Goal: Task Accomplishment & Management: Use online tool/utility

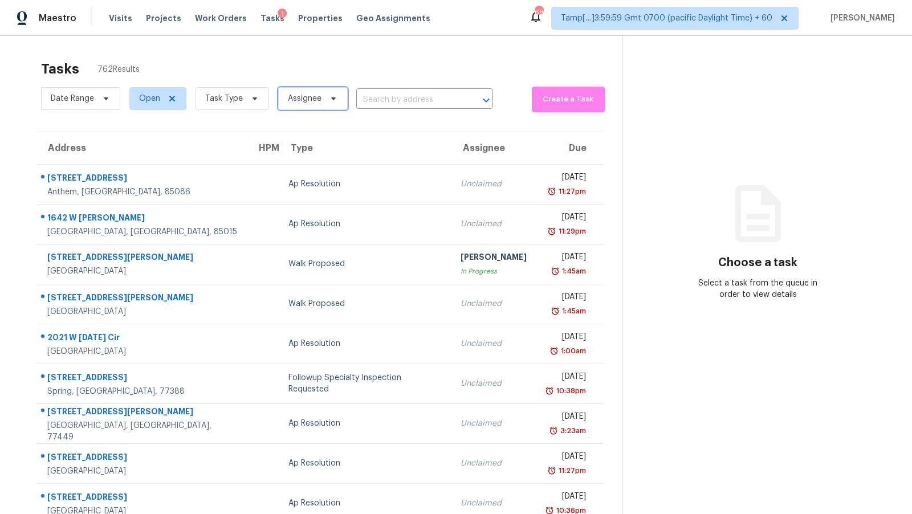
click at [291, 97] on span "Assignee" at bounding box center [305, 98] width 34 height 11
click at [308, 79] on div "Tasks 762 Results" at bounding box center [331, 69] width 581 height 30
click at [167, 105] on span "Open" at bounding box center [157, 98] width 57 height 23
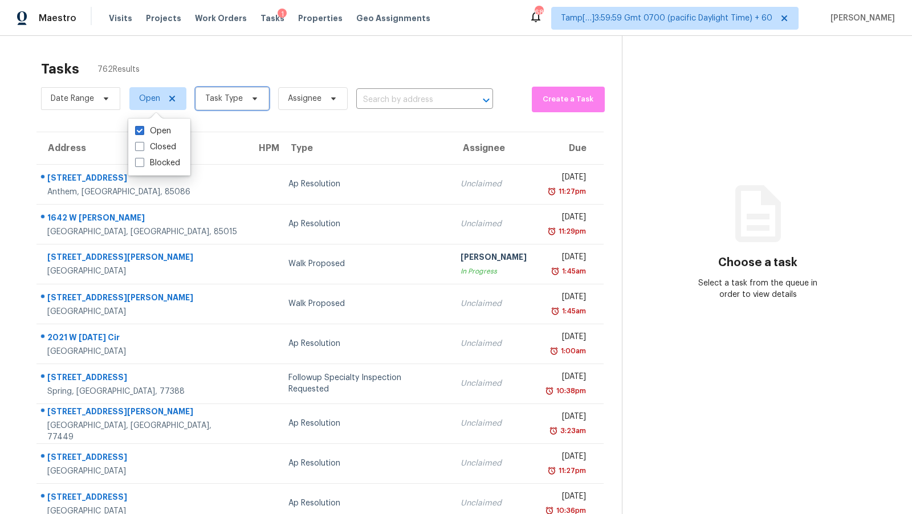
click at [227, 104] on span "Task Type" at bounding box center [224, 98] width 38 height 11
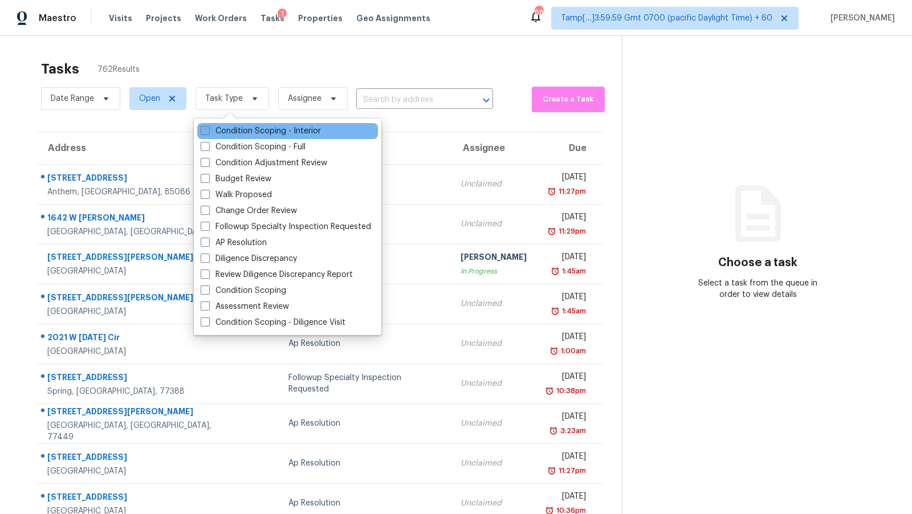
click at [262, 133] on label "Condition Scoping - Interior" at bounding box center [261, 130] width 120 height 11
click at [208, 133] on input "Condition Scoping - Interior" at bounding box center [204, 128] width 7 height 7
checkbox input "true"
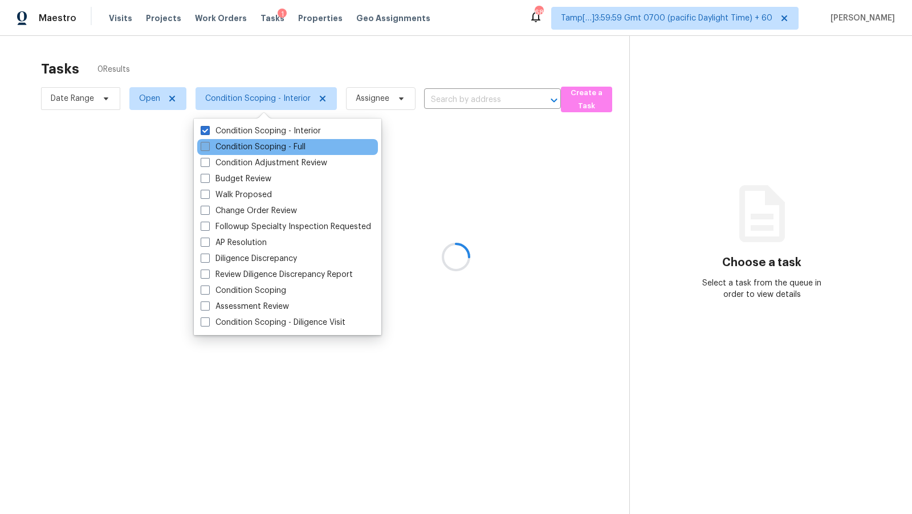
click at [263, 144] on label "Condition Scoping - Full" at bounding box center [253, 146] width 105 height 11
click at [208, 144] on input "Condition Scoping - Full" at bounding box center [204, 144] width 7 height 7
checkbox input "true"
click at [262, 154] on div "Condition Scoping - Full" at bounding box center [287, 147] width 181 height 16
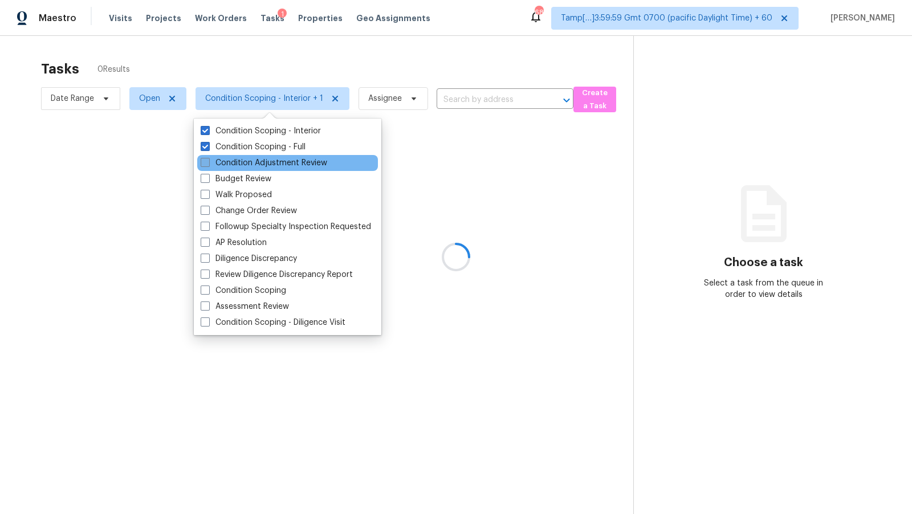
click at [259, 162] on label "Condition Adjustment Review" at bounding box center [264, 162] width 127 height 11
click at [208, 162] on input "Condition Adjustment Review" at bounding box center [204, 160] width 7 height 7
checkbox input "true"
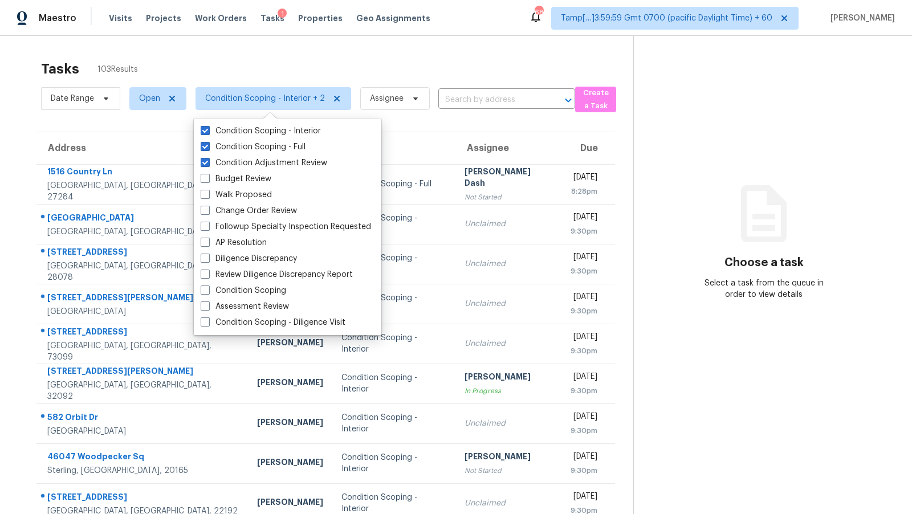
click at [344, 62] on div "Tasks 103 Results" at bounding box center [337, 69] width 592 height 30
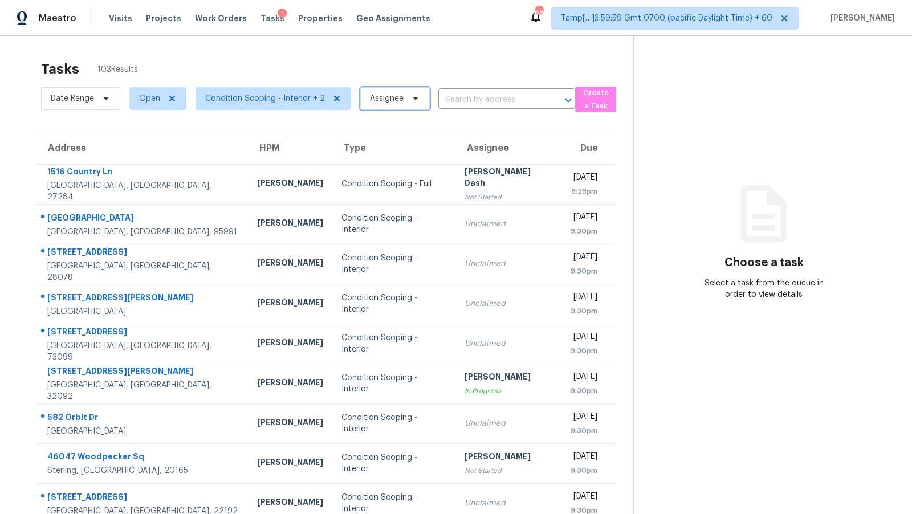
click at [401, 98] on span "Assignee" at bounding box center [395, 98] width 70 height 23
click at [409, 79] on div "Tasks 103 Results" at bounding box center [337, 69] width 592 height 30
click at [284, 38] on div "Tasks 103 Results Date Range Open Condition Scoping - Interior + 2 Assignee ​ C…" at bounding box center [456, 315] width 912 height 558
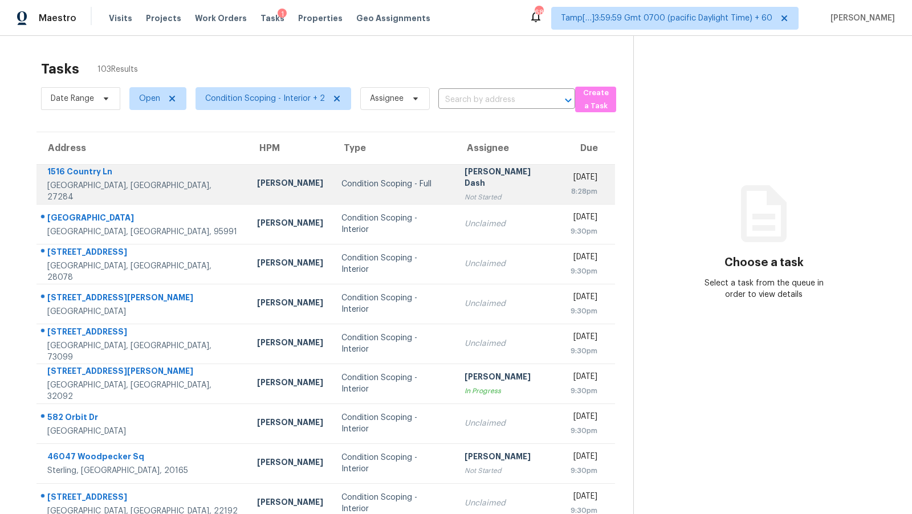
scroll to position [78, 0]
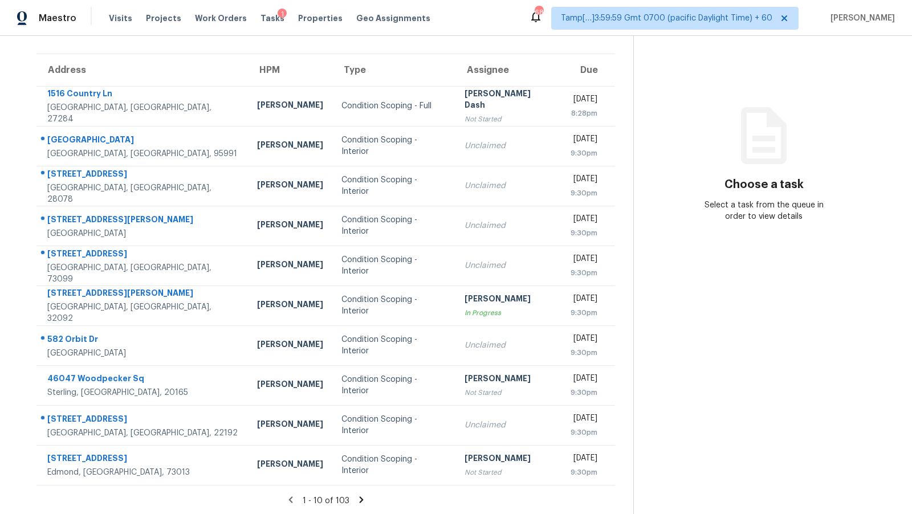
click at [359, 499] on icon at bounding box center [361, 500] width 4 height 6
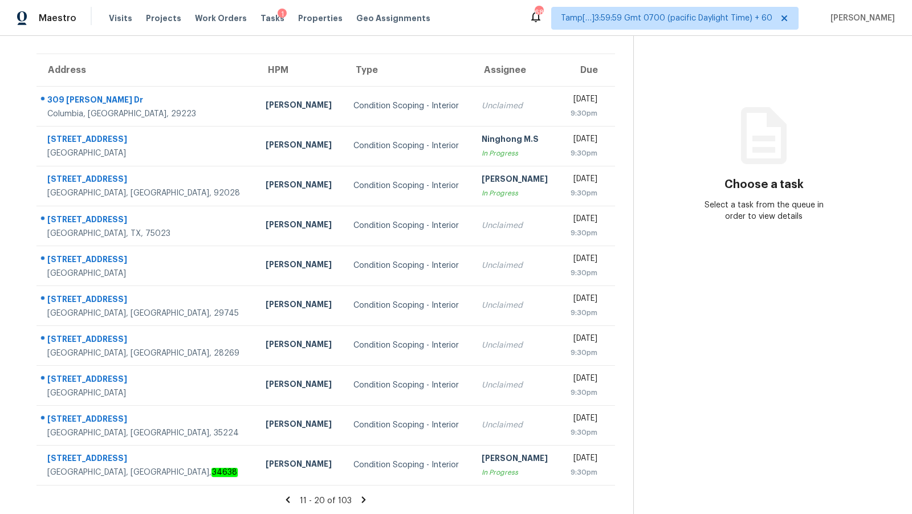
click at [361, 502] on icon at bounding box center [364, 500] width 10 height 10
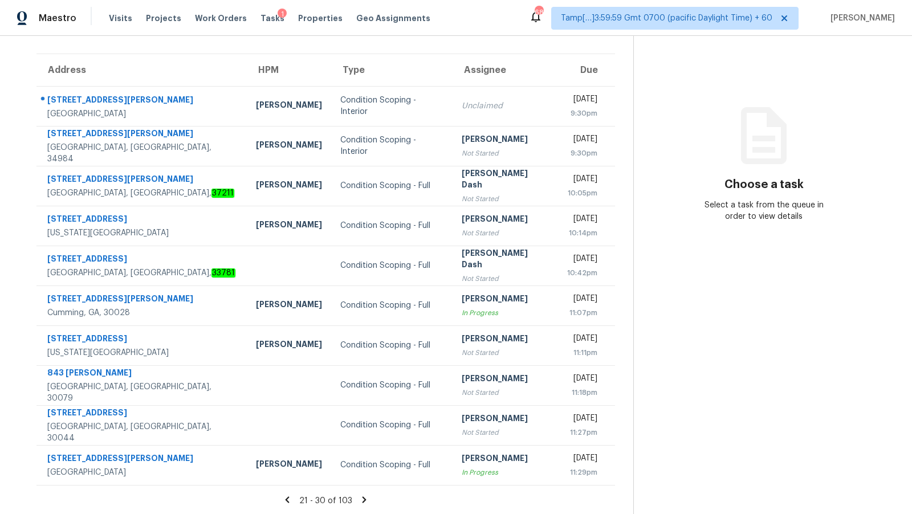
click at [363, 498] on icon at bounding box center [365, 500] width 4 height 6
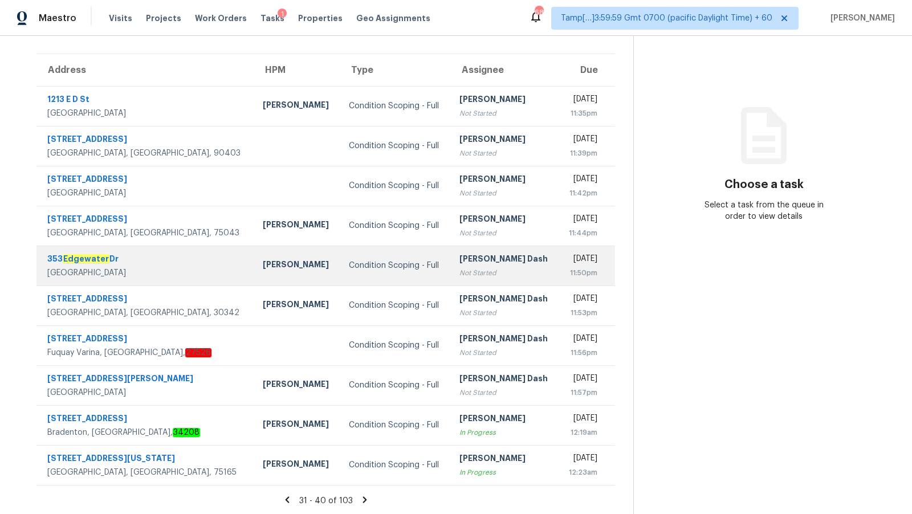
scroll to position [0, 0]
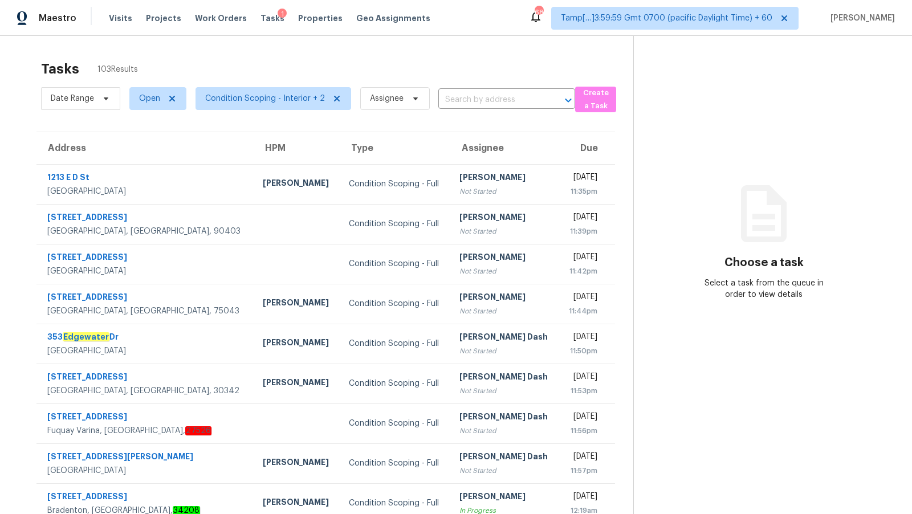
click at [825, 107] on section "Choose a task Select a task from the queue in order to view details" at bounding box center [763, 315] width 261 height 558
click at [478, 89] on div "Date Range Open Condition Scoping - Interior + 2 Assignee ​" at bounding box center [308, 99] width 534 height 30
click at [473, 99] on input "text" at bounding box center [490, 100] width 105 height 18
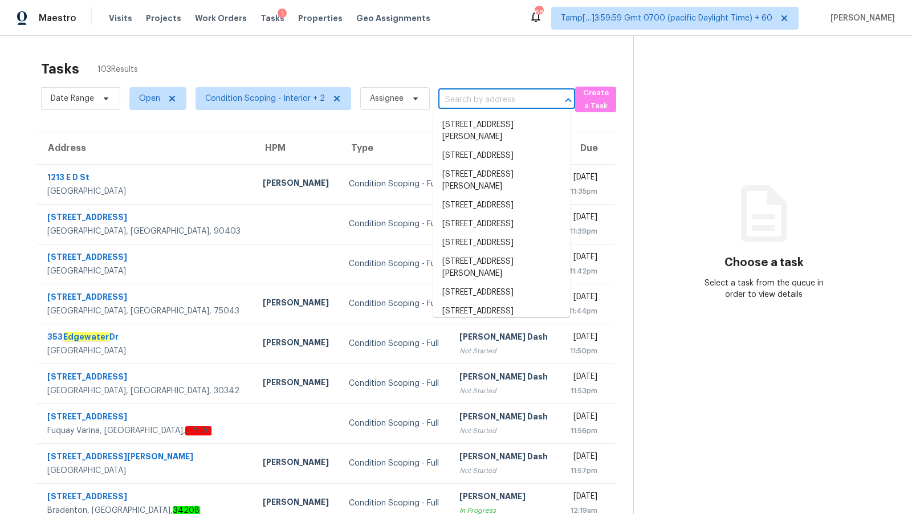
paste input "18042 San Jacinto Ave, Fontana, CA 92336"
type input "18042 San Jacinto Ave, Fontana, CA 92336"
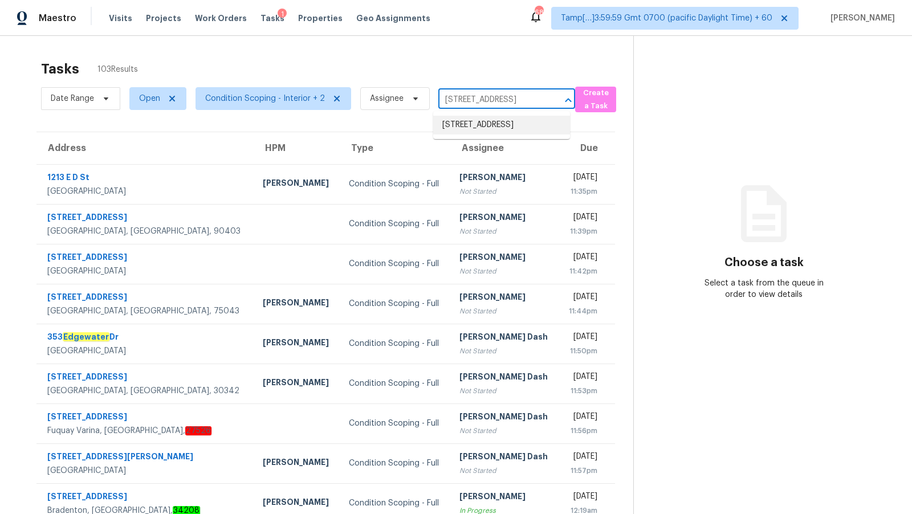
click at [487, 124] on li "18042 San Jacinto Ave, Fontana, CA 92336" at bounding box center [501, 125] width 137 height 19
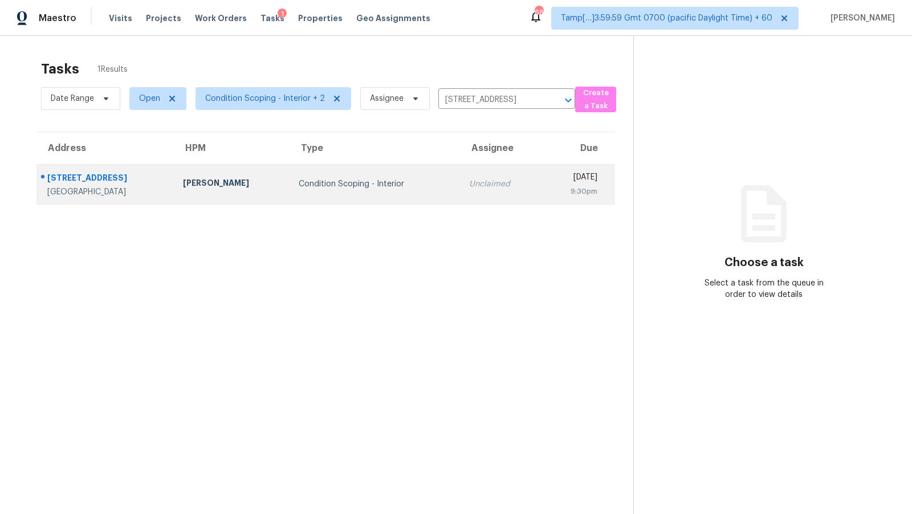
click at [341, 194] on td "Condition Scoping - Interior" at bounding box center [375, 184] width 170 height 40
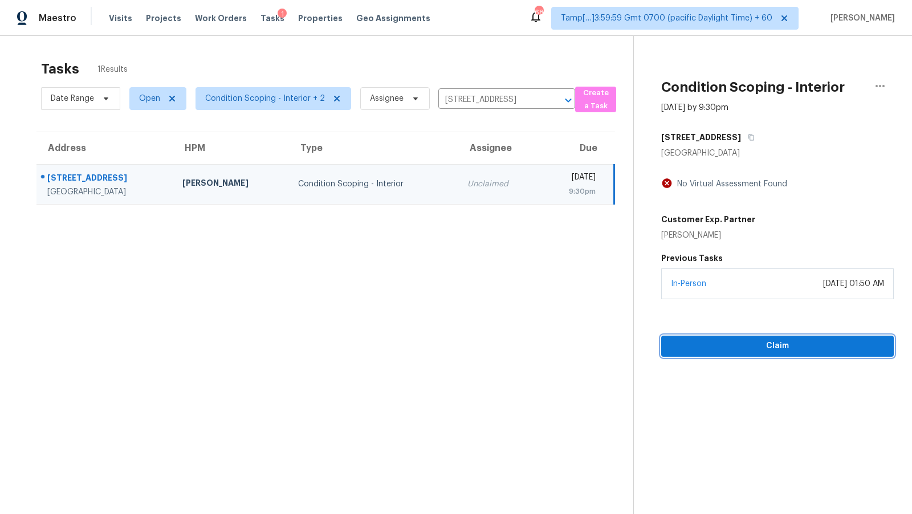
click at [739, 344] on span "Claim" at bounding box center [777, 346] width 214 height 14
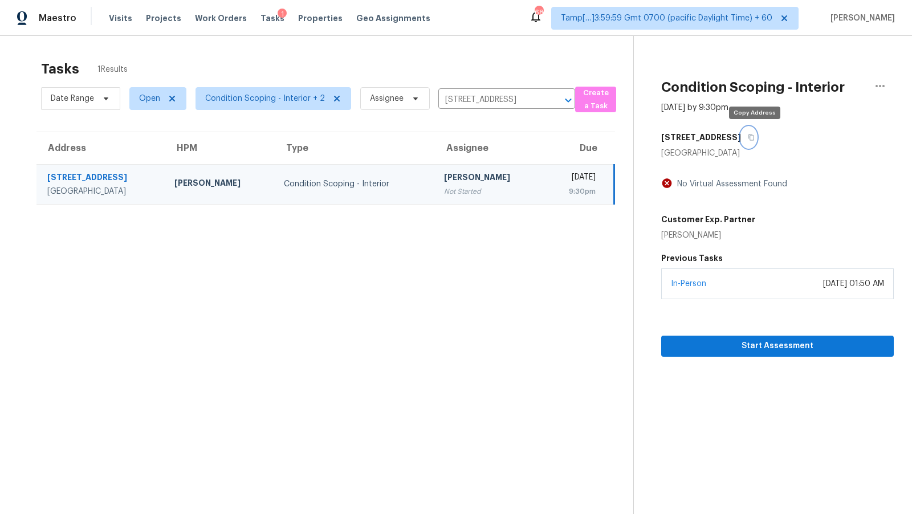
click at [754, 139] on icon "button" at bounding box center [751, 137] width 7 height 7
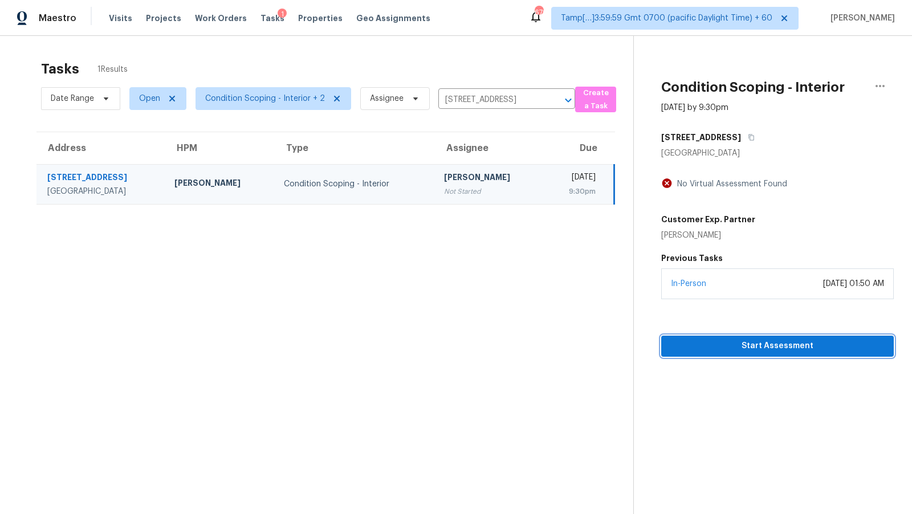
click at [768, 343] on span "Start Assessment" at bounding box center [777, 346] width 214 height 14
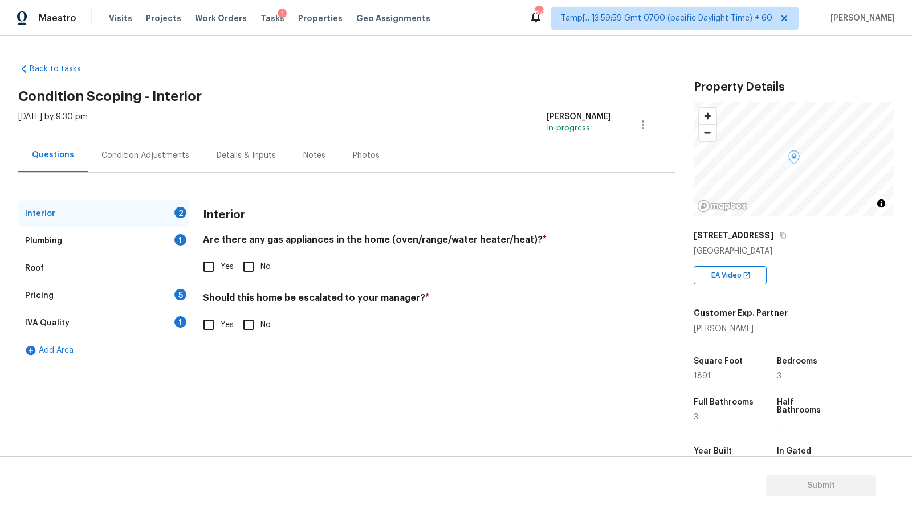
click at [221, 265] on span "Yes" at bounding box center [227, 267] width 13 height 12
click at [221, 265] on input "Yes" at bounding box center [209, 267] width 24 height 24
checkbox input "true"
click at [158, 240] on div "Plumbing 1" at bounding box center [103, 240] width 171 height 27
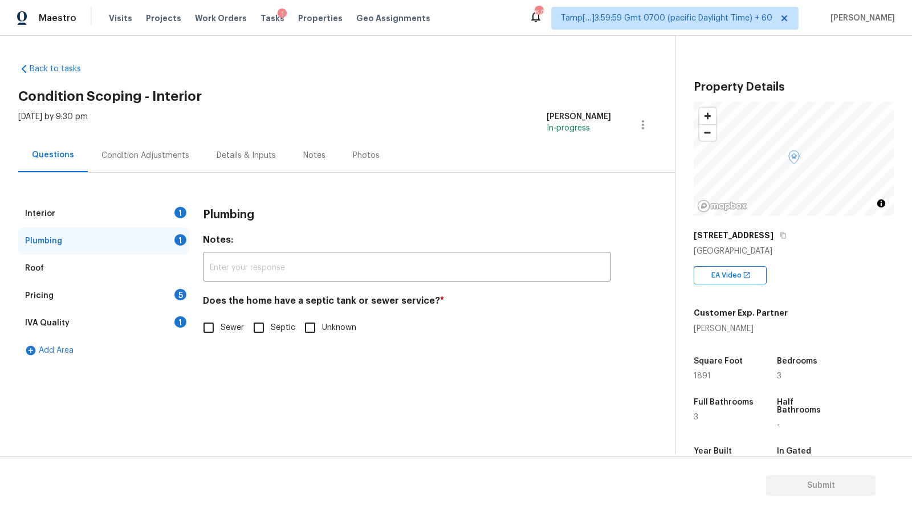
click at [232, 327] on span "Sewer" at bounding box center [232, 328] width 23 height 12
click at [221, 327] on input "Sewer" at bounding box center [209, 328] width 24 height 24
checkbox input "true"
click at [115, 212] on div "Interior 1" at bounding box center [103, 213] width 171 height 27
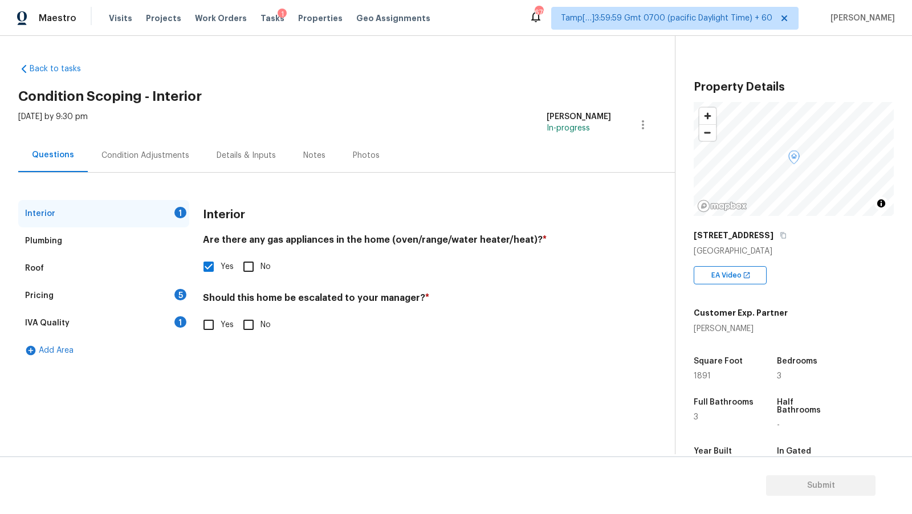
click at [252, 330] on input "No" at bounding box center [249, 325] width 24 height 24
checkbox input "true"
click at [140, 319] on div "IVA Quality 1" at bounding box center [103, 323] width 171 height 27
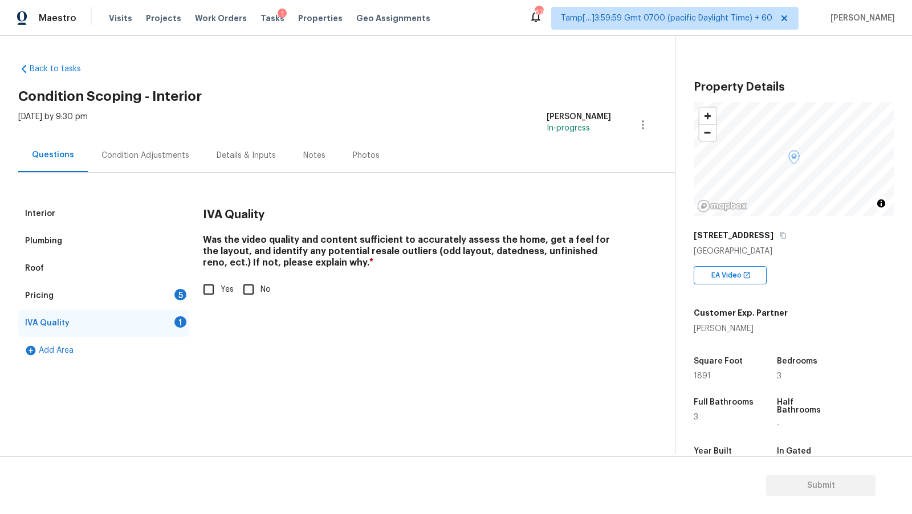
click at [226, 287] on span "Yes" at bounding box center [227, 290] width 13 height 12
click at [221, 287] on input "Yes" at bounding box center [209, 290] width 24 height 24
checkbox input "true"
click at [161, 301] on div "Pricing 5" at bounding box center [103, 295] width 171 height 27
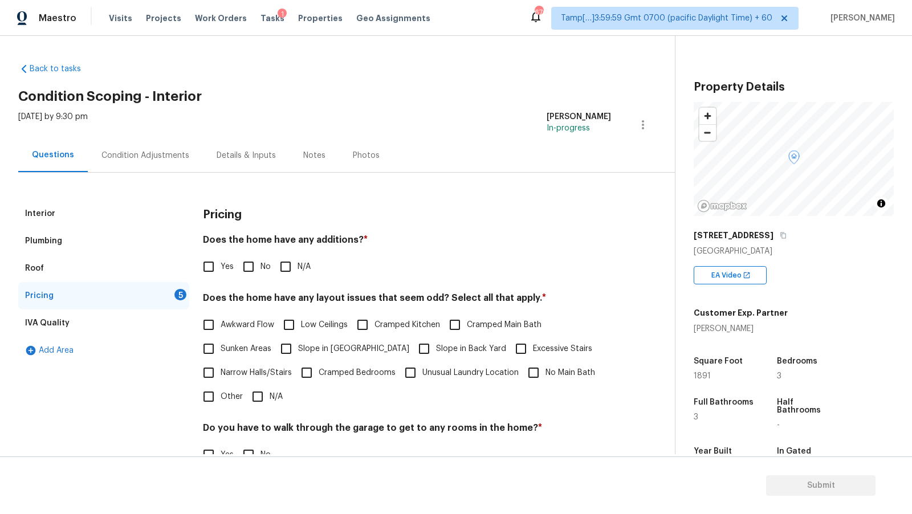
click at [215, 266] on input "Yes" at bounding box center [209, 267] width 24 height 24
checkbox input "true"
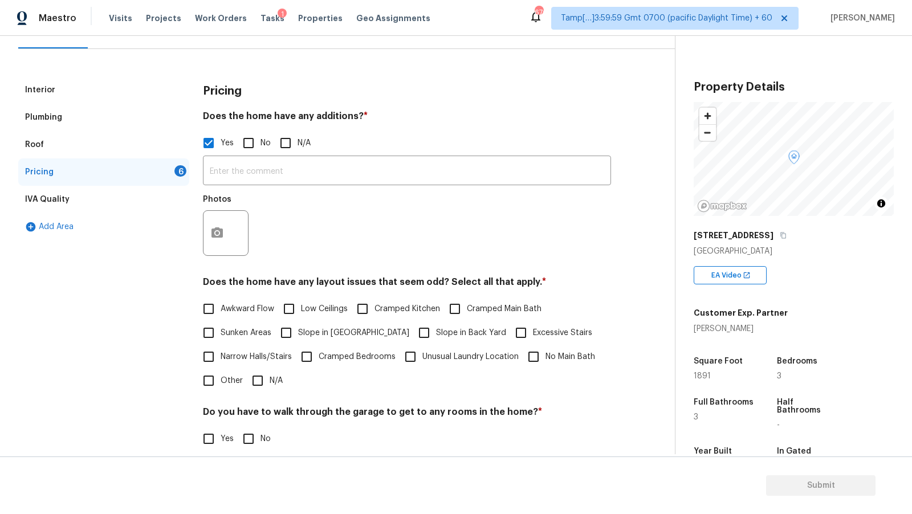
scroll to position [129, 0]
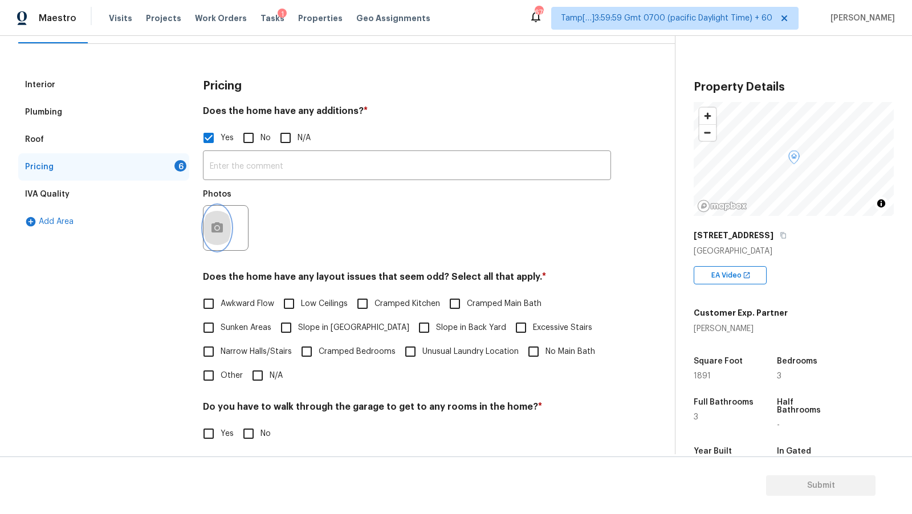
click at [222, 229] on icon "button" at bounding box center [216, 227] width 11 height 10
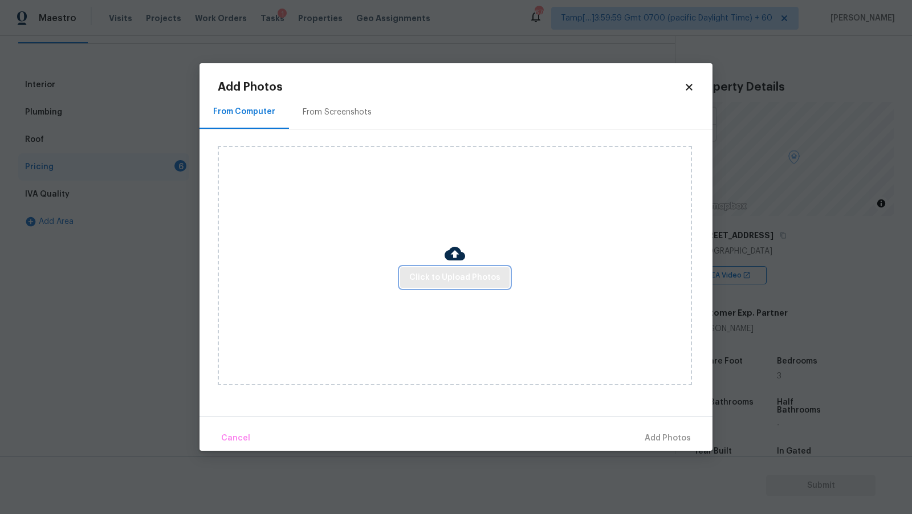
click at [450, 269] on button "Click to Upload Photos" at bounding box center [454, 277] width 109 height 21
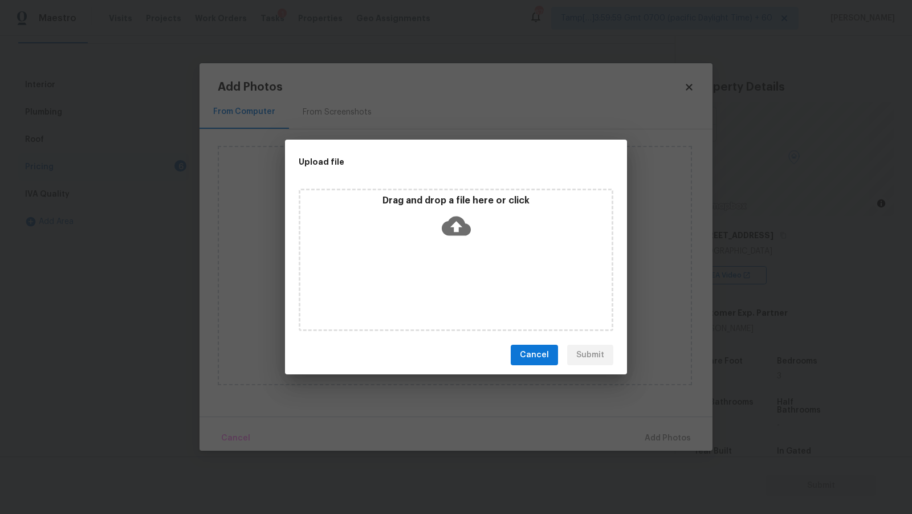
click at [461, 230] on icon at bounding box center [456, 226] width 29 height 19
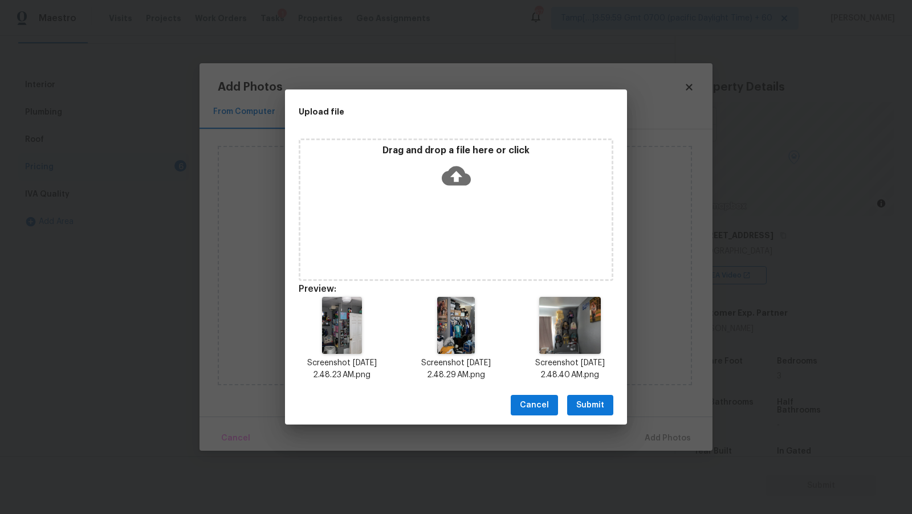
click at [583, 409] on span "Submit" at bounding box center [590, 405] width 28 height 14
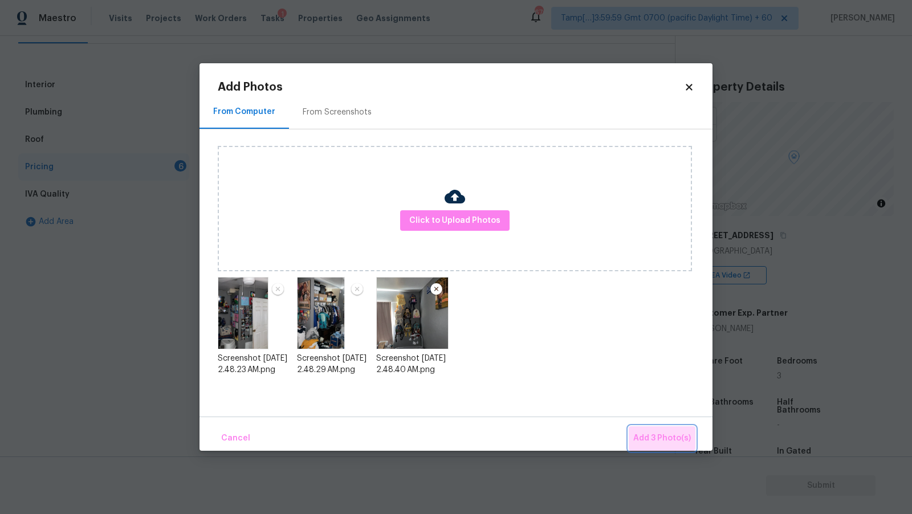
click at [661, 434] on span "Add 3 Photo(s)" at bounding box center [662, 439] width 58 height 14
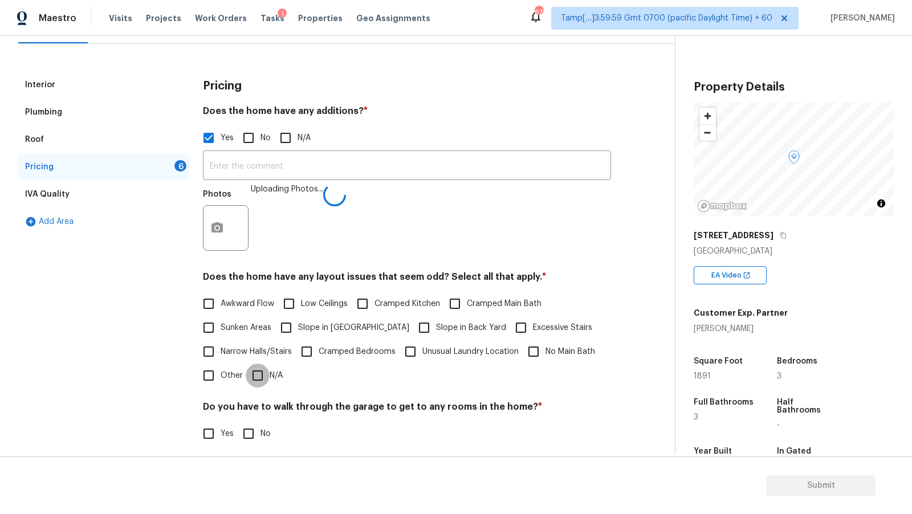
click at [267, 375] on input "N/A" at bounding box center [258, 376] width 24 height 24
checkbox input "true"
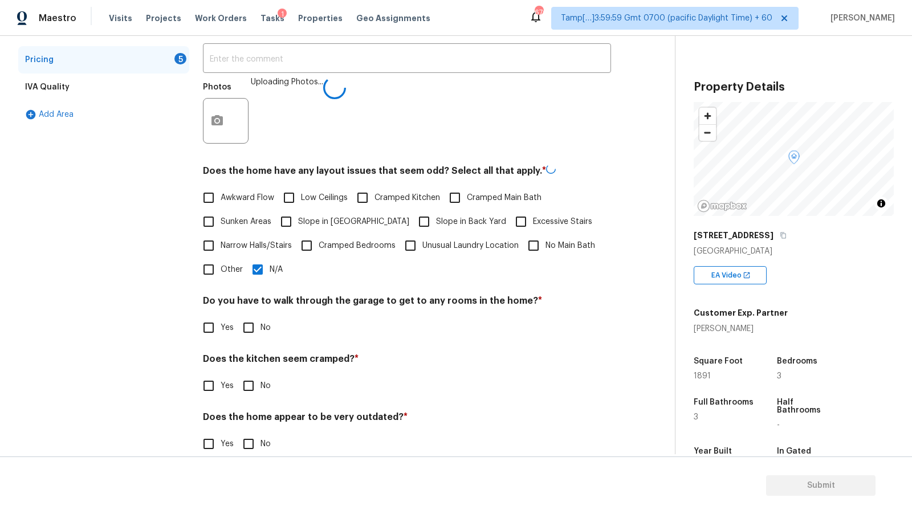
scroll to position [254, 0]
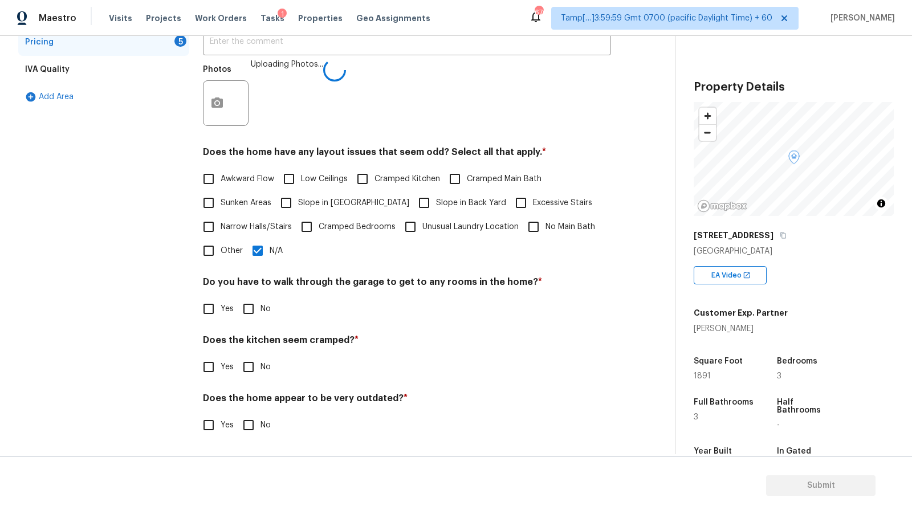
click at [249, 309] on input "No" at bounding box center [249, 309] width 24 height 24
checkbox input "true"
click at [257, 371] on input "No" at bounding box center [249, 368] width 24 height 24
checkbox input "true"
click at [259, 438] on div "Pricing Does the home have any additions? * Yes No N/A ​ Photos Uploading Photo…" at bounding box center [407, 198] width 408 height 505
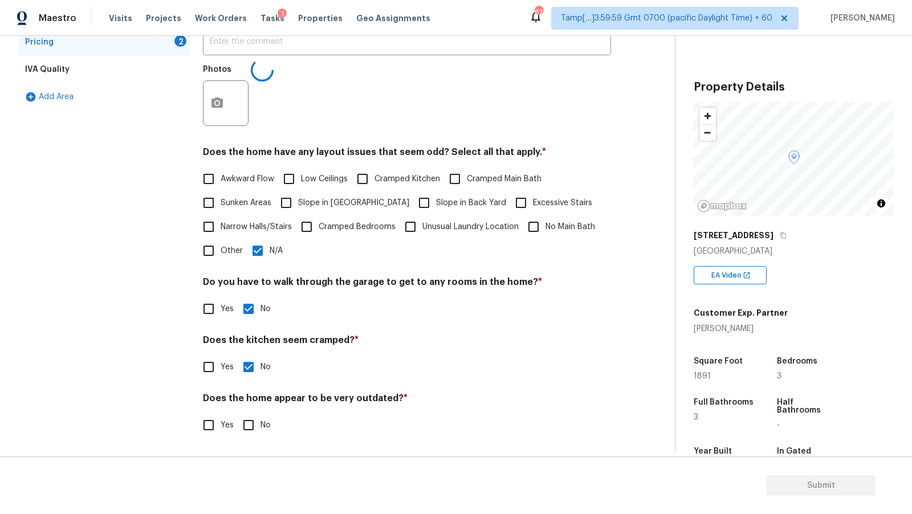
click at [259, 434] on input "No" at bounding box center [249, 425] width 24 height 24
checkbox input "true"
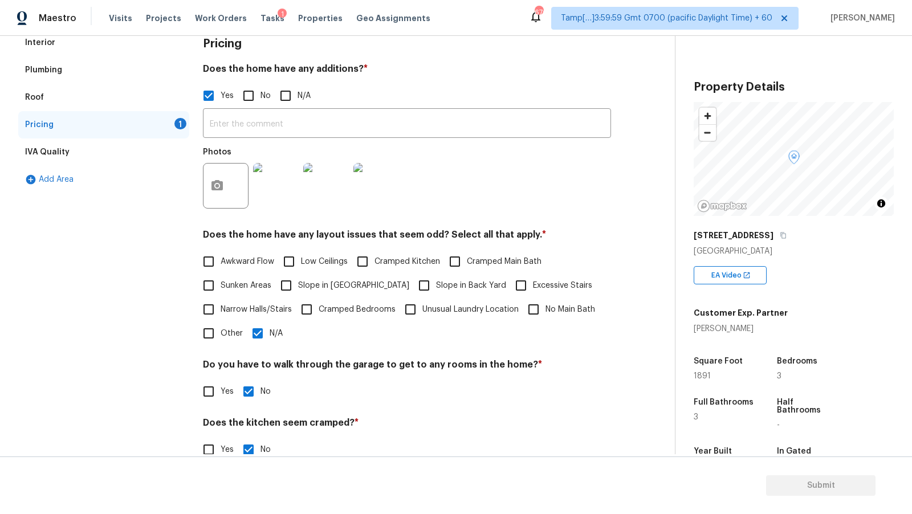
scroll to position [169, 0]
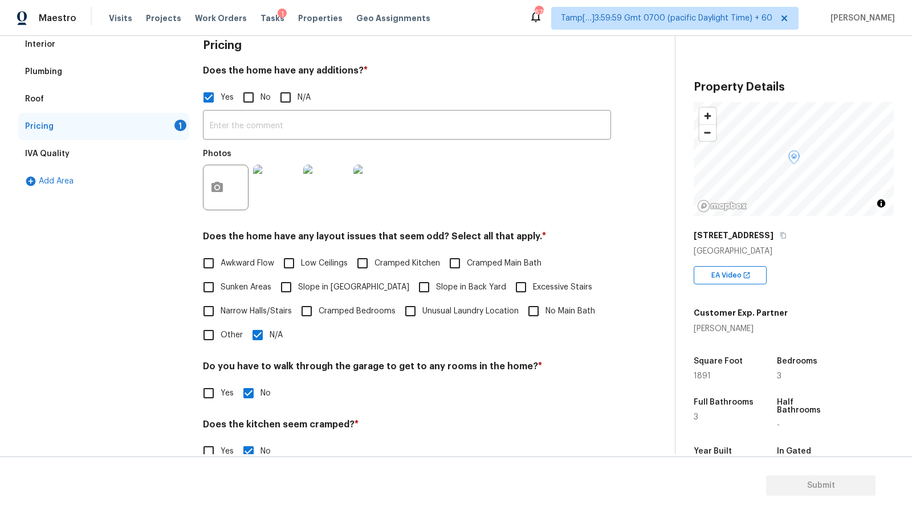
click at [111, 147] on div "IVA Quality" at bounding box center [103, 153] width 171 height 27
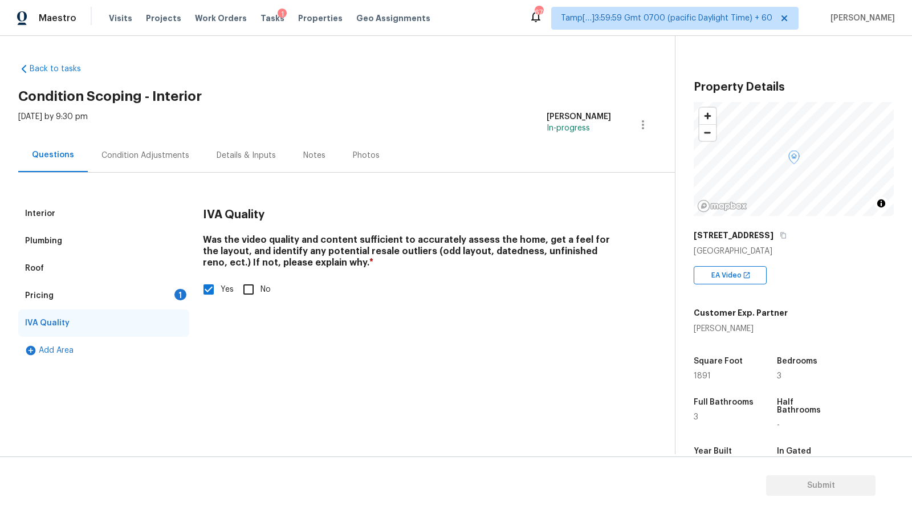
scroll to position [0, 0]
click at [95, 141] on div "Condition Adjustments" at bounding box center [145, 156] width 115 height 34
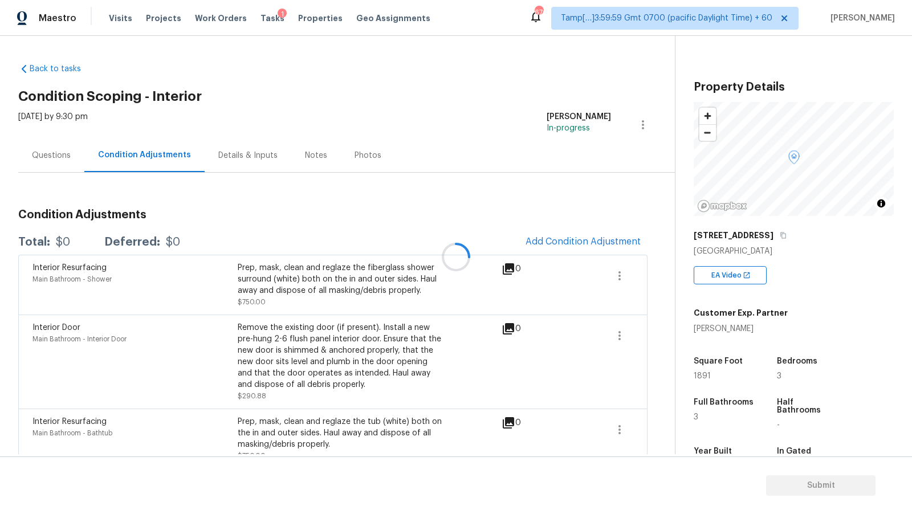
click at [54, 153] on div at bounding box center [456, 257] width 912 height 514
click at [121, 157] on div "Condition Adjustments" at bounding box center [144, 154] width 93 height 11
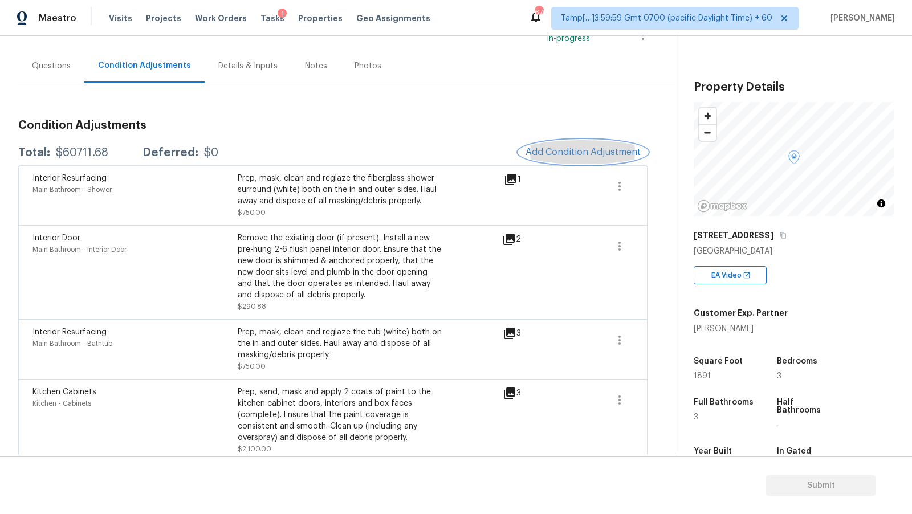
click at [583, 153] on span "Add Condition Adjustment" at bounding box center [583, 152] width 115 height 10
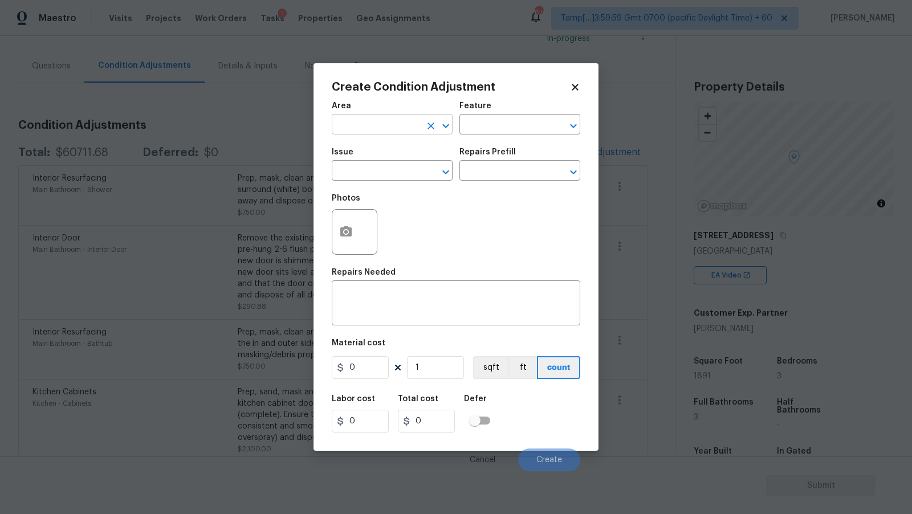
click at [400, 129] on input "text" at bounding box center [376, 126] width 89 height 18
type input "Interior Overall"
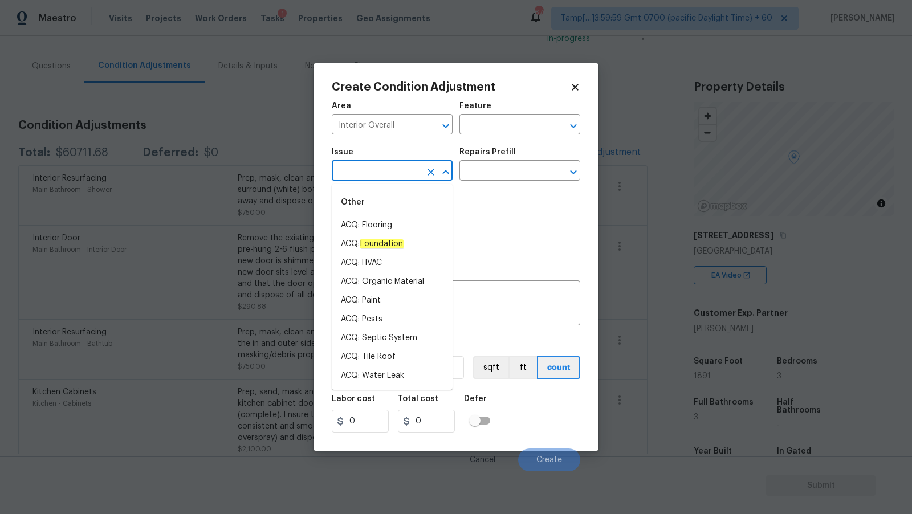
click at [400, 177] on input "text" at bounding box center [376, 172] width 89 height 18
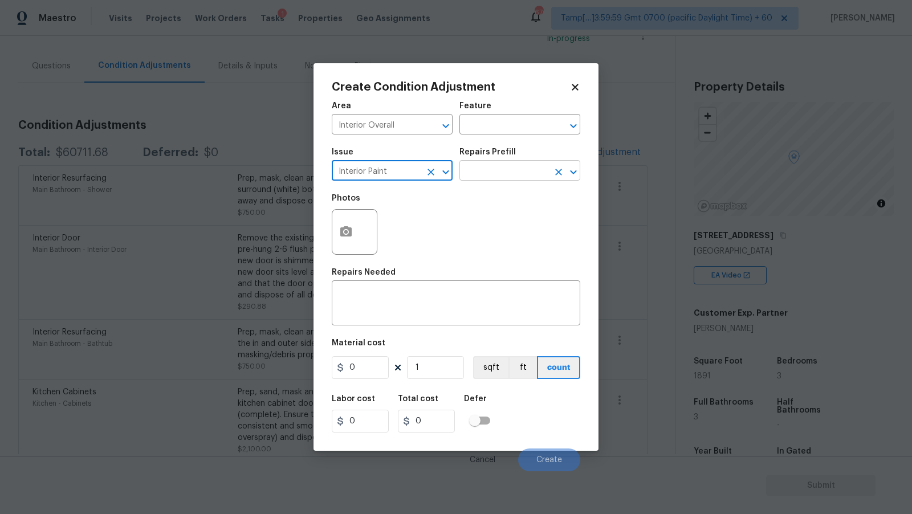
type input "Interior Paint"
click at [497, 169] on input "text" at bounding box center [503, 172] width 89 height 18
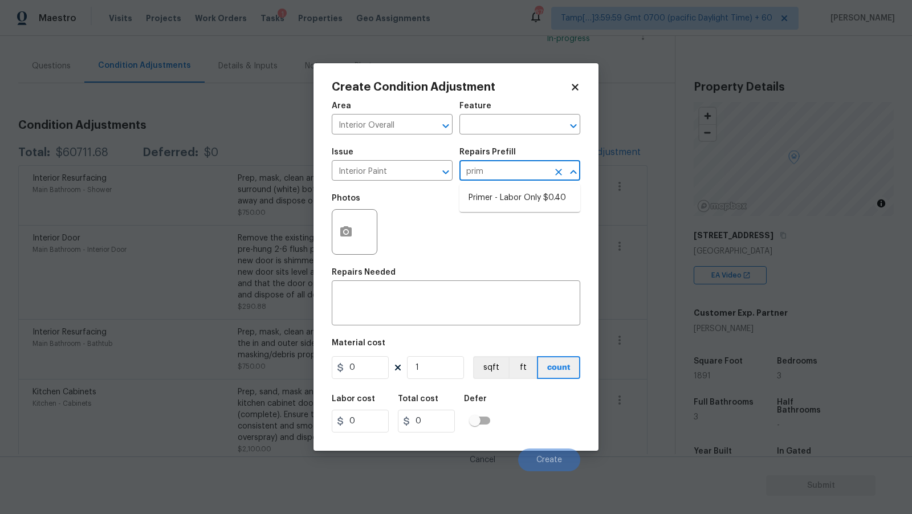
type input "prime"
click at [512, 206] on li "Primer - Labor Only $0.40" at bounding box center [519, 198] width 121 height 19
type input "Overall Paint"
type textarea "Interior primer - PRIMER PROVIDED BY OPENDOOR - All nails, screws, drywall anch…"
type input "0.4"
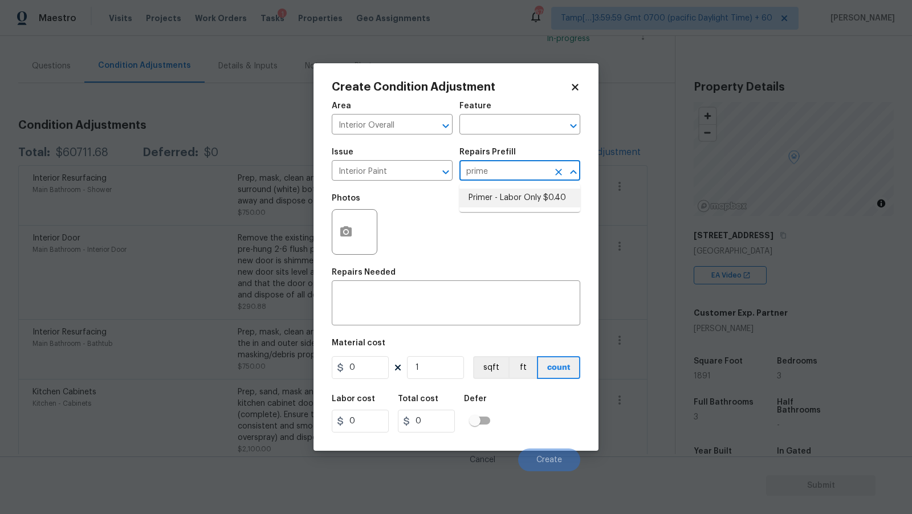
type input "0.4"
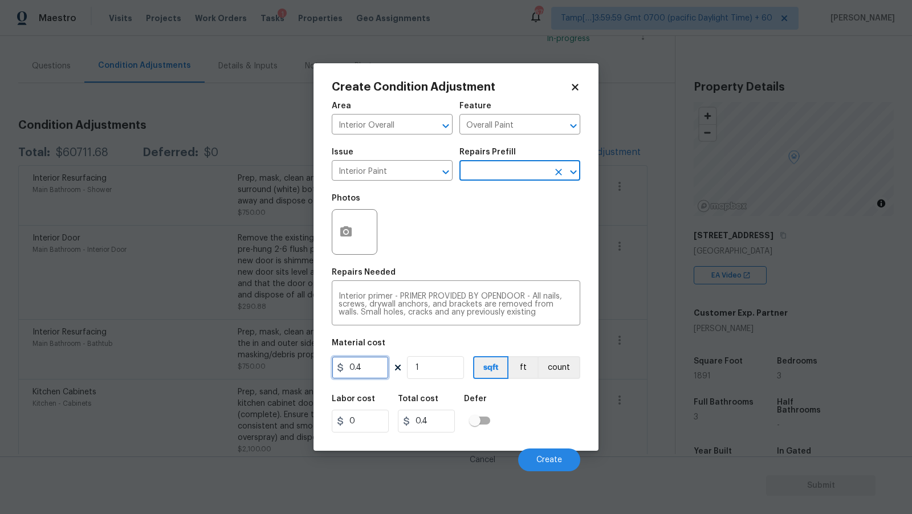
click at [373, 370] on input "0.4" at bounding box center [360, 367] width 57 height 23
type input "100"
click at [521, 398] on div "Labor cost 0 Total cost 100 Defer" at bounding box center [456, 413] width 249 height 51
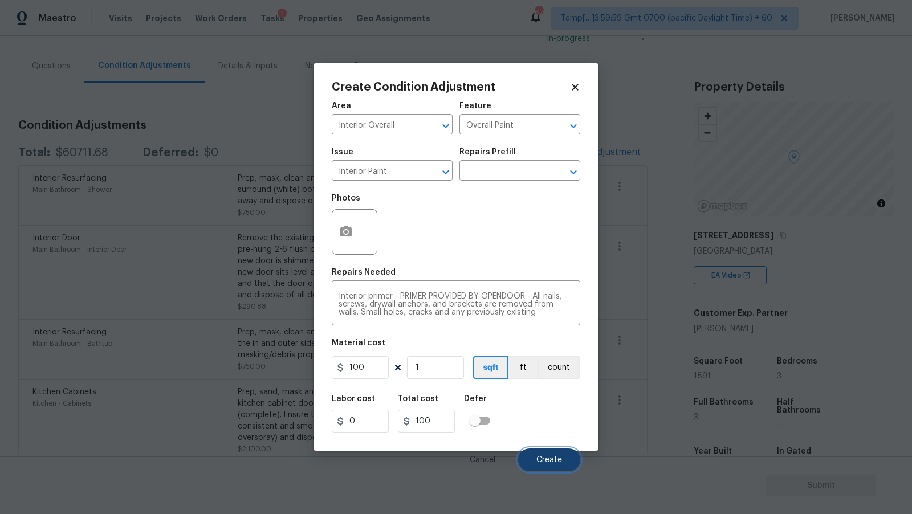
click at [556, 458] on span "Create" at bounding box center [549, 460] width 26 height 9
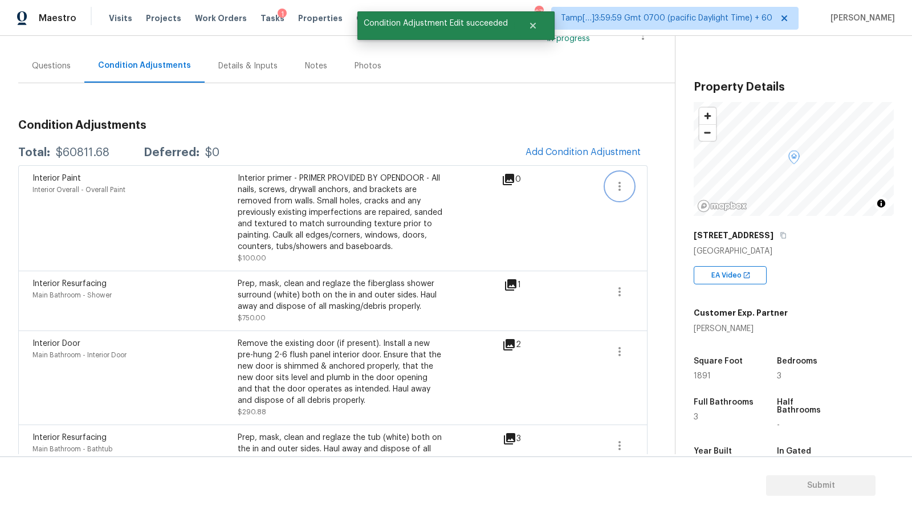
click at [619, 186] on icon "button" at bounding box center [620, 187] width 14 height 14
click at [652, 179] on div "Edit" at bounding box center [684, 182] width 89 height 11
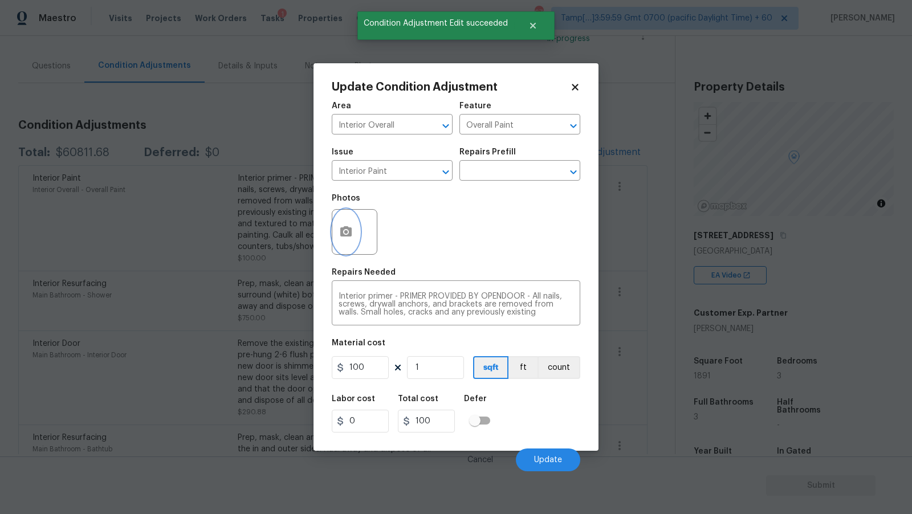
click at [341, 229] on icon "button" at bounding box center [345, 231] width 11 height 10
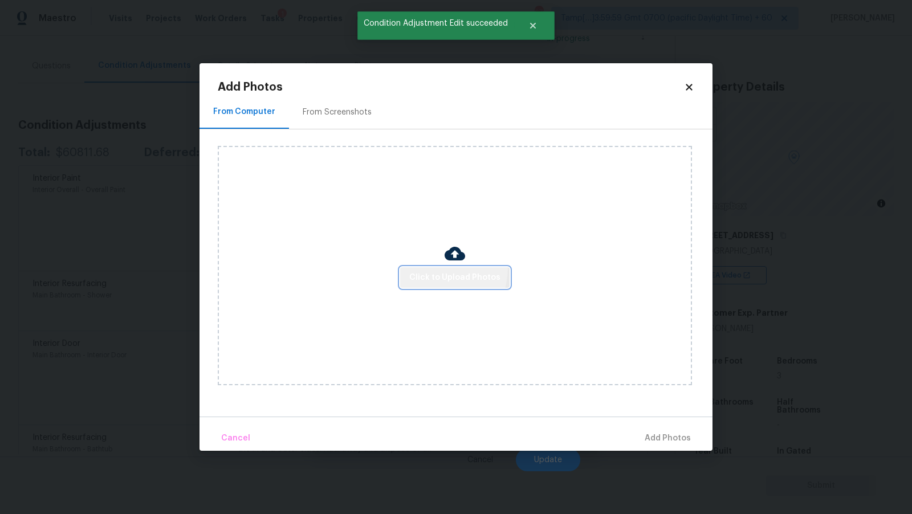
click at [429, 269] on button "Click to Upload Photos" at bounding box center [454, 277] width 109 height 21
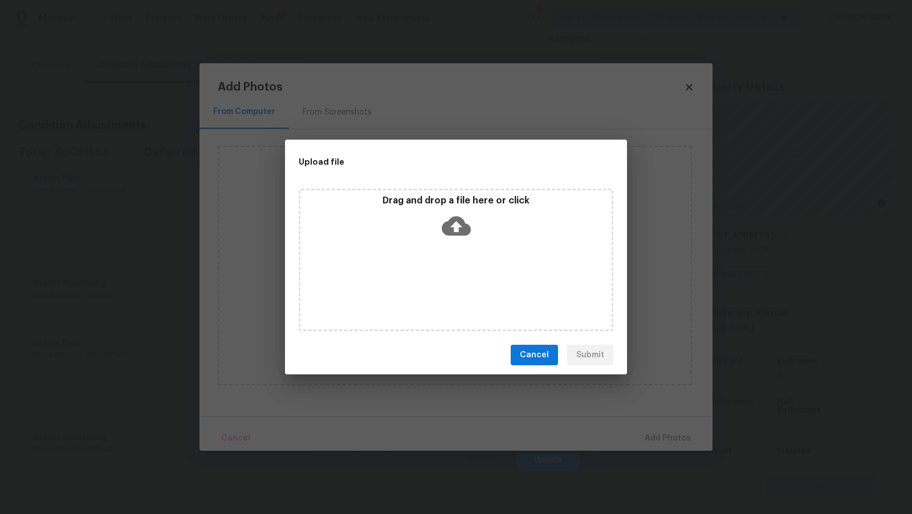
click at [449, 215] on icon at bounding box center [456, 225] width 29 height 29
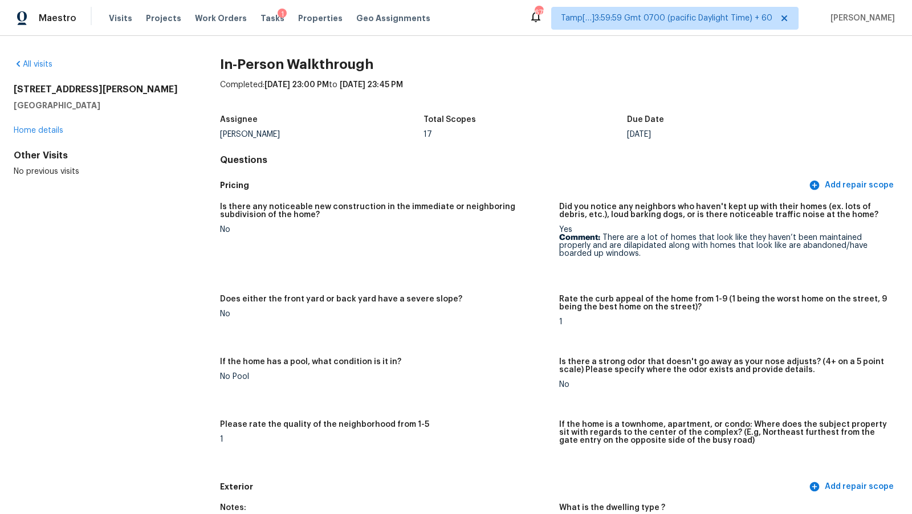
click at [123, 24] on div "Visits Projects Work Orders Tasks 1 Properties Geo Assignments" at bounding box center [276, 18] width 335 height 23
click at [122, 19] on span "Visits" at bounding box center [120, 18] width 23 height 11
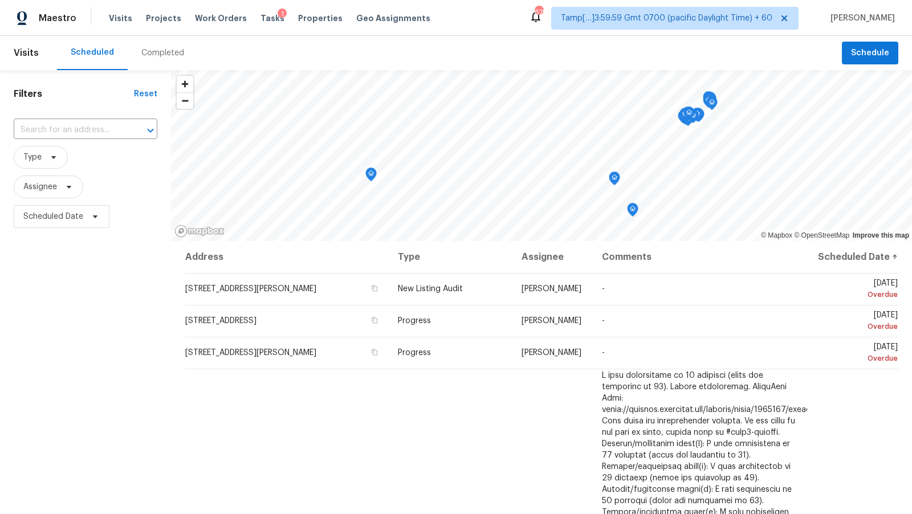
click at [158, 55] on div "Completed" at bounding box center [162, 52] width 43 height 11
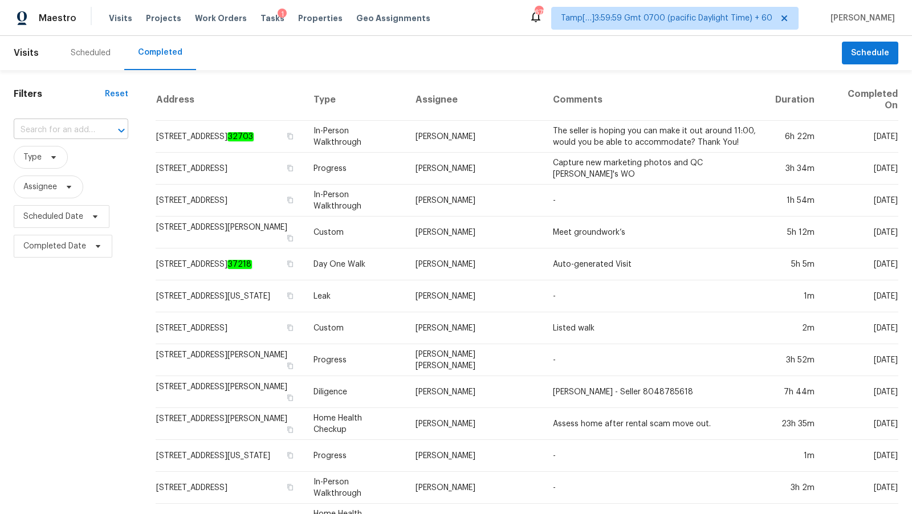
click at [85, 128] on input "text" at bounding box center [55, 130] width 83 height 18
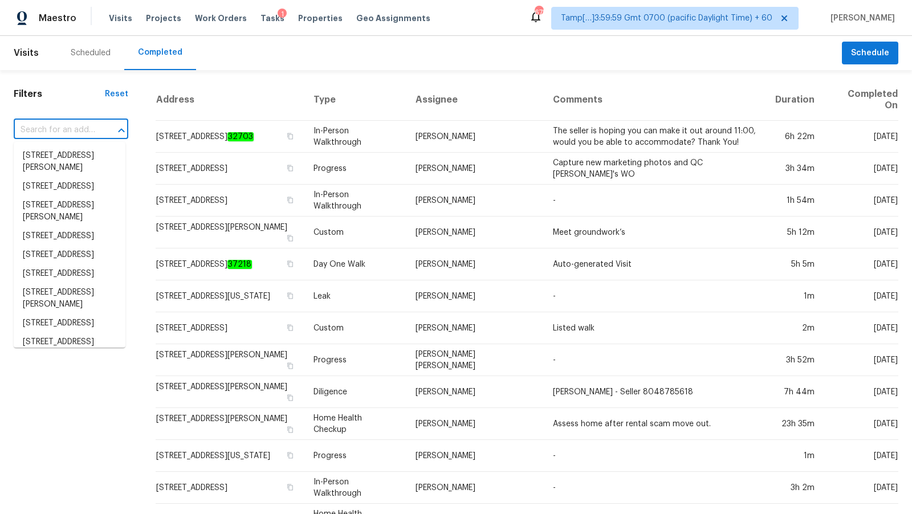
paste input "18042 San Jacinto Ave, Fontana, CA 92336"
type input "18042 San Jacinto Ave, Fontana, CA 92336"
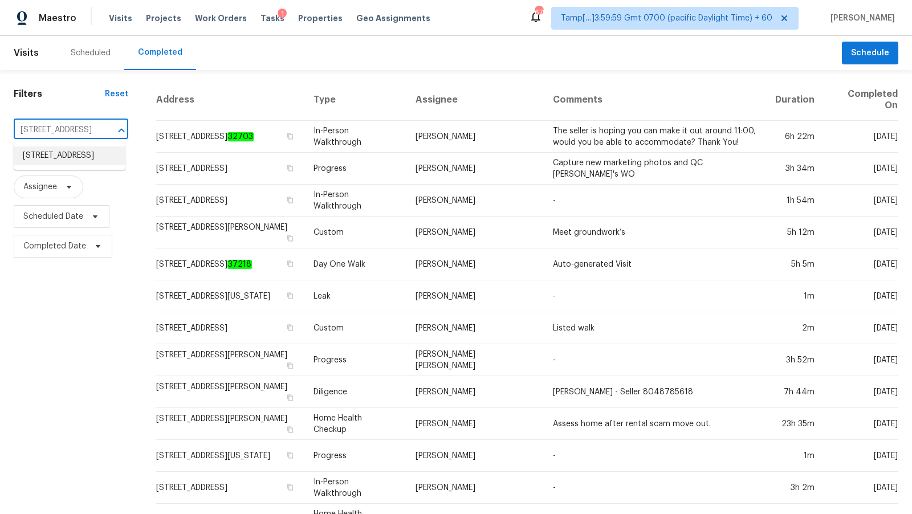
click at [67, 152] on li "18042 San Jacinto Ave, Fontana, CA 92336" at bounding box center [70, 156] width 112 height 19
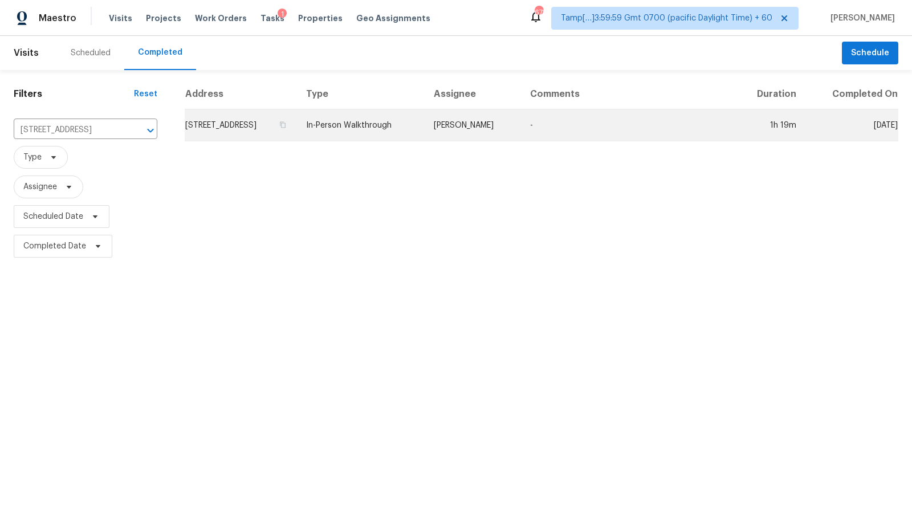
click at [276, 120] on td "18042 San Jacinto Ave, Fontana, CA 92336" at bounding box center [241, 125] width 112 height 32
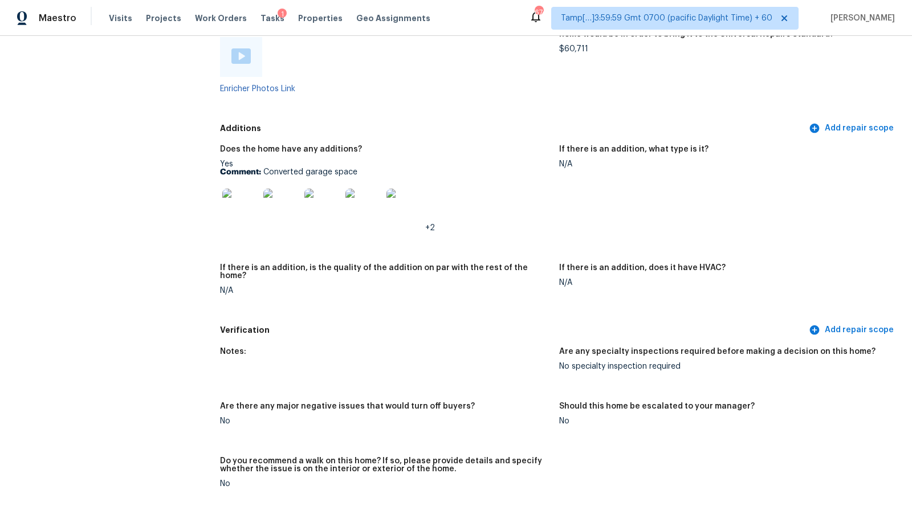
scroll to position [2418, 0]
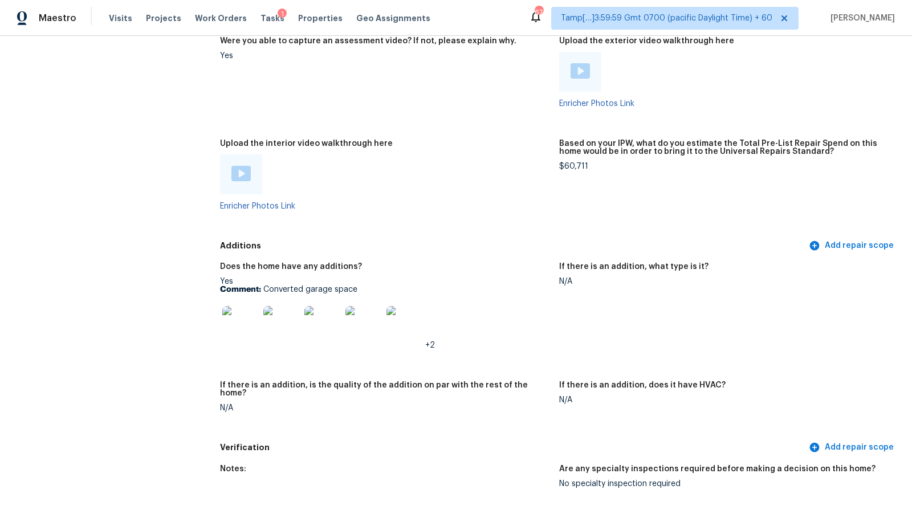
click at [247, 173] on img at bounding box center [240, 173] width 19 height 15
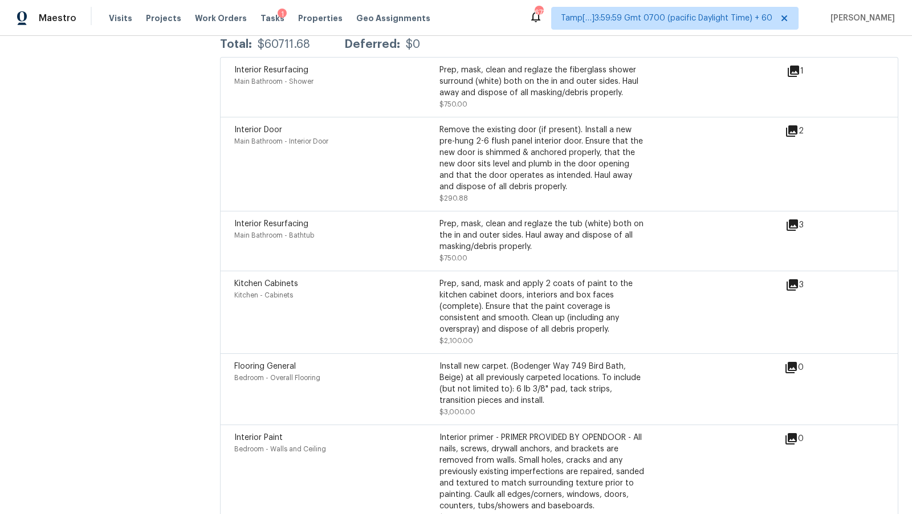
scroll to position [3517, 0]
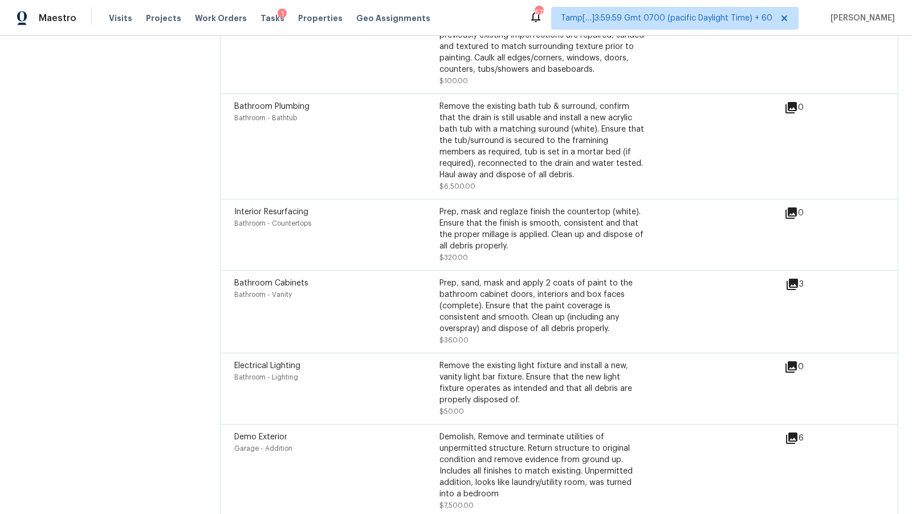
click at [313, 176] on div "Bathroom Plumbing Bathroom - Bathtub" at bounding box center [336, 146] width 205 height 91
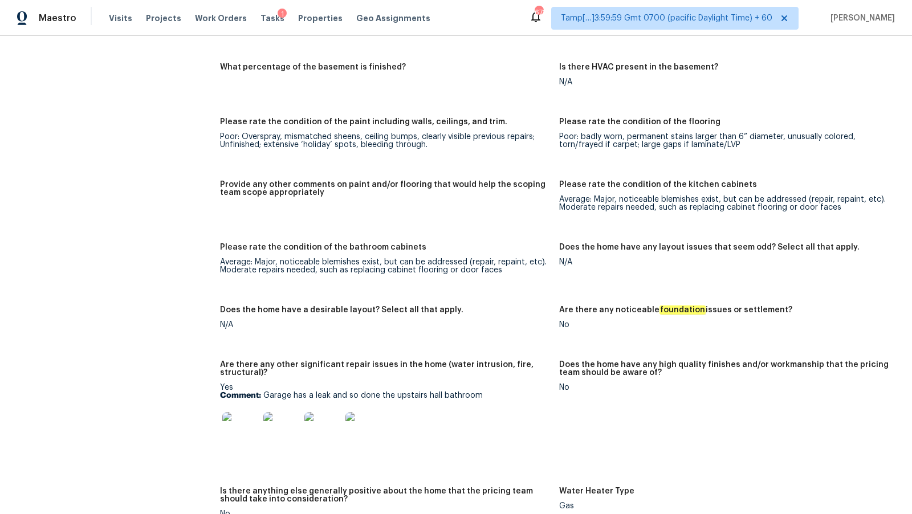
scroll to position [1812, 0]
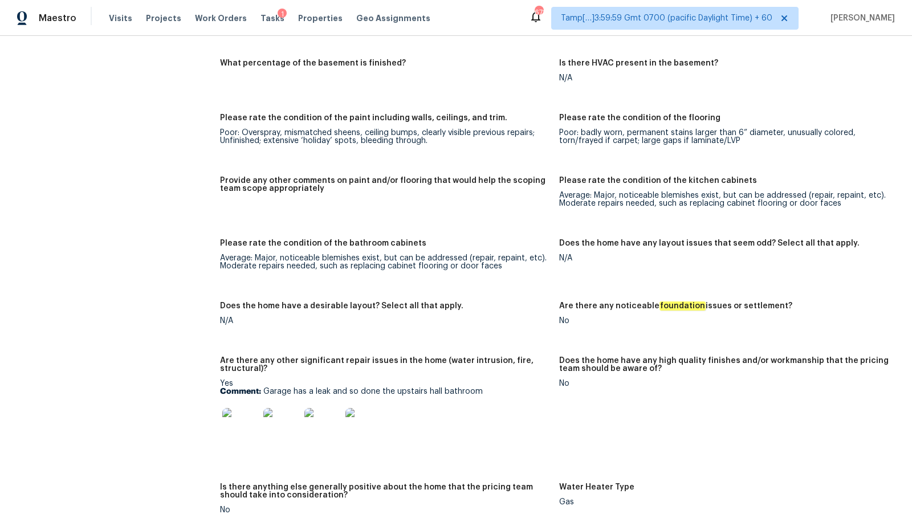
click at [233, 424] on img at bounding box center [240, 426] width 36 height 36
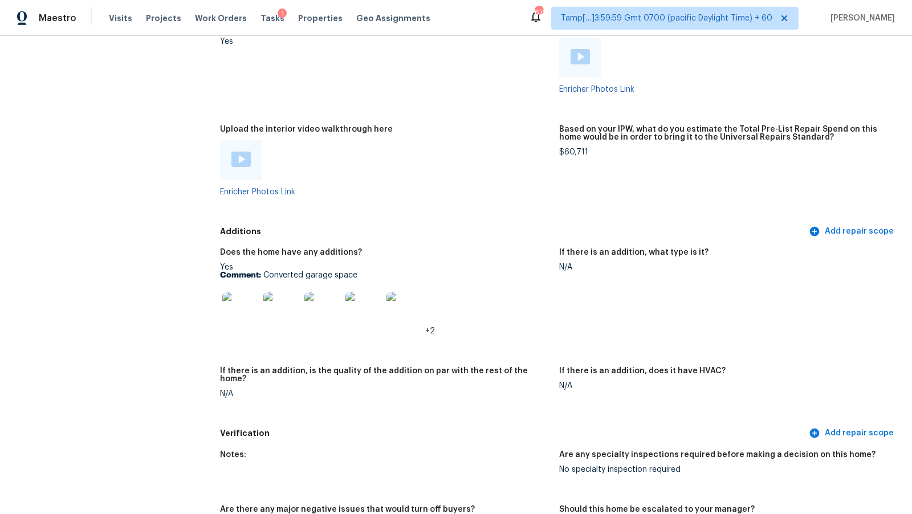
scroll to position [3683, 0]
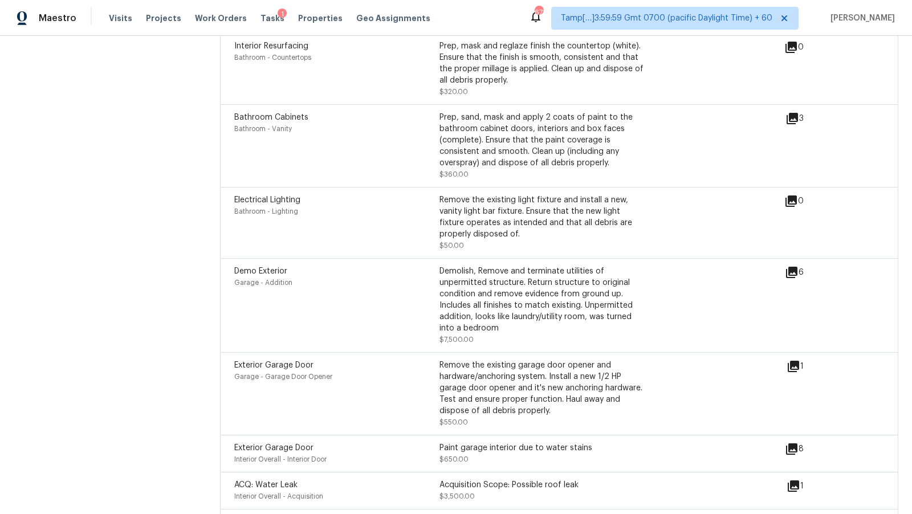
click at [542, 279] on div "Demolish, Remove and terminate utilities of unpermitted structure. Return struc…" at bounding box center [542, 300] width 205 height 68
click at [789, 267] on icon at bounding box center [791, 272] width 11 height 11
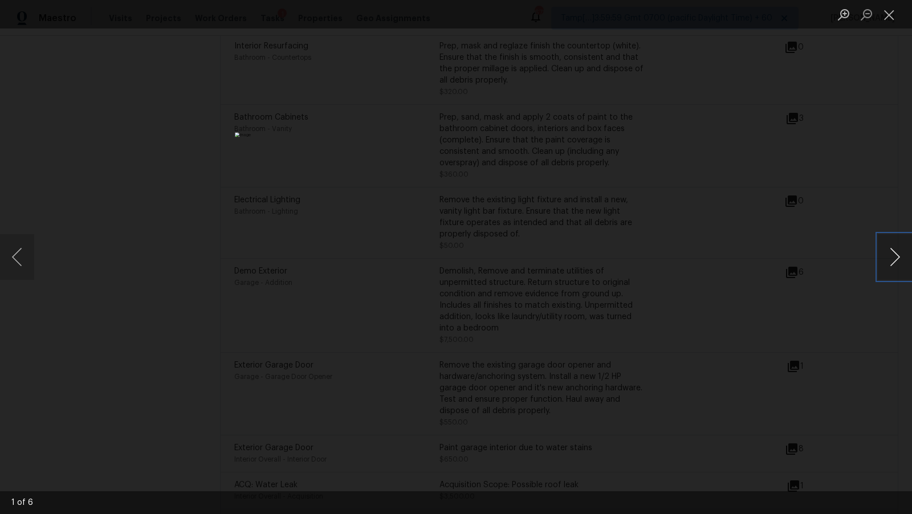
click at [897, 261] on button "Next image" at bounding box center [895, 257] width 34 height 46
click at [698, 213] on div "Lightbox" at bounding box center [456, 257] width 912 height 514
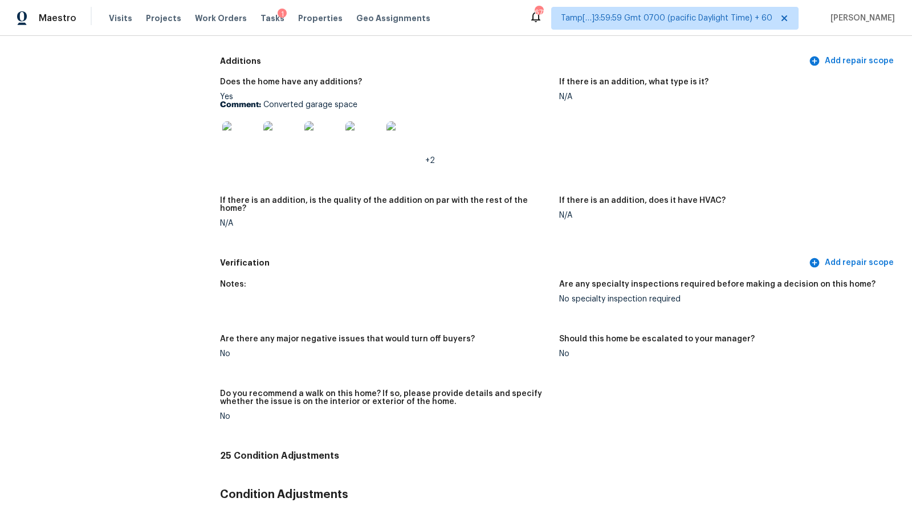
scroll to position [2495, 0]
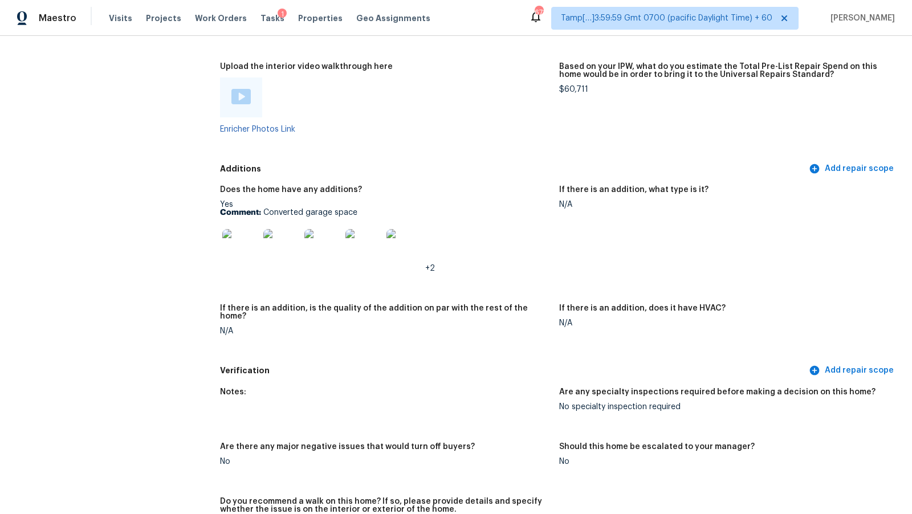
click at [237, 246] on img at bounding box center [240, 247] width 36 height 36
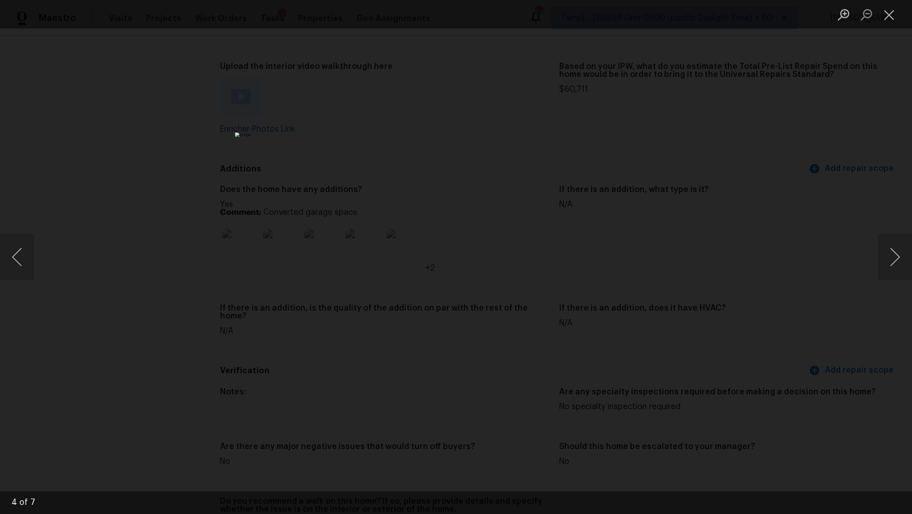
click at [340, 132] on img "Lightbox" at bounding box center [456, 256] width 442 height 249
click at [704, 251] on div "Lightbox" at bounding box center [456, 257] width 912 height 514
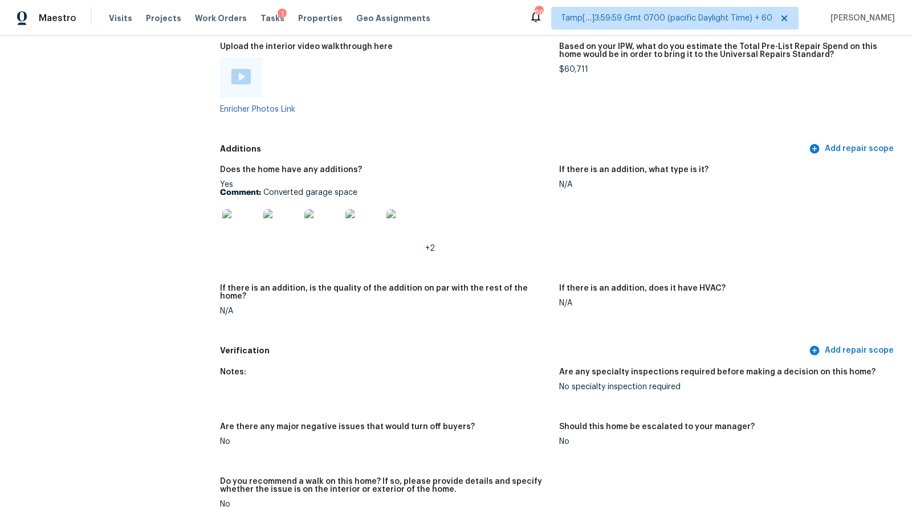
scroll to position [2516, 0]
drag, startPoint x: 263, startPoint y: 188, endPoint x: 379, endPoint y: 188, distance: 115.2
click at [379, 188] on p "Comment: Converted garage space" at bounding box center [385, 192] width 330 height 8
copy p "Converted garage space"
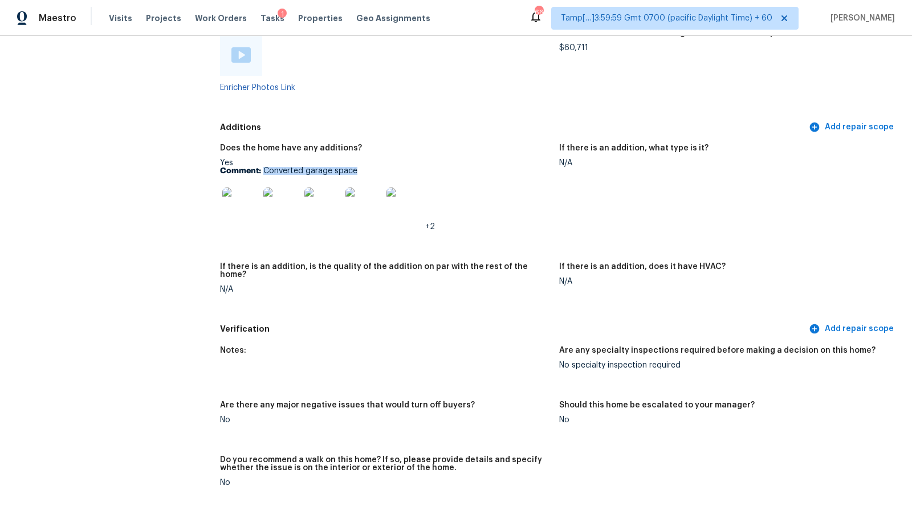
scroll to position [2539, 0]
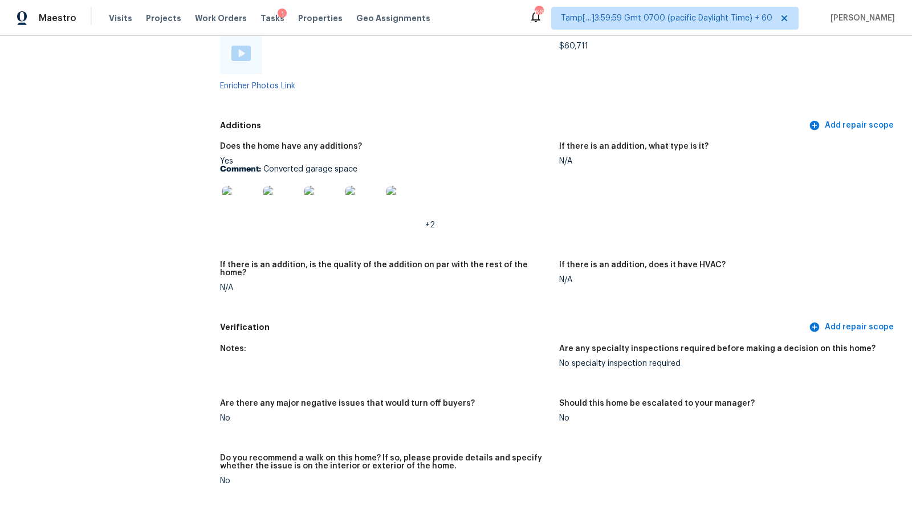
click at [259, 170] on b "Comment:" at bounding box center [240, 169] width 41 height 8
drag, startPoint x: 263, startPoint y: 169, endPoint x: 367, endPoint y: 169, distance: 103.8
click at [367, 169] on p "Comment: Converted garage space" at bounding box center [385, 169] width 330 height 8
copy p "Converted garage space"
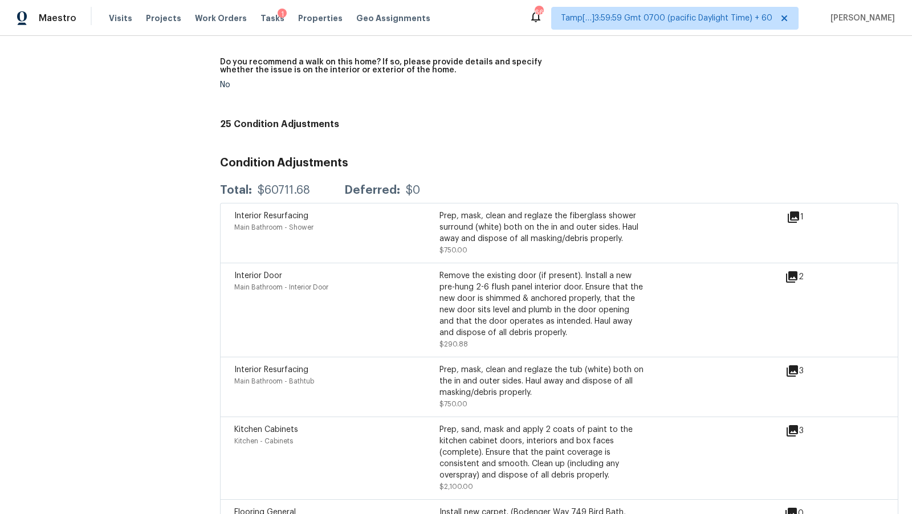
scroll to position [2935, 0]
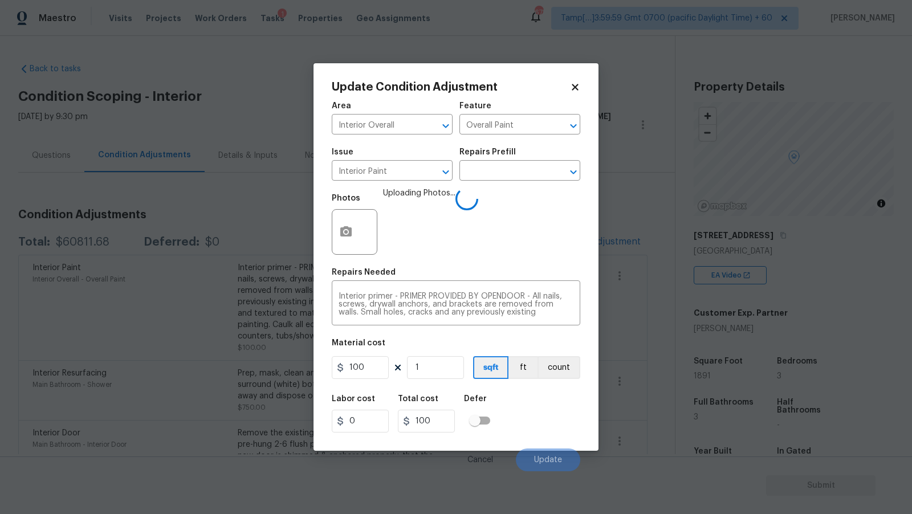
scroll to position [90, 0]
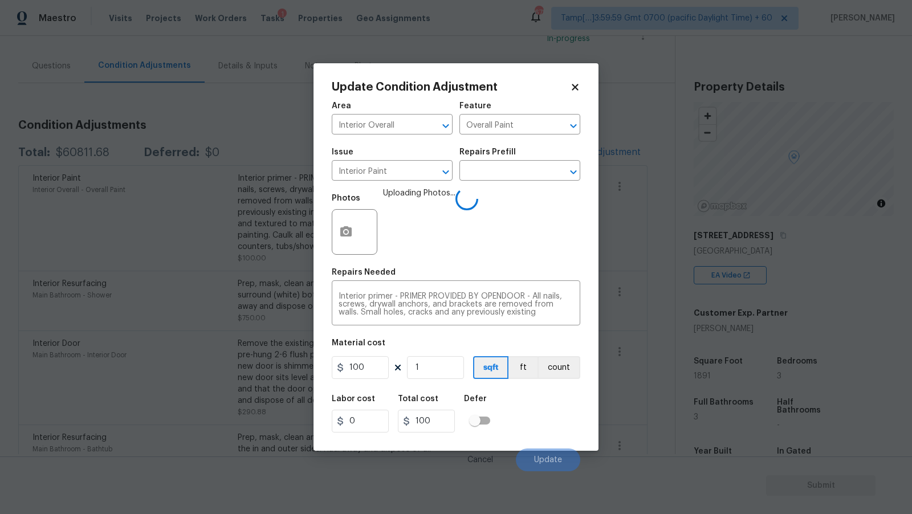
click at [505, 223] on div "Photos Uploading Photos..." at bounding box center [456, 225] width 249 height 74
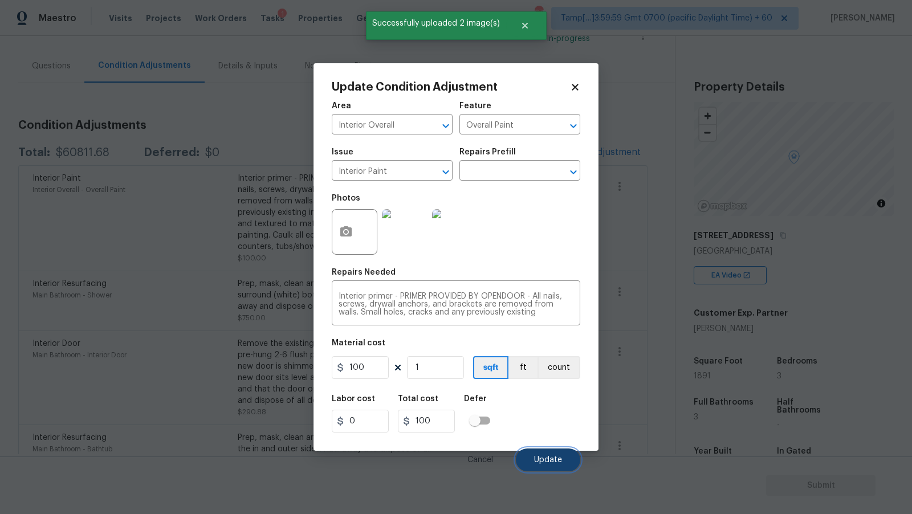
click at [553, 458] on span "Update" at bounding box center [548, 460] width 28 height 9
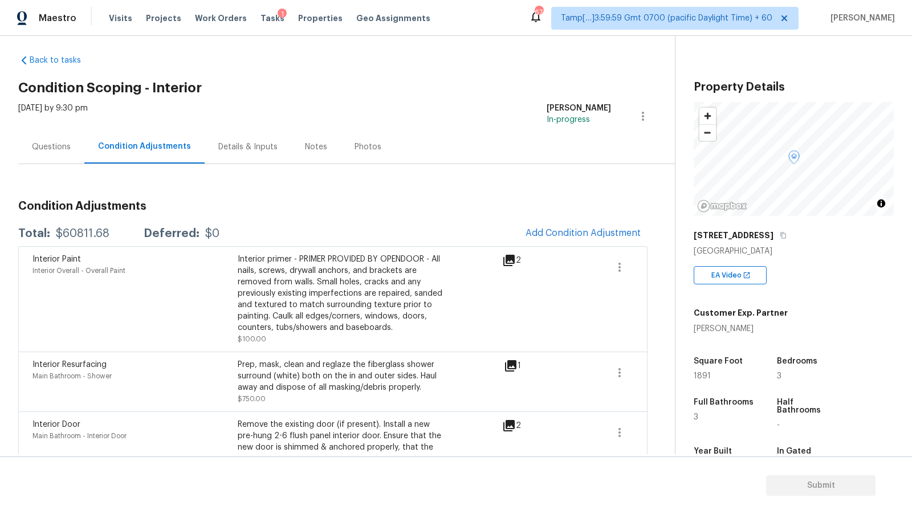
scroll to position [0, 0]
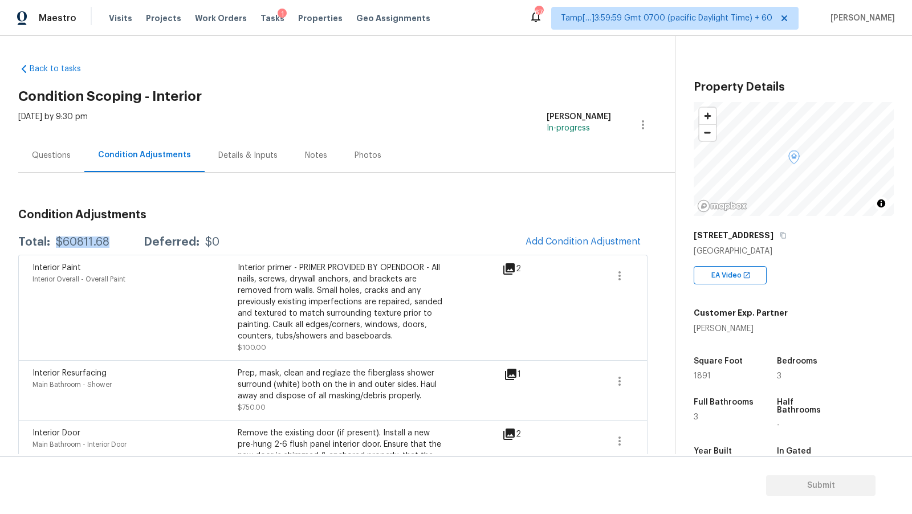
drag, startPoint x: 56, startPoint y: 242, endPoint x: 119, endPoint y: 242, distance: 62.1
click at [119, 242] on div "Total: $60811.68 Deferred: $0" at bounding box center [118, 242] width 201 height 11
copy div "$60811.68"
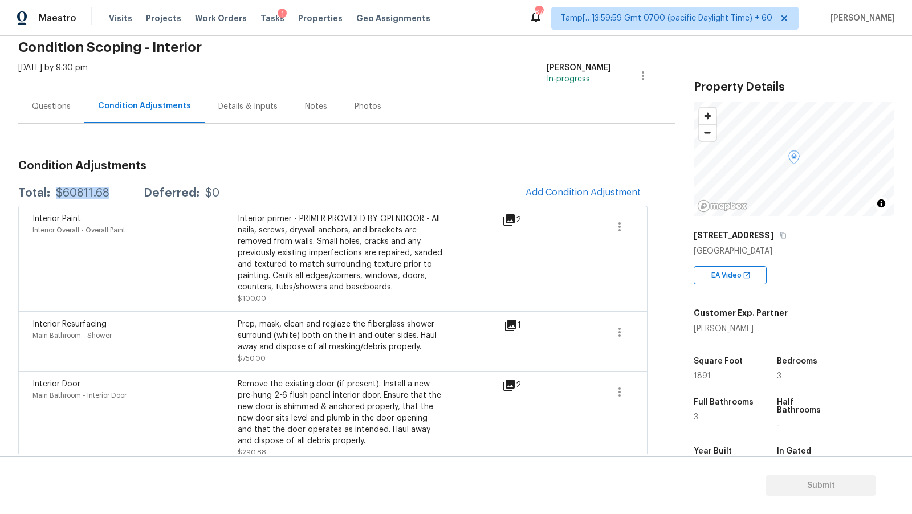
scroll to position [58, 0]
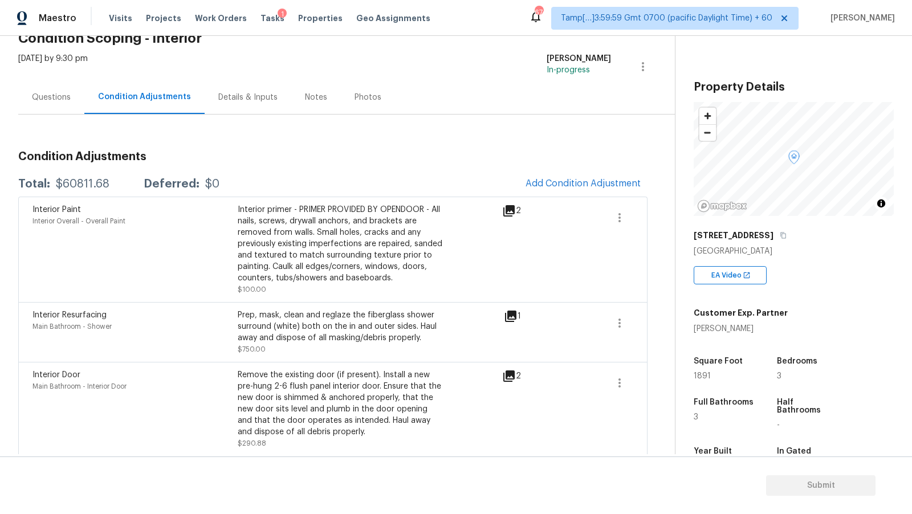
click at [51, 96] on div "Questions" at bounding box center [51, 97] width 39 height 11
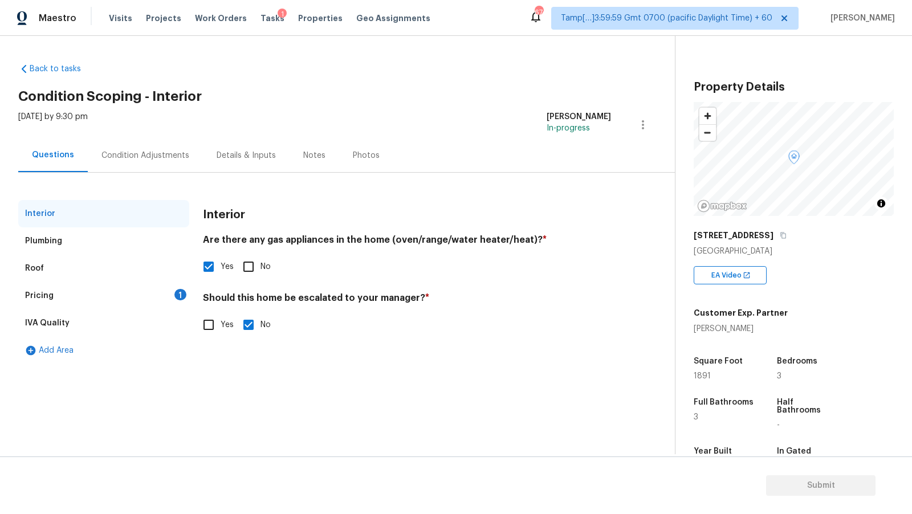
click at [136, 295] on div "Pricing 1" at bounding box center [103, 295] width 171 height 27
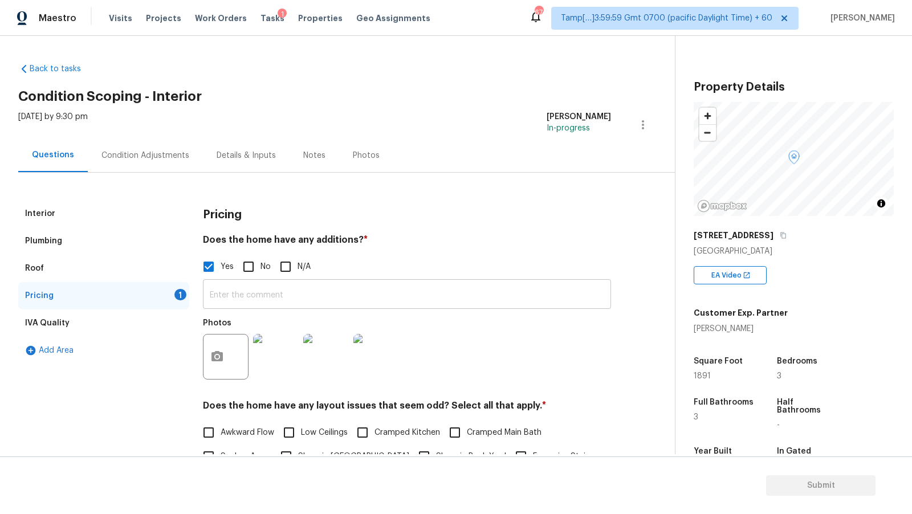
click at [287, 292] on input "text" at bounding box center [407, 295] width 408 height 27
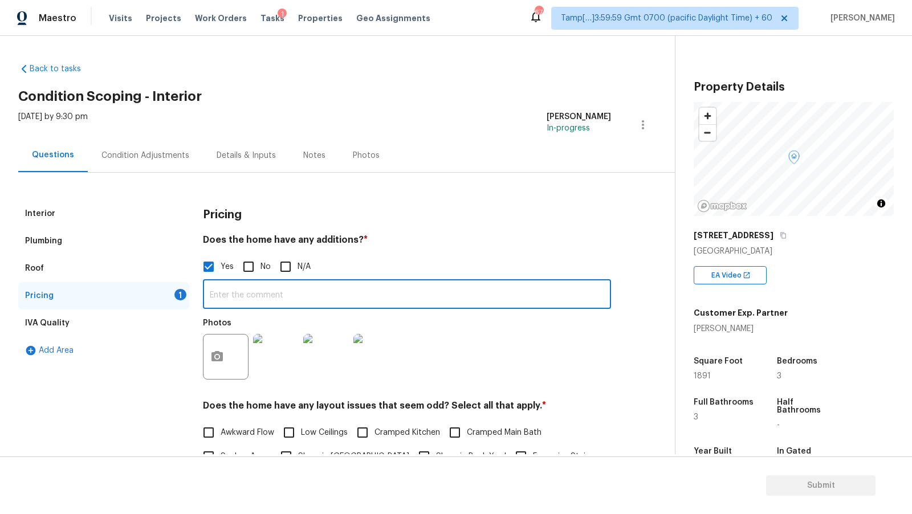
paste input "Converted garage space"
type input "Converted garage space"
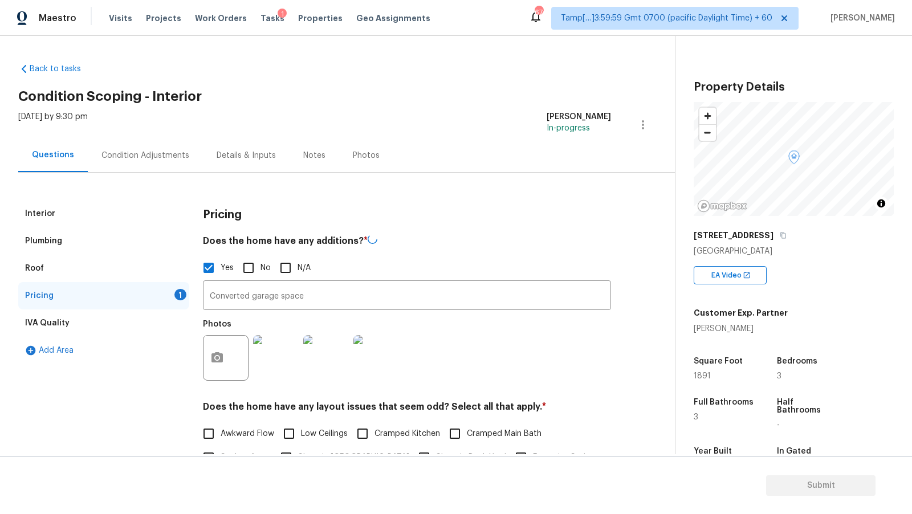
click at [363, 247] on h4 "Does the home have any additions? *" at bounding box center [407, 242] width 408 height 17
click at [808, 475] on button "Submit" at bounding box center [820, 485] width 109 height 21
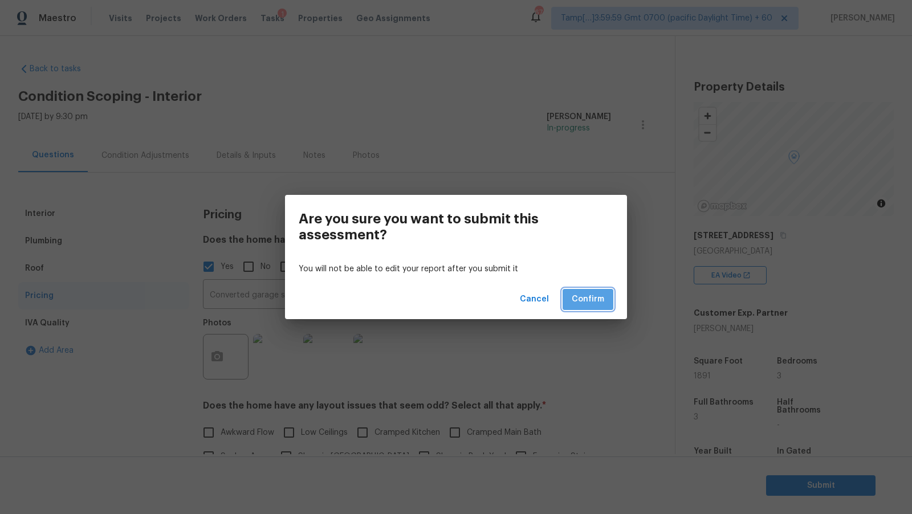
click at [603, 303] on span "Confirm" at bounding box center [588, 299] width 32 height 14
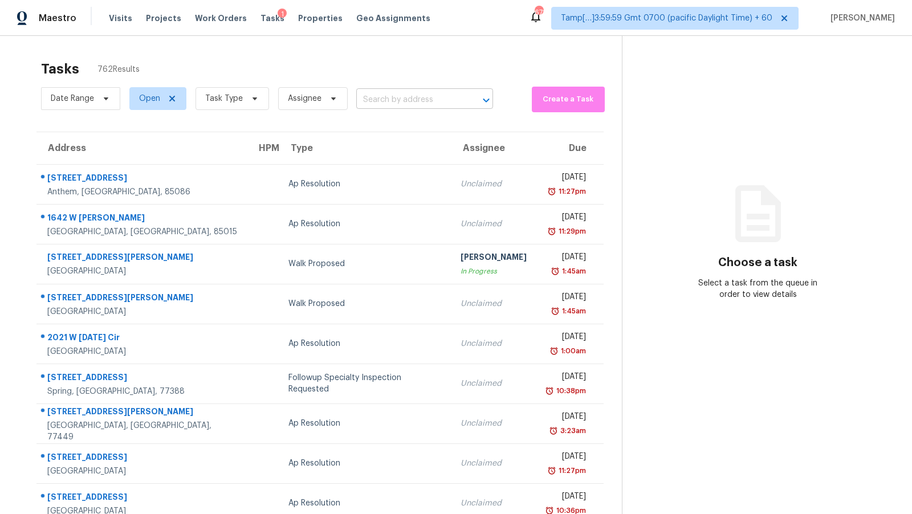
click at [397, 107] on input "text" at bounding box center [408, 100] width 105 height 18
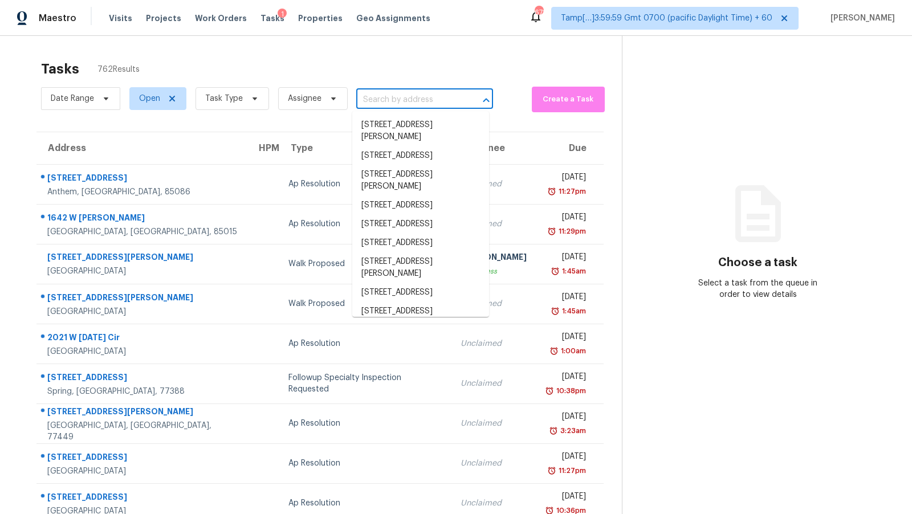
paste input "18042 San Jacinto Ave, Fontana, CA 92336"
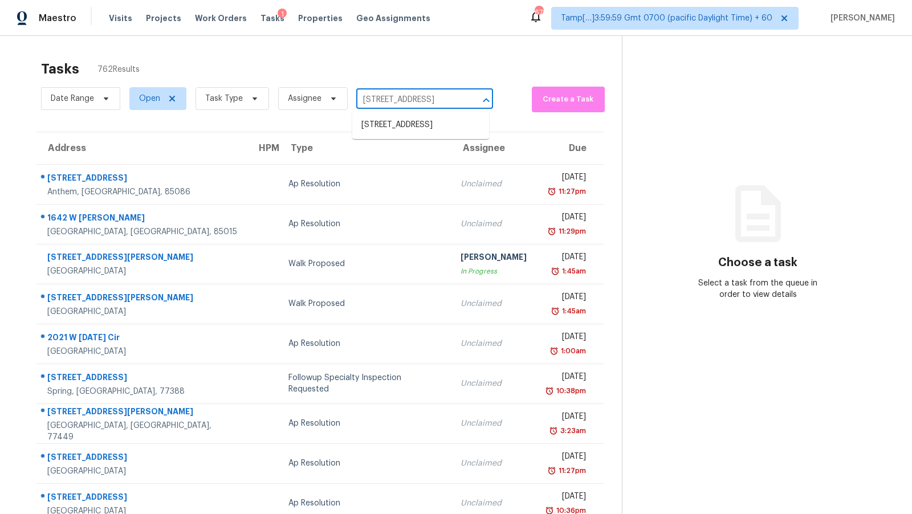
type input "18042 San Jacinto Ave, Fontana, CA 92336"
click at [390, 127] on li "18042 San Jacinto Ave, Fontana, CA 92336" at bounding box center [420, 125] width 137 height 19
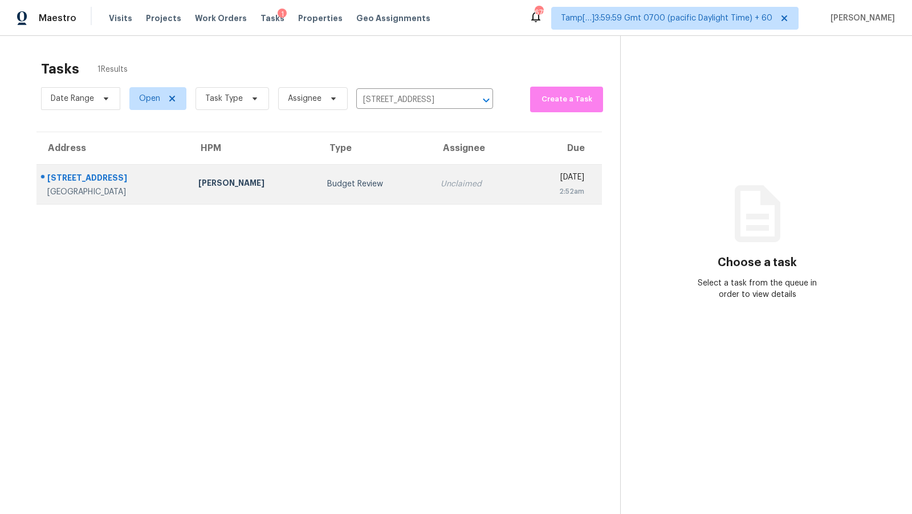
click at [330, 188] on div "Budget Review" at bounding box center [374, 183] width 95 height 11
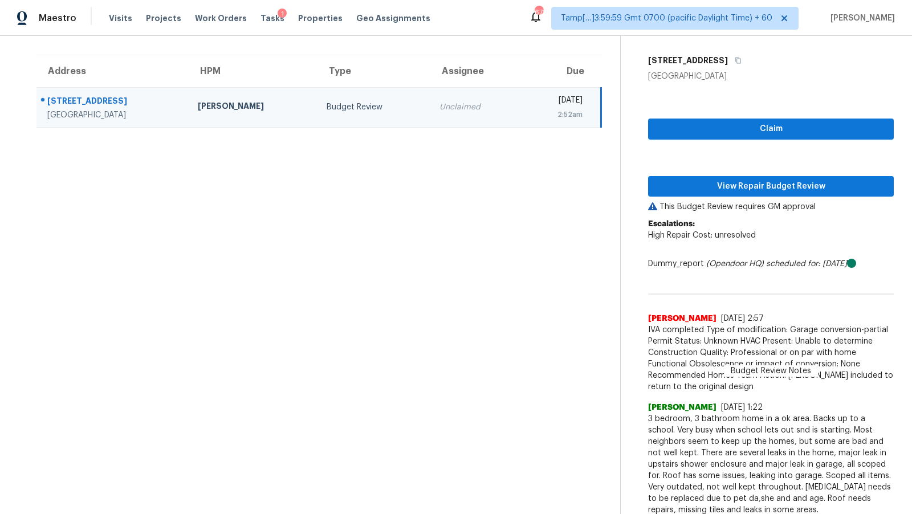
scroll to position [84, 0]
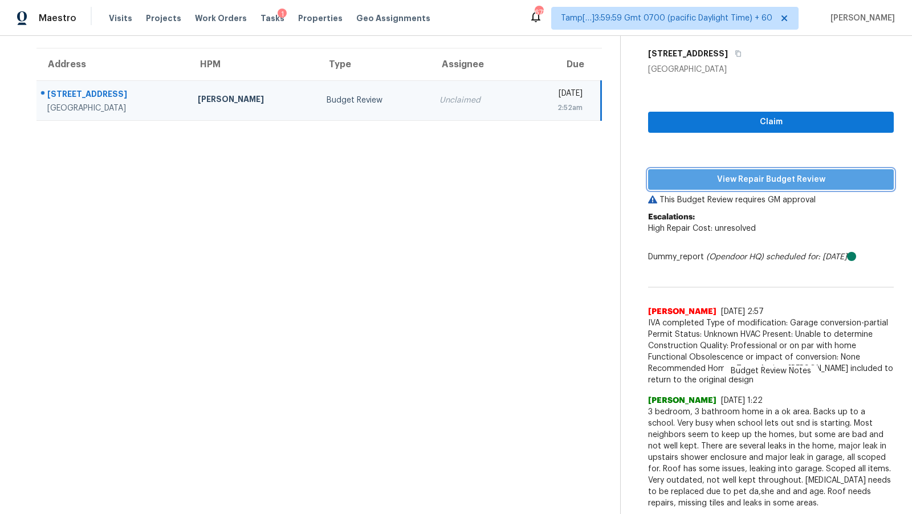
click at [782, 177] on span "View Repair Budget Review" at bounding box center [770, 180] width 227 height 14
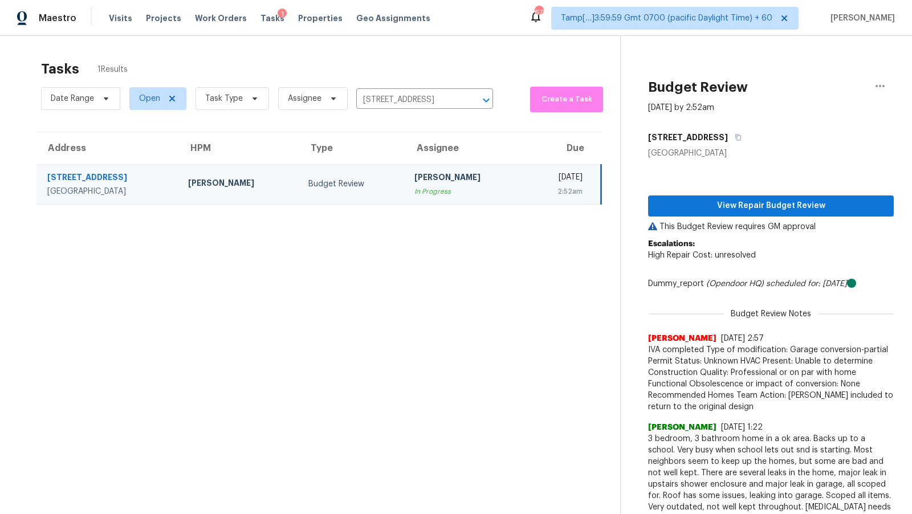
scroll to position [1, 0]
click at [408, 99] on input "18042 San Jacinto Ave, Fontana, CA 92336" at bounding box center [408, 100] width 105 height 18
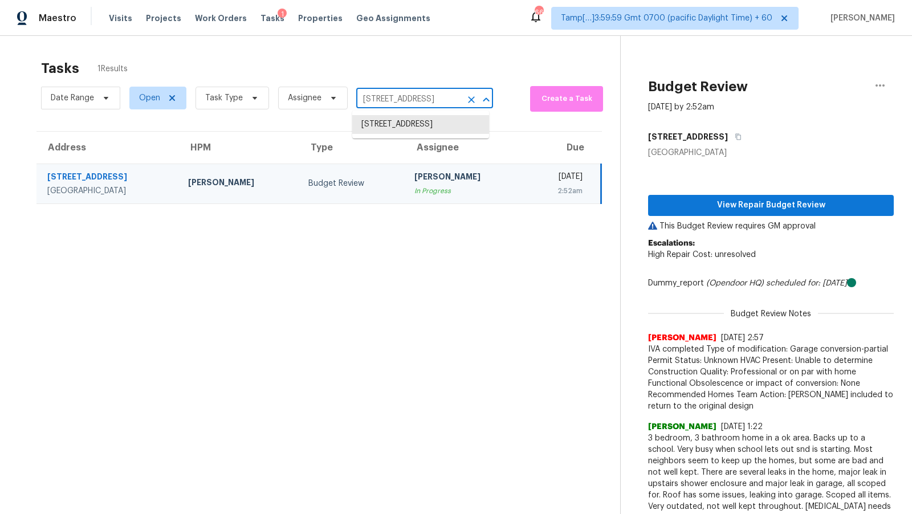
click at [408, 99] on input "18042 San Jacinto Ave, Fontana, CA 92336" at bounding box center [408, 100] width 105 height 18
click at [416, 123] on li "18042 San Jacinto Ave, Fontana, CA 92336" at bounding box center [420, 124] width 137 height 19
click at [414, 173] on div "[PERSON_NAME]" at bounding box center [465, 178] width 102 height 14
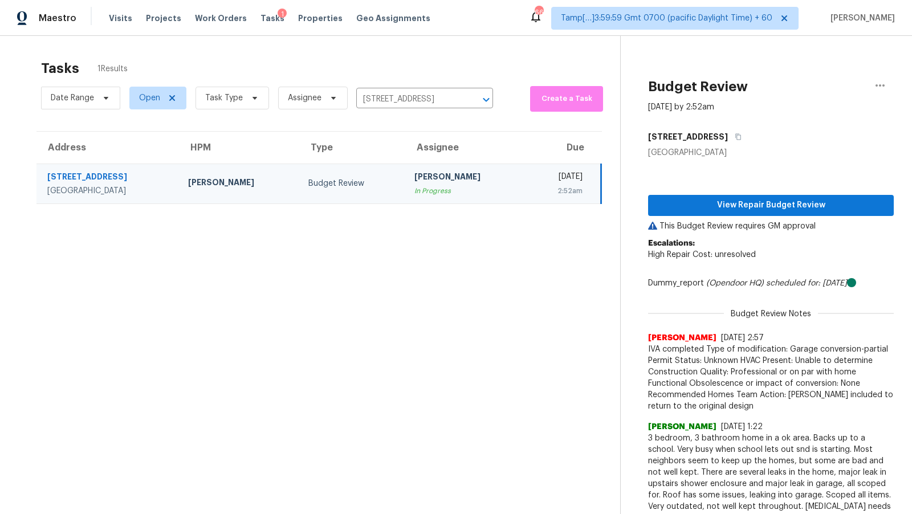
scroll to position [0, 0]
click at [414, 173] on div "[PERSON_NAME]" at bounding box center [465, 179] width 102 height 14
click at [335, 185] on td "Budget Review" at bounding box center [352, 184] width 106 height 40
click at [221, 184] on div "[PERSON_NAME]" at bounding box center [239, 184] width 102 height 14
click at [339, 178] on td "Budget Review" at bounding box center [352, 184] width 106 height 40
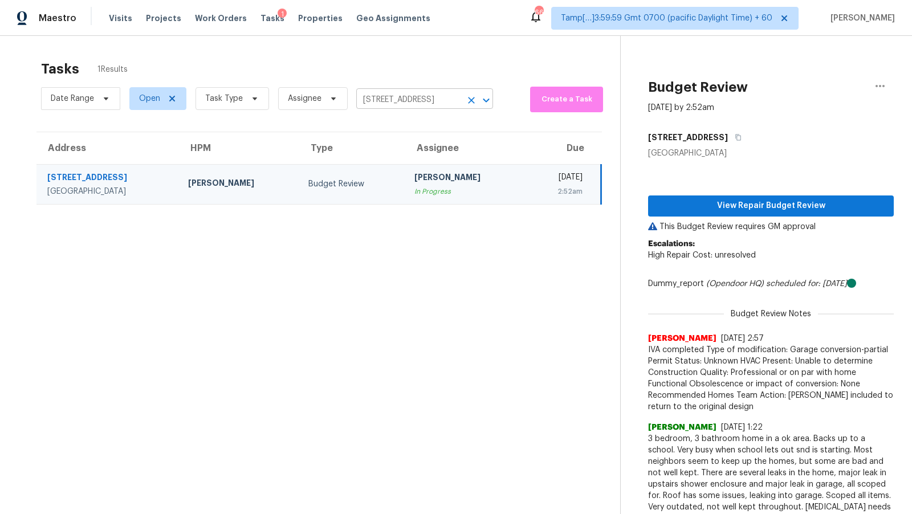
click at [436, 103] on input "18042 San Jacinto Ave, Fontana, CA 92336" at bounding box center [408, 100] width 105 height 18
click at [432, 128] on li "18042 San Jacinto Ave, Fontana, CA 92336" at bounding box center [420, 125] width 137 height 19
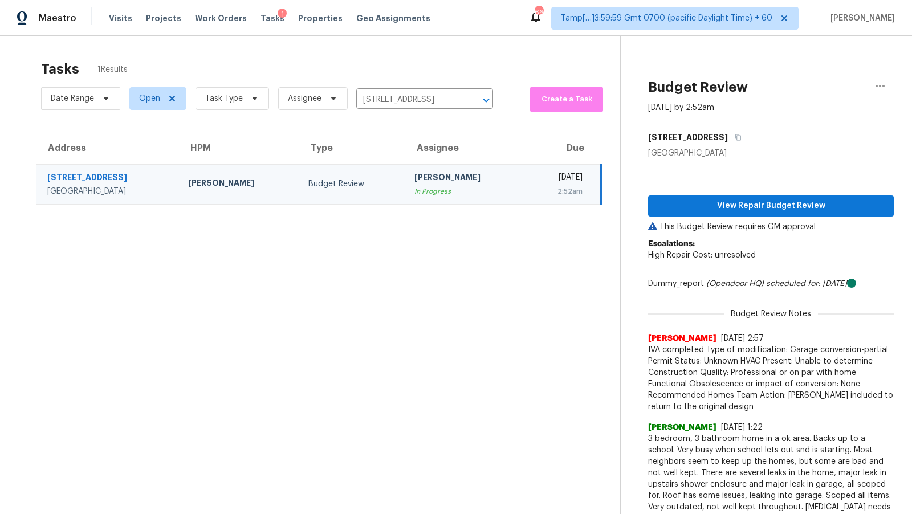
type input "18042 San Jacinto Ave, Fontana, CA 92336\"
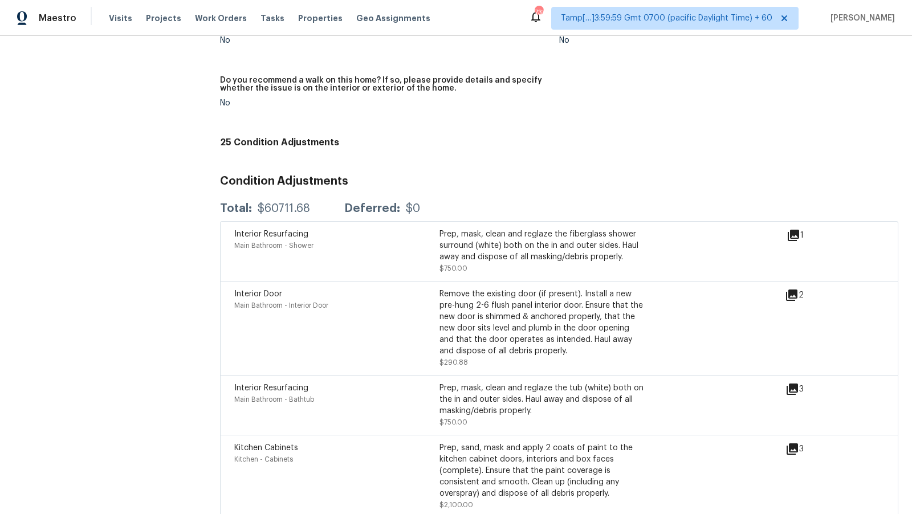
scroll to position [3235, 0]
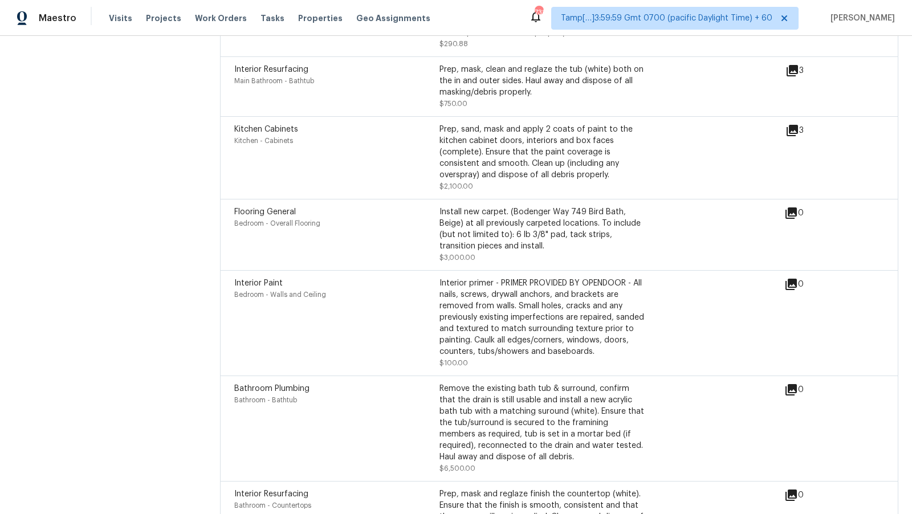
click at [798, 280] on icon at bounding box center [791, 285] width 14 height 14
click at [794, 279] on icon at bounding box center [791, 284] width 11 height 11
click at [789, 281] on icon at bounding box center [791, 284] width 11 height 11
click at [793, 278] on icon at bounding box center [791, 285] width 14 height 14
click at [795, 278] on icon at bounding box center [791, 285] width 14 height 14
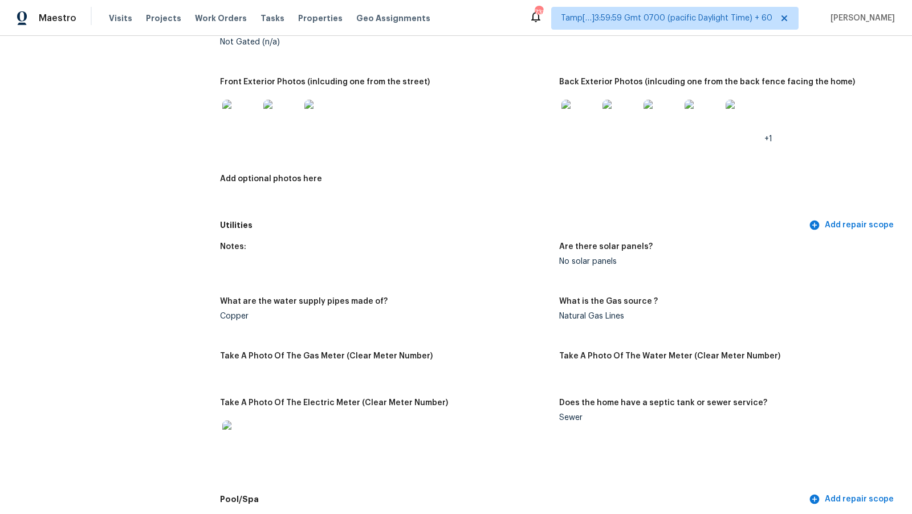
scroll to position [394, 0]
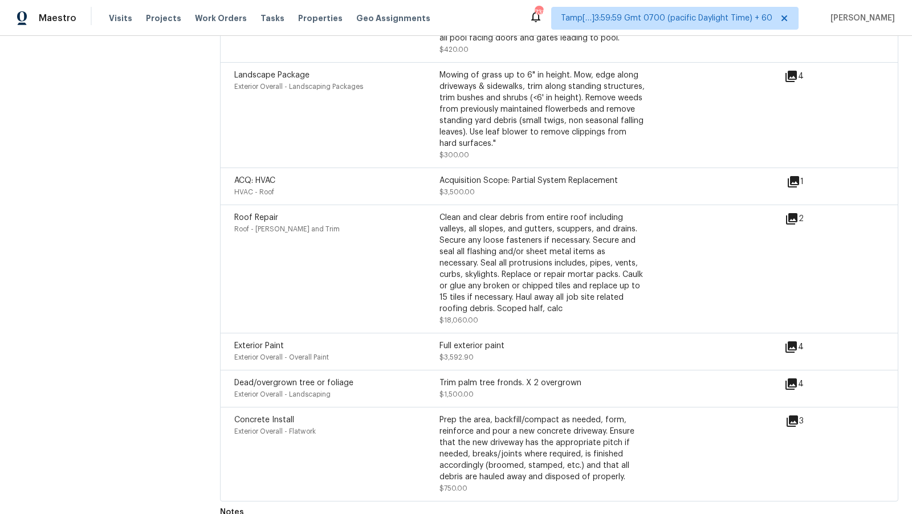
scroll to position [4404, 0]
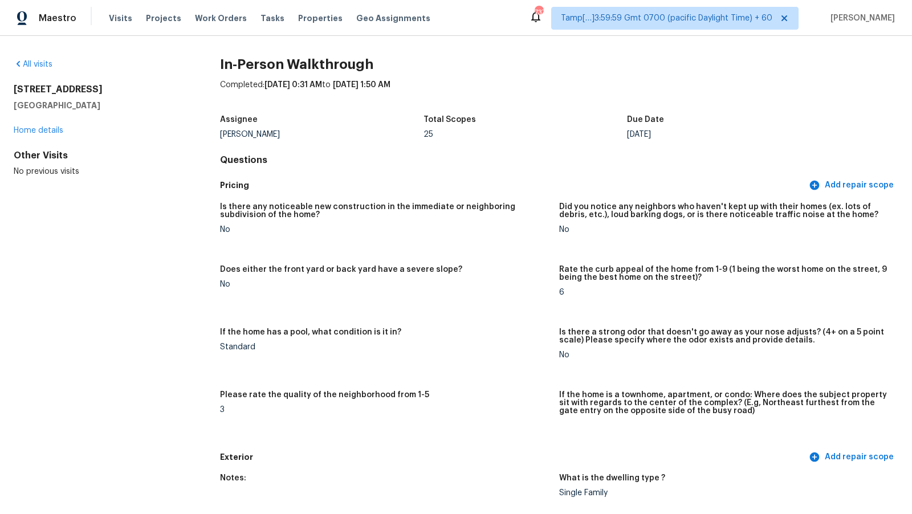
scroll to position [3235, 0]
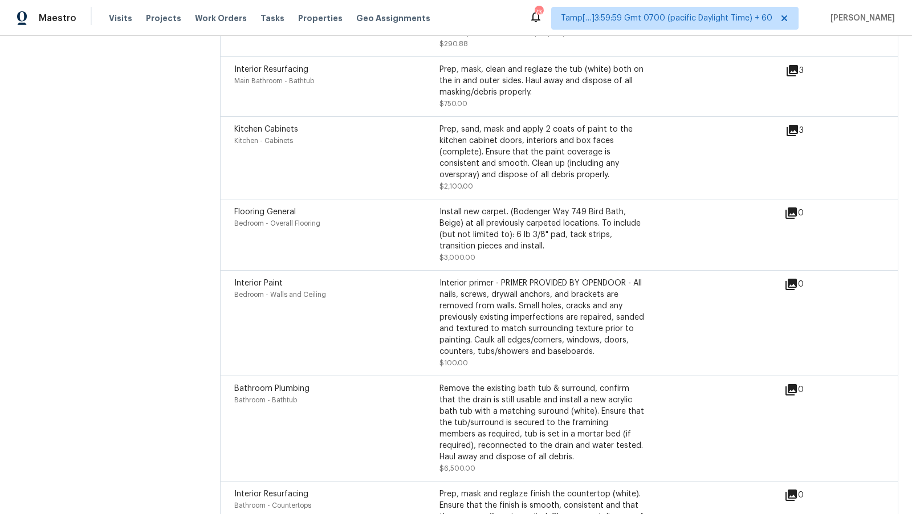
click at [798, 281] on icon at bounding box center [791, 285] width 14 height 14
click at [794, 279] on icon at bounding box center [791, 284] width 11 height 11
click at [269, 279] on span "Interior Paint" at bounding box center [258, 283] width 48 height 8
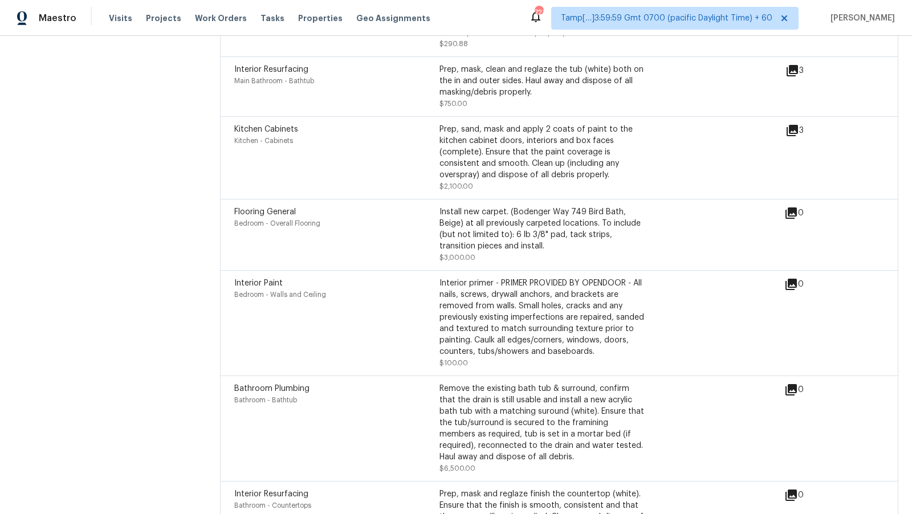
scroll to position [2871, 0]
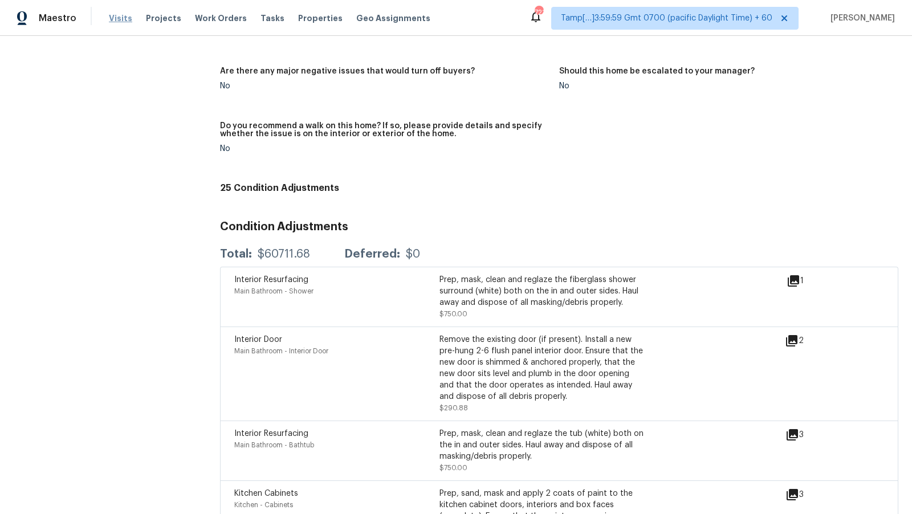
click at [125, 21] on span "Visits" at bounding box center [120, 18] width 23 height 11
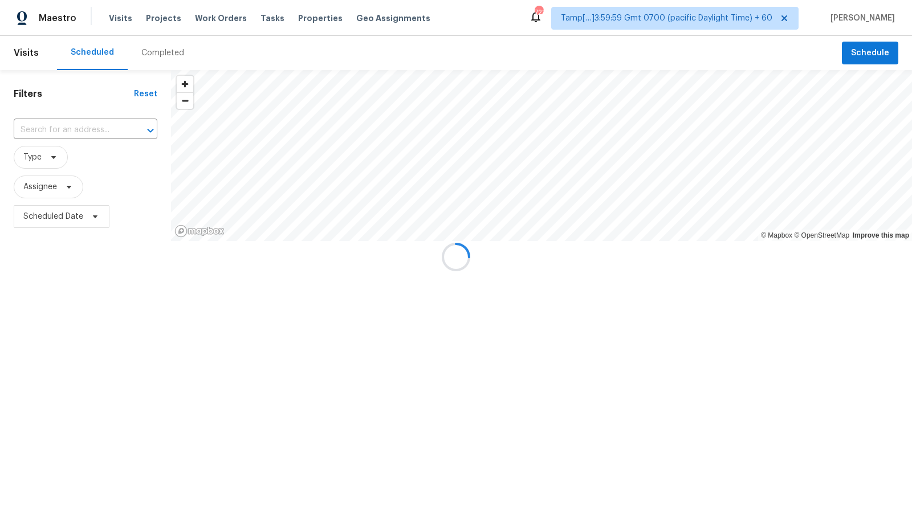
click at [152, 58] on div at bounding box center [456, 257] width 912 height 514
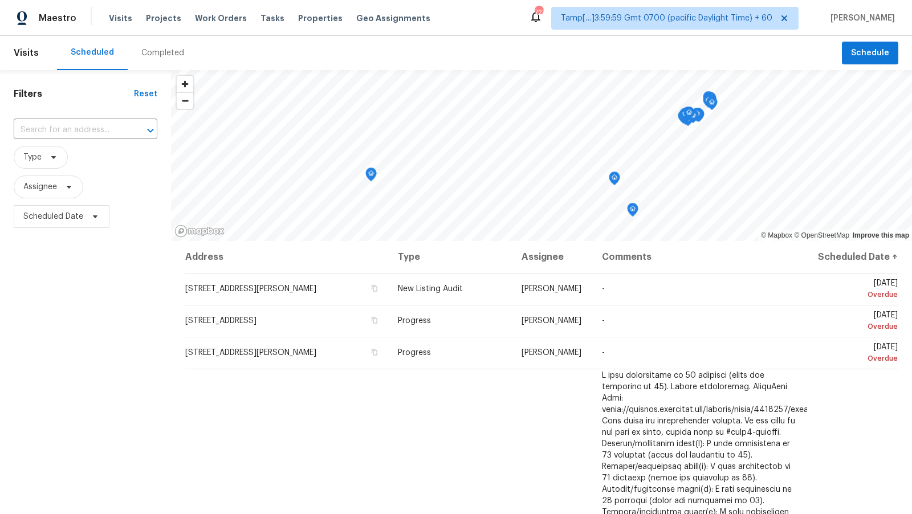
click at [153, 55] on div "Completed" at bounding box center [162, 52] width 43 height 11
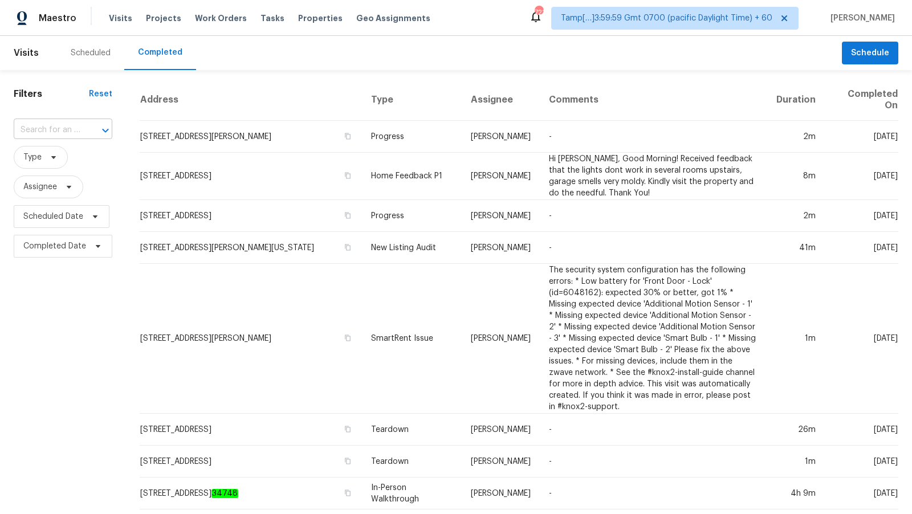
click at [79, 128] on div "​" at bounding box center [63, 130] width 99 height 18
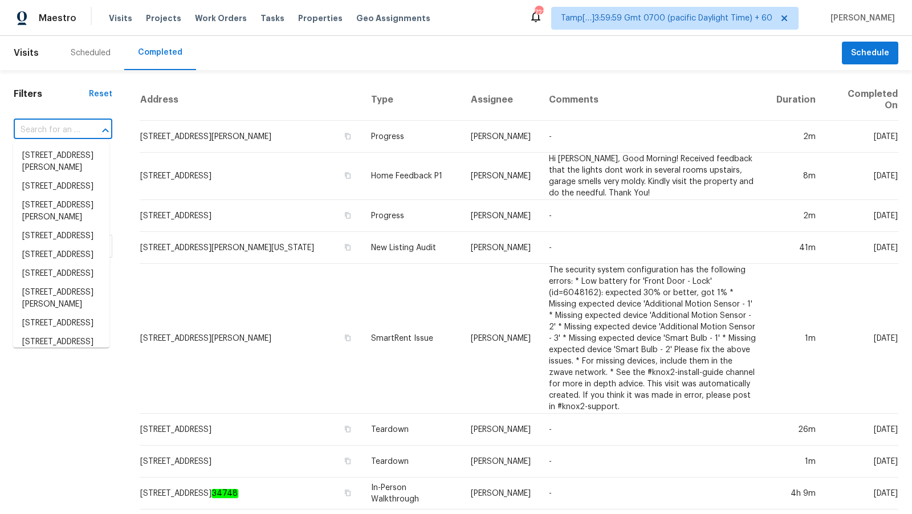
click at [79, 128] on div "​" at bounding box center [63, 130] width 99 height 18
paste input "[STREET_ADDRESS]"
type input "[STREET_ADDRESS]"
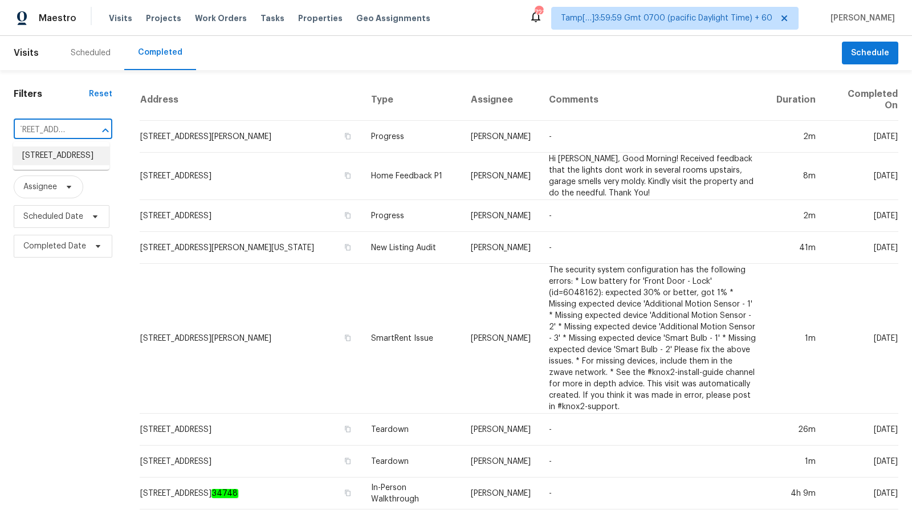
click at [68, 157] on li "[STREET_ADDRESS]" at bounding box center [61, 156] width 96 height 19
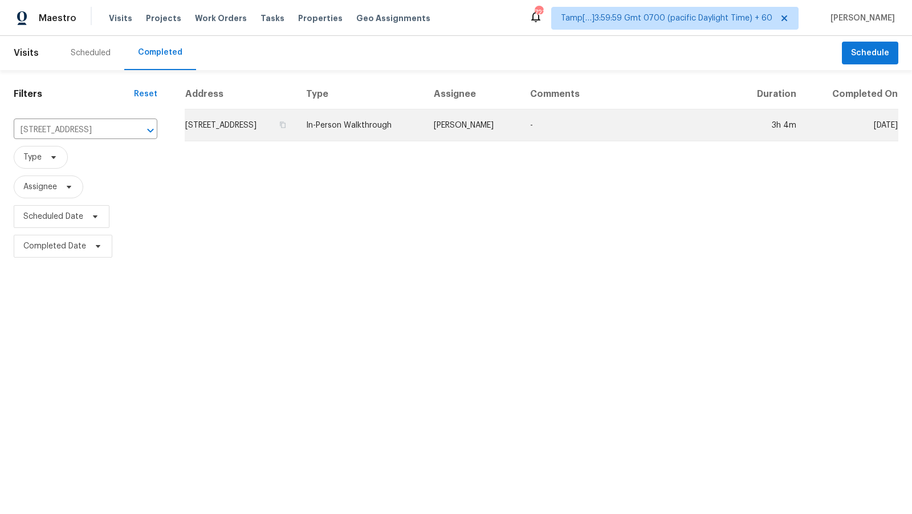
click at [249, 127] on td "[STREET_ADDRESS]" at bounding box center [241, 125] width 112 height 32
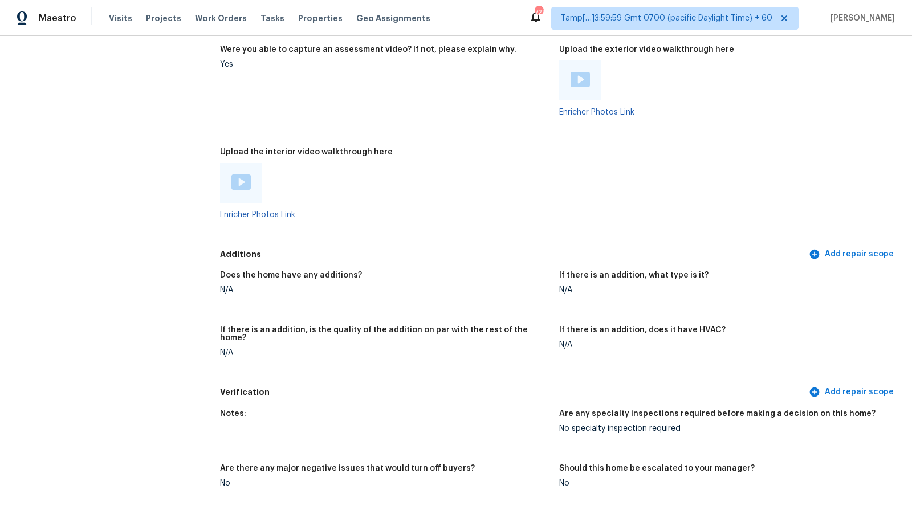
scroll to position [2211, 0]
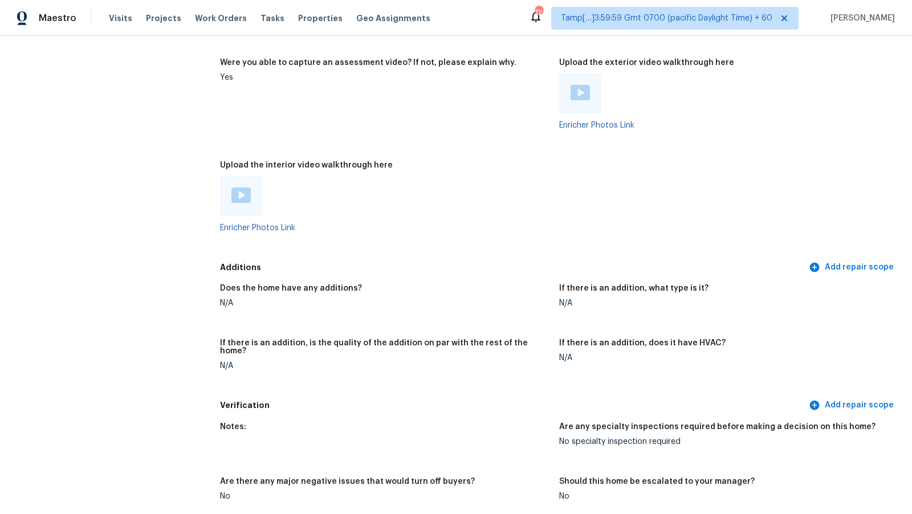
click at [241, 195] on img at bounding box center [240, 195] width 19 height 15
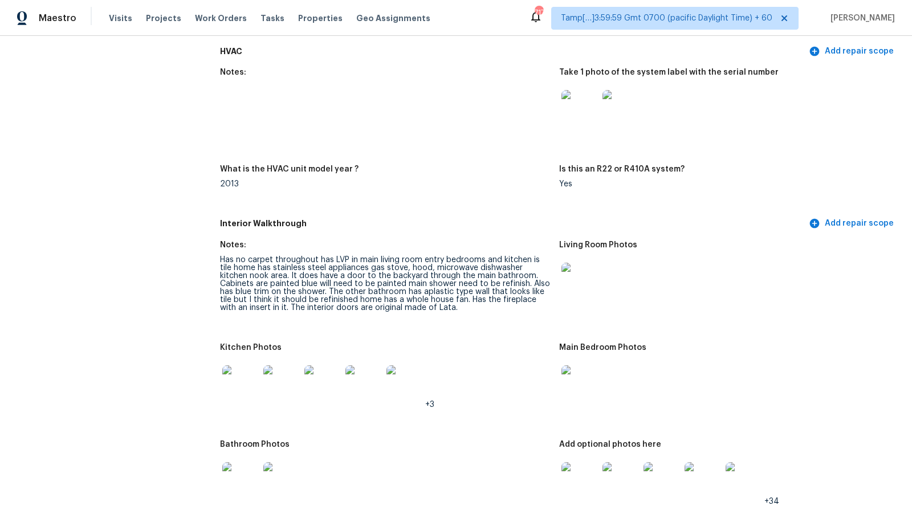
scroll to position [1610, 0]
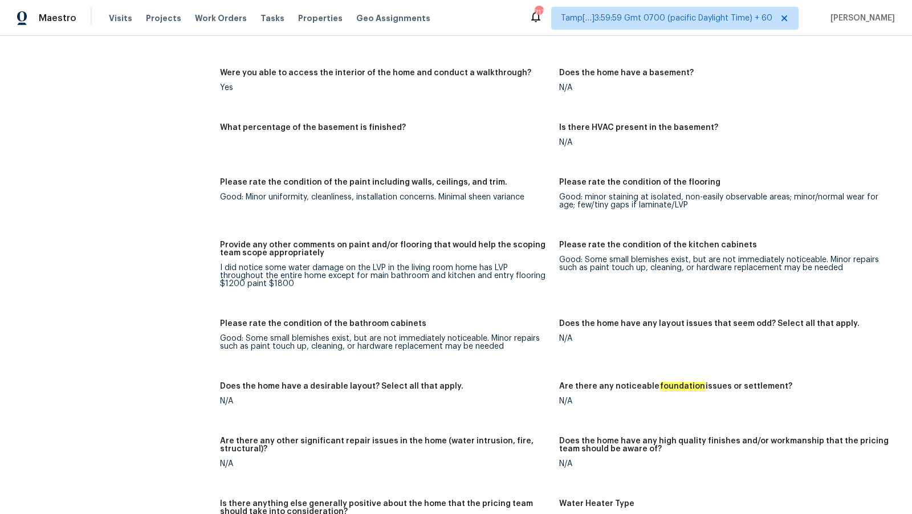
click at [505, 274] on div "I did notice some water damage on the LVP in the living room home has LVP throu…" at bounding box center [385, 276] width 330 height 24
click at [513, 288] on figure "Provide any other comments on paint and/or flooring that would help the scoping…" at bounding box center [389, 273] width 339 height 65
click at [503, 277] on div "I did notice some water damage on the LVP in the living room home has LVP throu…" at bounding box center [385, 276] width 330 height 24
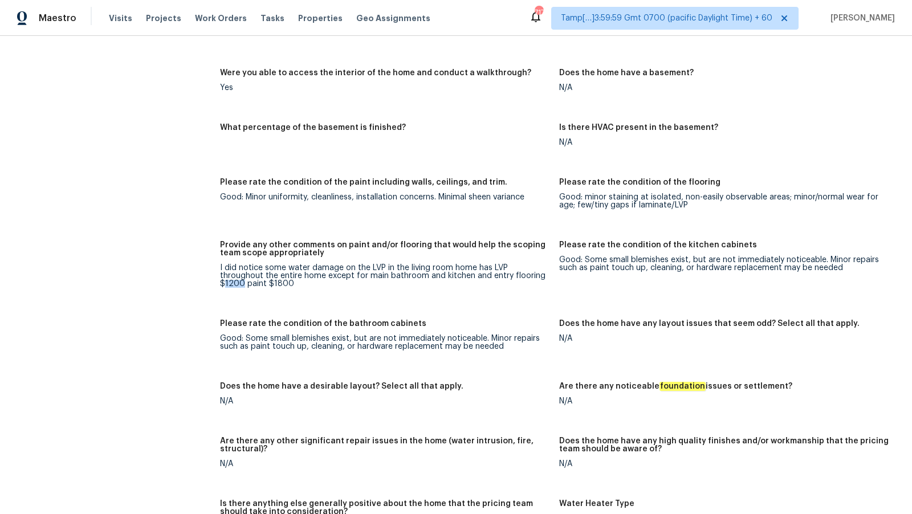
copy div "1200"
click at [488, 276] on div "I did notice some water damage on the LVP in the living room home has LVP throu…" at bounding box center [385, 276] width 330 height 24
copy div "flooring"
click at [506, 282] on div "I did notice some water damage on the LVP in the living room home has LVP throu…" at bounding box center [385, 276] width 330 height 24
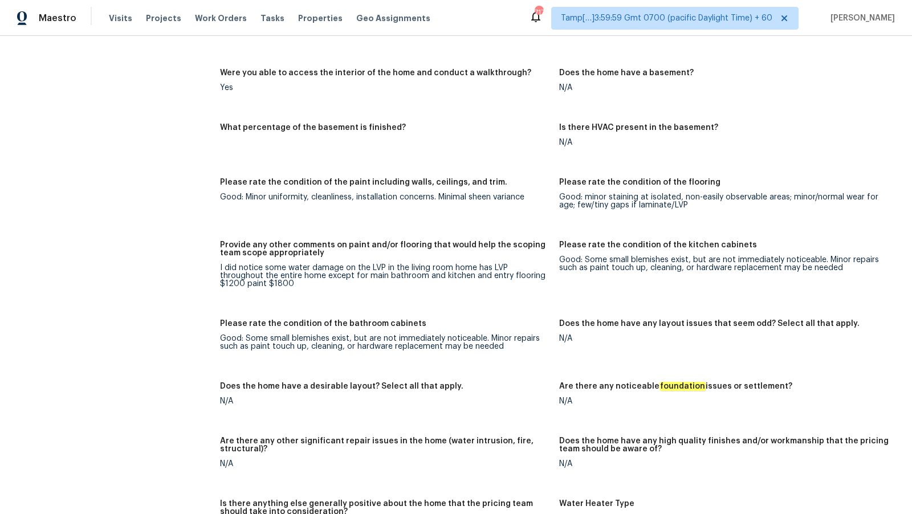
click at [535, 275] on div "I did notice some water damage on the LVP in the living room home has LVP throu…" at bounding box center [385, 276] width 330 height 24
copy div "paint"
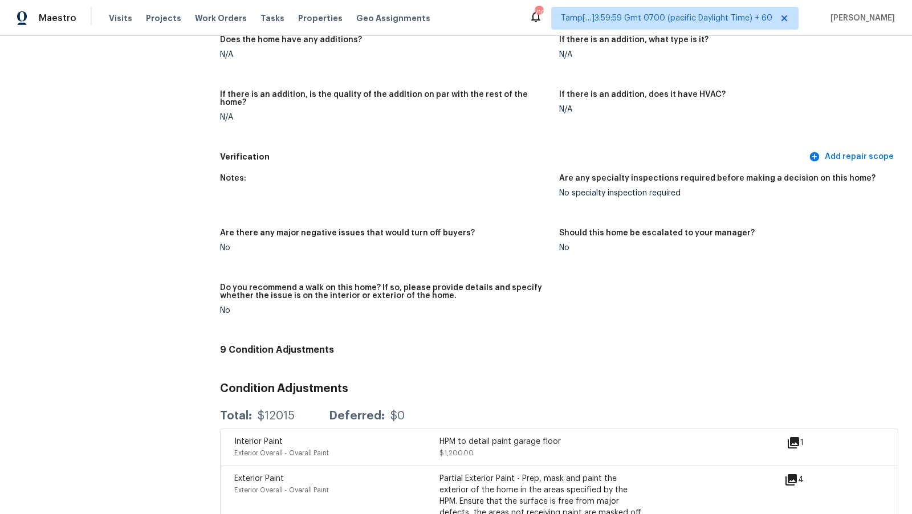
scroll to position [1486, 0]
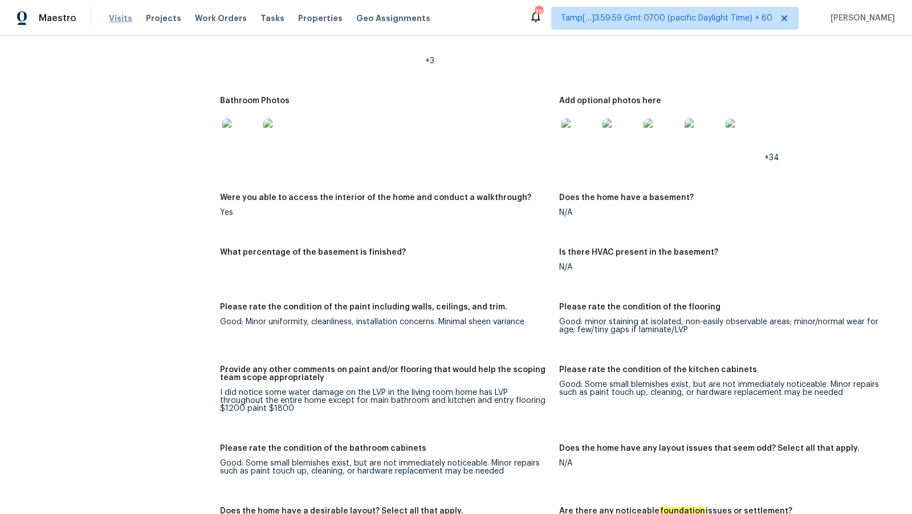
click at [123, 22] on span "Visits" at bounding box center [120, 18] width 23 height 11
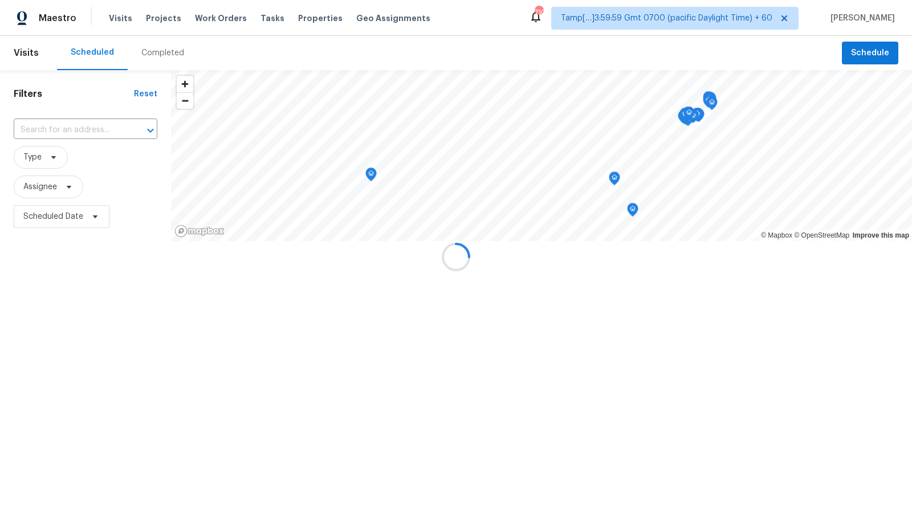
click at [157, 48] on div at bounding box center [456, 257] width 912 height 514
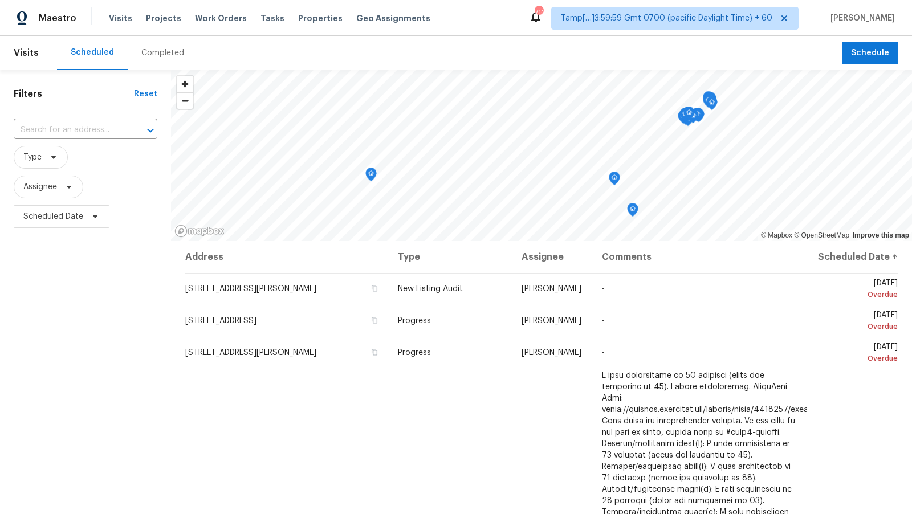
click at [157, 52] on div "Completed" at bounding box center [162, 52] width 43 height 11
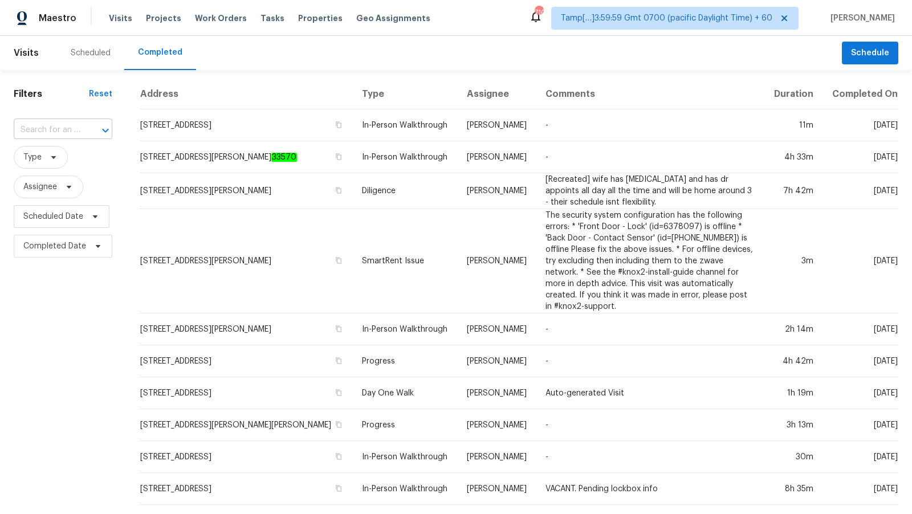
click at [72, 129] on input "text" at bounding box center [47, 130] width 67 height 18
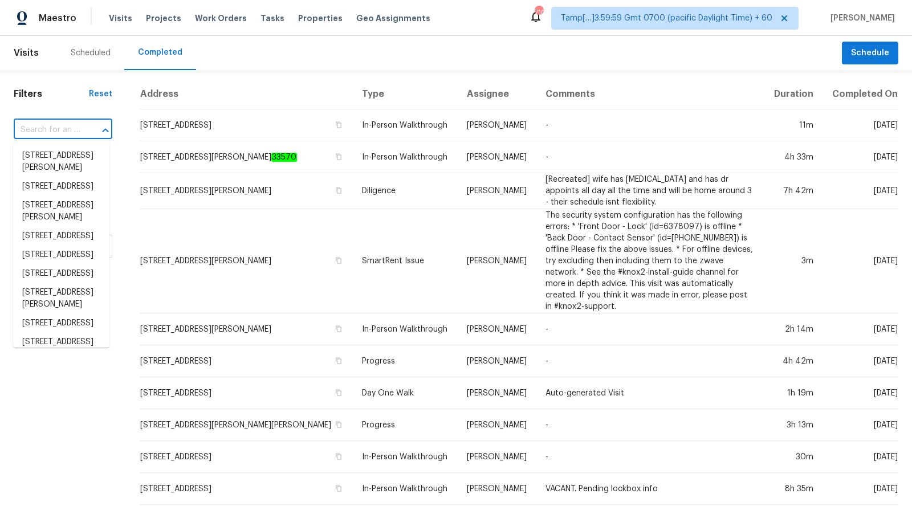
paste input "6625 Letein St, Houston, TX 77008"
type input "6625 Letein St, Houston, TX 77008"
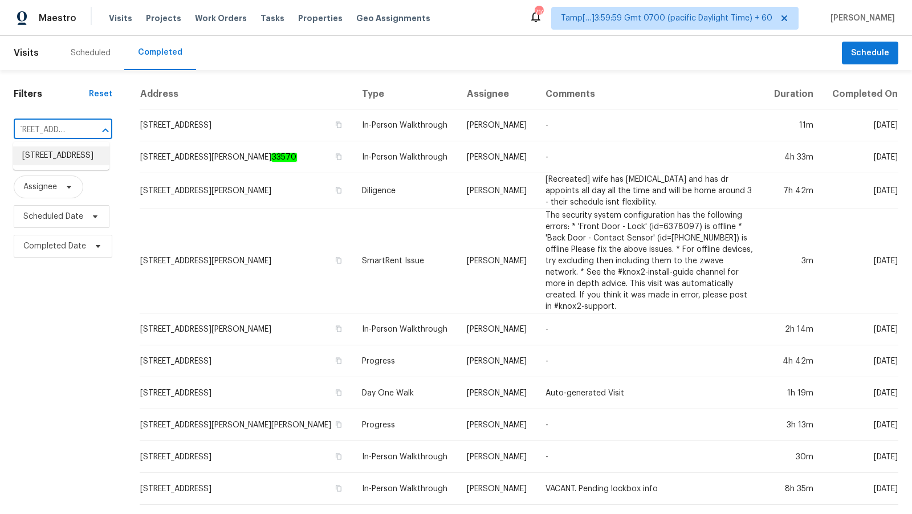
click at [70, 155] on li "6625 Letein St, Houston, TX 77008" at bounding box center [61, 156] width 96 height 19
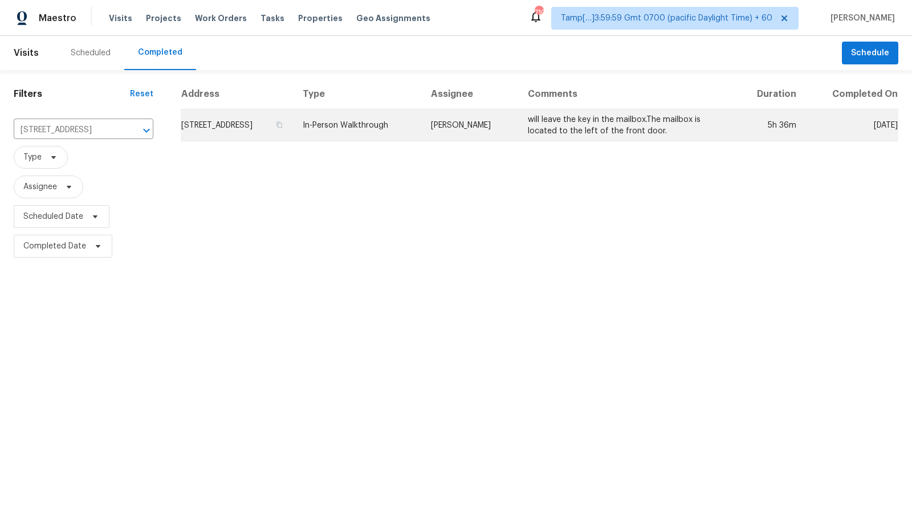
click at [257, 135] on td "6625 Letein St, Houston, TX 77008" at bounding box center [237, 125] width 113 height 32
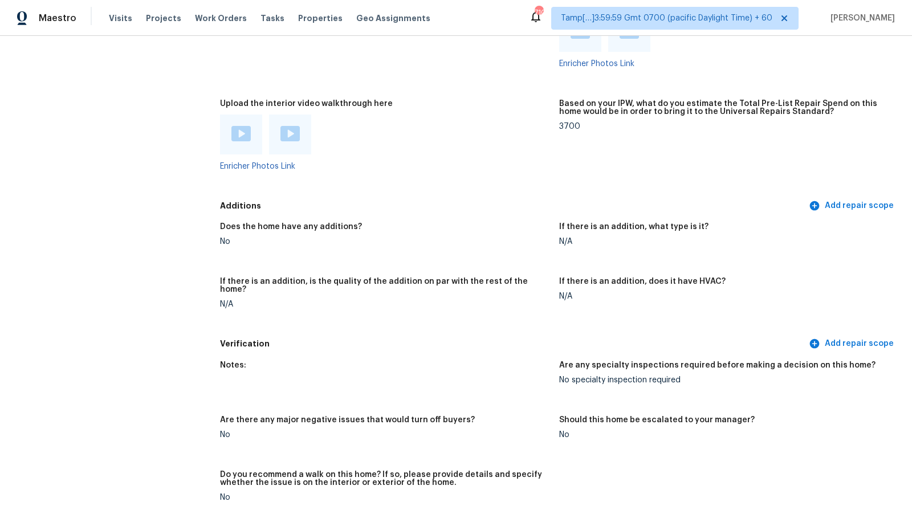
scroll to position [2141, 0]
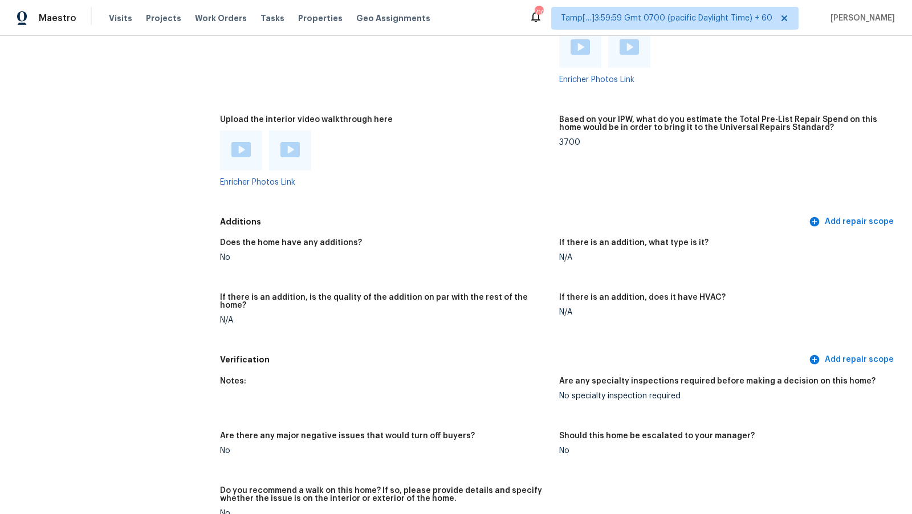
click at [251, 149] on div at bounding box center [241, 151] width 42 height 40
click at [243, 149] on img at bounding box center [240, 149] width 19 height 15
click at [296, 160] on div at bounding box center [290, 151] width 42 height 40
click at [293, 153] on img at bounding box center [289, 149] width 19 height 15
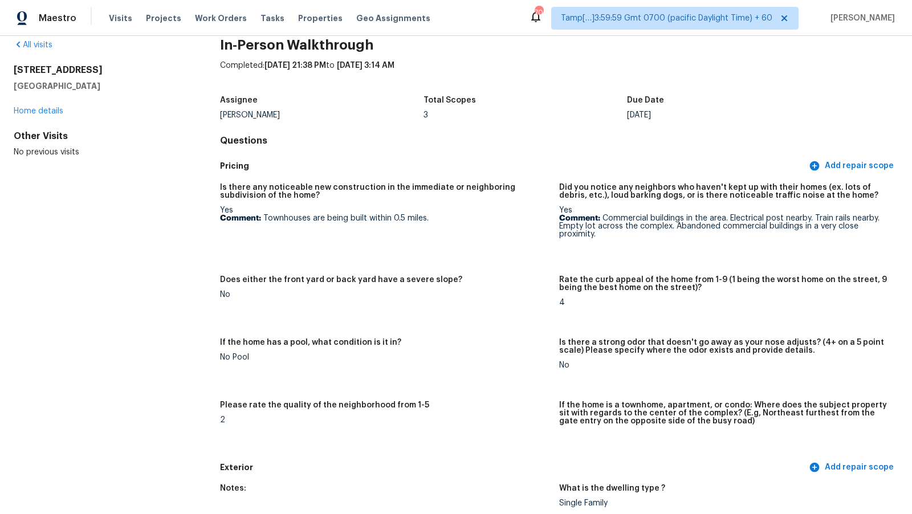
scroll to position [0, 0]
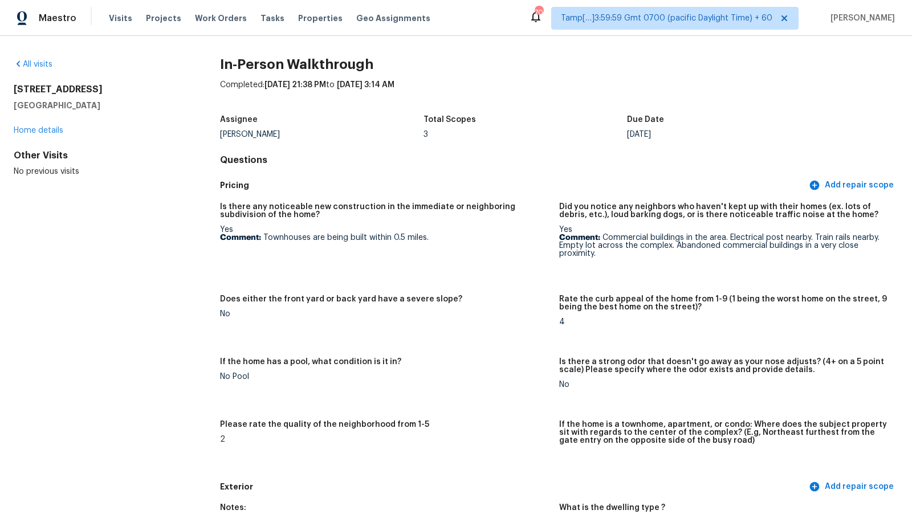
click at [513, 144] on div "Assignee Maria Zakharnitskaia Total Scopes 3 Due Date Wed, Oct 08" at bounding box center [559, 127] width 678 height 36
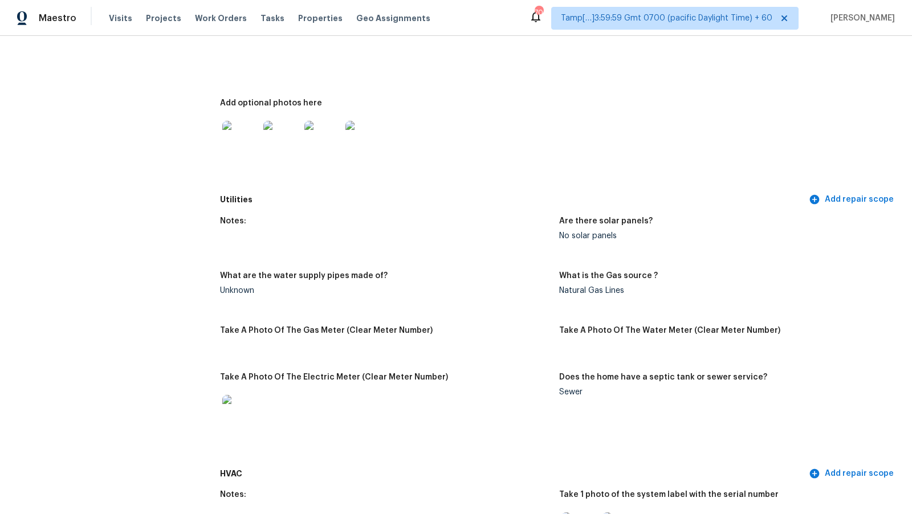
scroll to position [1788, 0]
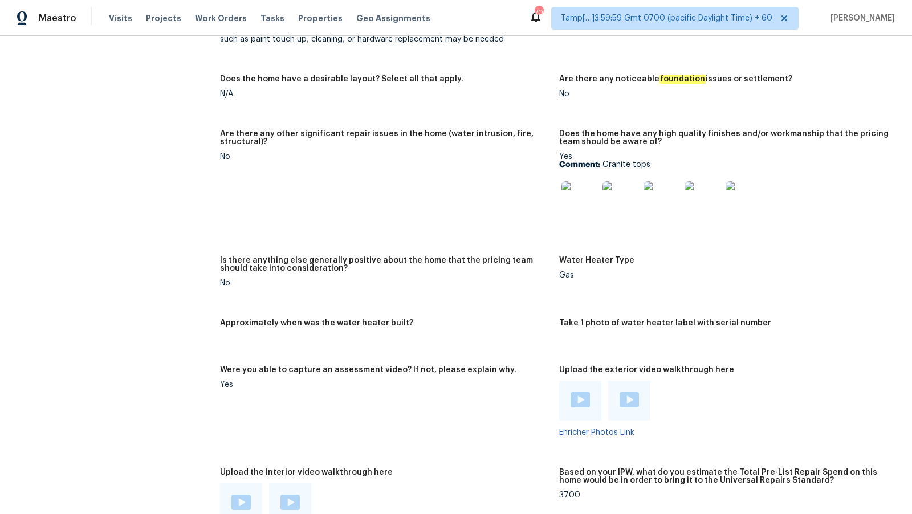
click at [461, 169] on figure "Are there any other significant repair issues in the home (water intrusion, fir…" at bounding box center [389, 186] width 339 height 113
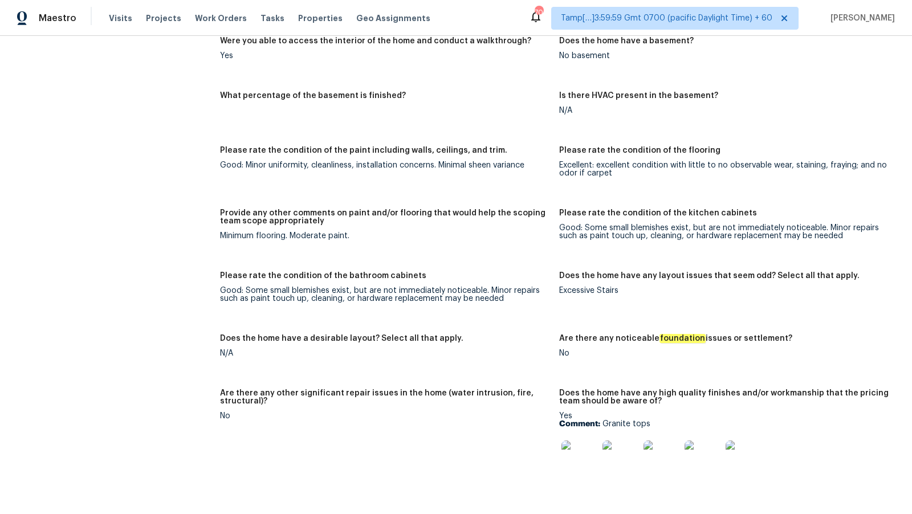
scroll to position [1197, 0]
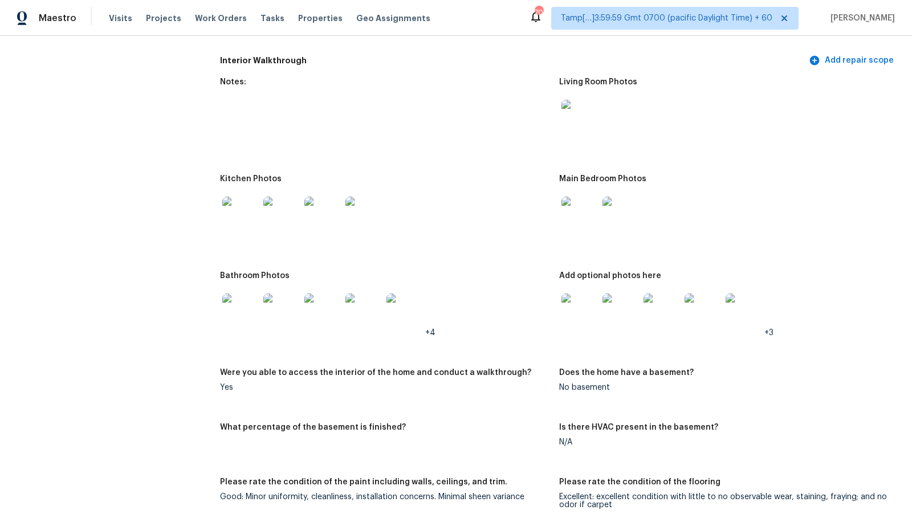
click at [400, 124] on figure "Notes:" at bounding box center [389, 119] width 339 height 83
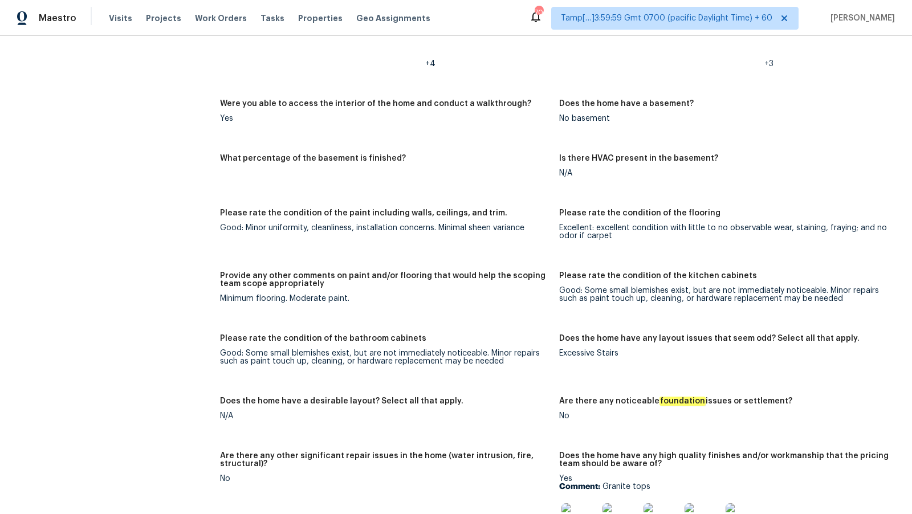
click at [315, 298] on div "Minimum flooring. Moderate paint." at bounding box center [385, 299] width 330 height 8
copy div "Moderate"
click at [211, 300] on div "All visits 6625 Letein St Houston, TX 77008 Home details Other Visits No previo…" at bounding box center [456, 68] width 885 height 2950
click at [230, 299] on div "Minimum flooring. Moderate paint." at bounding box center [385, 299] width 330 height 8
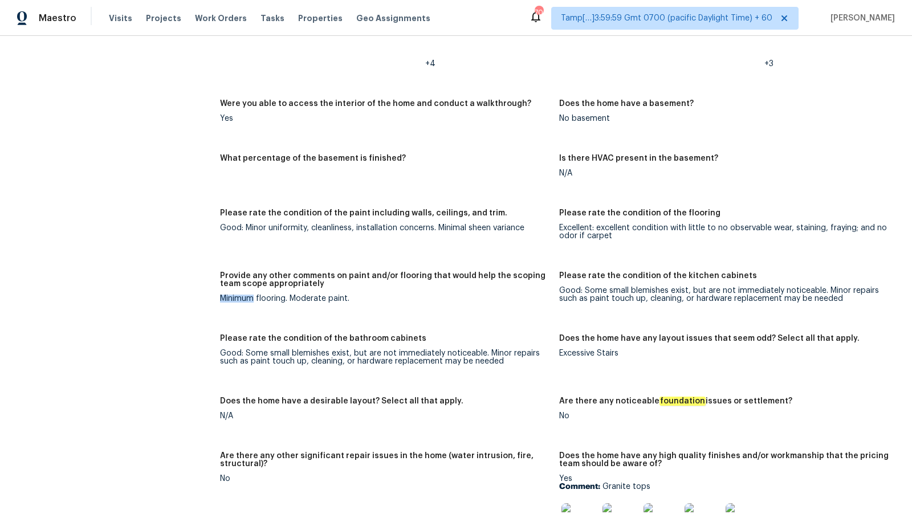
click at [230, 299] on div "Minimum flooring. Moderate paint." at bounding box center [385, 299] width 330 height 8
copy div "Minimum"
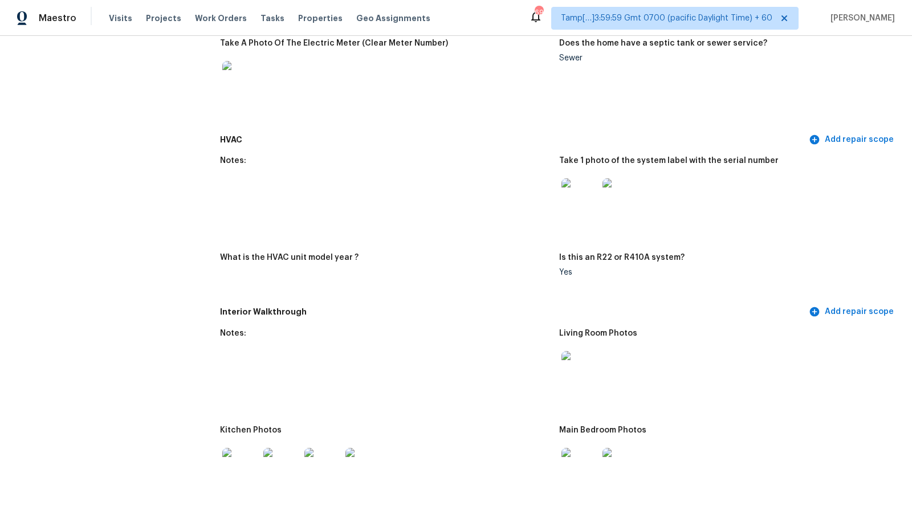
scroll to position [714, 0]
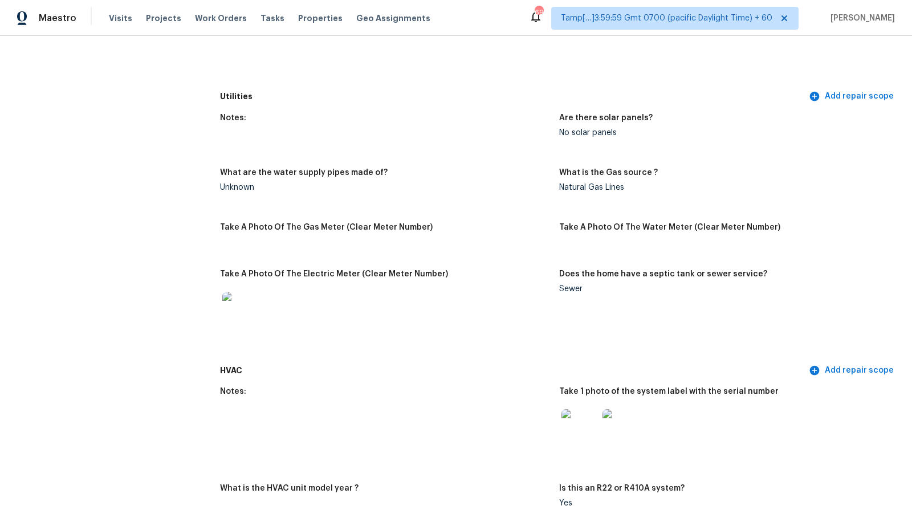
click at [110, 26] on div "Visits Projects Work Orders Tasks Properties Geo Assignments" at bounding box center [276, 18] width 335 height 23
click at [111, 23] on span "Visits" at bounding box center [120, 18] width 23 height 11
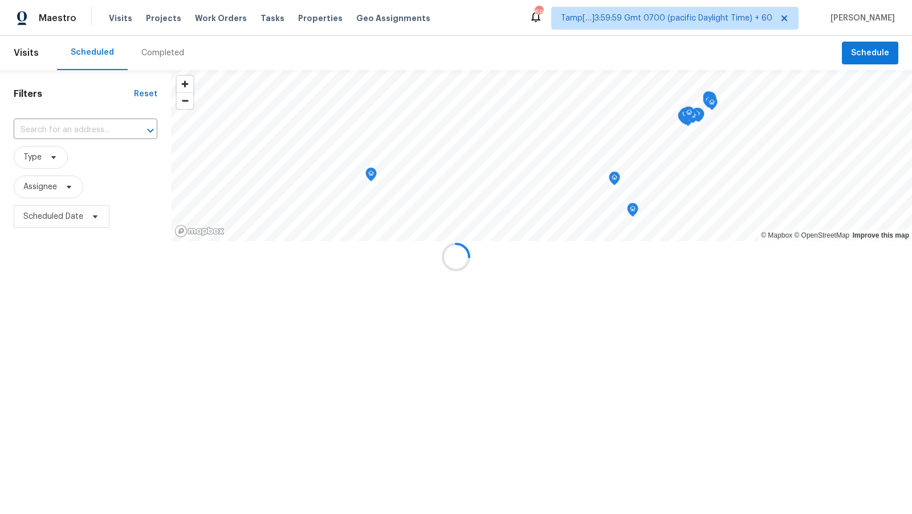
click at [148, 57] on div at bounding box center [456, 257] width 912 height 514
click at [153, 53] on div at bounding box center [456, 257] width 912 height 514
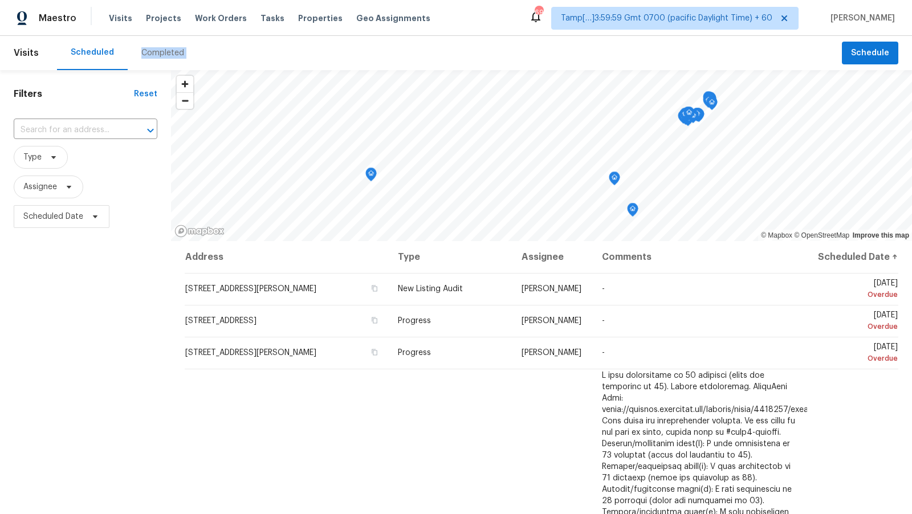
click at [153, 53] on div "Completed" at bounding box center [162, 52] width 43 height 11
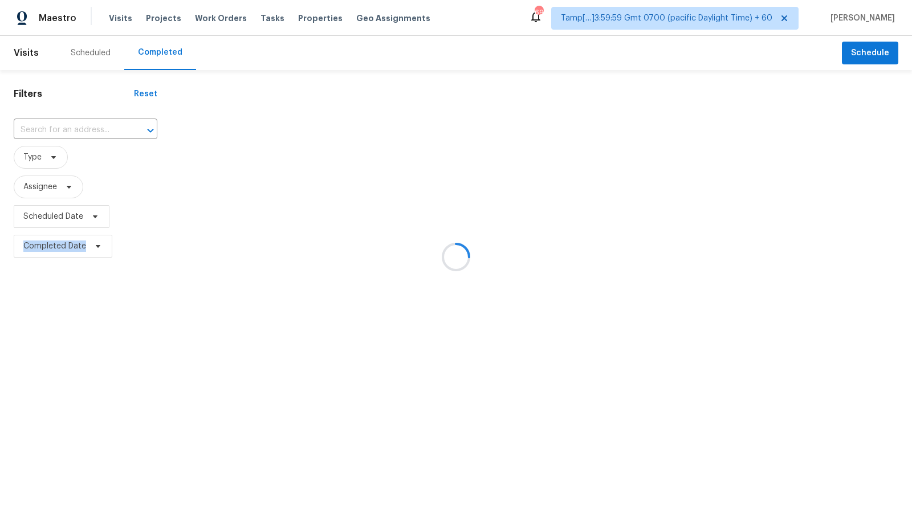
click at [153, 53] on div at bounding box center [456, 257] width 912 height 514
click at [86, 133] on div at bounding box center [456, 257] width 912 height 514
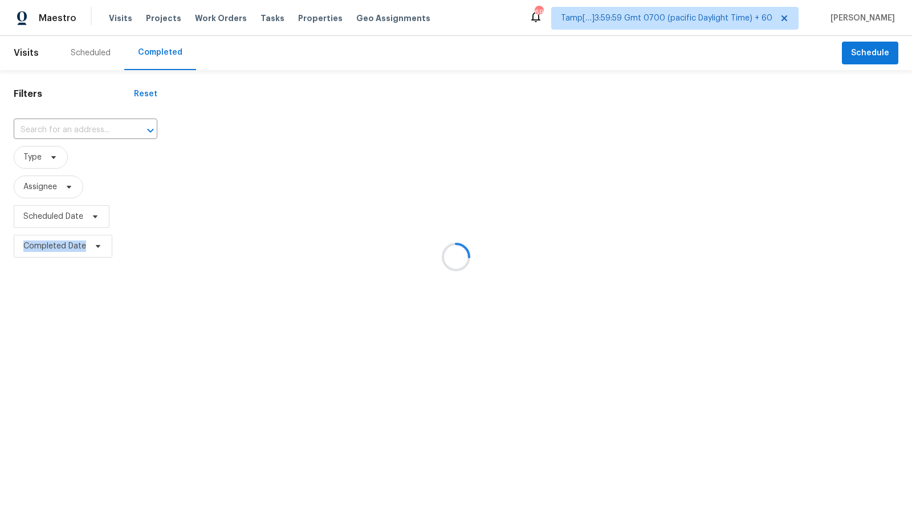
click at [86, 133] on div at bounding box center [456, 257] width 912 height 514
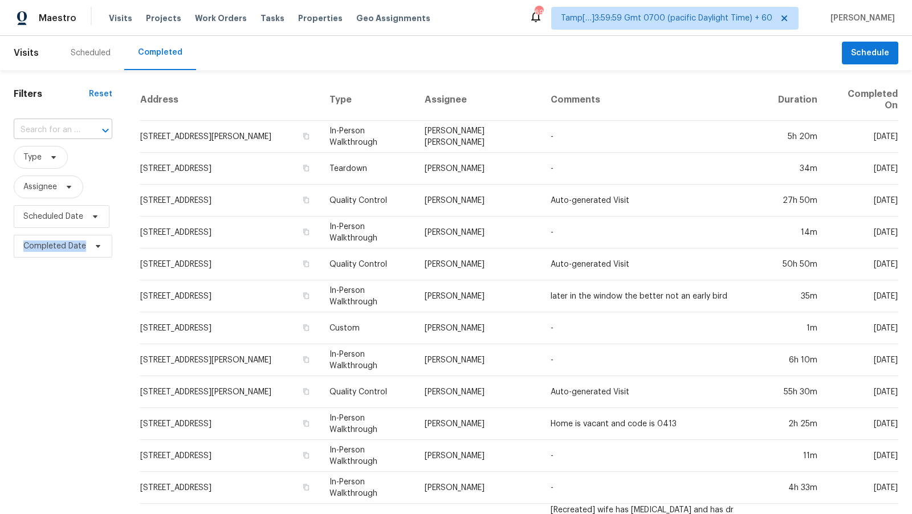
click at [88, 127] on div at bounding box center [98, 131] width 30 height 16
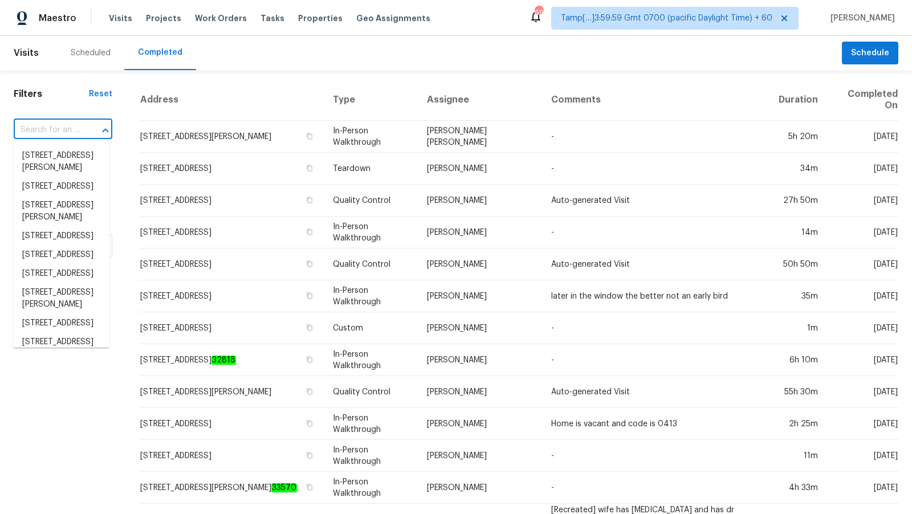
click at [88, 127] on div at bounding box center [98, 131] width 30 height 16
paste input "582 Orbit Dr, Canyon Lake, TX 78133"
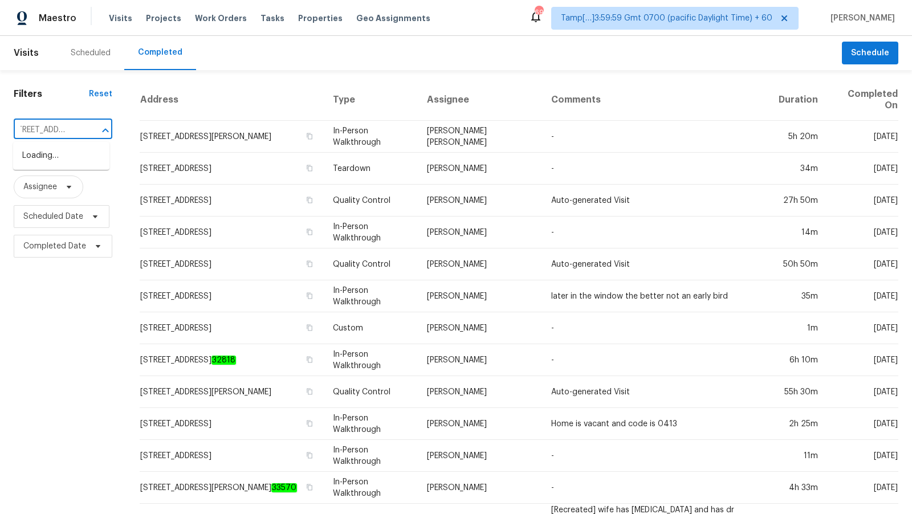
type input "582 Orbit Dr, Canyon Lake, TX 78133"
click at [68, 156] on li "582 Orbit Dr, Canyon Lake, TX 78133" at bounding box center [61, 156] width 96 height 19
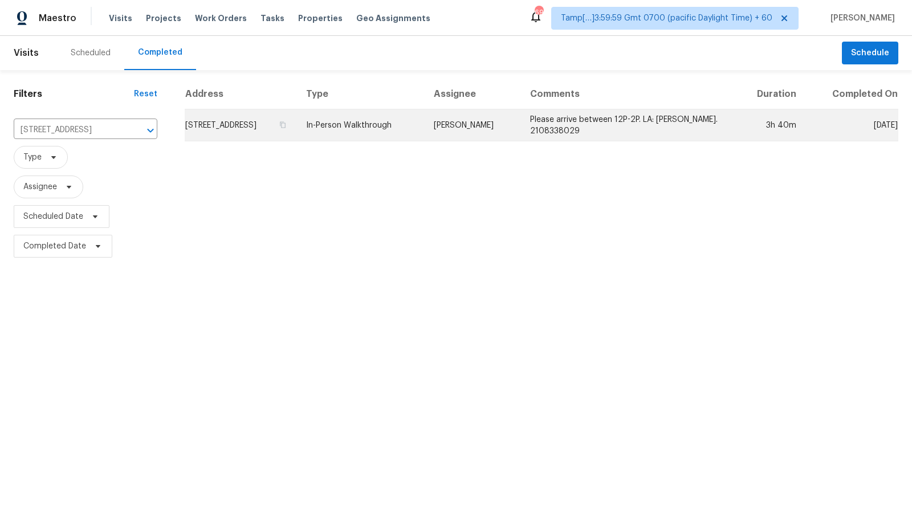
click at [235, 126] on td "582 Orbit Dr, Canyon Lake, TX 78133" at bounding box center [241, 125] width 112 height 32
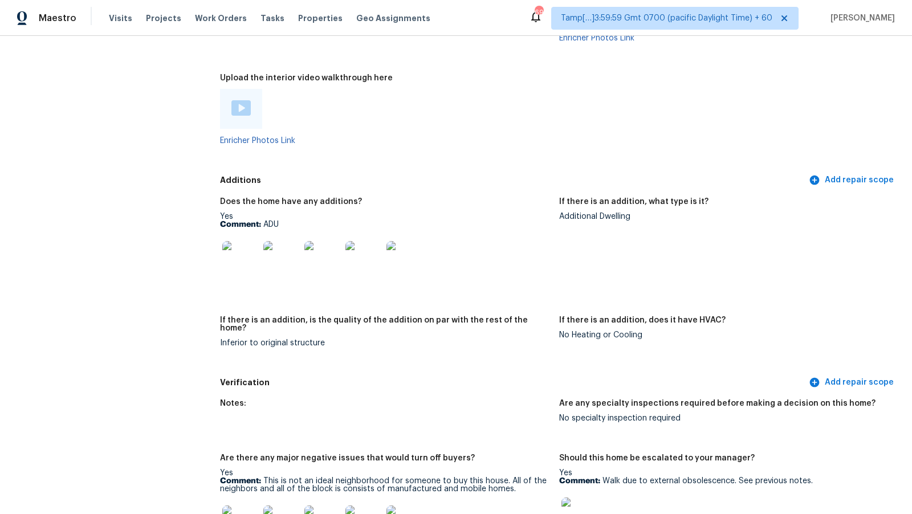
scroll to position [2633, 0]
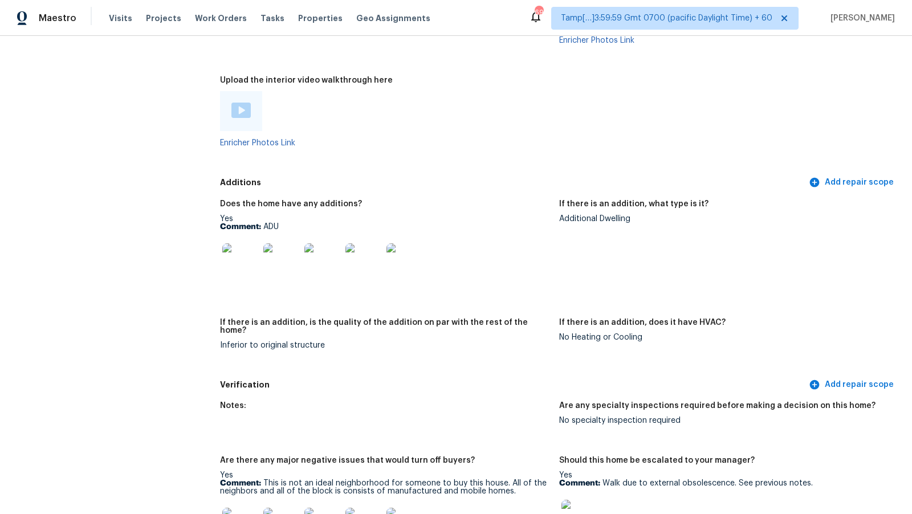
click at [242, 106] on img at bounding box center [240, 110] width 19 height 15
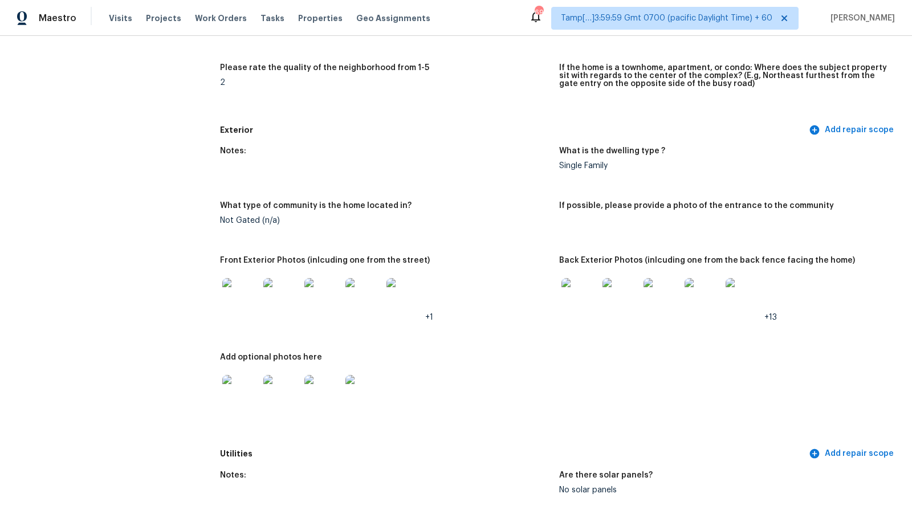
scroll to position [0, 0]
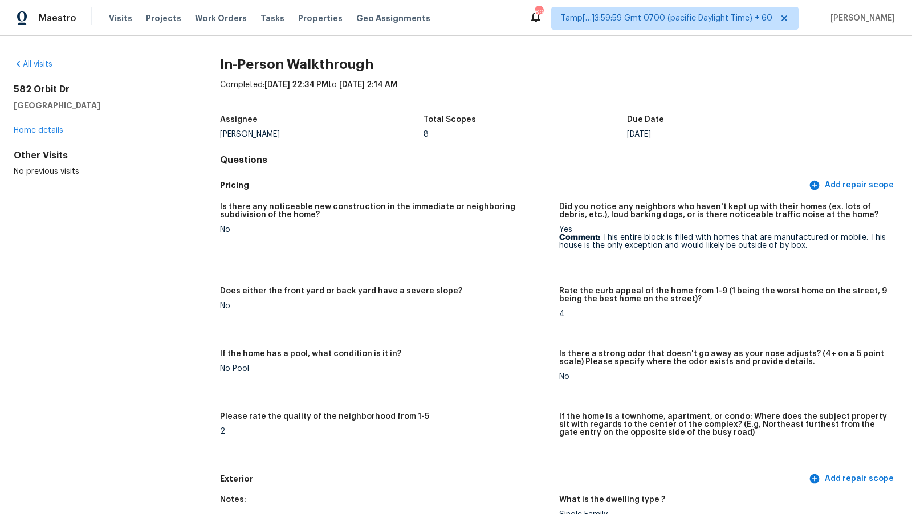
click at [512, 211] on h5 "Is there any noticeable new construction in the immediate or neighboring subdiv…" at bounding box center [385, 211] width 330 height 16
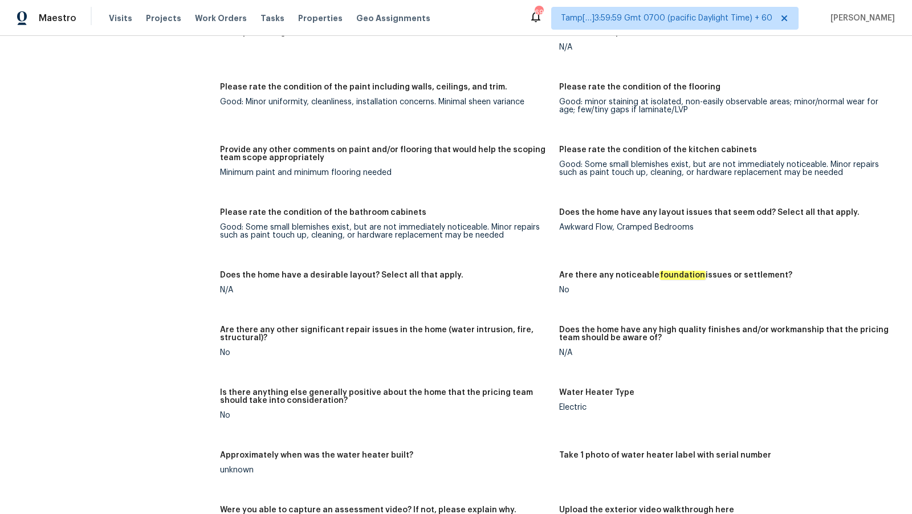
scroll to position [2810, 0]
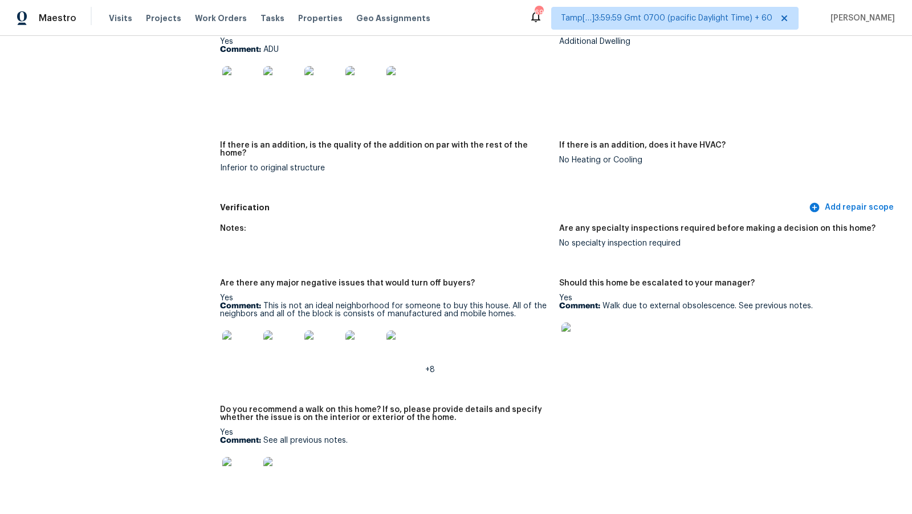
click at [582, 328] on img at bounding box center [580, 341] width 36 height 36
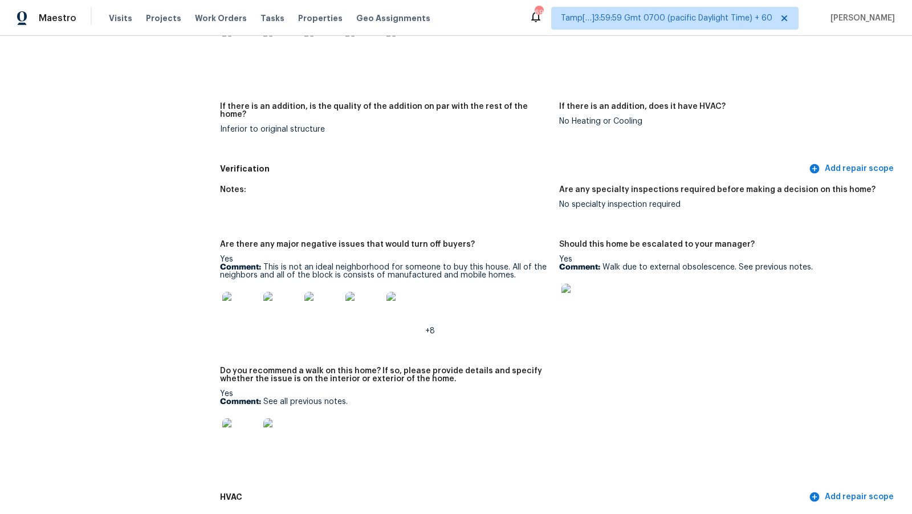
scroll to position [2862, 0]
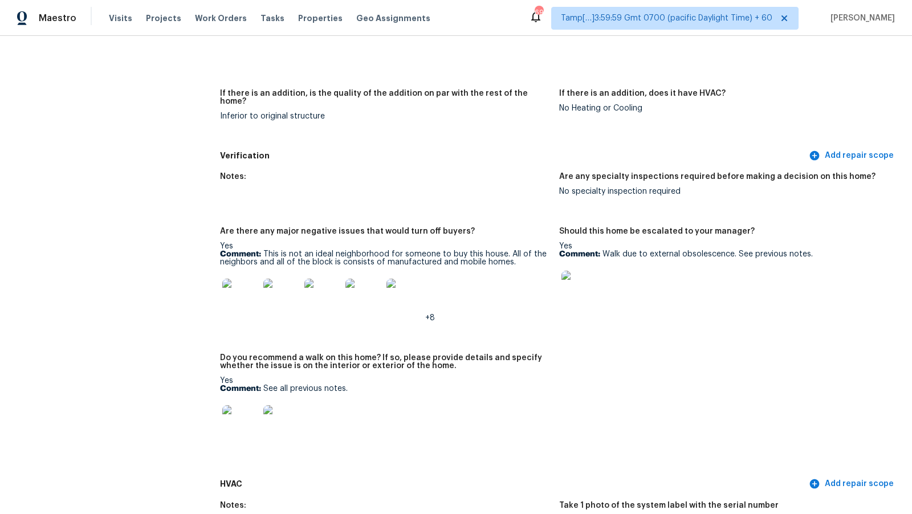
click at [240, 405] on img at bounding box center [240, 423] width 36 height 36
click at [516, 193] on figure "Notes:" at bounding box center [389, 193] width 339 height 41
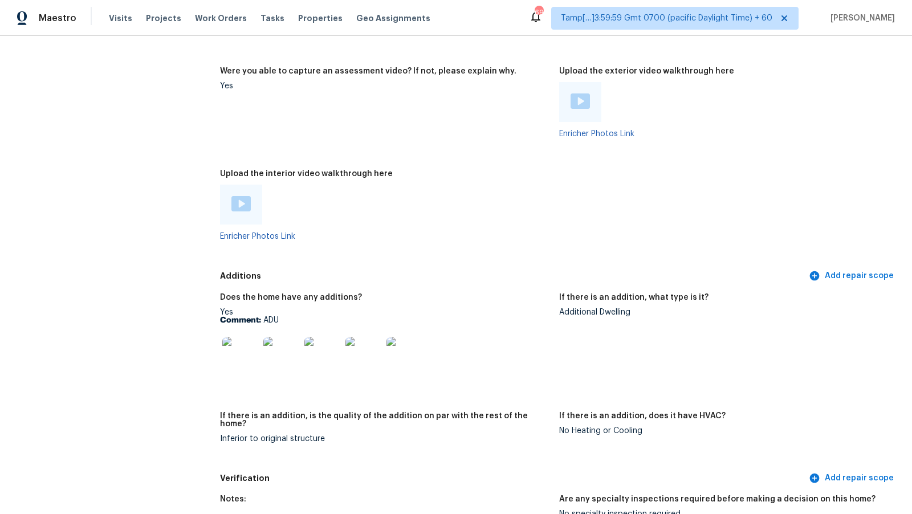
click at [598, 76] on div "Upload the exterior video walkthrough here" at bounding box center [724, 74] width 330 height 15
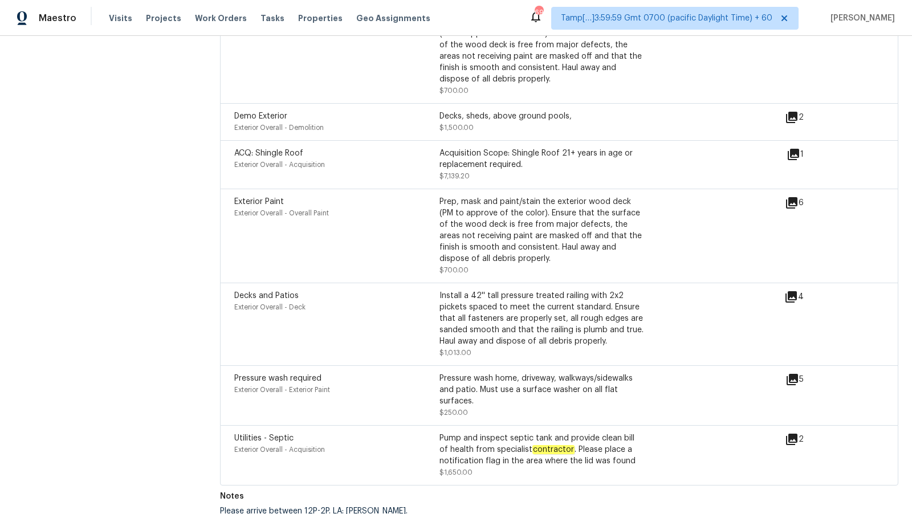
scroll to position [1913, 0]
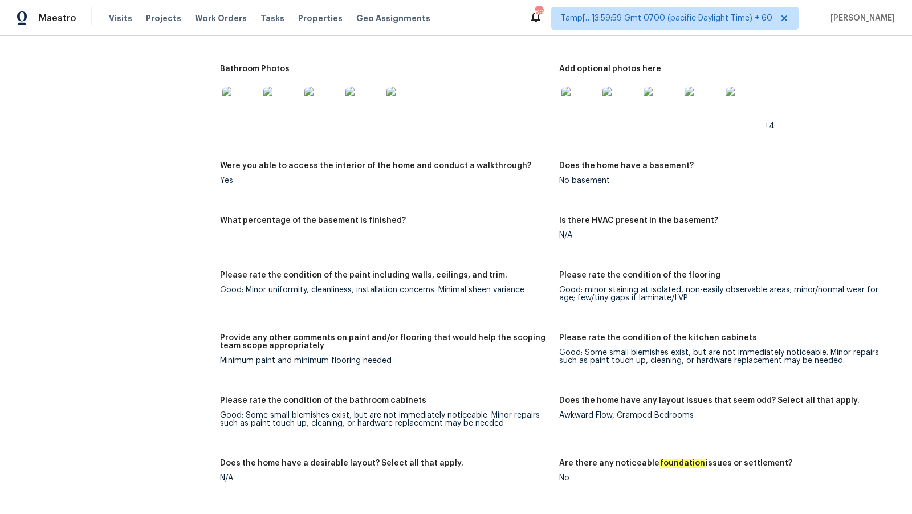
click at [679, 271] on h5 "Please rate the condition of the flooring" at bounding box center [639, 275] width 161 height 8
click at [688, 271] on h5 "Please rate the condition of the flooring" at bounding box center [639, 275] width 161 height 8
copy h5 "Please"
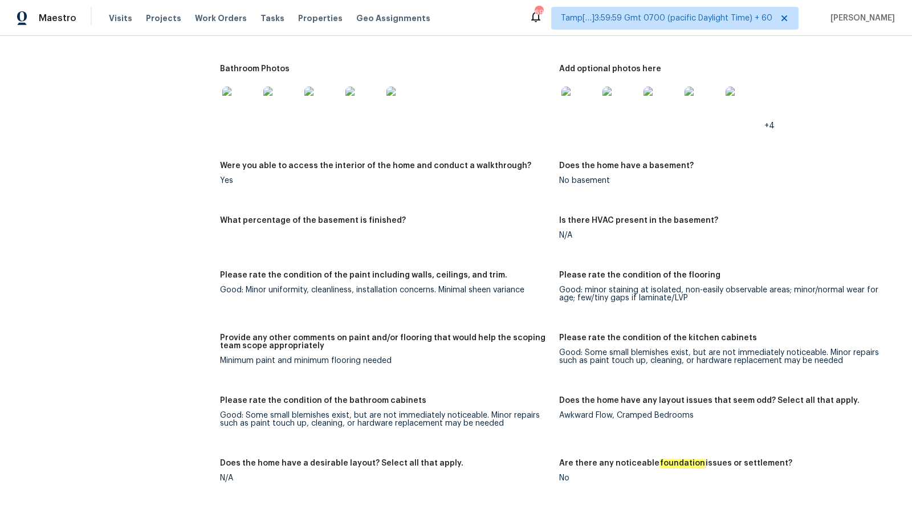
click at [685, 280] on div "Please rate the condition of the flooring" at bounding box center [724, 278] width 330 height 15
click at [688, 276] on h5 "Please rate the condition of the flooring" at bounding box center [639, 275] width 161 height 8
copy h5 "flooring"
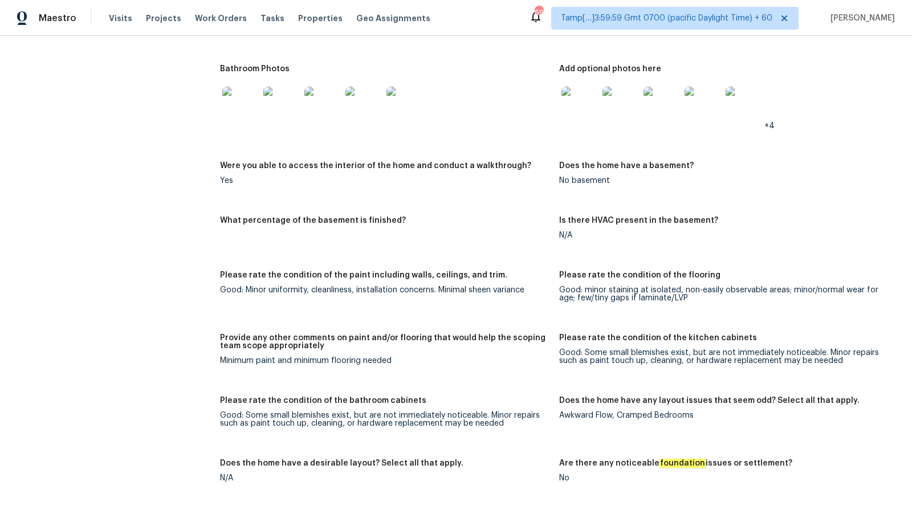
click at [697, 336] on h5 "Please rate the condition of the kitchen cabinets" at bounding box center [658, 338] width 198 height 8
copy h5 "kitchen"
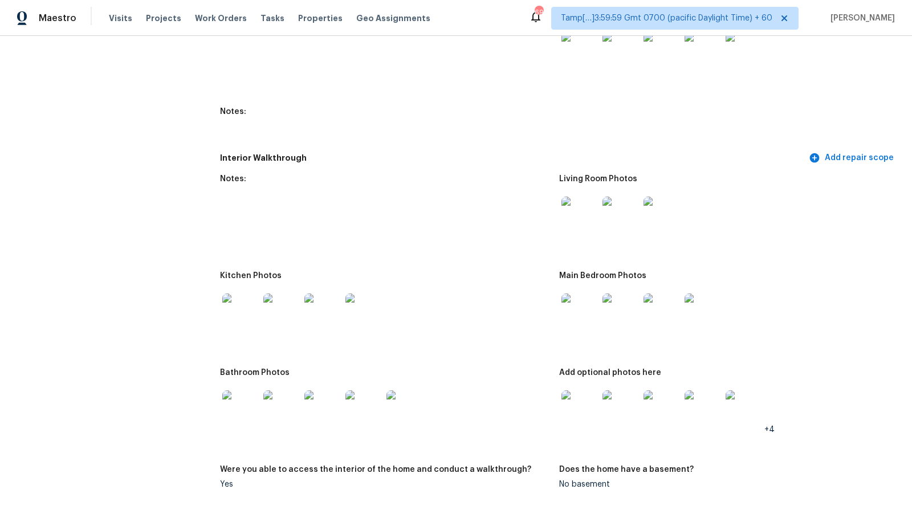
scroll to position [1975, 0]
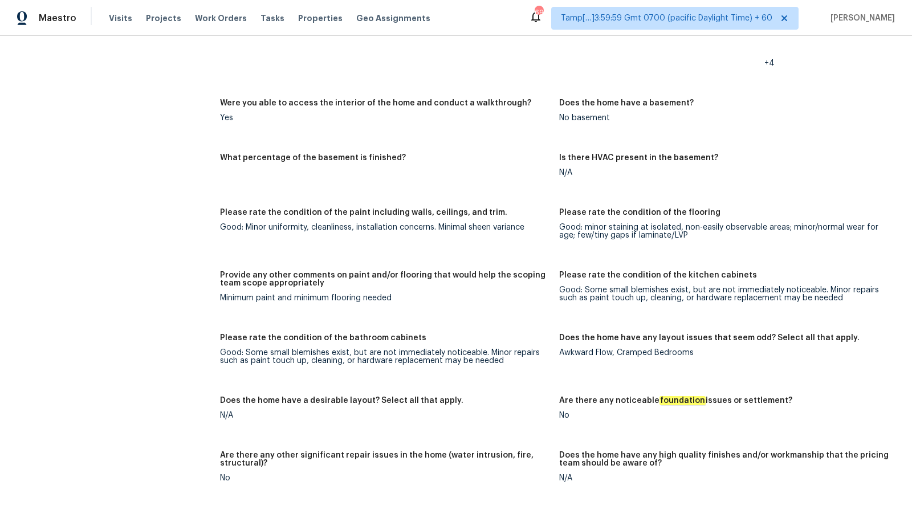
click at [362, 337] on h5 "Please rate the condition of the bathroom cabinets" at bounding box center [323, 338] width 206 height 8
copy h5 "bathroom"
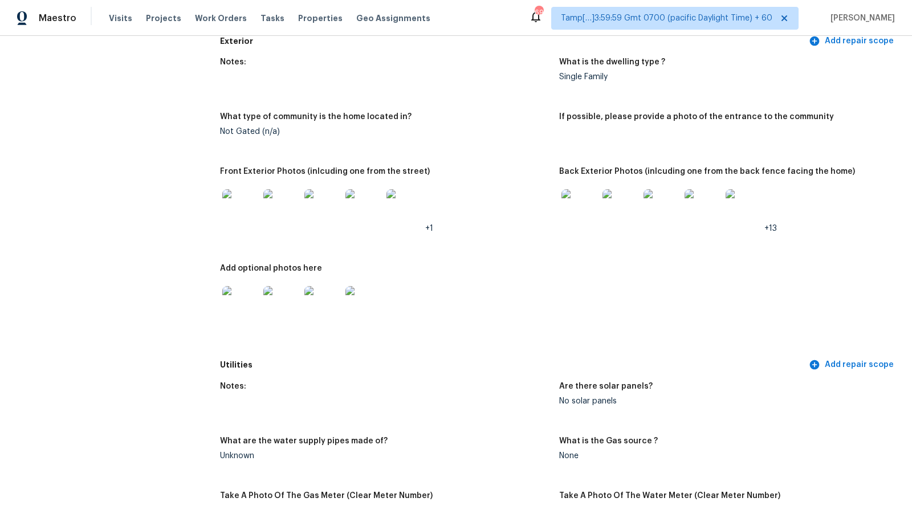
scroll to position [2540, 0]
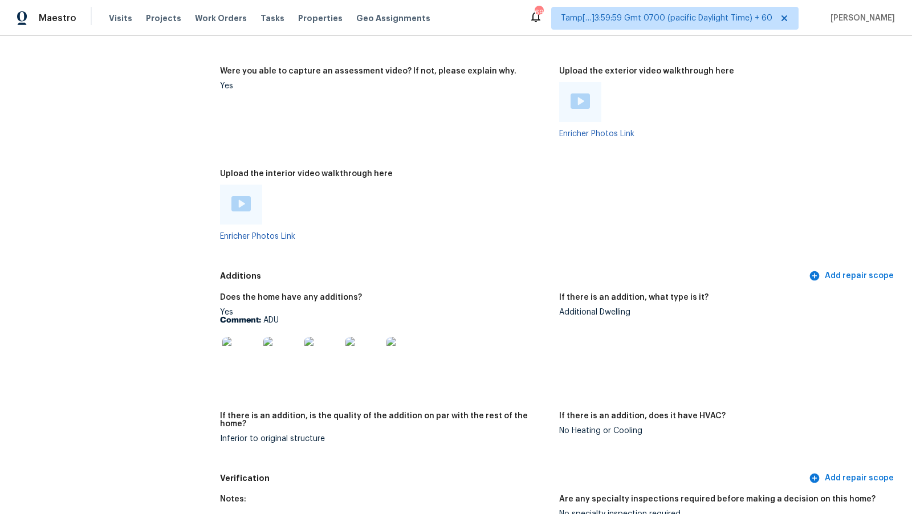
click at [252, 362] on img at bounding box center [240, 355] width 36 height 36
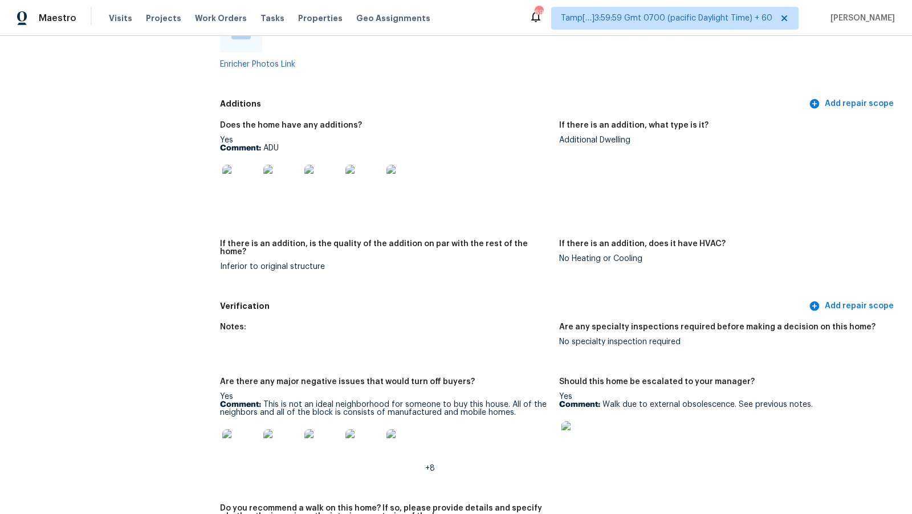
scroll to position [2707, 0]
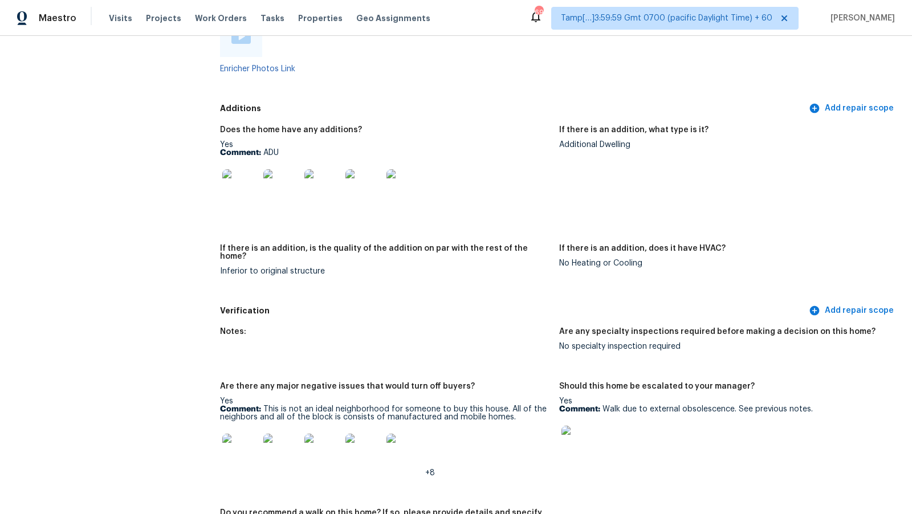
click at [248, 185] on img at bounding box center [240, 187] width 36 height 36
click at [272, 144] on div "Yes Comment: ADU" at bounding box center [385, 177] width 330 height 72
click at [270, 152] on p "Comment: ADU" at bounding box center [385, 153] width 330 height 8
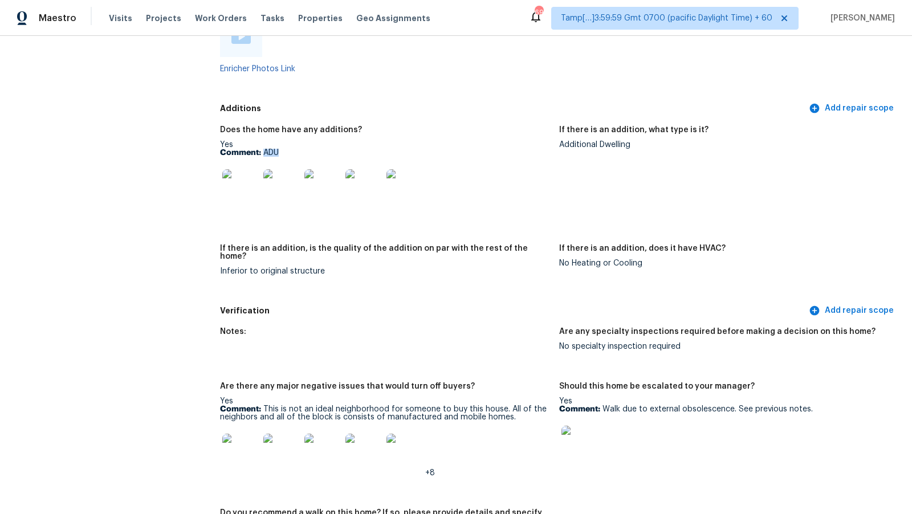
copy p "ADU"
click at [270, 149] on p "Comment: ADU" at bounding box center [385, 153] width 330 height 8
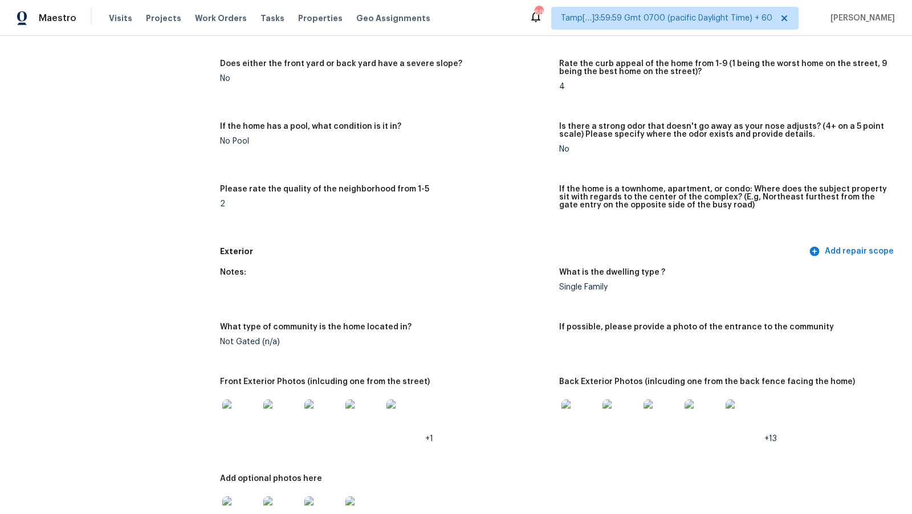
scroll to position [0, 0]
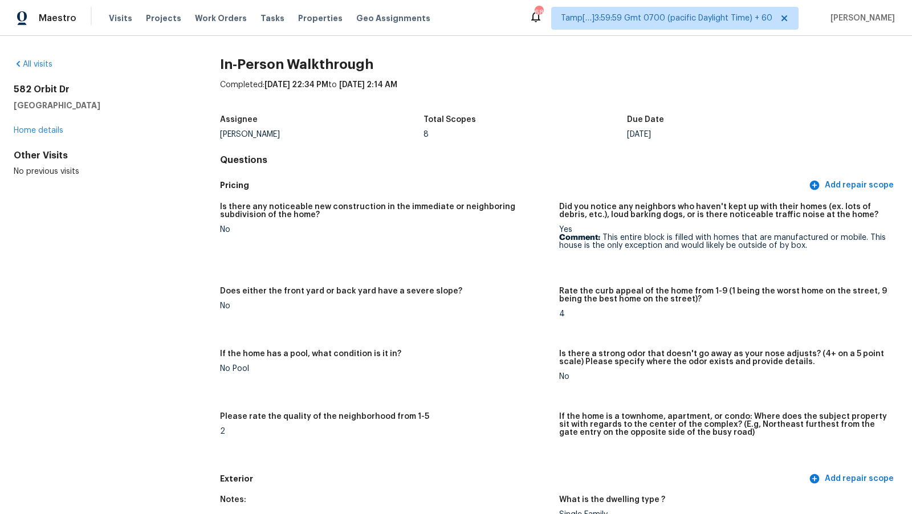
click at [109, 26] on div "Visits Projects Work Orders Tasks Properties Geo Assignments" at bounding box center [276, 18] width 335 height 23
click at [109, 19] on span "Visits" at bounding box center [120, 18] width 23 height 11
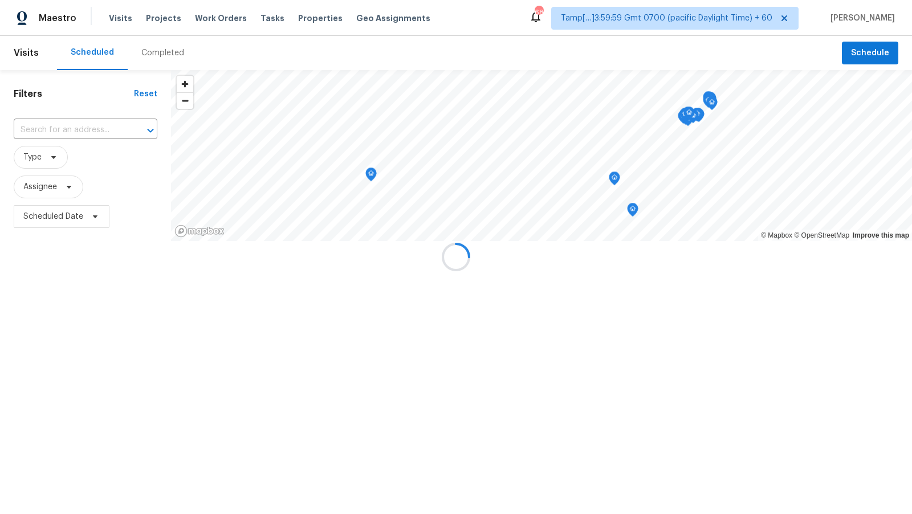
click at [160, 47] on div at bounding box center [456, 257] width 912 height 514
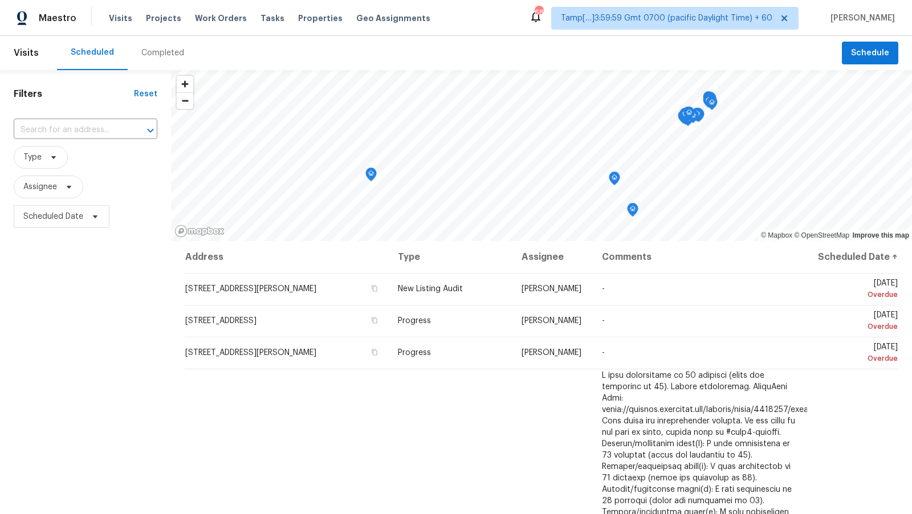
click at [157, 52] on div "Completed" at bounding box center [162, 52] width 43 height 11
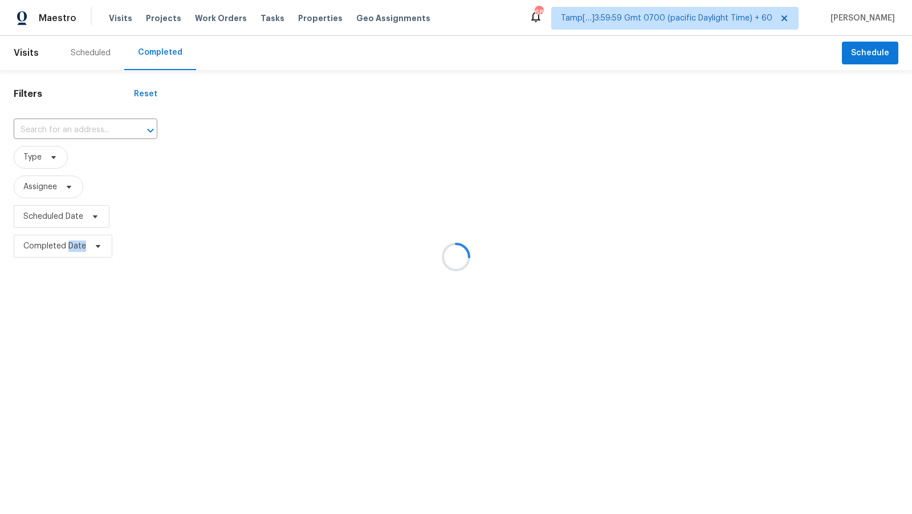
click at [157, 52] on div at bounding box center [456, 257] width 912 height 514
click at [91, 130] on div at bounding box center [456, 257] width 912 height 514
click at [128, 130] on div at bounding box center [143, 131] width 30 height 16
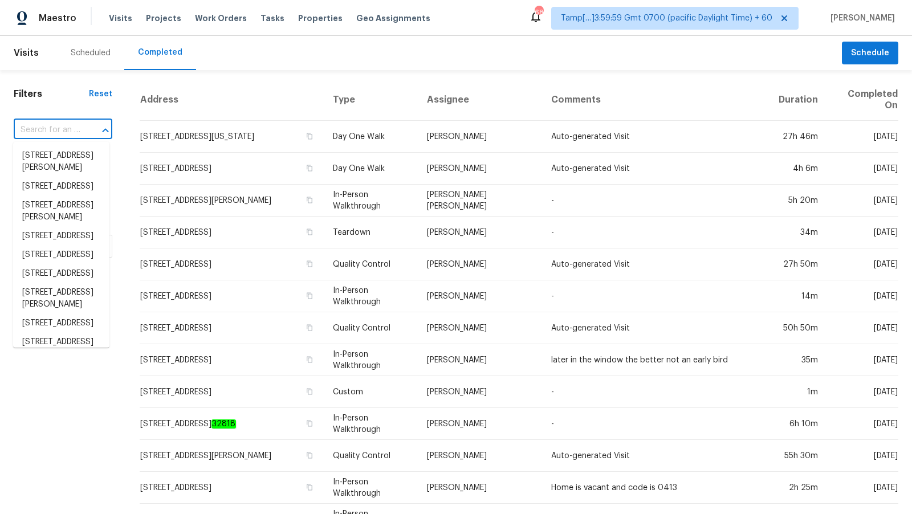
click at [91, 130] on div at bounding box center [98, 131] width 30 height 16
paste input "8680 Agate Ave, Las Vegas, NV 89148"
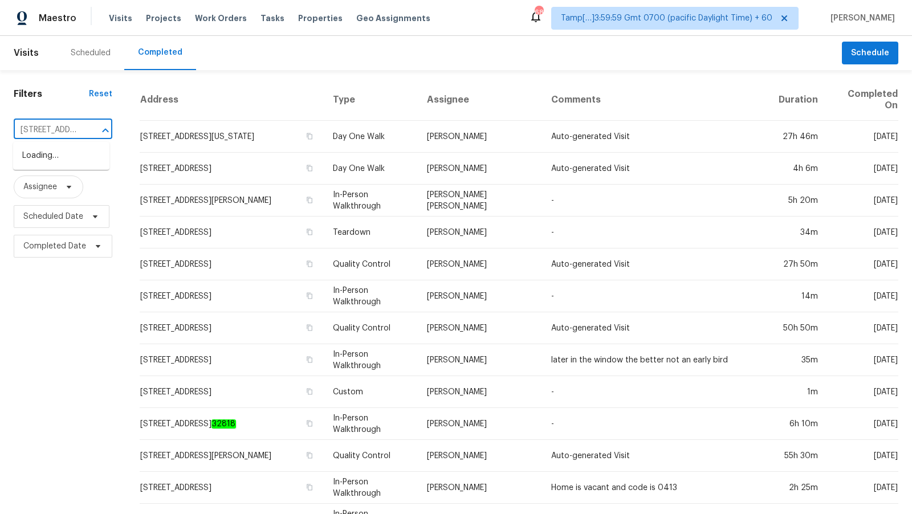
scroll to position [0, 83]
type input "8680 Agate Ave, Las Vegas, NV 89148"
click at [70, 129] on input "8680 Agate Ave, Las Vegas, NV 89148" at bounding box center [47, 130] width 67 height 18
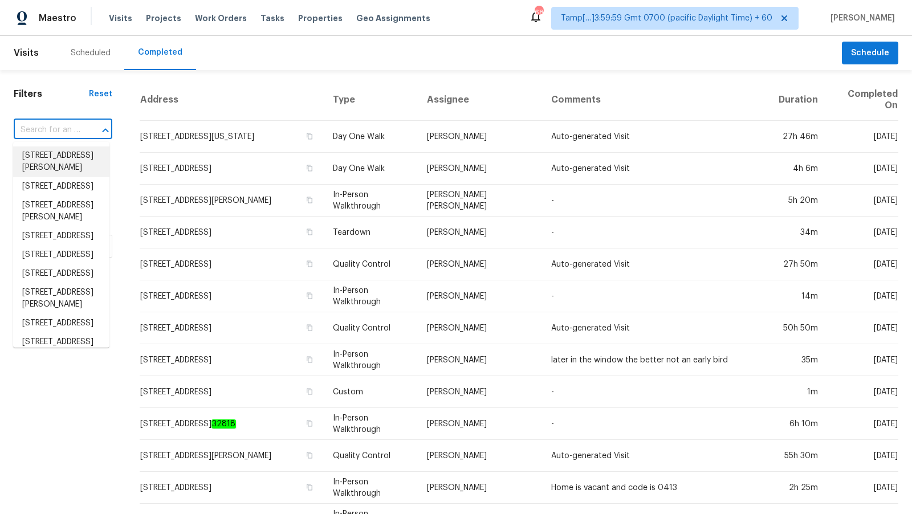
paste input "8680 Agate Ave, Las Vegas, NV 89148"
type input "8680 Agate Ave, Las Vegas, NV 89148"
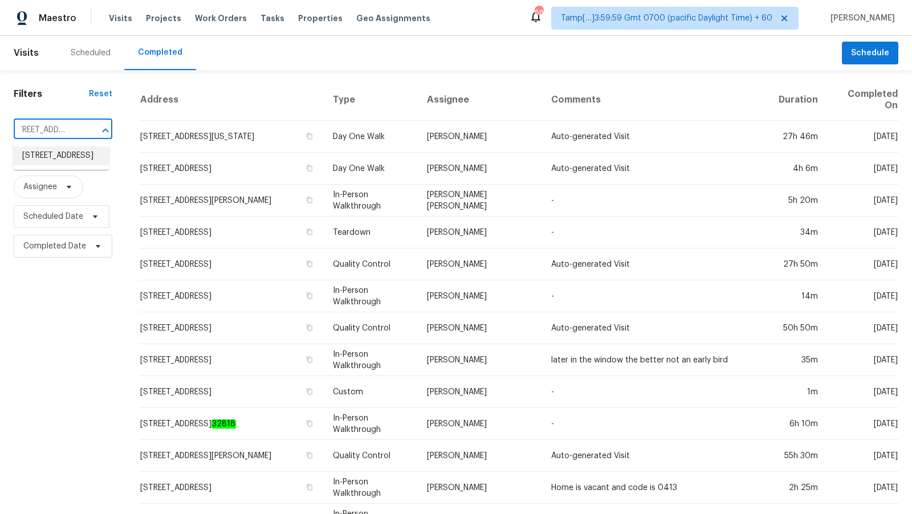
click at [43, 164] on li "8680 Agate Ave, Las Vegas, NV 89148" at bounding box center [61, 156] width 96 height 19
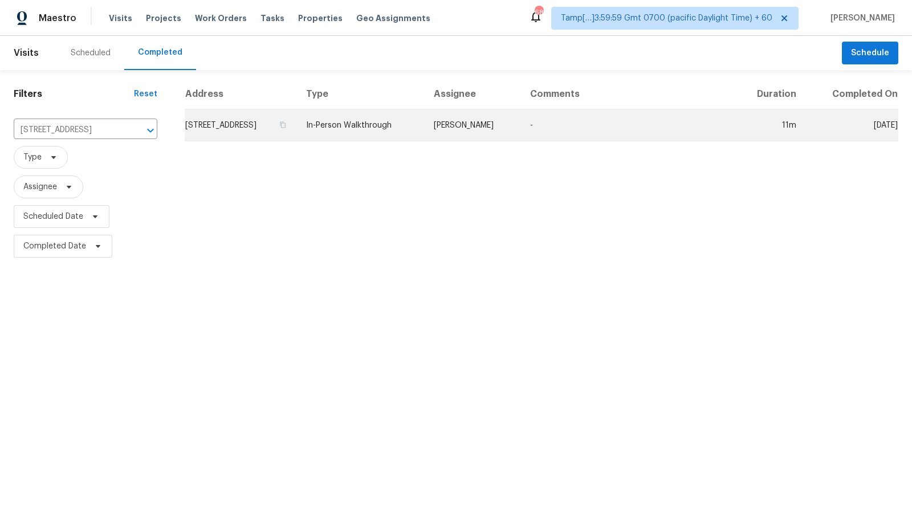
click at [297, 111] on td "8680 Agate Ave, Las Vegas, NV 89148" at bounding box center [241, 125] width 112 height 32
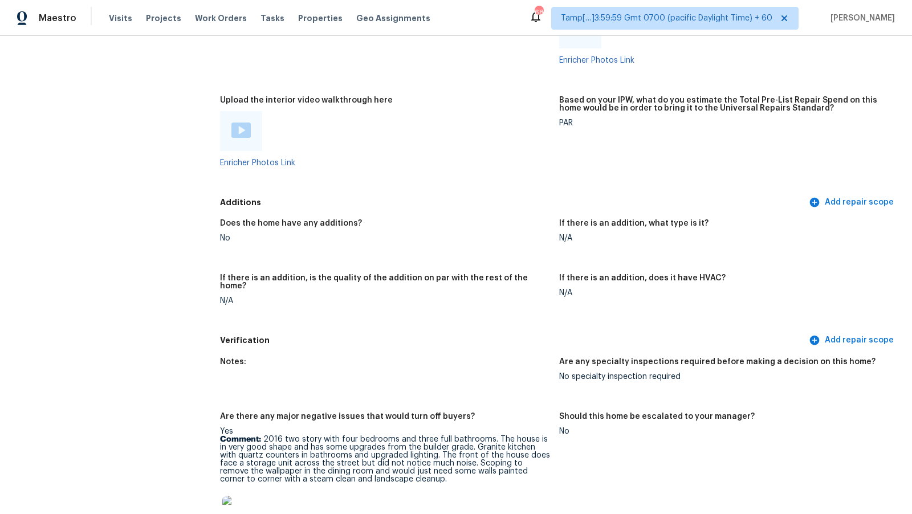
scroll to position [2016, 0]
click at [245, 124] on img at bounding box center [240, 130] width 19 height 15
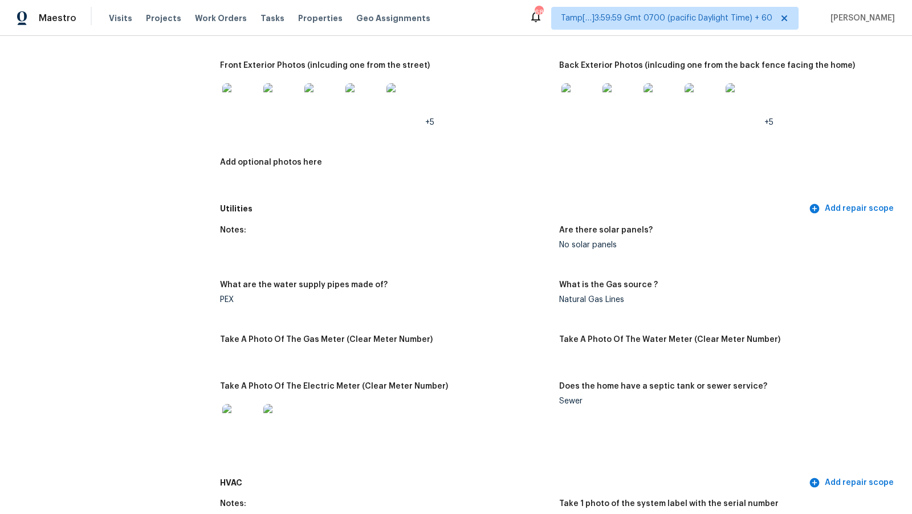
scroll to position [0, 0]
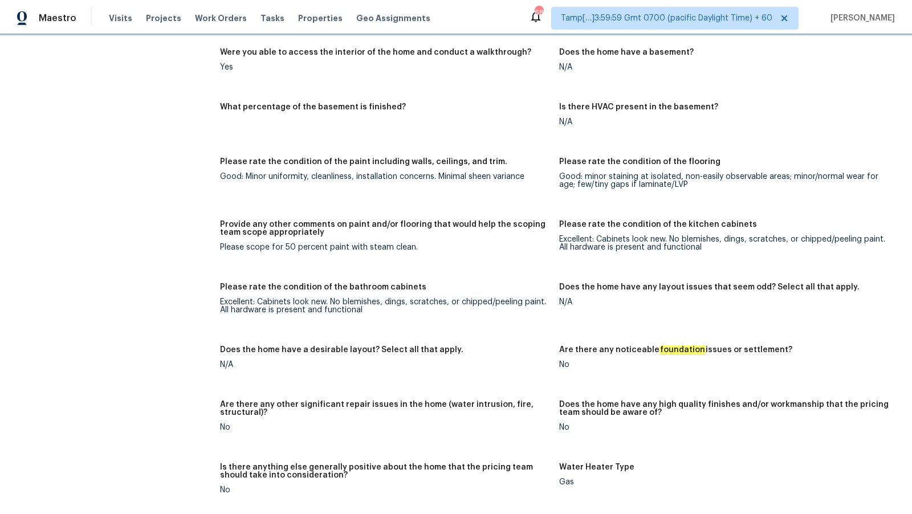
scroll to position [1441, 0]
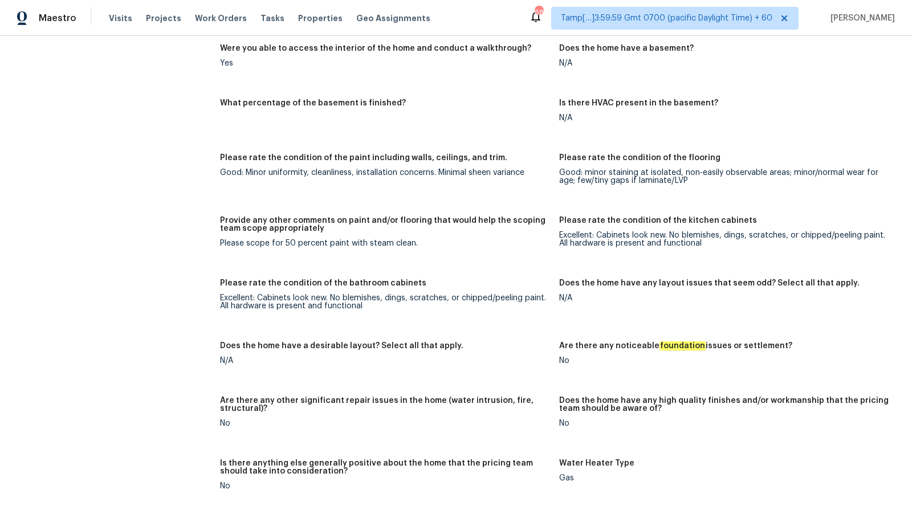
click at [326, 239] on div "Please scope for 50 percent paint with steam clean." at bounding box center [385, 243] width 330 height 8
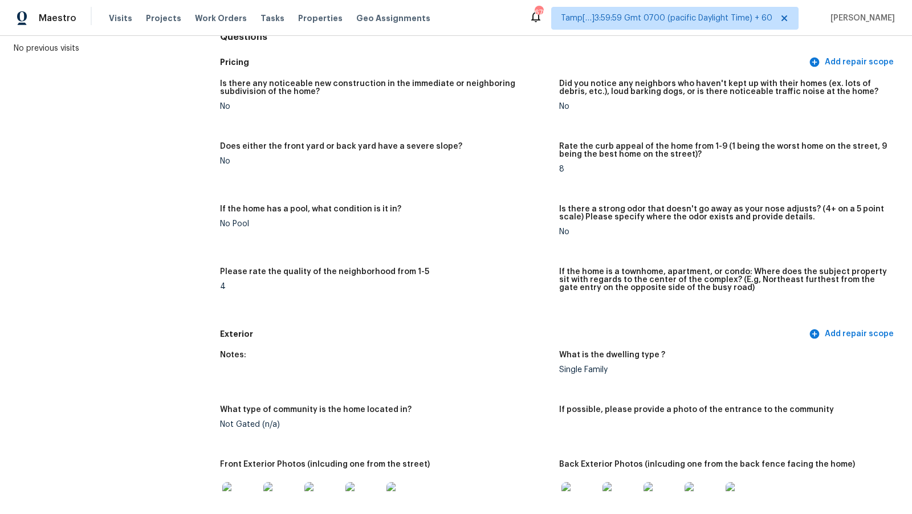
scroll to position [0, 0]
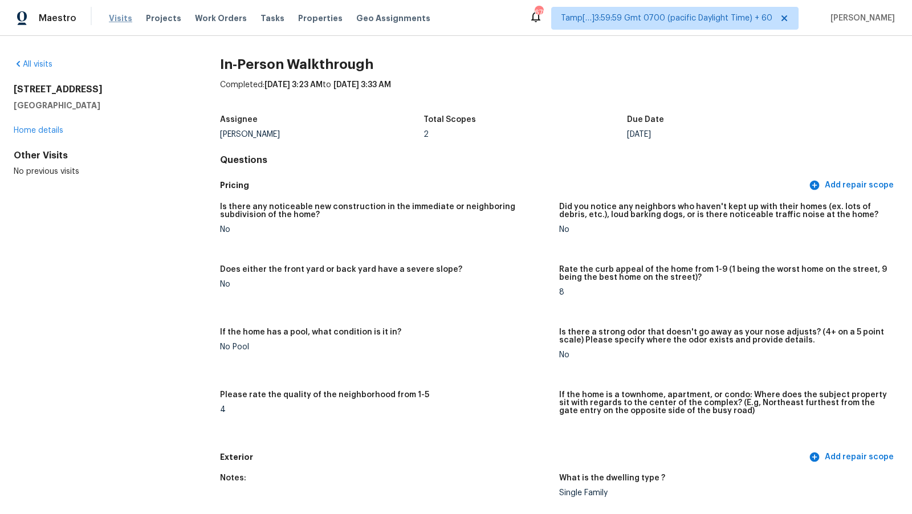
click at [115, 14] on span "Visits" at bounding box center [120, 18] width 23 height 11
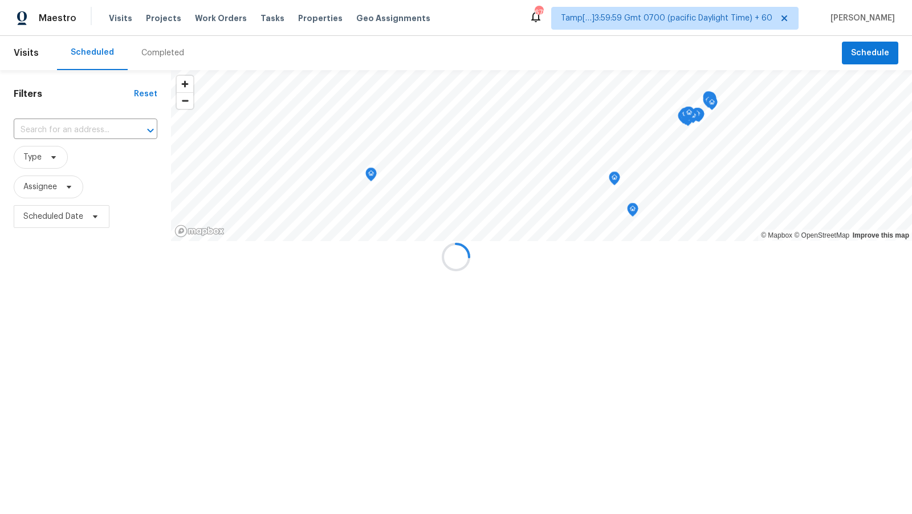
click at [155, 58] on div at bounding box center [456, 257] width 912 height 514
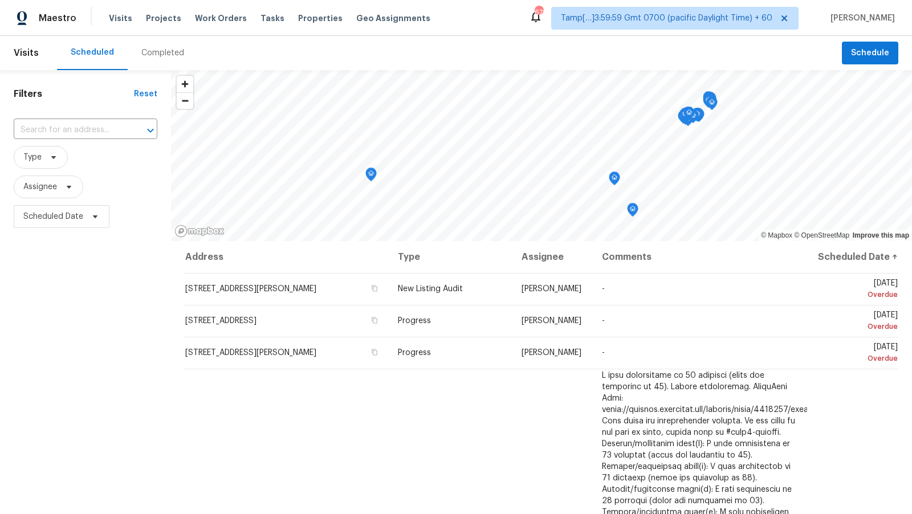
click at [159, 56] on div "Completed" at bounding box center [162, 52] width 43 height 11
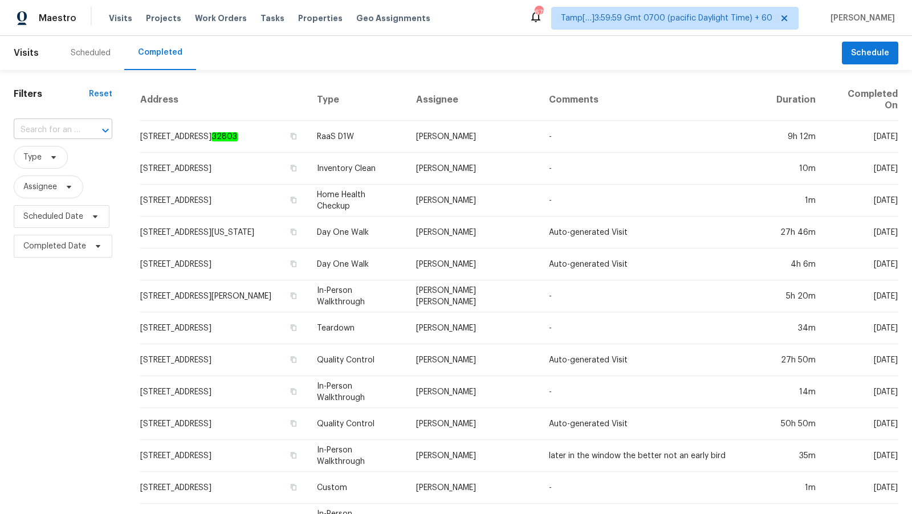
click at [70, 135] on input "text" at bounding box center [47, 130] width 67 height 18
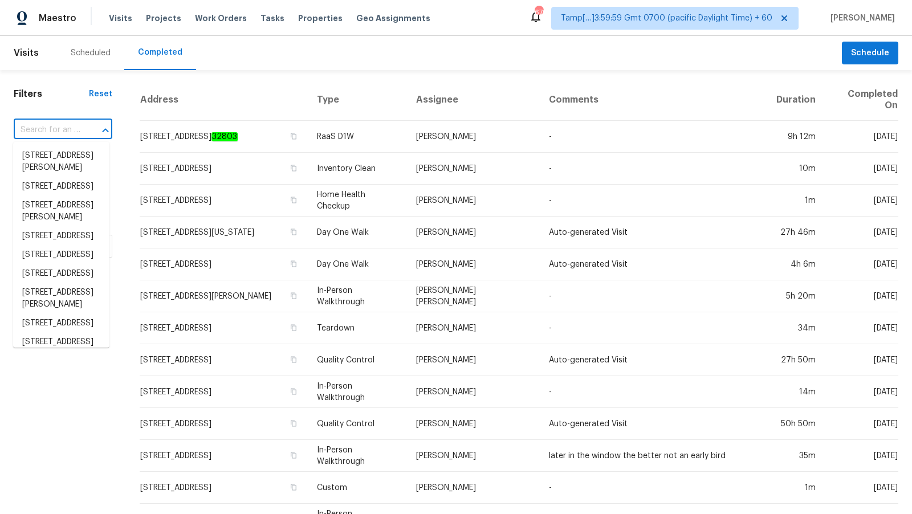
paste input "582 Orbit Dr, Canyon Lake, TX 78133"
type input "582 Orbit Dr, Canyon Lake, TX 78133"
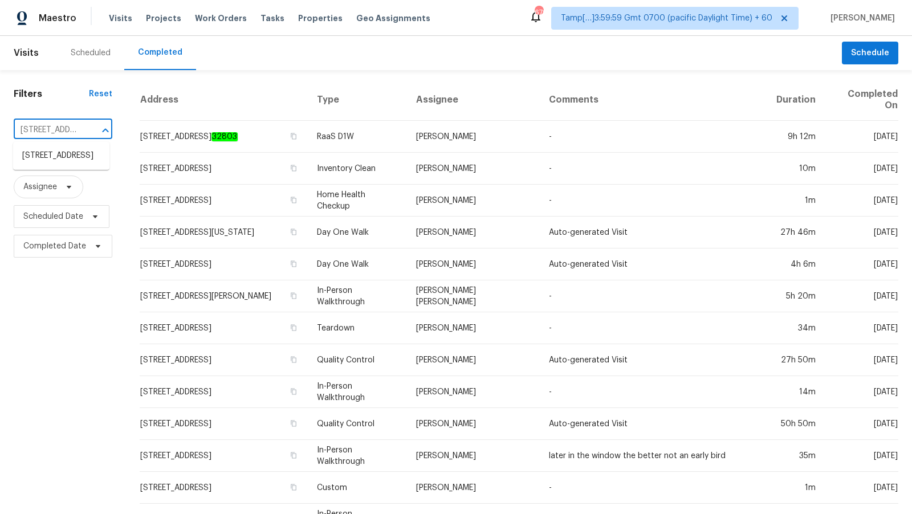
scroll to position [0, 77]
click at [54, 165] on li "582 Orbit Dr, Canyon Lake, TX 78133" at bounding box center [61, 156] width 96 height 19
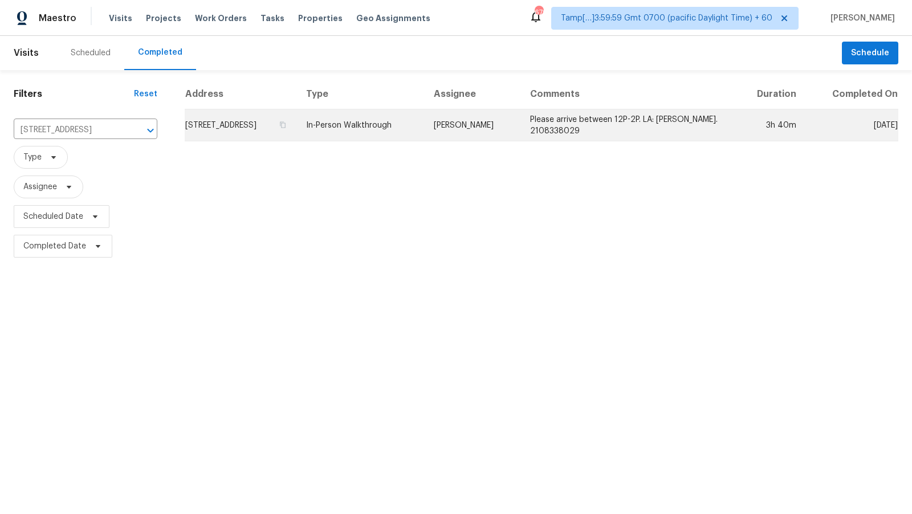
click at [387, 121] on td "In-Person Walkthrough" at bounding box center [361, 125] width 128 height 32
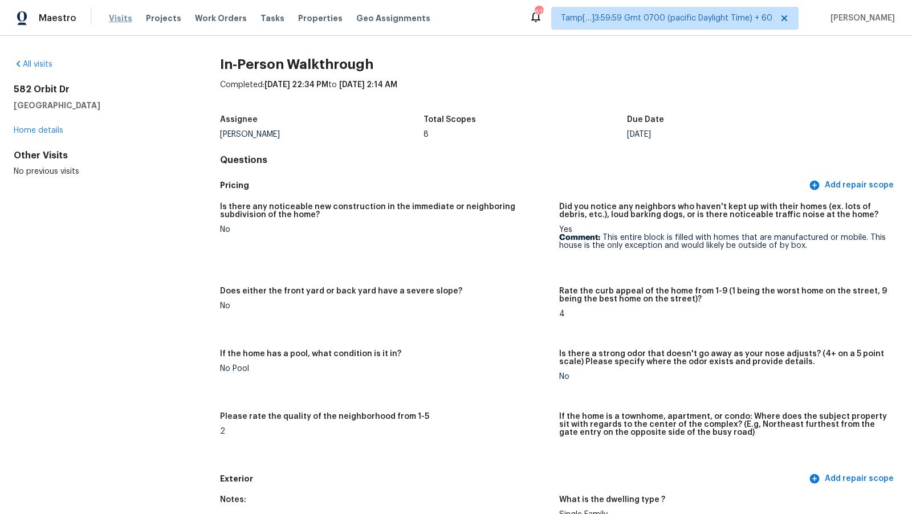
click at [121, 18] on span "Visits" at bounding box center [120, 18] width 23 height 11
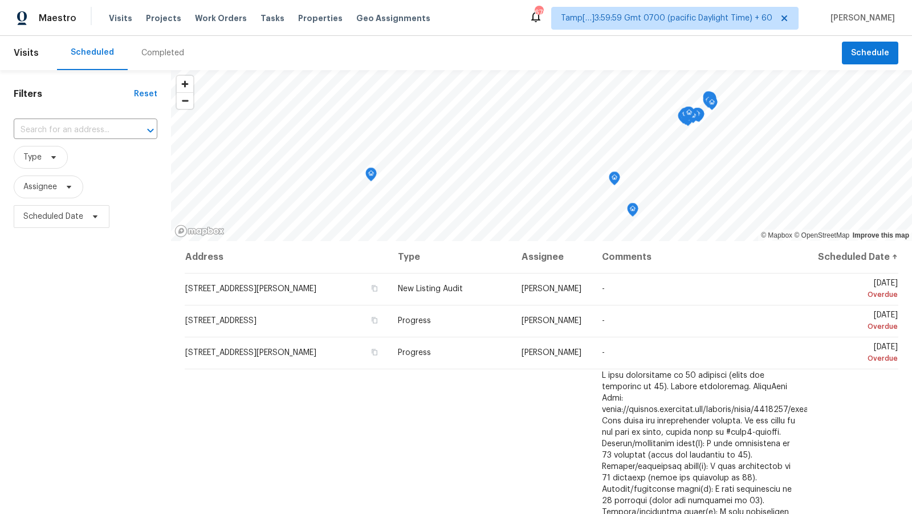
click at [166, 55] on div "Completed" at bounding box center [162, 52] width 43 height 11
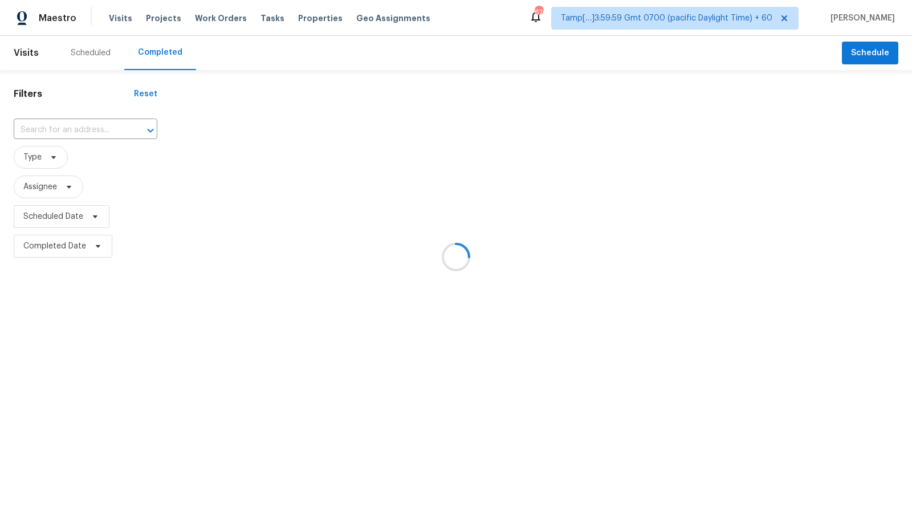
click at [80, 131] on div at bounding box center [456, 257] width 912 height 514
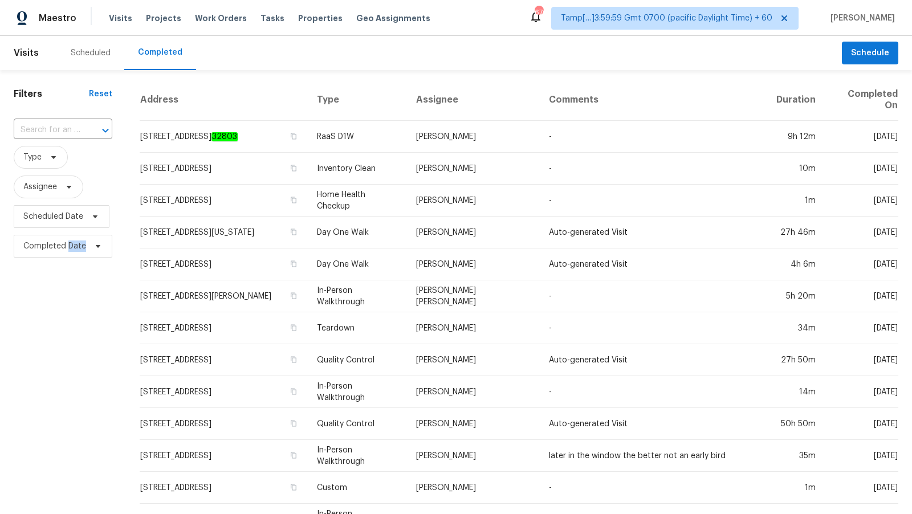
click at [80, 131] on div "​" at bounding box center [63, 130] width 99 height 18
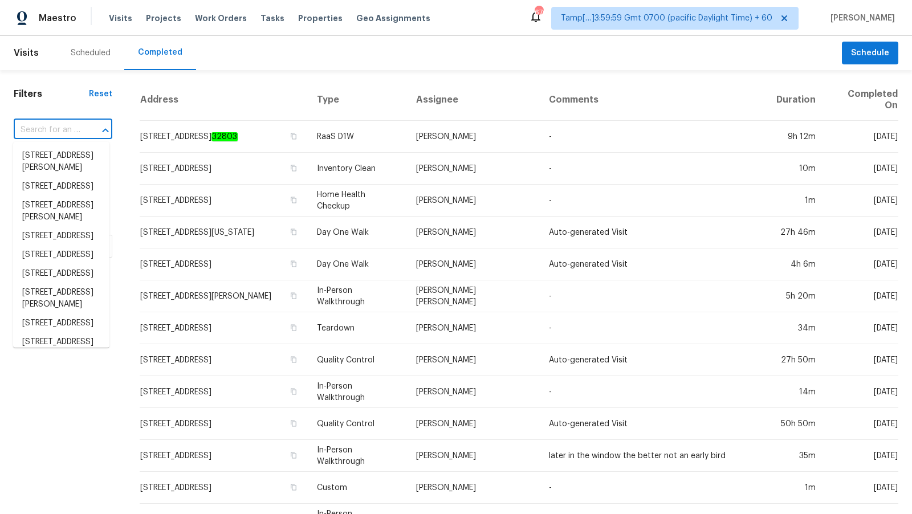
paste input "1082 County Road 129, Liberty, TX 77575"
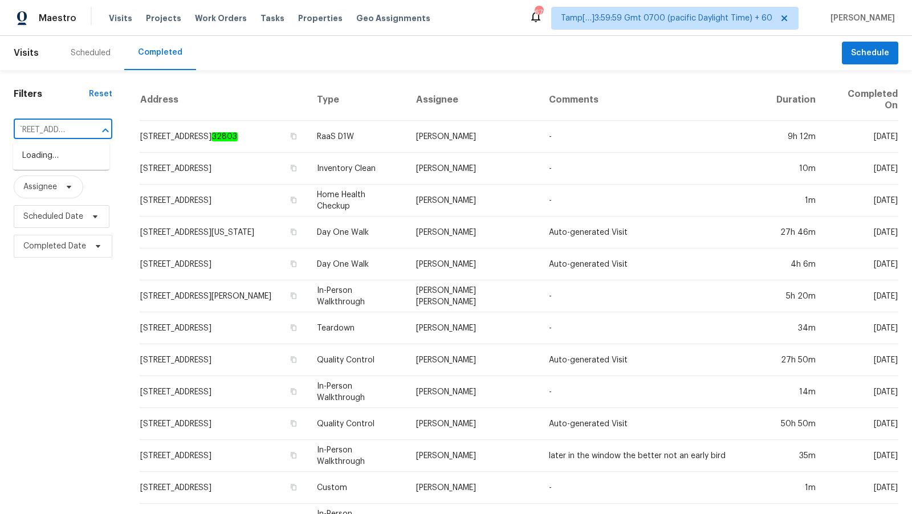
type input "1082 County Road 129, Liberty, TX 77575"
click at [66, 155] on li "1082 County Road 129, Liberty, TX 77575" at bounding box center [61, 156] width 96 height 19
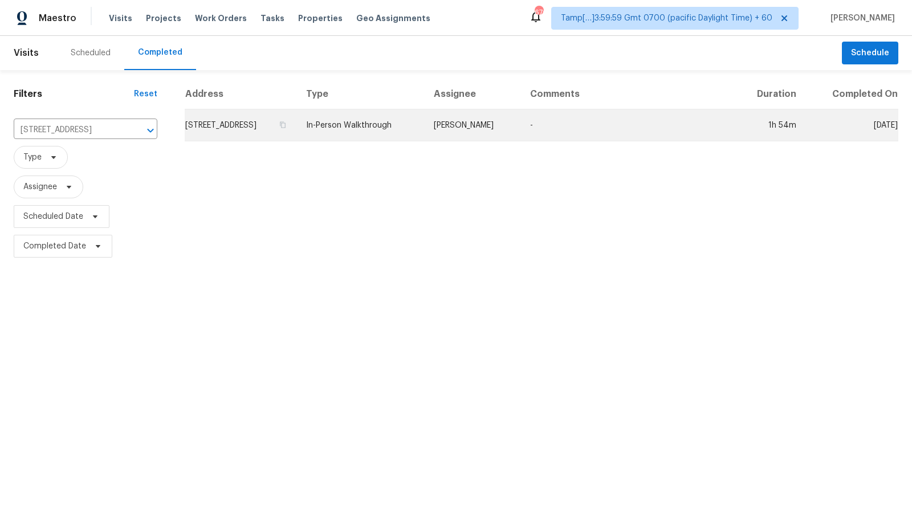
click at [297, 134] on td "1082 County Road 129, Liberty, TX 77575" at bounding box center [241, 125] width 112 height 32
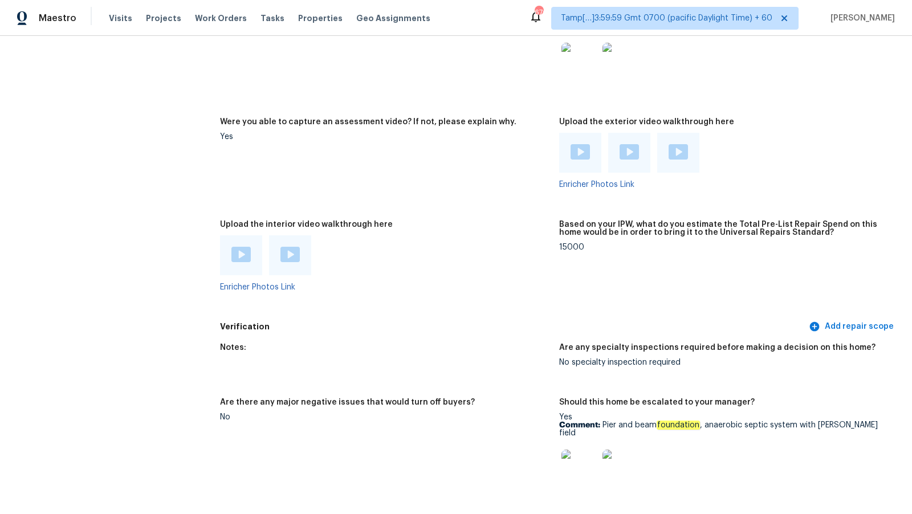
scroll to position [2105, 0]
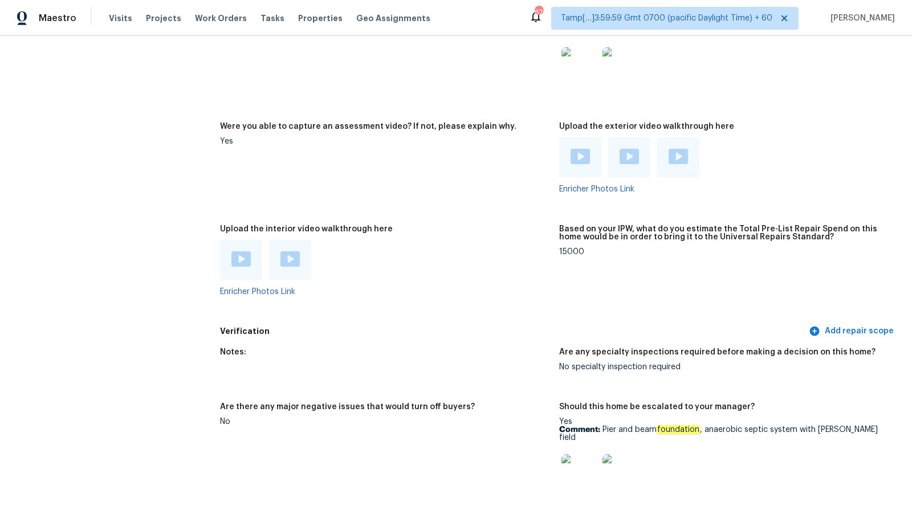
click at [242, 251] on img at bounding box center [240, 258] width 19 height 15
click at [291, 251] on img at bounding box center [289, 258] width 19 height 15
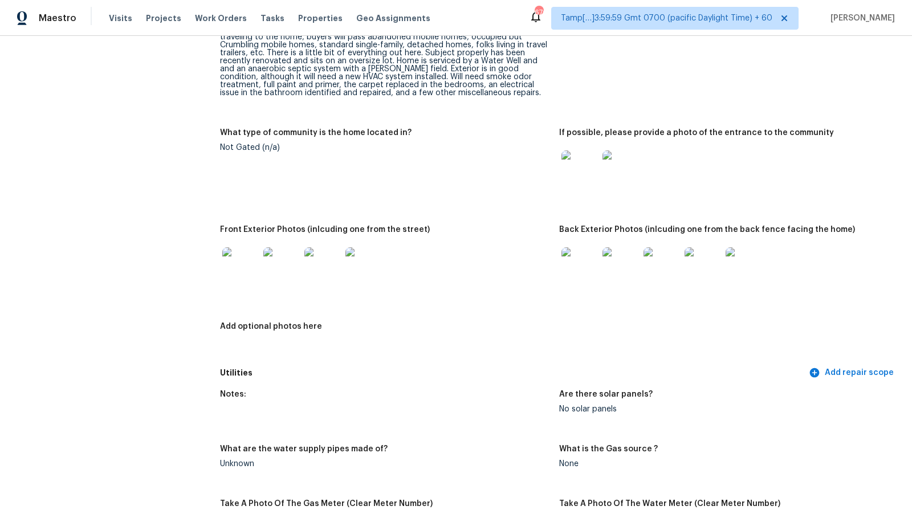
scroll to position [0, 0]
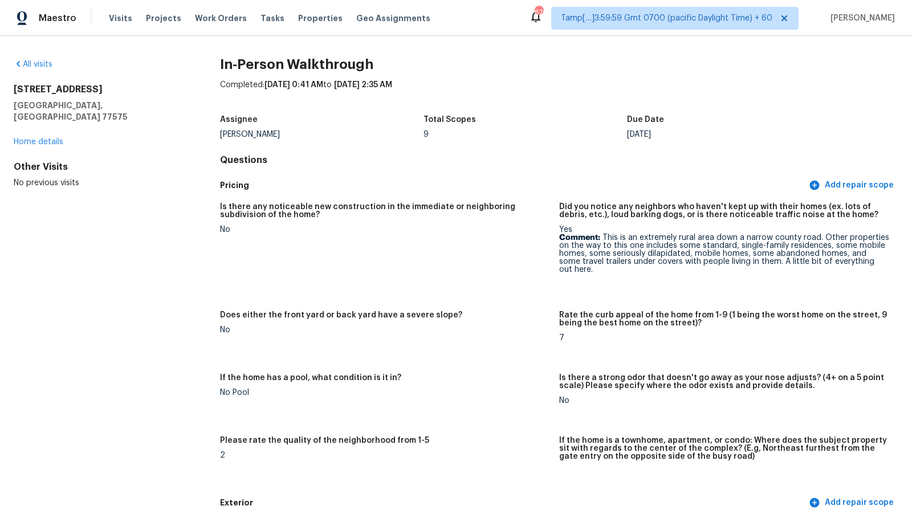
click at [67, 96] on div "1082 County Road 129 Liberty, TX 77575" at bounding box center [99, 103] width 170 height 39
click at [71, 89] on h2 "[STREET_ADDRESS]" at bounding box center [99, 89] width 170 height 11
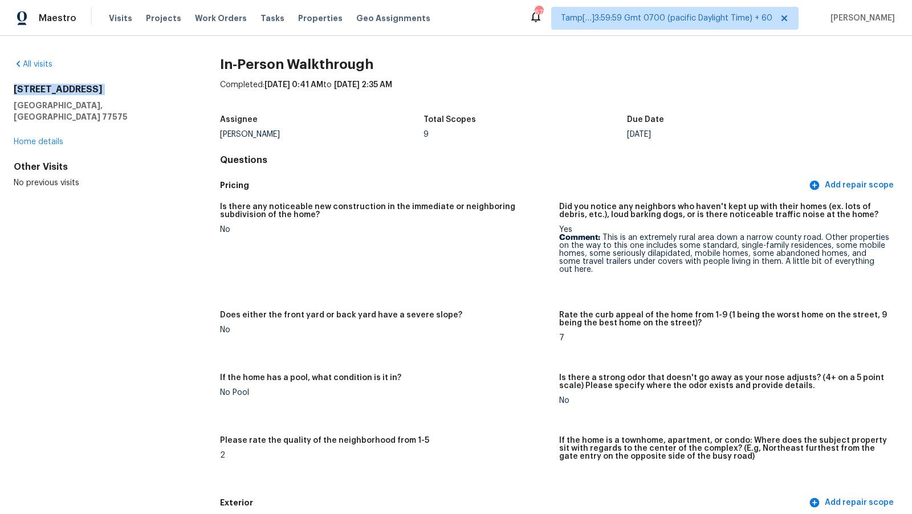
click at [71, 89] on h2 "[STREET_ADDRESS]" at bounding box center [99, 89] width 170 height 11
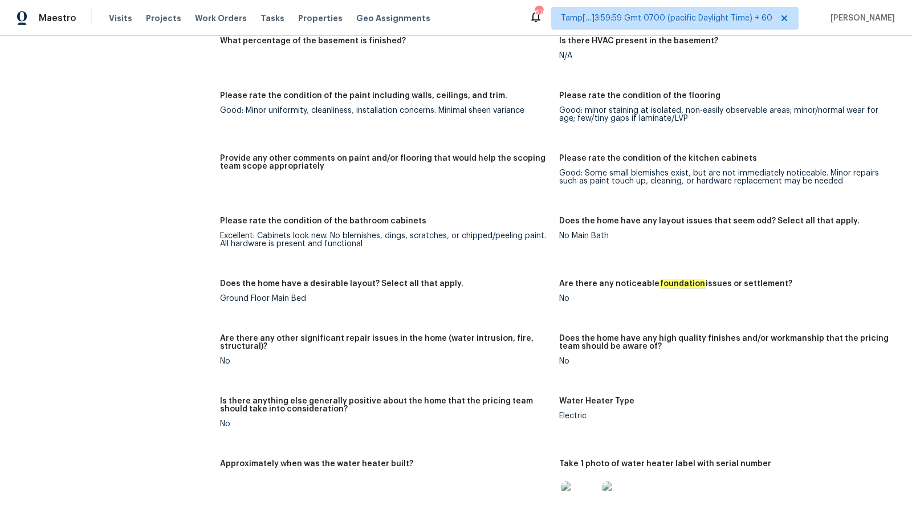
scroll to position [2252, 0]
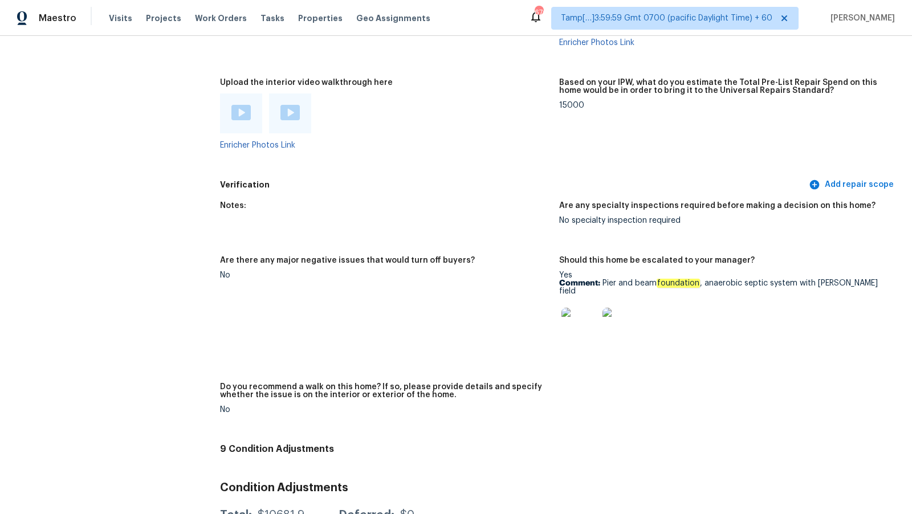
click at [585, 308] on img at bounding box center [580, 326] width 36 height 36
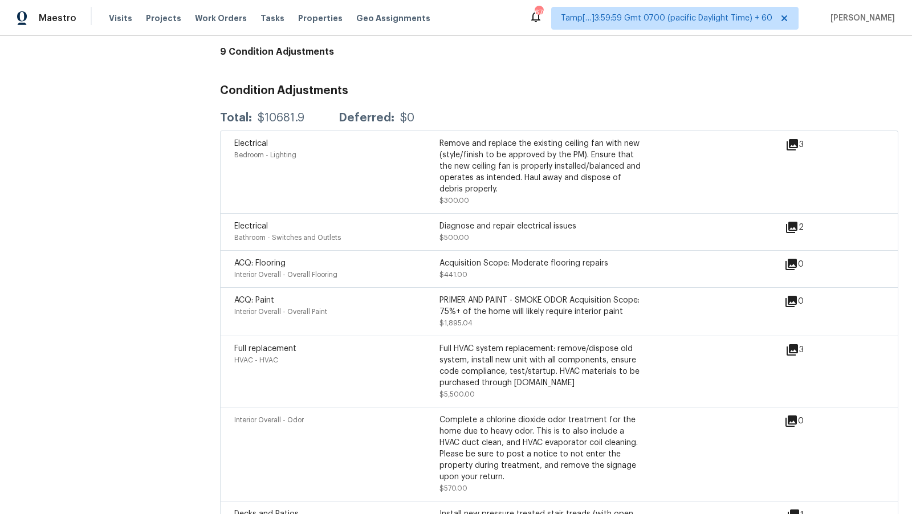
scroll to position [2637, 0]
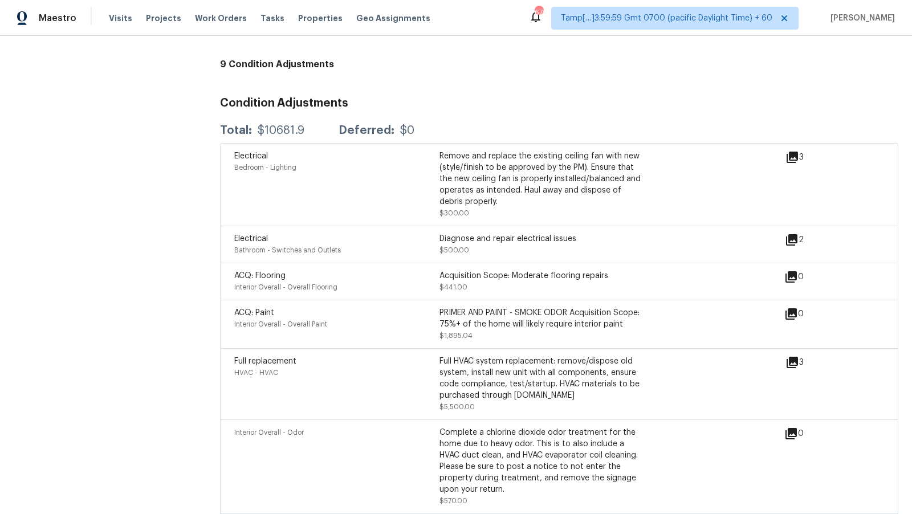
click at [470, 307] on div "PRIMER AND PAINT - SMOKE ODOR Acquisition Scope: 75%+ of the home will likely r…" at bounding box center [542, 318] width 205 height 23
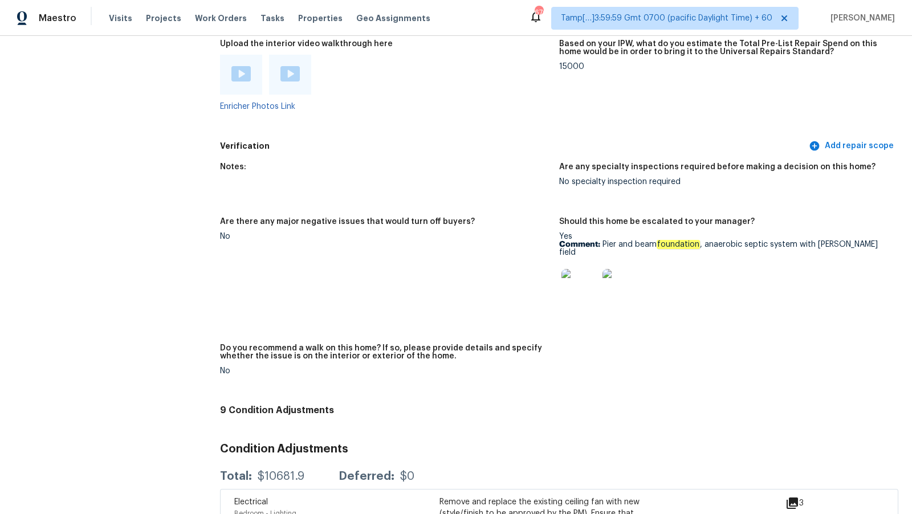
scroll to position [2288, 0]
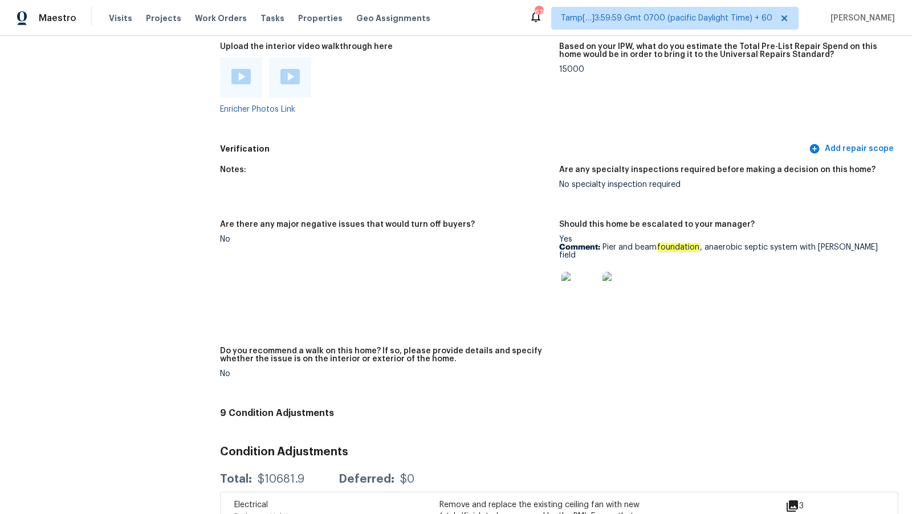
click at [579, 274] on img at bounding box center [580, 290] width 36 height 36
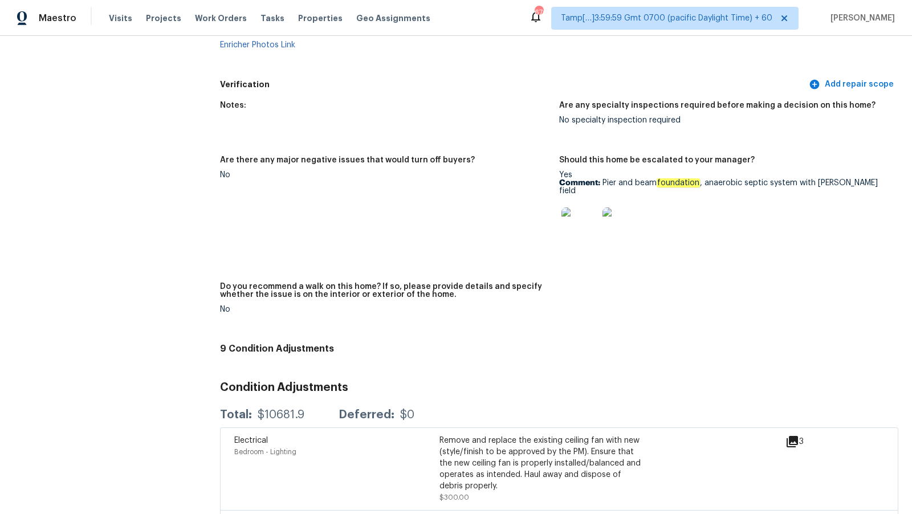
scroll to position [2341, 0]
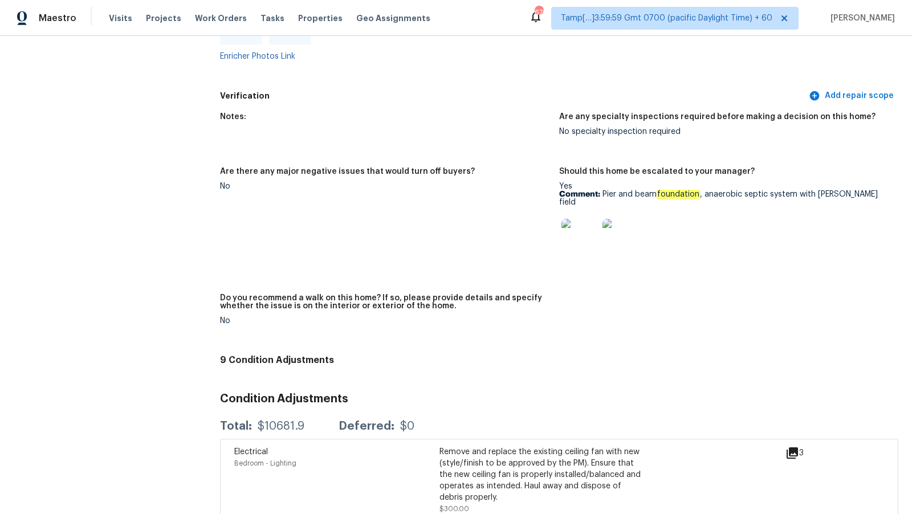
click at [568, 243] on div at bounding box center [579, 237] width 41 height 50
click at [571, 233] on img at bounding box center [580, 237] width 36 height 36
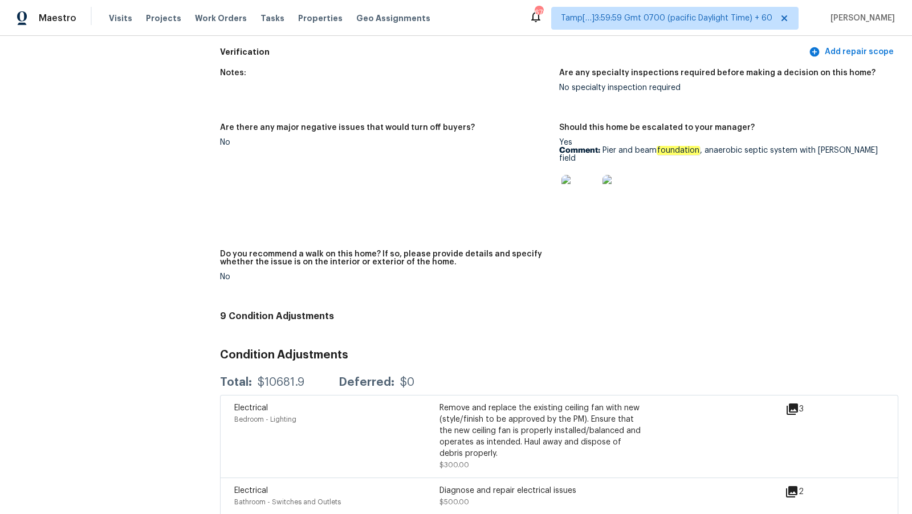
scroll to position [2384, 0]
drag, startPoint x: 603, startPoint y: 143, endPoint x: 872, endPoint y: 149, distance: 268.6
click at [871, 149] on div "Yes Comment: Pier and beam foundation , anaerobic septic system with leach field" at bounding box center [724, 179] width 330 height 80
click at [632, 147] on p "Comment: Pier and beam foundation , anaerobic septic system with leach field" at bounding box center [724, 155] width 330 height 16
click at [601, 147] on p "Comment: Pier and beam foundation , anaerobic septic system with leach field" at bounding box center [724, 155] width 330 height 16
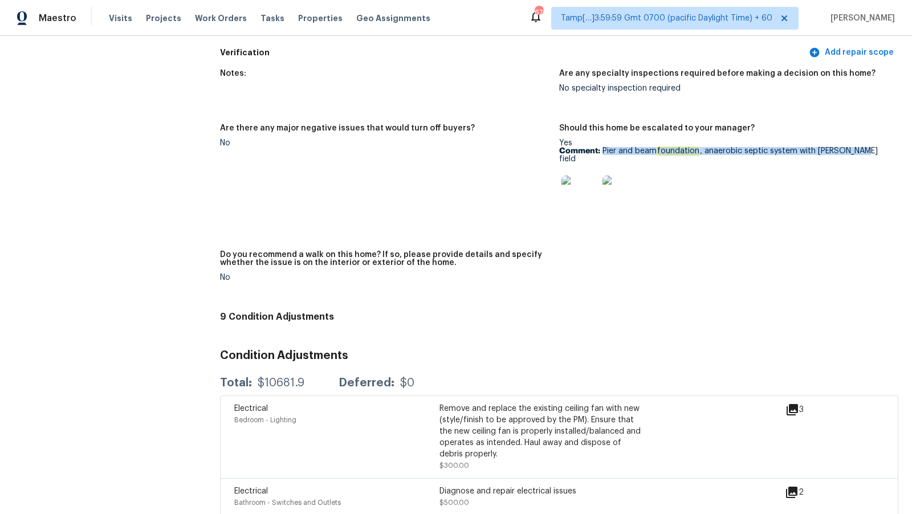
drag, startPoint x: 601, startPoint y: 141, endPoint x: 896, endPoint y: 140, distance: 294.2
click at [896, 140] on figure "Should this home be escalated to your manager? Yes Comment: Pier and beam found…" at bounding box center [728, 180] width 339 height 113
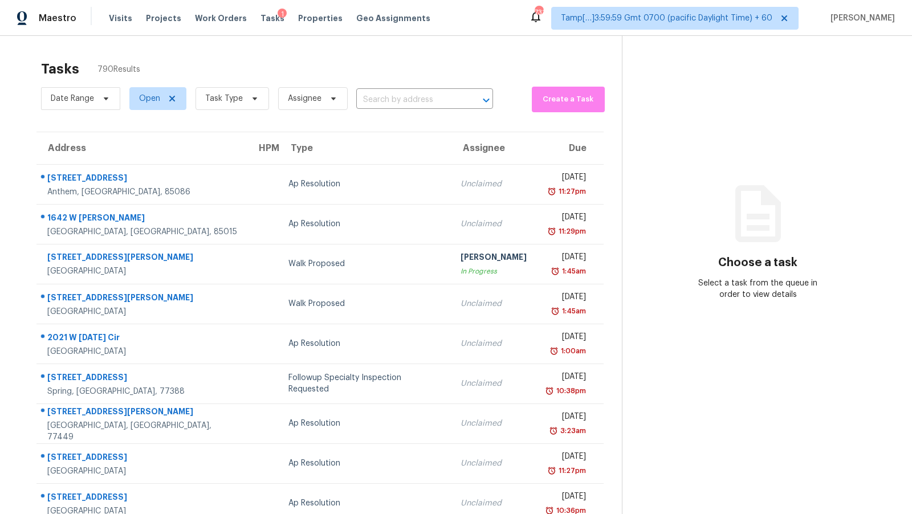
click at [392, 104] on input "text" at bounding box center [408, 100] width 105 height 18
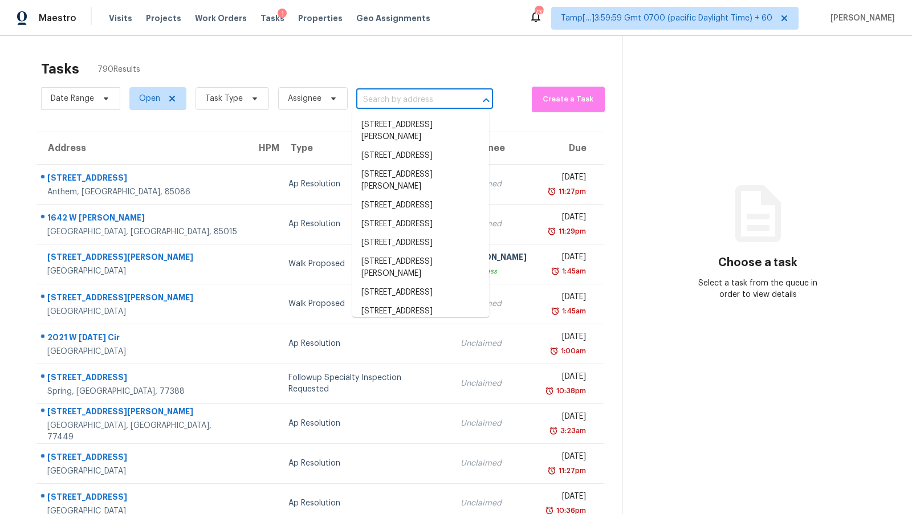
paste input "18042 San Jacinto Ave, Fontana, CA 92336"
type input "18042 San Jacinto Ave, Fontana, CA 92336"
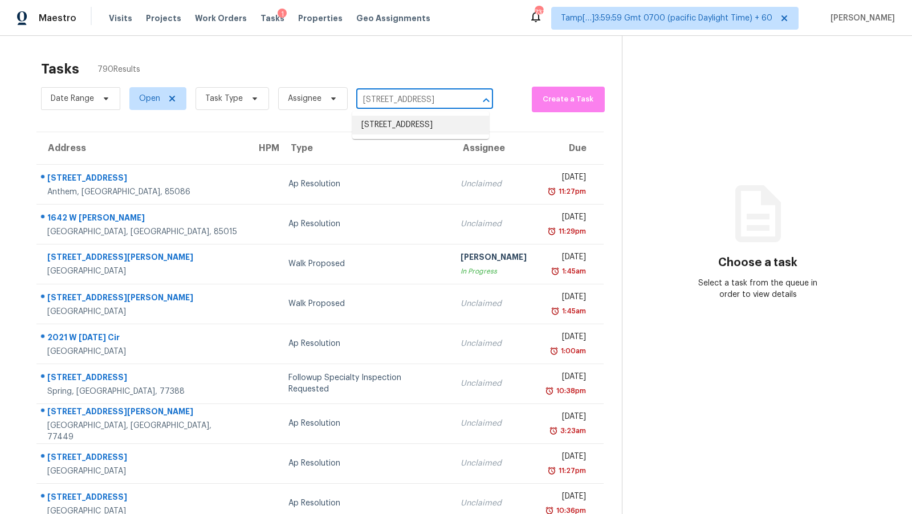
click at [414, 123] on li "18042 San Jacinto Ave, Fontana, CA 92336" at bounding box center [420, 125] width 137 height 19
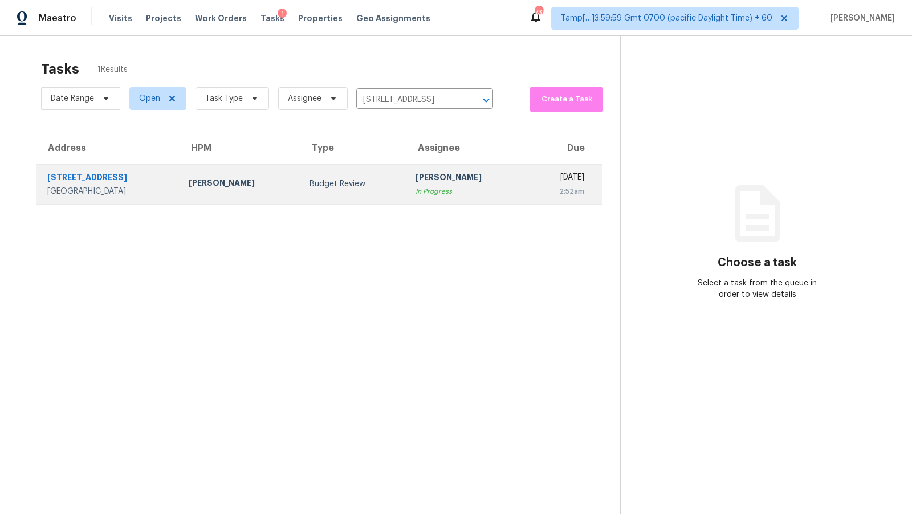
click at [461, 192] on div "In Progress" at bounding box center [467, 191] width 103 height 11
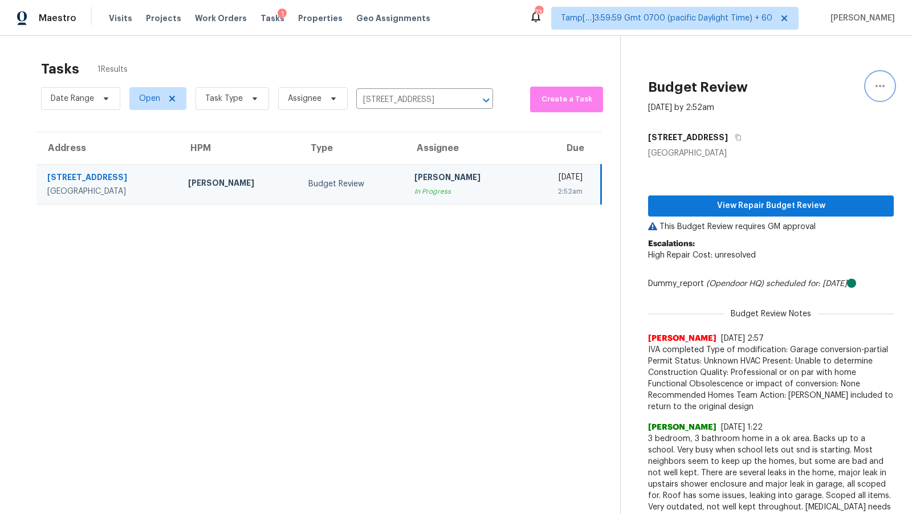
click at [882, 92] on button "button" at bounding box center [880, 85] width 27 height 27
click at [839, 87] on div "Unclaim this task" at bounding box center [815, 88] width 89 height 11
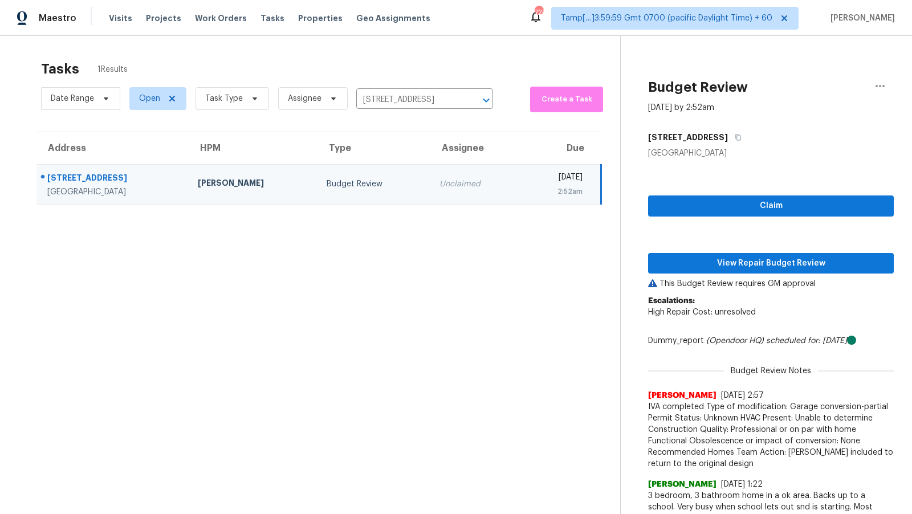
click at [183, 67] on div "Tasks 1 Results" at bounding box center [330, 69] width 579 height 30
click at [67, 21] on span "Maestro" at bounding box center [58, 18] width 38 height 11
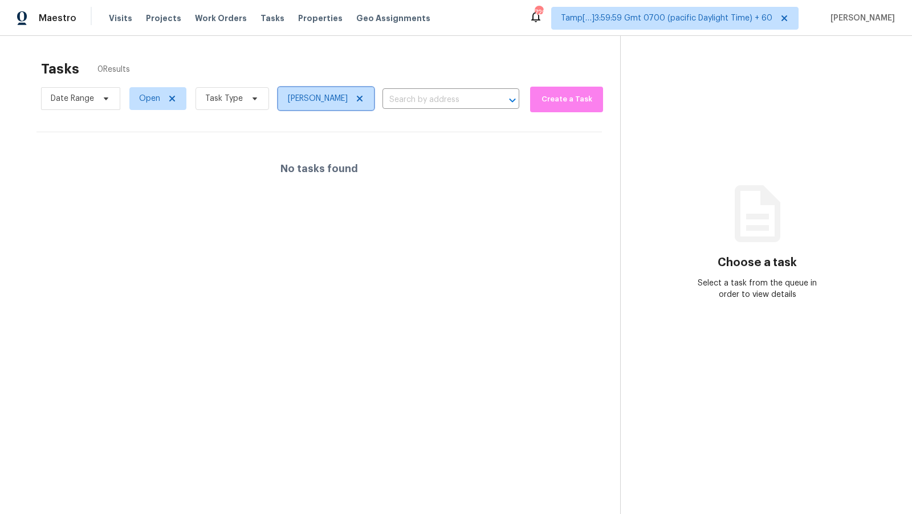
click at [363, 99] on icon at bounding box center [360, 99] width 6 height 6
click at [227, 99] on div at bounding box center [456, 257] width 912 height 514
click at [258, 62] on div at bounding box center [456, 257] width 912 height 514
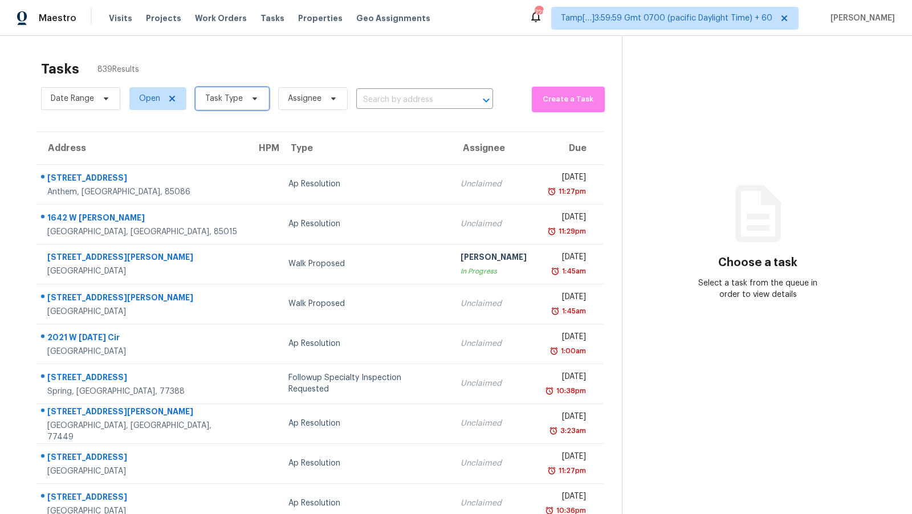
click at [247, 101] on span at bounding box center [253, 98] width 13 height 9
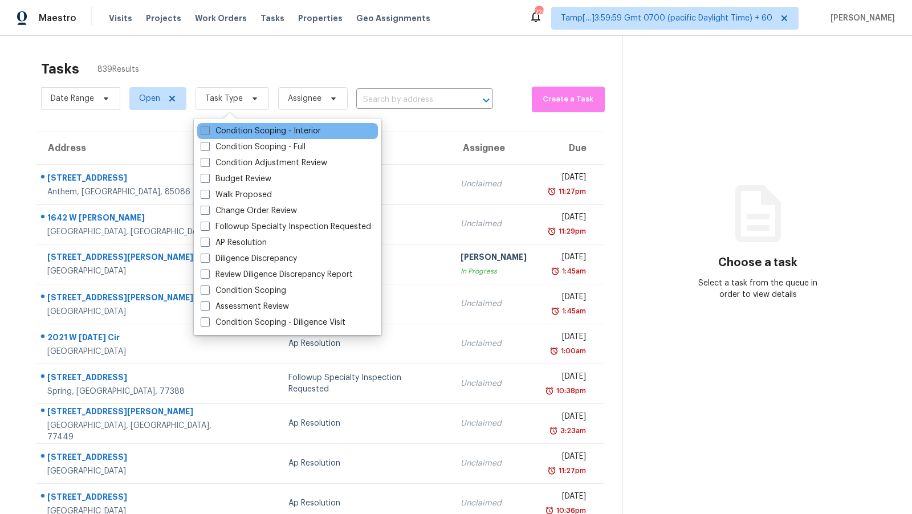
click at [261, 128] on label "Condition Scoping - Interior" at bounding box center [261, 130] width 120 height 11
click at [208, 128] on input "Condition Scoping - Interior" at bounding box center [204, 128] width 7 height 7
checkbox input "true"
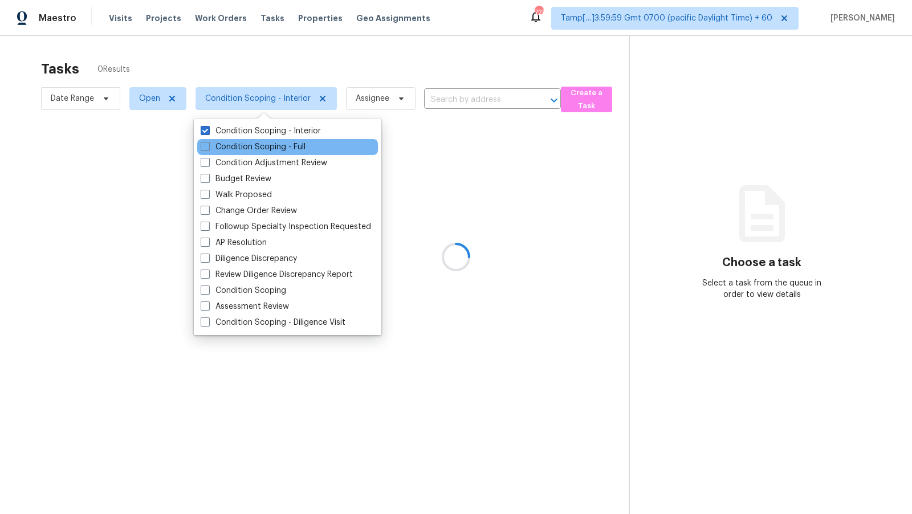
click at [265, 139] on div "Condition Scoping - Full" at bounding box center [287, 147] width 181 height 16
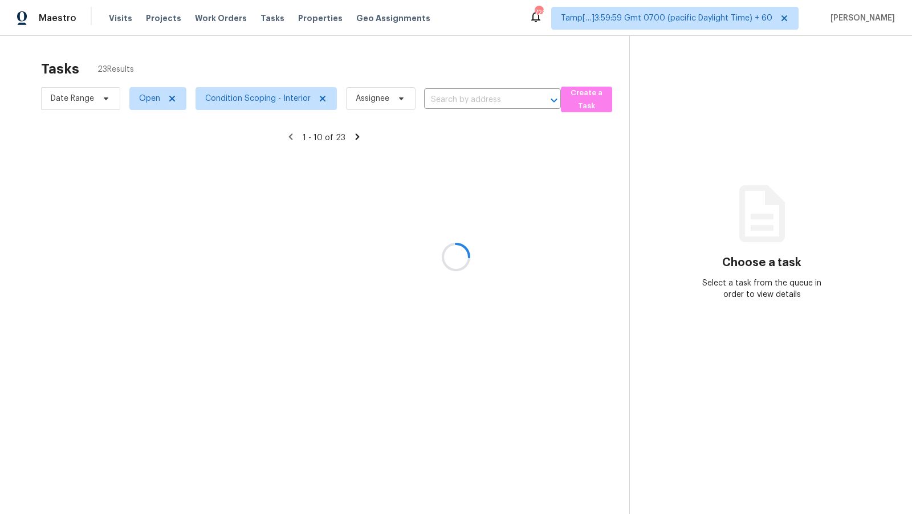
click at [294, 68] on div at bounding box center [456, 257] width 912 height 514
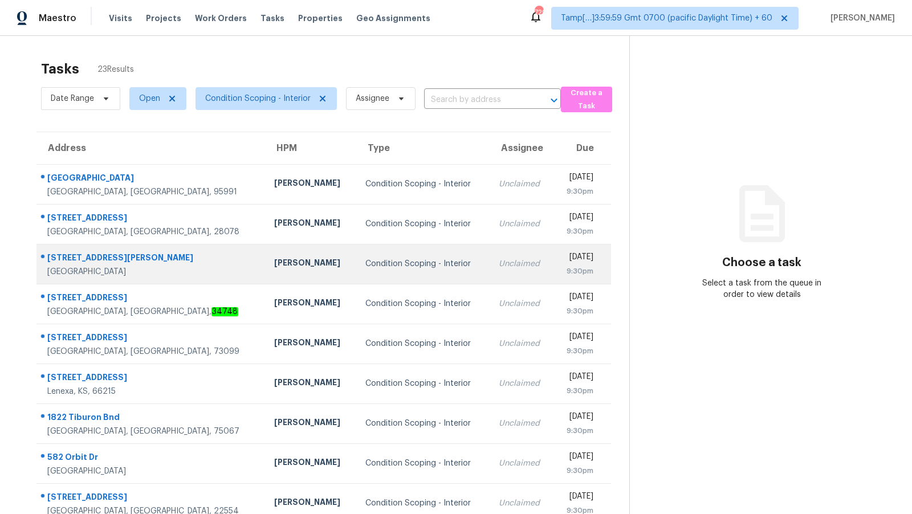
scroll to position [78, 0]
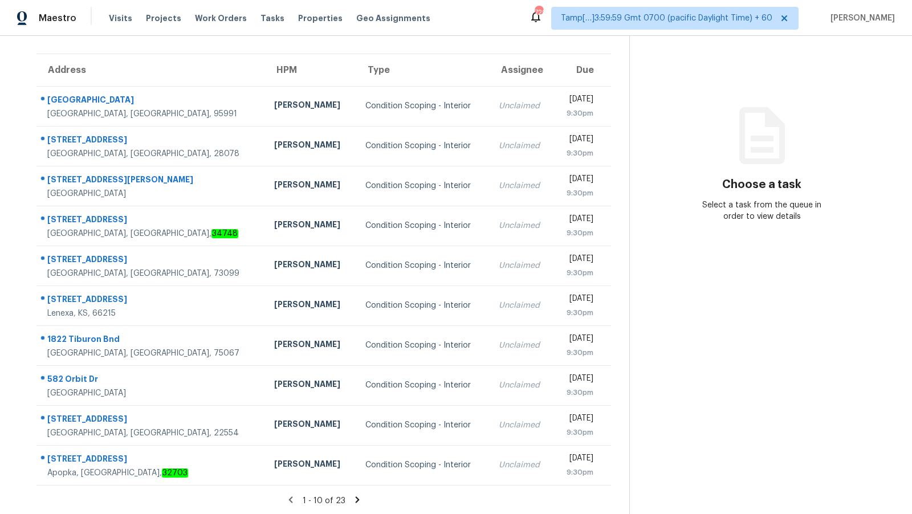
click at [355, 498] on icon at bounding box center [357, 500] width 10 height 10
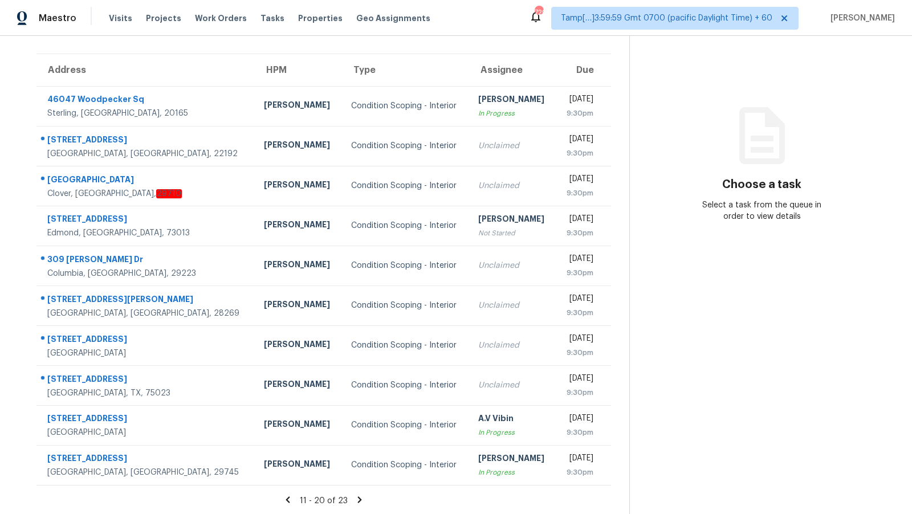
click at [358, 501] on icon at bounding box center [360, 500] width 4 height 6
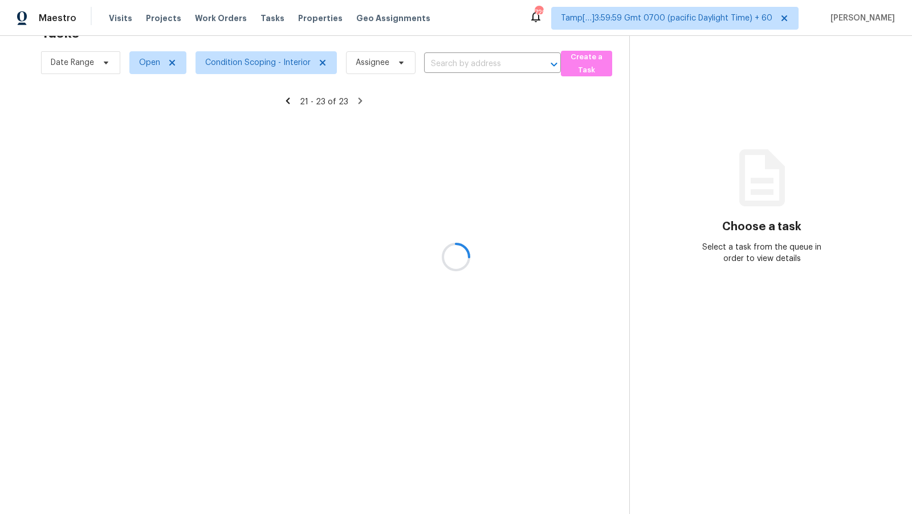
scroll to position [35, 0]
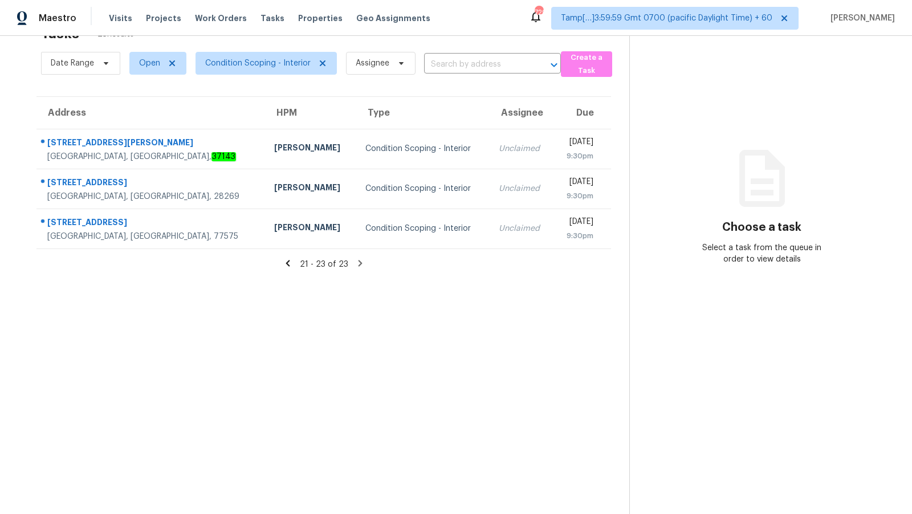
click at [290, 265] on icon at bounding box center [288, 263] width 4 height 6
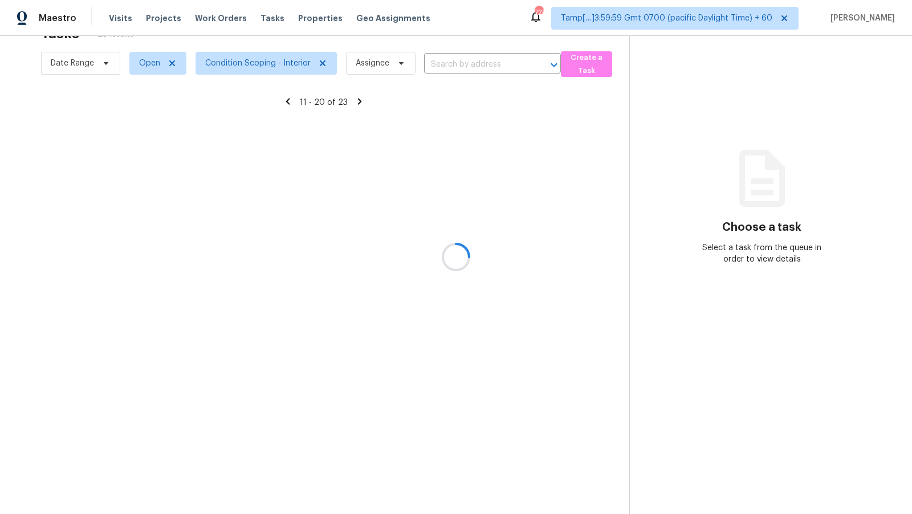
scroll to position [78, 0]
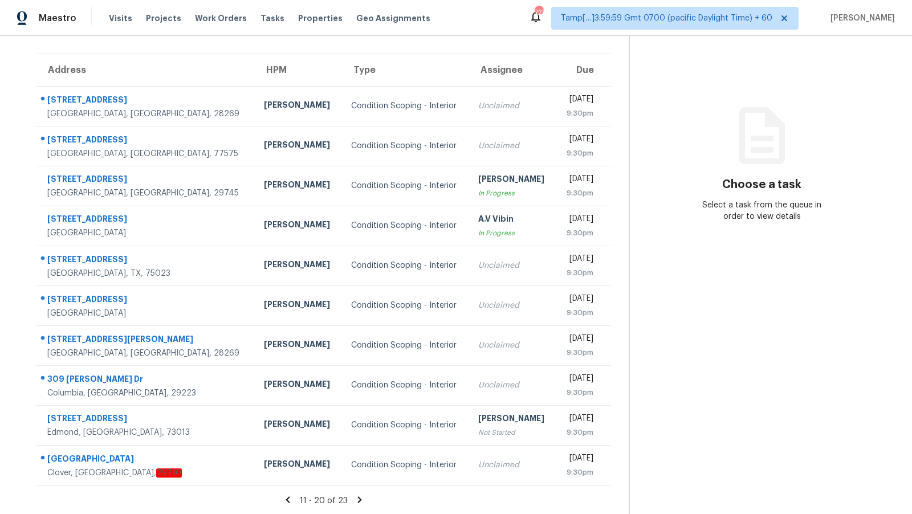
click at [287, 496] on icon at bounding box center [288, 500] width 10 height 10
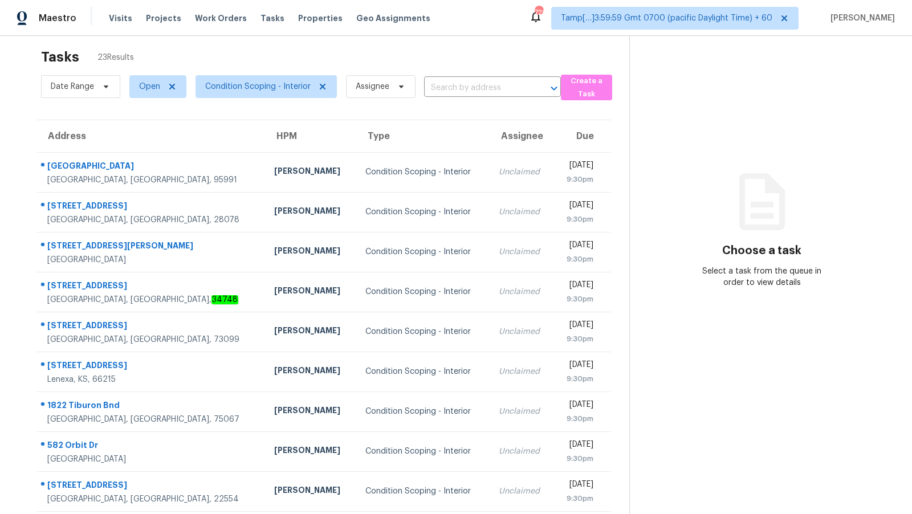
scroll to position [0, 0]
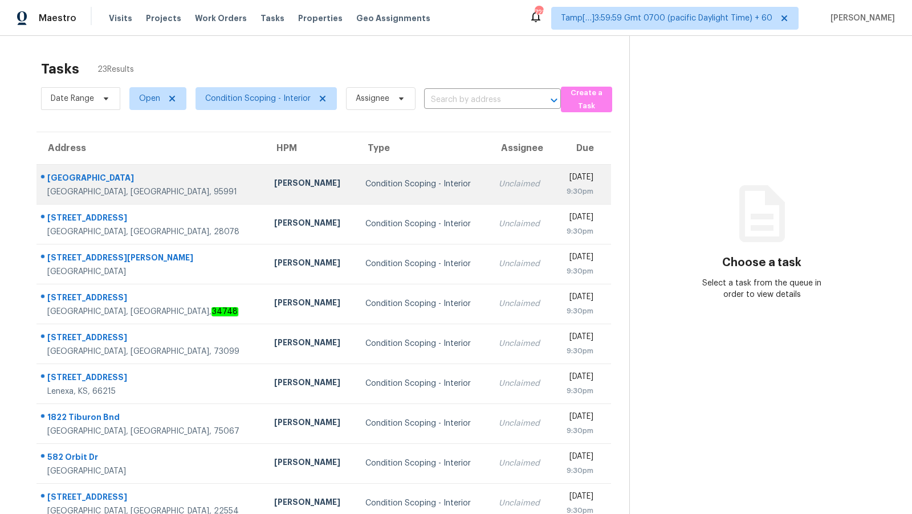
click at [356, 197] on td "Condition Scoping - Interior" at bounding box center [422, 184] width 133 height 40
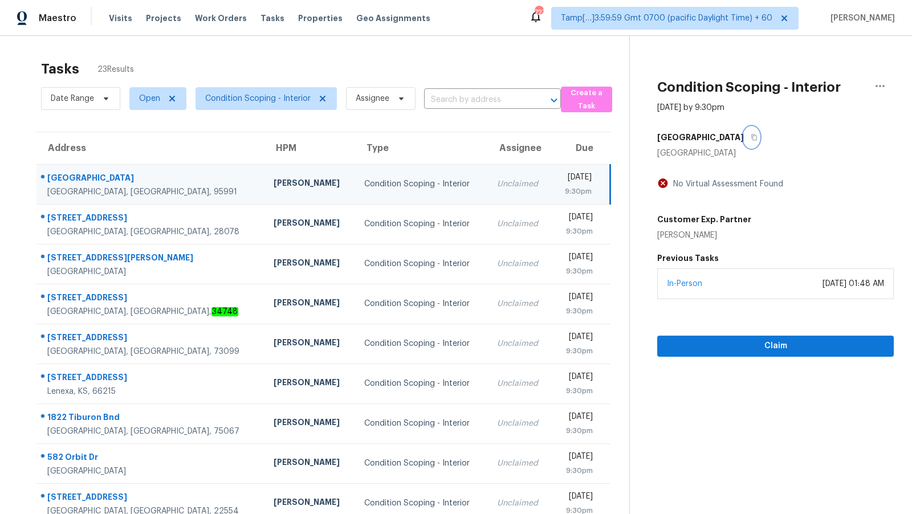
click at [751, 134] on icon "button" at bounding box center [754, 137] width 7 height 7
click at [758, 347] on span "Claim" at bounding box center [775, 346] width 218 height 14
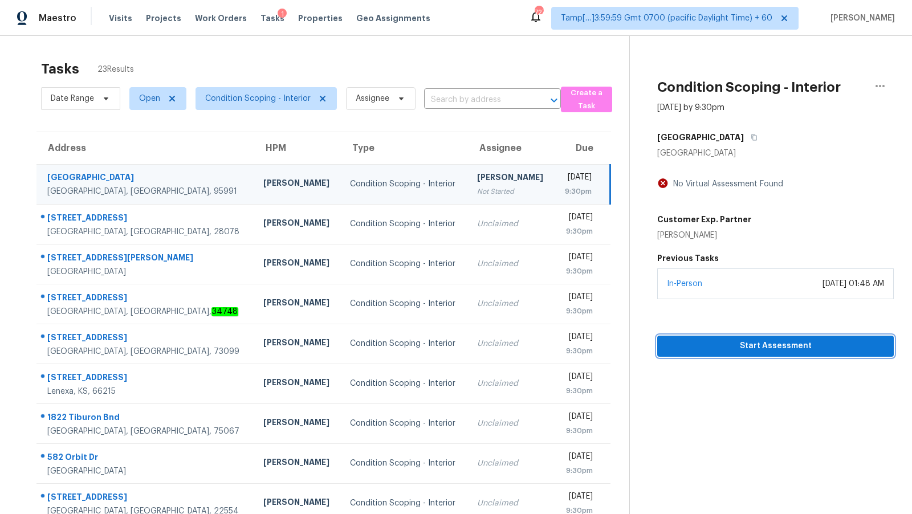
click at [771, 346] on span "Start Assessment" at bounding box center [775, 346] width 218 height 14
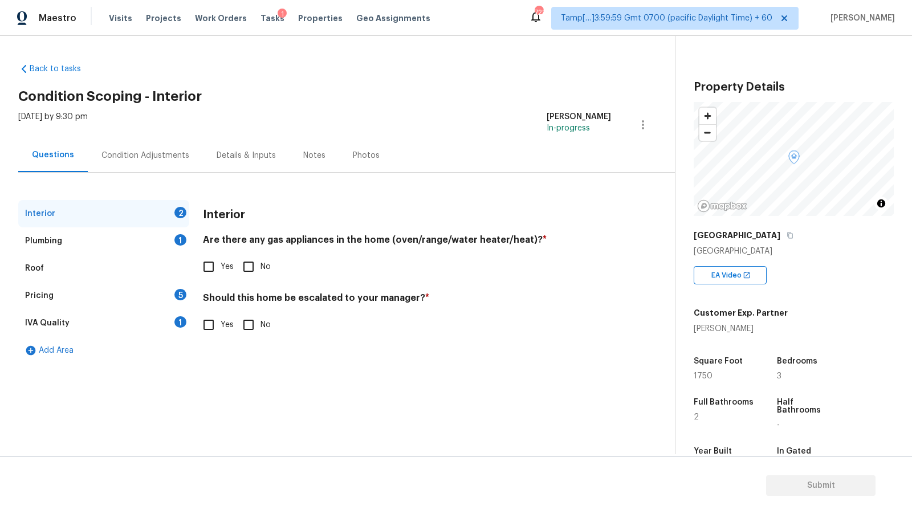
click at [100, 238] on div "Plumbing 1" at bounding box center [103, 240] width 171 height 27
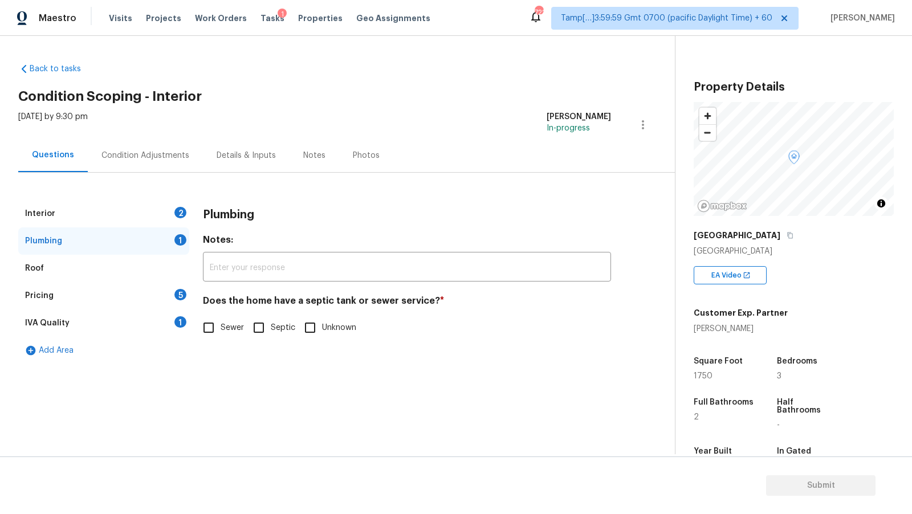
click at [134, 219] on div "Interior 2" at bounding box center [103, 213] width 171 height 27
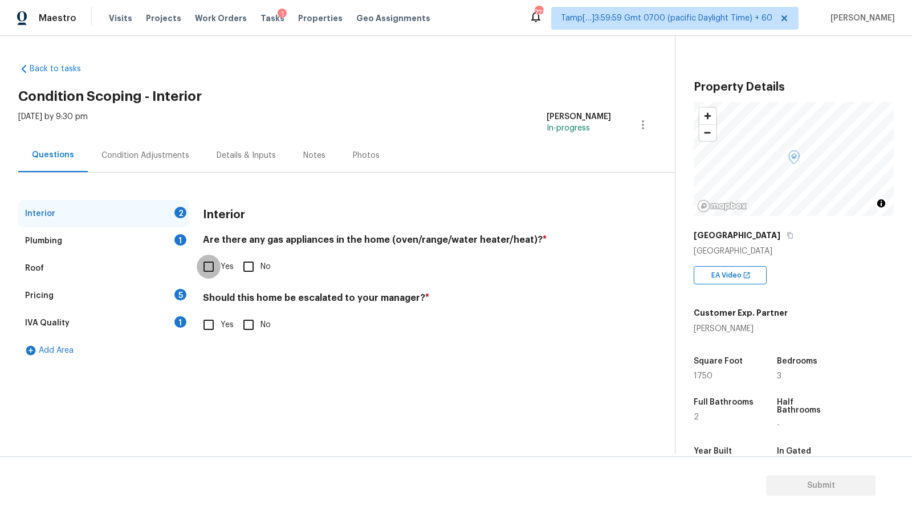
click at [213, 262] on input "Yes" at bounding box center [209, 267] width 24 height 24
checkbox input "true"
click at [148, 239] on div "Plumbing 1" at bounding box center [103, 240] width 171 height 27
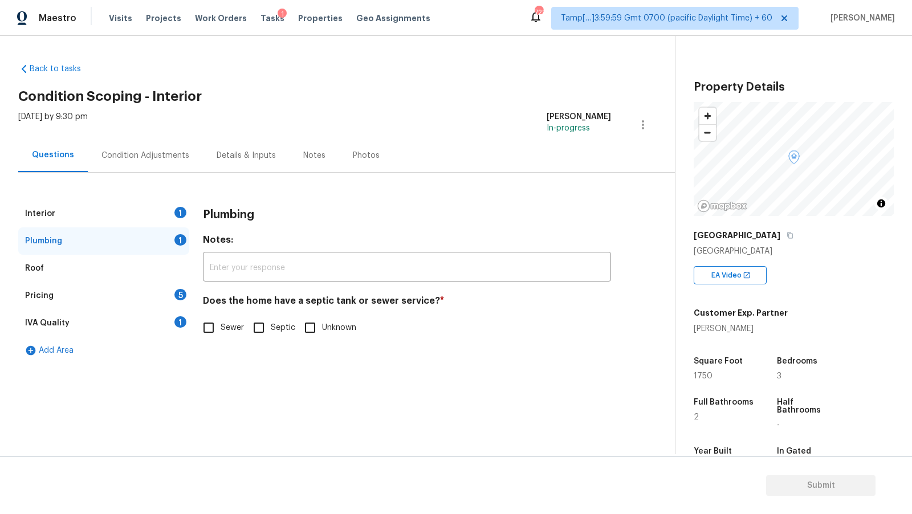
click at [218, 327] on input "Sewer" at bounding box center [209, 328] width 24 height 24
checkbox input "true"
click at [136, 219] on div "Interior 1" at bounding box center [103, 213] width 171 height 27
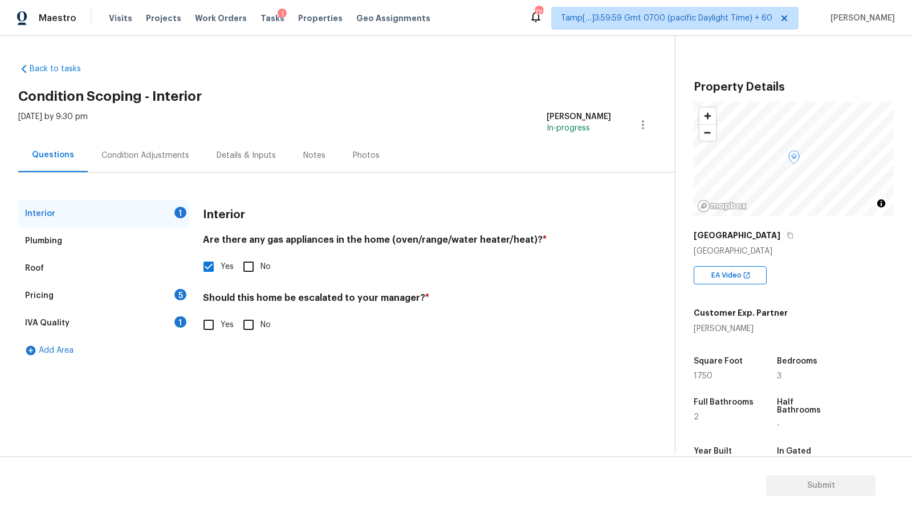
click at [117, 313] on div "IVA Quality 1" at bounding box center [103, 323] width 171 height 27
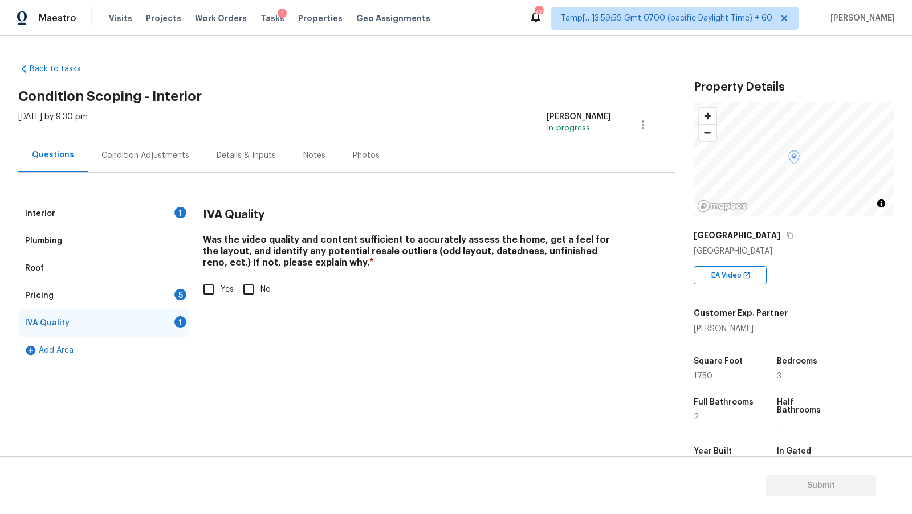
click at [208, 295] on input "Yes" at bounding box center [209, 290] width 24 height 24
checkbox input "true"
click at [126, 209] on div "Interior 1" at bounding box center [103, 213] width 171 height 27
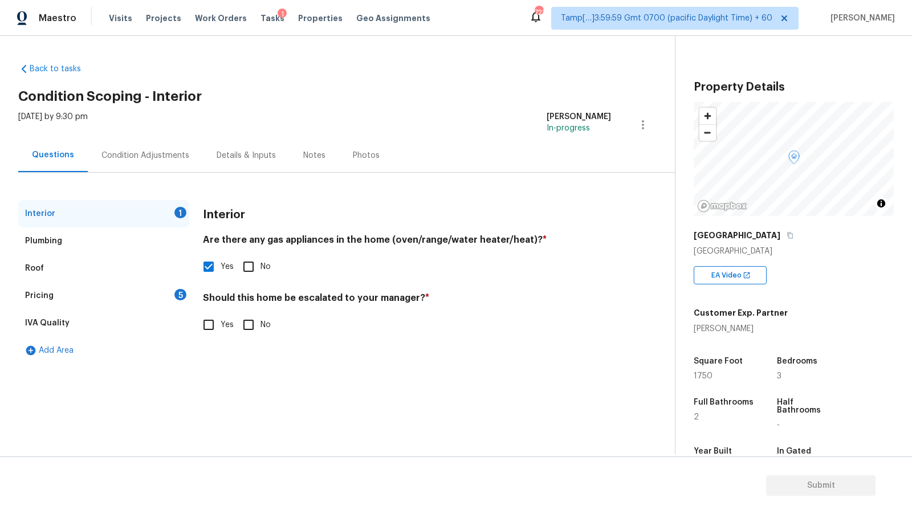
click at [104, 291] on div "Pricing 5" at bounding box center [103, 295] width 171 height 27
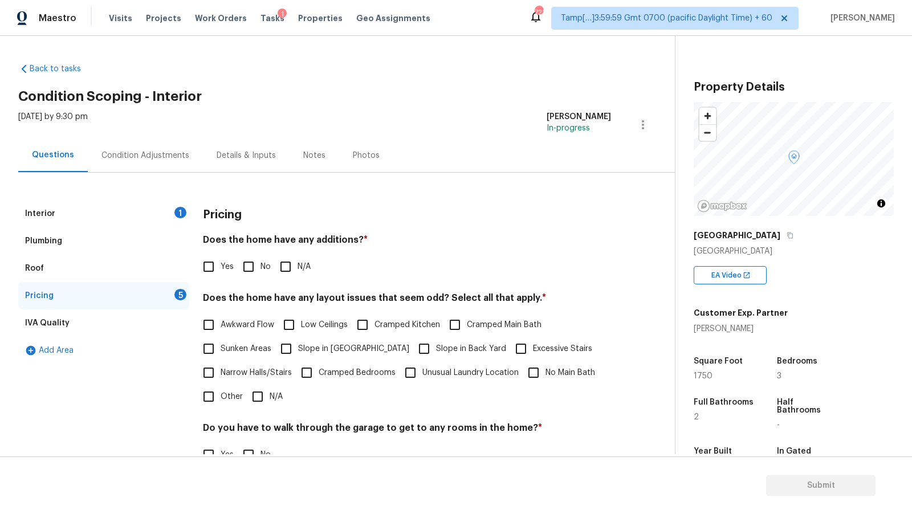
click at [131, 156] on div "Condition Adjustments" at bounding box center [145, 155] width 88 height 11
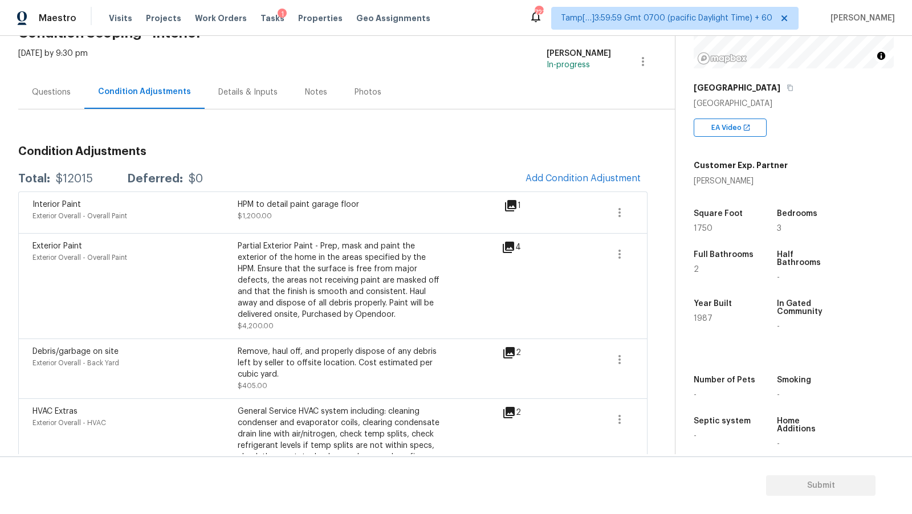
scroll to position [39, 0]
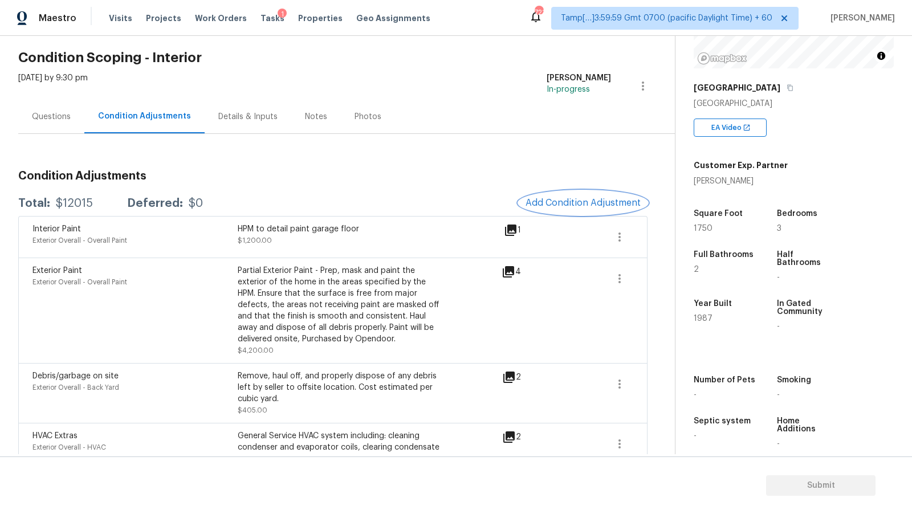
click at [589, 204] on span "Add Condition Adjustment" at bounding box center [583, 203] width 115 height 10
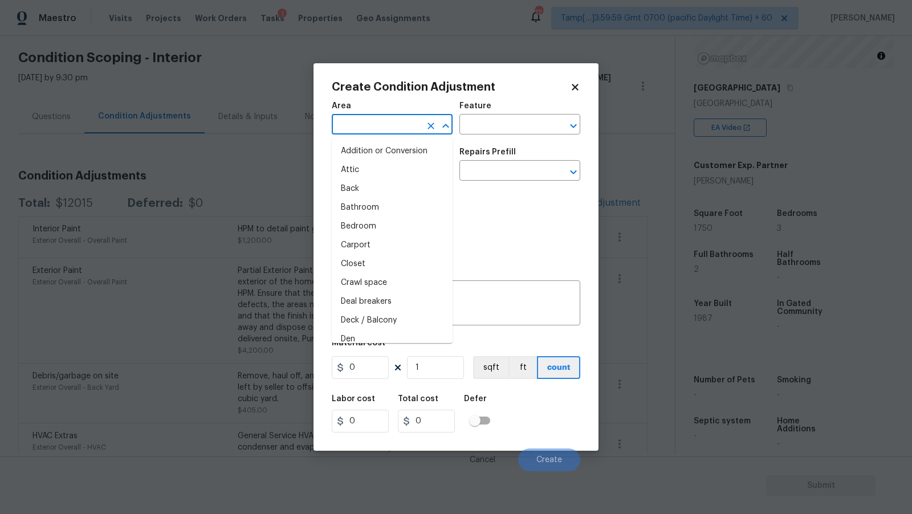
click at [385, 124] on input "text" at bounding box center [376, 126] width 89 height 18
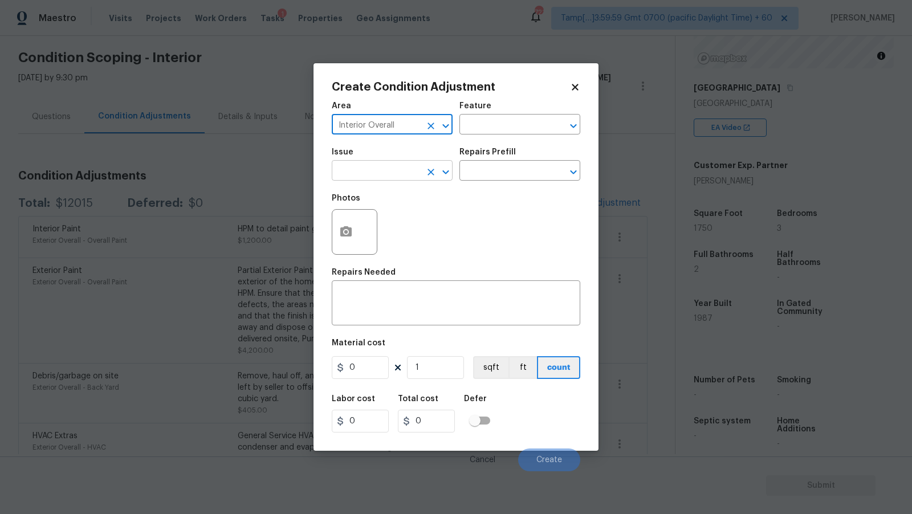
type input "Interior Overall"
click at [388, 169] on input "text" at bounding box center [376, 172] width 89 height 18
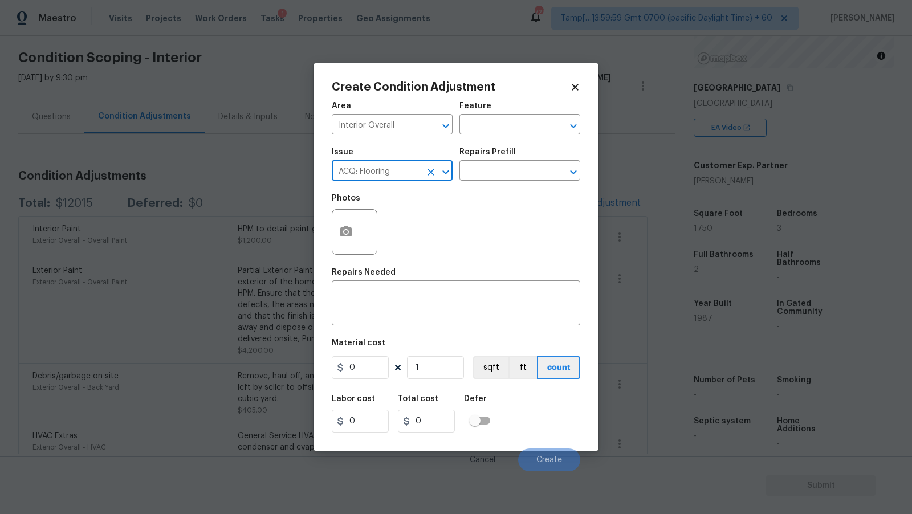
type input "ACQ: Flooring"
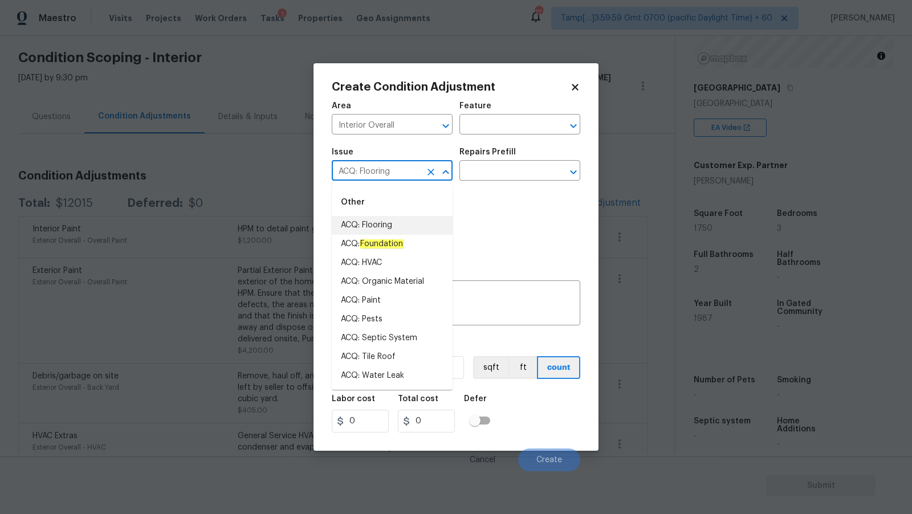
click at [345, 232] on li "ACQ: Flooring" at bounding box center [392, 225] width 121 height 19
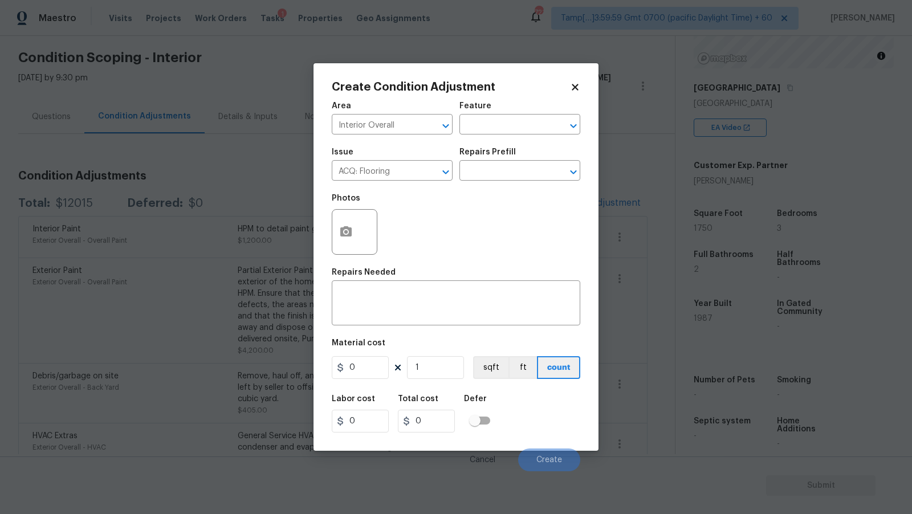
click at [360, 231] on div at bounding box center [355, 232] width 46 height 46
click at [343, 231] on icon "button" at bounding box center [345, 231] width 11 height 10
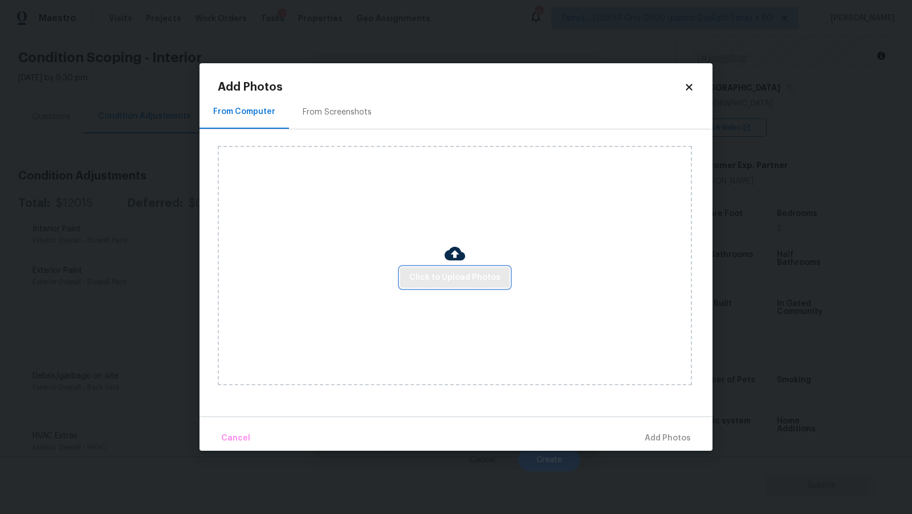
click at [457, 282] on span "Click to Upload Photos" at bounding box center [454, 278] width 91 height 14
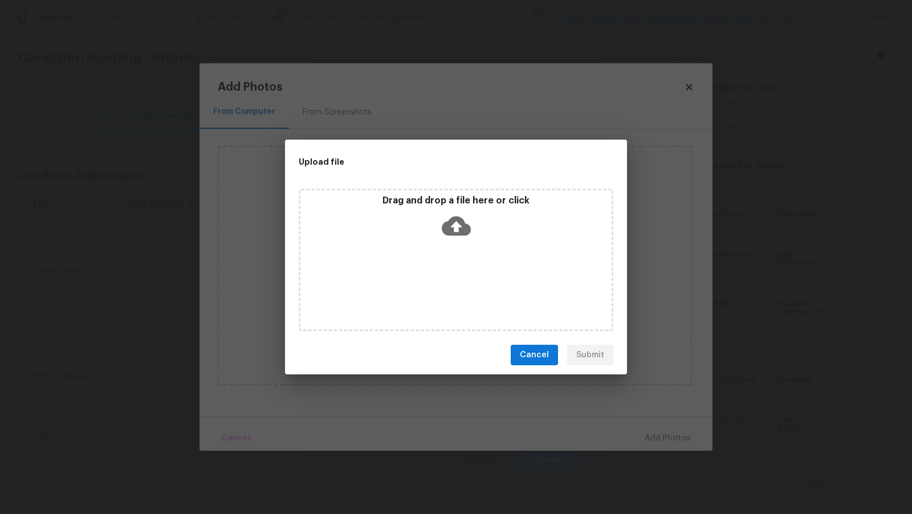
click at [457, 220] on icon at bounding box center [456, 226] width 29 height 19
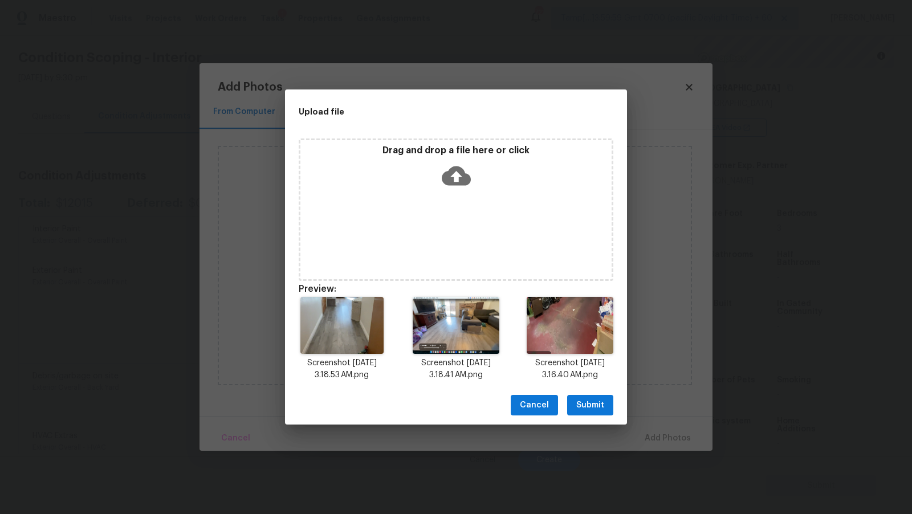
click at [587, 405] on span "Submit" at bounding box center [590, 405] width 28 height 14
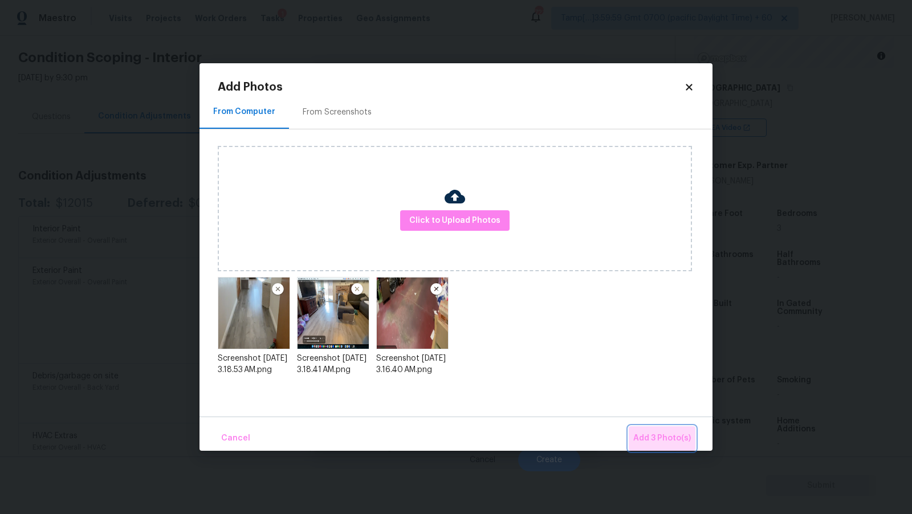
click at [678, 438] on span "Add 3 Photo(s)" at bounding box center [662, 439] width 58 height 14
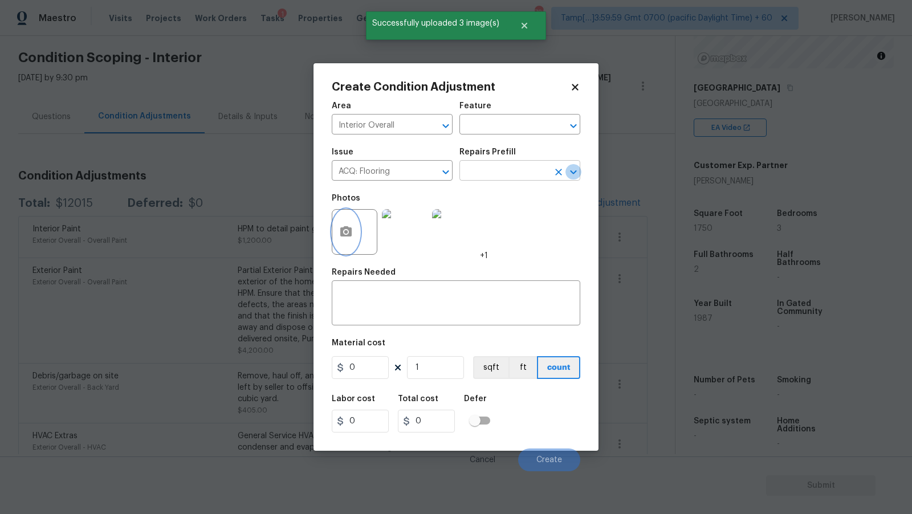
click at [574, 170] on icon "Open" at bounding box center [574, 172] width 14 height 14
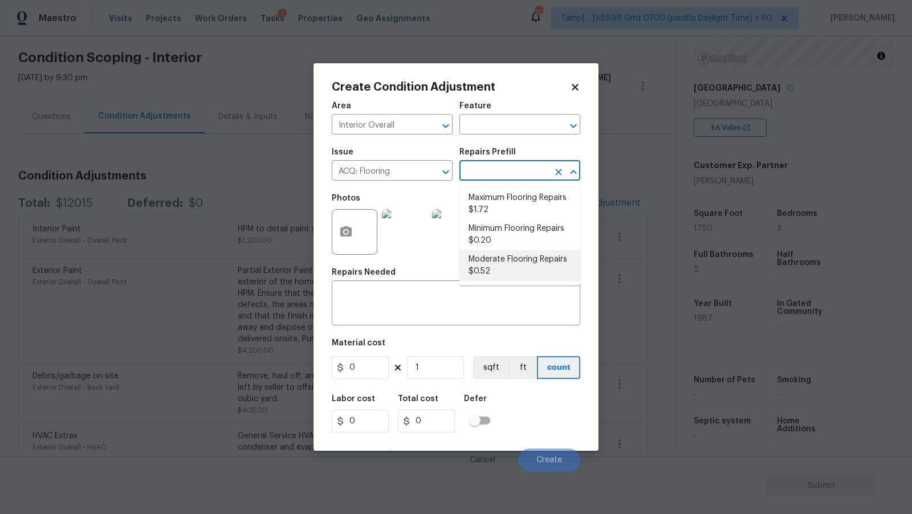
click at [504, 276] on li "Moderate Flooring Repairs $0.52" at bounding box center [519, 265] width 121 height 31
type input "Acquisition"
type textarea "Acquisition Scope: Moderate flooring repairs"
type input "0.52"
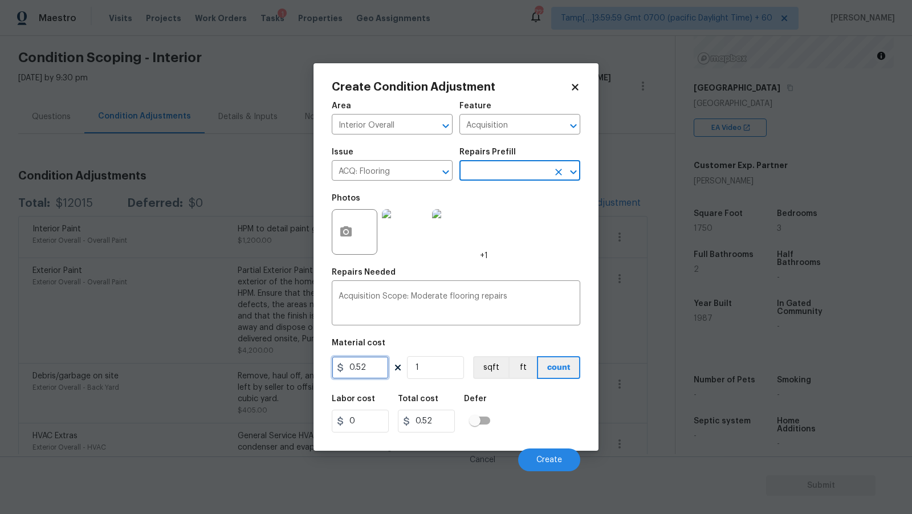
click at [376, 368] on input "0.52" at bounding box center [360, 367] width 57 height 23
type input "1200"
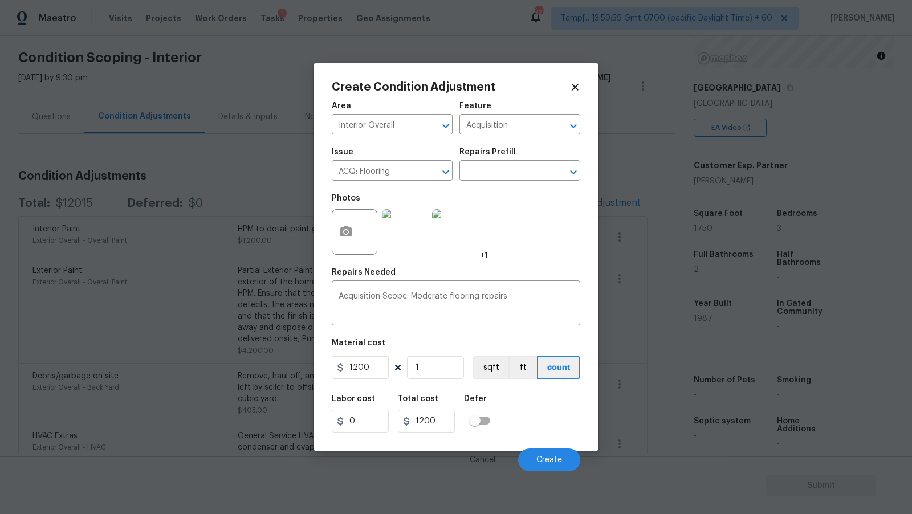
click at [512, 345] on div "Material cost" at bounding box center [456, 346] width 249 height 15
click at [552, 459] on span "Create" at bounding box center [549, 460] width 26 height 9
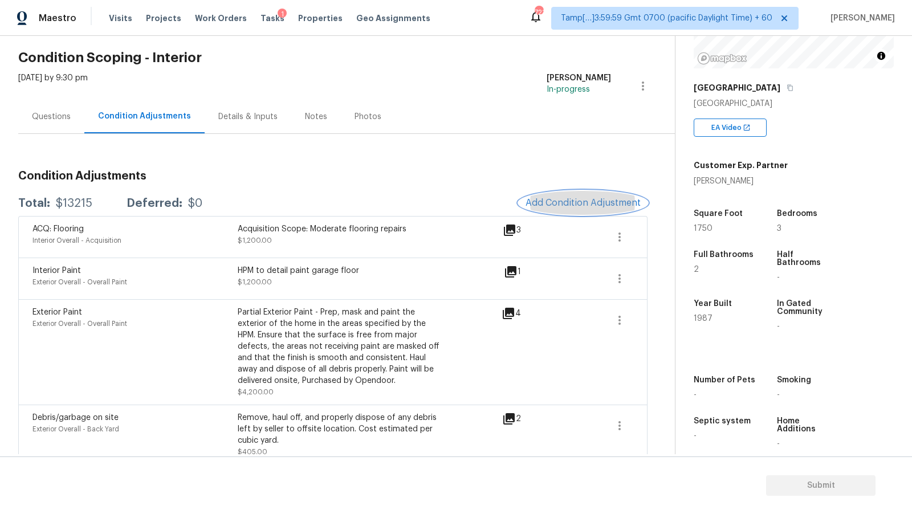
click at [592, 204] on span "Add Condition Adjustment" at bounding box center [583, 203] width 115 height 10
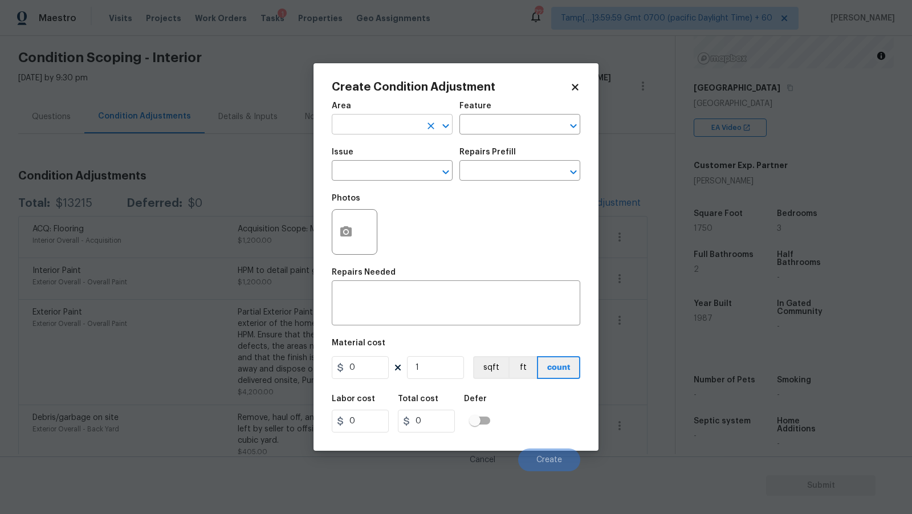
click at [413, 126] on input "text" at bounding box center [376, 126] width 89 height 18
type input "Interior Overall"
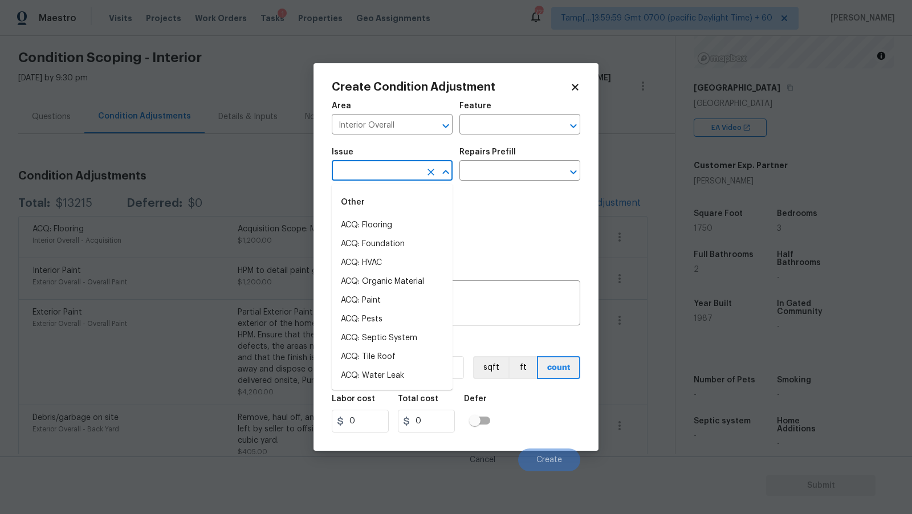
click at [398, 168] on input "text" at bounding box center [376, 172] width 89 height 18
type input "p"
click at [384, 379] on li "Interior Door" at bounding box center [392, 376] width 121 height 19
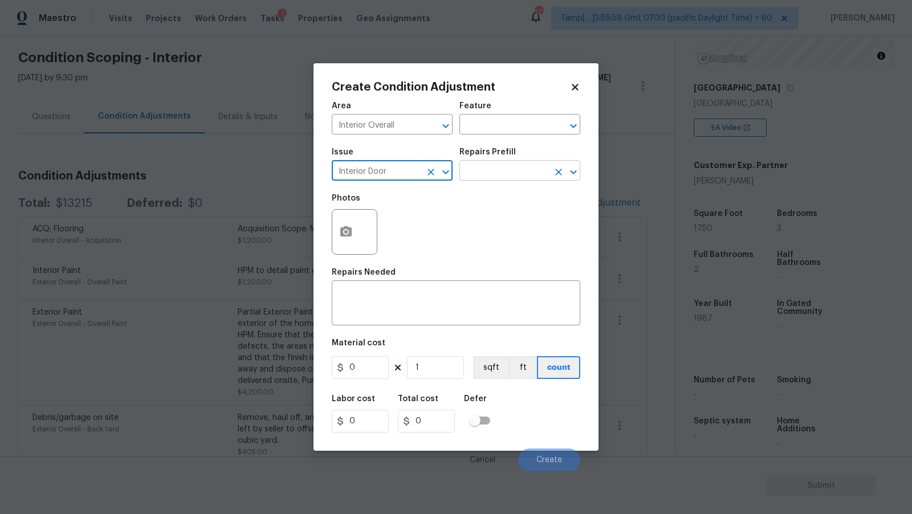
type input "Interior Door"
click at [498, 166] on input "text" at bounding box center [503, 172] width 89 height 18
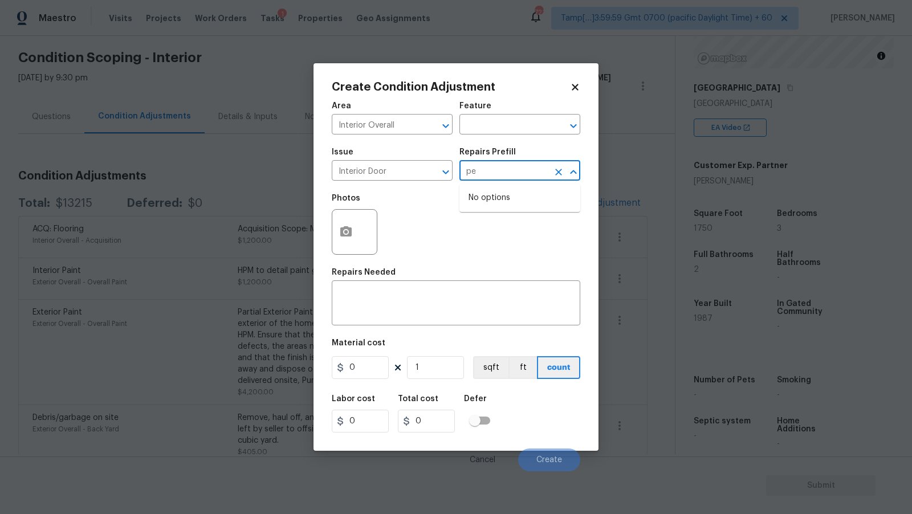
type input "p"
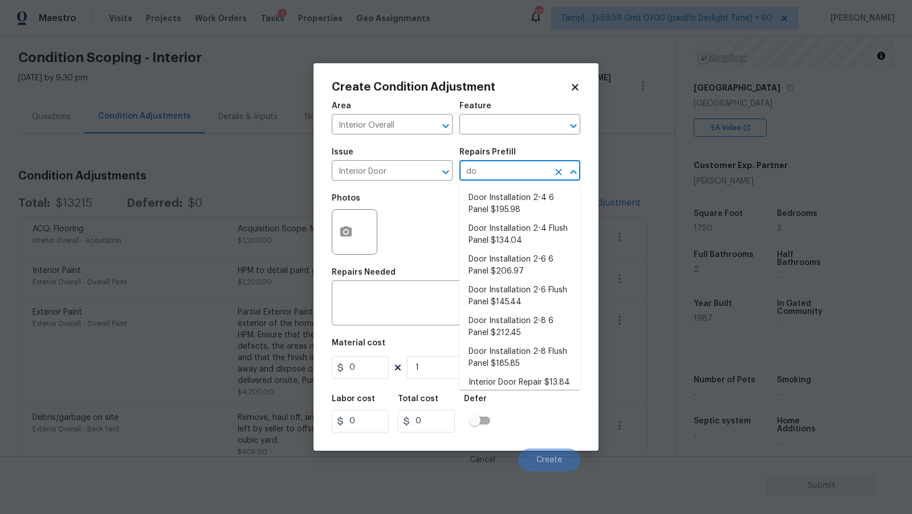
type input "d"
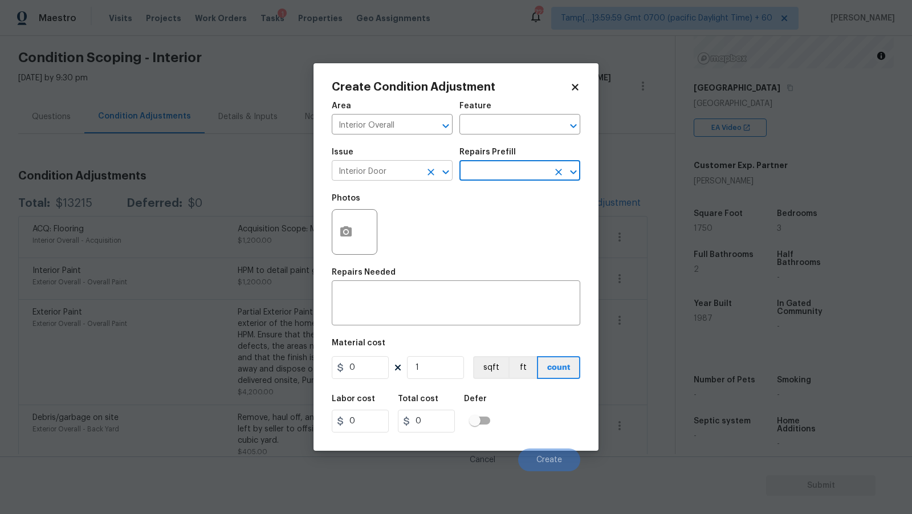
click at [401, 181] on input "Interior Door" at bounding box center [376, 172] width 89 height 18
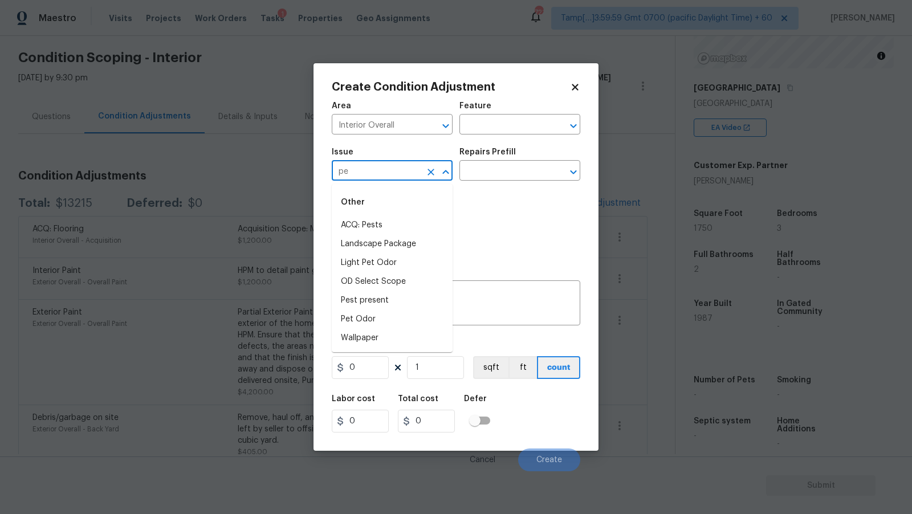
type input "p"
type input "r"
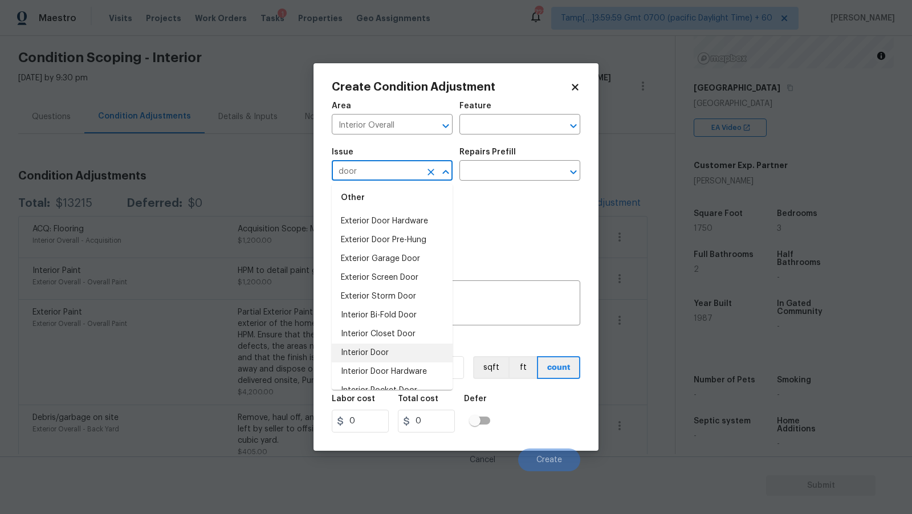
scroll to position [37, 0]
click at [407, 336] on li "Interior Door" at bounding box center [392, 339] width 121 height 19
type input "Interior Door"
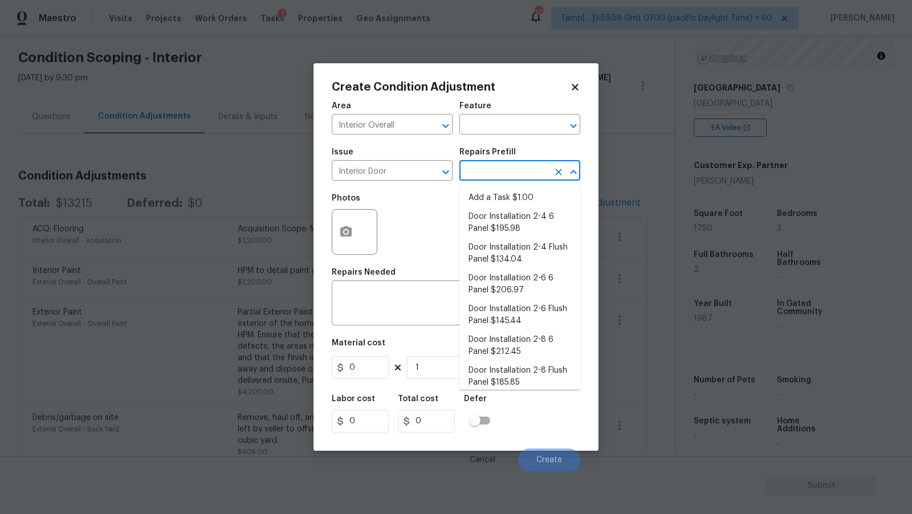
click at [534, 173] on input "text" at bounding box center [503, 172] width 89 height 18
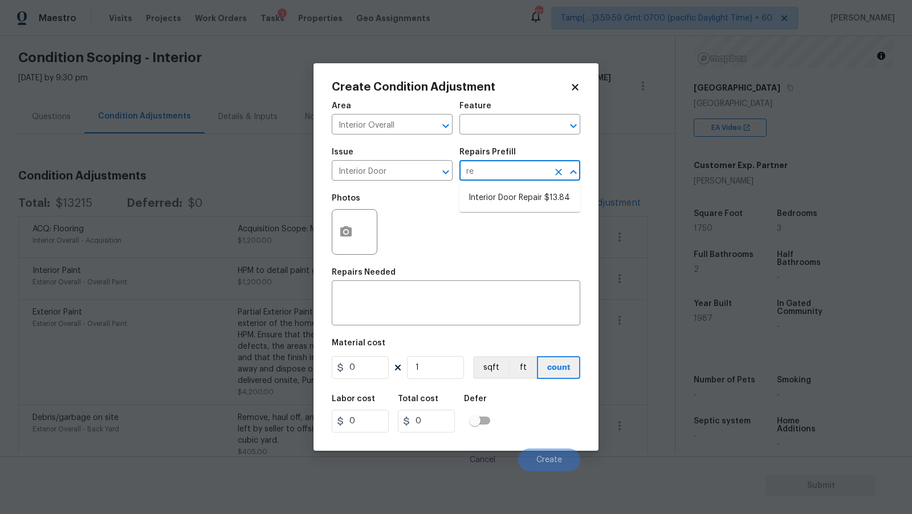
type input "r"
type input "p"
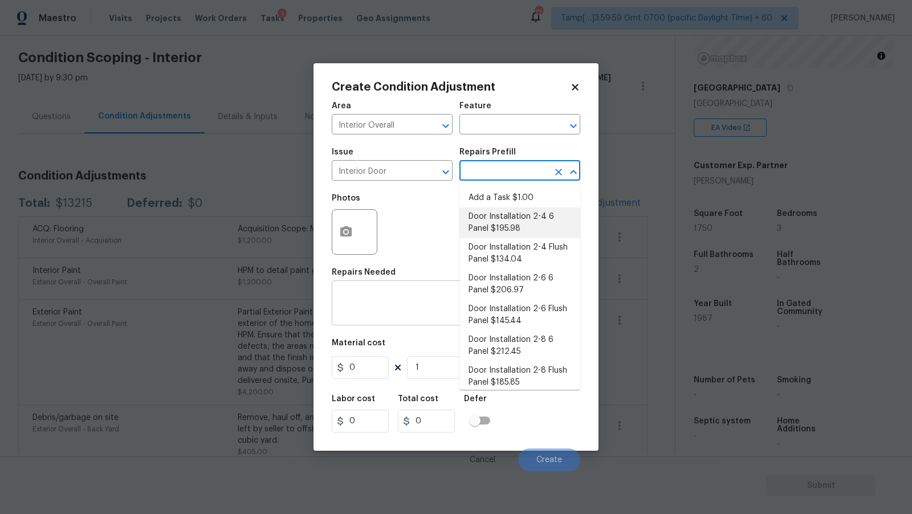
click at [387, 318] on div "x ​" at bounding box center [456, 304] width 249 height 42
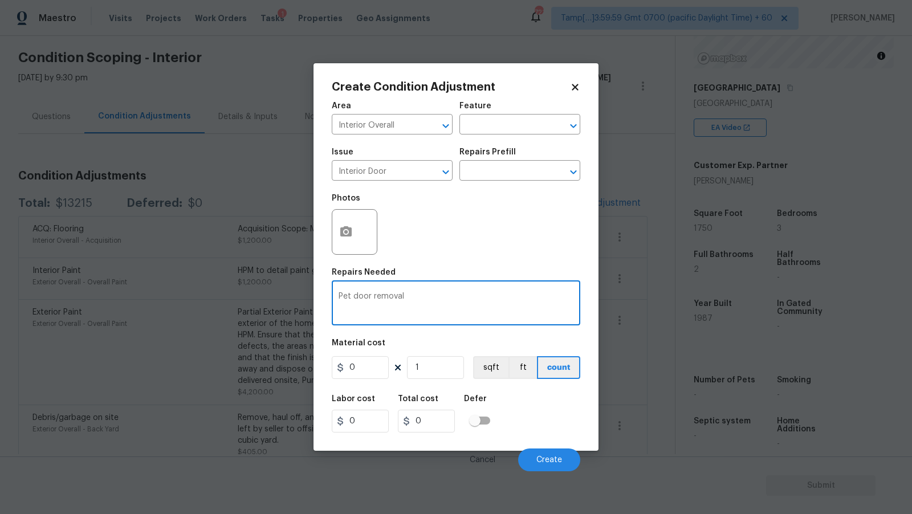
type textarea "Pet door removal"
click at [351, 235] on icon "button" at bounding box center [345, 231] width 11 height 10
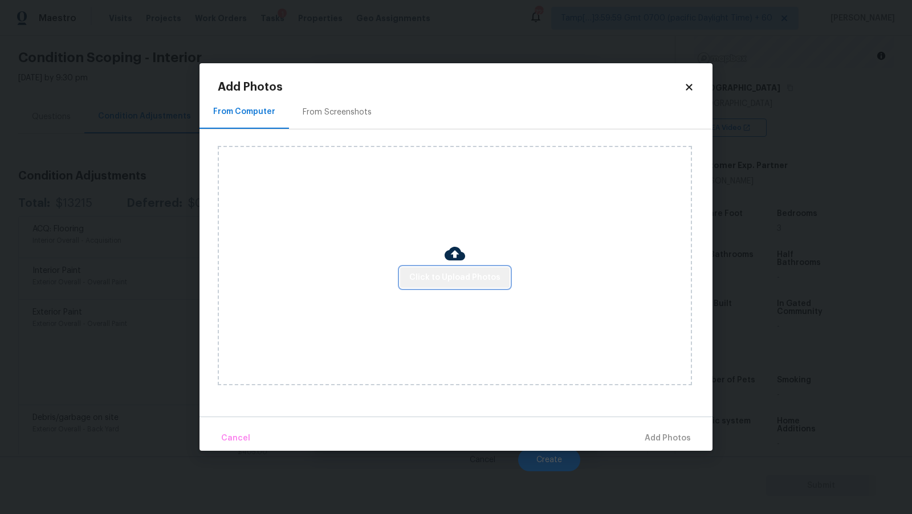
click at [481, 282] on span "Click to Upload Photos" at bounding box center [454, 278] width 91 height 14
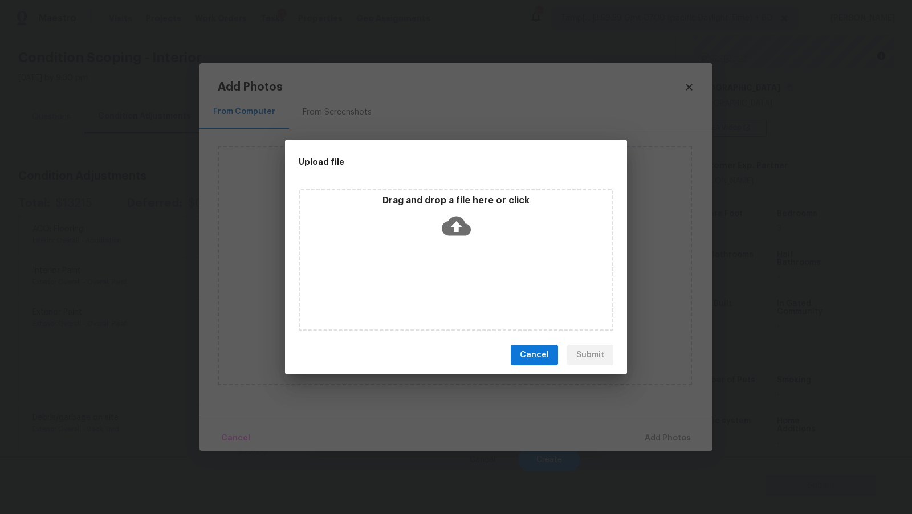
click at [461, 227] on icon at bounding box center [456, 226] width 29 height 19
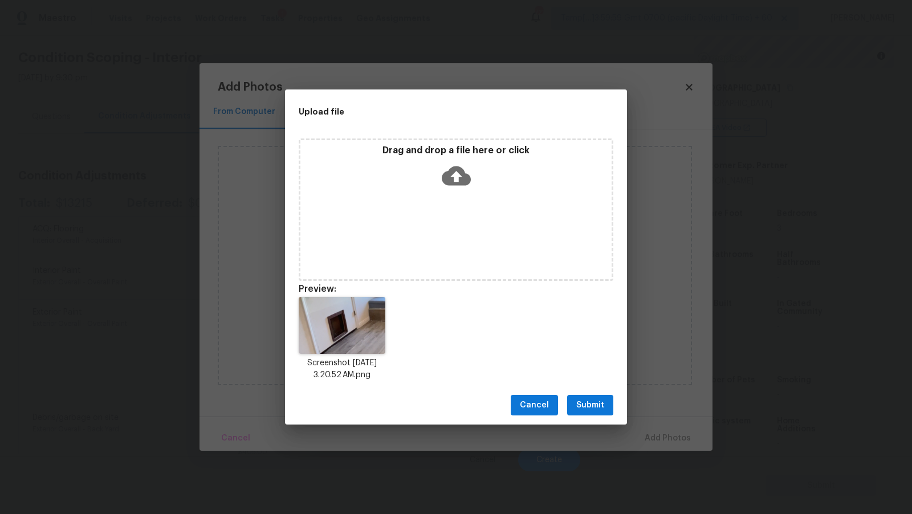
click at [588, 407] on span "Submit" at bounding box center [590, 405] width 28 height 14
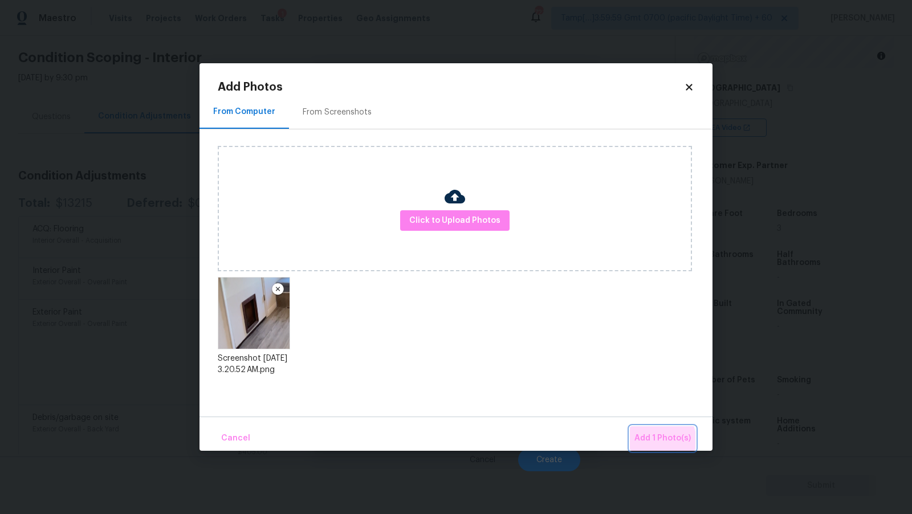
click at [653, 442] on span "Add 1 Photo(s)" at bounding box center [662, 439] width 56 height 14
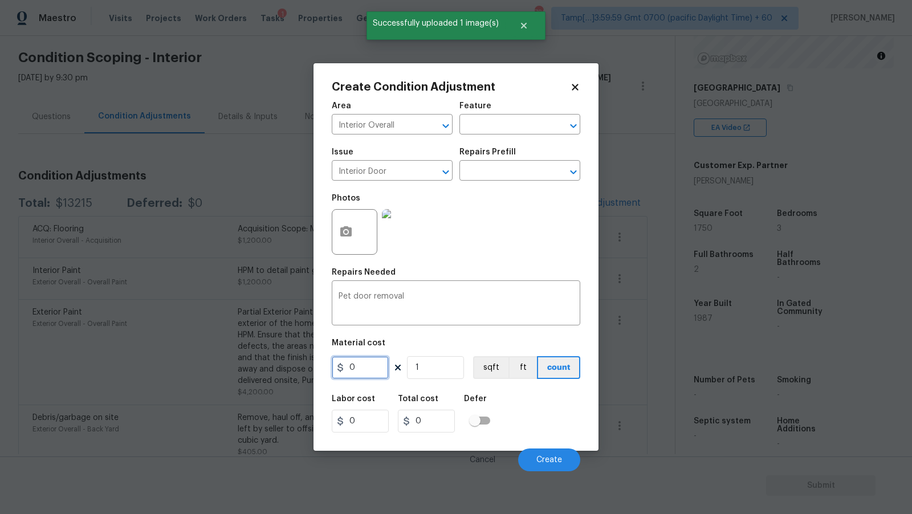
click at [368, 362] on input "0" at bounding box center [360, 367] width 57 height 23
type input "250"
click at [474, 247] on div "Photos" at bounding box center [456, 225] width 249 height 74
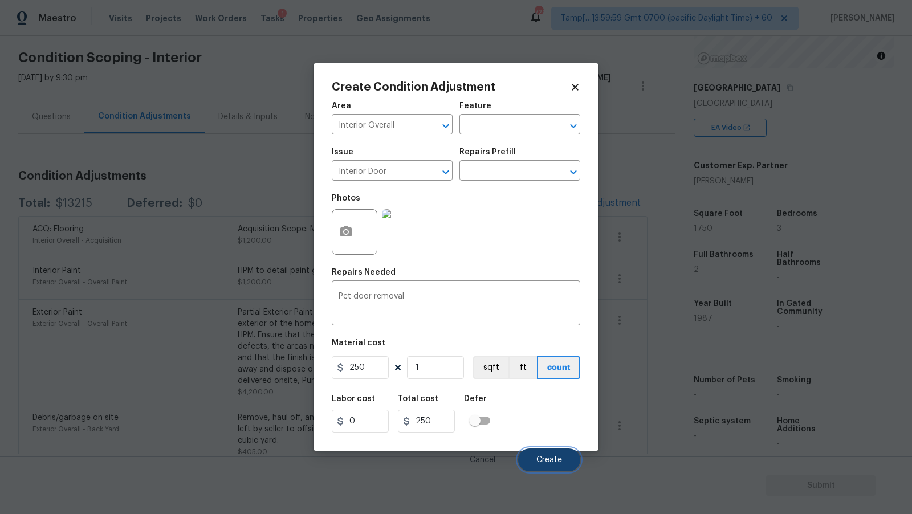
click at [549, 459] on span "Create" at bounding box center [549, 460] width 26 height 9
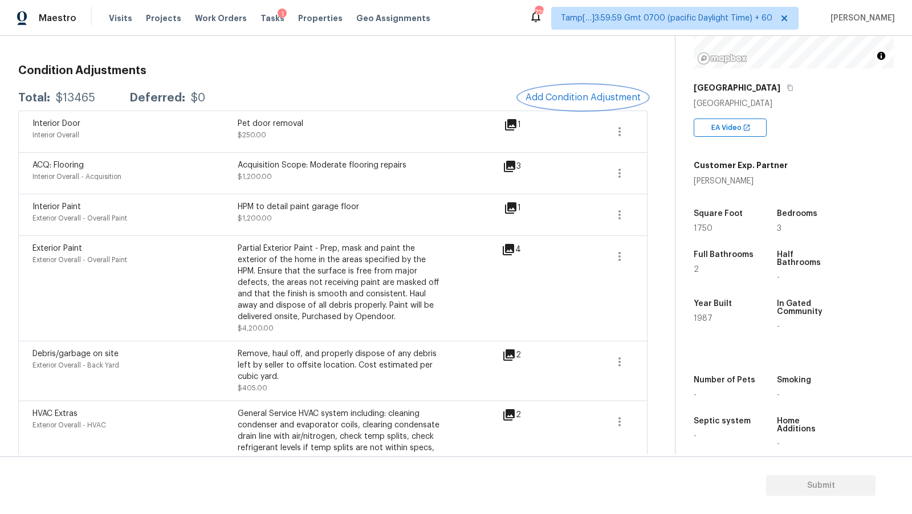
scroll to position [171, 0]
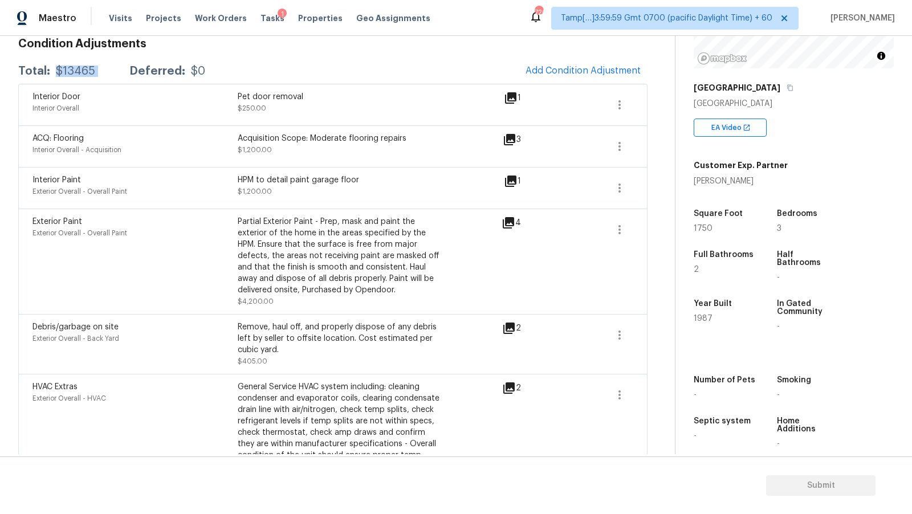
drag, startPoint x: 56, startPoint y: 69, endPoint x: 117, endPoint y: 69, distance: 61.0
click at [117, 69] on div "Total: $13465 Deferred: $0" at bounding box center [111, 71] width 187 height 11
copy div "$13465"
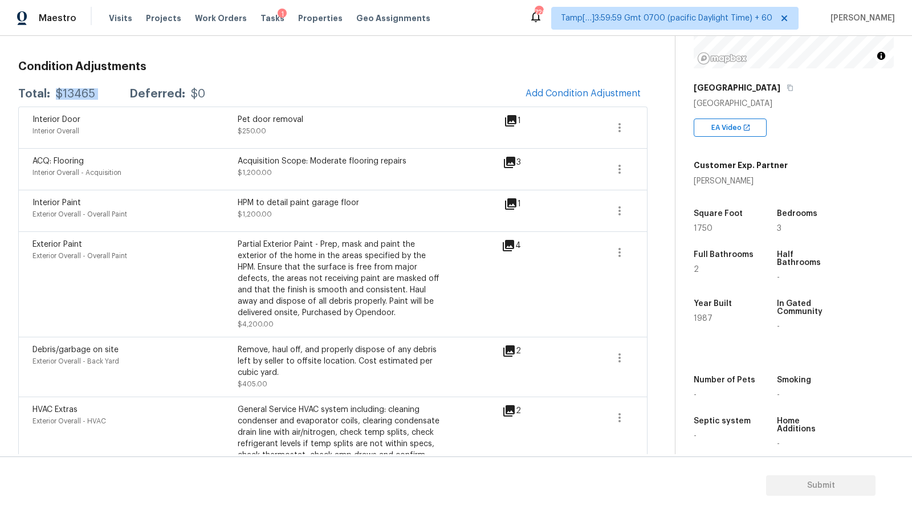
scroll to position [0, 0]
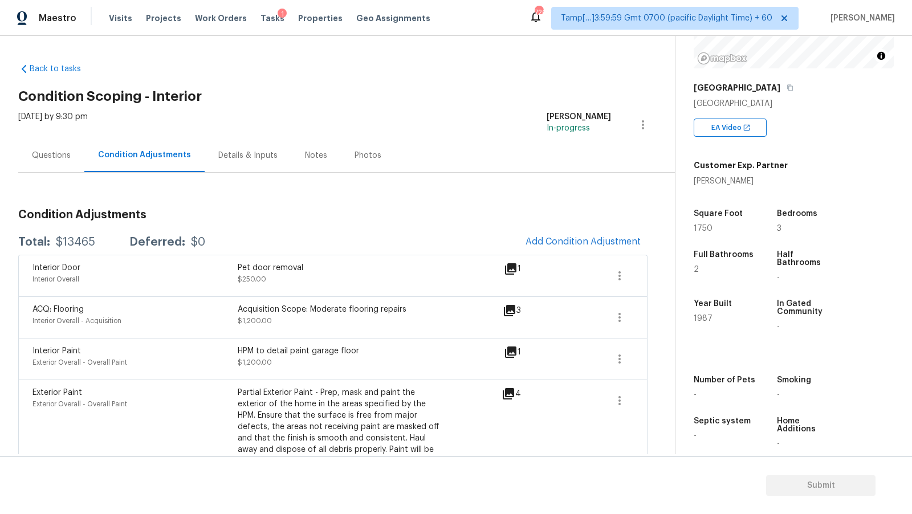
click at [66, 150] on div "Questions" at bounding box center [51, 155] width 39 height 11
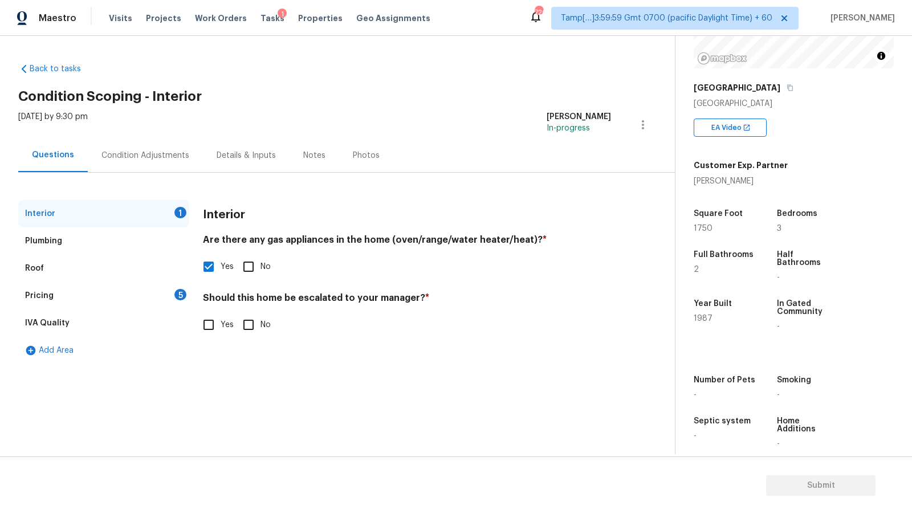
click at [254, 324] on input "No" at bounding box center [249, 325] width 24 height 24
checkbox input "true"
click at [115, 295] on div "Pricing 5" at bounding box center [103, 295] width 171 height 27
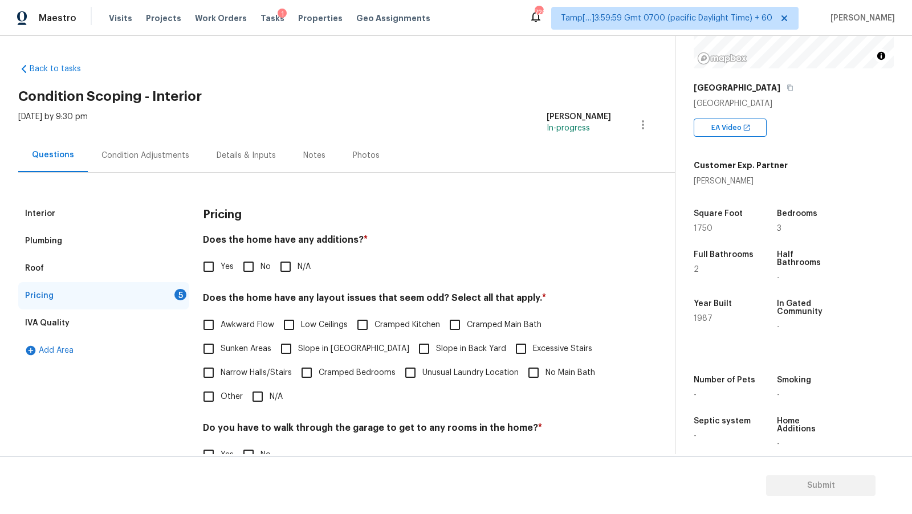
click at [255, 265] on input "No" at bounding box center [249, 267] width 24 height 24
checkbox input "true"
click at [250, 399] on input "N/A" at bounding box center [258, 397] width 24 height 24
checkbox input "true"
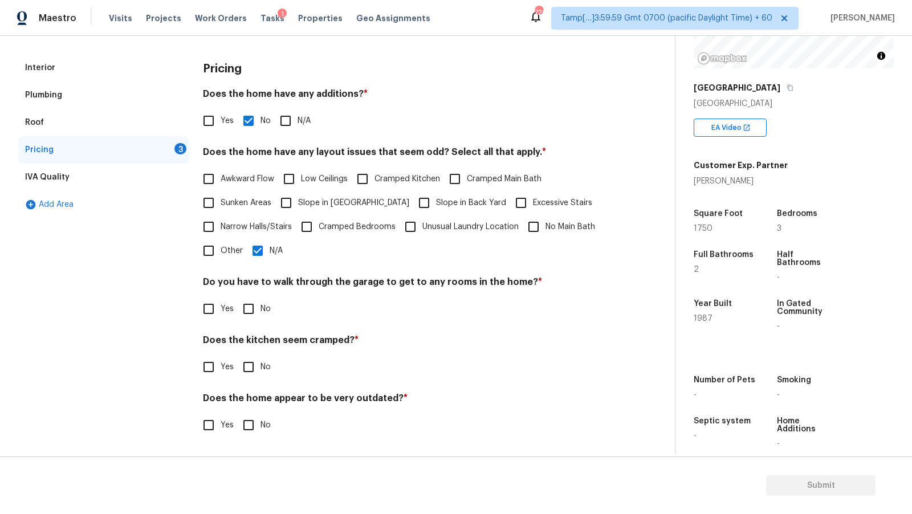
scroll to position [145, 0]
click at [258, 307] on input "No" at bounding box center [249, 310] width 24 height 24
checkbox input "true"
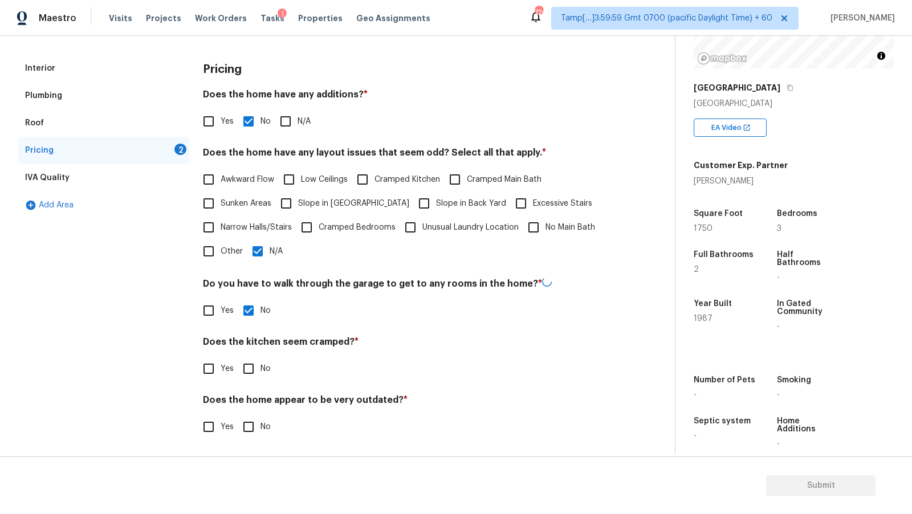
click at [250, 365] on input "No" at bounding box center [249, 369] width 24 height 24
checkbox input "true"
click at [249, 428] on input "No" at bounding box center [249, 427] width 24 height 24
checkbox input "true"
click at [67, 180] on div "IVA Quality" at bounding box center [103, 177] width 171 height 27
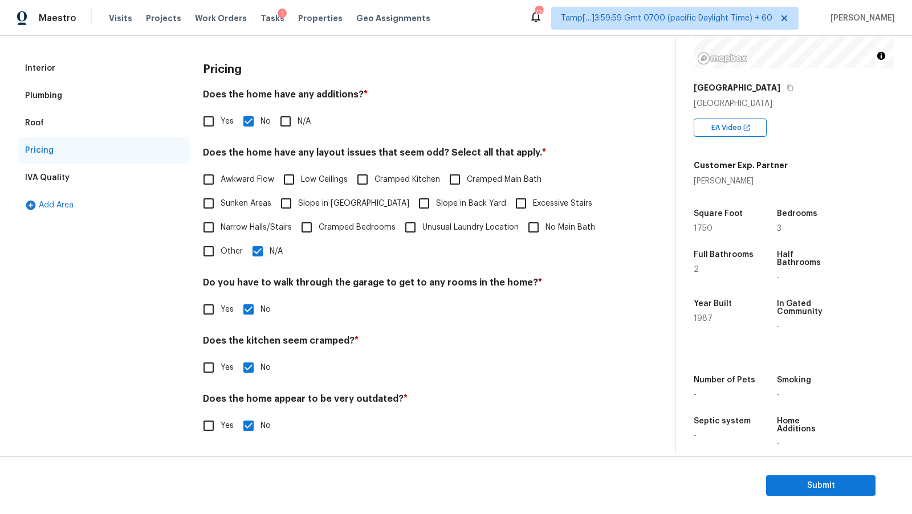
scroll to position [0, 0]
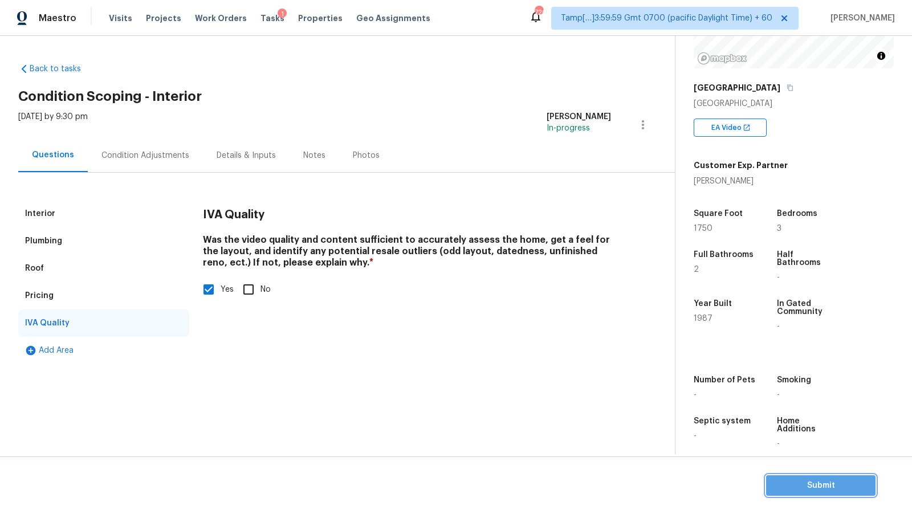
click at [831, 480] on span "Submit" at bounding box center [820, 486] width 91 height 14
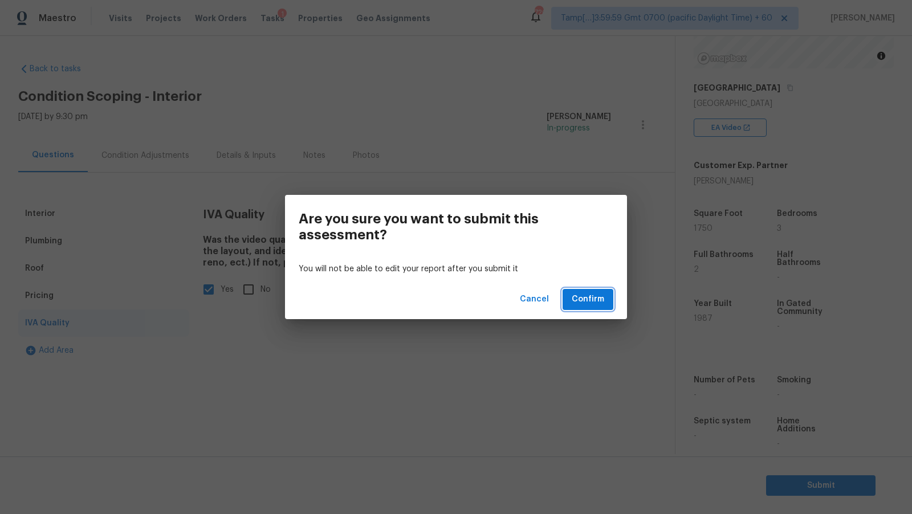
click at [595, 296] on span "Confirm" at bounding box center [588, 299] width 32 height 14
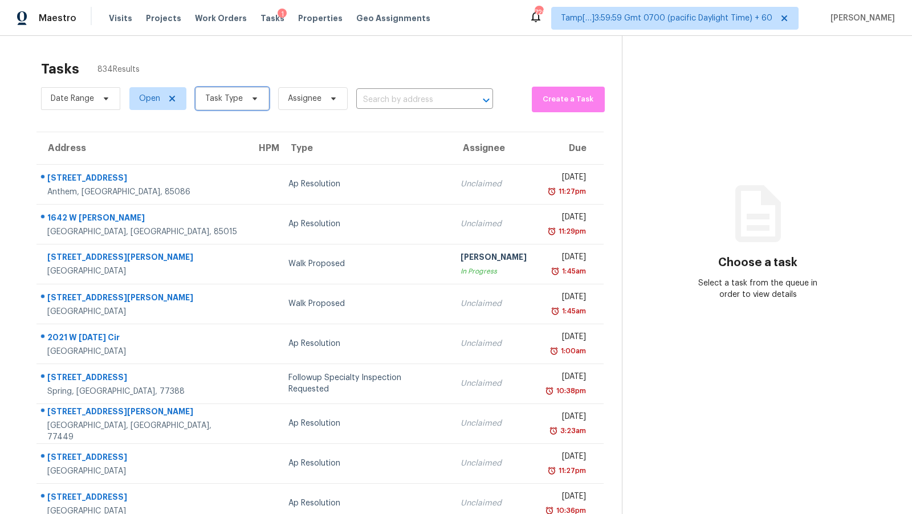
click at [245, 105] on span "Task Type" at bounding box center [233, 98] width 74 height 23
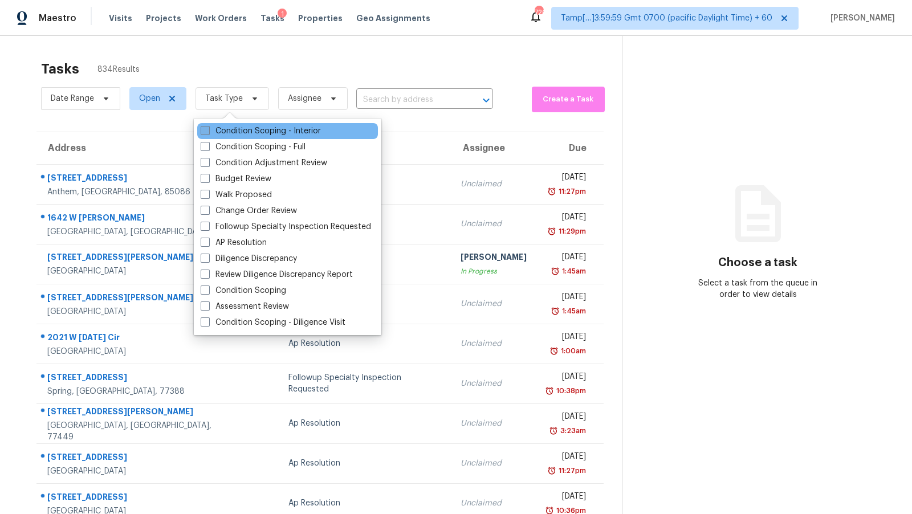
click at [243, 131] on label "Condition Scoping - Interior" at bounding box center [261, 130] width 120 height 11
click at [208, 131] on input "Condition Scoping - Interior" at bounding box center [204, 128] width 7 height 7
checkbox input "true"
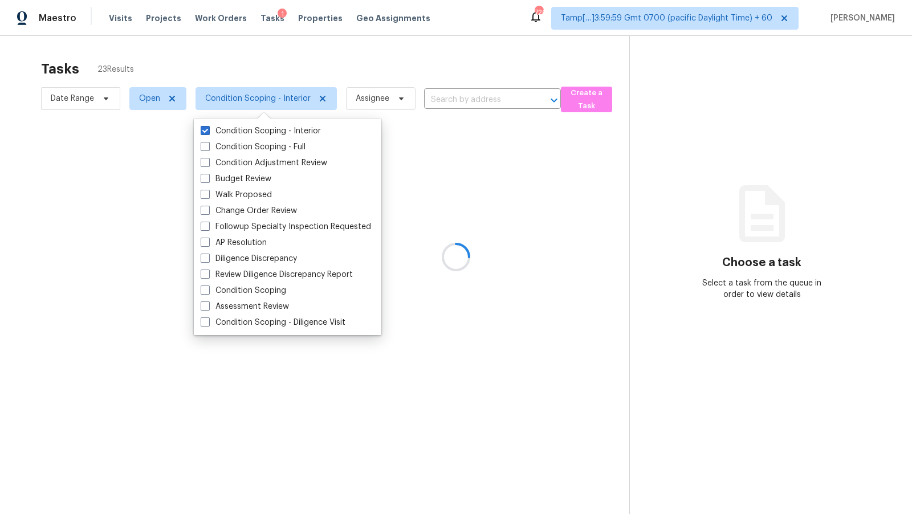
click at [326, 71] on div at bounding box center [456, 257] width 912 height 514
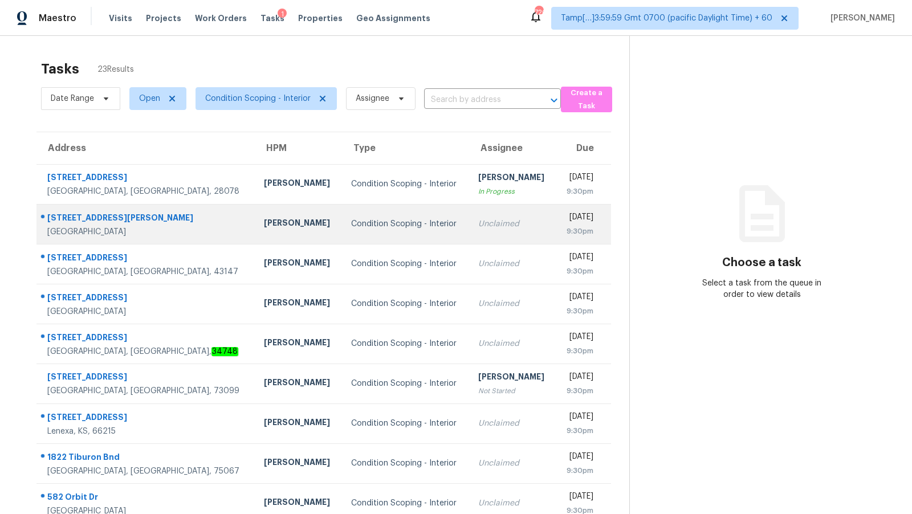
scroll to position [78, 0]
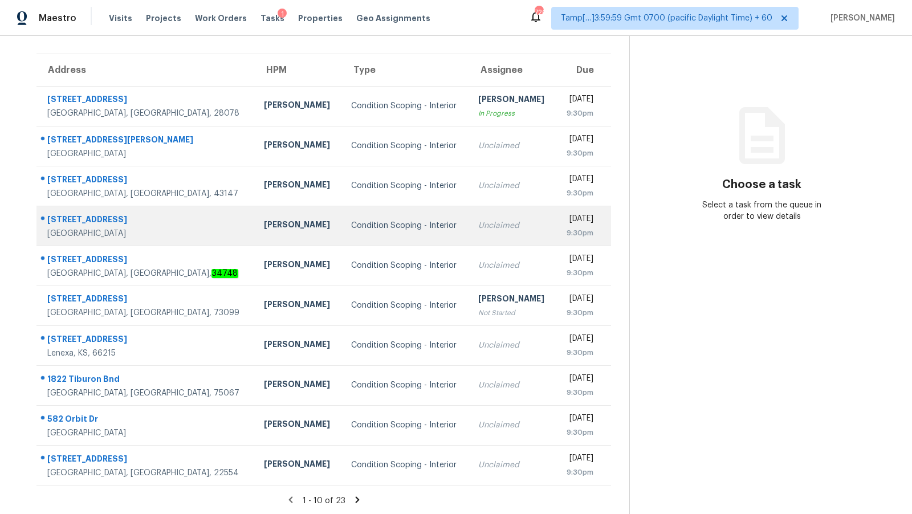
click at [478, 226] on div "Unclaimed" at bounding box center [512, 225] width 68 height 11
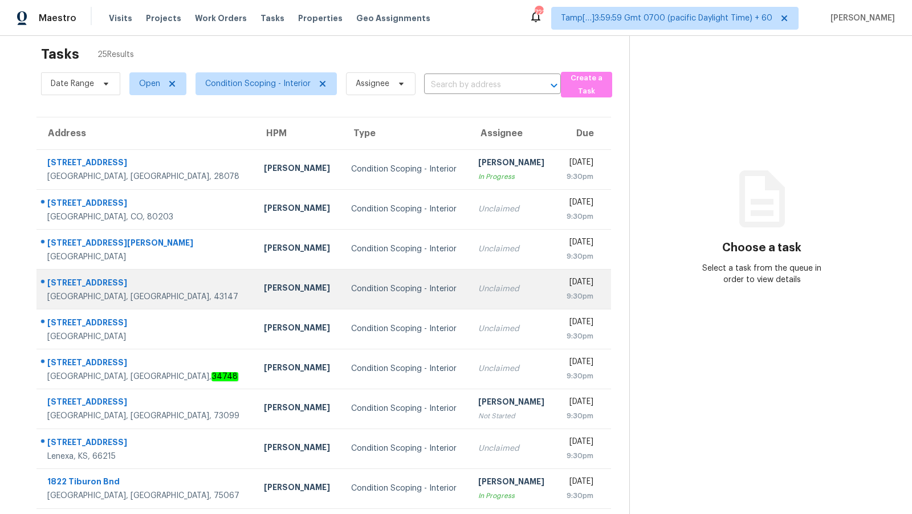
scroll to position [25, 0]
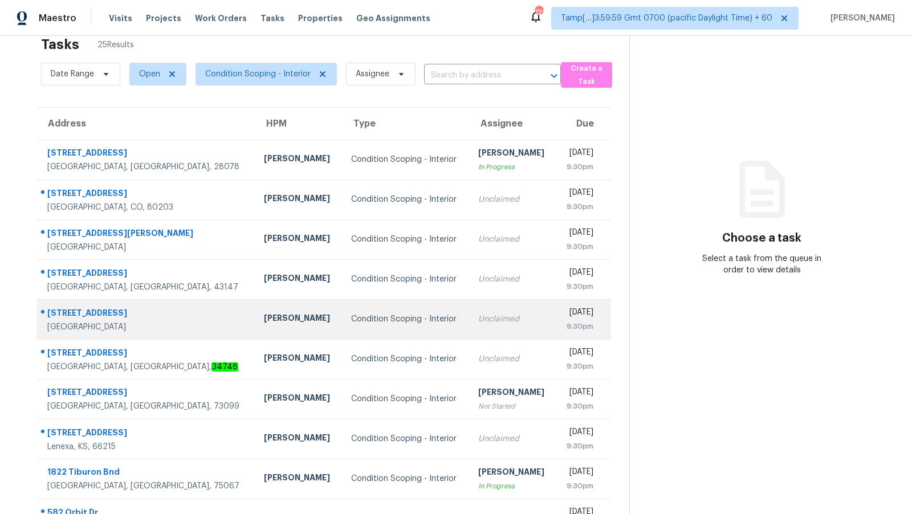
click at [469, 326] on td "Unclaimed" at bounding box center [512, 319] width 87 height 40
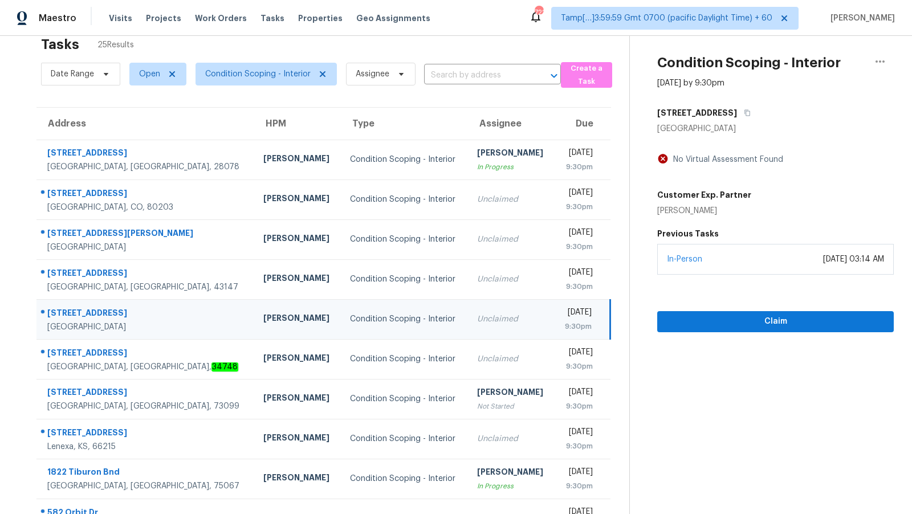
scroll to position [78, 0]
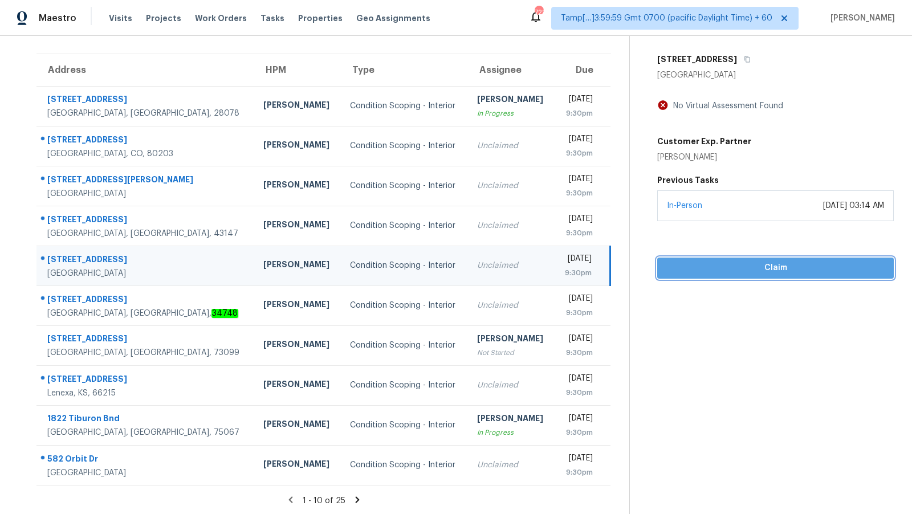
click at [742, 262] on span "Claim" at bounding box center [775, 268] width 218 height 14
click at [728, 57] on div "[STREET_ADDRESS]" at bounding box center [775, 59] width 237 height 21
click at [744, 57] on icon "button" at bounding box center [747, 59] width 7 height 7
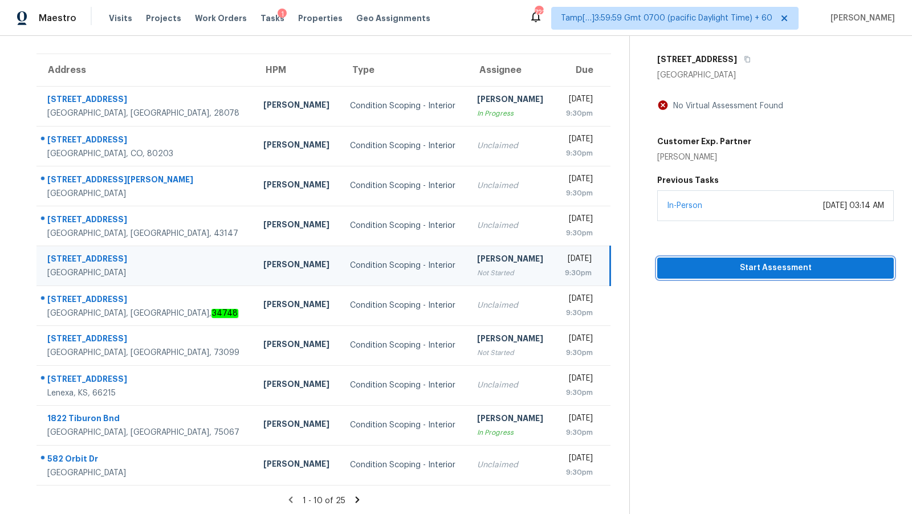
click at [760, 259] on button "Start Assessment" at bounding box center [775, 268] width 237 height 21
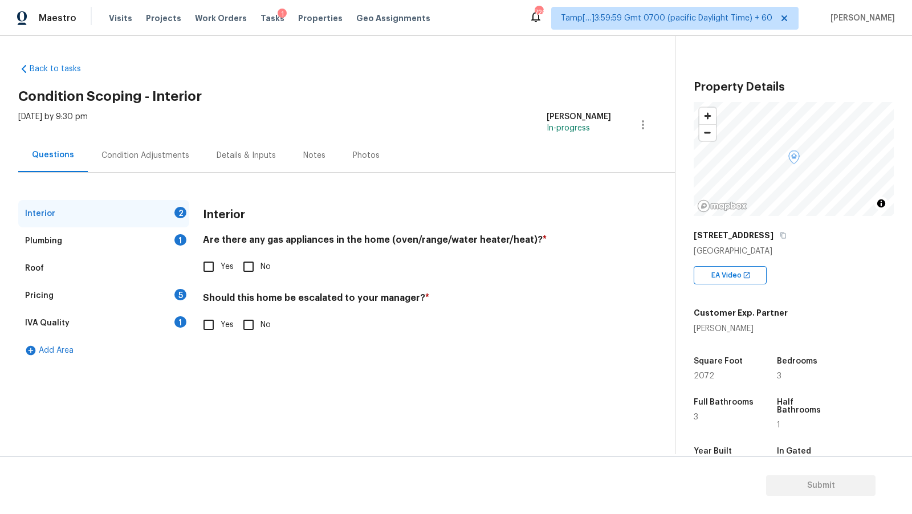
click at [107, 225] on div "Interior 2" at bounding box center [103, 213] width 171 height 27
click at [106, 237] on div "Plumbing 1" at bounding box center [103, 240] width 171 height 27
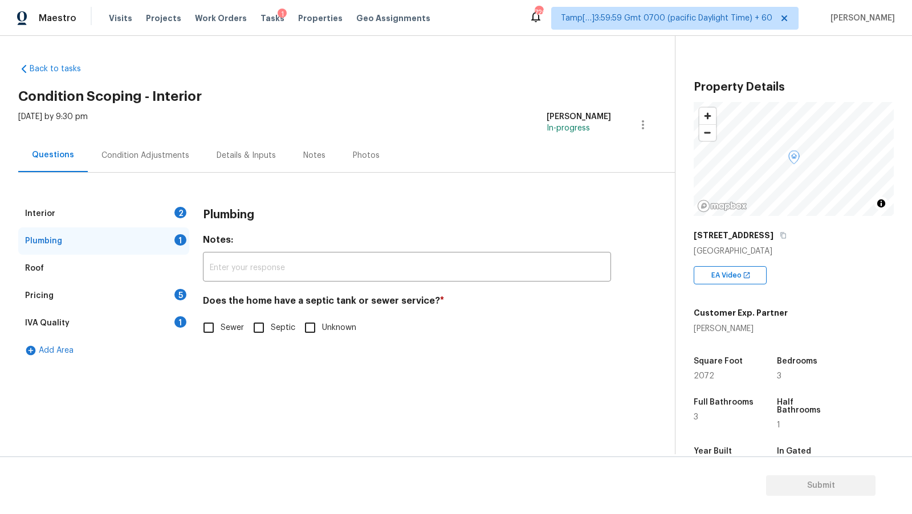
click at [105, 279] on div "Roof" at bounding box center [103, 268] width 171 height 27
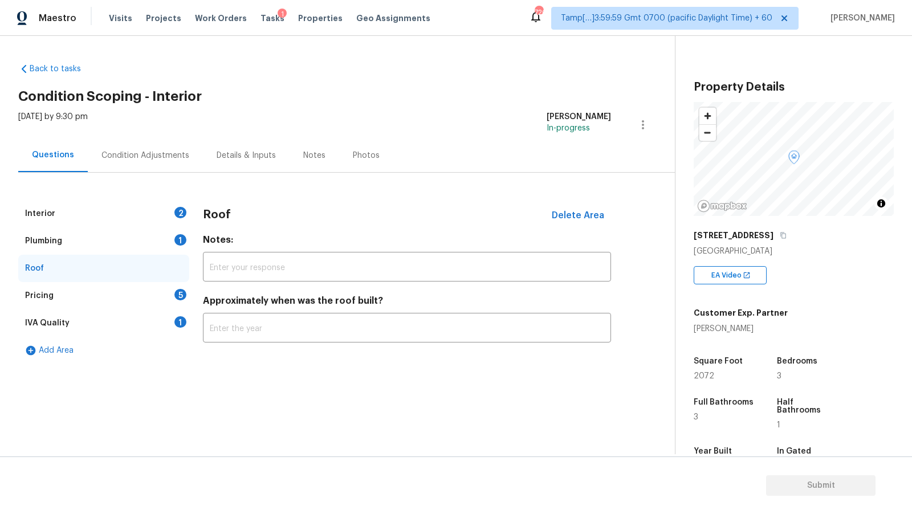
click at [108, 294] on div "Pricing 5" at bounding box center [103, 295] width 171 height 27
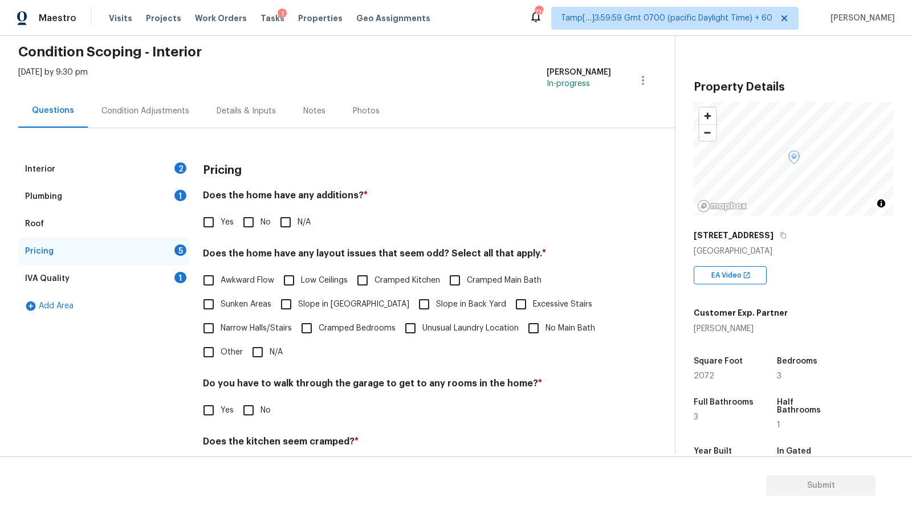
scroll to position [46, 0]
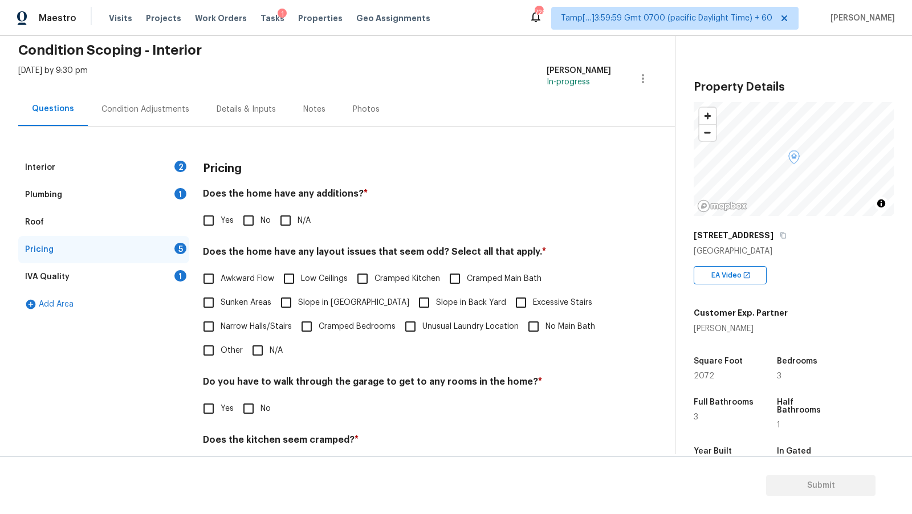
click at [533, 303] on span "Excessive Stairs" at bounding box center [562, 303] width 59 height 12
click at [509, 303] on input "Excessive Stairs" at bounding box center [521, 303] width 24 height 24
checkbox input "true"
click at [66, 169] on div "Interior 2" at bounding box center [103, 167] width 171 height 27
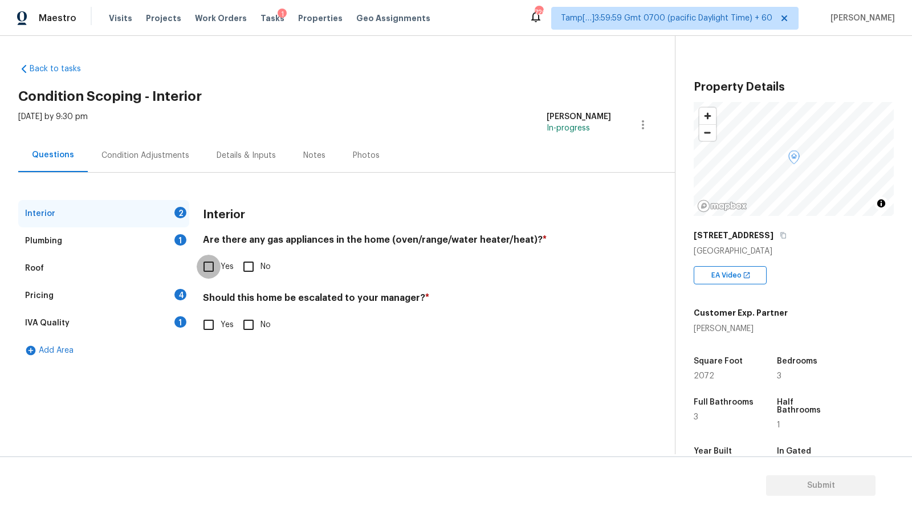
click at [213, 269] on input "Yes" at bounding box center [209, 267] width 24 height 24
checkbox input "true"
click at [104, 238] on div "Plumbing 1" at bounding box center [103, 240] width 171 height 27
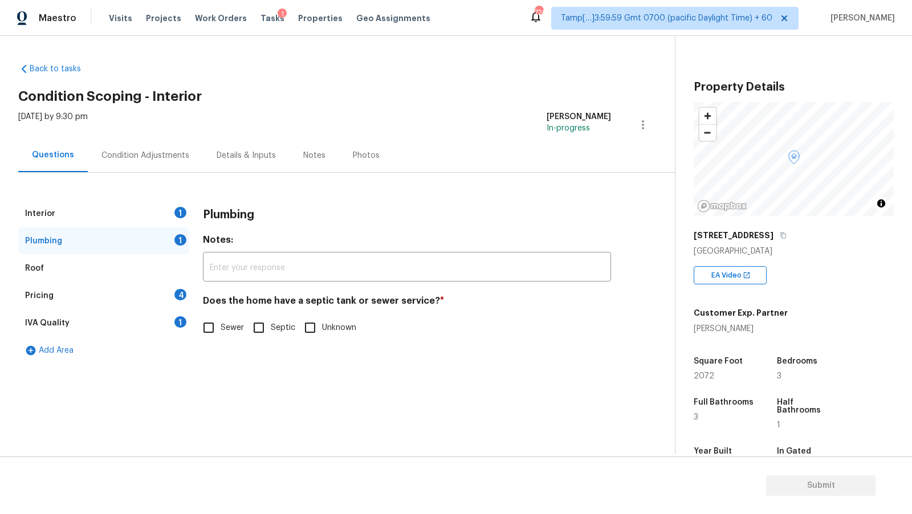
click at [207, 320] on input "Sewer" at bounding box center [209, 328] width 24 height 24
checkbox input "true"
click at [159, 156] on div "Condition Adjustments" at bounding box center [145, 155] width 88 height 11
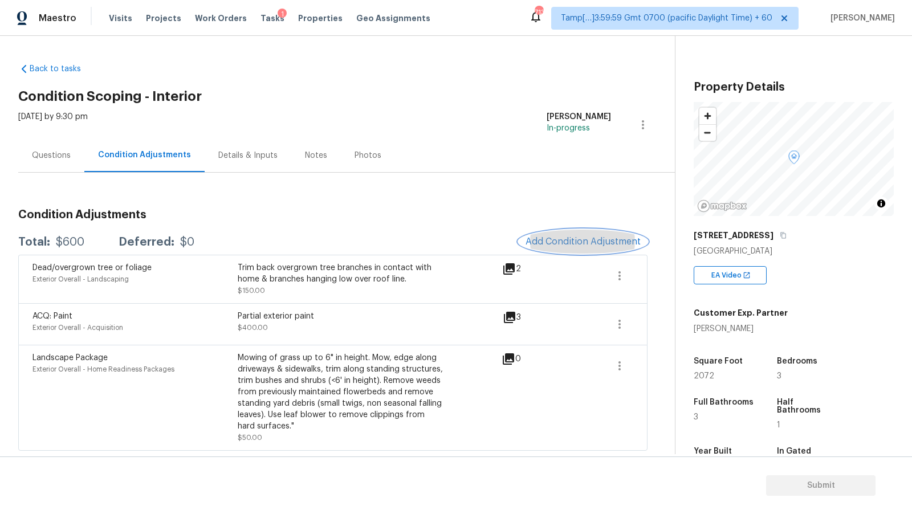
click at [600, 245] on span "Add Condition Adjustment" at bounding box center [583, 242] width 115 height 10
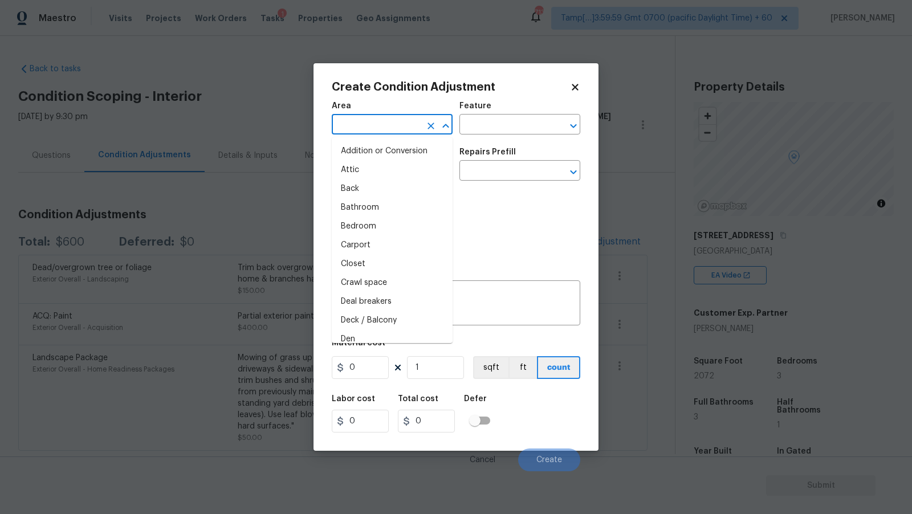
click at [401, 127] on input "text" at bounding box center [376, 126] width 89 height 18
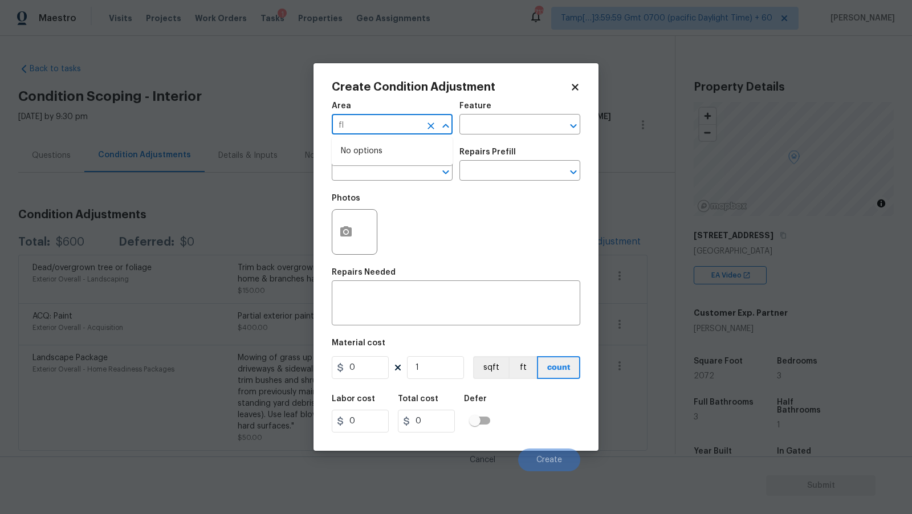
type input "f"
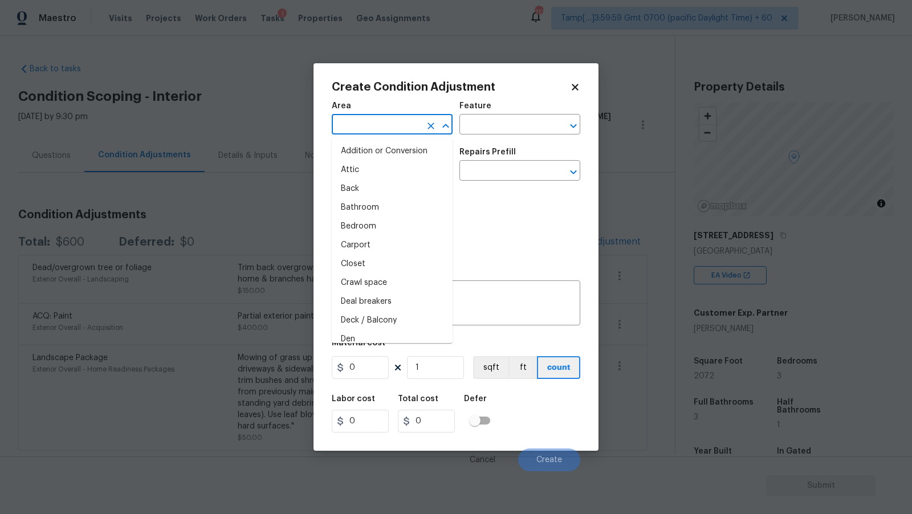
type input "f"
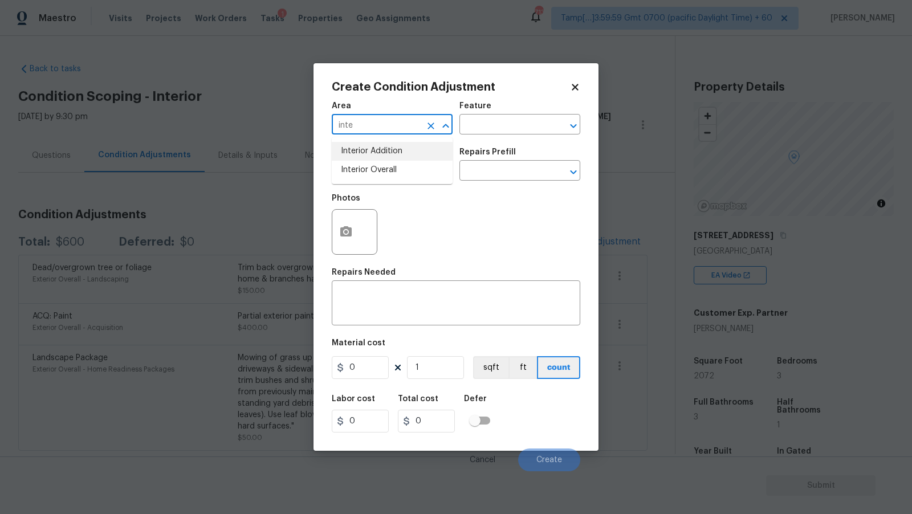
type input "Interior Addition"
click at [431, 128] on icon "Clear" at bounding box center [430, 125] width 11 height 11
click at [401, 170] on li "Interior Overall" at bounding box center [392, 170] width 121 height 19
type input "Interior Overall"
click at [415, 182] on span "Issue ​" at bounding box center [392, 164] width 121 height 46
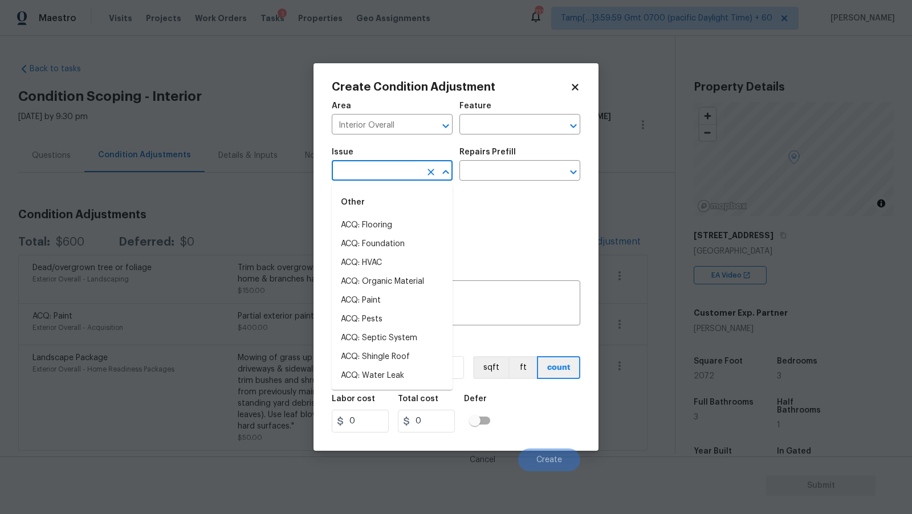
click at [413, 174] on input "text" at bounding box center [376, 172] width 89 height 18
click at [412, 229] on li "ACQ: Flooring" at bounding box center [392, 225] width 121 height 19
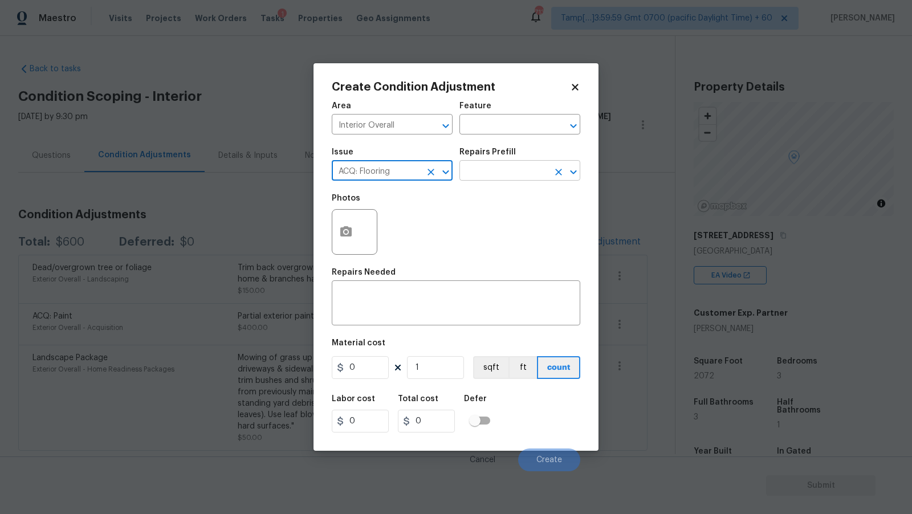
type input "ACQ: Flooring"
click at [532, 173] on input "text" at bounding box center [503, 172] width 89 height 18
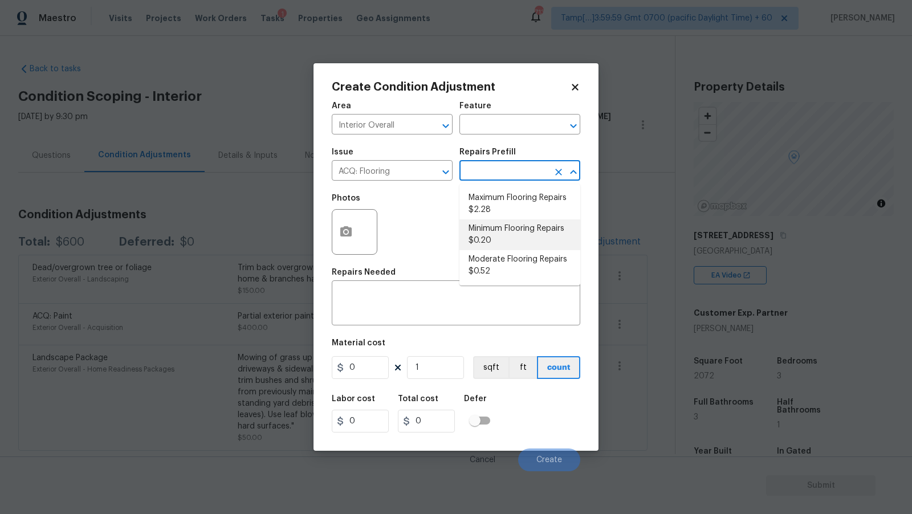
click at [511, 236] on li "Minimum Flooring Repairs $0.20" at bounding box center [519, 234] width 121 height 31
type input "Acquisition"
type textarea "Acquisition Scope: Minimum flooring repairs"
type input "0.2"
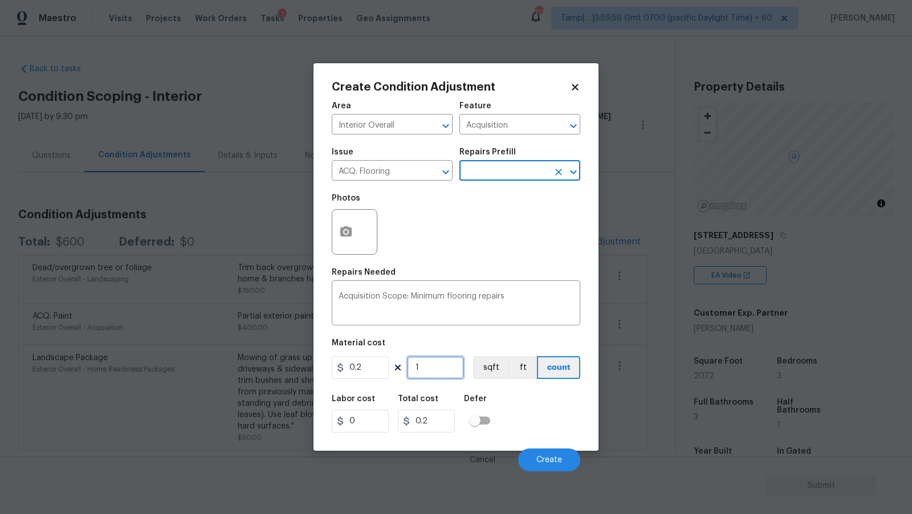
click at [431, 372] on input "1" at bounding box center [435, 367] width 57 height 23
type input "2"
type input "0.4"
type input "20"
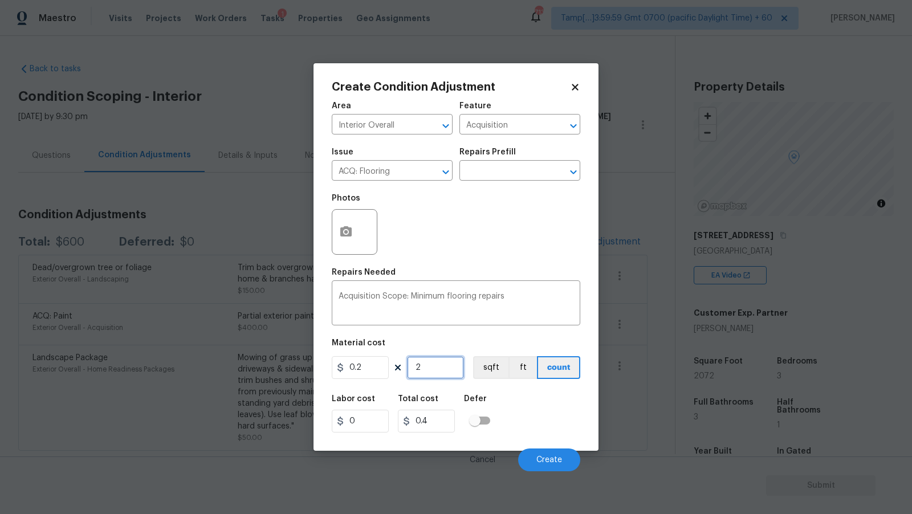
type input "4"
type input "207"
type input "41.4"
type input "2072"
type input "414.4"
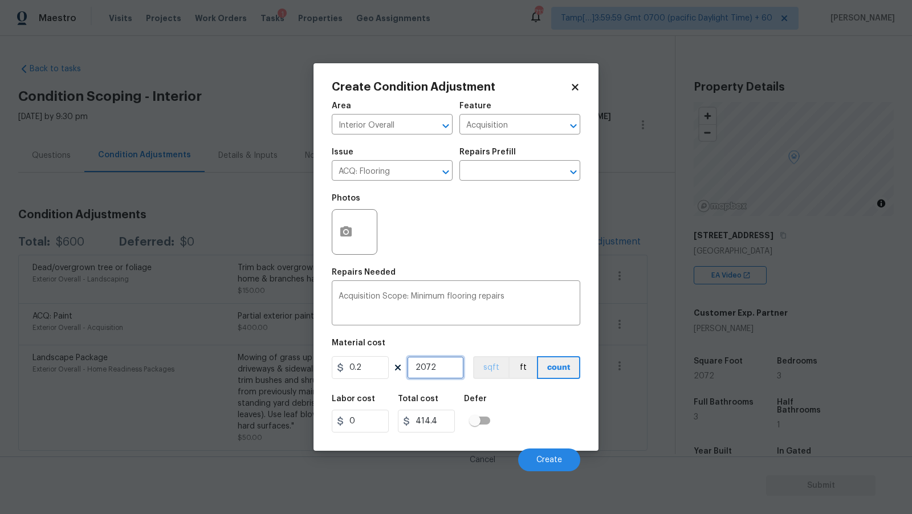
type input "2072"
click at [482, 367] on button "sqft" at bounding box center [490, 367] width 35 height 23
click at [560, 408] on div "Labor cost 0 Total cost 414.4 Defer" at bounding box center [456, 413] width 249 height 51
click at [537, 458] on span "Create" at bounding box center [549, 460] width 26 height 9
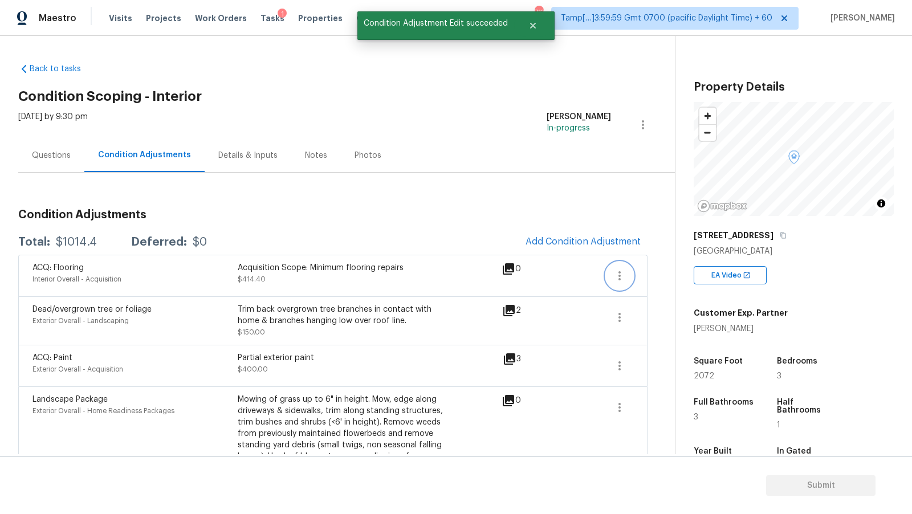
click at [625, 273] on icon "button" at bounding box center [620, 276] width 14 height 14
click at [662, 271] on div "Edit" at bounding box center [684, 272] width 89 height 11
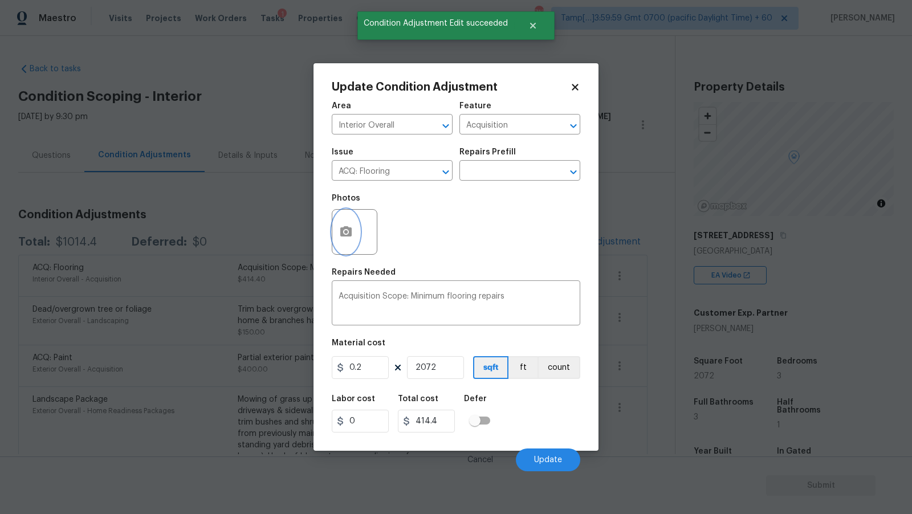
click at [344, 231] on circle "button" at bounding box center [345, 231] width 3 height 3
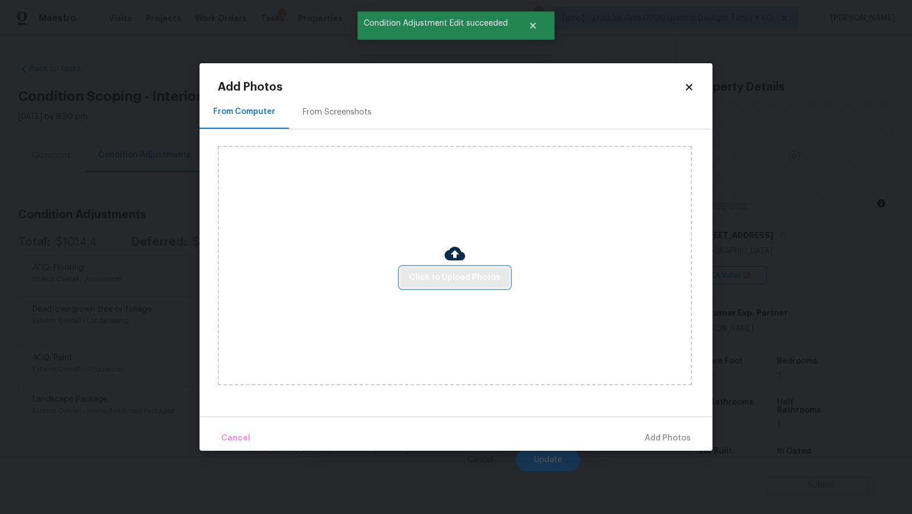
click at [417, 272] on span "Click to Upload Photos" at bounding box center [454, 278] width 91 height 14
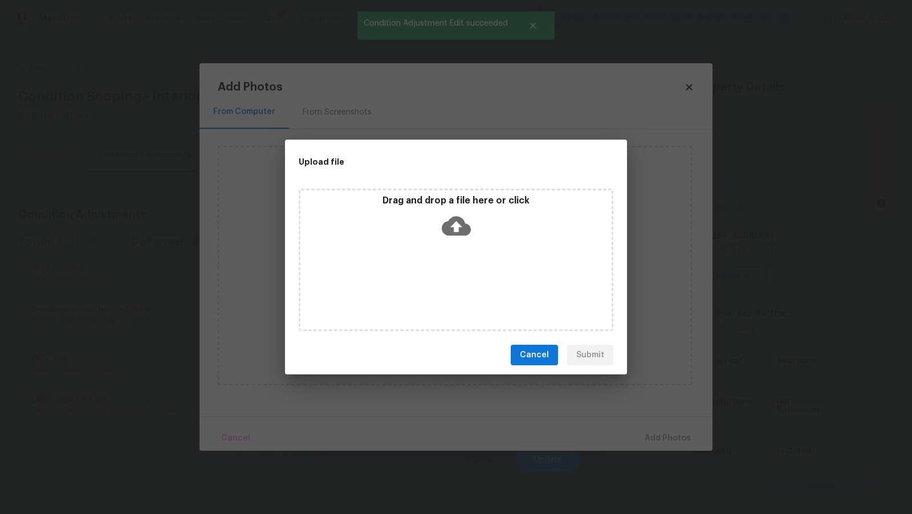
click at [454, 221] on icon at bounding box center [456, 226] width 29 height 19
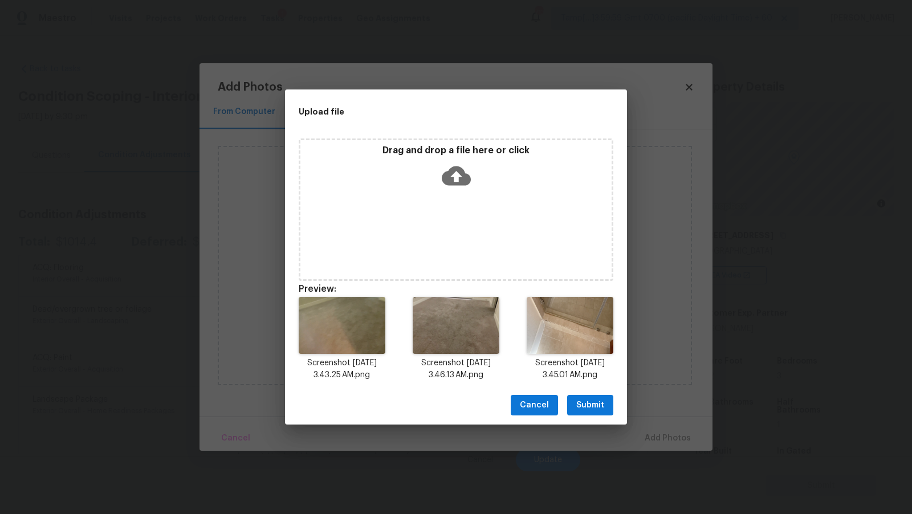
click at [600, 412] on span "Submit" at bounding box center [590, 405] width 28 height 14
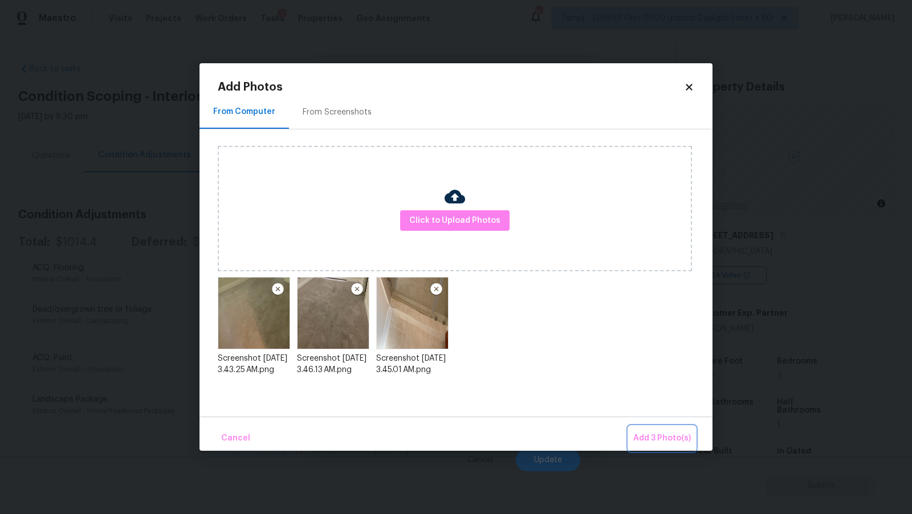
click at [668, 442] on span "Add 3 Photo(s)" at bounding box center [662, 439] width 58 height 14
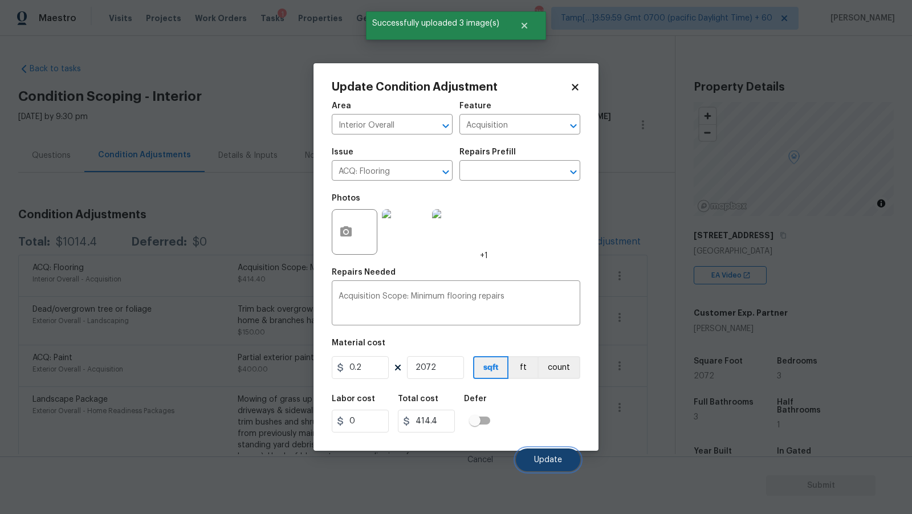
click at [546, 466] on button "Update" at bounding box center [548, 460] width 64 height 23
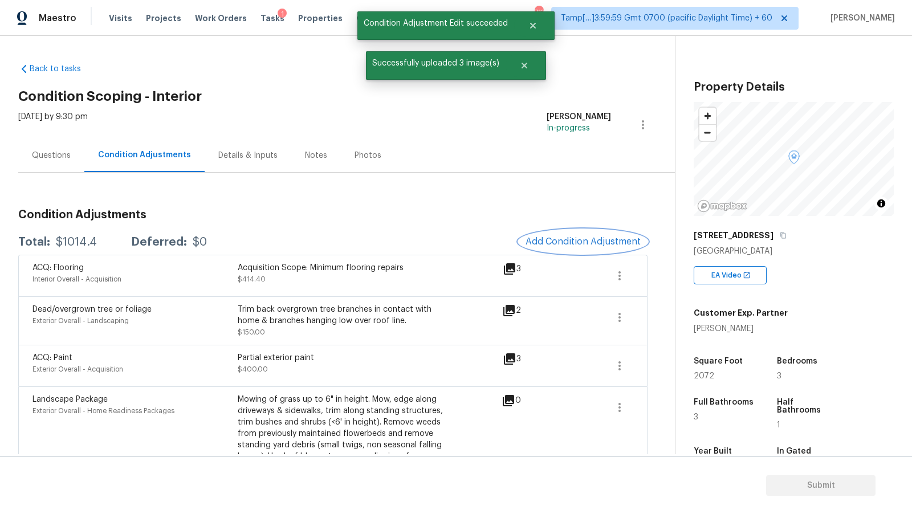
click at [599, 240] on span "Add Condition Adjustment" at bounding box center [583, 242] width 115 height 10
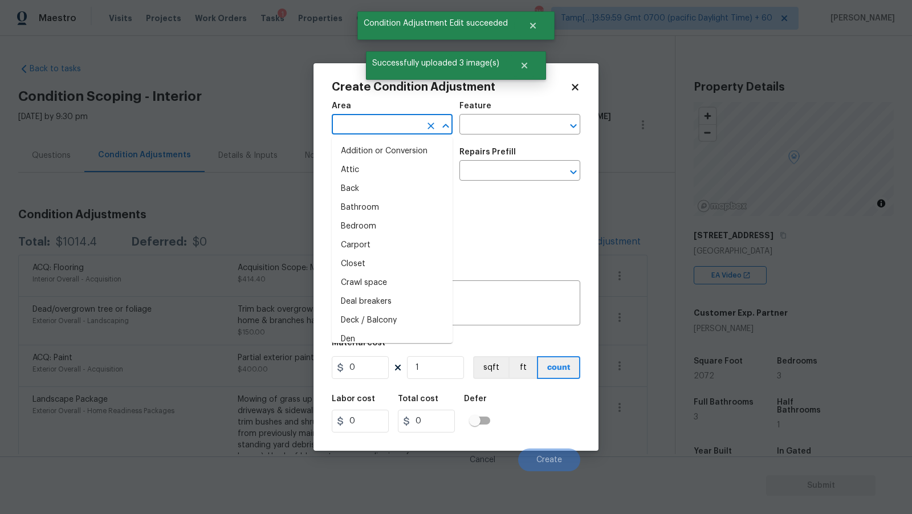
click at [408, 131] on input "text" at bounding box center [376, 126] width 89 height 18
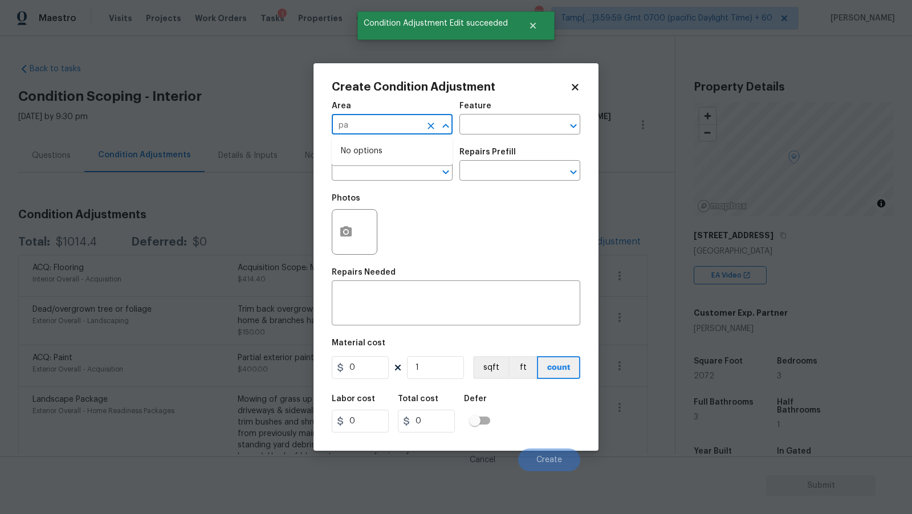
type input "p"
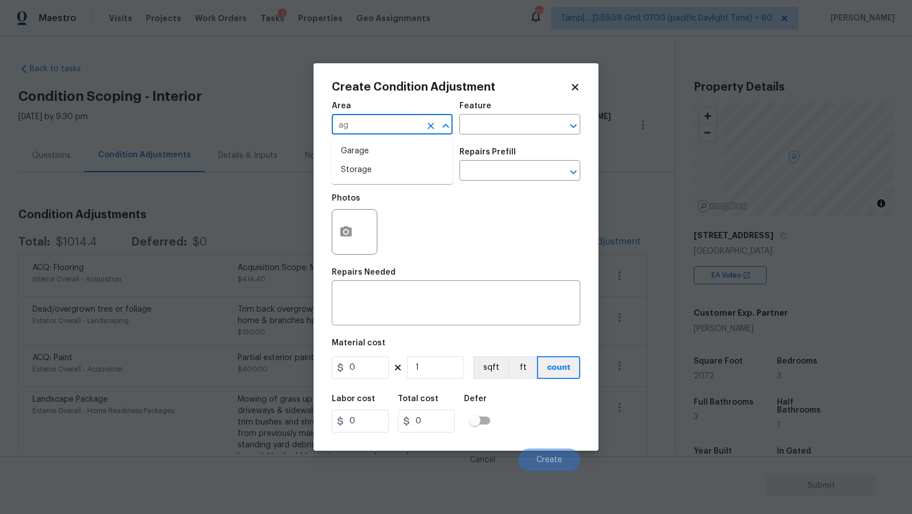
type input "a"
type input "Interior Overall"
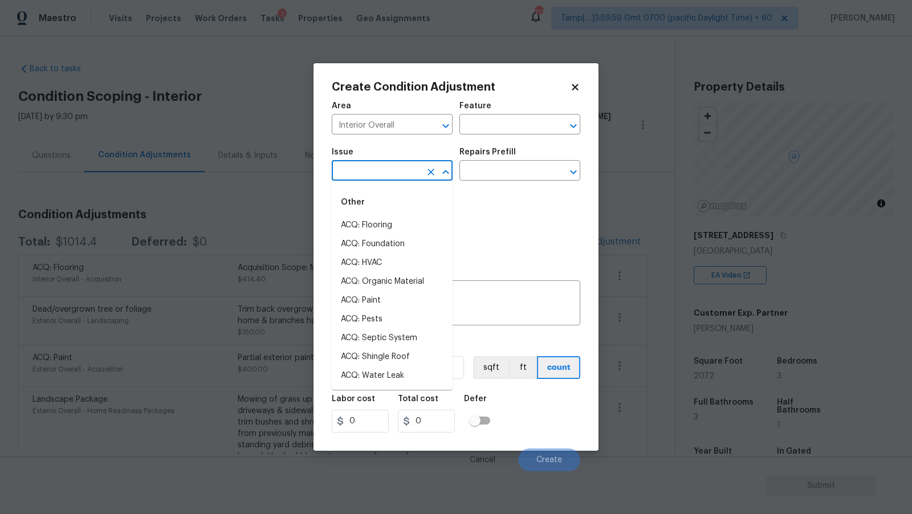
click at [380, 173] on input "text" at bounding box center [376, 172] width 89 height 18
click at [375, 226] on li "ACQ: Paint" at bounding box center [392, 225] width 121 height 19
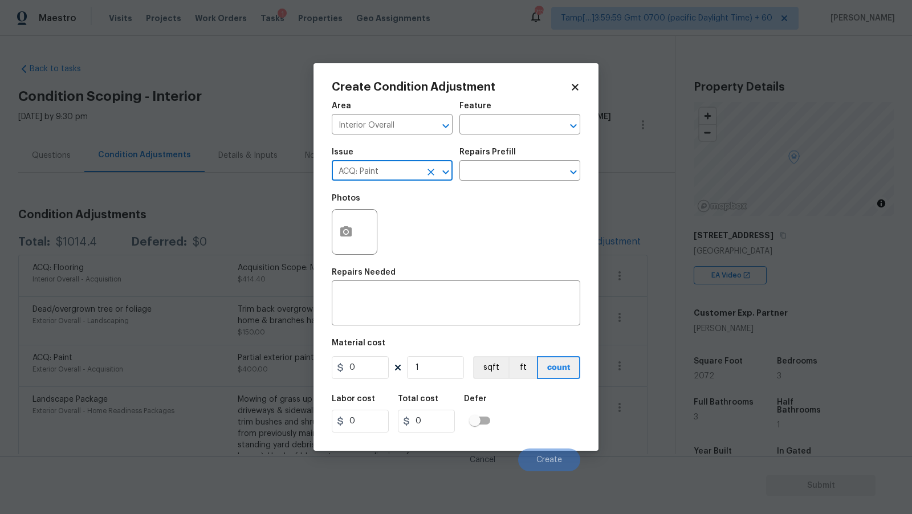
type input "ACQ: Paint"
click at [528, 202] on div "Photos" at bounding box center [456, 225] width 249 height 74
click at [528, 180] on input "text" at bounding box center [503, 172] width 89 height 18
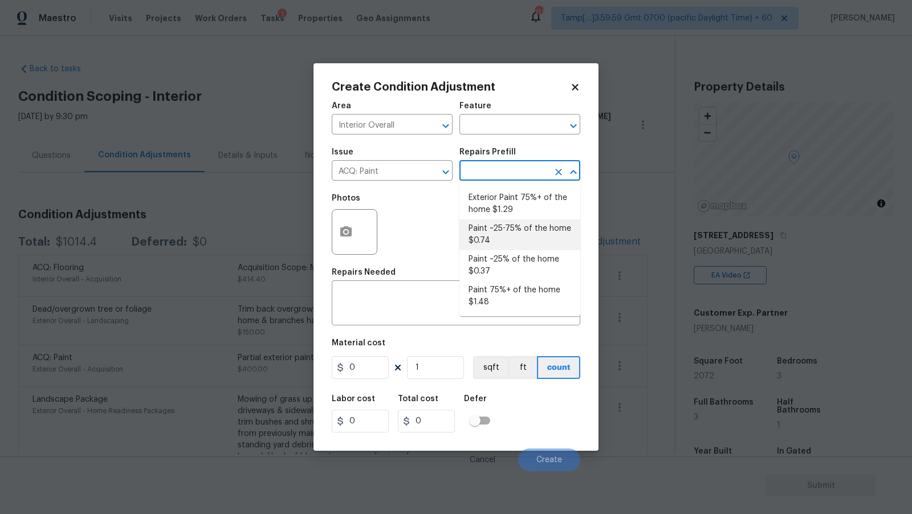
click at [518, 233] on li "Paint ~25-75% of the home $0.74" at bounding box center [519, 234] width 121 height 31
type input "Acquisition"
type textarea "Acquisition Scope: ~25 - 75% of the home needs interior paint"
type input "0.74"
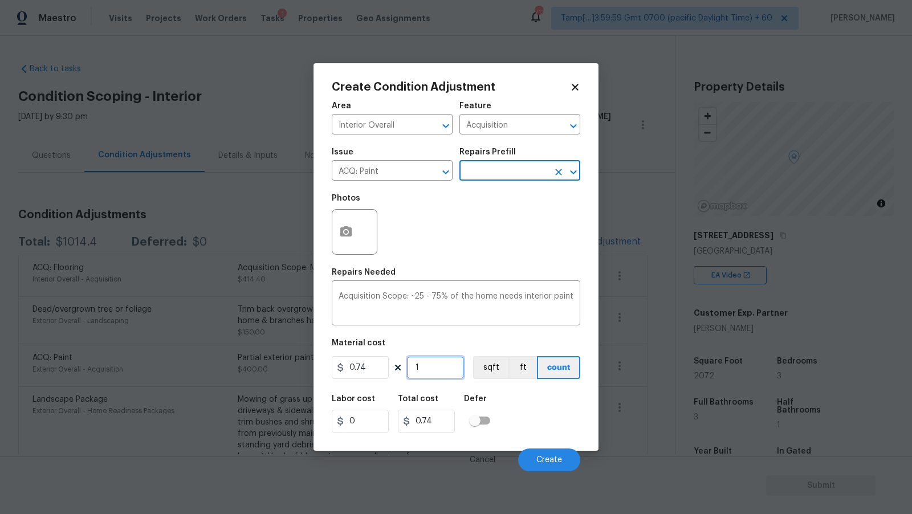
click at [430, 368] on input "1" at bounding box center [435, 367] width 57 height 23
type input "2"
type input "1.48"
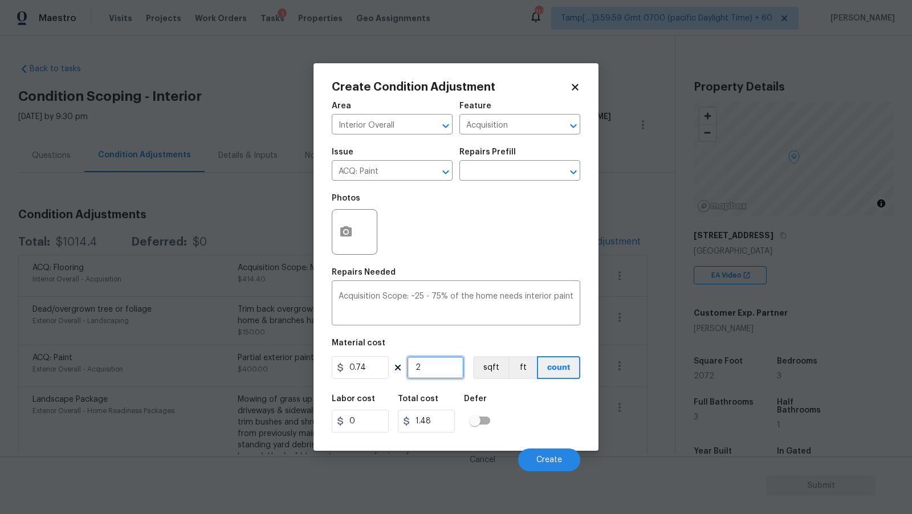
type input "20"
type input "14.8"
type input "207"
type input "153.18"
type input "2072"
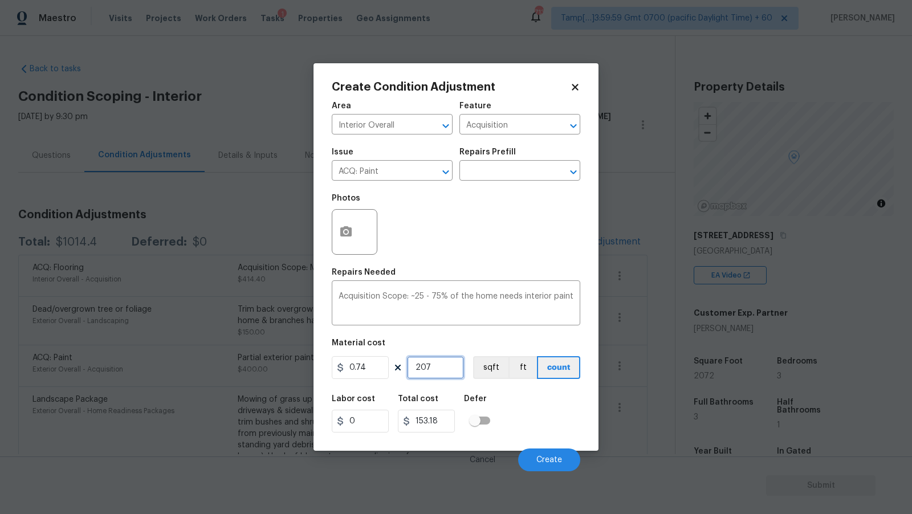
type input "1533.28"
type input "2072"
click at [469, 358] on div "0.74 2072 sqft ft count" at bounding box center [456, 367] width 249 height 23
click at [485, 364] on button "sqft" at bounding box center [490, 367] width 35 height 23
click at [538, 408] on div "Labor cost 0 Total cost 1533.28 Defer" at bounding box center [456, 413] width 249 height 51
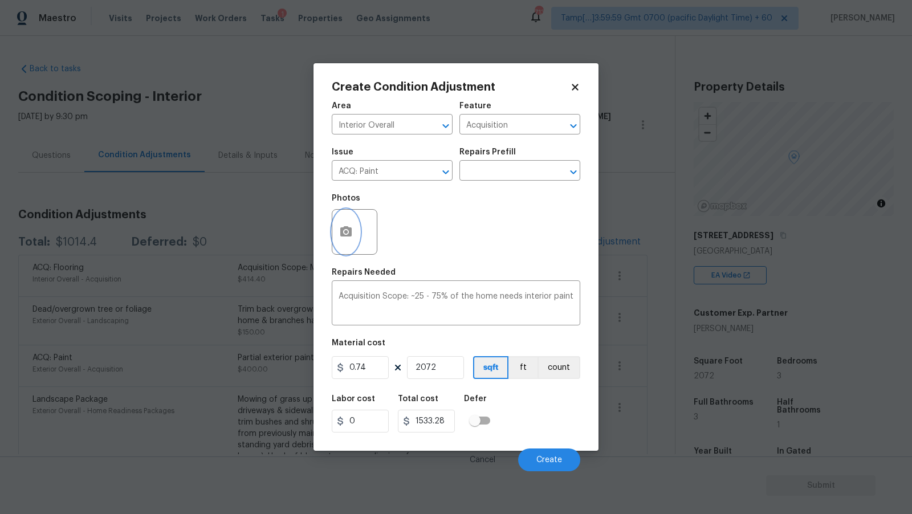
click at [338, 228] on button "button" at bounding box center [345, 232] width 27 height 44
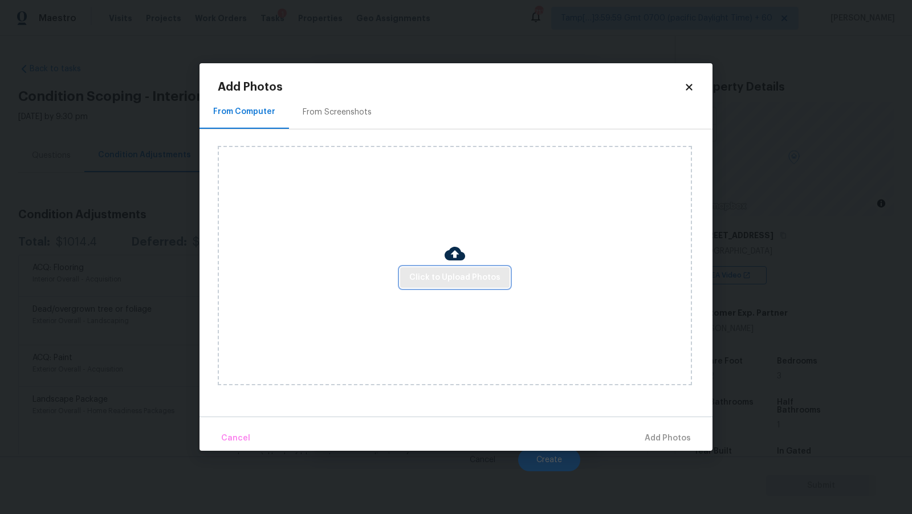
click at [420, 273] on span "Click to Upload Photos" at bounding box center [454, 278] width 91 height 14
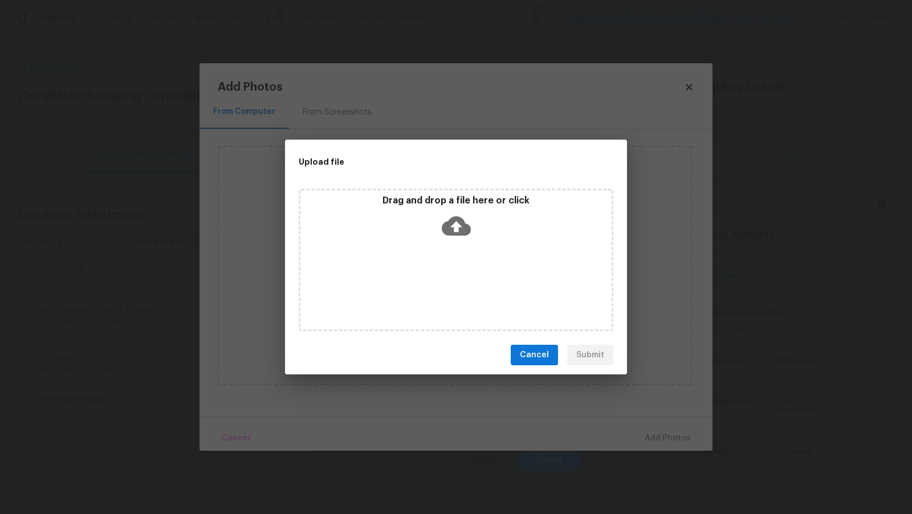
click at [462, 221] on icon at bounding box center [456, 226] width 29 height 19
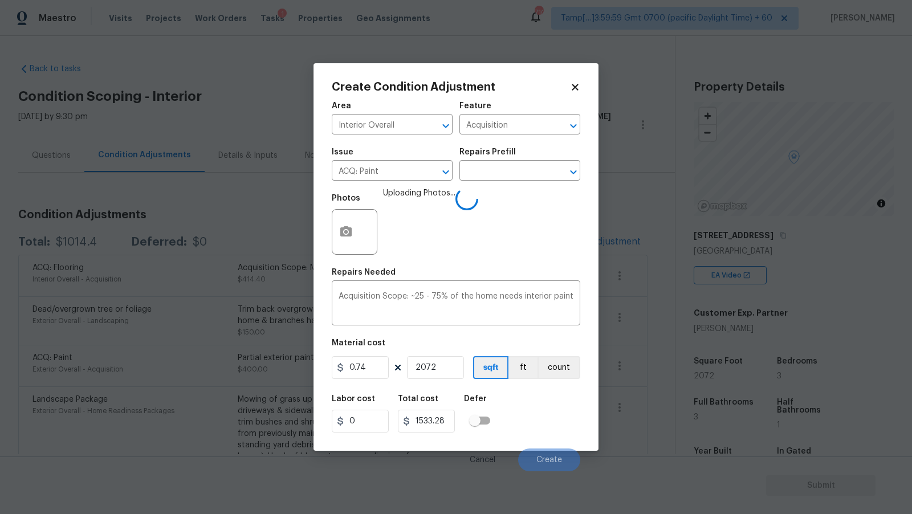
click at [530, 398] on div "Labor cost 0 Total cost 1533.28 Defer" at bounding box center [456, 413] width 249 height 51
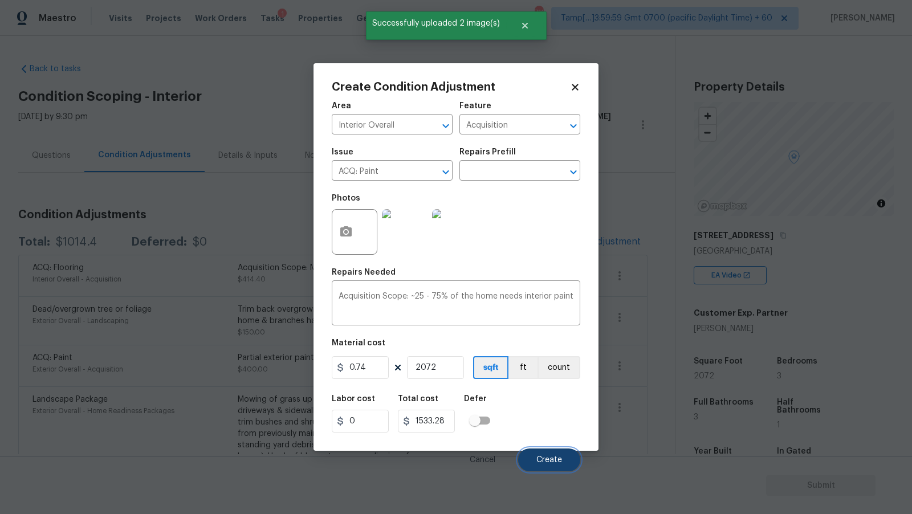
click at [547, 452] on button "Create" at bounding box center [549, 460] width 62 height 23
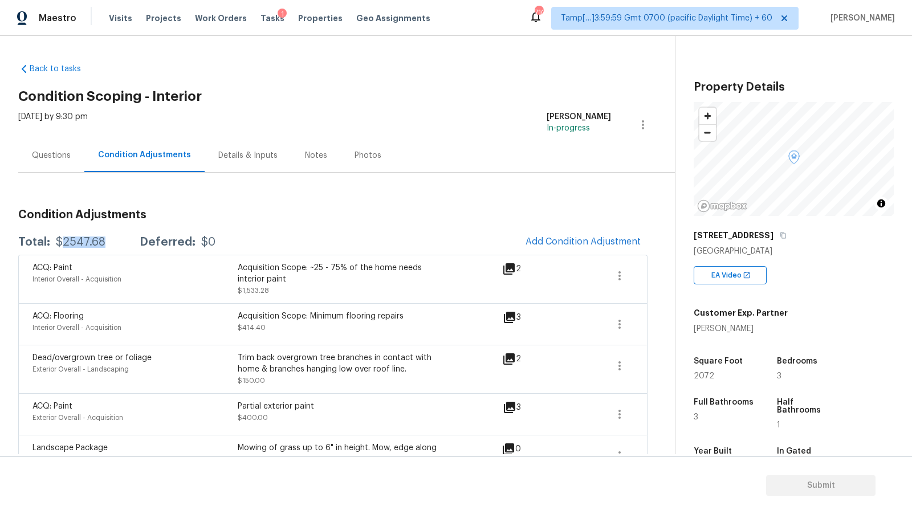
drag, startPoint x: 59, startPoint y: 239, endPoint x: 119, endPoint y: 242, distance: 59.9
click at [119, 242] on div "Total: $2547.68 Deferred: $0" at bounding box center [116, 242] width 197 height 11
drag, startPoint x: 55, startPoint y: 239, endPoint x: 129, endPoint y: 240, distance: 74.1
click at [129, 240] on div "Total: $2547.68 Deferred: $0" at bounding box center [116, 242] width 197 height 11
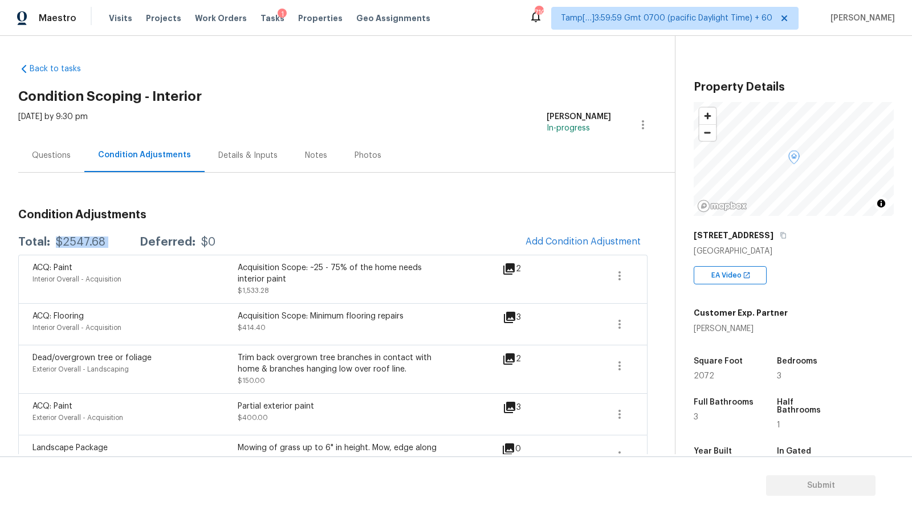
copy div "$2547.68"
drag, startPoint x: 53, startPoint y: 241, endPoint x: 118, endPoint y: 243, distance: 65.0
click at [118, 243] on div "Total: $2547.68 Deferred: $0" at bounding box center [116, 242] width 197 height 11
copy div "$2547.68"
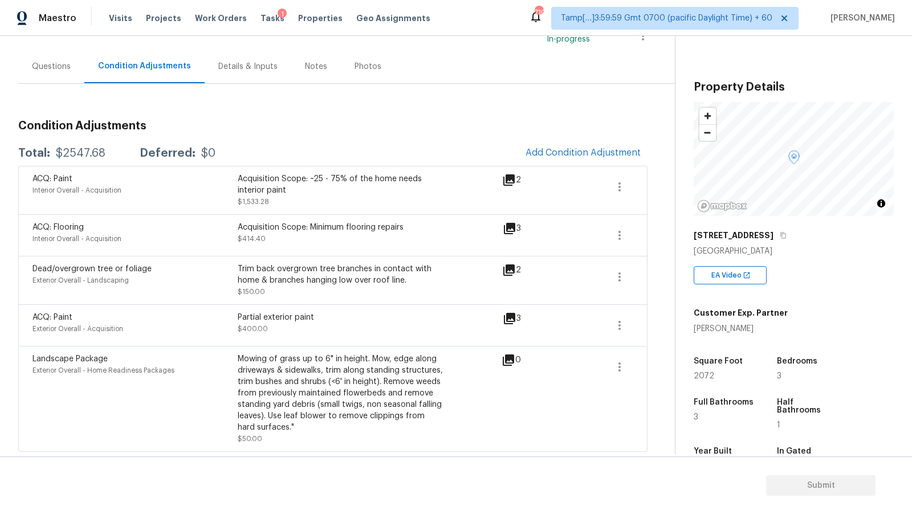
click at [51, 61] on div "Questions" at bounding box center [51, 66] width 39 height 11
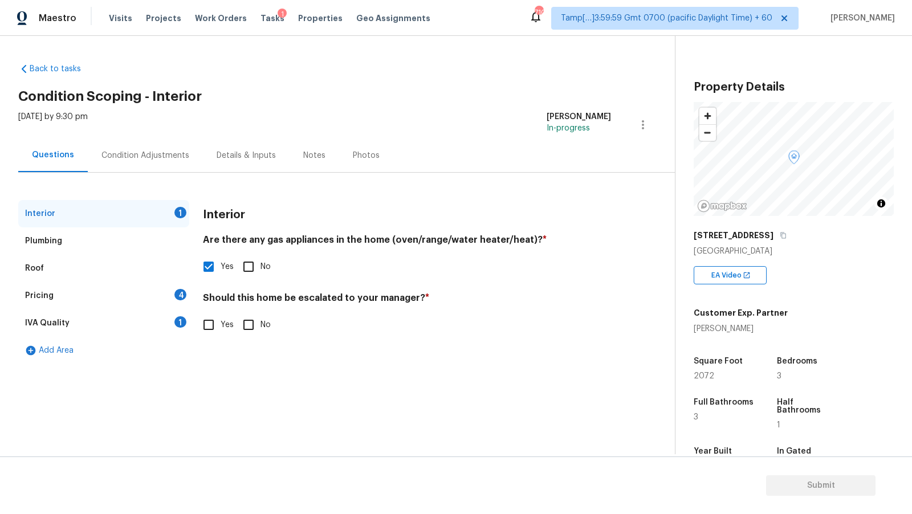
click at [262, 332] on label "No" at bounding box center [254, 325] width 34 height 24
click at [261, 332] on input "No" at bounding box center [249, 325] width 24 height 24
checkbox input "true"
click at [144, 317] on div "IVA Quality 1" at bounding box center [103, 323] width 171 height 27
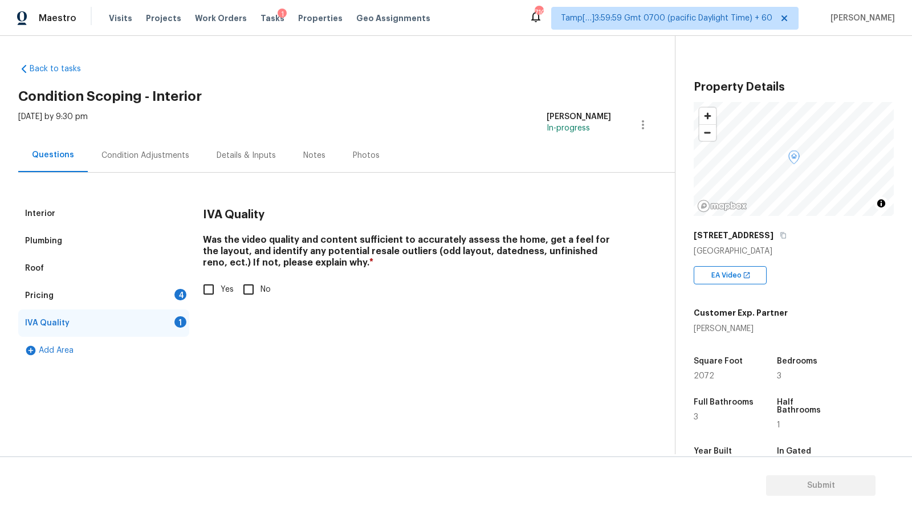
click at [215, 286] on input "Yes" at bounding box center [209, 290] width 24 height 24
checkbox input "true"
click at [164, 300] on div "Pricing 4" at bounding box center [103, 295] width 171 height 27
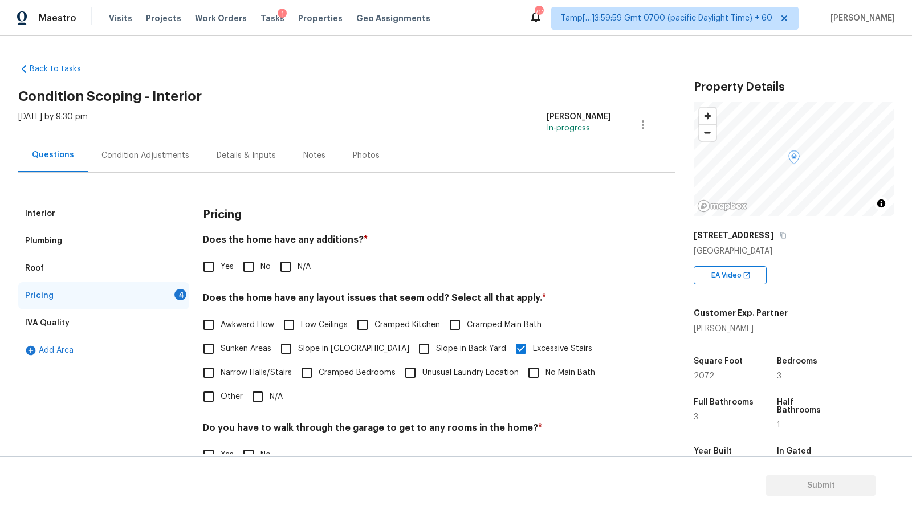
click at [299, 270] on span "N/A" at bounding box center [304, 267] width 13 height 12
click at [298, 270] on input "N/A" at bounding box center [286, 267] width 24 height 24
checkbox input "true"
click at [239, 267] on input "No" at bounding box center [249, 268] width 24 height 24
checkbox input "true"
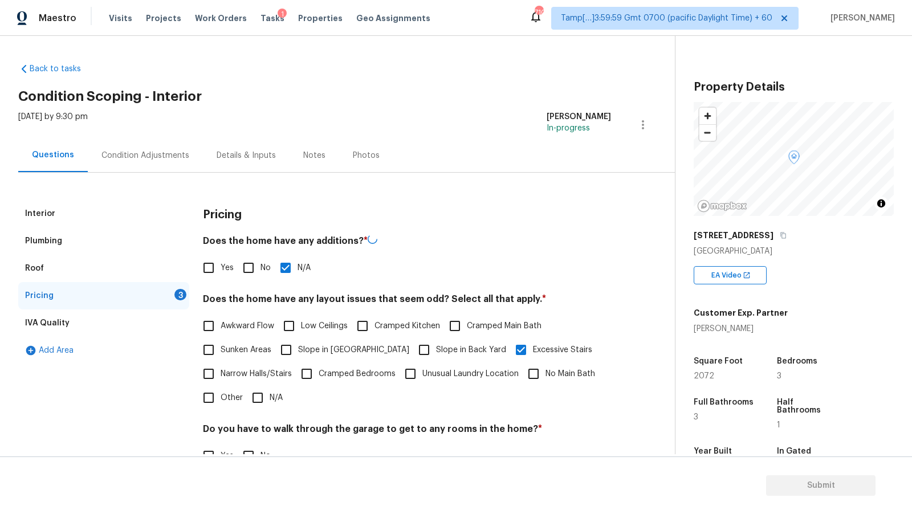
checkbox input "false"
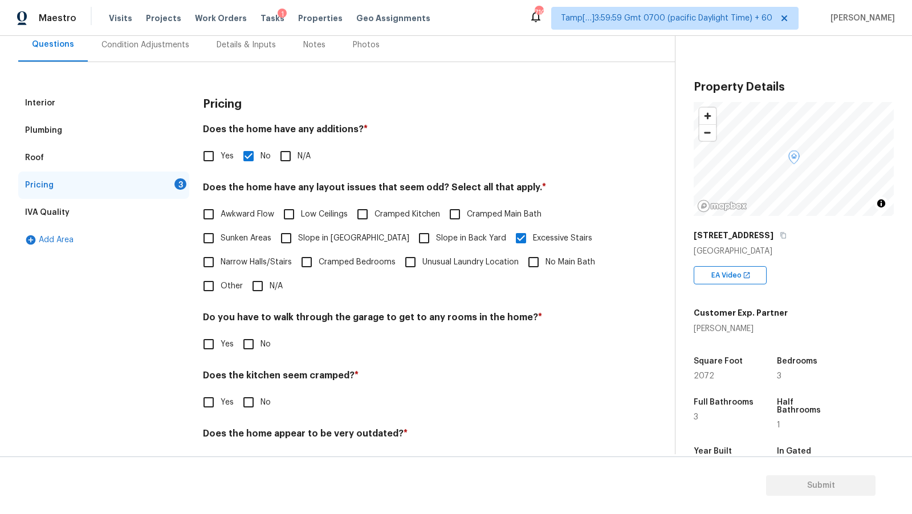
click at [254, 349] on input "No" at bounding box center [249, 344] width 24 height 24
checkbox input "true"
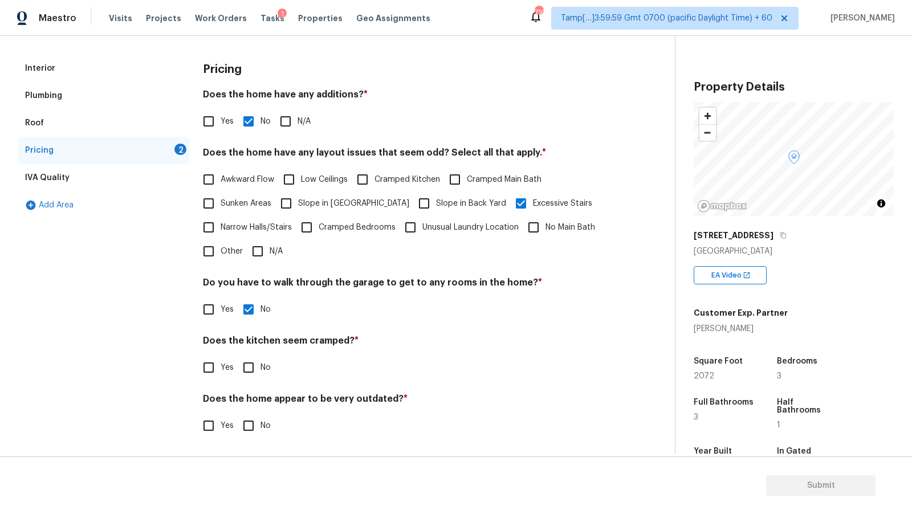
click at [260, 373] on label "No" at bounding box center [254, 368] width 34 height 24
click at [260, 373] on input "No" at bounding box center [249, 368] width 24 height 24
checkbox input "true"
click at [255, 418] on input "No" at bounding box center [249, 427] width 24 height 24
checkbox input "true"
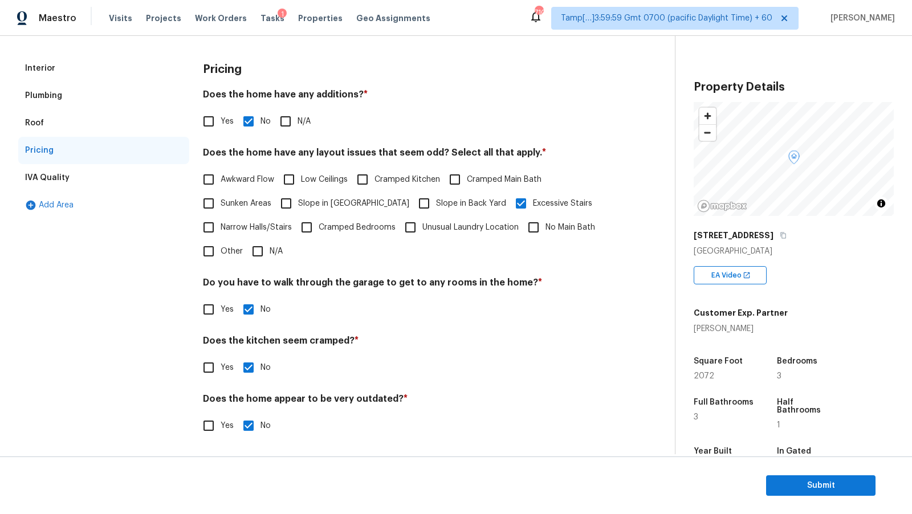
click at [76, 182] on div "IVA Quality" at bounding box center [103, 177] width 171 height 27
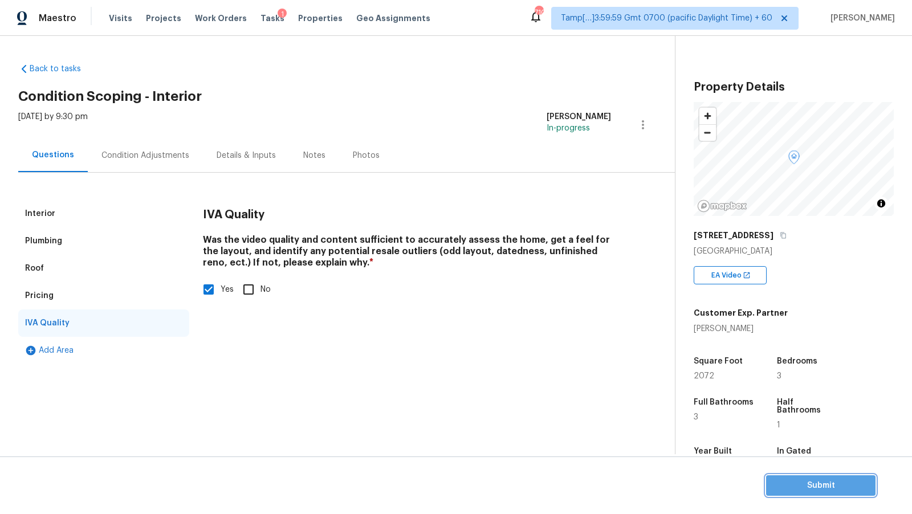
click at [831, 484] on span "Submit" at bounding box center [820, 486] width 91 height 14
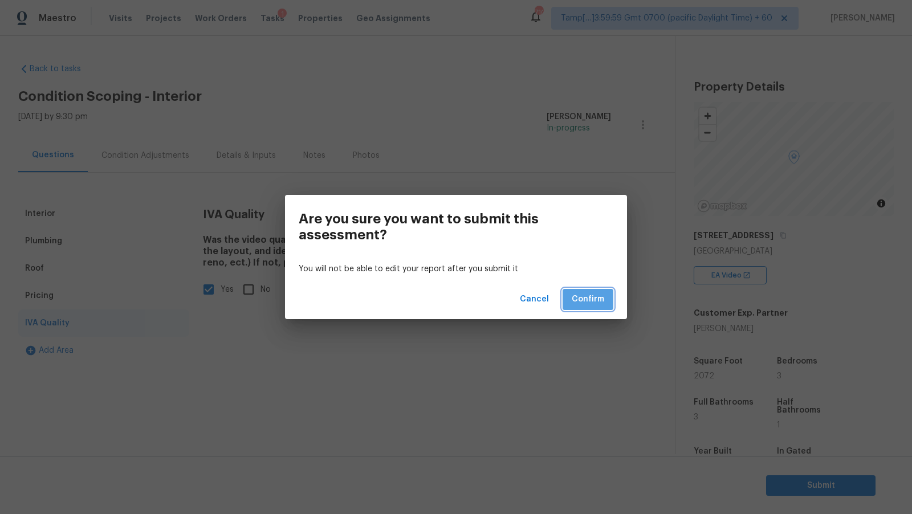
click at [586, 307] on button "Confirm" at bounding box center [588, 299] width 51 height 21
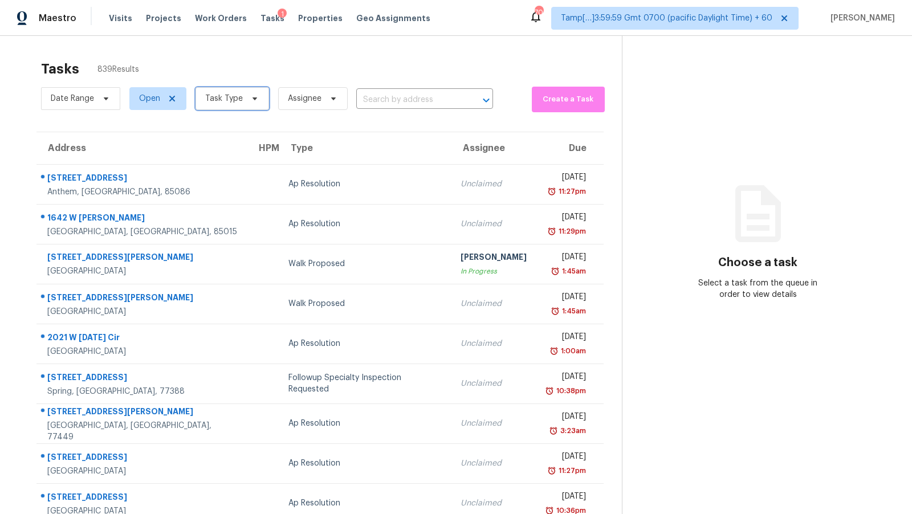
click at [230, 101] on span "Task Type" at bounding box center [224, 98] width 38 height 11
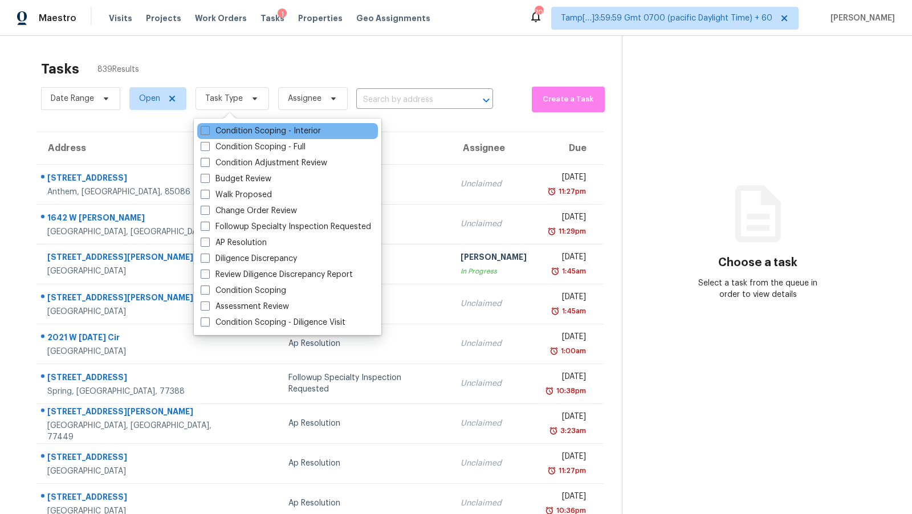
click at [242, 124] on div "Condition Scoping - Interior" at bounding box center [287, 131] width 181 height 16
click at [288, 130] on label "Condition Scoping - Interior" at bounding box center [261, 130] width 120 height 11
click at [208, 130] on input "Condition Scoping - Interior" at bounding box center [204, 128] width 7 height 7
checkbox input "true"
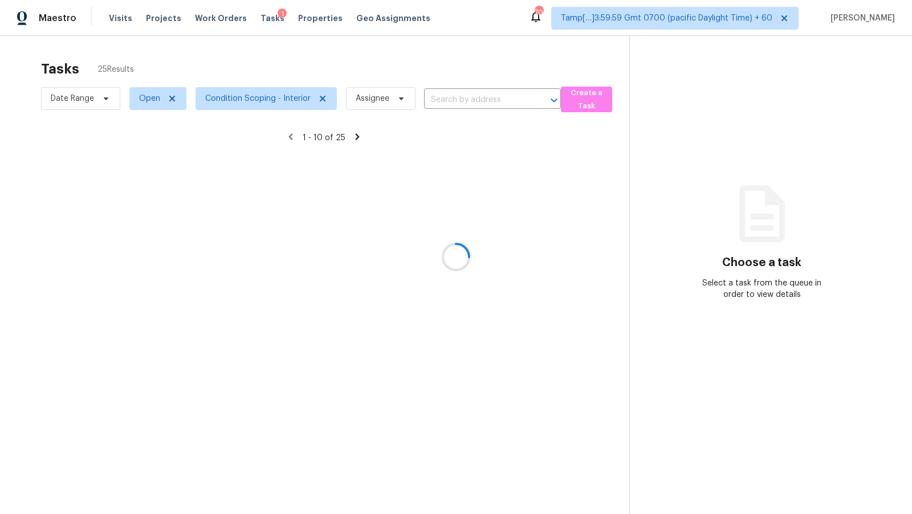
click at [417, 132] on div at bounding box center [456, 257] width 912 height 514
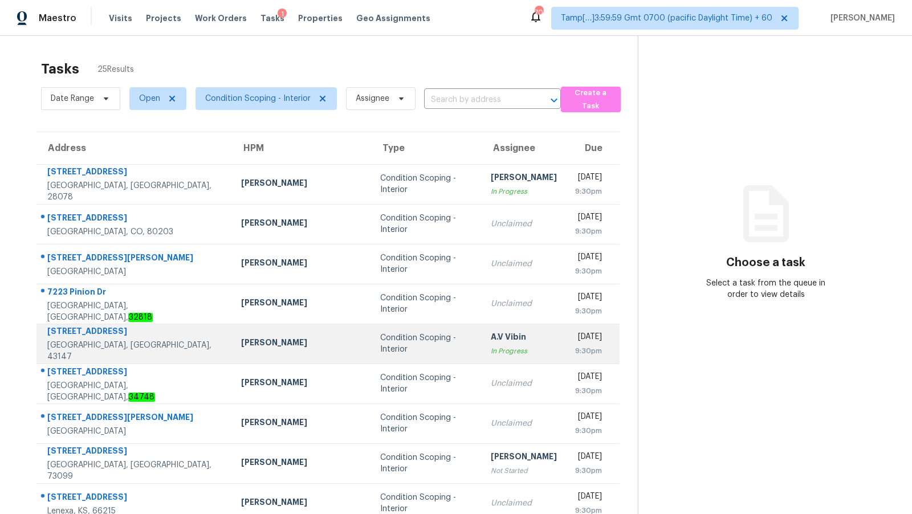
scroll to position [78, 0]
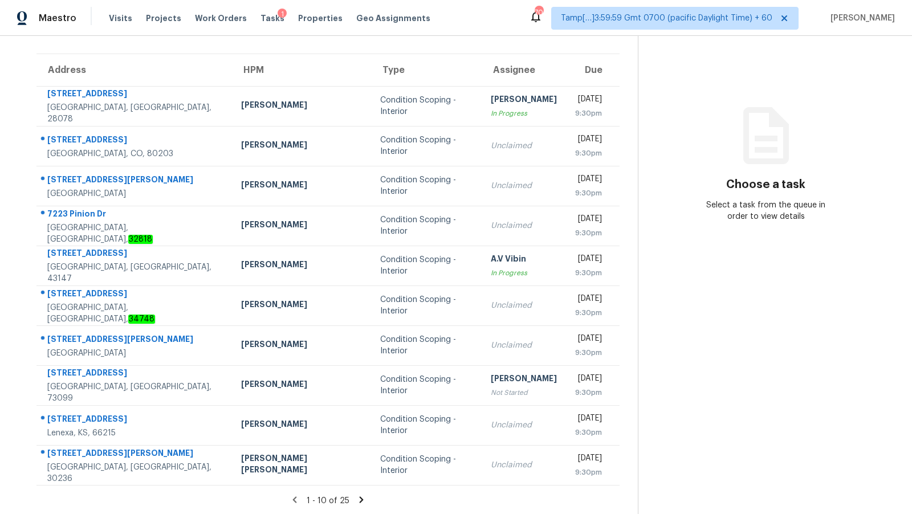
click at [356, 495] on icon at bounding box center [361, 500] width 10 height 10
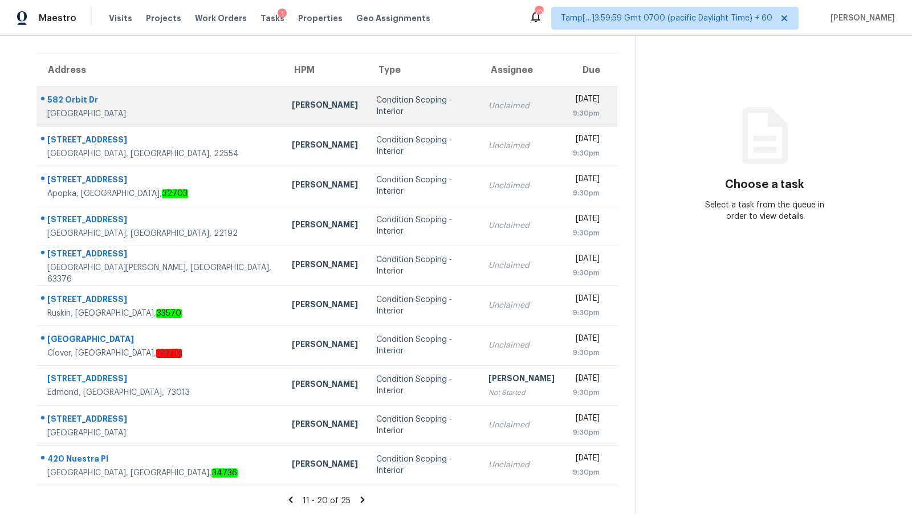
click at [384, 112] on td "Condition Scoping - Interior" at bounding box center [423, 106] width 112 height 40
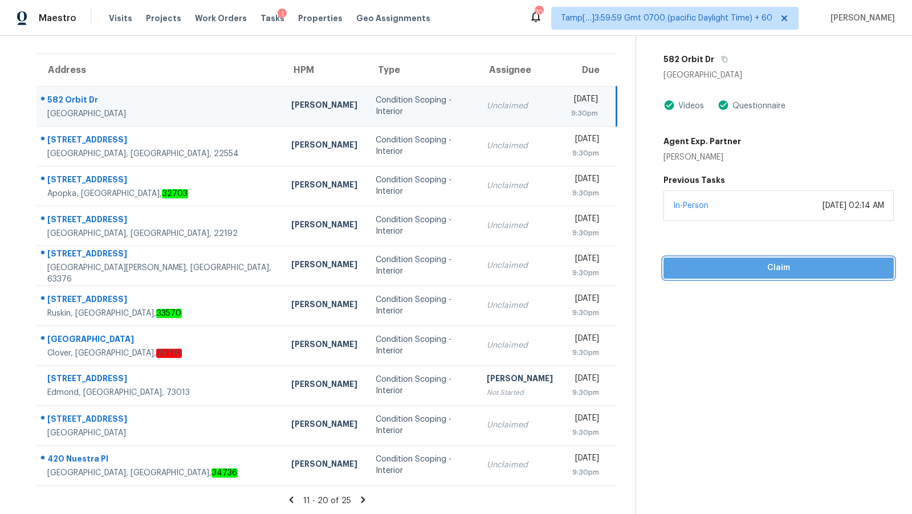
click at [760, 272] on span "Claim" at bounding box center [779, 268] width 212 height 14
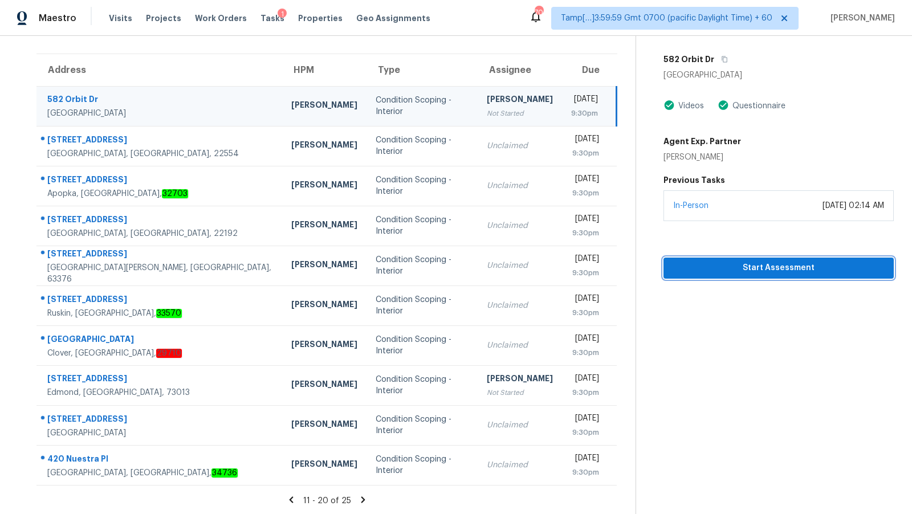
click at [760, 272] on span "Start Assessment" at bounding box center [779, 268] width 212 height 14
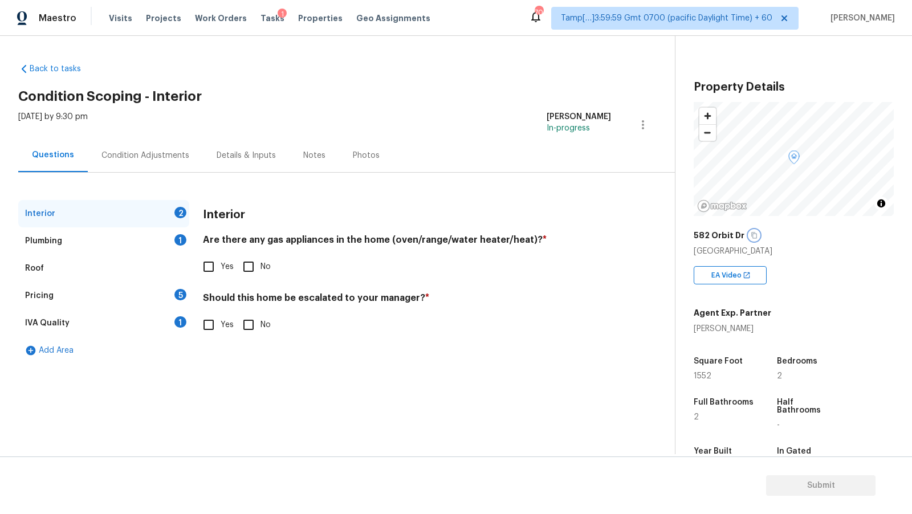
click at [751, 237] on icon "button" at bounding box center [754, 235] width 7 height 7
click at [751, 238] on icon "button" at bounding box center [754, 236] width 6 height 6
click at [214, 326] on input "Yes" at bounding box center [209, 325] width 24 height 24
checkbox input "true"
click at [79, 247] on div "Plumbing 1" at bounding box center [103, 240] width 171 height 27
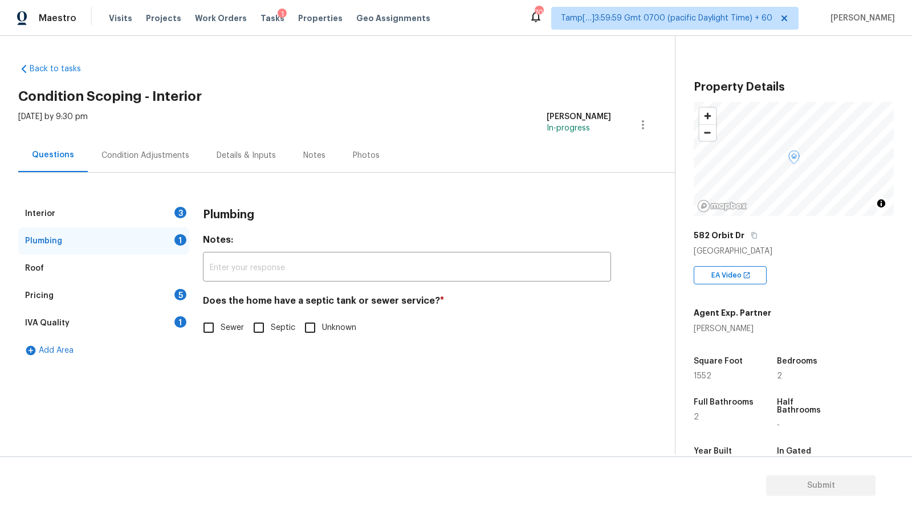
click at [87, 308] on div "Pricing 5" at bounding box center [103, 295] width 171 height 27
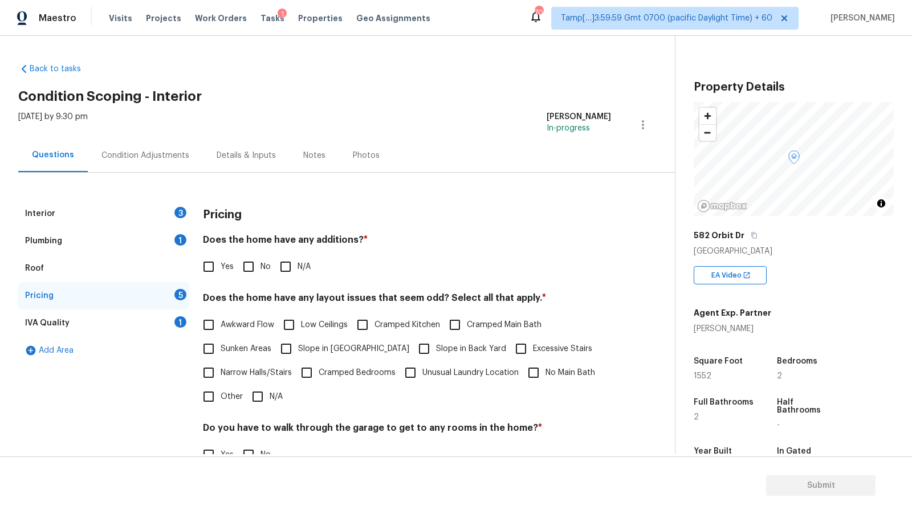
click at [197, 265] on input "Yes" at bounding box center [209, 267] width 24 height 24
checkbox input "true"
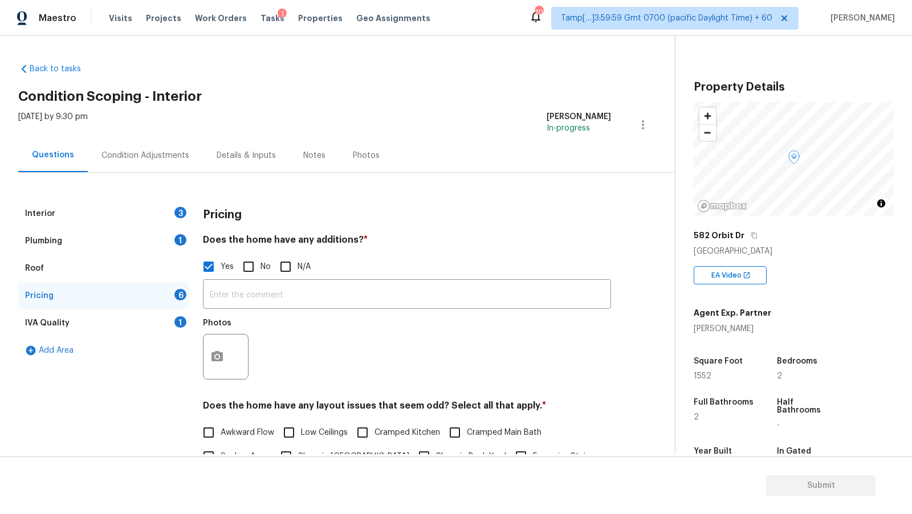
click at [121, 241] on div "Plumbing 1" at bounding box center [103, 240] width 171 height 27
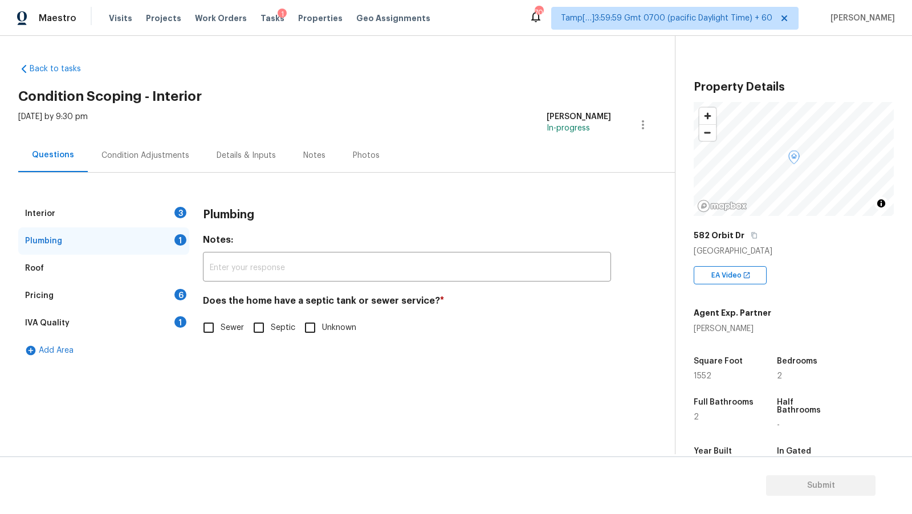
click at [109, 268] on div "Roof" at bounding box center [103, 268] width 171 height 27
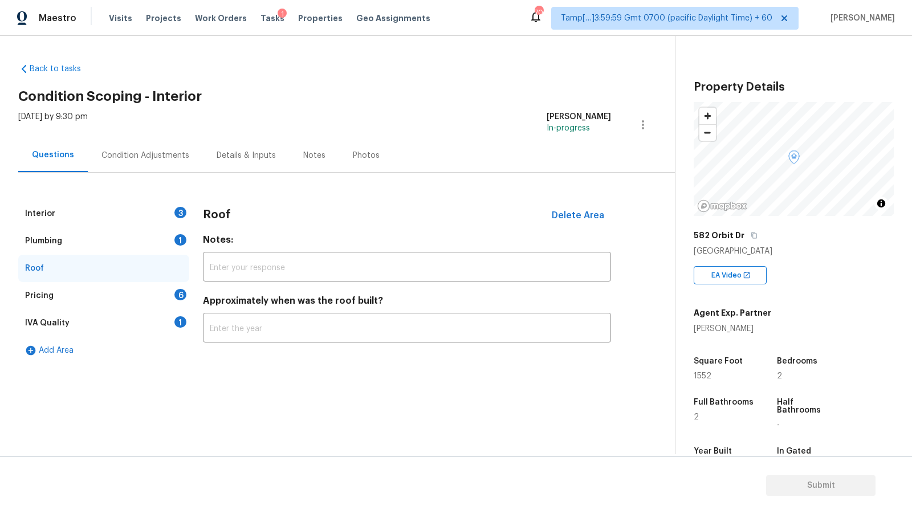
click at [101, 304] on div "Pricing 6" at bounding box center [103, 295] width 171 height 27
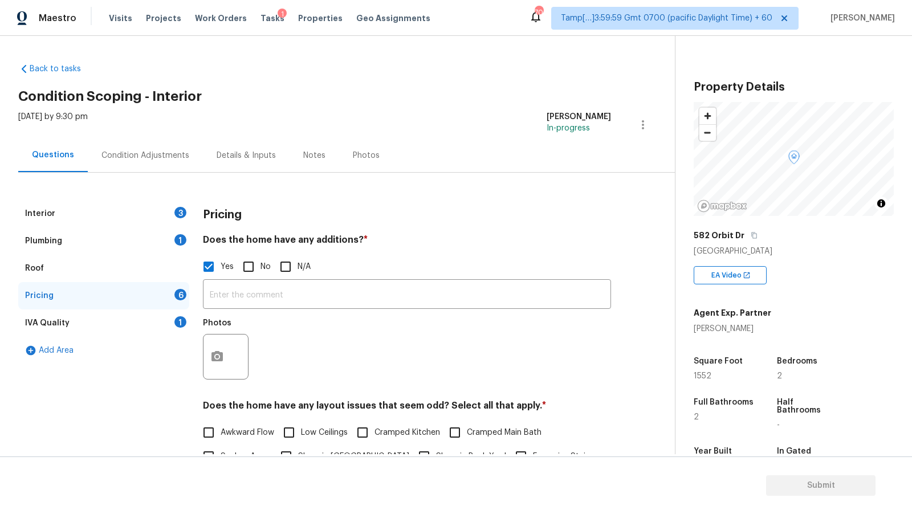
click at [104, 318] on div "IVA Quality 1" at bounding box center [103, 323] width 171 height 27
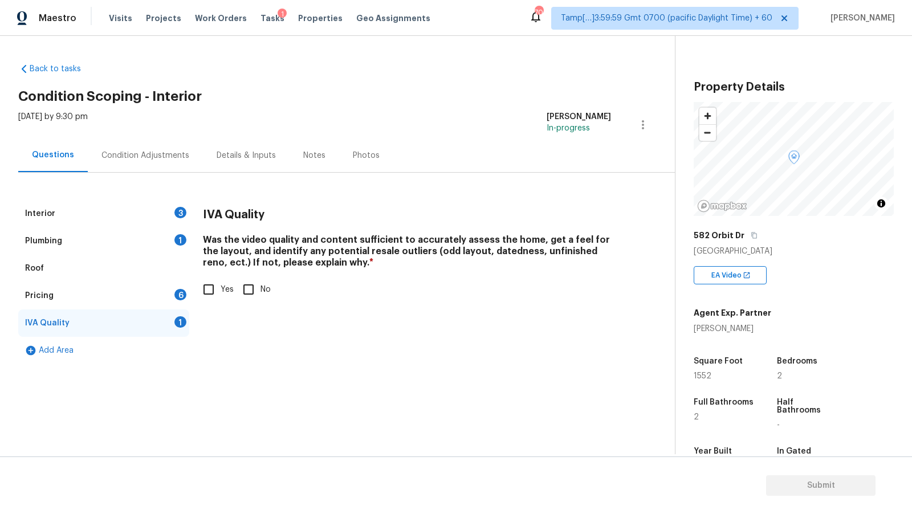
click at [125, 217] on div "Interior 3" at bounding box center [103, 213] width 171 height 27
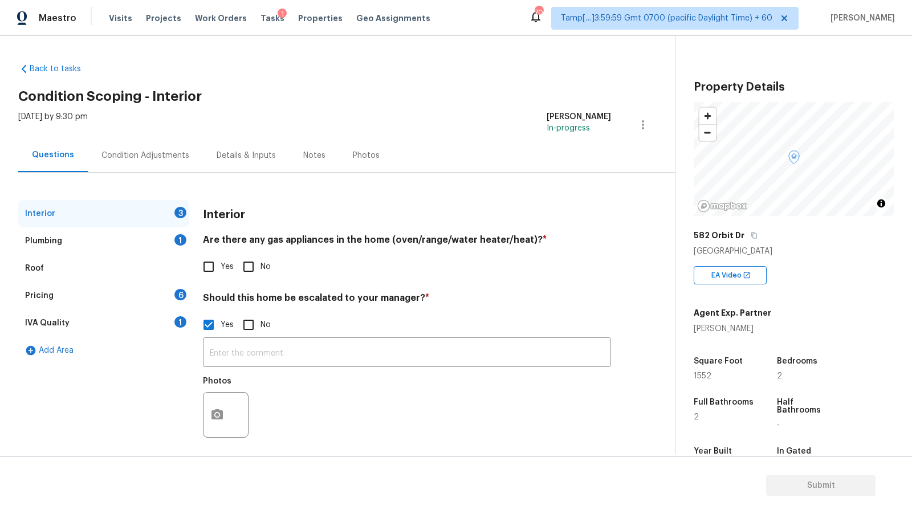
click at [123, 236] on div "Plumbing 1" at bounding box center [103, 240] width 171 height 27
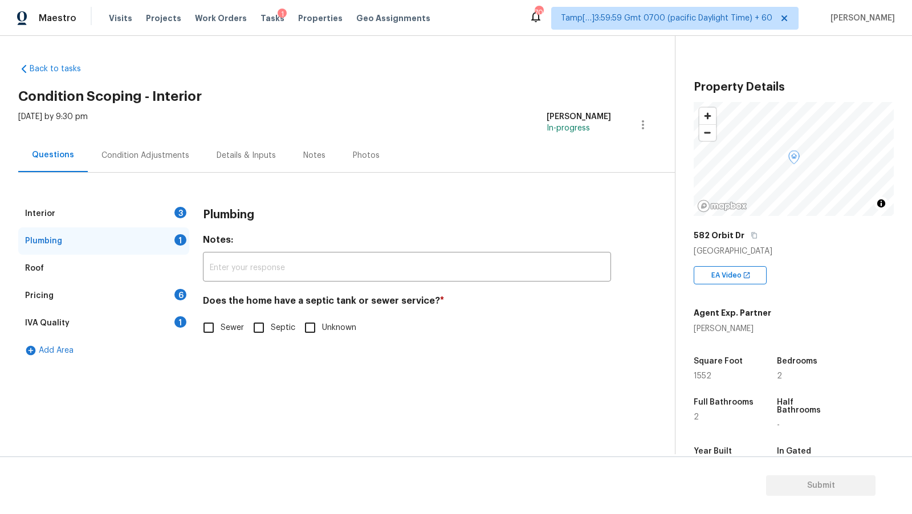
click at [123, 259] on div "Roof" at bounding box center [103, 268] width 171 height 27
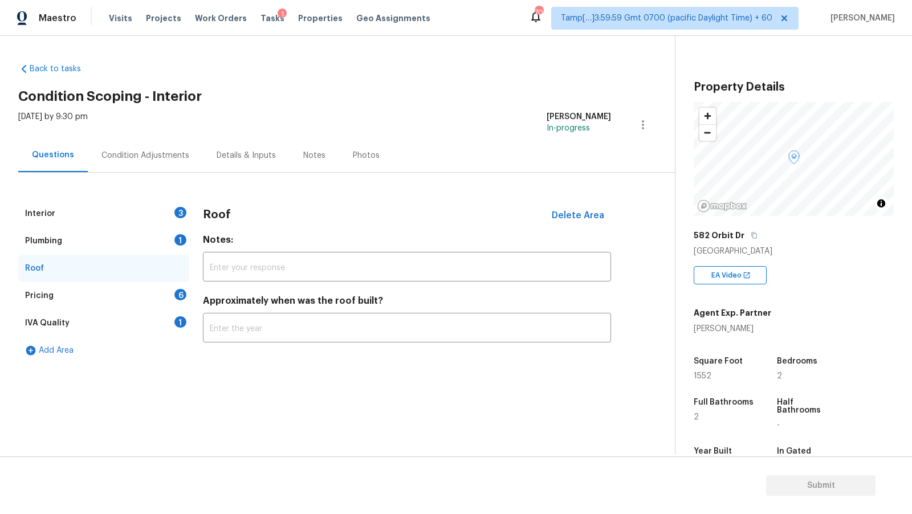
click at [130, 286] on div "Pricing 6" at bounding box center [103, 295] width 171 height 27
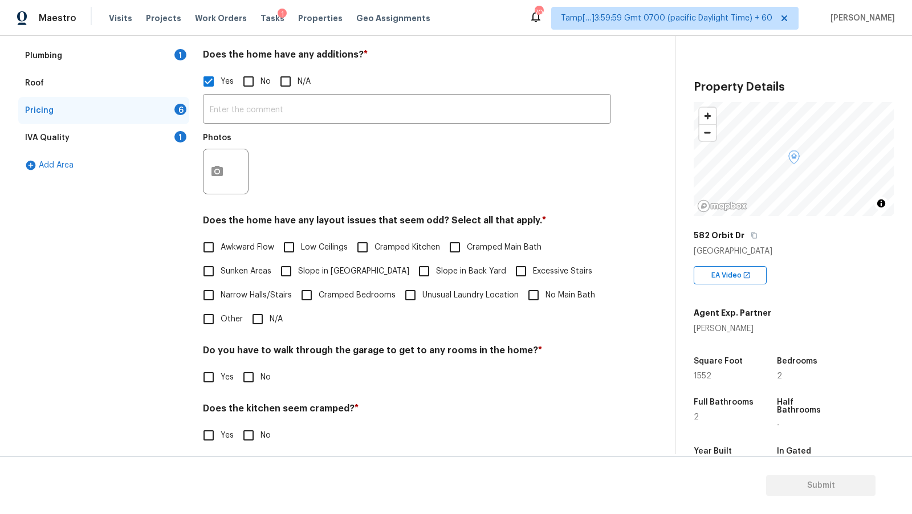
scroll to position [241, 0]
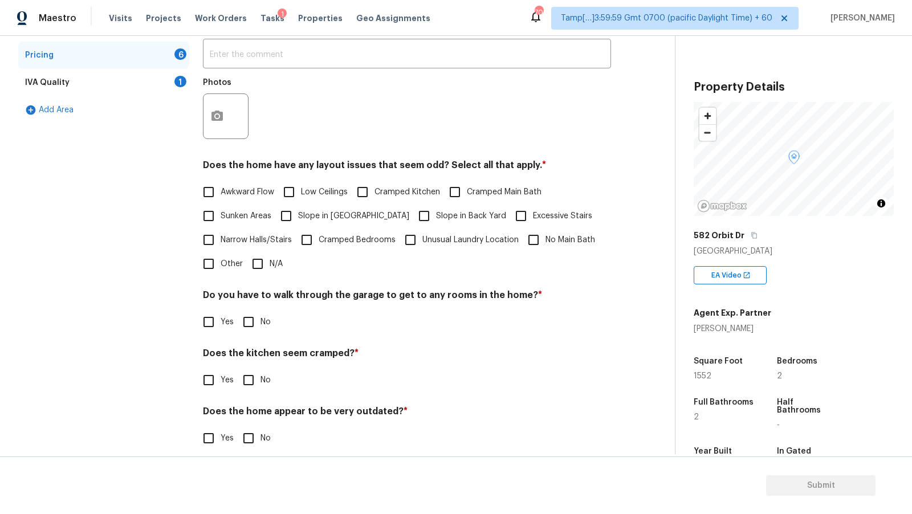
click at [241, 194] on span "Awkward Flow" at bounding box center [248, 192] width 54 height 12
click at [221, 194] on input "Awkward Flow" at bounding box center [209, 192] width 24 height 24
checkbox input "true"
click at [349, 238] on span "Cramped Bedrooms" at bounding box center [357, 240] width 77 height 12
click at [319, 238] on input "Cramped Bedrooms" at bounding box center [307, 240] width 24 height 24
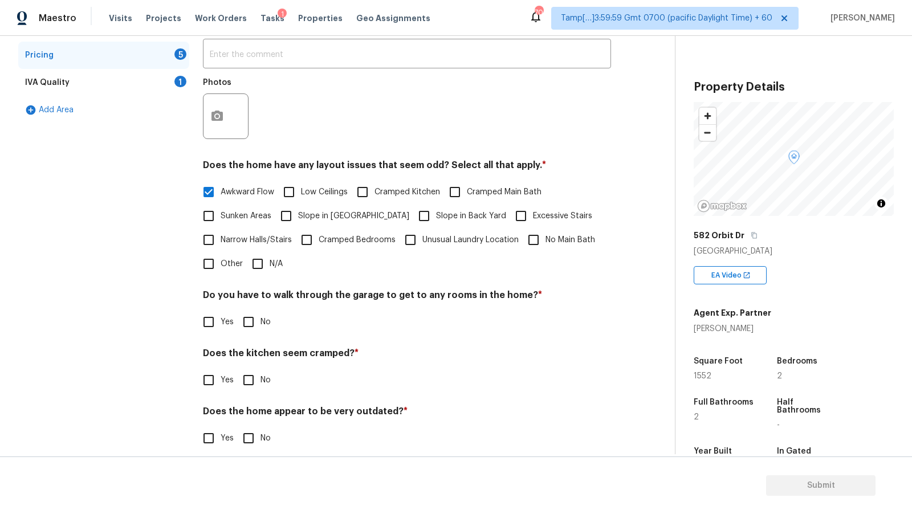
checkbox input "true"
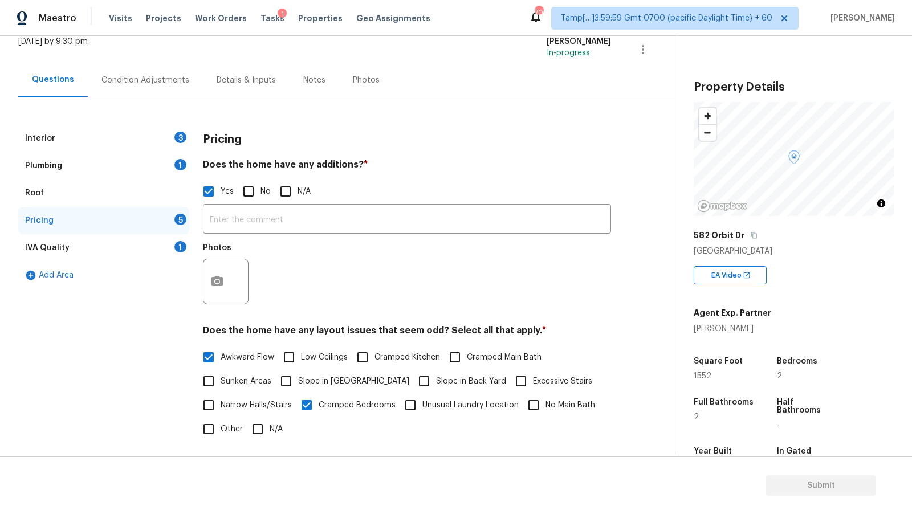
scroll to position [6, 0]
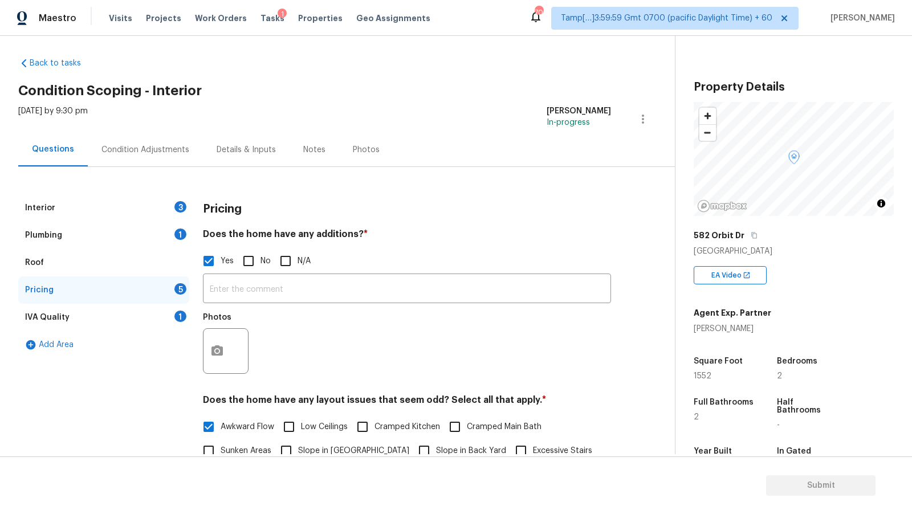
click at [95, 233] on div "Plumbing 1" at bounding box center [103, 235] width 171 height 27
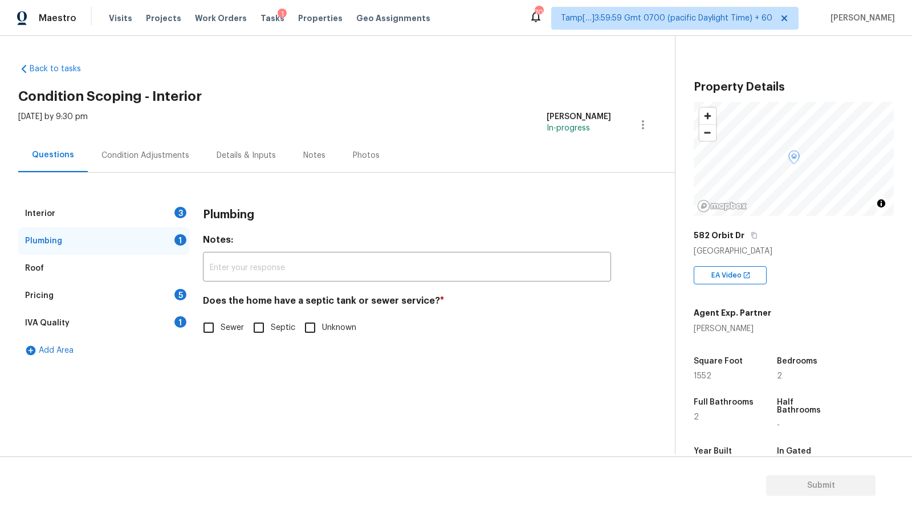
click at [101, 221] on div "Interior 3" at bounding box center [103, 213] width 171 height 27
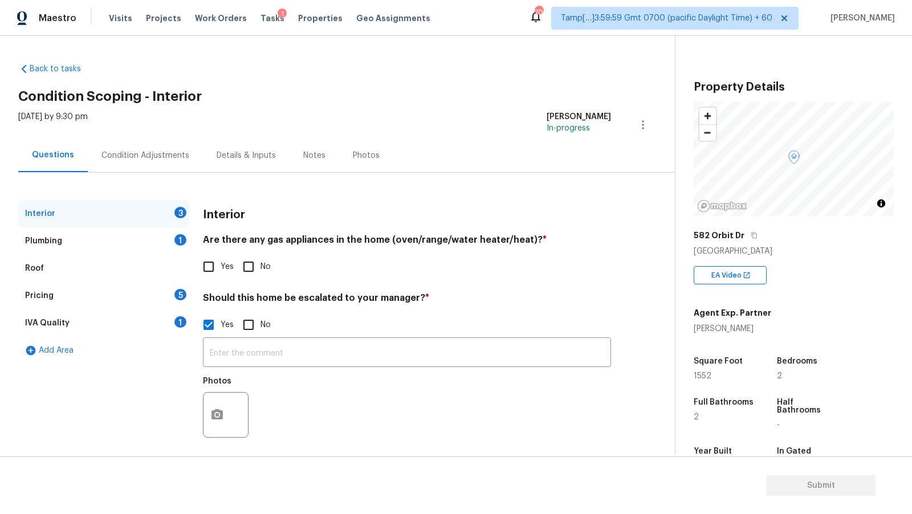
click at [88, 243] on div "Plumbing 1" at bounding box center [103, 240] width 171 height 27
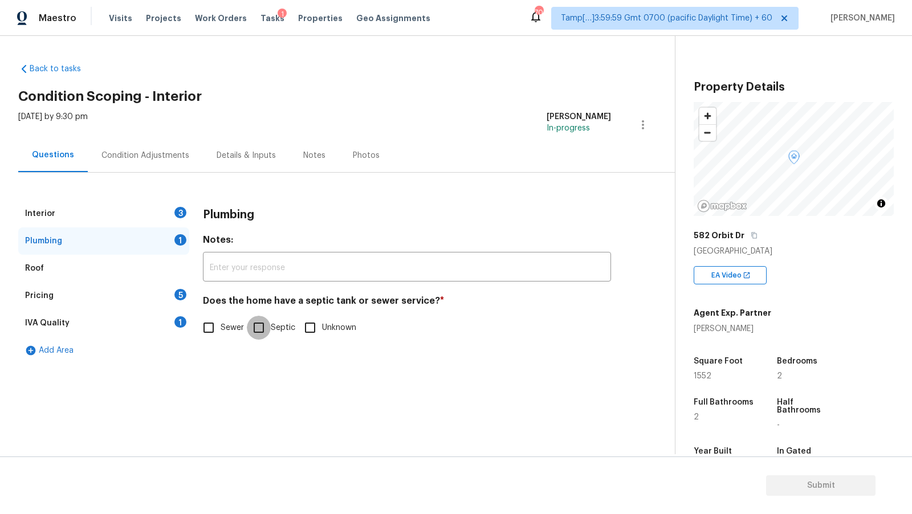
click at [261, 331] on input "Septic" at bounding box center [259, 328] width 24 height 24
checkbox input "true"
click at [165, 210] on div "Interior 3" at bounding box center [103, 213] width 171 height 27
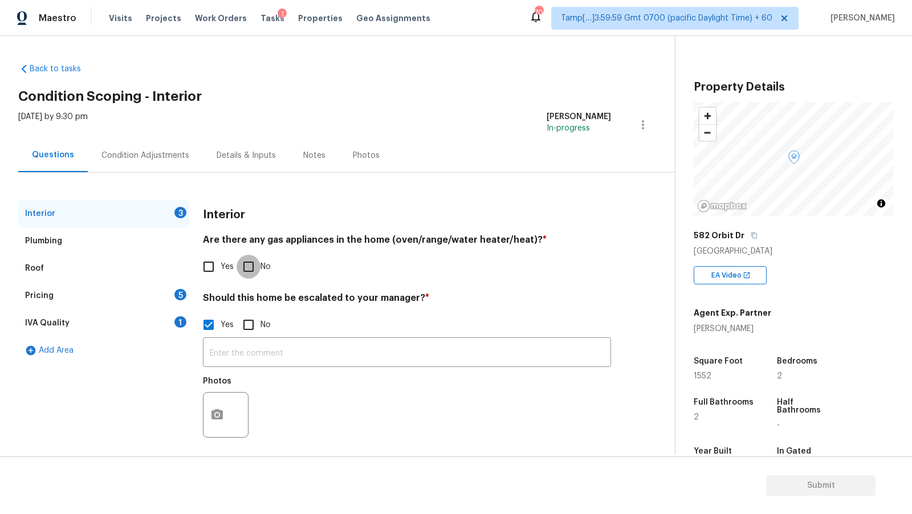
click at [241, 275] on input "No" at bounding box center [249, 267] width 24 height 24
checkbox input "true"
click at [120, 327] on div "IVA Quality 1" at bounding box center [103, 323] width 171 height 27
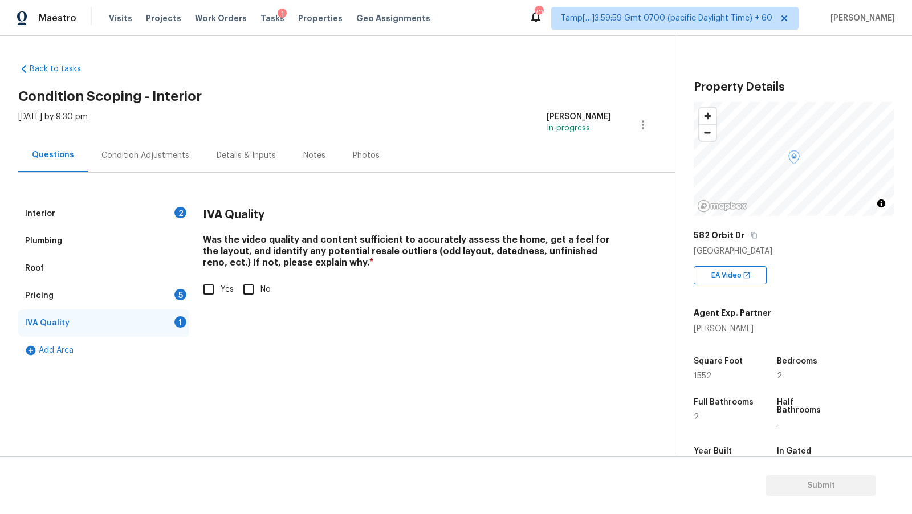
click at [200, 295] on input "Yes" at bounding box center [209, 290] width 24 height 24
checkbox input "true"
click at [120, 305] on div "Pricing 5" at bounding box center [103, 295] width 171 height 27
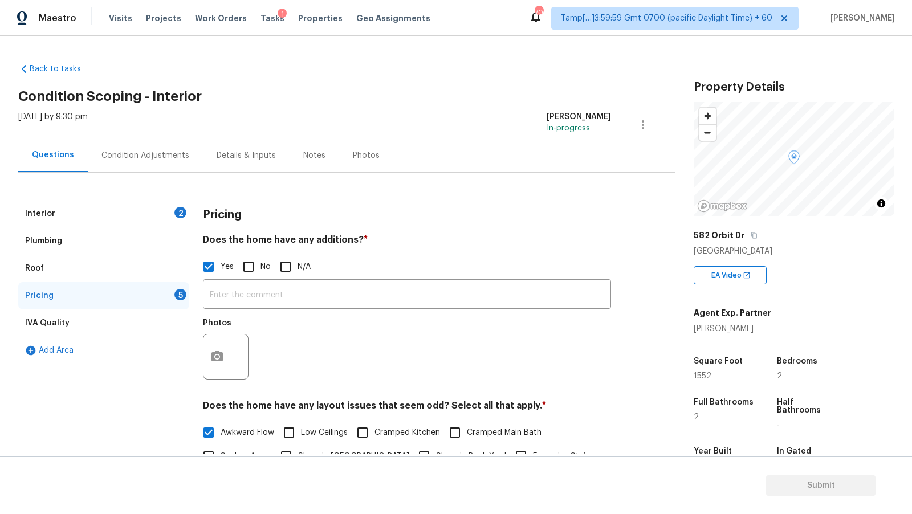
scroll to position [75, 0]
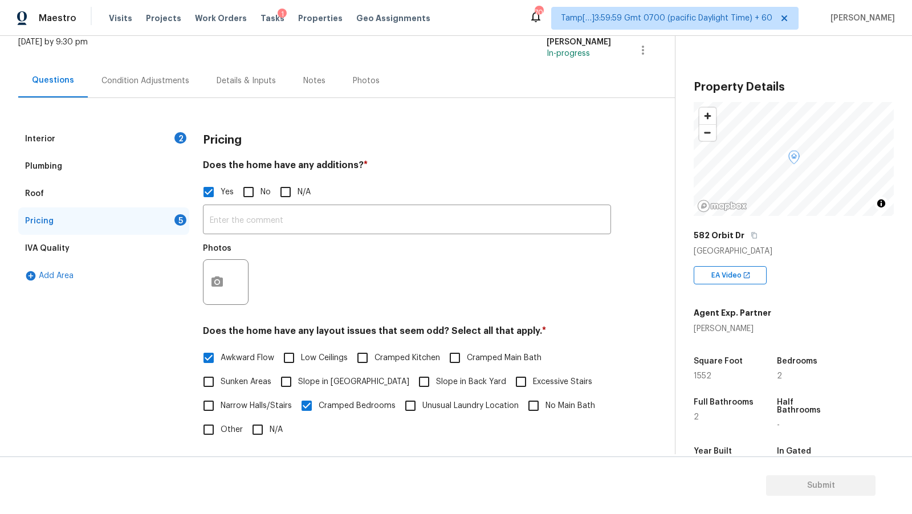
click at [142, 86] on div "Condition Adjustments" at bounding box center [145, 80] width 88 height 11
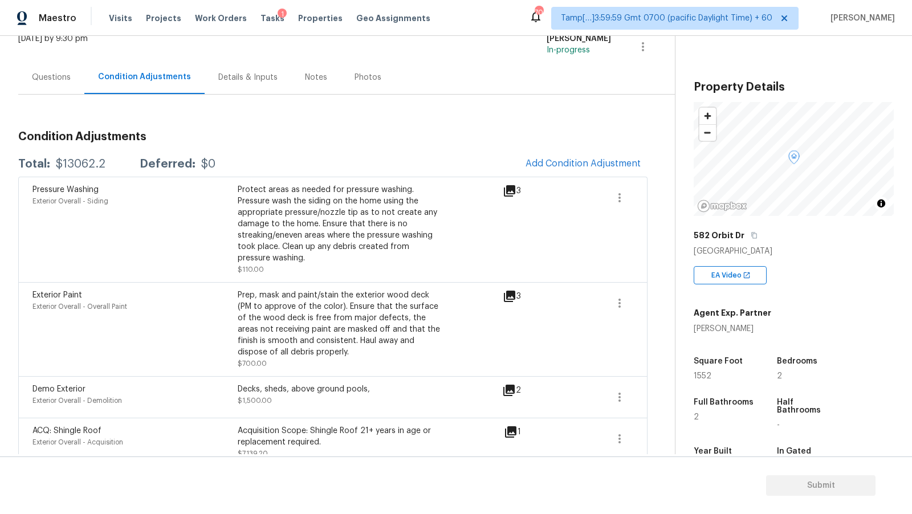
scroll to position [79, 0]
click at [576, 171] on button "Add Condition Adjustment" at bounding box center [583, 163] width 129 height 24
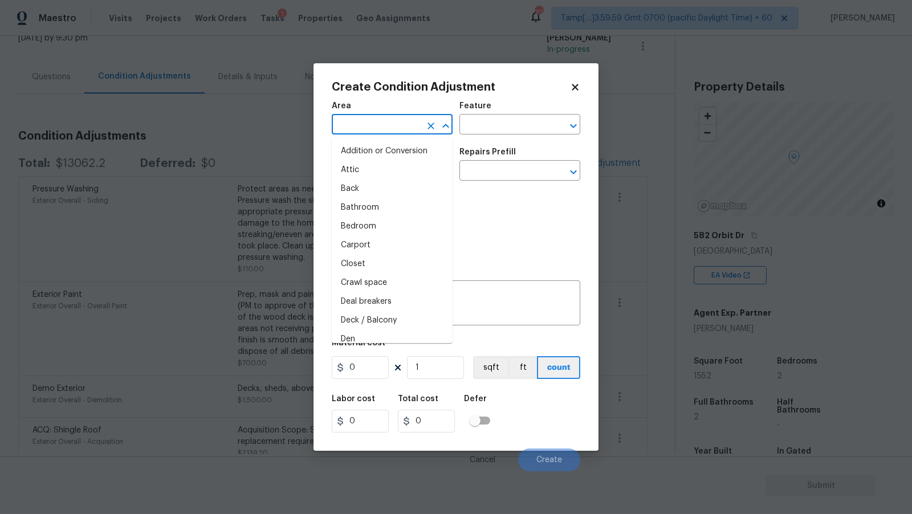
click at [377, 120] on input "text" at bounding box center [376, 126] width 89 height 18
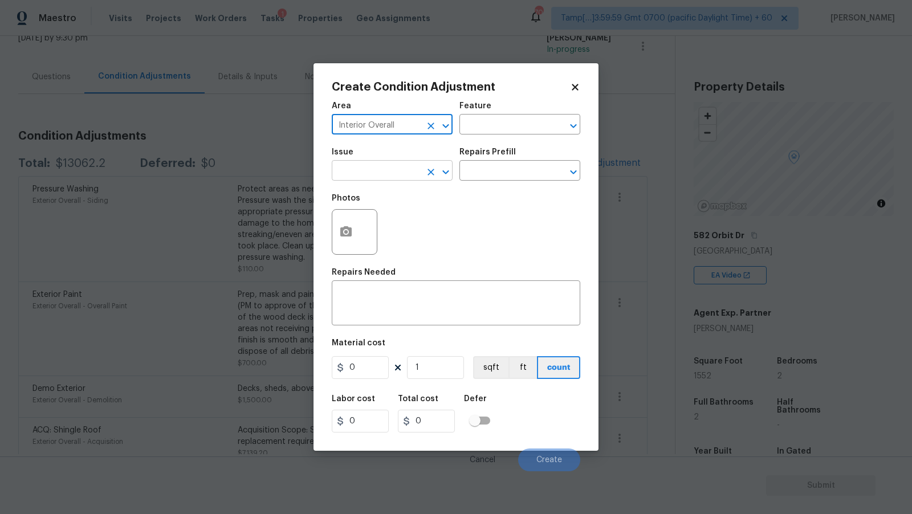
type input "Interior Overall"
click at [384, 181] on input "text" at bounding box center [376, 172] width 89 height 18
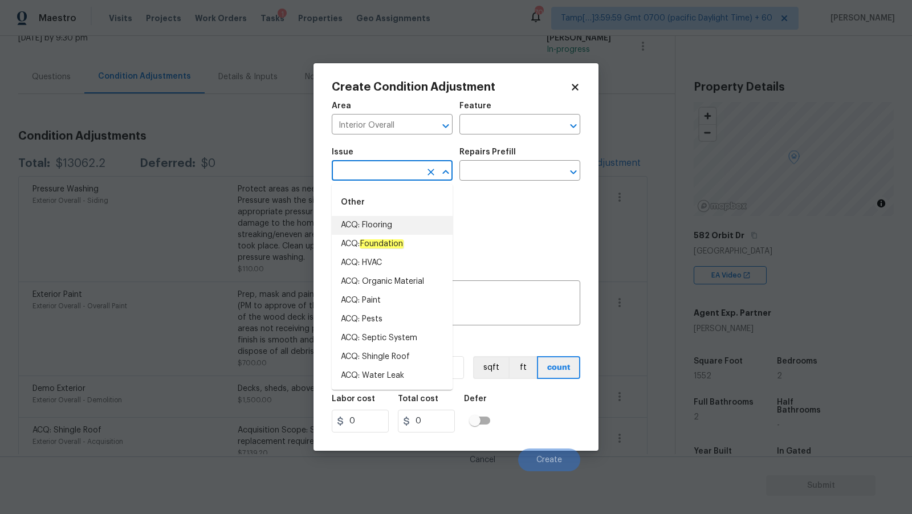
click at [378, 223] on li "ACQ: Flooring" at bounding box center [392, 225] width 121 height 19
type input "ACQ: Flooring"
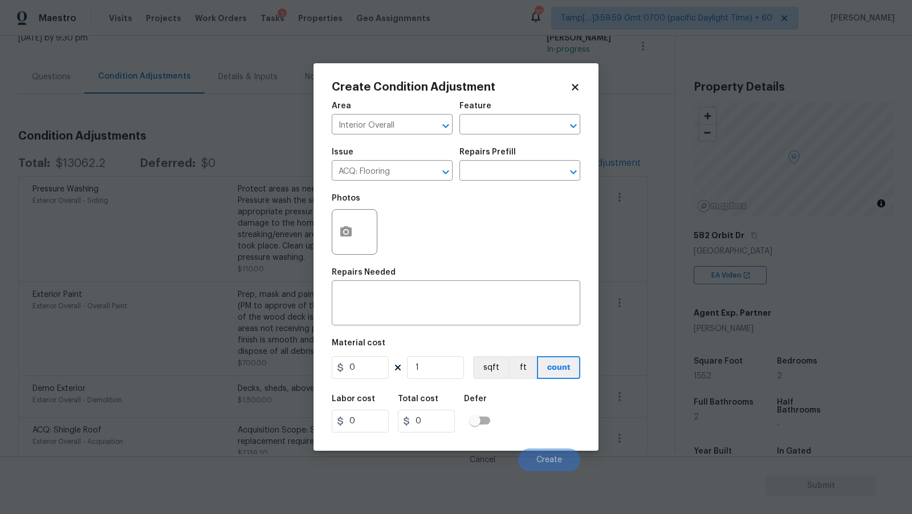
click at [498, 198] on div "Photos" at bounding box center [456, 225] width 249 height 74
click at [517, 177] on input "text" at bounding box center [503, 172] width 89 height 18
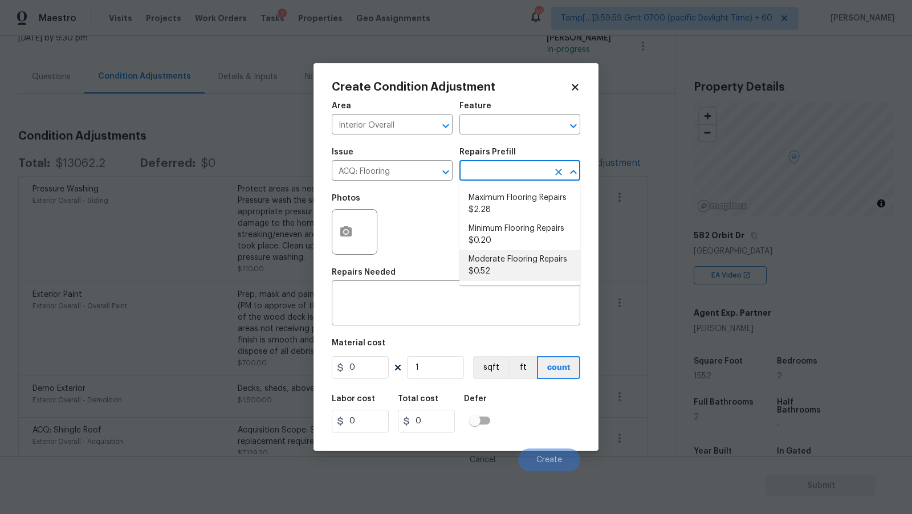
click at [511, 262] on li "Moderate Flooring Repairs $0.52" at bounding box center [519, 265] width 121 height 31
type input "Acquisition"
type textarea "Acquisition Scope: Moderate flooring repairs"
type input "0.52"
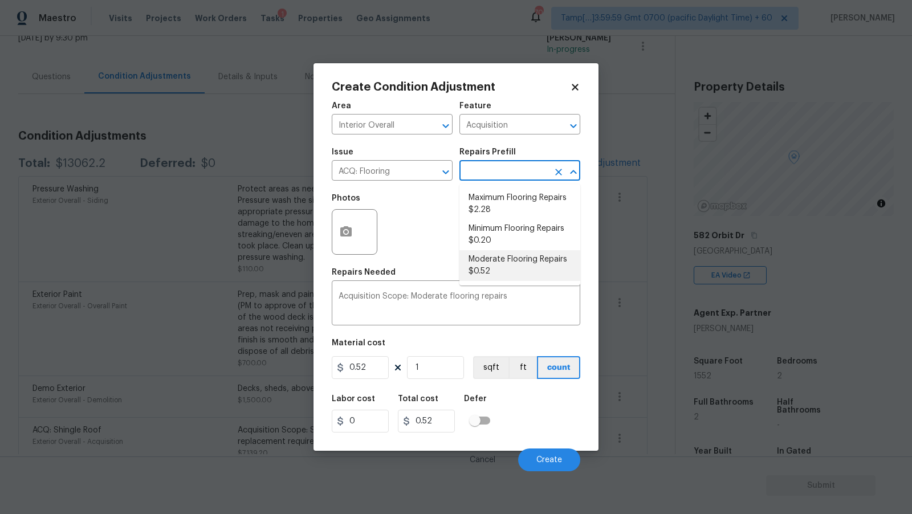
click at [505, 172] on input "text" at bounding box center [503, 172] width 89 height 18
click at [515, 231] on li "Minimum Flooring Repairs $0.20" at bounding box center [519, 234] width 121 height 31
type textarea "Acquisition Scope: Minimum flooring repairs"
type input "0.2"
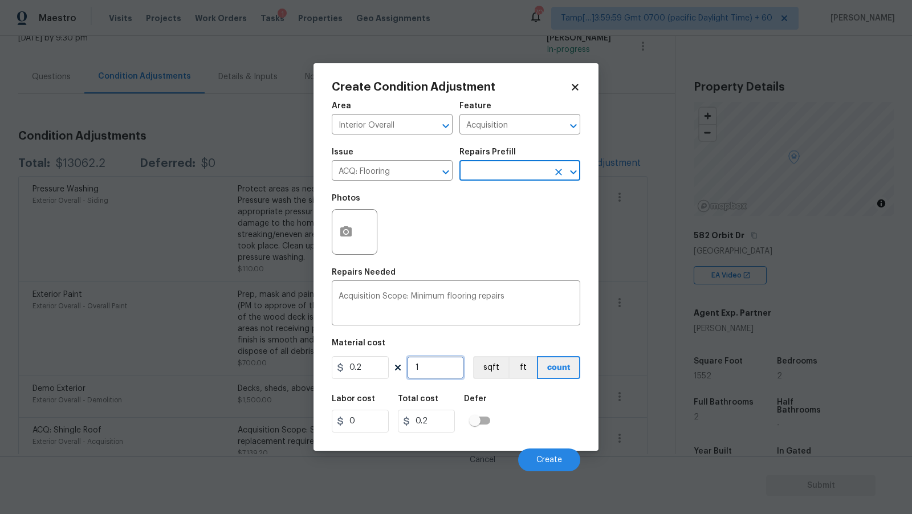
click at [428, 363] on input "1" at bounding box center [435, 367] width 57 height 23
type input "15"
type input "3"
type input "155"
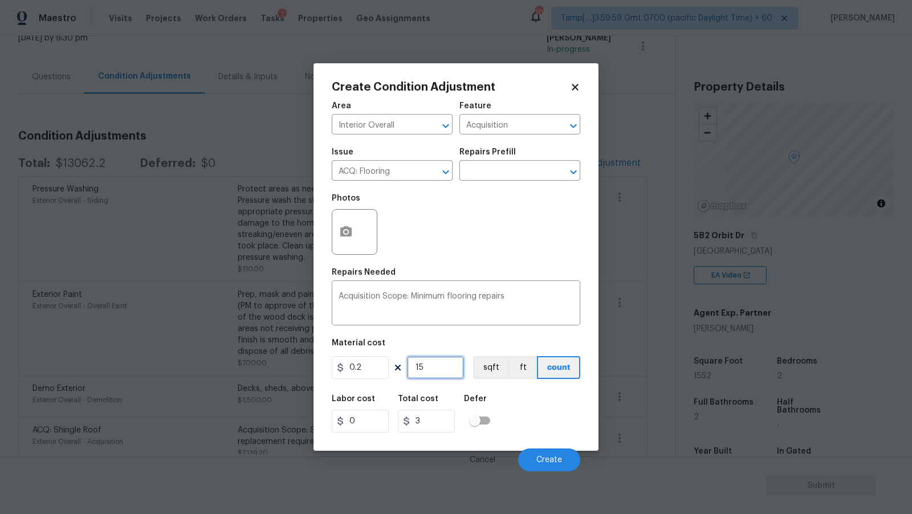
type input "31"
type input "1552"
type input "310.4"
type input "1552"
click at [496, 371] on button "sqft" at bounding box center [490, 367] width 35 height 23
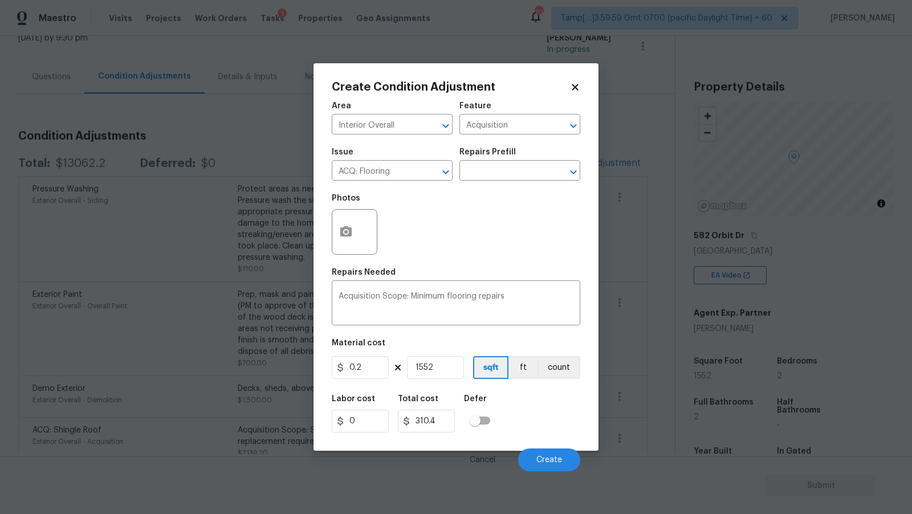
click at [546, 422] on div "Labor cost 0 Total cost 310.4 Defer" at bounding box center [456, 413] width 249 height 51
click at [344, 231] on icon "button" at bounding box center [346, 232] width 14 height 14
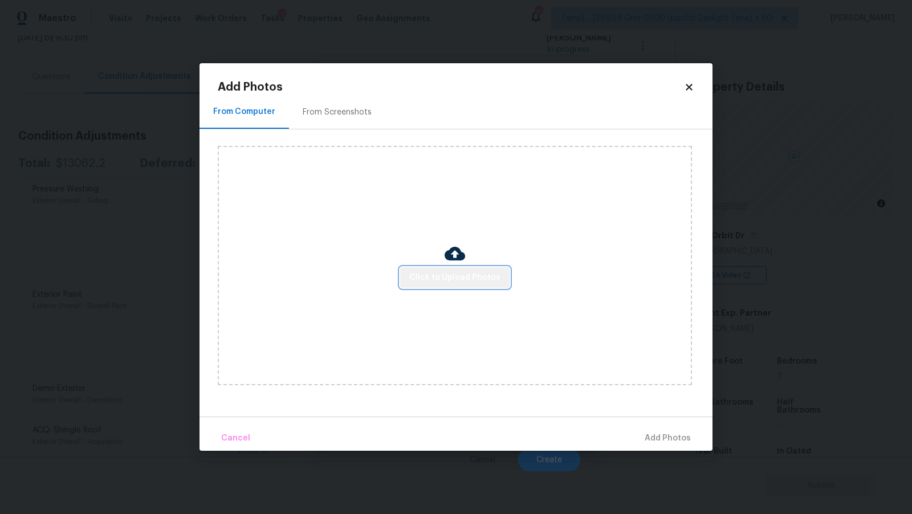
click at [470, 274] on span "Click to Upload Photos" at bounding box center [454, 278] width 91 height 14
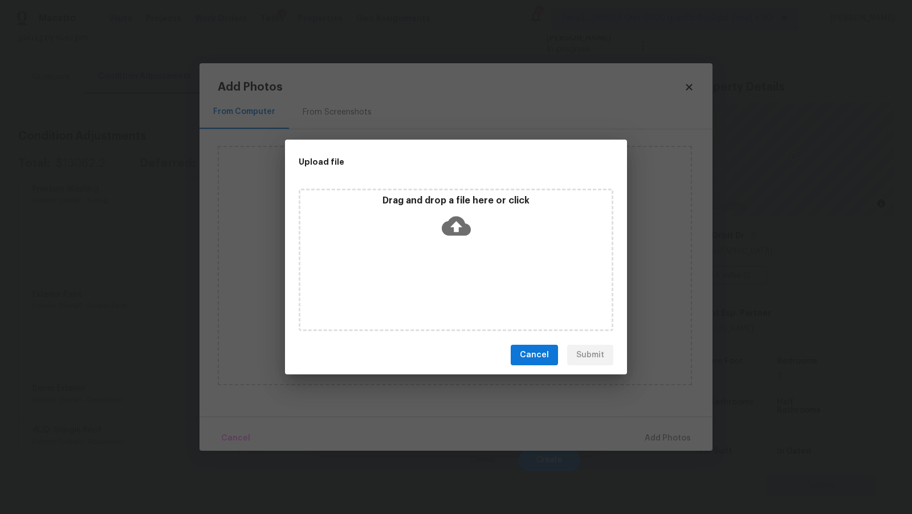
click at [549, 356] on span "Cancel" at bounding box center [534, 355] width 29 height 14
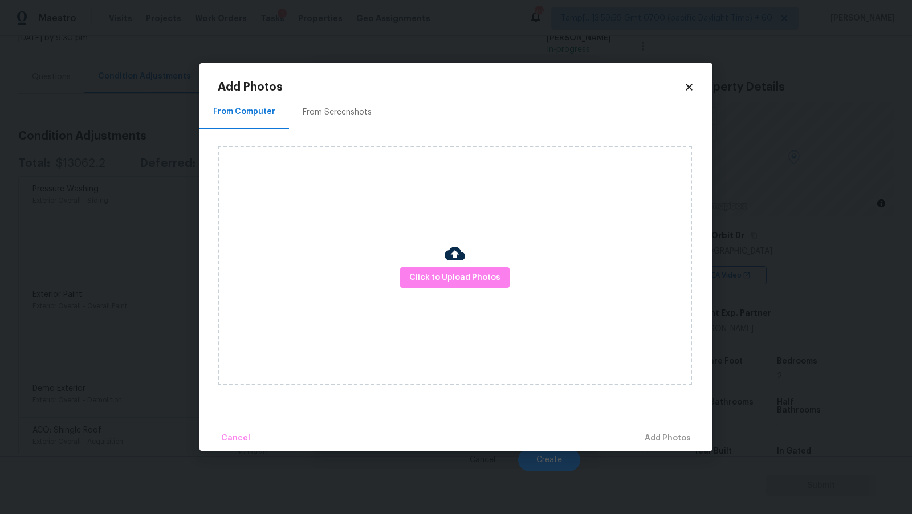
click at [690, 87] on icon at bounding box center [689, 87] width 6 height 6
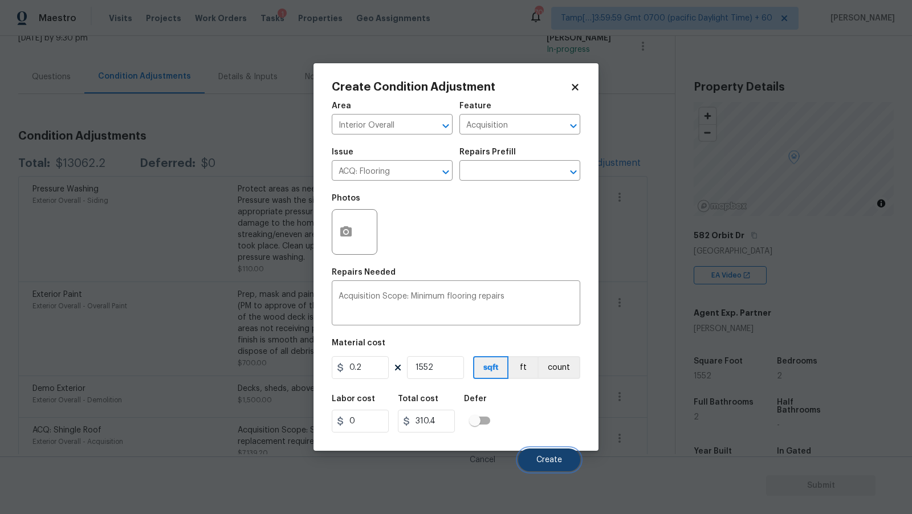
click at [544, 455] on button "Create" at bounding box center [549, 460] width 62 height 23
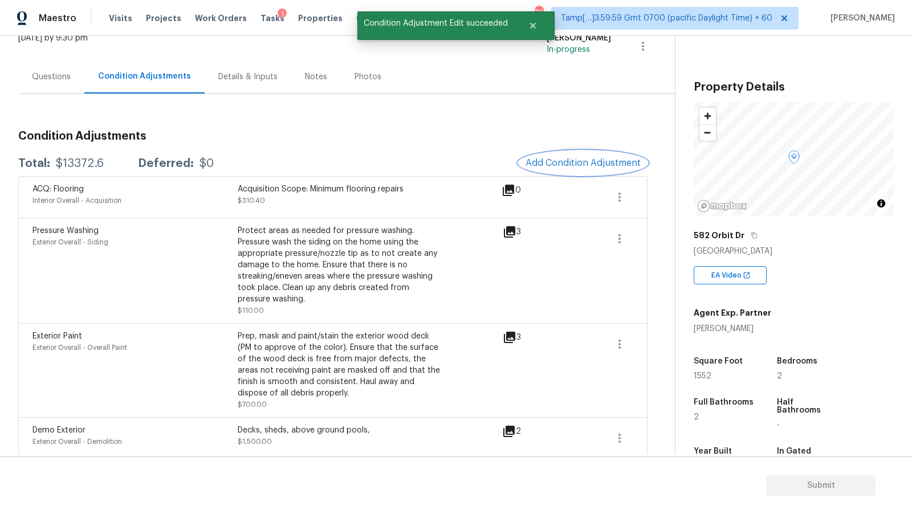
click at [581, 160] on span "Add Condition Adjustment" at bounding box center [583, 163] width 115 height 10
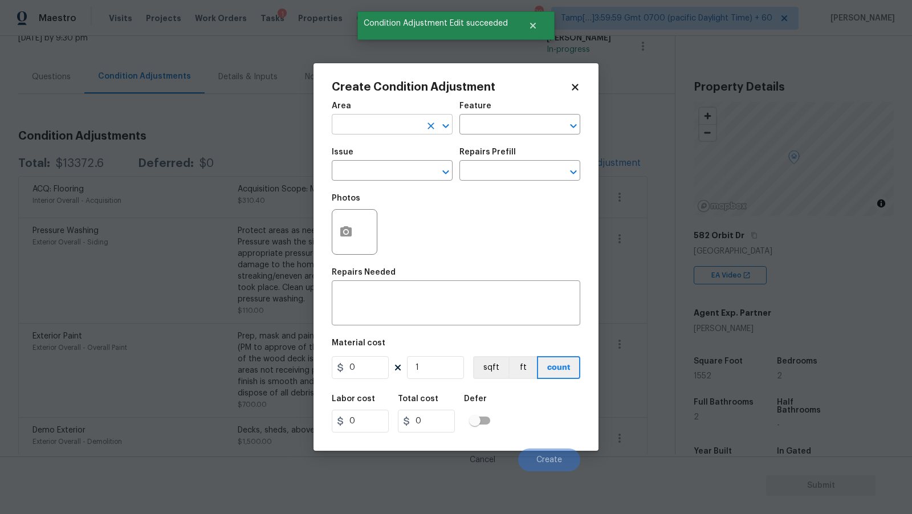
click at [399, 131] on input "text" at bounding box center [376, 126] width 89 height 18
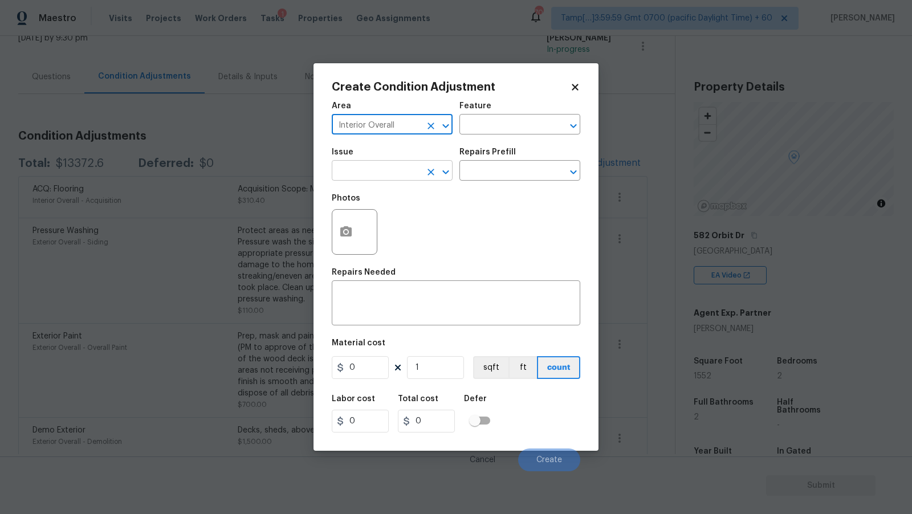
type input "Interior Overall"
click at [394, 177] on input "text" at bounding box center [376, 172] width 89 height 18
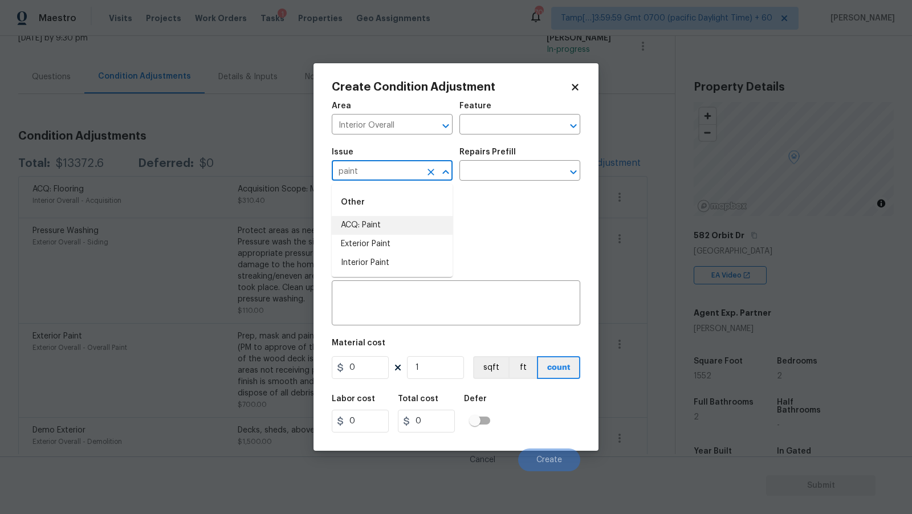
click at [381, 222] on li "ACQ: Paint" at bounding box center [392, 225] width 121 height 19
type input "ACQ: Paint"
click at [544, 161] on div "Repairs Prefill" at bounding box center [519, 155] width 121 height 15
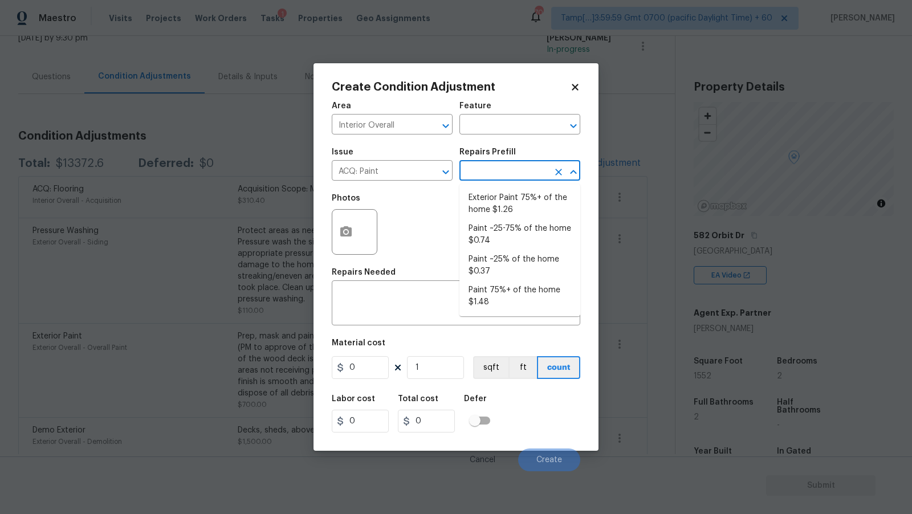
click at [535, 172] on input "text" at bounding box center [503, 172] width 89 height 18
click at [530, 261] on li "Paint ~25% of the home $0.37" at bounding box center [519, 265] width 121 height 31
type input "Acquisition"
type textarea "Acquisition Scope: ~25% of the home needs interior paint"
type input "0.37"
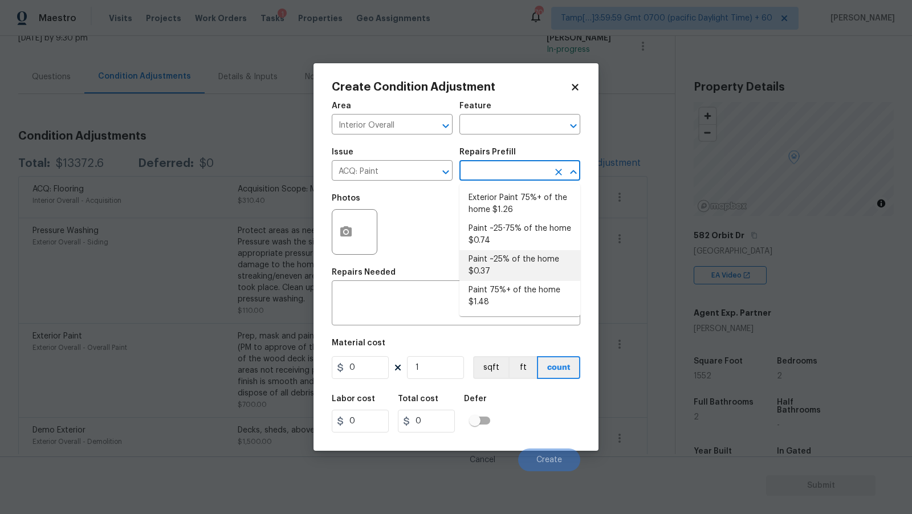
type input "0.37"
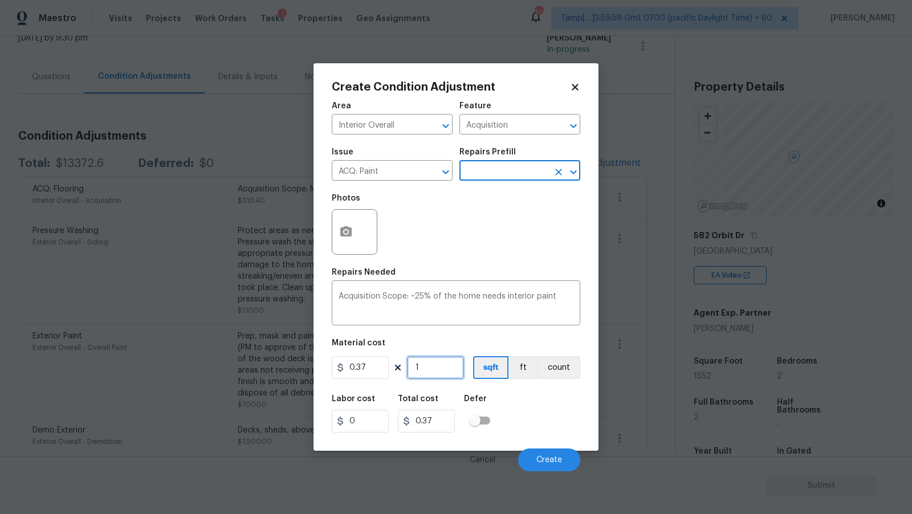
click at [430, 369] on input "1" at bounding box center [435, 367] width 57 height 23
type input "15"
type input "5.55"
type input "155"
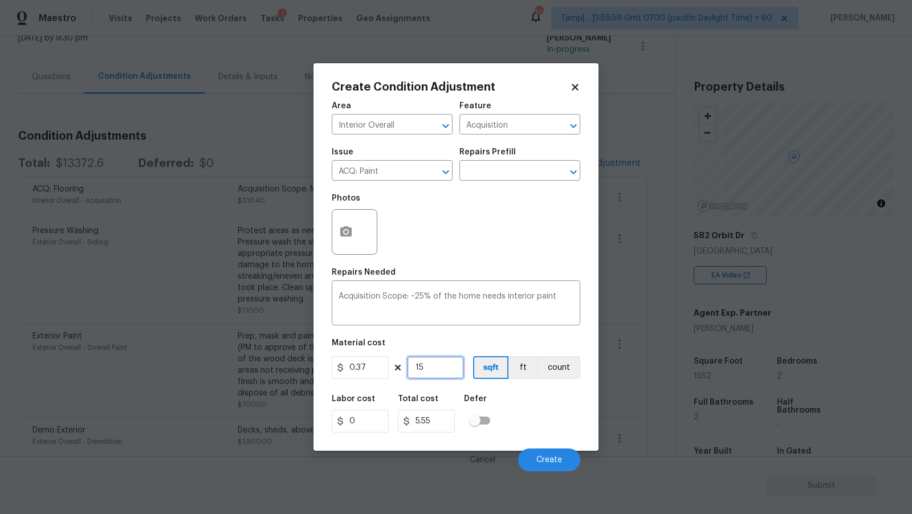
type input "57.35"
type input "1552"
type input "574.24"
type input "1552"
click at [471, 287] on div "Acquisition Scope: ~25% of the home needs interior paint x ​" at bounding box center [456, 304] width 249 height 42
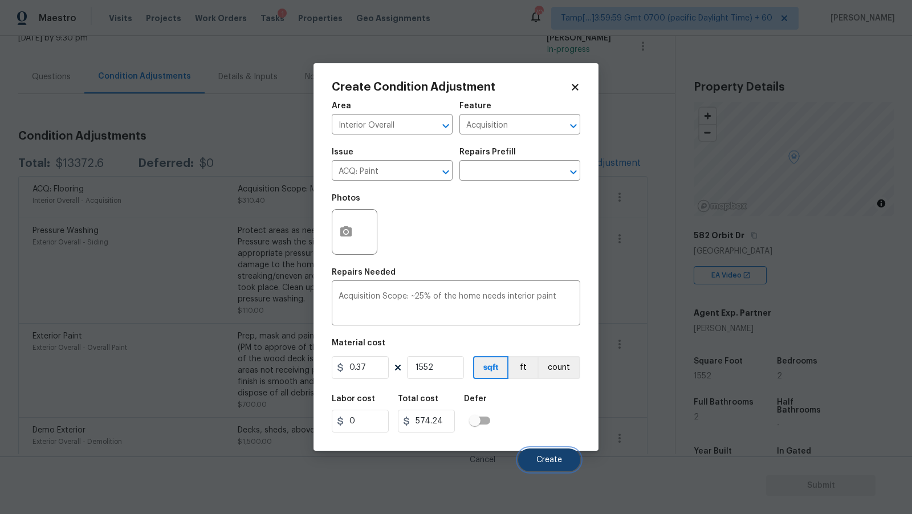
click at [558, 459] on span "Create" at bounding box center [549, 460] width 26 height 9
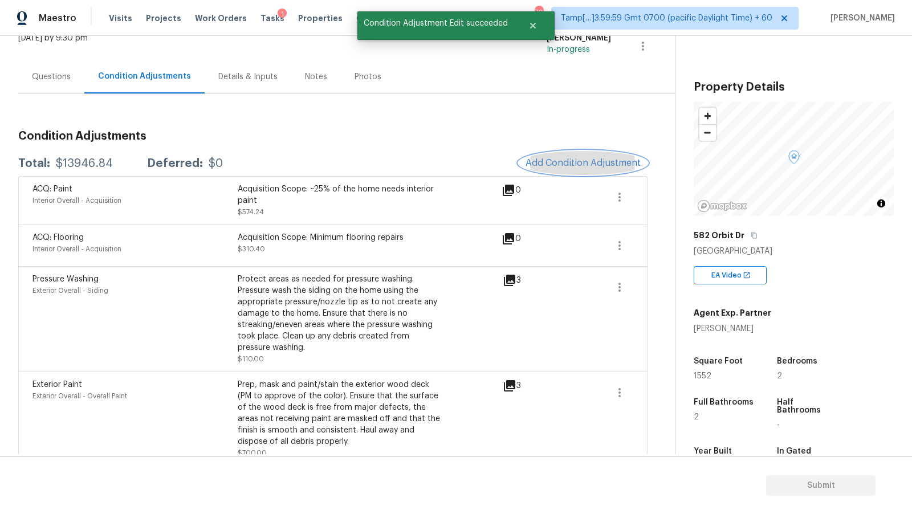
click at [577, 165] on span "Add Condition Adjustment" at bounding box center [583, 163] width 115 height 10
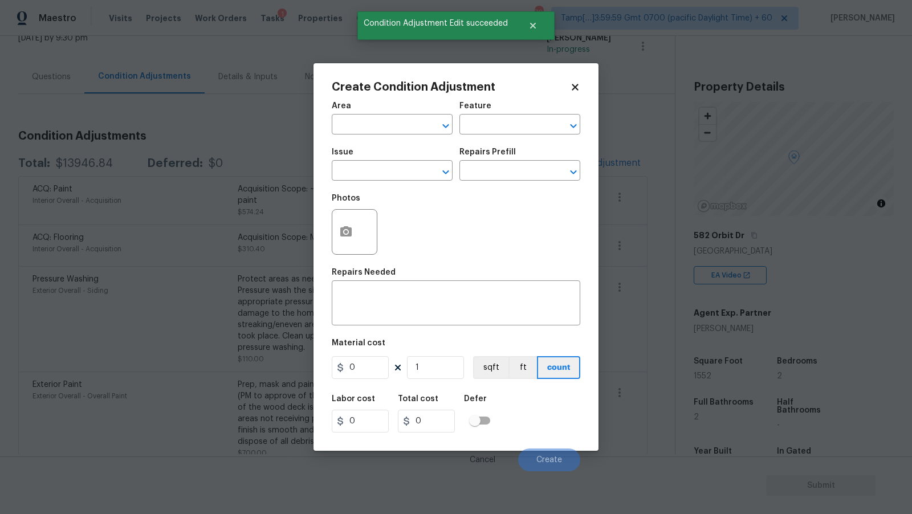
click at [380, 116] on div "Area" at bounding box center [392, 109] width 121 height 15
click at [379, 120] on input "text" at bounding box center [376, 126] width 89 height 18
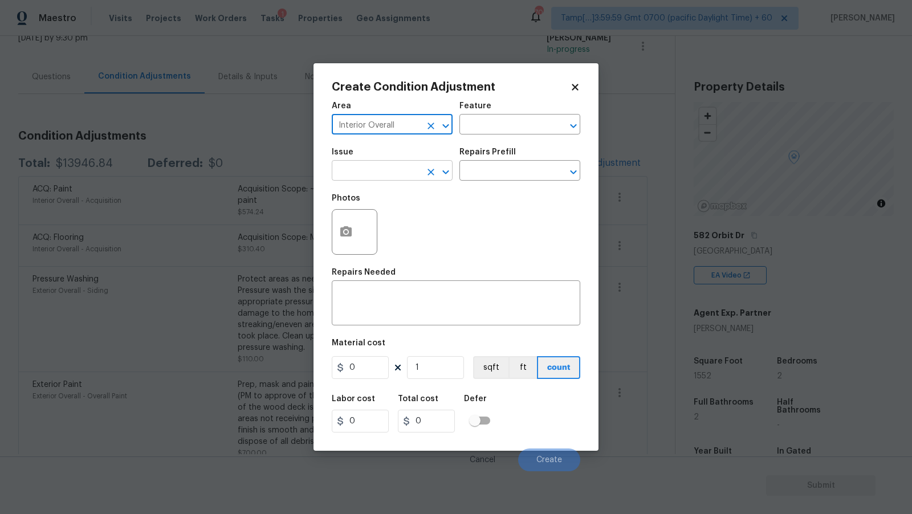
type input "Interior Overall"
click at [396, 176] on input "text" at bounding box center [376, 172] width 89 height 18
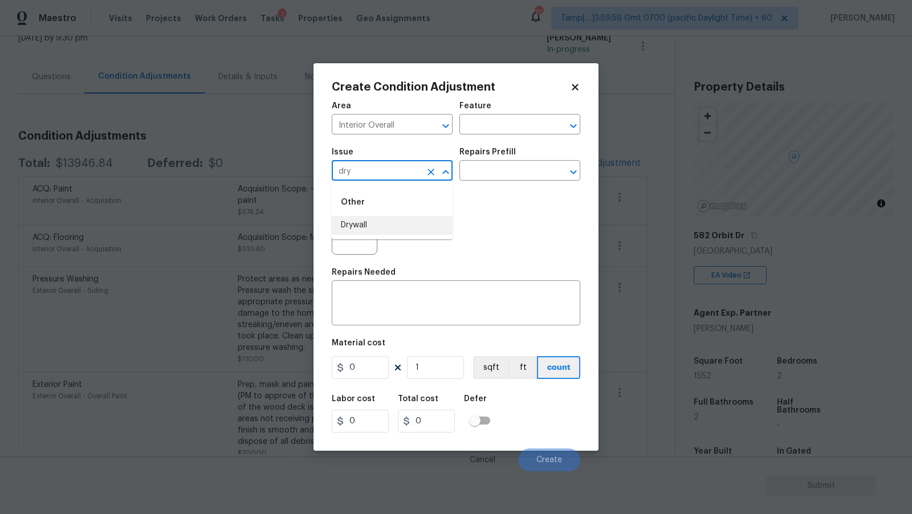
click at [412, 225] on li "Drywall" at bounding box center [392, 225] width 121 height 19
type input "Drywall"
click at [524, 172] on input "text" at bounding box center [503, 172] width 89 height 18
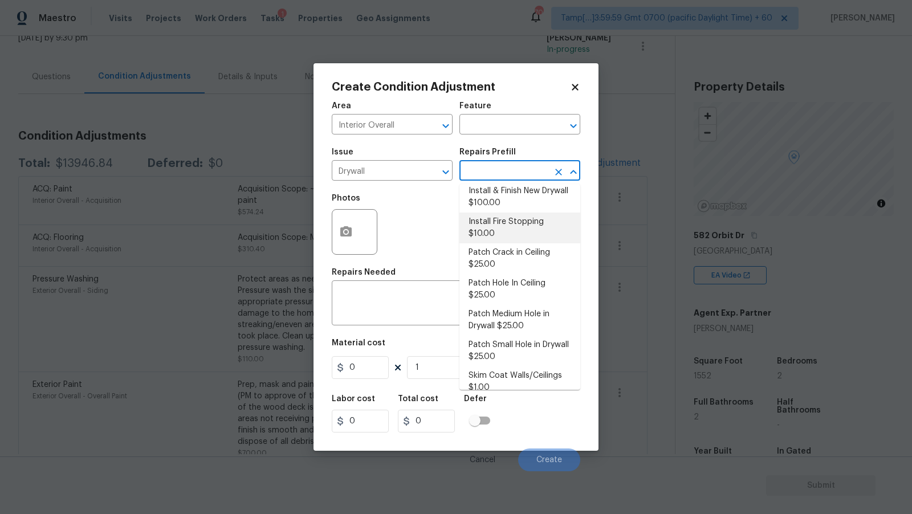
scroll to position [0, 0]
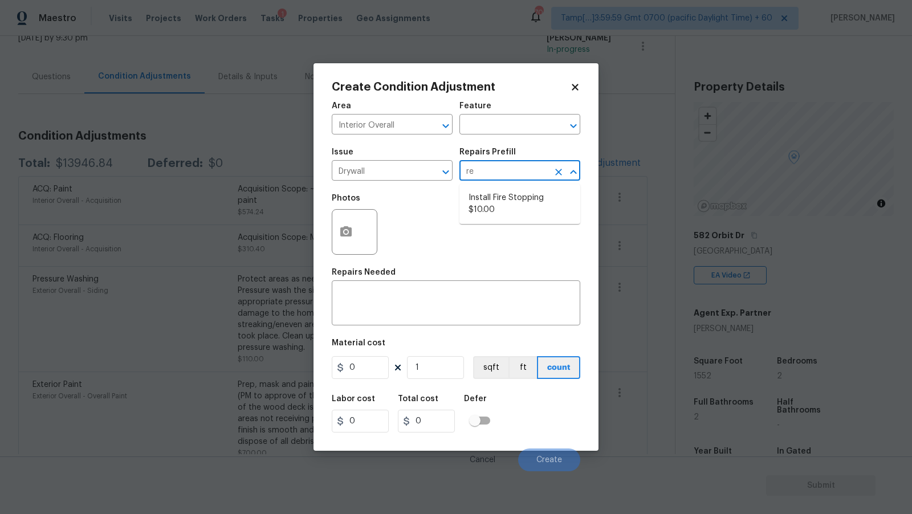
type input "r"
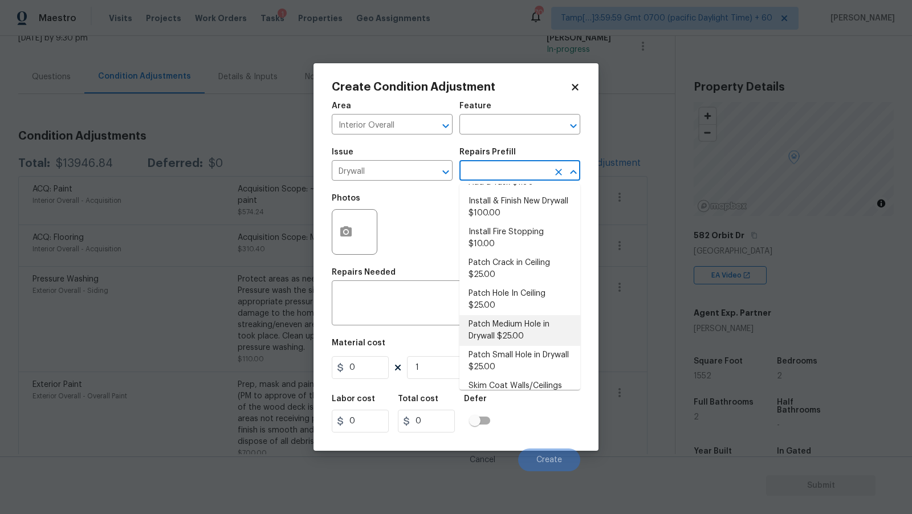
scroll to position [26, 0]
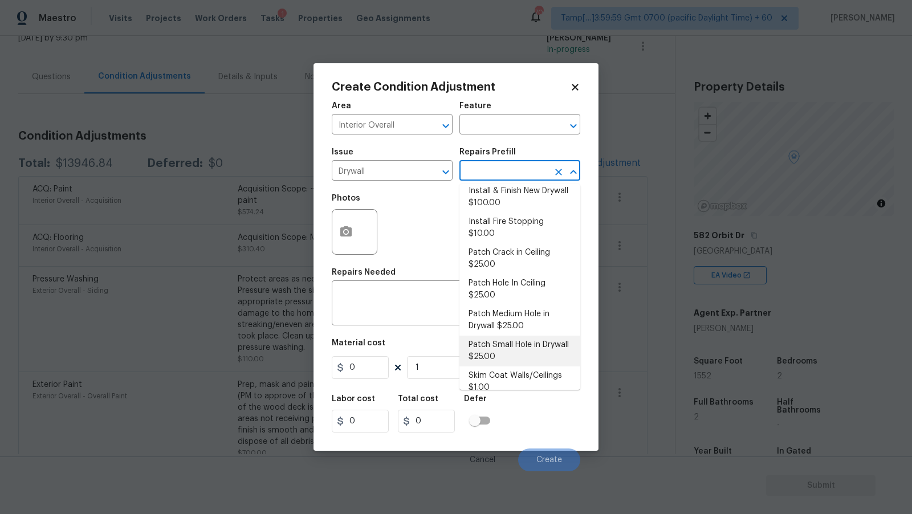
click at [543, 343] on li "Patch Small Hole in Drywall $25.00" at bounding box center [519, 351] width 121 height 31
type input "Walls and Ceiling"
type textarea "Prep/scrape all loose material from the damaged area; prime if needed. Patch th…"
type input "25"
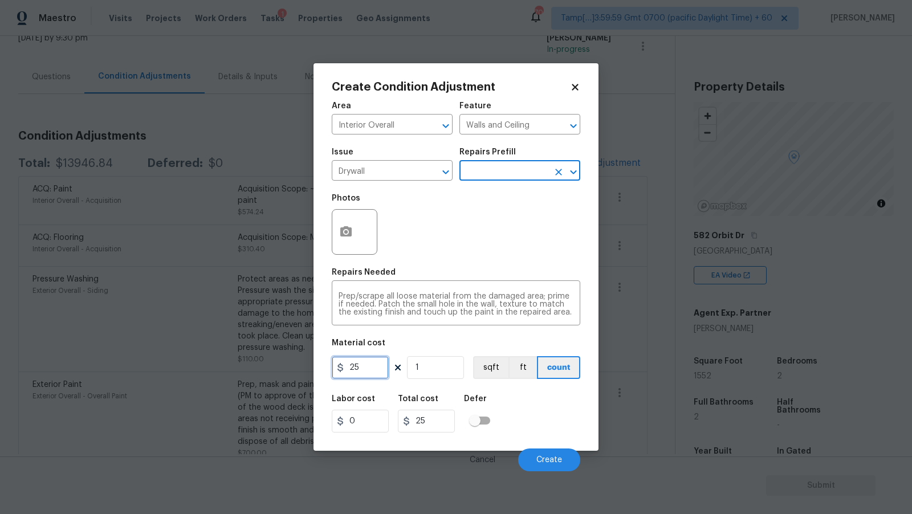
click at [373, 368] on input "25" at bounding box center [360, 367] width 57 height 23
click at [415, 336] on div "Area Interior Overall ​ Feature Walls and Ceiling ​ Issue Drywall ​ Repairs Pre…" at bounding box center [456, 283] width 249 height 376
click at [365, 365] on input "25" at bounding box center [360, 367] width 57 height 23
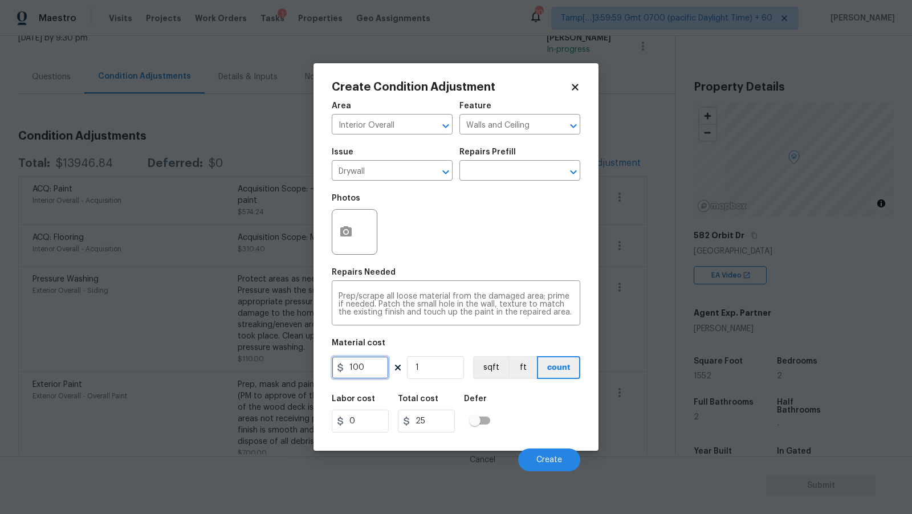
type input "100"
click at [413, 258] on div "Photos" at bounding box center [456, 225] width 249 height 74
click at [351, 229] on icon "button" at bounding box center [345, 231] width 11 height 10
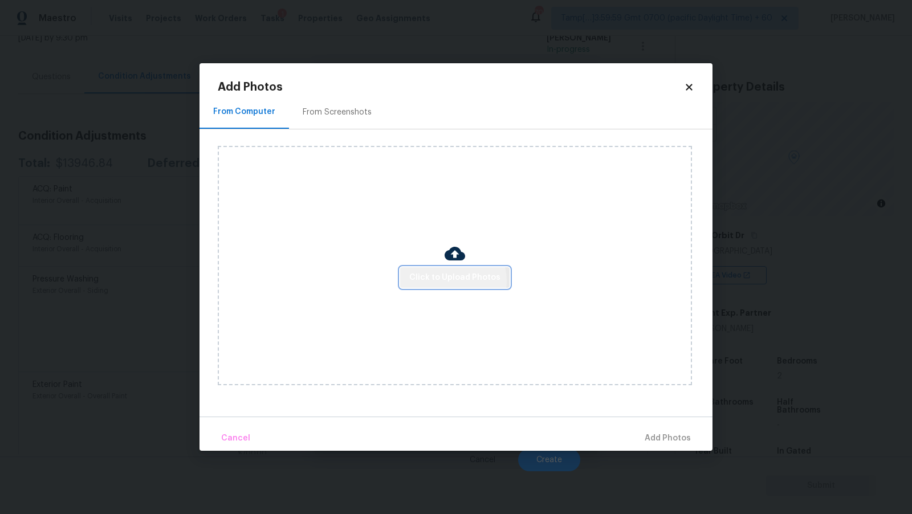
click at [449, 281] on span "Click to Upload Photos" at bounding box center [454, 278] width 91 height 14
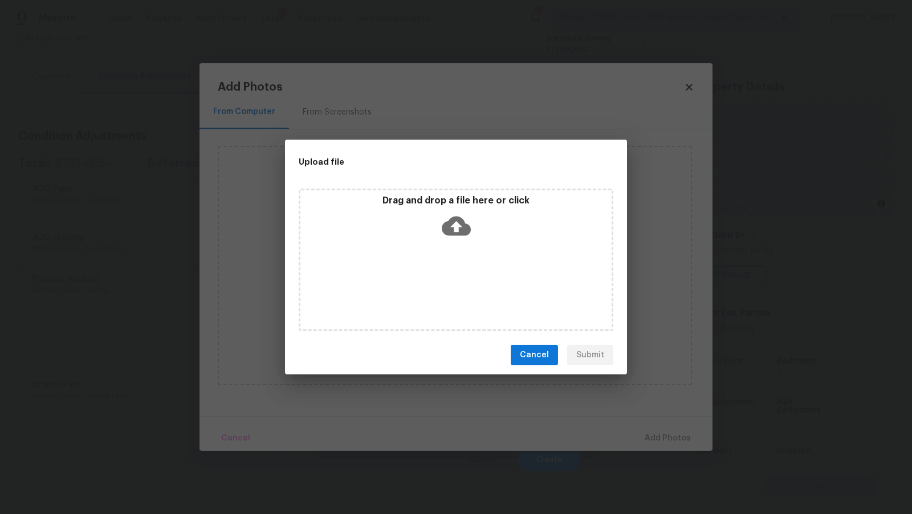
click at [456, 227] on icon at bounding box center [456, 225] width 29 height 29
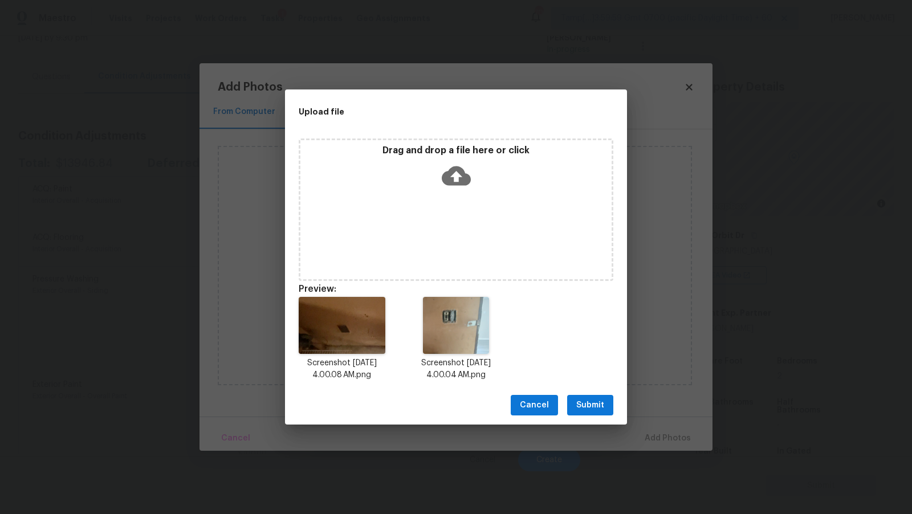
click at [605, 407] on button "Submit" at bounding box center [590, 405] width 46 height 21
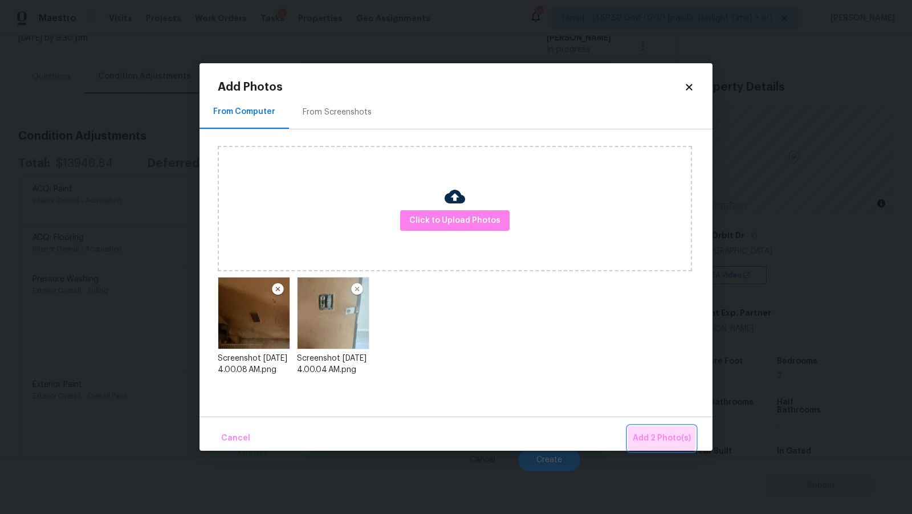
click at [644, 431] on button "Add 2 Photo(s)" at bounding box center [661, 438] width 67 height 25
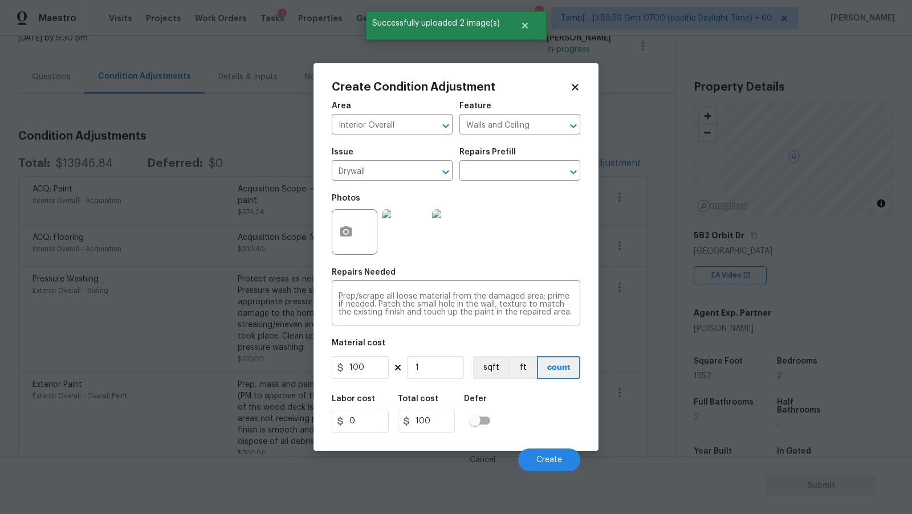
click at [545, 448] on div "Cancel Create" at bounding box center [456, 456] width 249 height 32
click at [540, 456] on button "Create" at bounding box center [549, 460] width 62 height 23
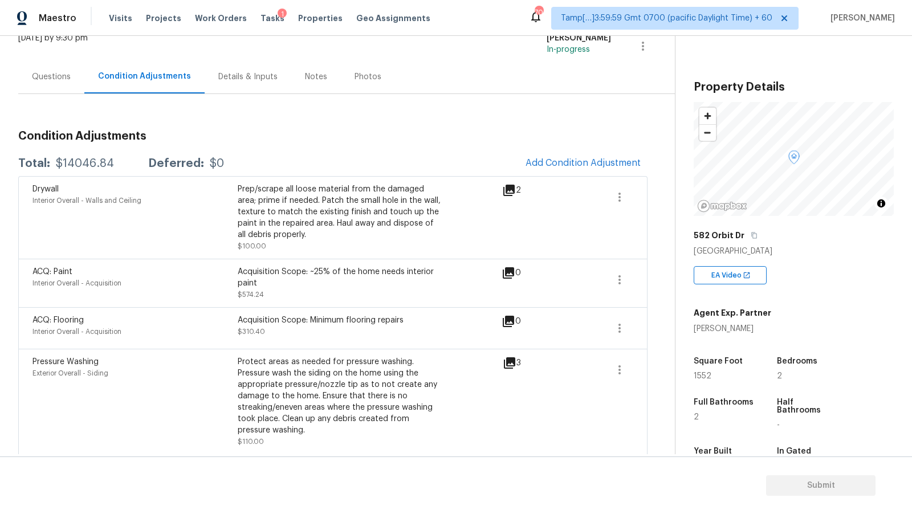
click at [66, 80] on div "Questions" at bounding box center [51, 76] width 39 height 11
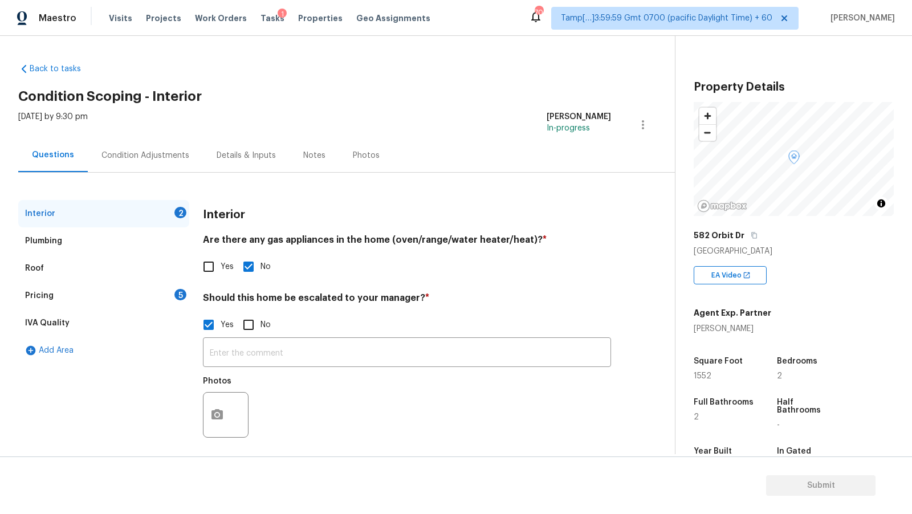
scroll to position [7, 0]
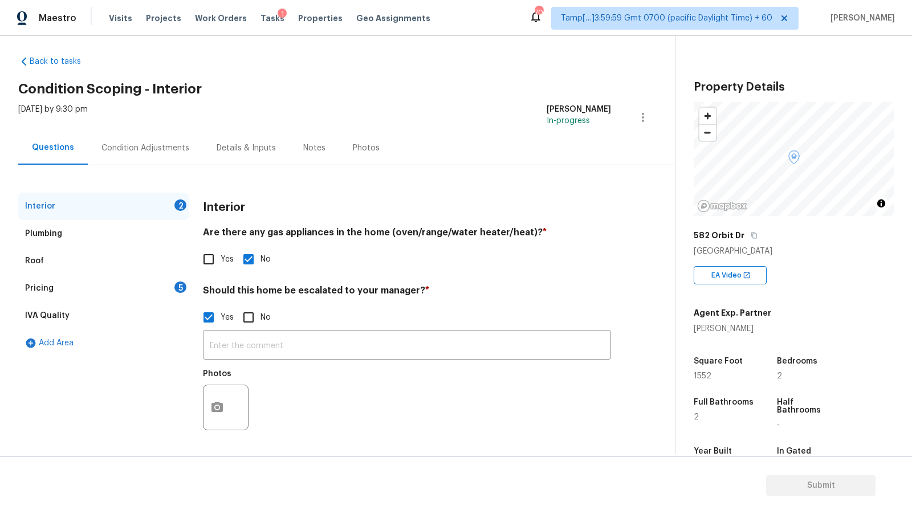
click at [242, 320] on input "No" at bounding box center [249, 318] width 24 height 24
checkbox input "true"
checkbox input "false"
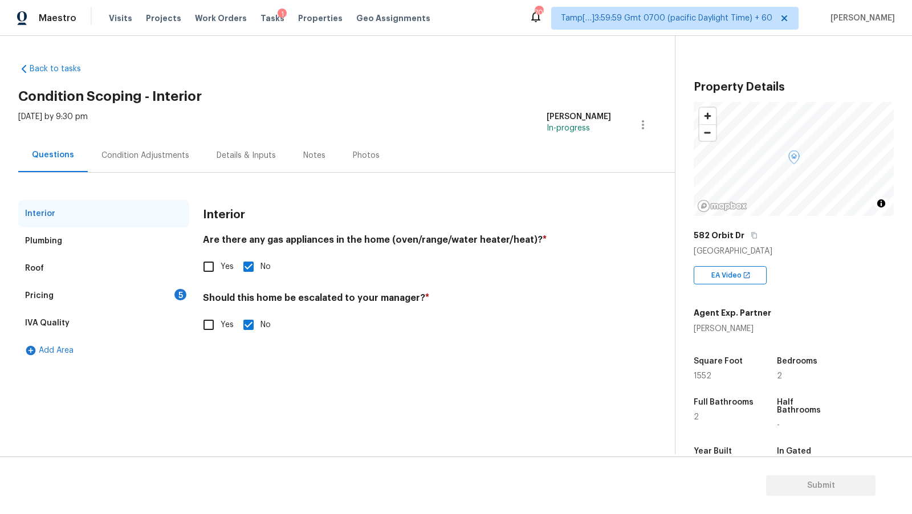
click at [135, 281] on div "Roof" at bounding box center [103, 268] width 171 height 27
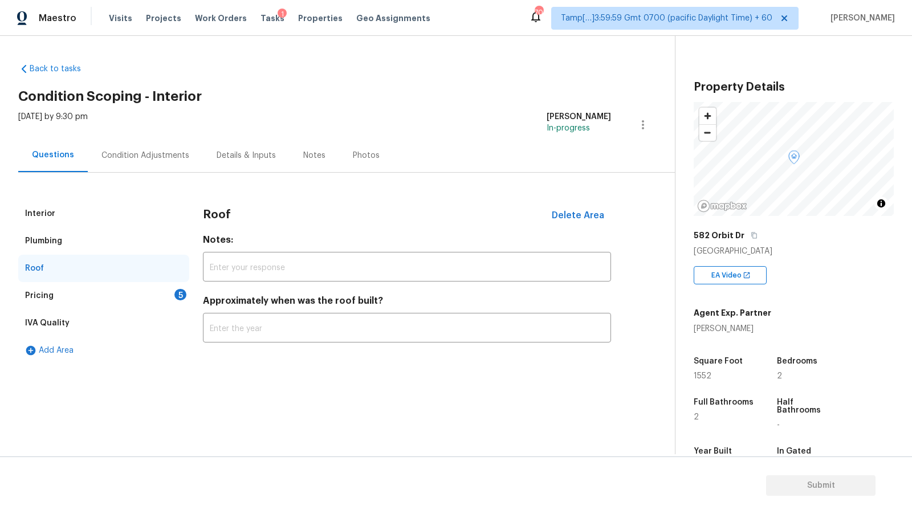
click at [127, 294] on div "Pricing 5" at bounding box center [103, 295] width 171 height 27
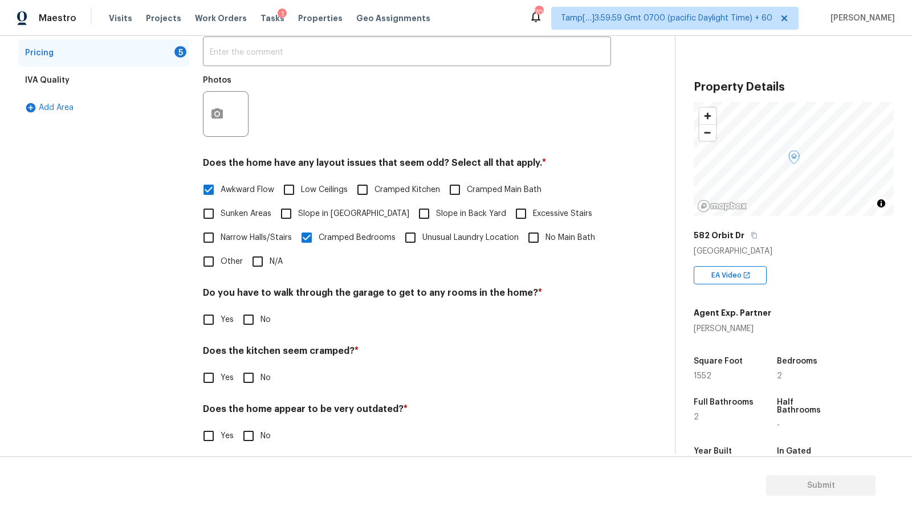
scroll to position [254, 0]
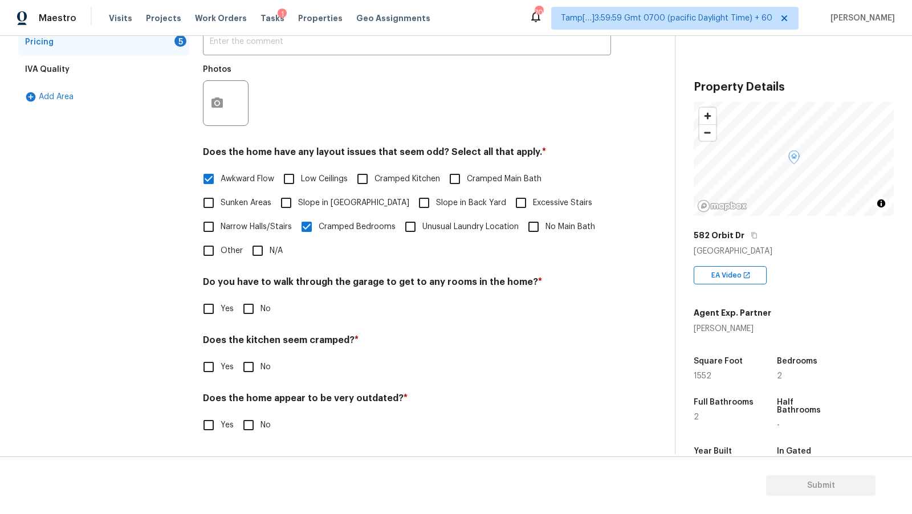
click at [254, 311] on input "No" at bounding box center [249, 309] width 24 height 24
checkbox input "true"
click at [253, 373] on input "No" at bounding box center [249, 367] width 24 height 24
checkbox input "true"
click at [242, 430] on input "No" at bounding box center [249, 425] width 24 height 24
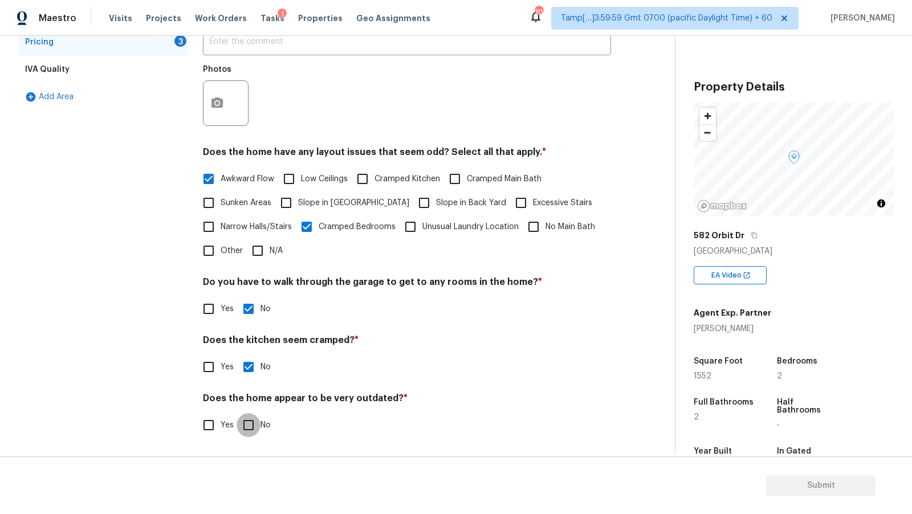
checkbox input "true"
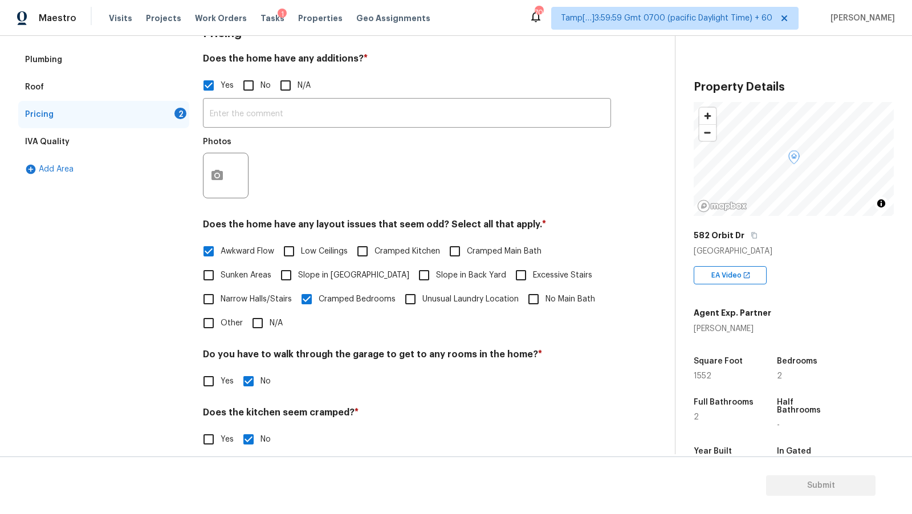
scroll to position [165, 0]
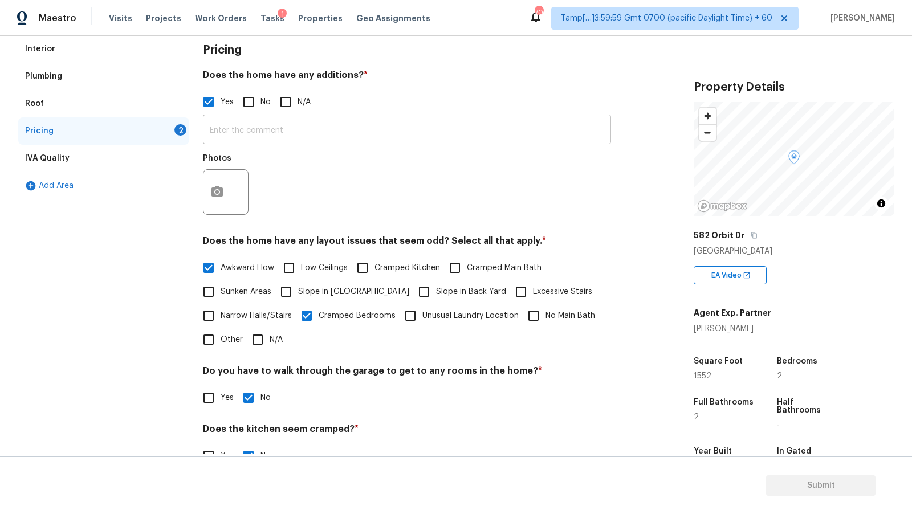
click at [296, 138] on input "text" at bounding box center [407, 130] width 408 height 27
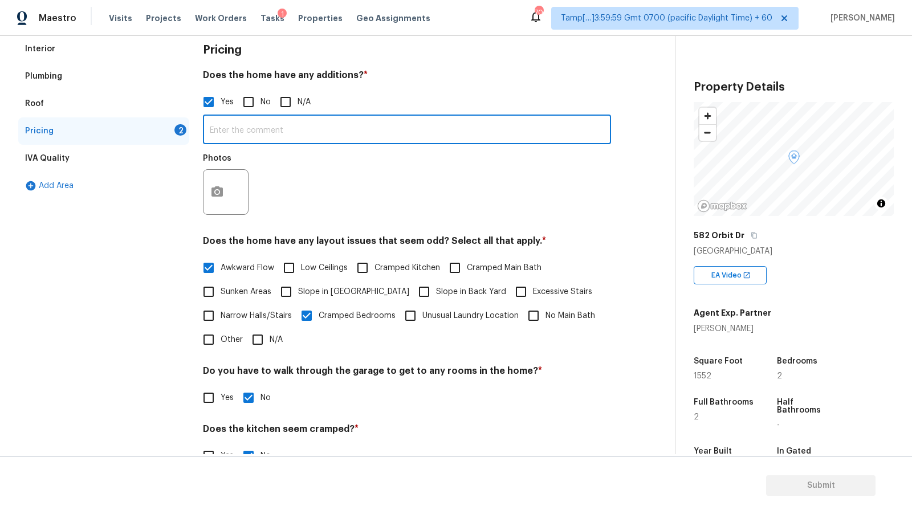
paste input "ADU"
type input "ADU"
click at [218, 186] on button "button" at bounding box center [217, 192] width 27 height 44
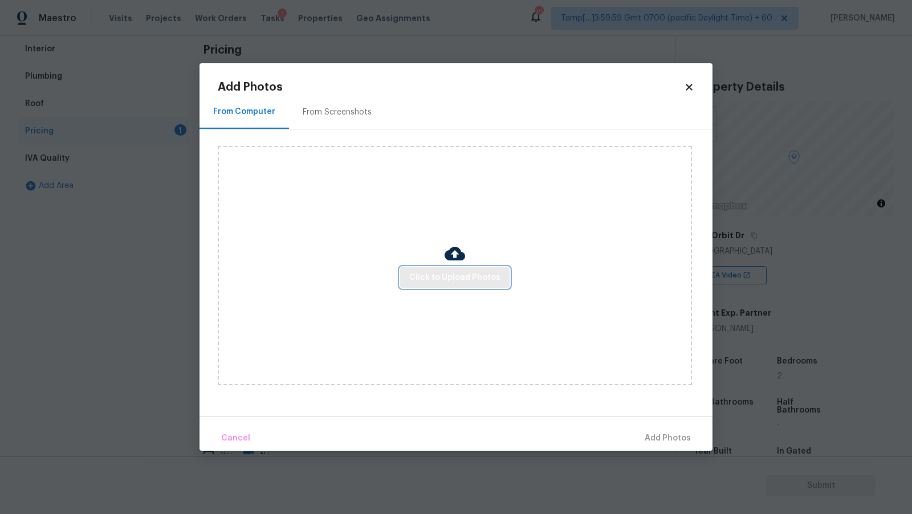
click at [427, 274] on span "Click to Upload Photos" at bounding box center [454, 278] width 91 height 14
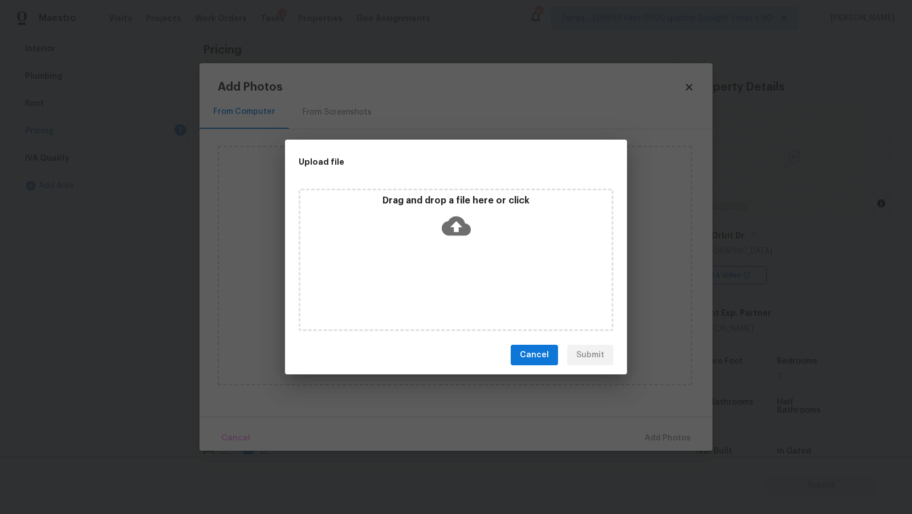
click at [461, 226] on icon at bounding box center [456, 225] width 29 height 29
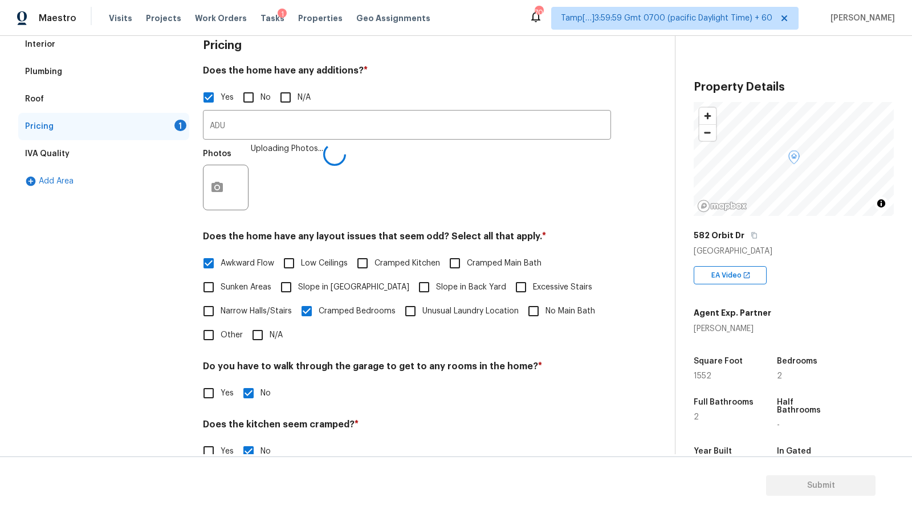
scroll to position [85, 0]
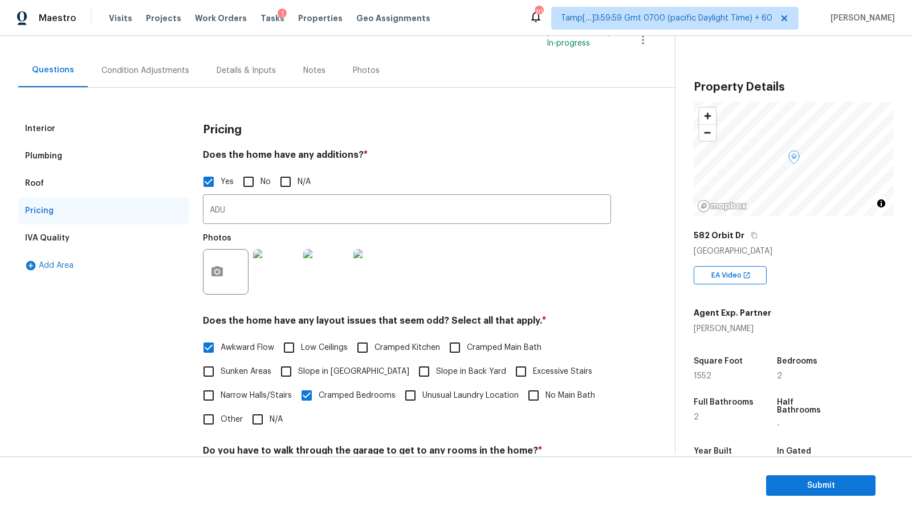
click at [130, 56] on div "Condition Adjustments" at bounding box center [145, 71] width 115 height 34
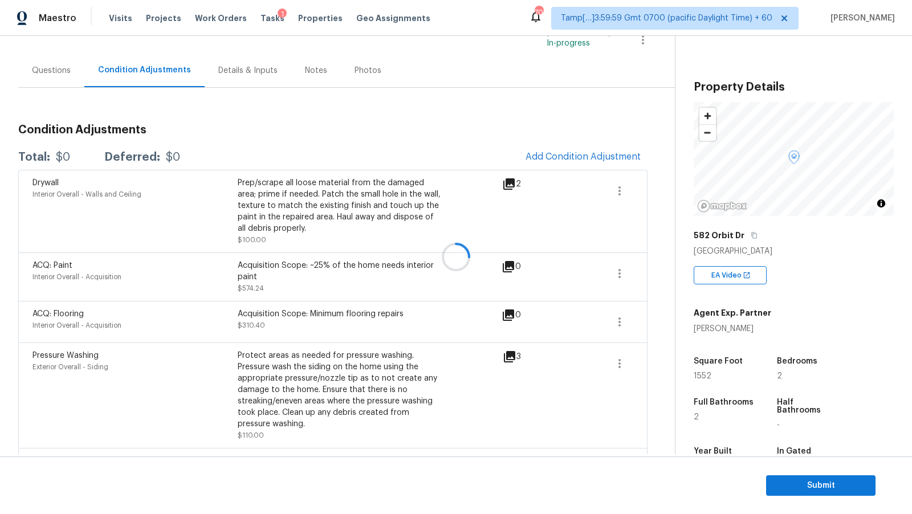
click at [128, 72] on div at bounding box center [456, 257] width 912 height 514
drag, startPoint x: 57, startPoint y: 157, endPoint x: 128, endPoint y: 156, distance: 71.3
click at [128, 156] on div "Total: $14046.84 Deferred: $0" at bounding box center [121, 157] width 206 height 11
copy div "$14046.84"
click at [56, 67] on div "Questions" at bounding box center [51, 70] width 39 height 11
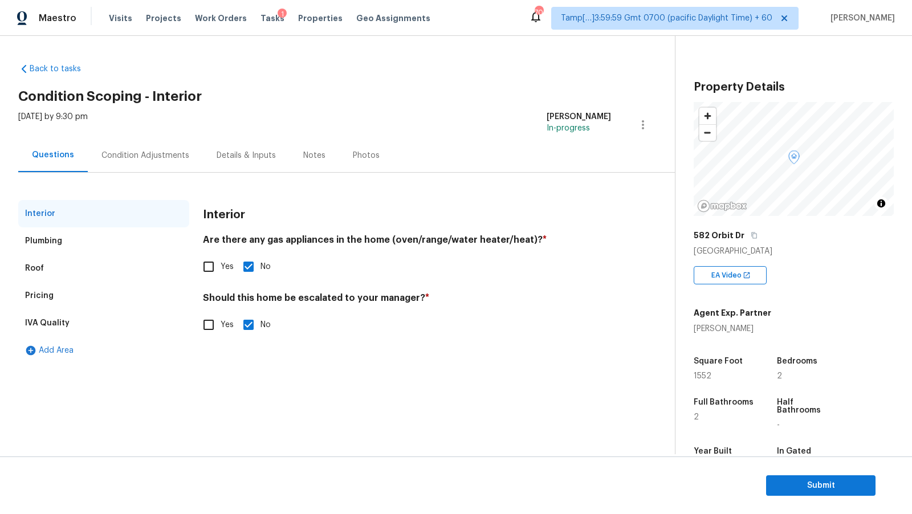
click at [98, 331] on div "IVA Quality" at bounding box center [103, 323] width 171 height 27
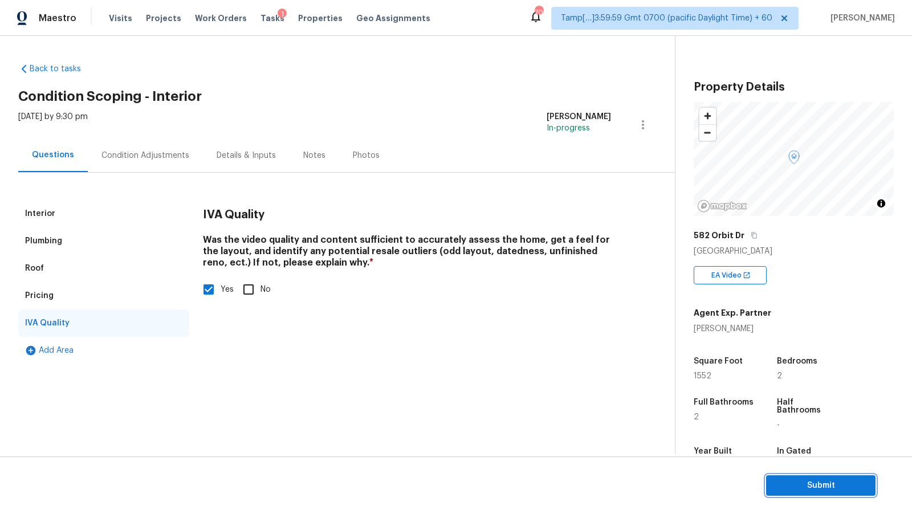
click at [794, 491] on span "Submit" at bounding box center [820, 486] width 91 height 14
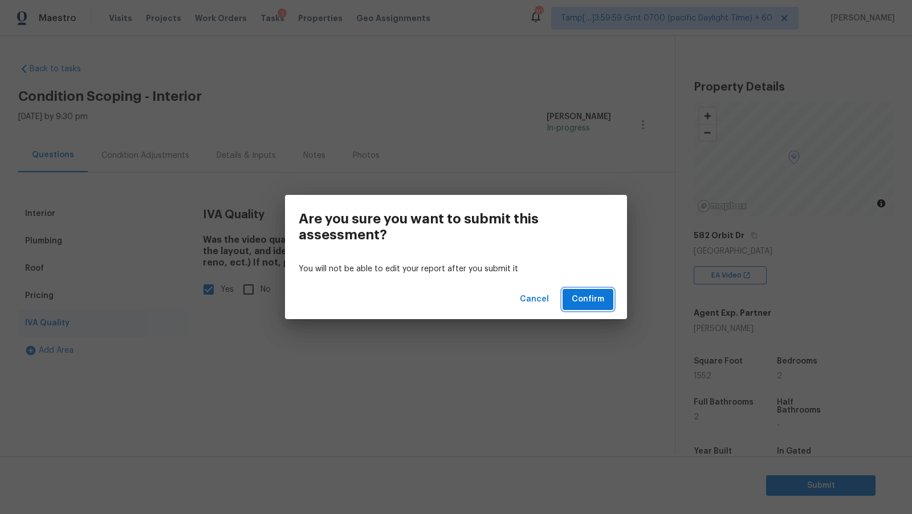
click at [601, 303] on span "Confirm" at bounding box center [588, 299] width 32 height 14
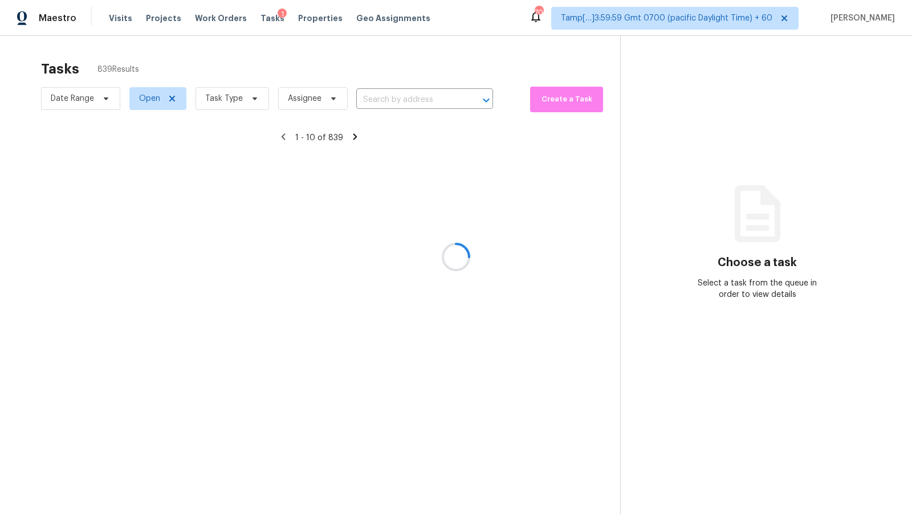
click at [242, 99] on div at bounding box center [456, 257] width 912 height 514
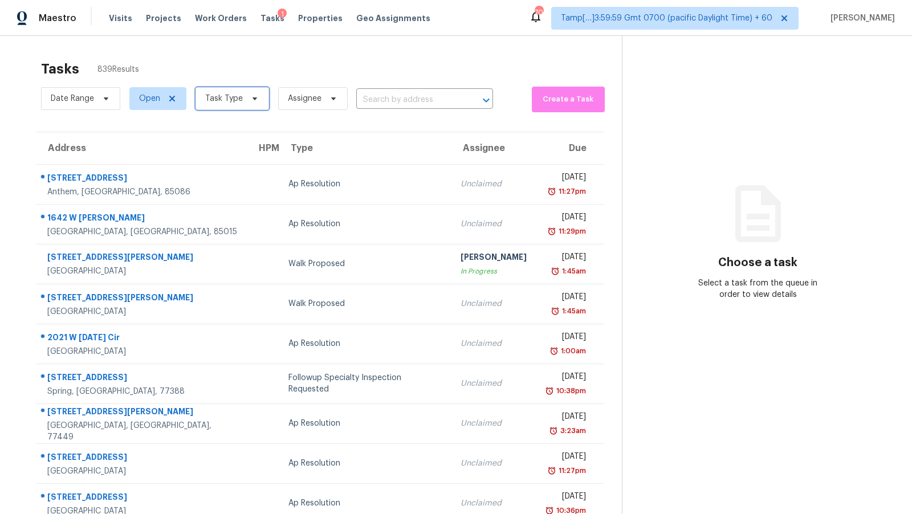
click at [229, 91] on span "Task Type" at bounding box center [233, 98] width 74 height 23
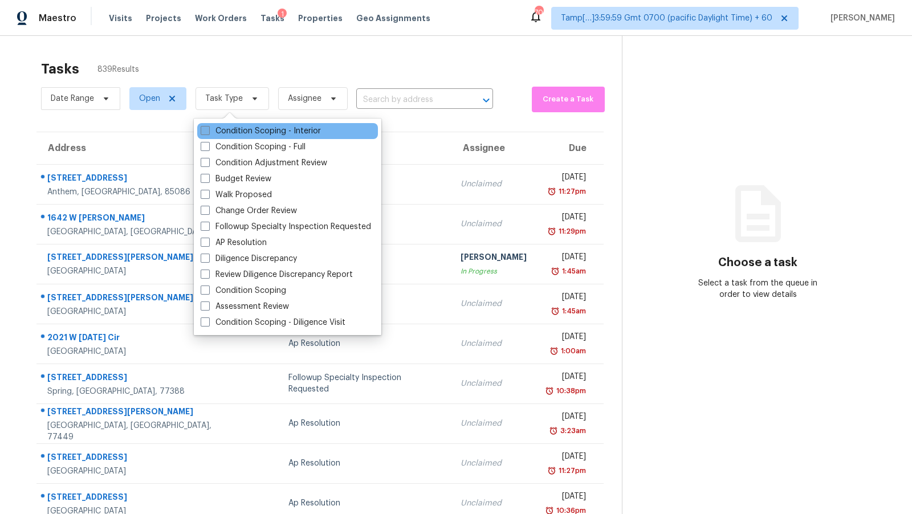
click at [259, 129] on label "Condition Scoping - Interior" at bounding box center [261, 130] width 120 height 11
click at [208, 129] on input "Condition Scoping - Interior" at bounding box center [204, 128] width 7 height 7
checkbox input "true"
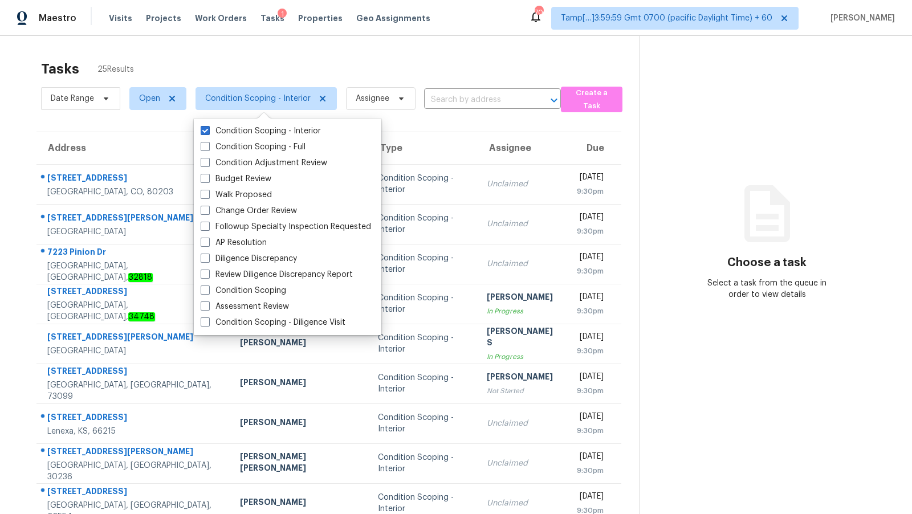
click at [492, 151] on th "Assignee" at bounding box center [523, 148] width 90 height 32
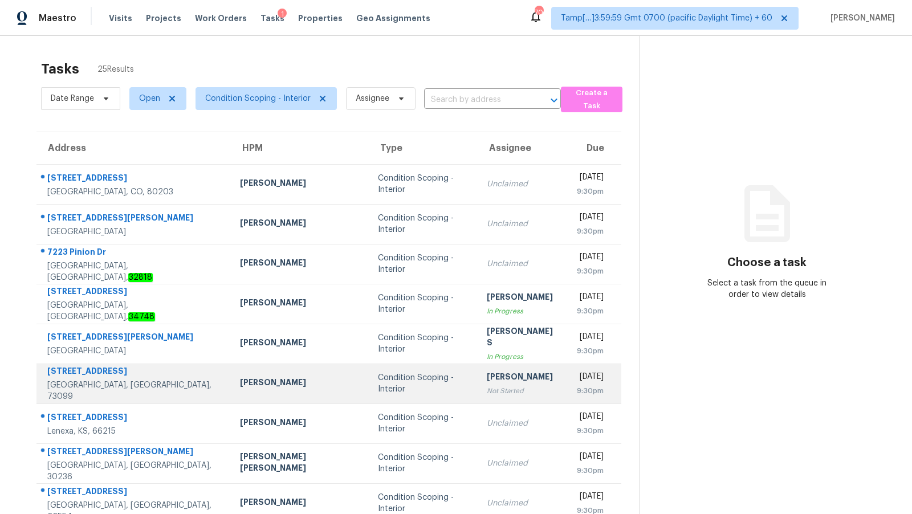
scroll to position [78, 0]
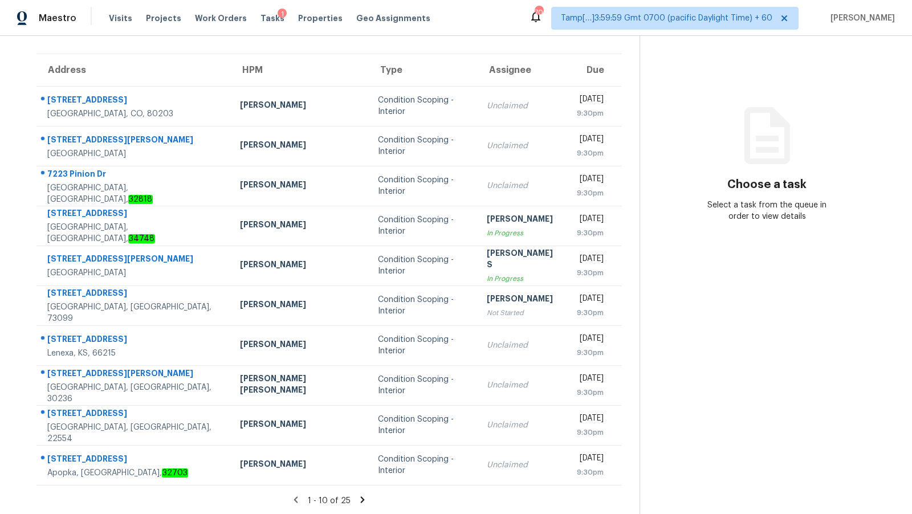
click at [359, 497] on icon at bounding box center [362, 500] width 10 height 10
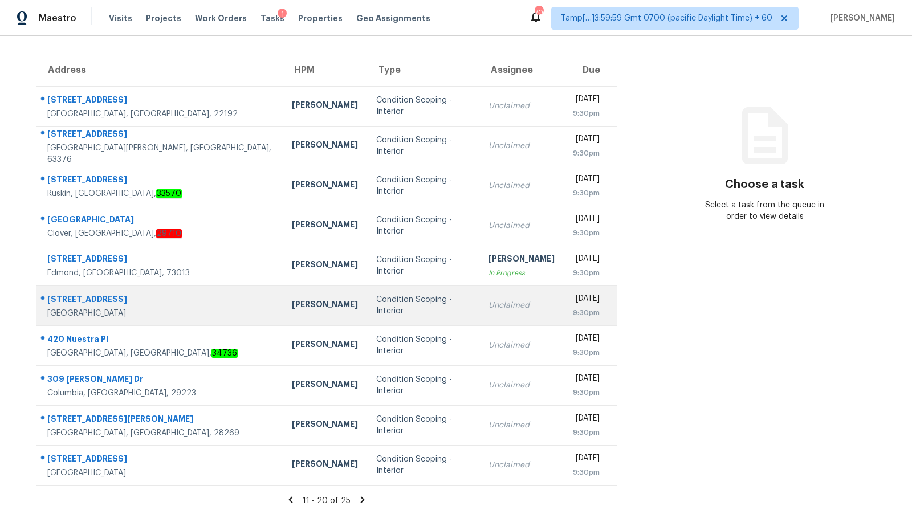
click at [489, 303] on div "Unclaimed" at bounding box center [522, 305] width 66 height 11
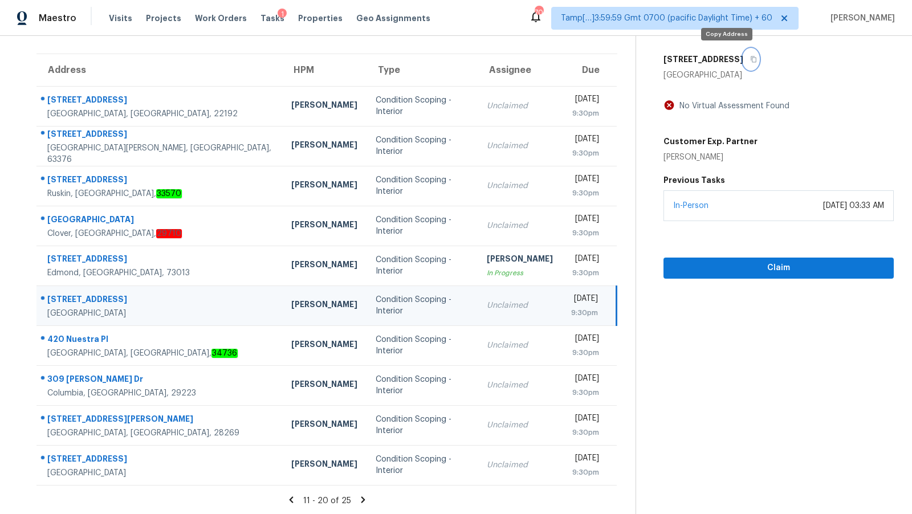
click at [743, 63] on button "button" at bounding box center [750, 59] width 15 height 21
click at [770, 270] on span "Claim" at bounding box center [779, 268] width 212 height 14
click at [770, 270] on span "Start Assessment" at bounding box center [779, 268] width 212 height 14
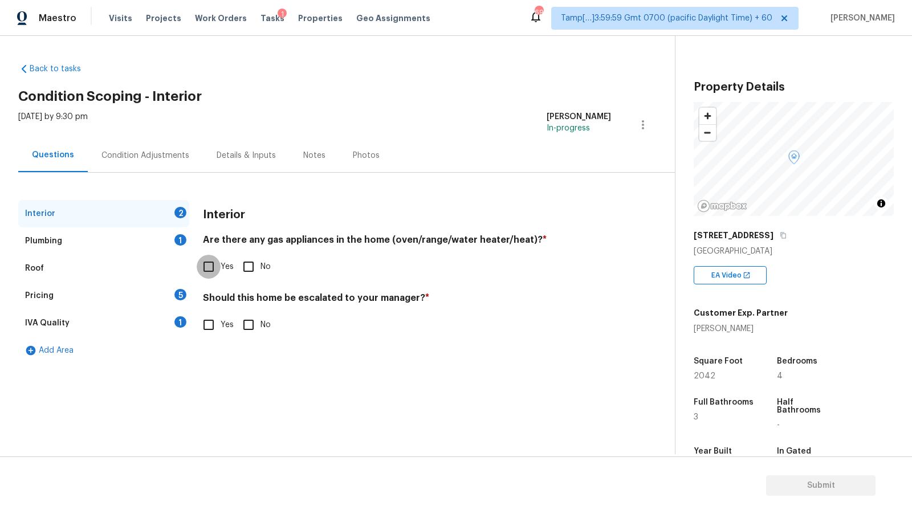
click at [207, 272] on input "Yes" at bounding box center [209, 267] width 24 height 24
checkbox input "true"
click at [145, 238] on div "Plumbing 1" at bounding box center [103, 240] width 171 height 27
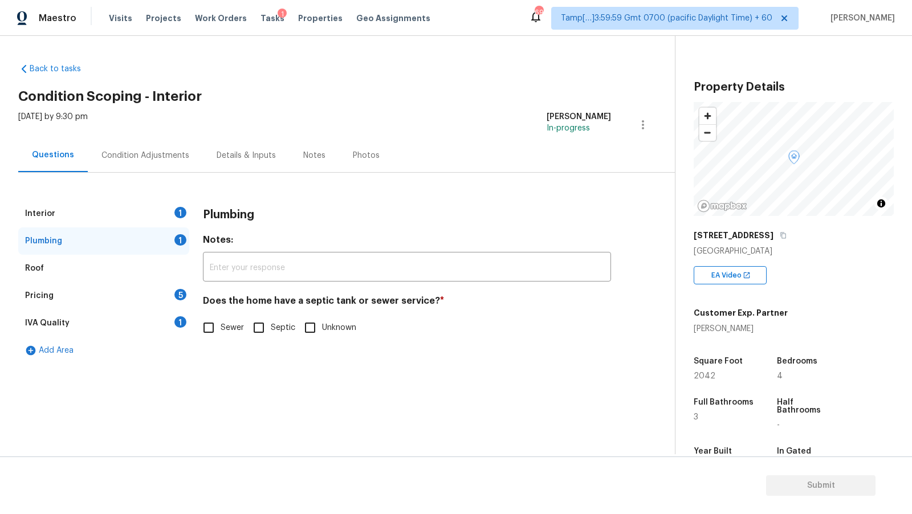
click at [233, 332] on span "Sewer" at bounding box center [232, 328] width 23 height 12
click at [221, 332] on input "Sewer" at bounding box center [209, 328] width 24 height 24
checkbox input "true"
click at [139, 211] on div "Interior 1" at bounding box center [103, 213] width 171 height 27
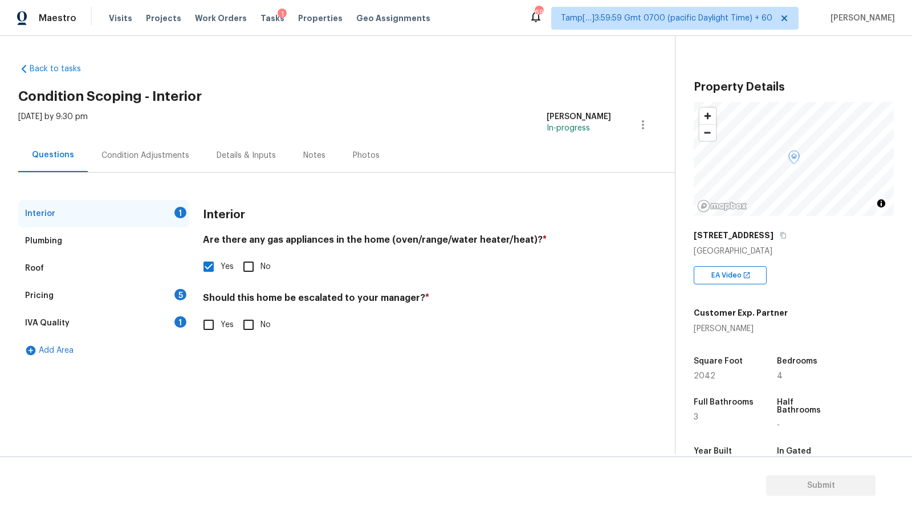
click at [130, 316] on div "IVA Quality 1" at bounding box center [103, 323] width 171 height 27
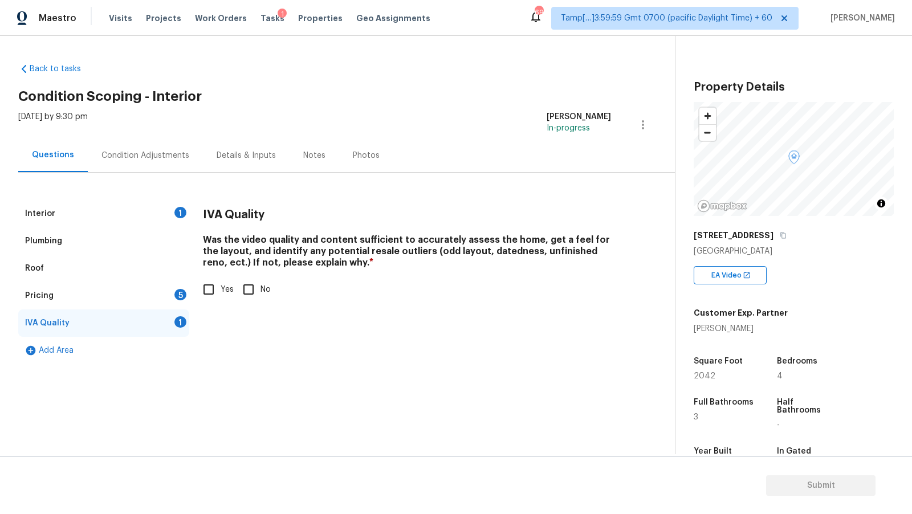
click at [229, 292] on span "Yes" at bounding box center [227, 290] width 13 height 12
click at [221, 292] on input "Yes" at bounding box center [209, 290] width 24 height 24
checkbox input "true"
click at [152, 292] on div "Pricing 5" at bounding box center [103, 295] width 171 height 27
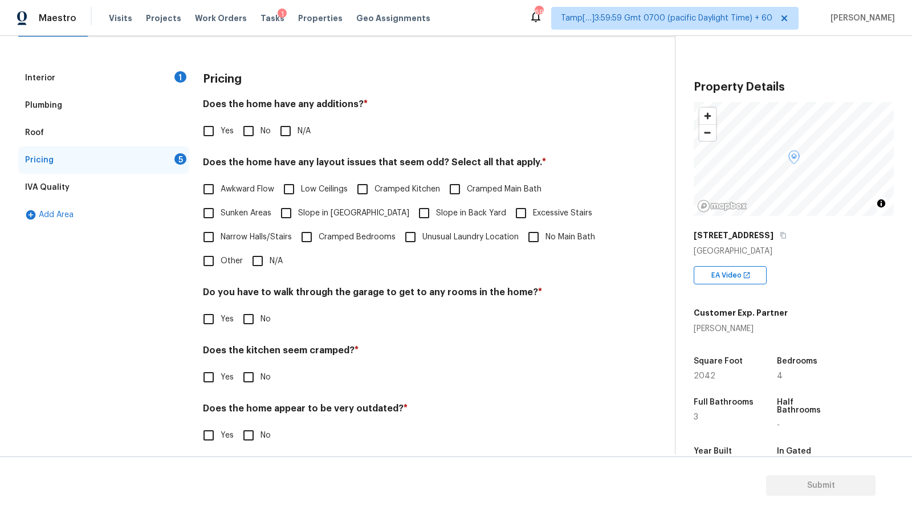
scroll to position [145, 0]
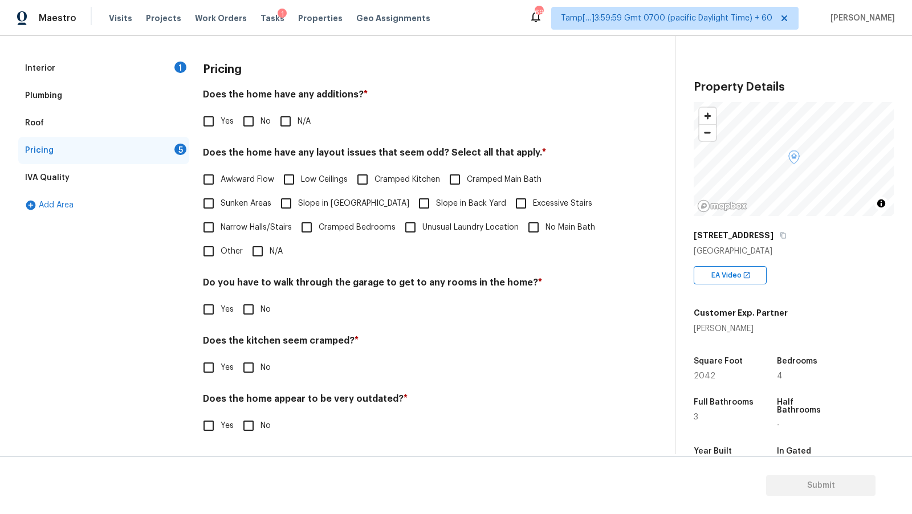
click at [263, 425] on span "No" at bounding box center [266, 426] width 10 height 12
click at [261, 425] on input "No" at bounding box center [249, 426] width 24 height 24
checkbox input "true"
click at [252, 367] on input "No" at bounding box center [249, 368] width 24 height 24
checkbox input "true"
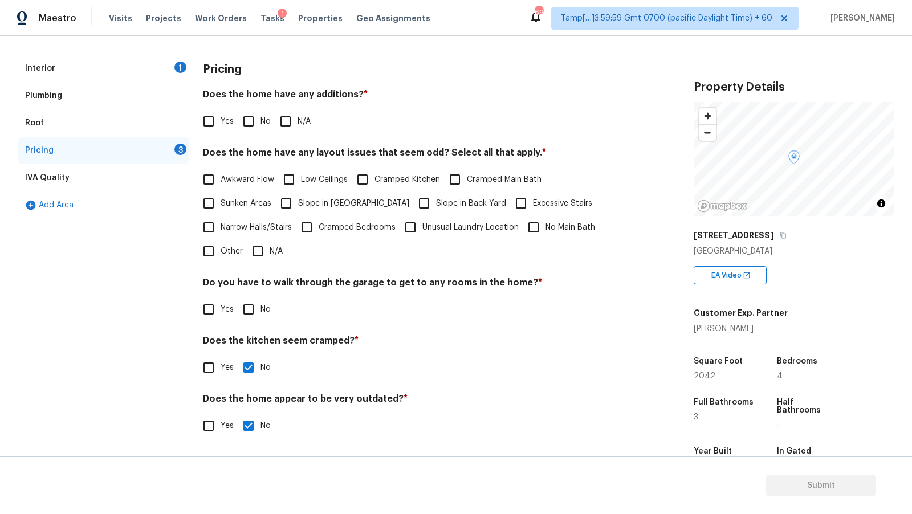
click at [252, 312] on input "No" at bounding box center [249, 310] width 24 height 24
checkbox input "true"
click at [258, 113] on input "No" at bounding box center [249, 121] width 24 height 24
checkbox input "true"
click at [267, 250] on input "N/A" at bounding box center [258, 251] width 24 height 24
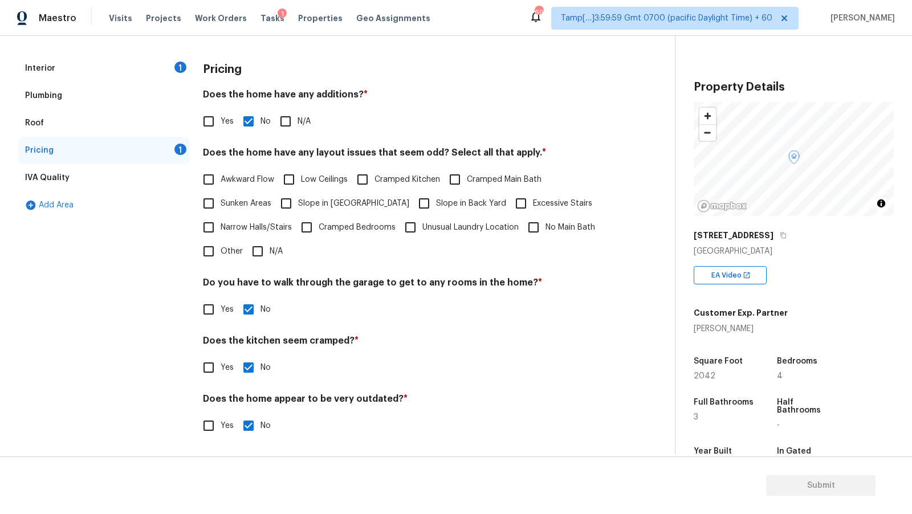
checkbox input "true"
click at [123, 78] on div "Interior 1" at bounding box center [103, 68] width 171 height 27
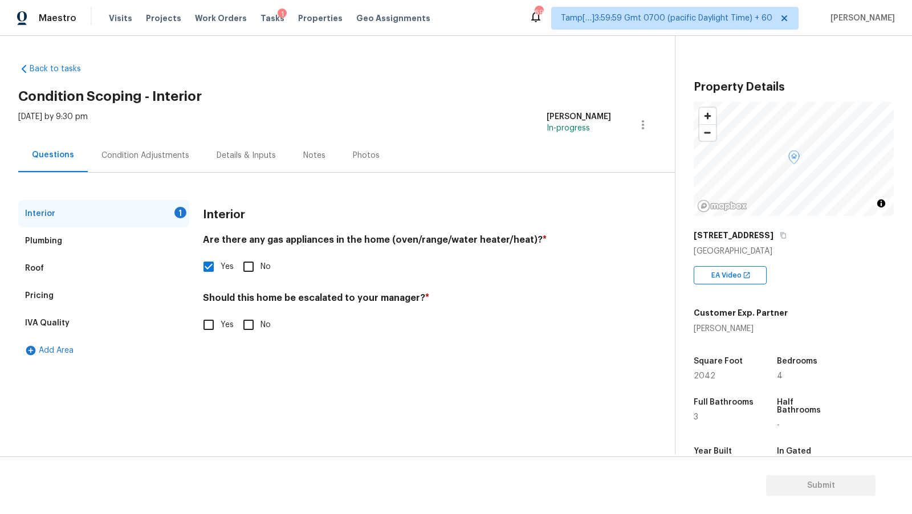
click at [160, 142] on div "Condition Adjustments" at bounding box center [145, 156] width 115 height 34
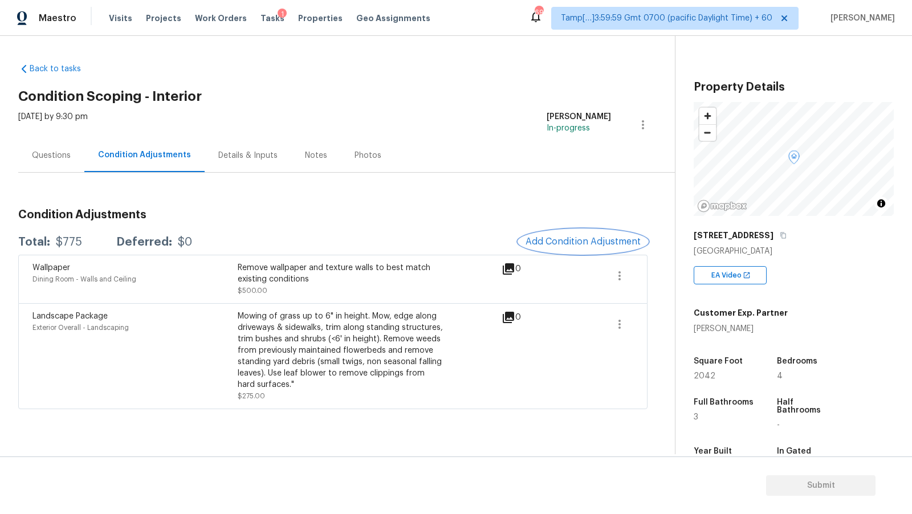
click at [587, 238] on span "Add Condition Adjustment" at bounding box center [583, 242] width 115 height 10
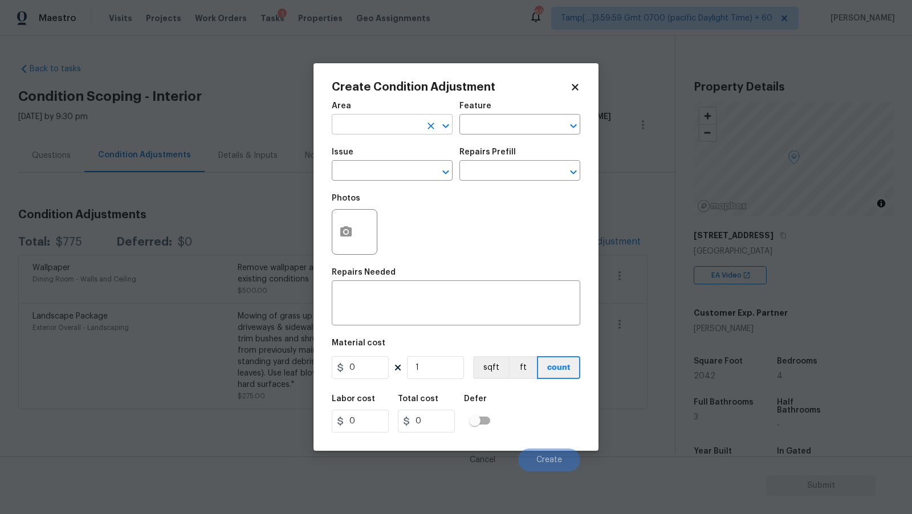
click at [378, 123] on input "text" at bounding box center [376, 126] width 89 height 18
type input "Interior Overall"
click at [411, 170] on input "text" at bounding box center [376, 172] width 89 height 18
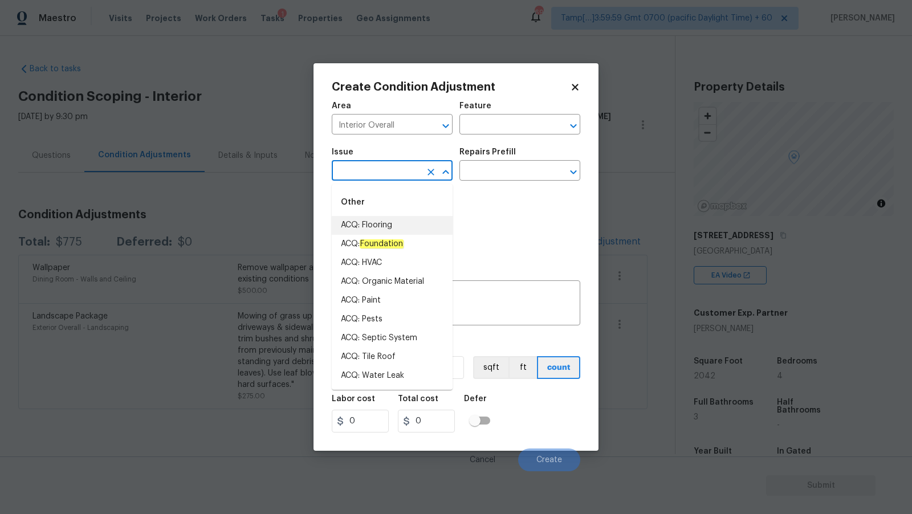
click at [405, 220] on li "ACQ: Flooring" at bounding box center [392, 225] width 121 height 19
type input "ACQ: Flooring"
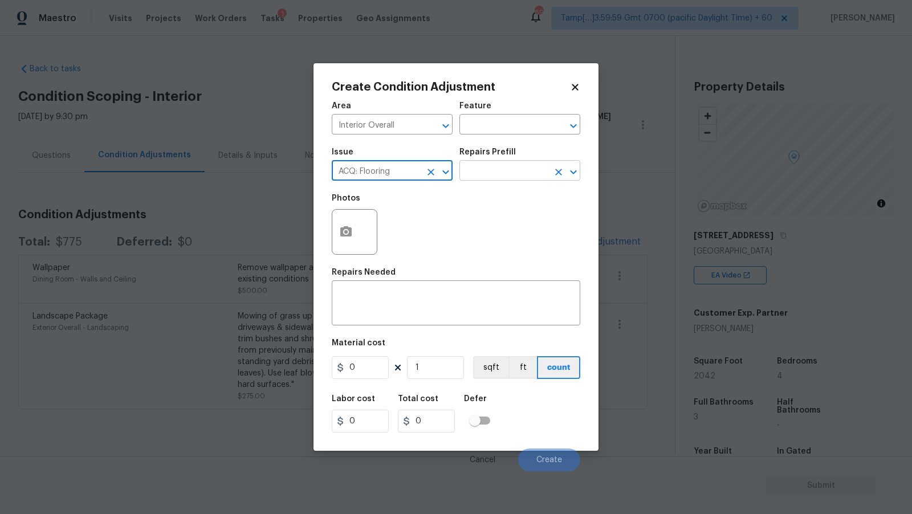
click at [569, 168] on icon "Open" at bounding box center [574, 172] width 14 height 14
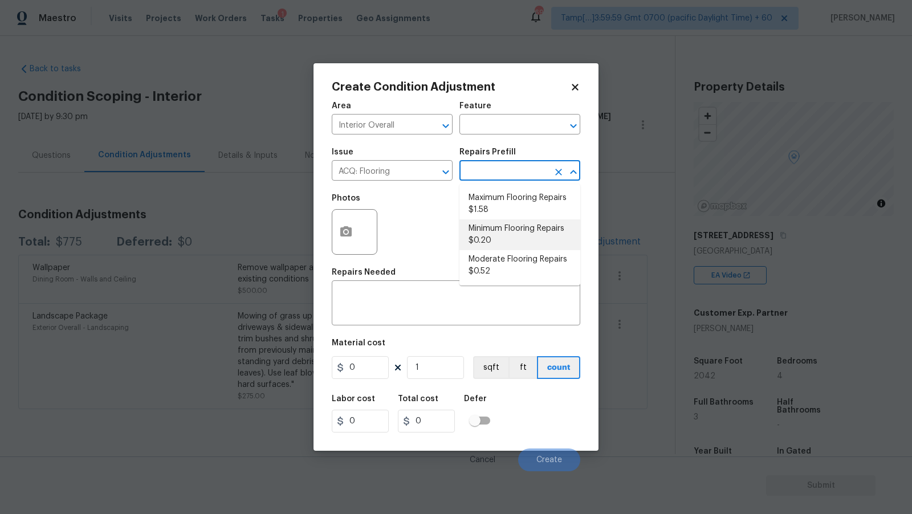
click at [500, 239] on li "Minimum Flooring Repairs $0.20" at bounding box center [519, 234] width 121 height 31
type input "Acquisition"
type textarea "Acquisition Scope: Minimum flooring repairs"
type input "0.2"
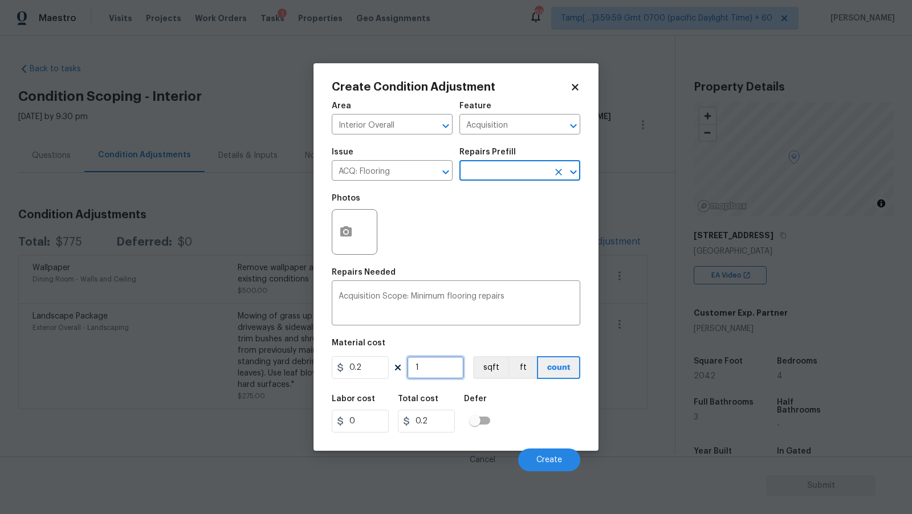
click at [430, 373] on input "1" at bounding box center [435, 367] width 57 height 23
type input "2"
type input "0.4"
type input "20"
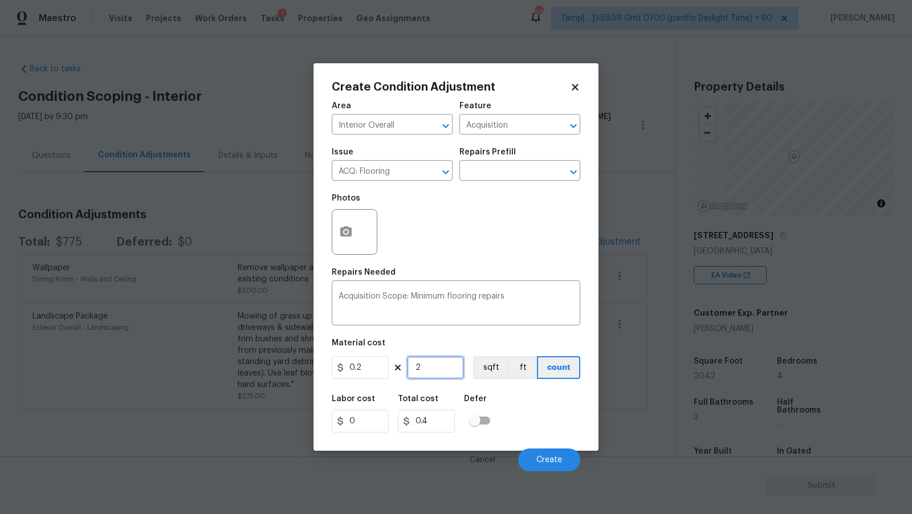
type input "4"
type input "204"
type input "40.8"
type input "2042"
type input "408.4"
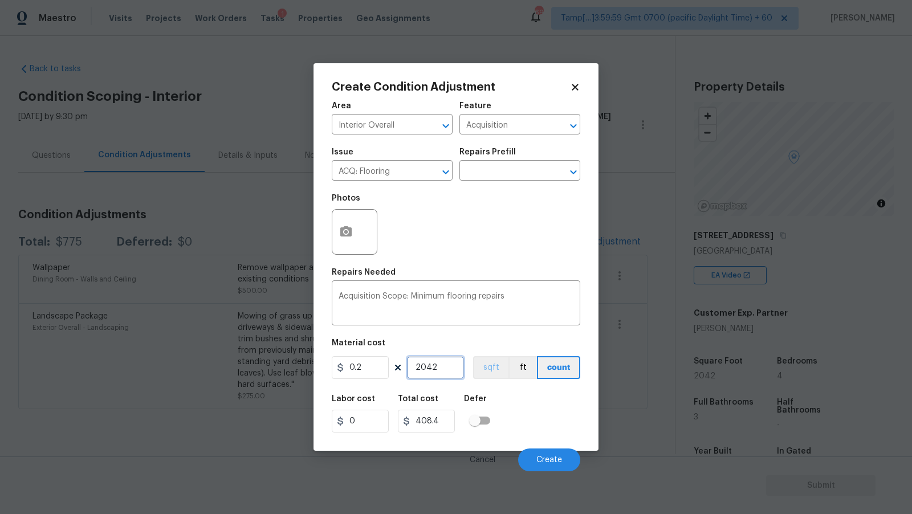
type input "2042"
click at [501, 374] on button "sqft" at bounding box center [490, 367] width 35 height 23
click at [526, 282] on div "Repairs Needed" at bounding box center [456, 276] width 249 height 15
click at [555, 453] on button "Create" at bounding box center [549, 460] width 62 height 23
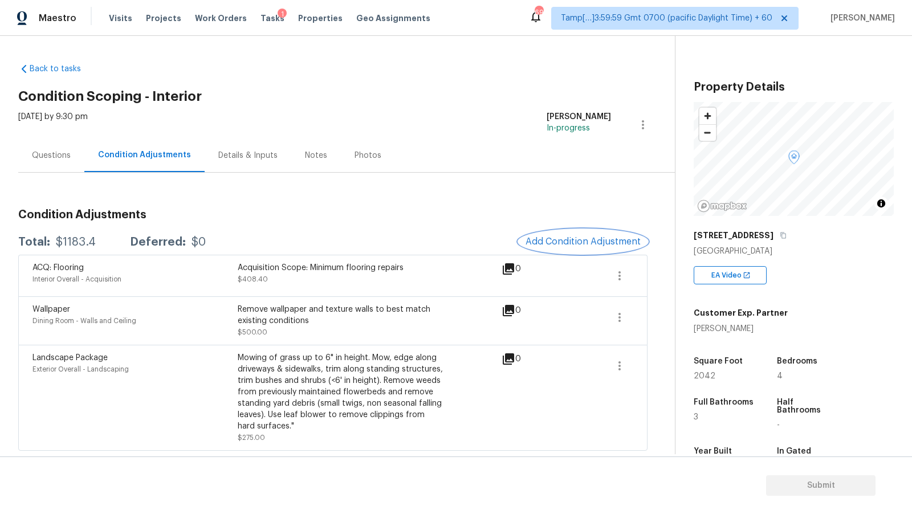
click at [567, 246] on span "Add Condition Adjustment" at bounding box center [583, 242] width 115 height 10
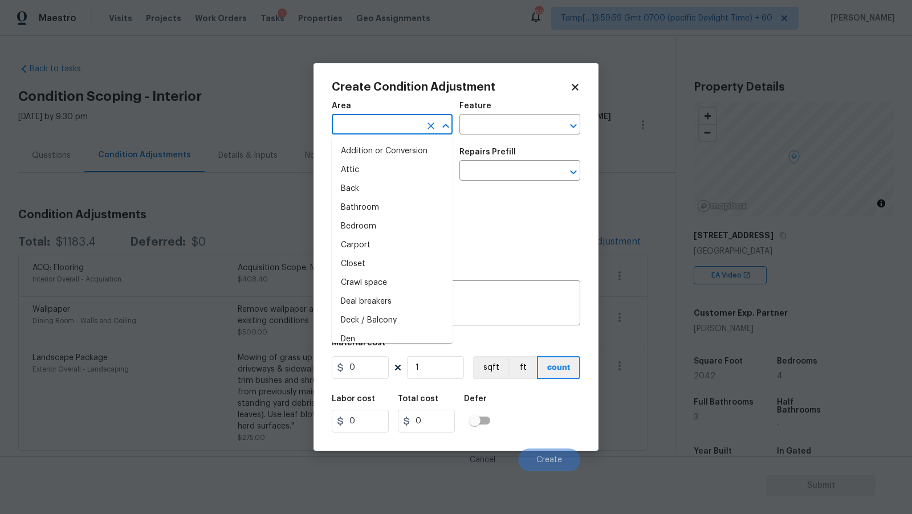
click at [359, 121] on input "text" at bounding box center [376, 126] width 89 height 18
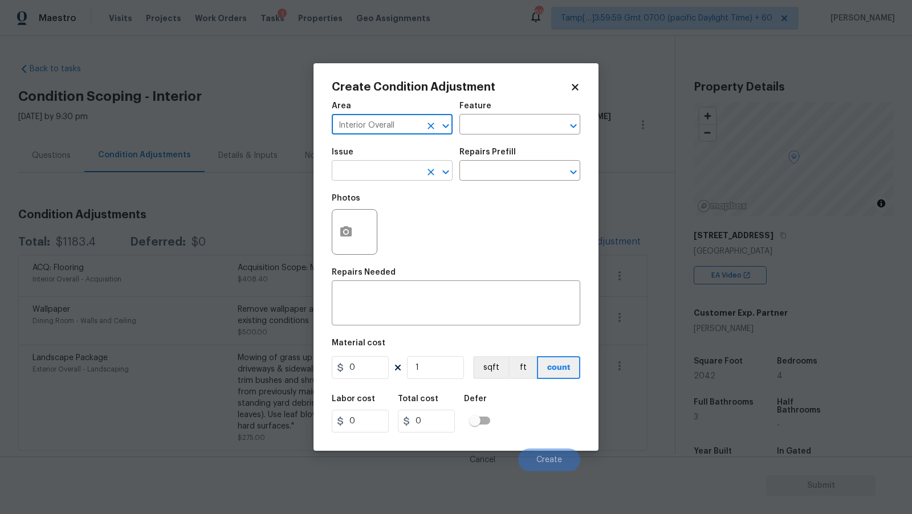
type input "Interior Overall"
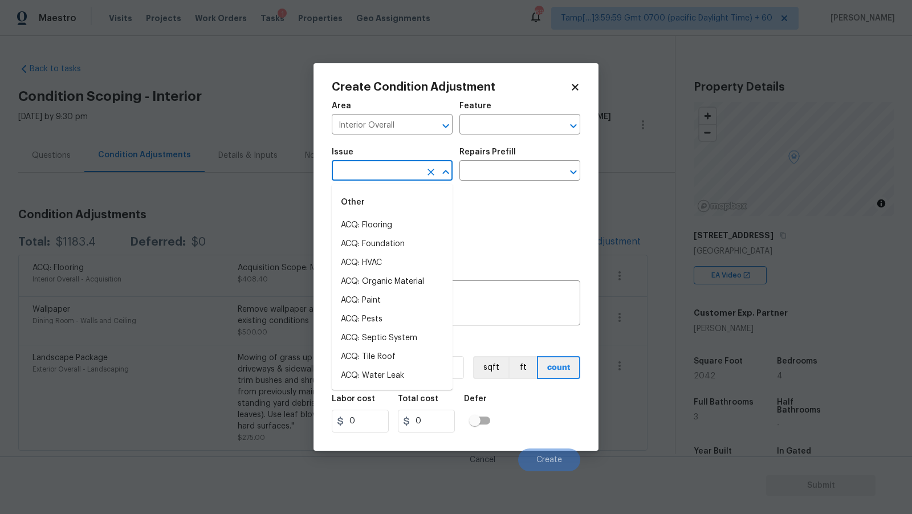
click at [358, 174] on input "text" at bounding box center [376, 172] width 89 height 18
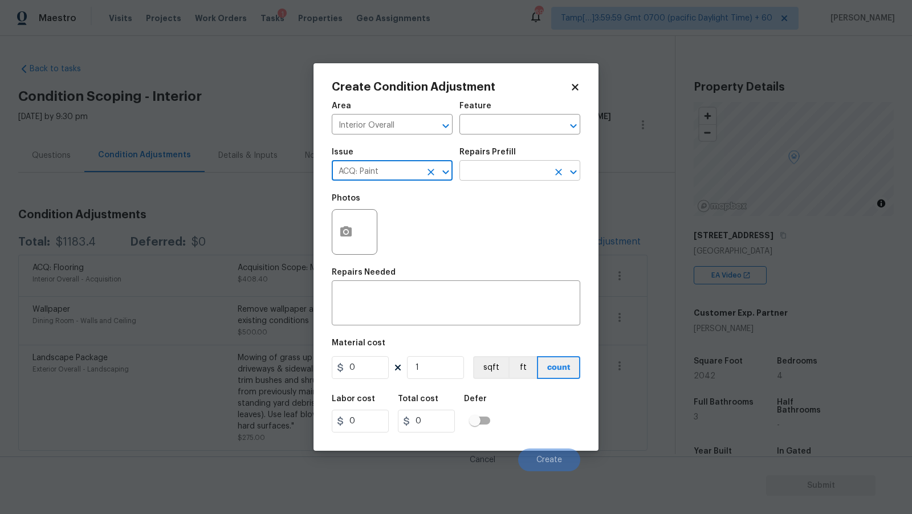
type input "ACQ: Paint"
click at [509, 172] on input "text" at bounding box center [503, 172] width 89 height 18
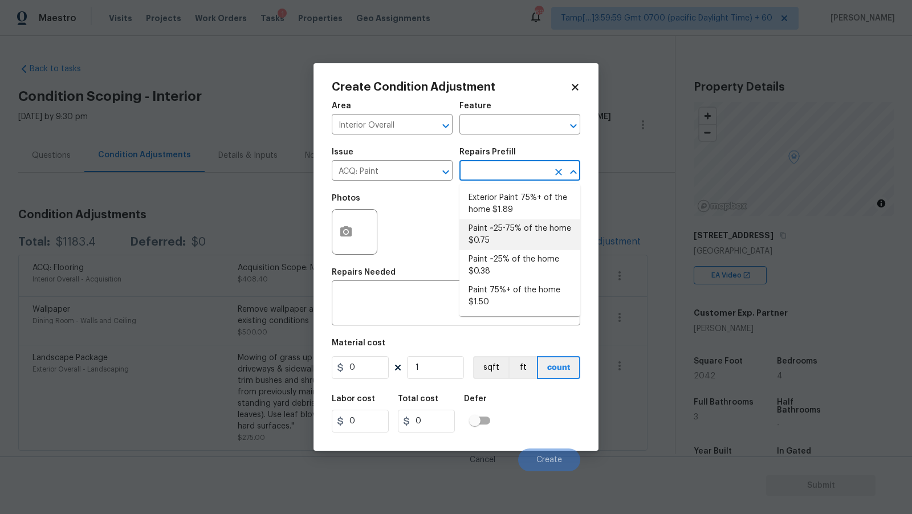
click at [513, 235] on li "Paint ~25-75% of the home $0.75" at bounding box center [519, 234] width 121 height 31
type input "Acquisition"
type textarea "Acquisition Scope: ~25 - 75% of the home needs interior paint"
type input "0.75"
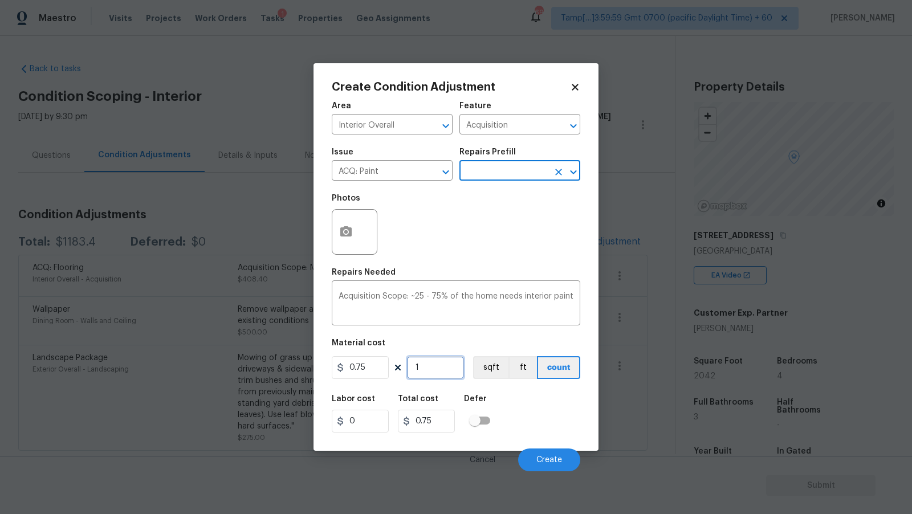
click at [429, 375] on input "1" at bounding box center [435, 367] width 57 height 23
type input "2"
type input "1.5"
type input "20"
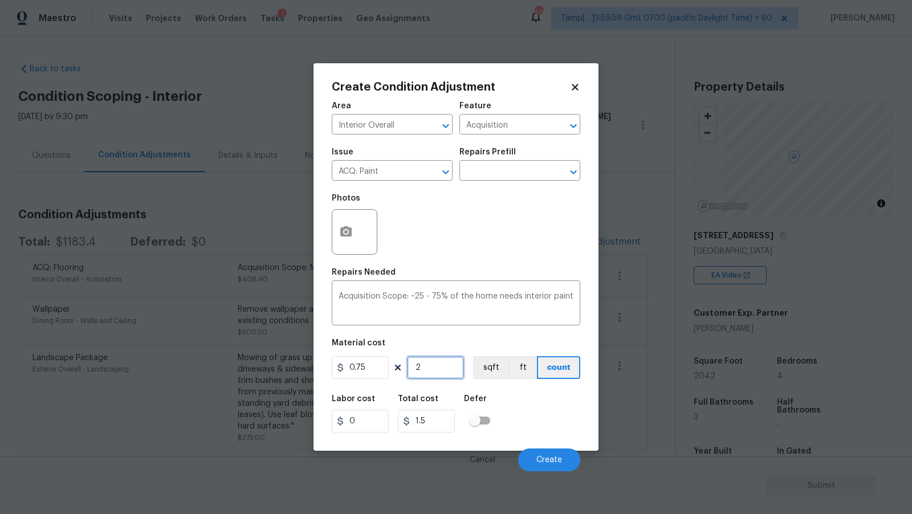
type input "15"
type input "204"
type input "153"
type input "2042"
type input "1531.5"
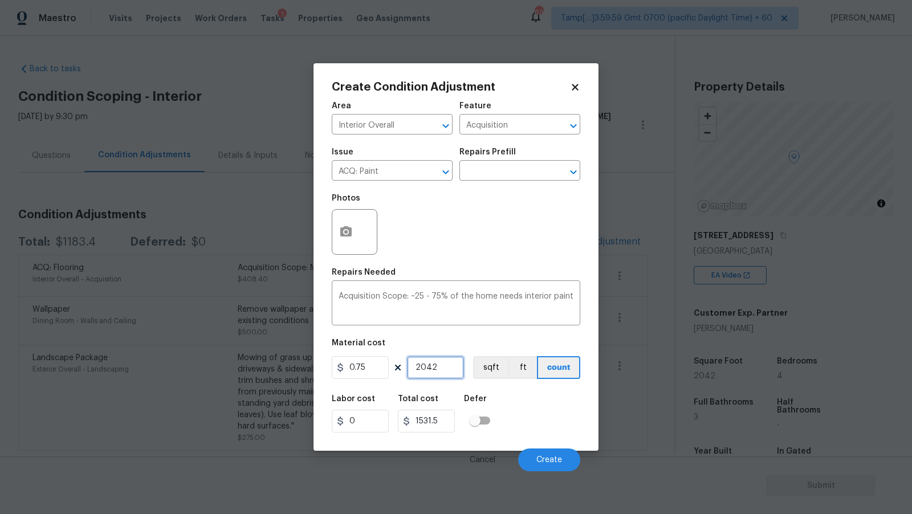
type input "2042"
click at [488, 265] on div "Area Interior Overall ​ Feature Acquisition ​ Issue ACQ: Paint ​ Repairs Prefil…" at bounding box center [456, 283] width 249 height 376
click at [347, 229] on icon "button" at bounding box center [345, 231] width 11 height 10
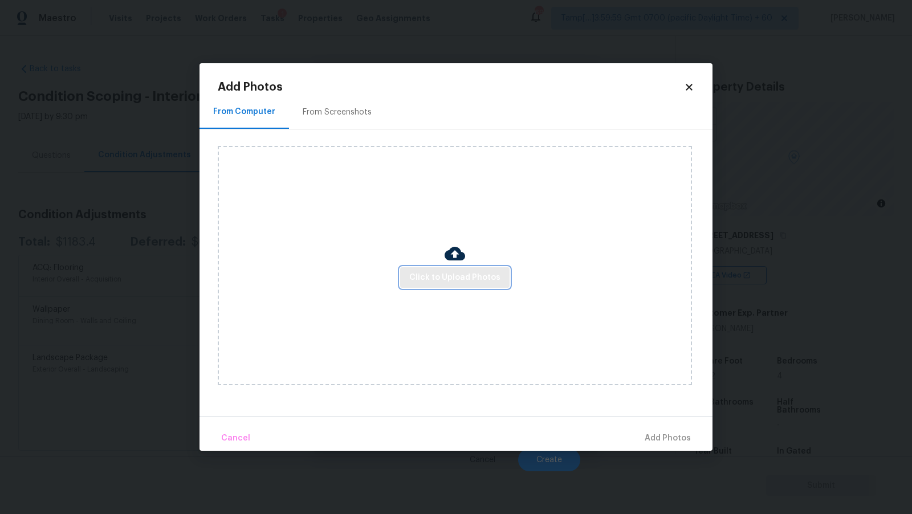
click at [459, 275] on span "Click to Upload Photos" at bounding box center [454, 278] width 91 height 14
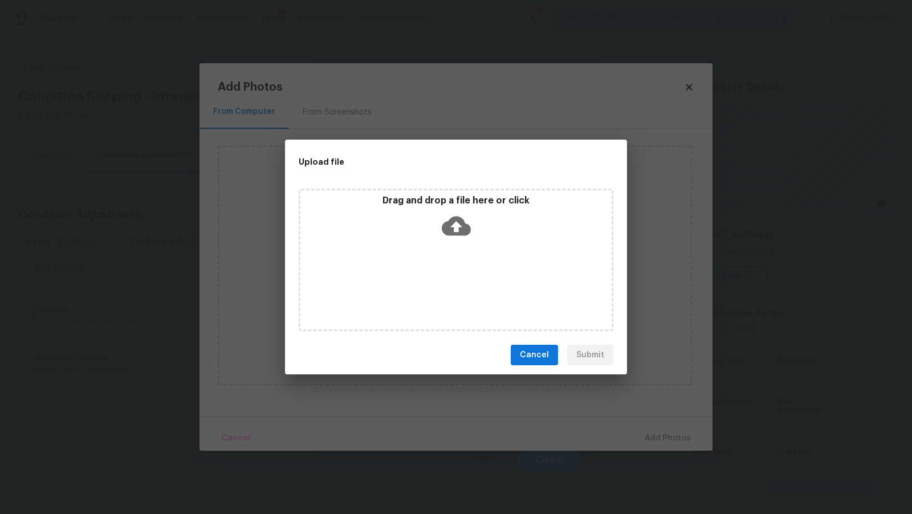
click at [448, 223] on icon at bounding box center [456, 226] width 29 height 19
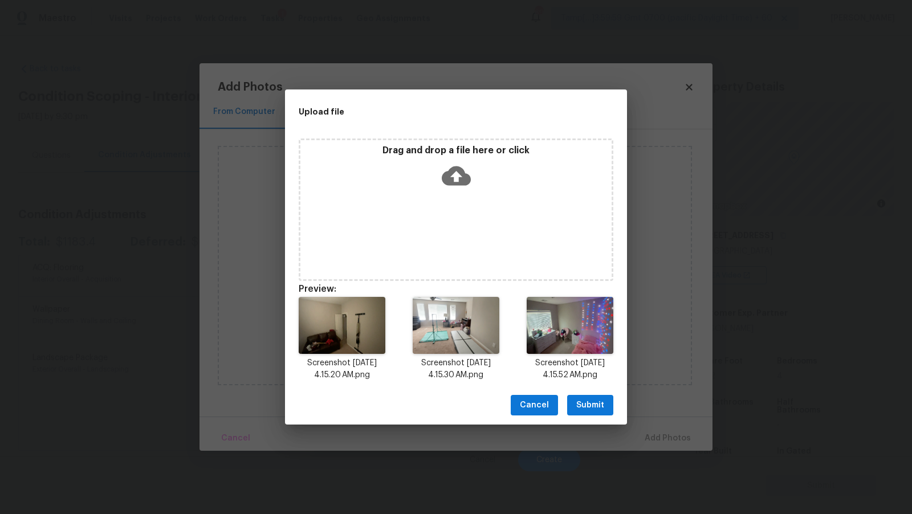
click at [586, 407] on span "Submit" at bounding box center [590, 405] width 28 height 14
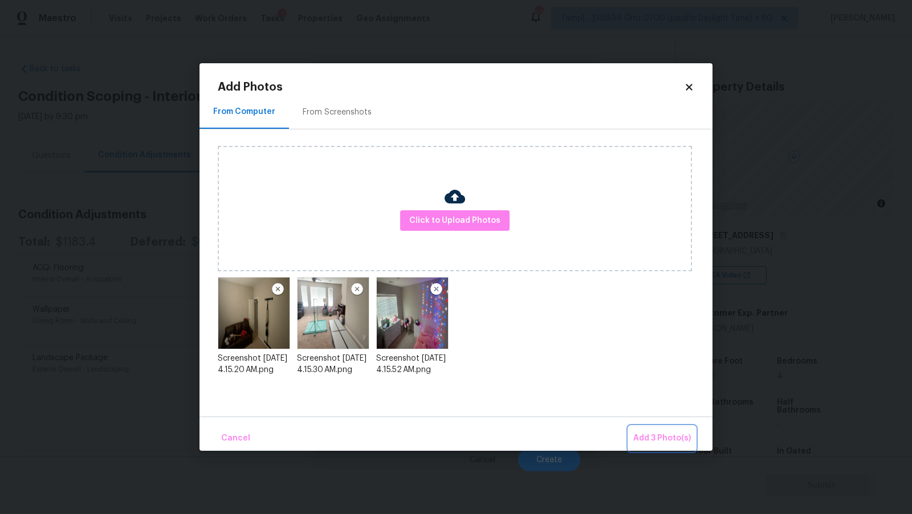
click at [645, 445] on span "Add 3 Photo(s)" at bounding box center [662, 439] width 58 height 14
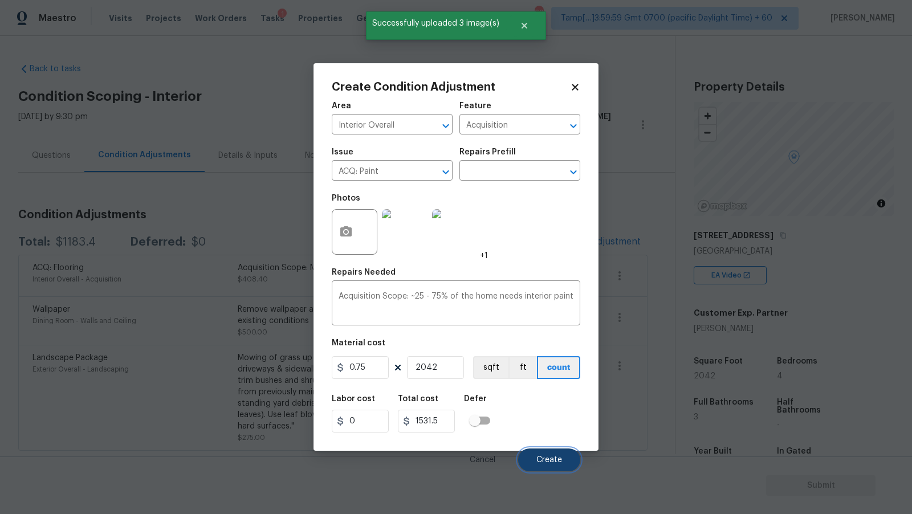
click at [555, 460] on span "Create" at bounding box center [549, 460] width 26 height 9
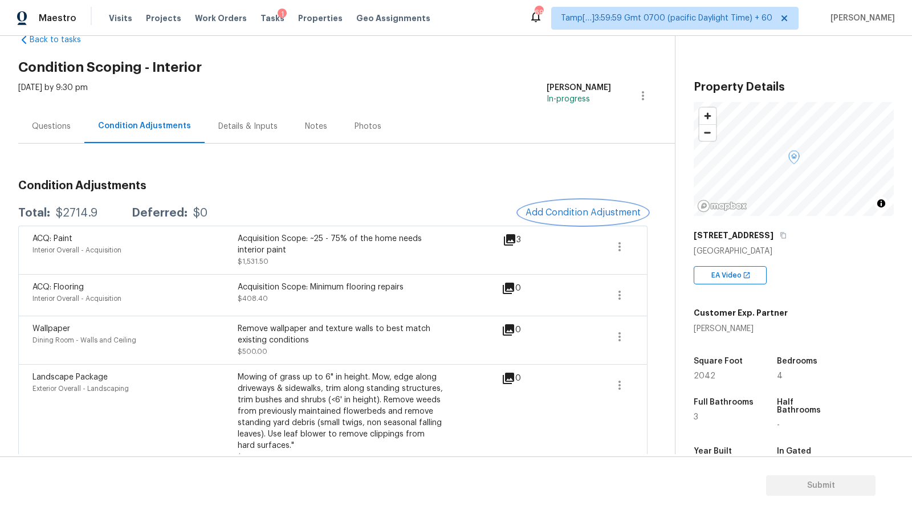
scroll to position [24, 0]
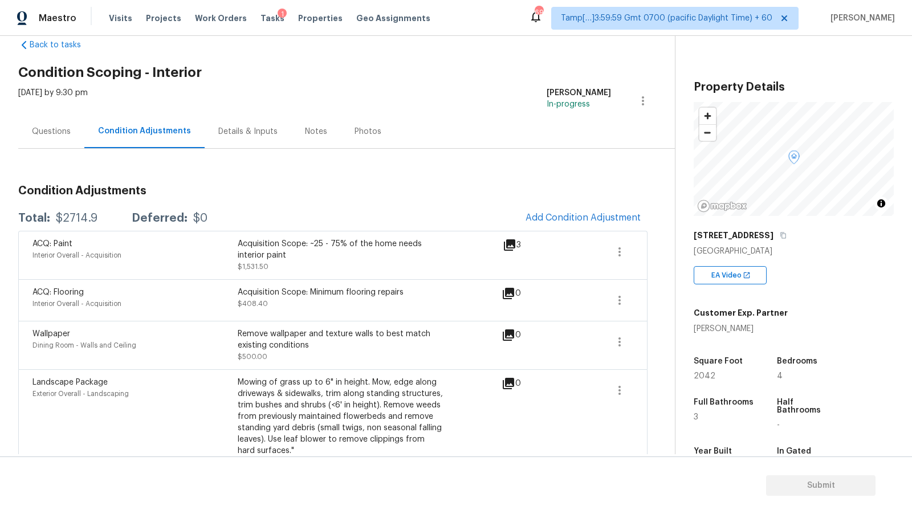
click at [72, 133] on div "Questions" at bounding box center [51, 132] width 66 height 34
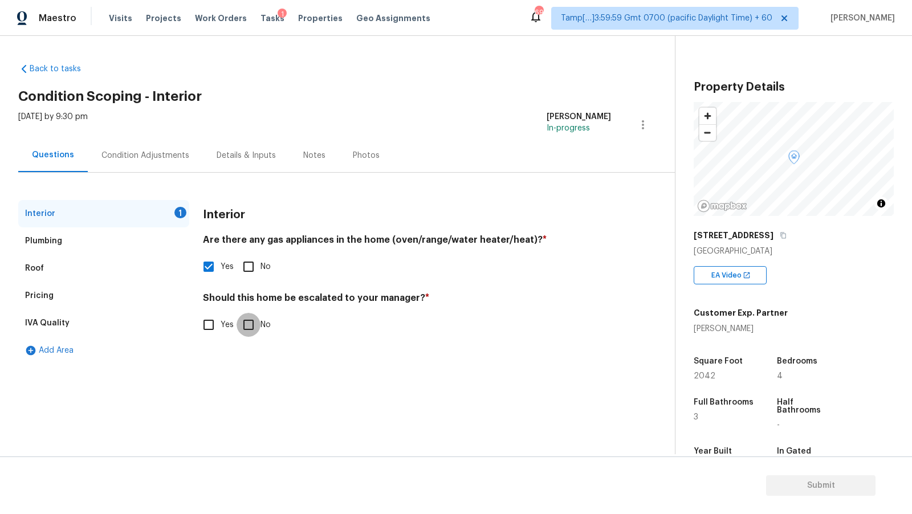
click at [238, 327] on input "No" at bounding box center [249, 325] width 24 height 24
checkbox input "true"
click at [83, 250] on div "Plumbing" at bounding box center [103, 240] width 171 height 27
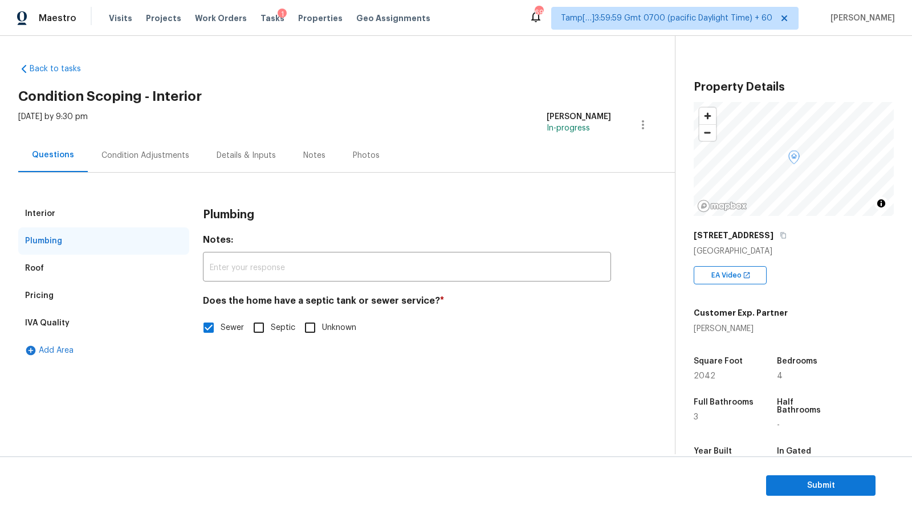
click at [88, 270] on div "Roof" at bounding box center [103, 268] width 171 height 27
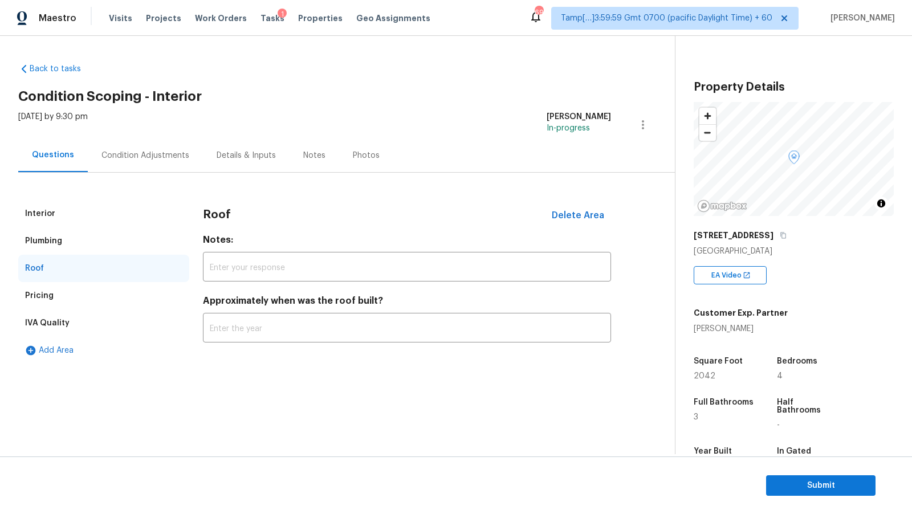
click at [92, 300] on div "Pricing" at bounding box center [103, 295] width 171 height 27
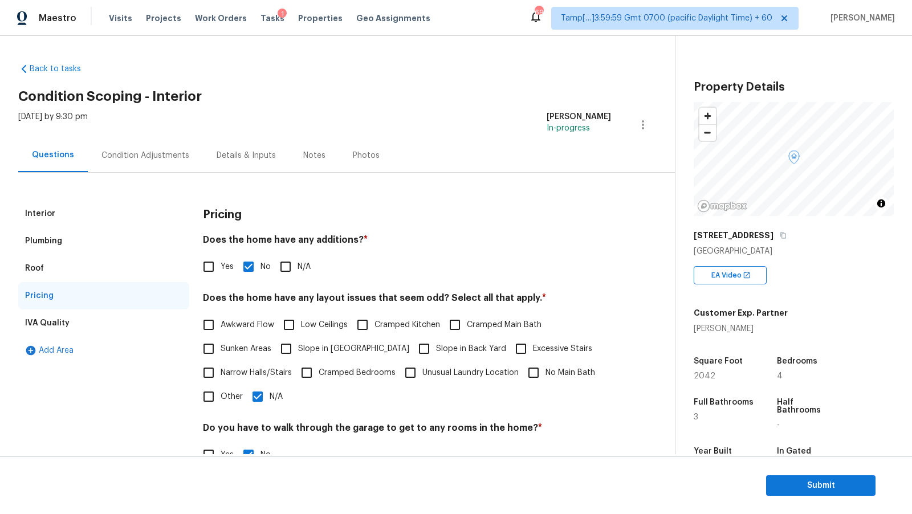
click at [121, 162] on div "Condition Adjustments" at bounding box center [145, 156] width 115 height 34
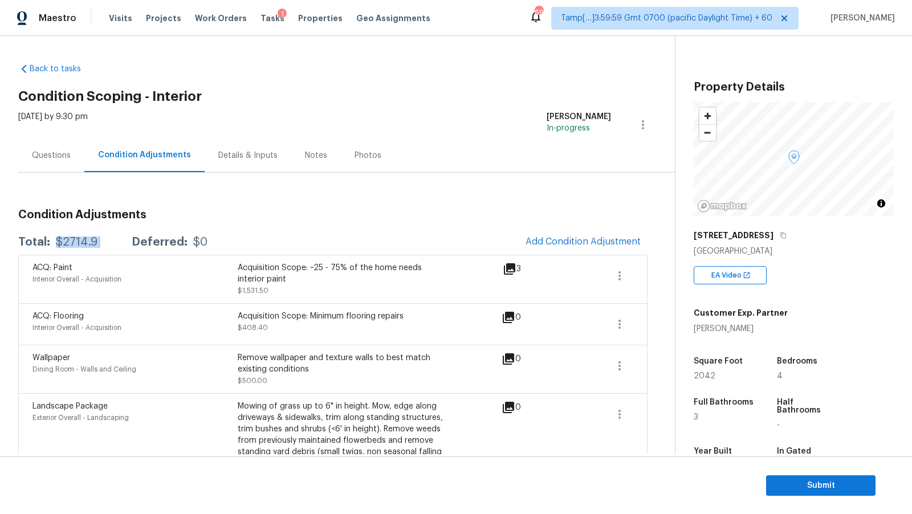
drag, startPoint x: 57, startPoint y: 243, endPoint x: 118, endPoint y: 242, distance: 61.0
click at [118, 242] on div "Total: $2714.9 Deferred: $0" at bounding box center [112, 242] width 189 height 11
copy div "$2714.9"
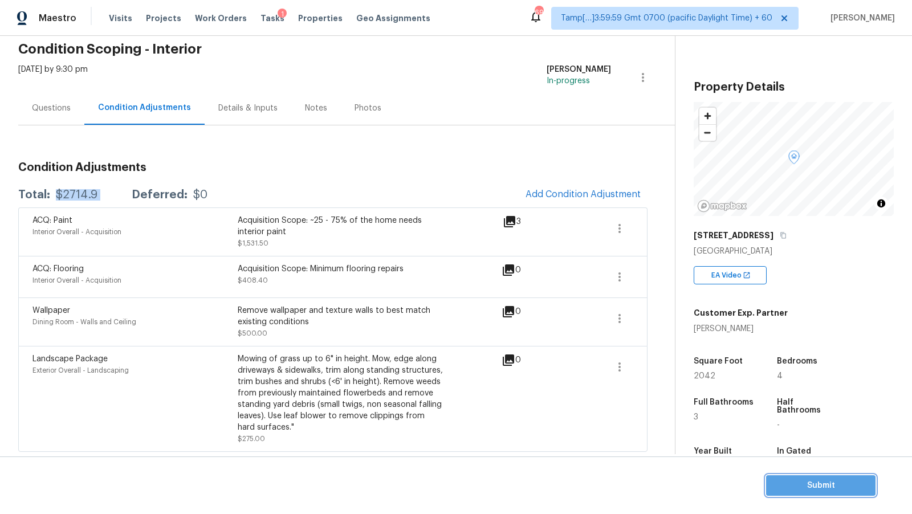
click at [850, 485] on span "Submit" at bounding box center [820, 486] width 91 height 14
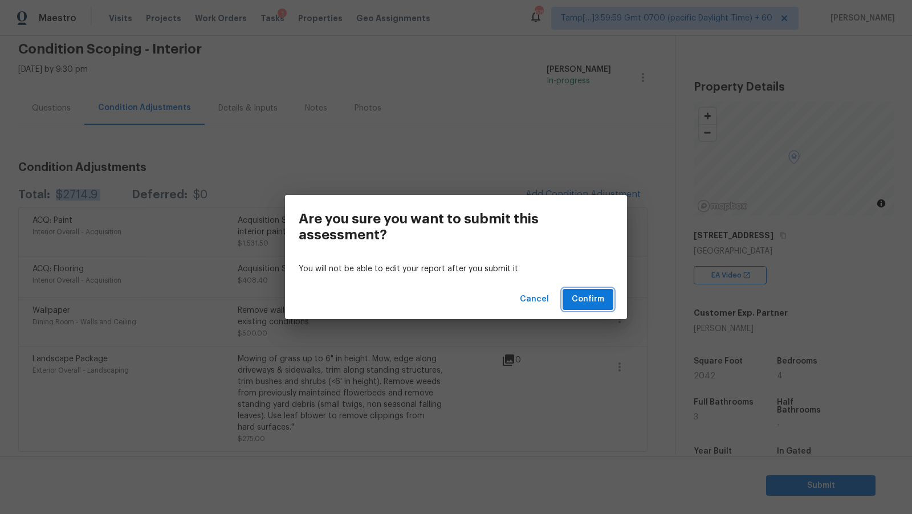
click at [595, 299] on span "Confirm" at bounding box center [588, 299] width 32 height 14
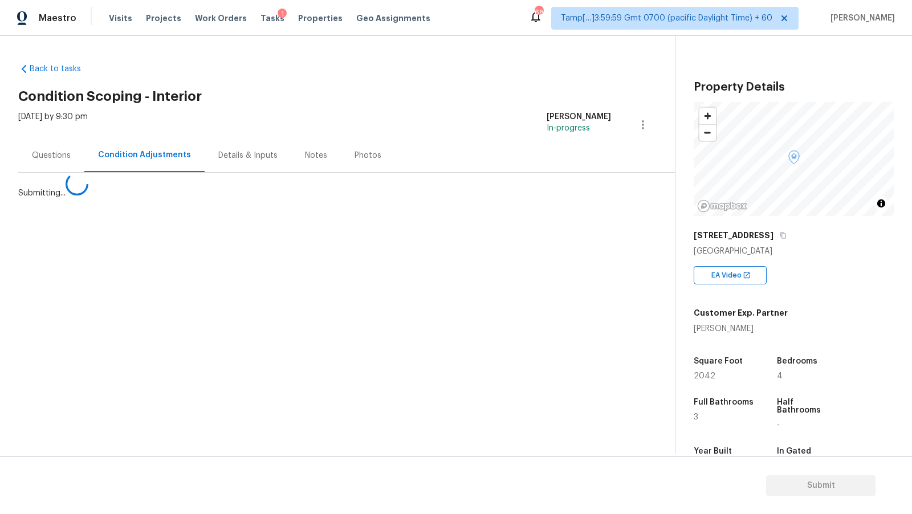
scroll to position [0, 0]
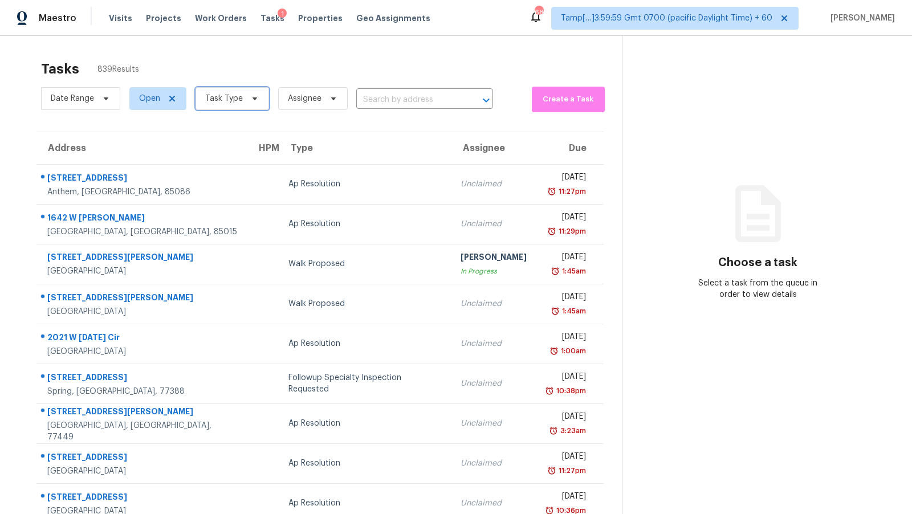
click at [230, 97] on span "Task Type" at bounding box center [224, 98] width 38 height 11
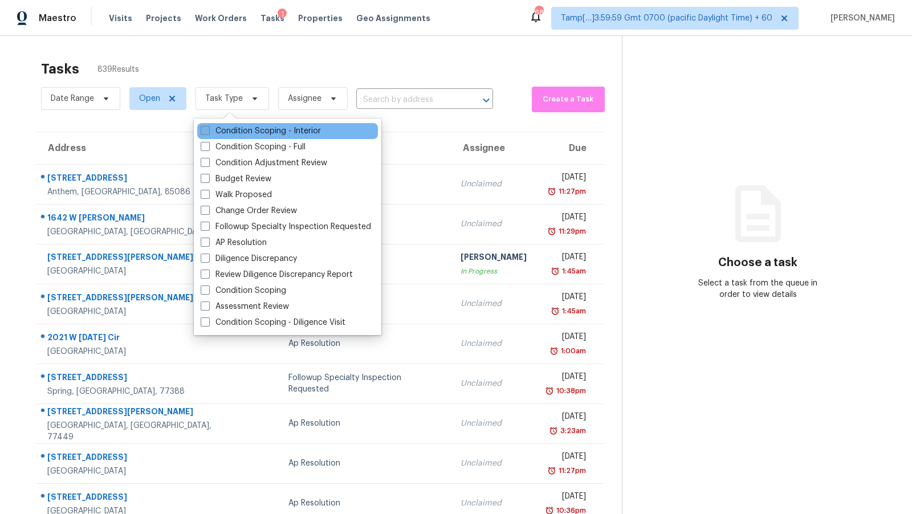
click at [268, 125] on label "Condition Scoping - Interior" at bounding box center [261, 130] width 120 height 11
click at [208, 125] on input "Condition Scoping - Interior" at bounding box center [204, 128] width 7 height 7
checkbox input "true"
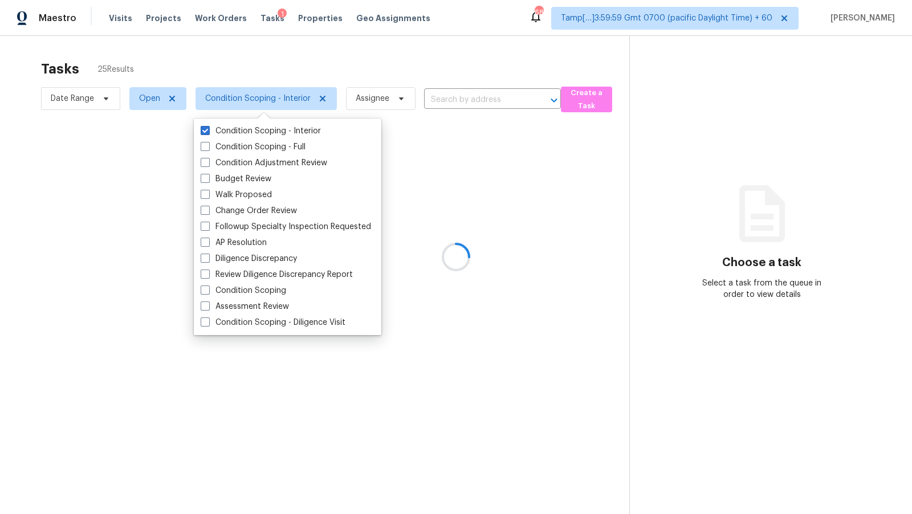
click at [440, 129] on div at bounding box center [456, 257] width 912 height 514
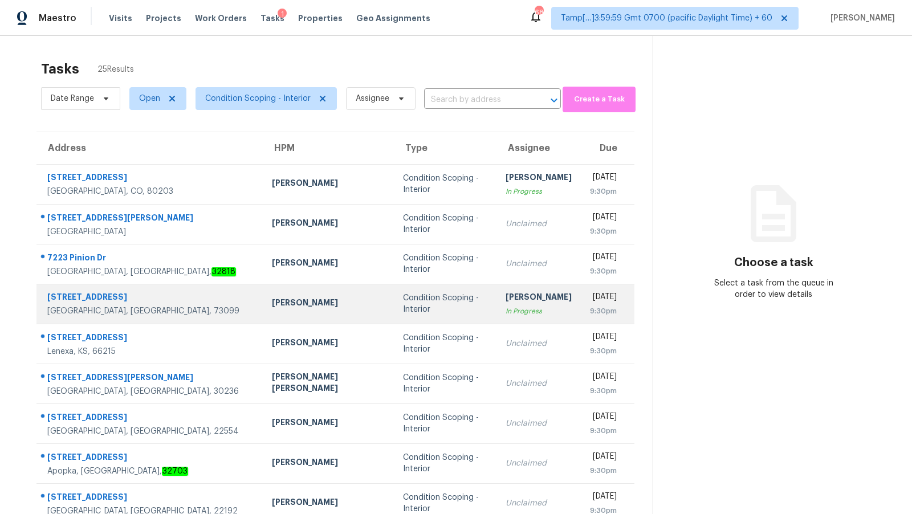
scroll to position [78, 0]
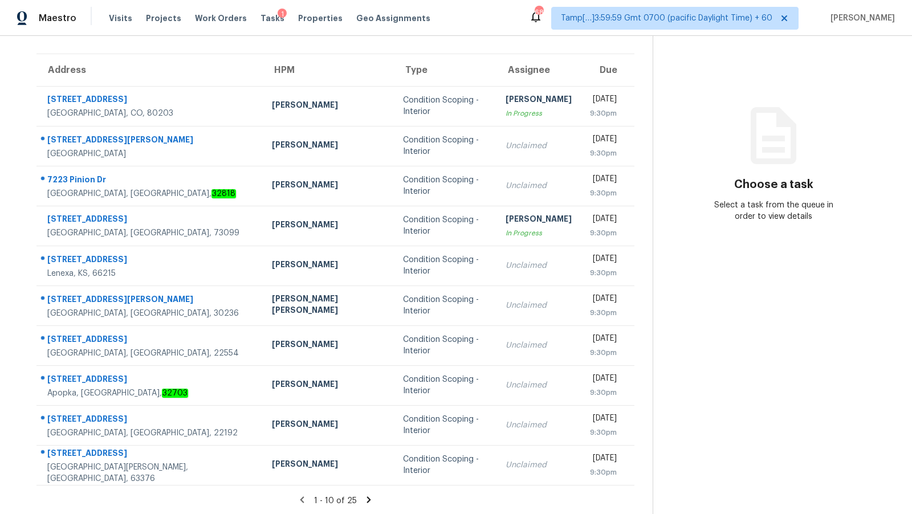
click at [367, 501] on icon at bounding box center [369, 500] width 4 height 6
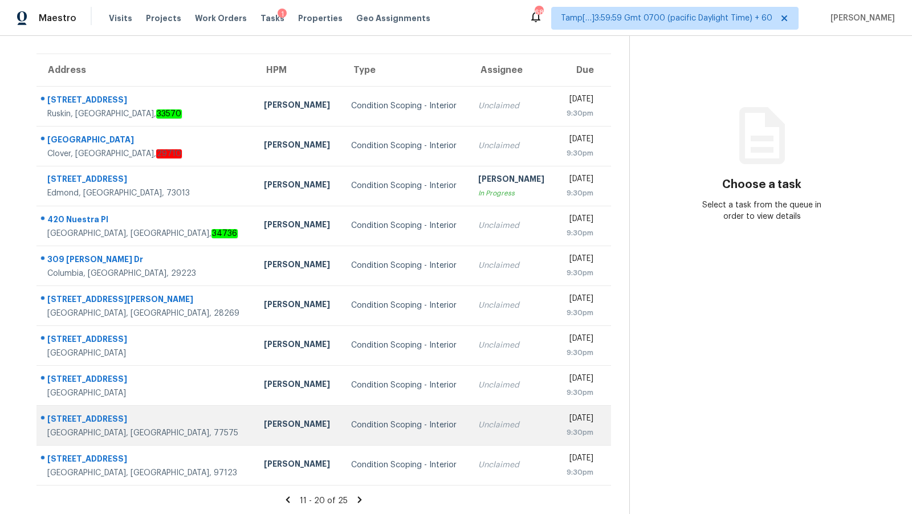
click at [351, 424] on div "Condition Scoping - Interior" at bounding box center [405, 425] width 109 height 11
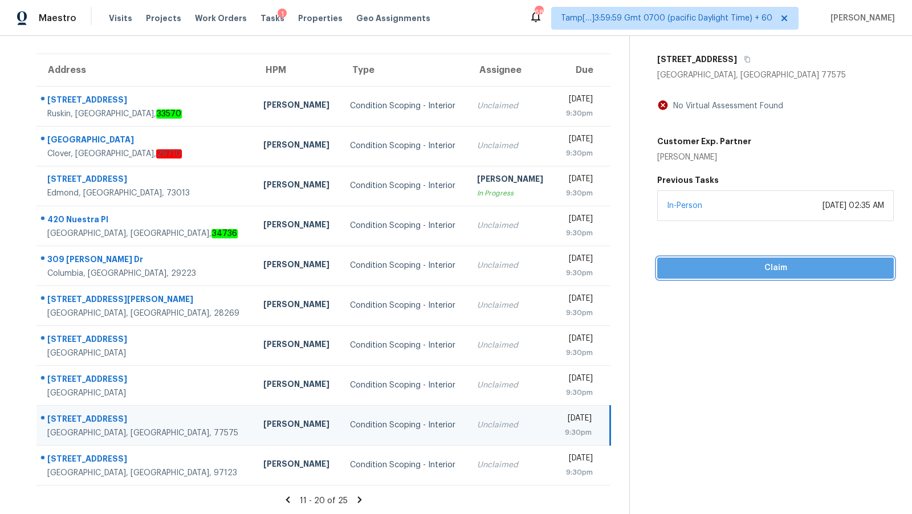
click at [766, 267] on span "Claim" at bounding box center [775, 268] width 218 height 14
click at [749, 62] on button "button" at bounding box center [744, 59] width 15 height 21
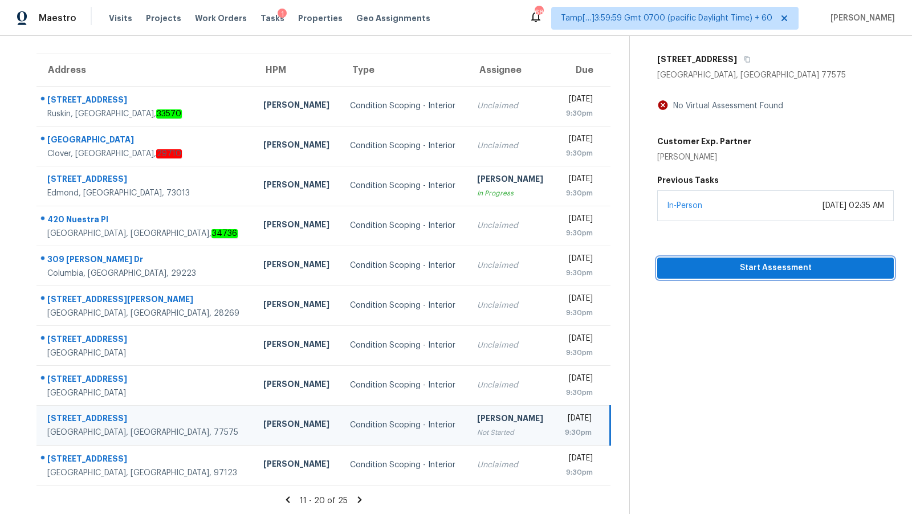
click at [763, 261] on span "Start Assessment" at bounding box center [775, 268] width 218 height 14
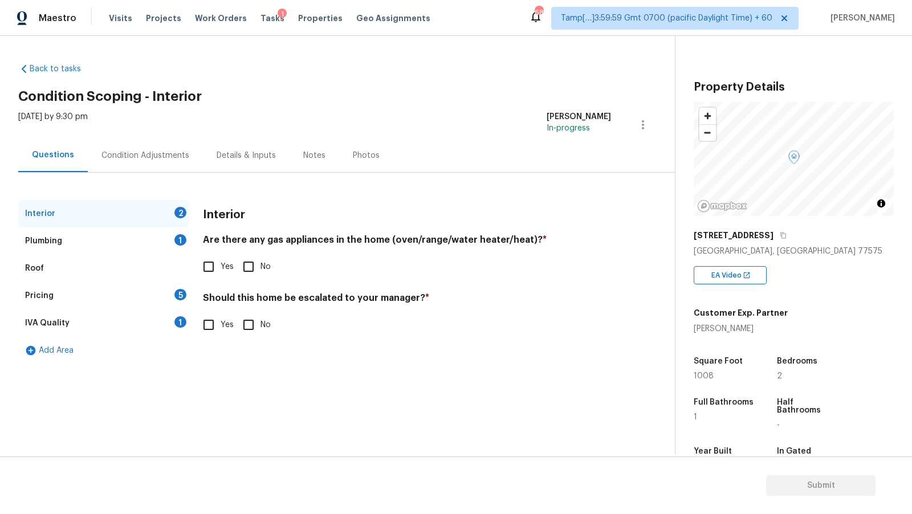
click at [796, 242] on div "[STREET_ADDRESS]" at bounding box center [794, 235] width 200 height 21
click at [791, 240] on div "[STREET_ADDRESS]" at bounding box center [794, 235] width 200 height 21
click at [786, 234] on icon "button" at bounding box center [783, 235] width 7 height 7
click at [202, 328] on input "Yes" at bounding box center [209, 325] width 24 height 24
checkbox input "true"
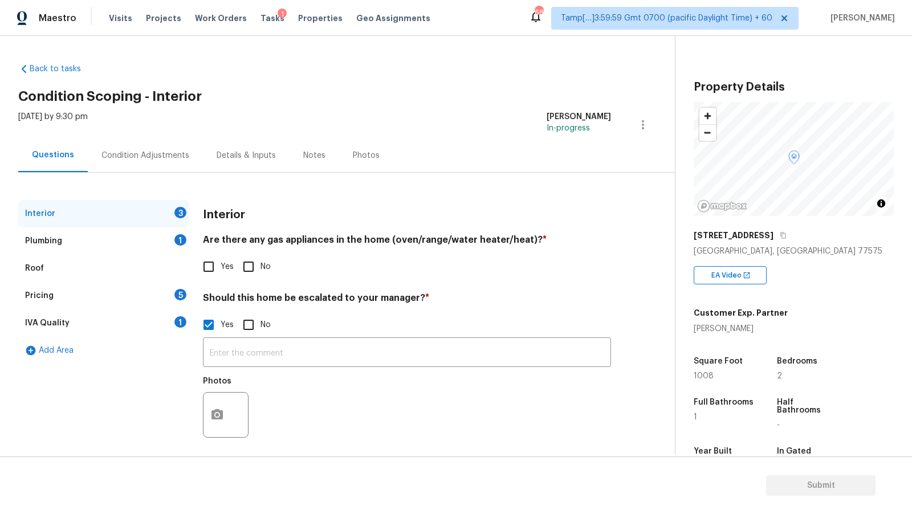
click at [88, 300] on div "Pricing 5" at bounding box center [103, 295] width 171 height 27
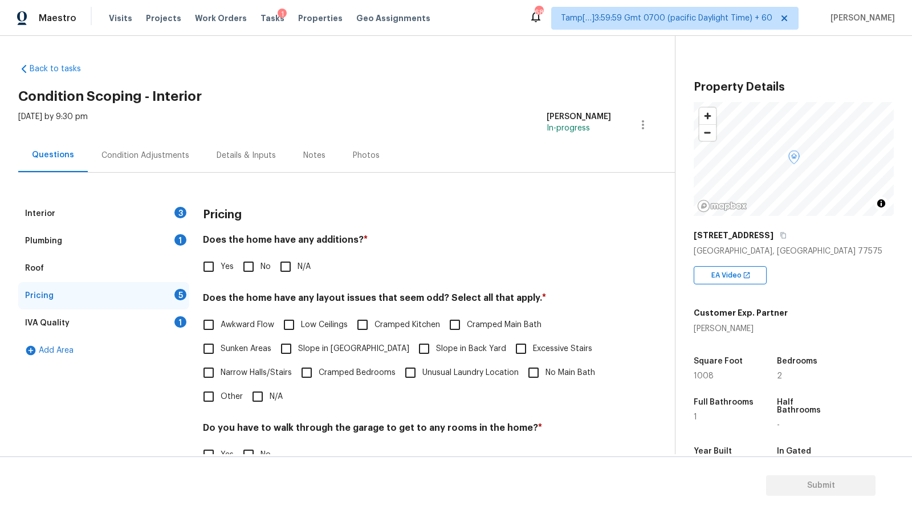
scroll to position [110, 0]
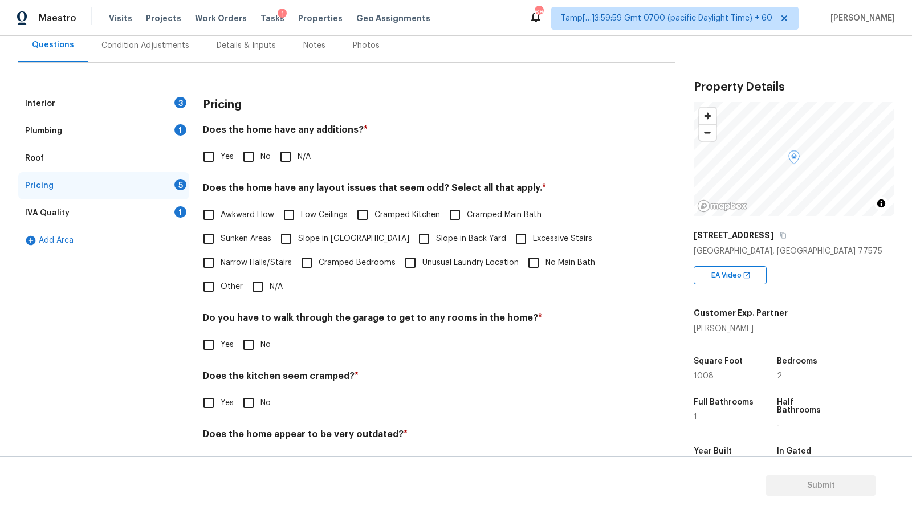
click at [552, 266] on span "No Main Bath" at bounding box center [571, 263] width 50 height 12
click at [546, 266] on input "No Main Bath" at bounding box center [534, 263] width 24 height 24
checkbox input "true"
click at [131, 106] on div "Interior 3" at bounding box center [103, 103] width 171 height 27
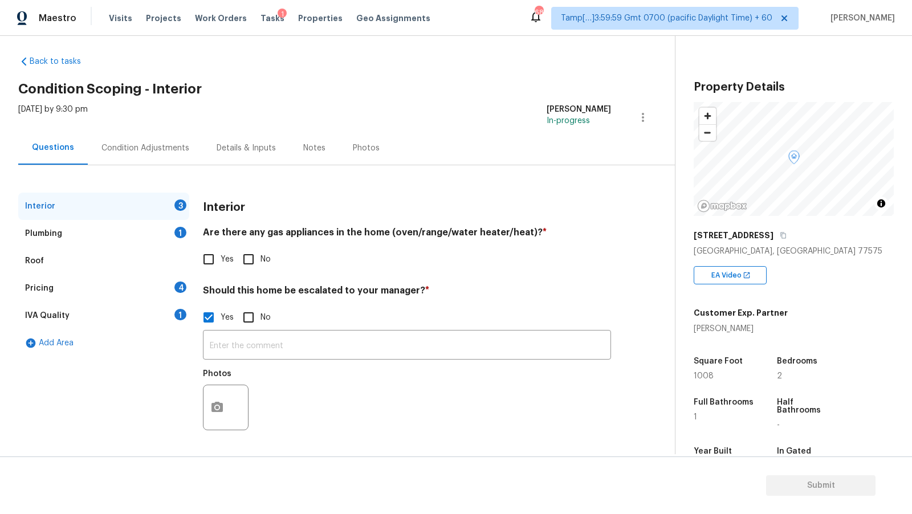
scroll to position [7, 0]
click at [248, 261] on input "No" at bounding box center [249, 259] width 24 height 24
checkbox input "true"
click at [140, 229] on div "Plumbing 1" at bounding box center [103, 233] width 171 height 27
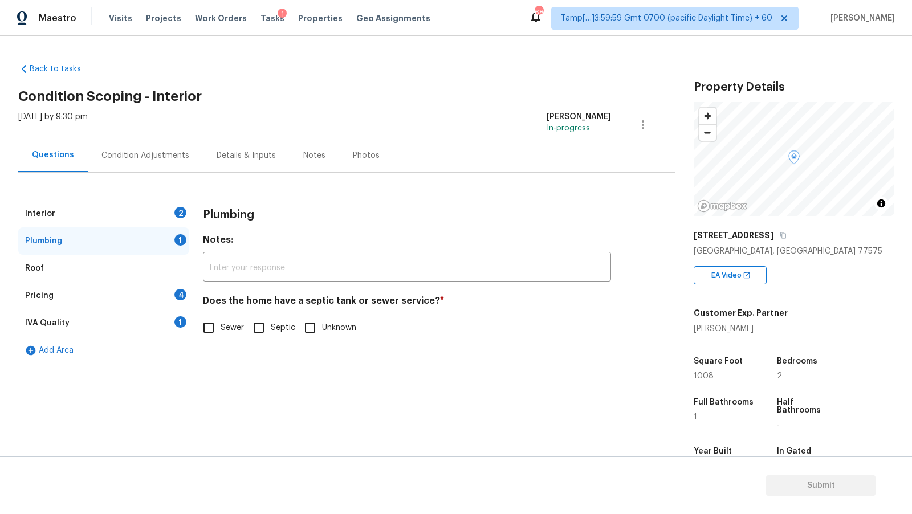
click at [270, 331] on input "Septic" at bounding box center [259, 328] width 24 height 24
checkbox input "true"
click at [152, 213] on div "Interior 2" at bounding box center [103, 213] width 171 height 27
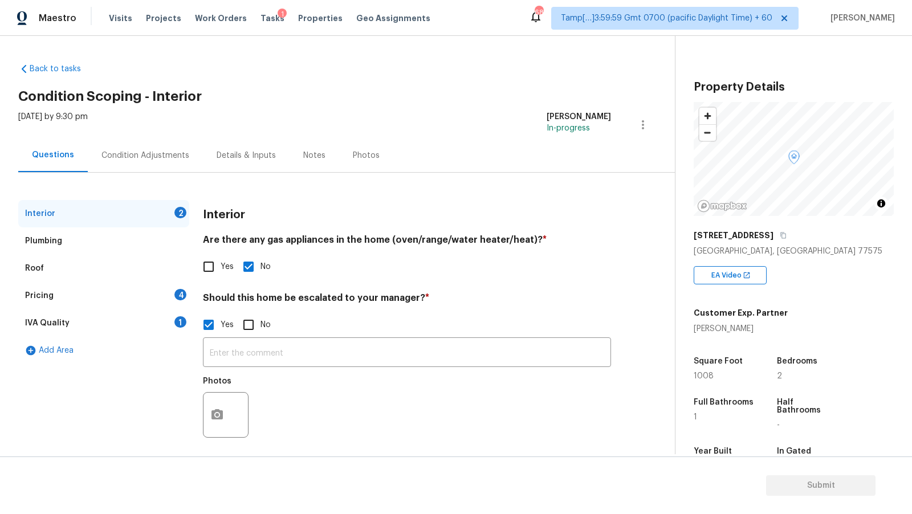
click at [121, 294] on div "Pricing 4" at bounding box center [103, 295] width 171 height 27
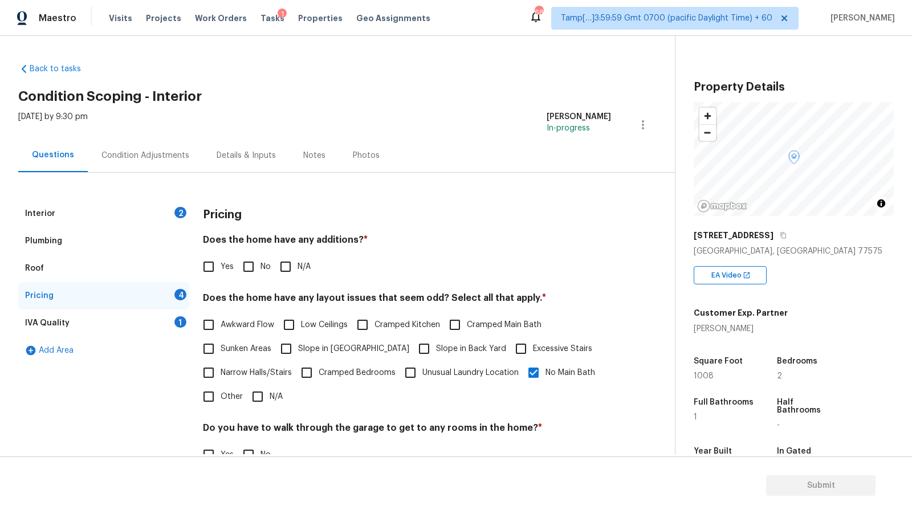
click at [251, 262] on input "No" at bounding box center [249, 267] width 24 height 24
checkbox input "true"
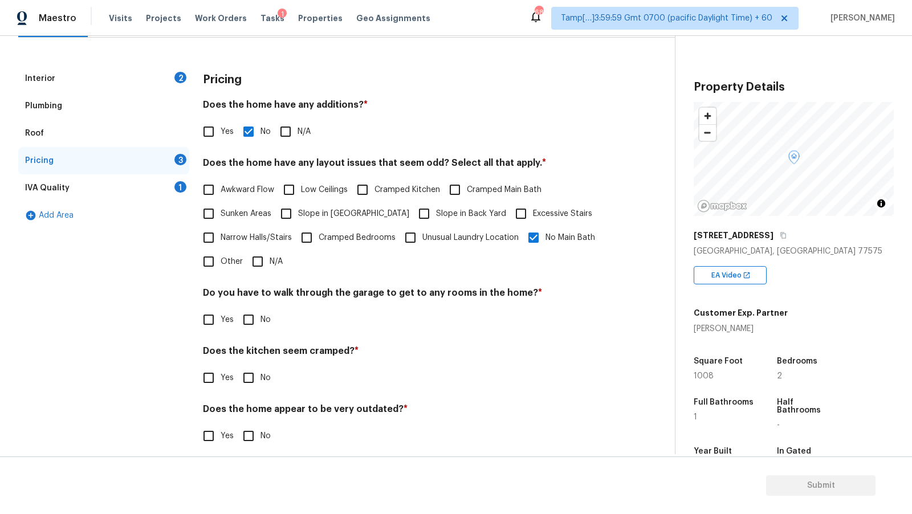
click at [249, 316] on input "No" at bounding box center [249, 320] width 24 height 24
checkbox input "true"
click at [245, 380] on input "No" at bounding box center [249, 378] width 24 height 24
checkbox input "true"
click at [259, 438] on input "No" at bounding box center [249, 437] width 24 height 24
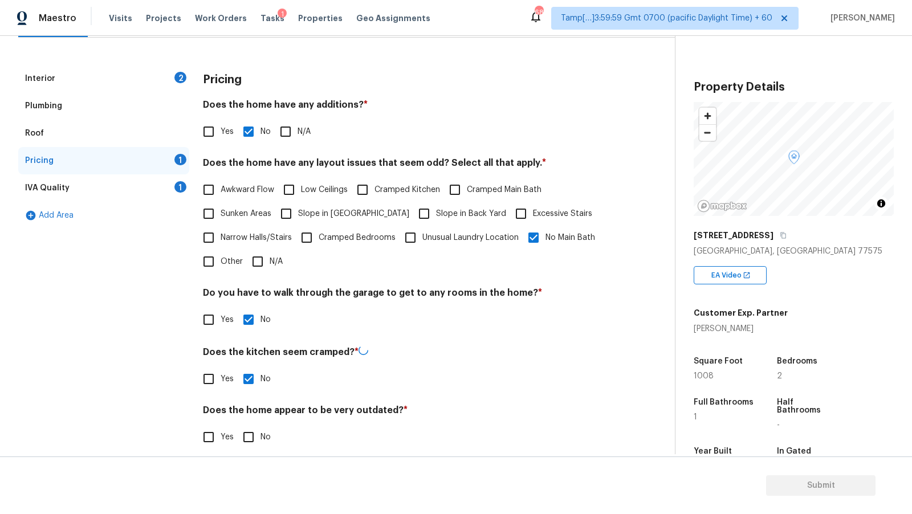
checkbox input "true"
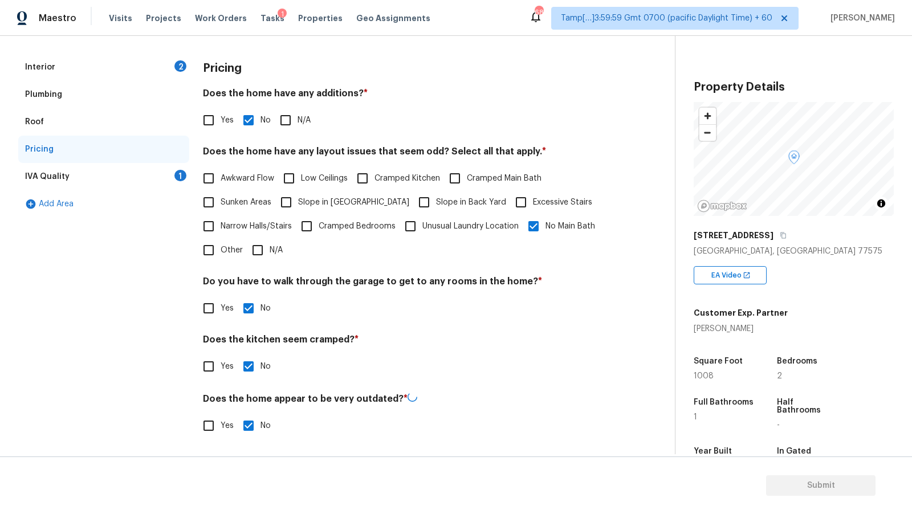
scroll to position [145, 0]
click at [102, 185] on div "IVA Quality 1" at bounding box center [103, 177] width 171 height 27
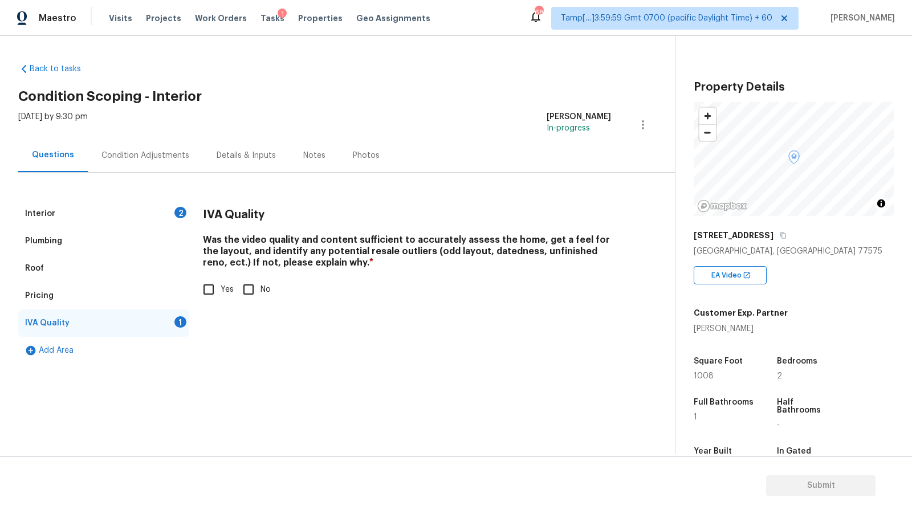
scroll to position [0, 0]
click at [213, 307] on div "IVA Quality Was the video quality and content sufficient to accurately assess t…" at bounding box center [407, 257] width 408 height 115
click at [214, 293] on input "Yes" at bounding box center [209, 290] width 24 height 24
checkbox input "true"
click at [142, 149] on div "Condition Adjustments" at bounding box center [145, 156] width 115 height 34
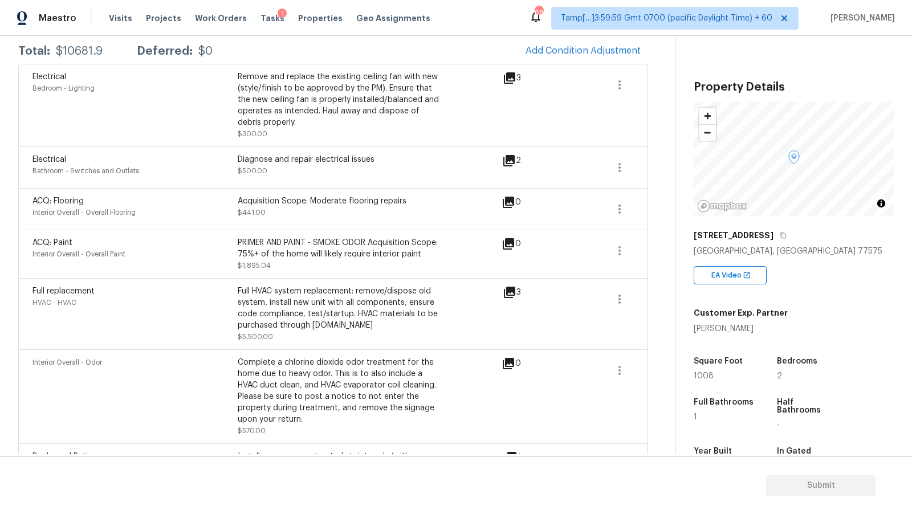
scroll to position [122, 0]
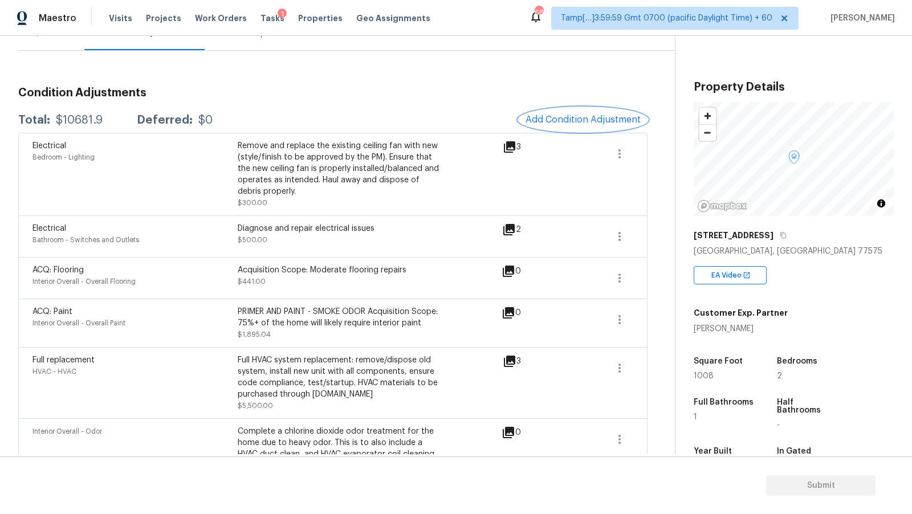
click at [586, 113] on button "Add Condition Adjustment" at bounding box center [583, 120] width 129 height 24
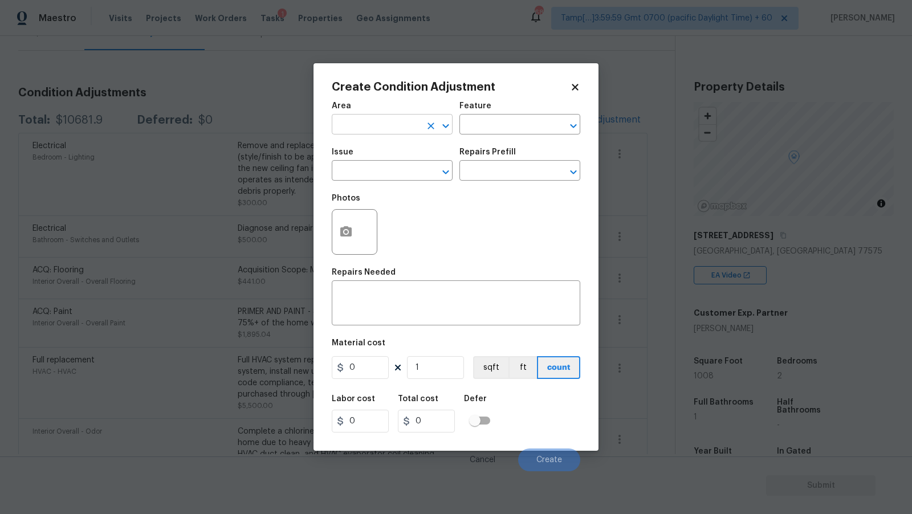
click at [416, 125] on input "text" at bounding box center [376, 126] width 89 height 18
type input "Interior Overall"
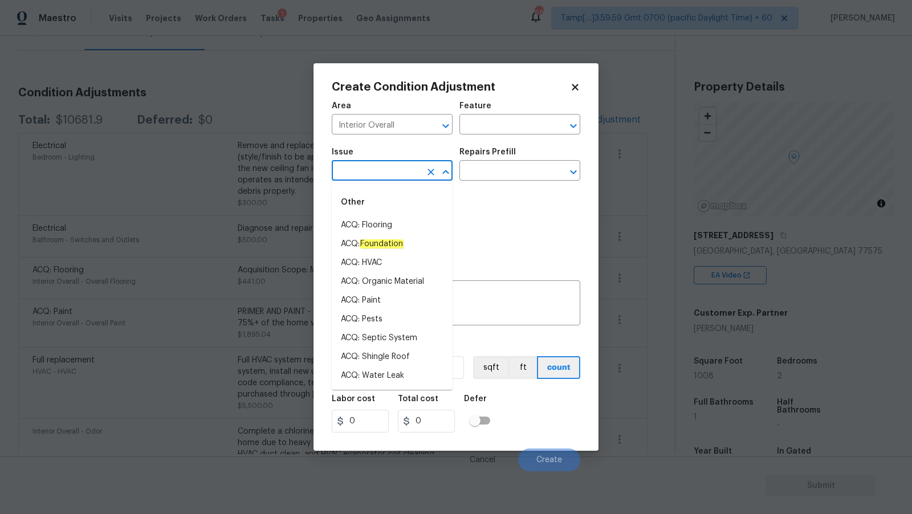
click at [388, 166] on input "text" at bounding box center [376, 172] width 89 height 18
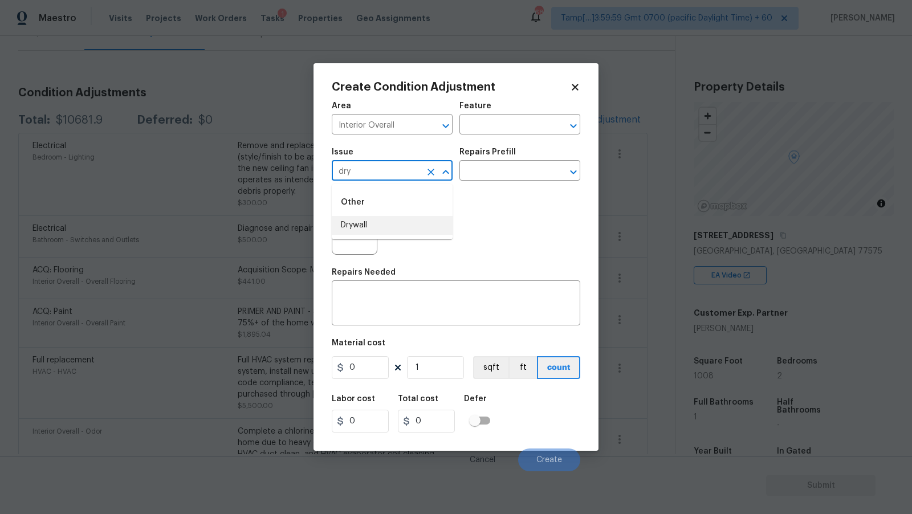
click at [371, 225] on li "Drywall" at bounding box center [392, 225] width 121 height 19
type input "Drywall"
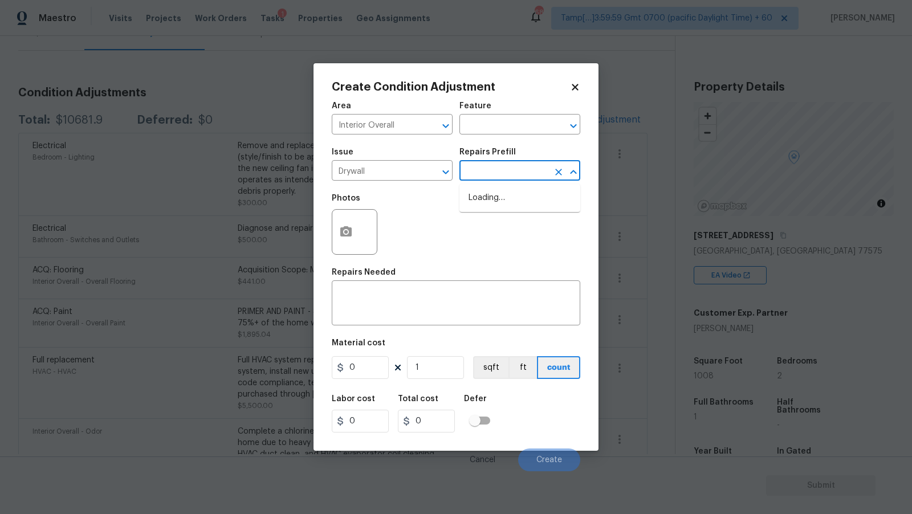
click at [511, 164] on input "text" at bounding box center [503, 172] width 89 height 18
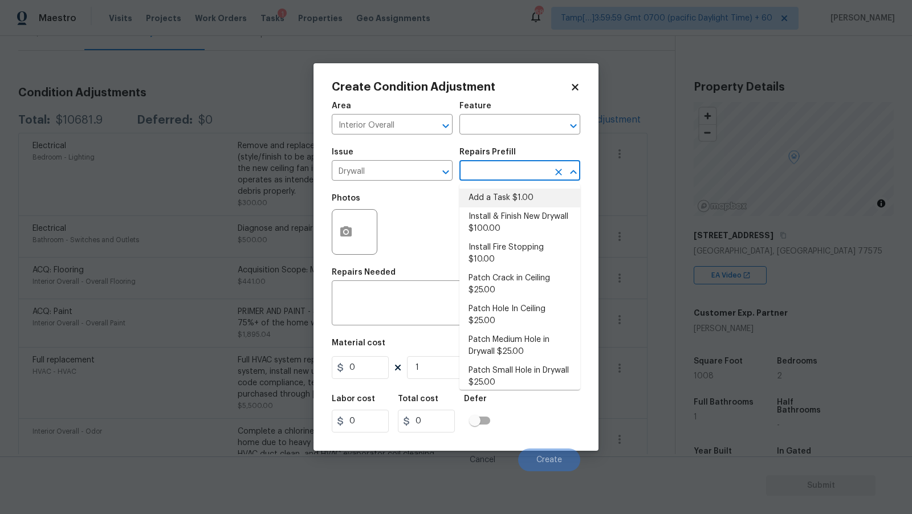
click at [527, 200] on li "Add a Task $1.00" at bounding box center [519, 198] width 121 height 19
type input "Walls and Ceiling"
type textarea "HPM to detail"
type input "1"
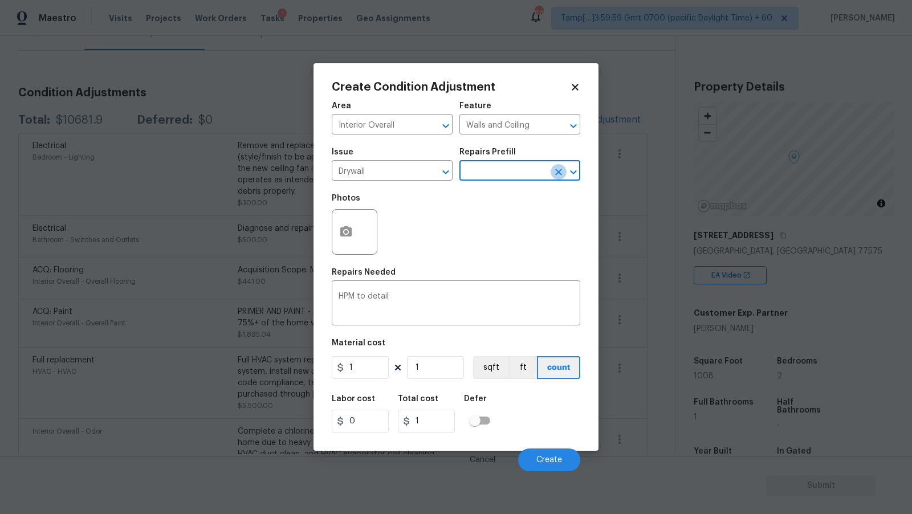
click at [562, 177] on icon "Clear" at bounding box center [558, 171] width 11 height 11
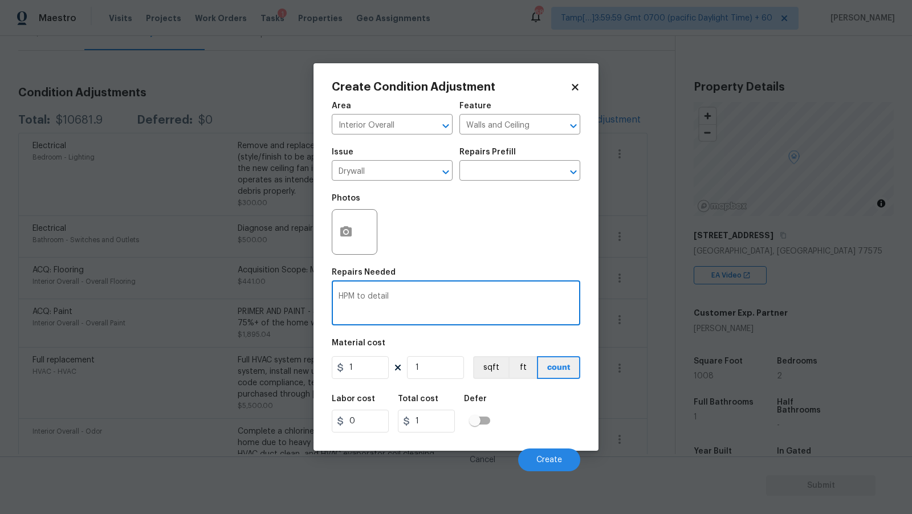
click at [390, 304] on textarea "HPM to detail" at bounding box center [456, 304] width 235 height 24
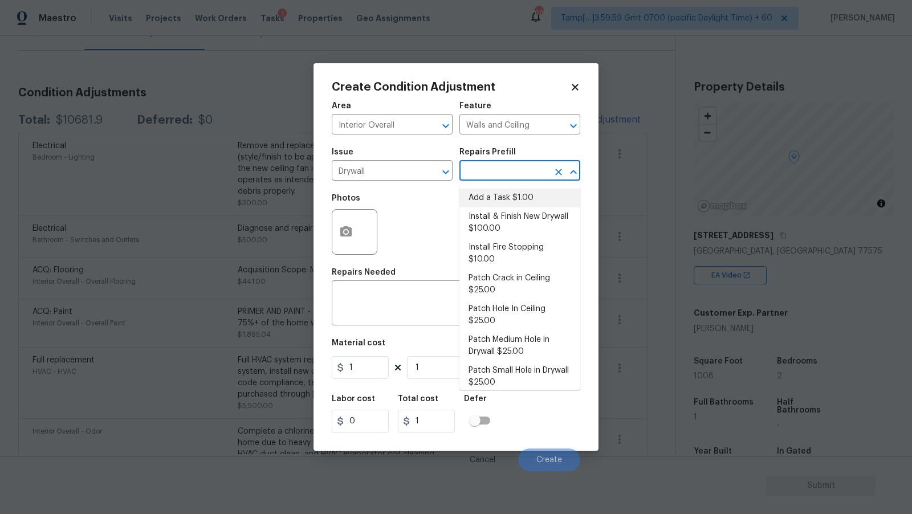
click at [507, 179] on input "text" at bounding box center [503, 172] width 89 height 18
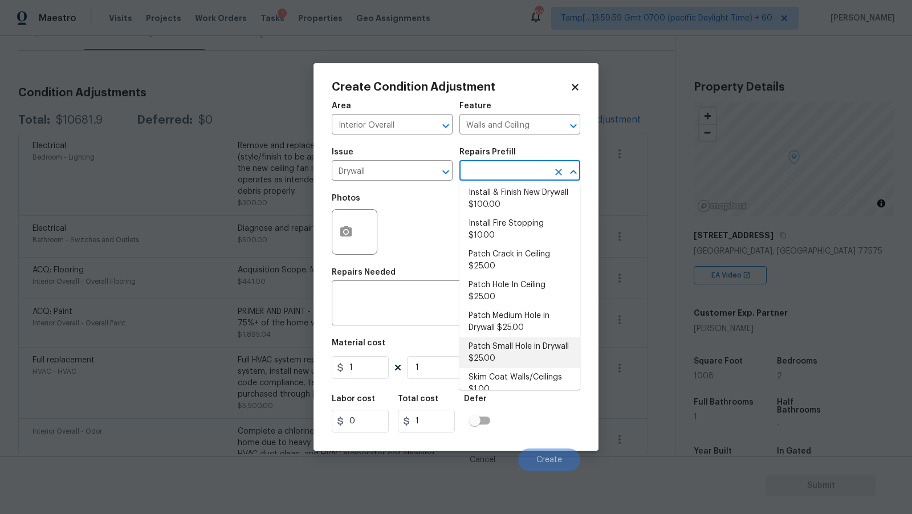
scroll to position [26, 0]
click at [540, 343] on li "Patch Small Hole in Drywall $25.00" at bounding box center [519, 351] width 121 height 31
type textarea "Prep/scrape all loose material from the damaged area; prime if needed. Patch th…"
type input "25"
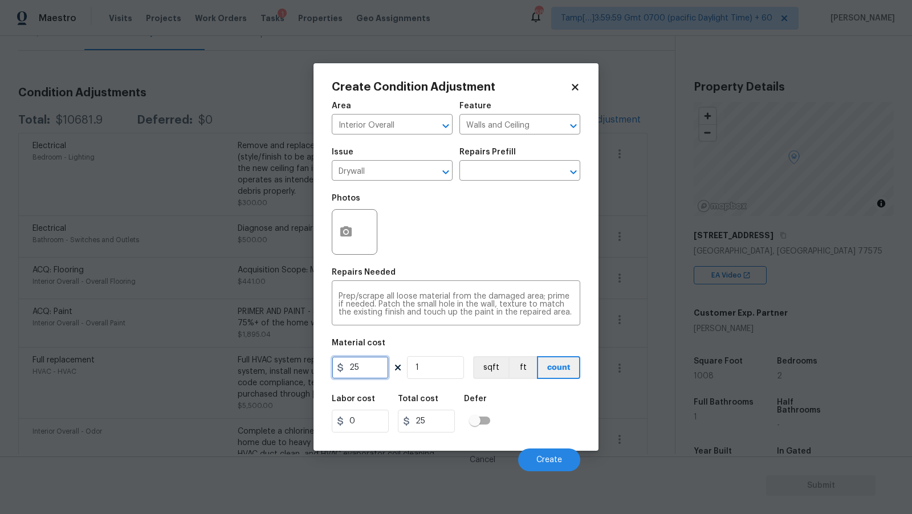
click at [367, 367] on input "25" at bounding box center [360, 367] width 57 height 23
type input "100"
click at [431, 345] on div "Material cost" at bounding box center [456, 346] width 249 height 15
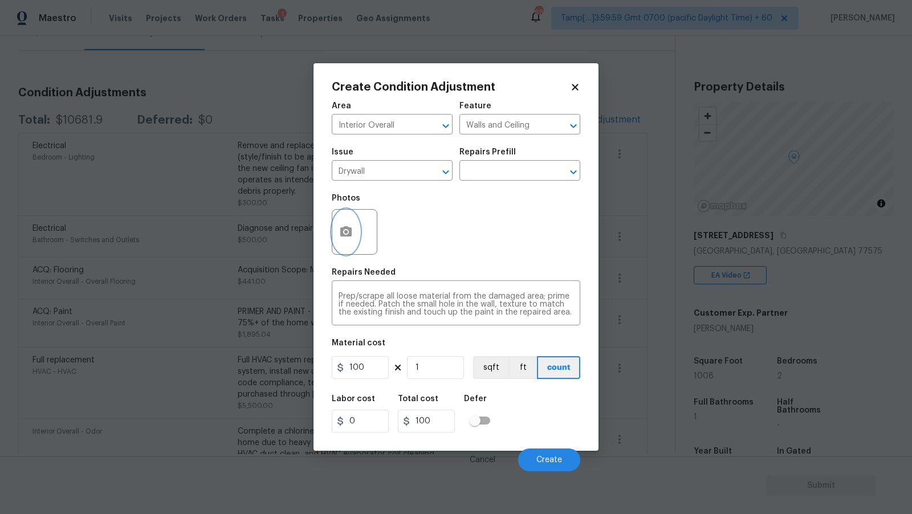
click at [345, 243] on button "button" at bounding box center [345, 232] width 27 height 44
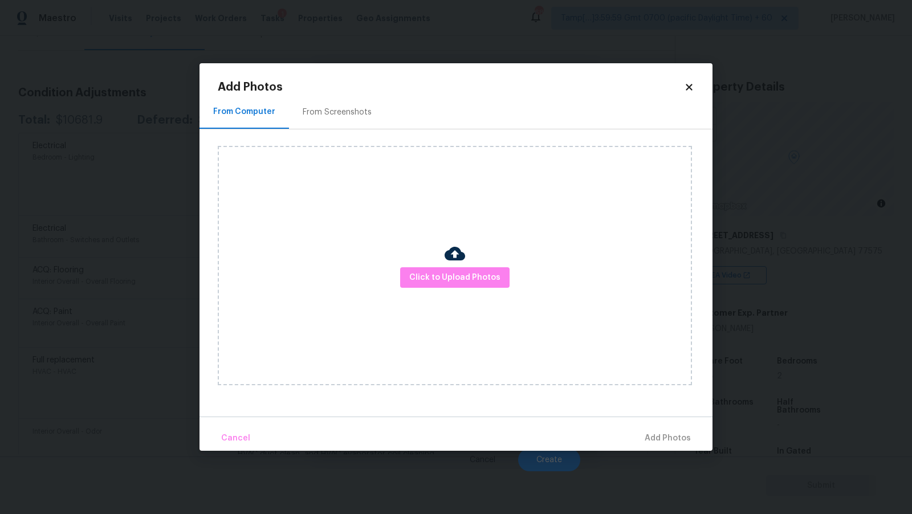
click at [463, 288] on div "Click to Upload Photos" at bounding box center [455, 265] width 474 height 239
click at [475, 282] on span "Click to Upload Photos" at bounding box center [454, 278] width 91 height 14
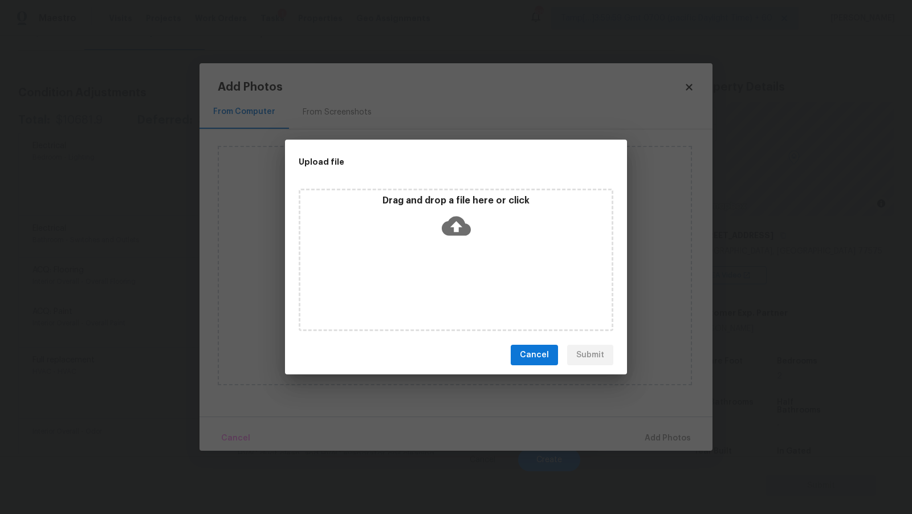
click at [457, 218] on icon at bounding box center [456, 226] width 29 height 19
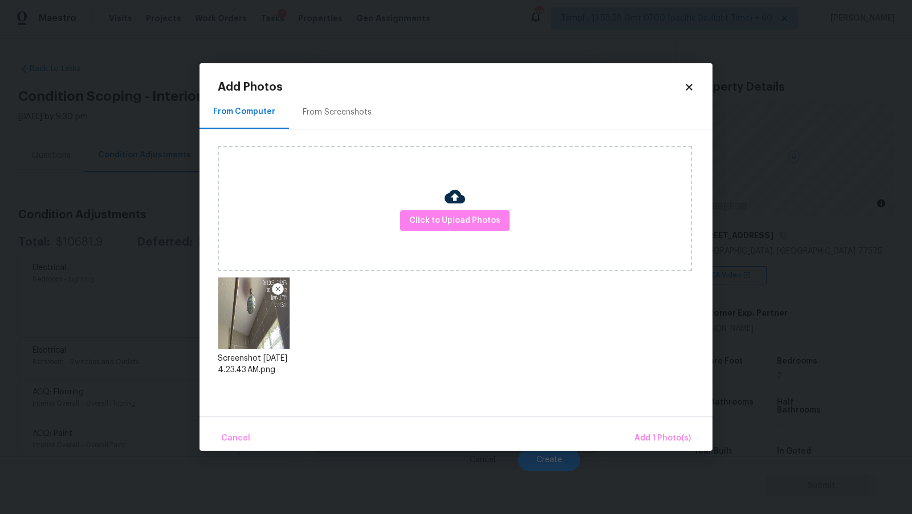
scroll to position [122, 0]
click at [669, 437] on span "Add 1 Photo(s)" at bounding box center [662, 439] width 56 height 14
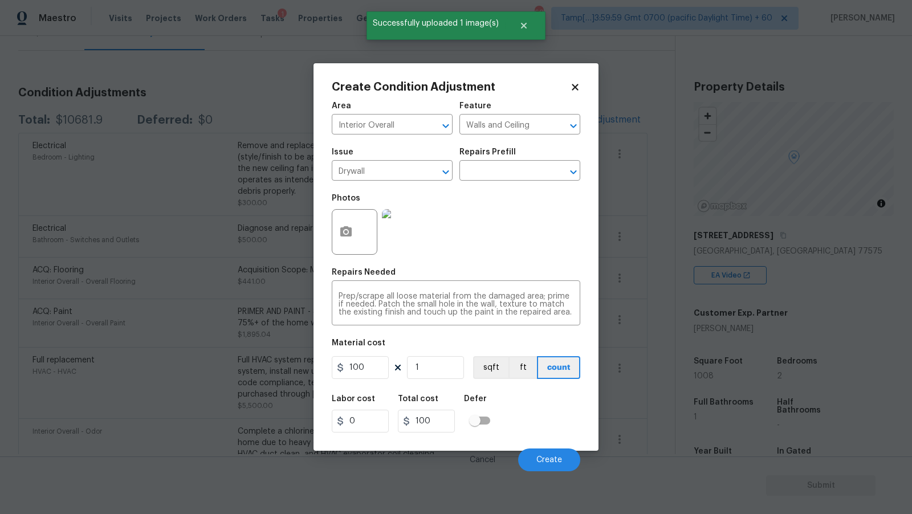
click at [533, 474] on body "Maestro Visits Projects Work Orders Tasks 1 Properties Geo Assignments 685 Tamp…" at bounding box center [456, 257] width 912 height 514
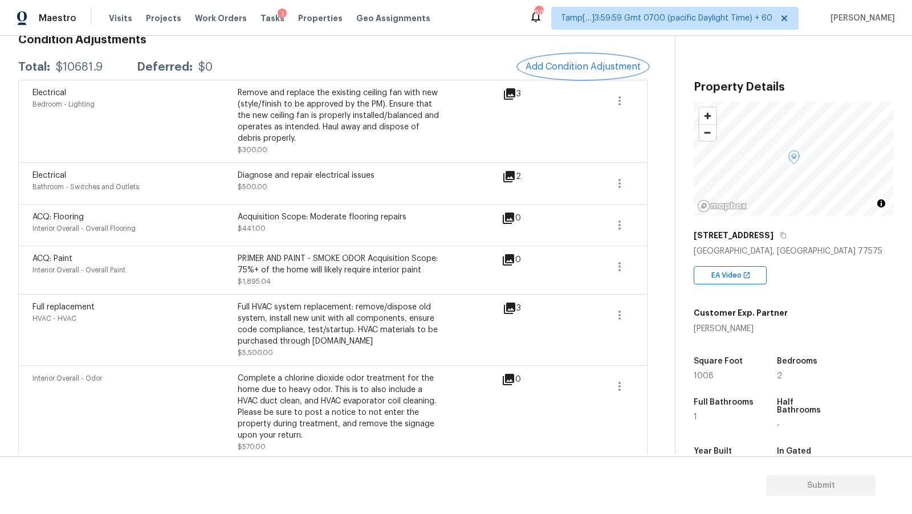
scroll to position [0, 0]
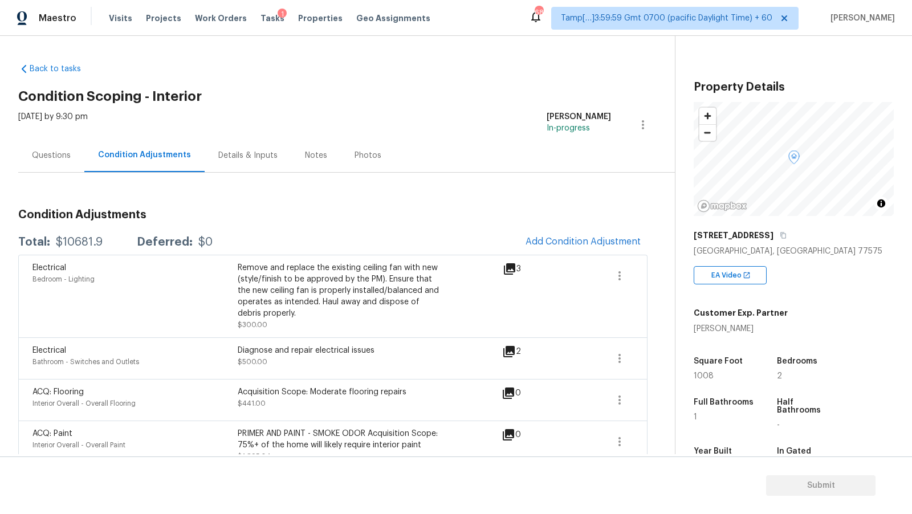
click at [377, 221] on div "Condition Adjustments Total: $10681.9 Deferred: $0 Add Condition Adjustment Ele…" at bounding box center [332, 509] width 629 height 619
click at [559, 164] on div "Questions Condition Adjustments Details & Inputs Notes Photos" at bounding box center [346, 156] width 657 height 34
click at [584, 243] on span "Add Condition Adjustment" at bounding box center [583, 242] width 115 height 10
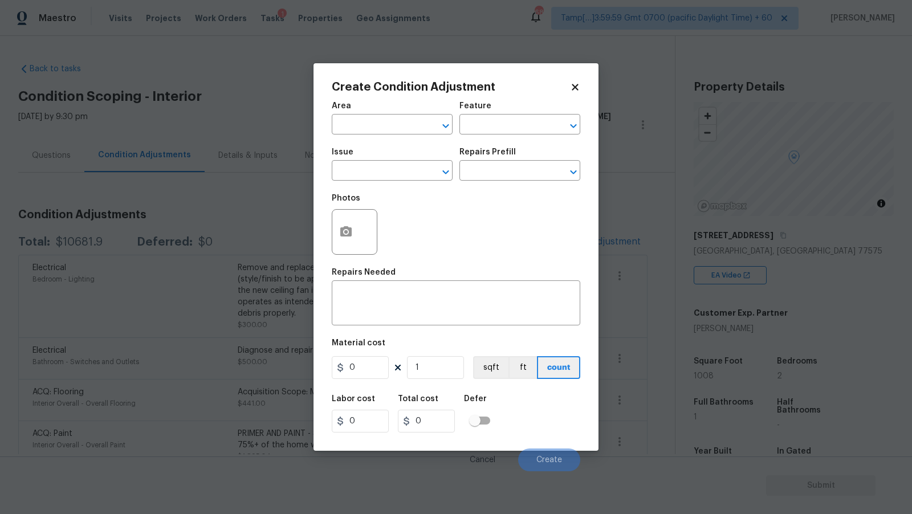
click at [573, 84] on icon at bounding box center [575, 87] width 6 height 6
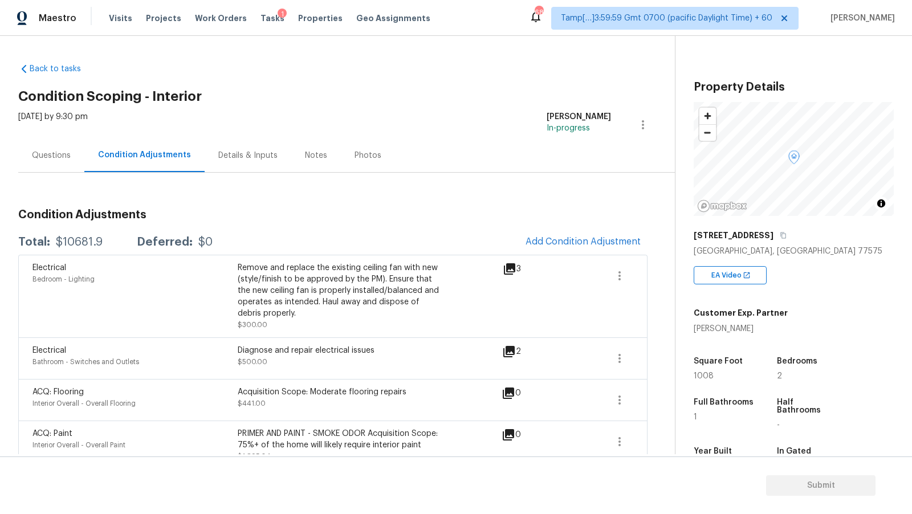
click at [72, 158] on div "Questions" at bounding box center [51, 156] width 66 height 34
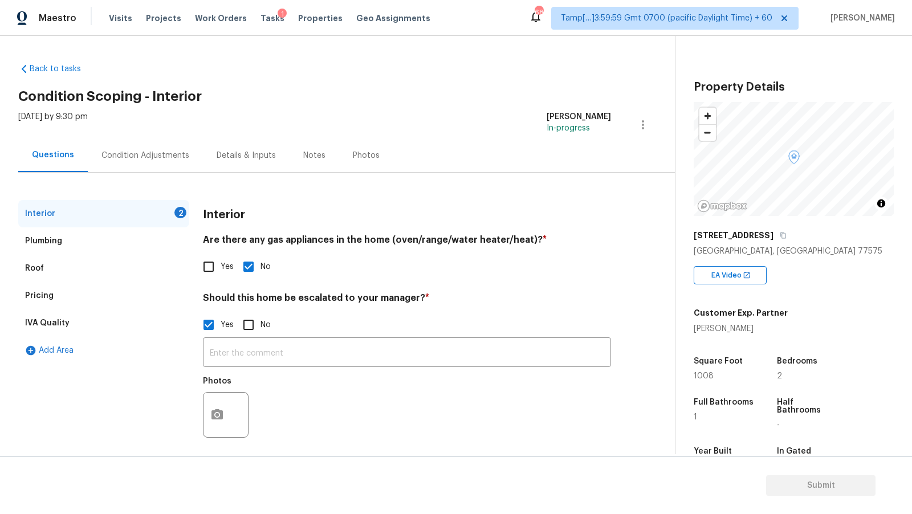
click at [140, 154] on div "Condition Adjustments" at bounding box center [145, 155] width 88 height 11
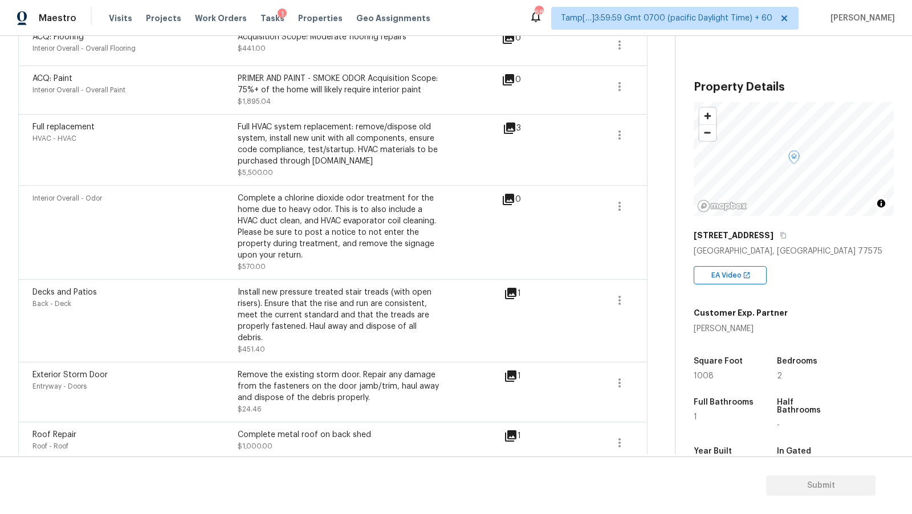
scroll to position [34, 0]
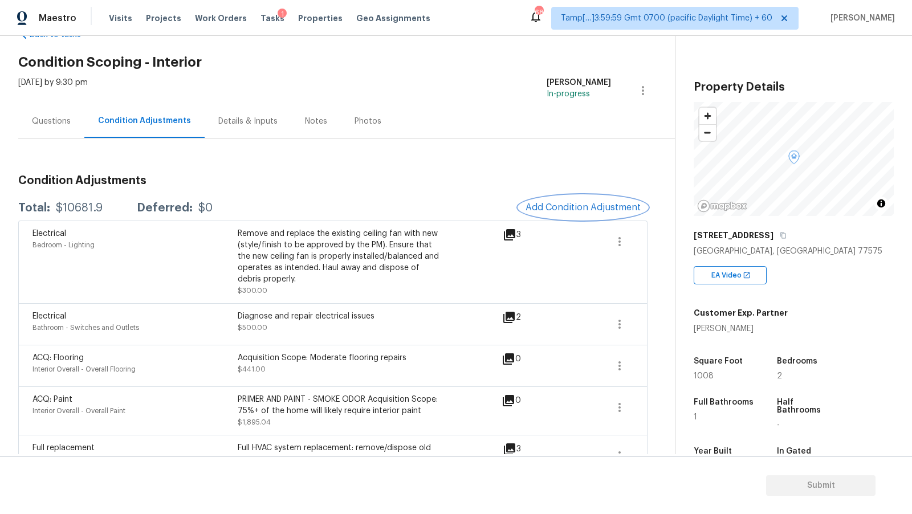
click at [558, 210] on span "Add Condition Adjustment" at bounding box center [583, 207] width 115 height 10
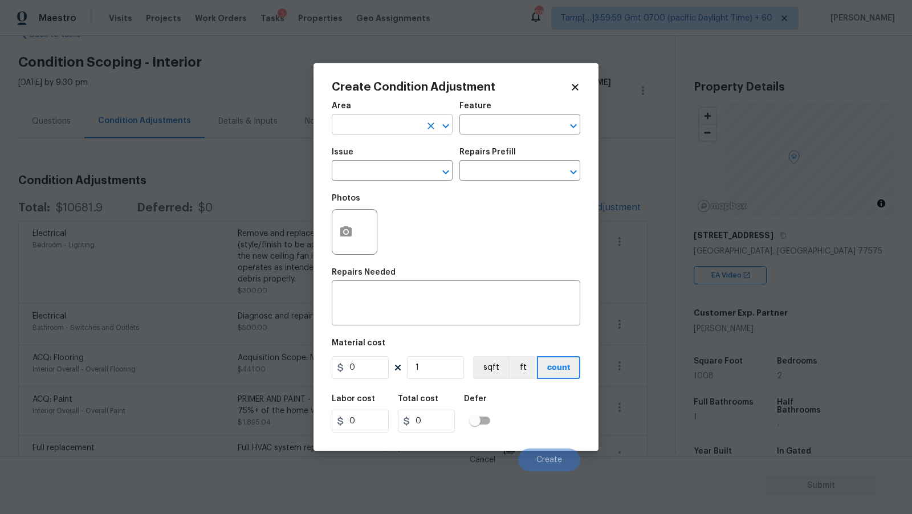
click at [389, 131] on input "text" at bounding box center [376, 126] width 89 height 18
type input "Interior Overall"
click at [381, 174] on input "text" at bounding box center [376, 172] width 89 height 18
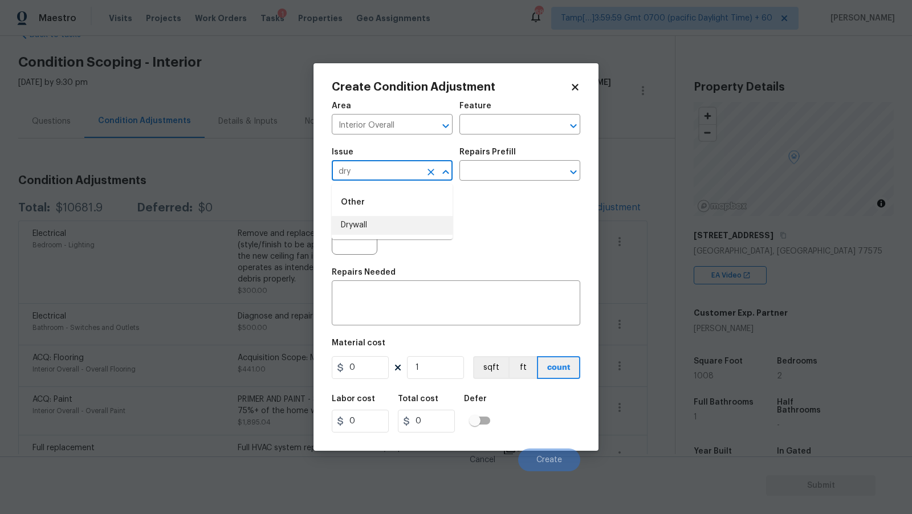
click at [396, 228] on li "Drywall" at bounding box center [392, 225] width 121 height 19
type input "Drywall"
click at [383, 316] on textarea at bounding box center [456, 304] width 235 height 24
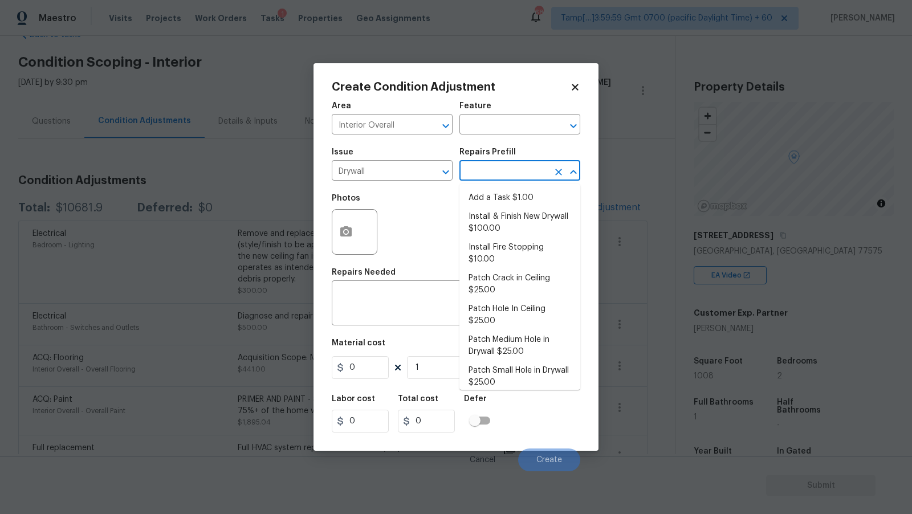
click at [510, 170] on input "text" at bounding box center [503, 172] width 89 height 18
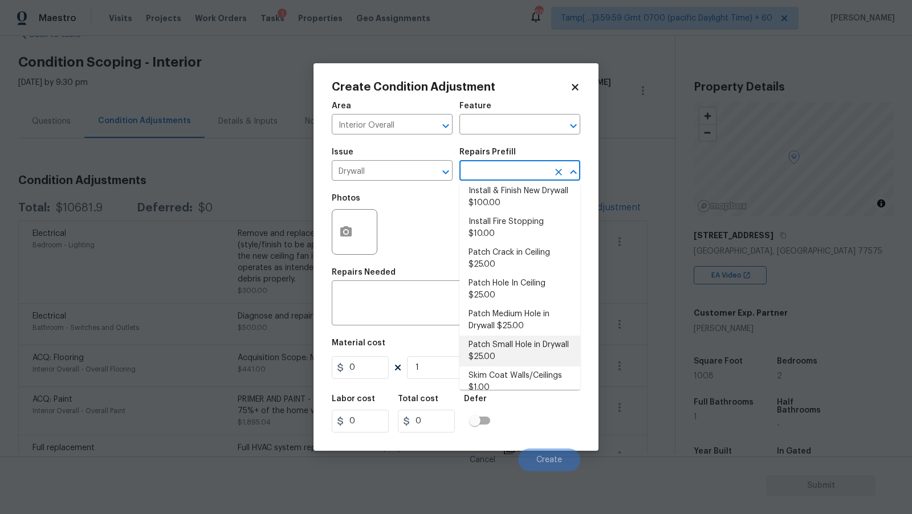
click at [517, 339] on li "Patch Small Hole in Drywall $25.00" at bounding box center [519, 351] width 121 height 31
type input "Walls and Ceiling"
type textarea "Prep/scrape all loose material from the damaged area; prime if needed. Patch th…"
type input "25"
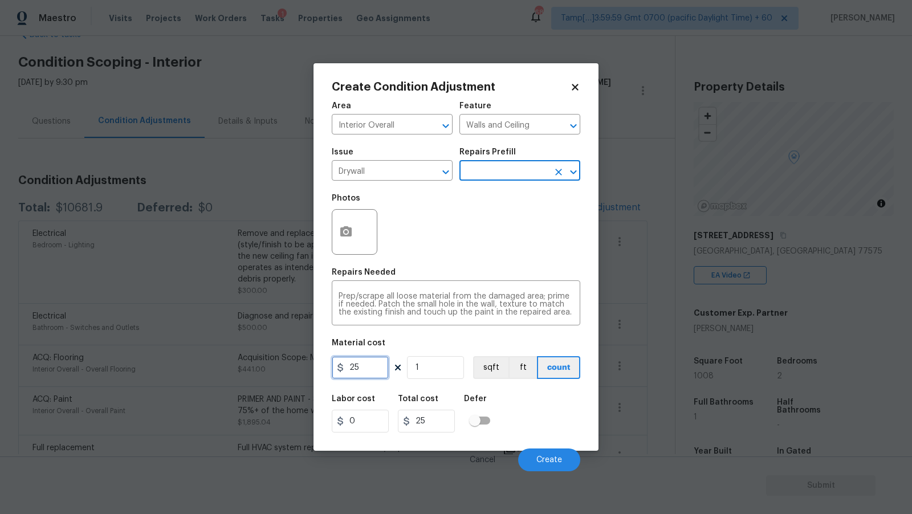
click at [361, 367] on input "25" at bounding box center [360, 367] width 57 height 23
type input "100"
click at [451, 247] on div "Photos" at bounding box center [456, 225] width 249 height 74
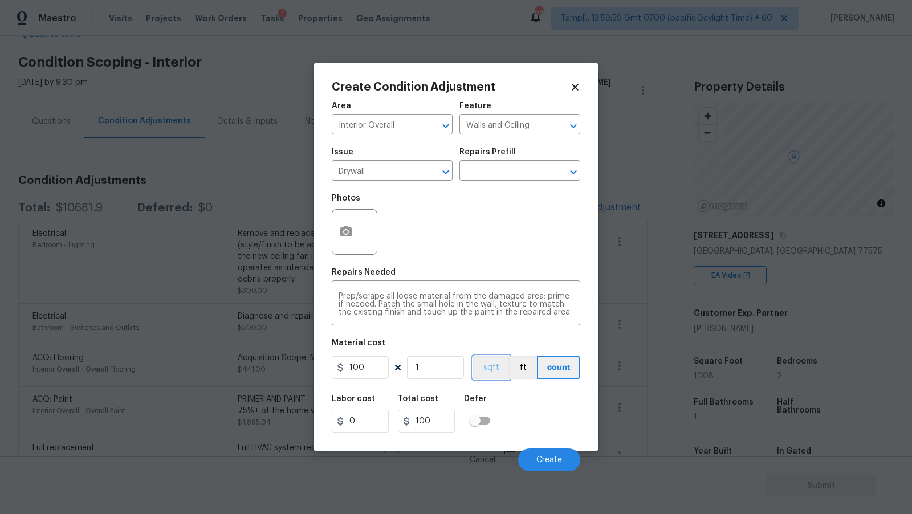
click at [493, 364] on button "sqft" at bounding box center [490, 367] width 35 height 23
click at [552, 459] on span "Create" at bounding box center [549, 460] width 26 height 9
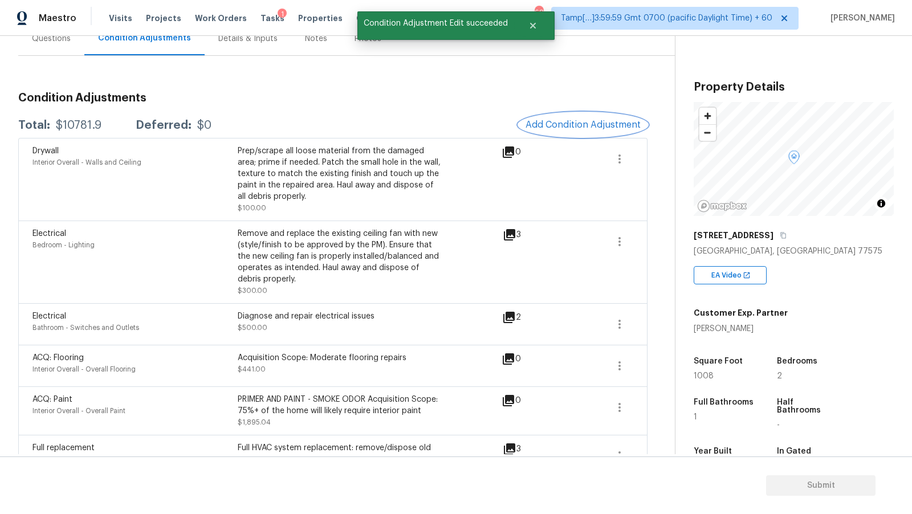
scroll to position [68, 0]
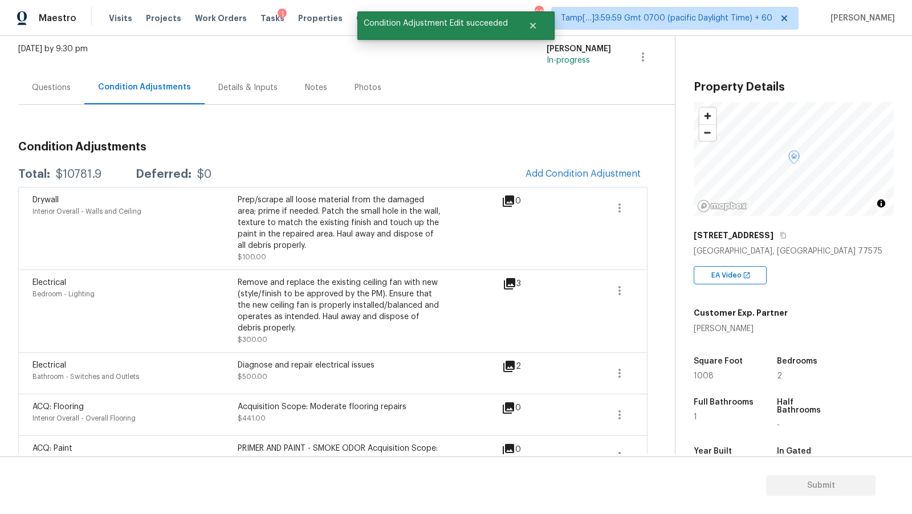
click at [632, 214] on span at bounding box center [619, 207] width 27 height 27
click at [648, 204] on div "Edit" at bounding box center [684, 205] width 89 height 11
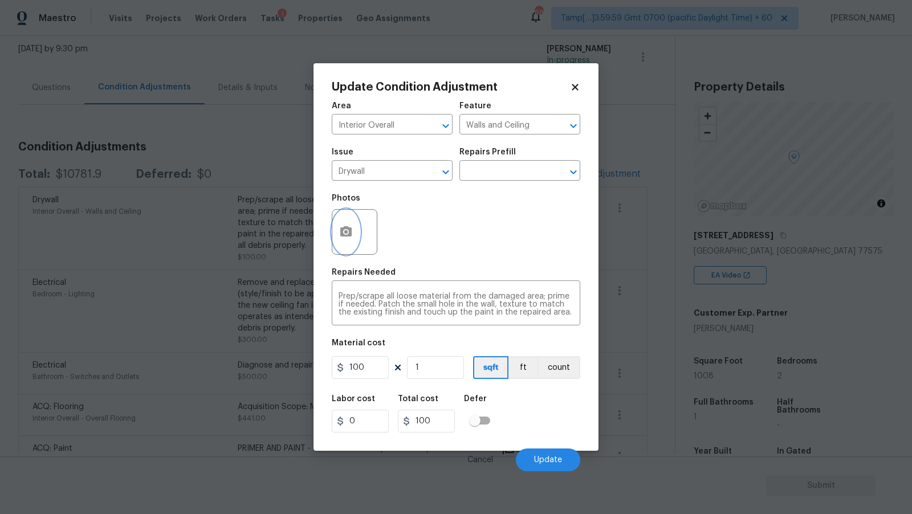
click at [343, 238] on icon "button" at bounding box center [346, 232] width 14 height 14
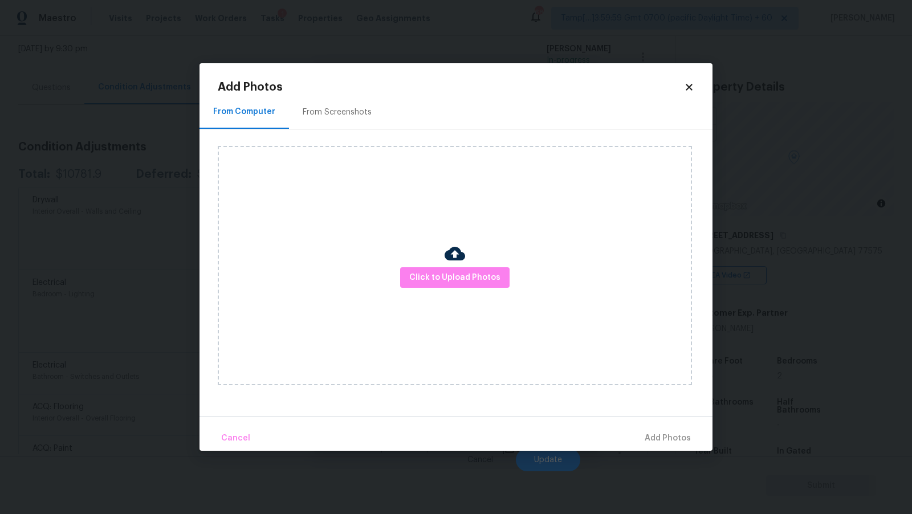
click at [434, 264] on div "Click to Upload Photos" at bounding box center [455, 265] width 474 height 239
click at [434, 266] on div "Click to Upload Photos" at bounding box center [455, 265] width 474 height 239
click at [432, 275] on span "Click to Upload Photos" at bounding box center [454, 278] width 91 height 14
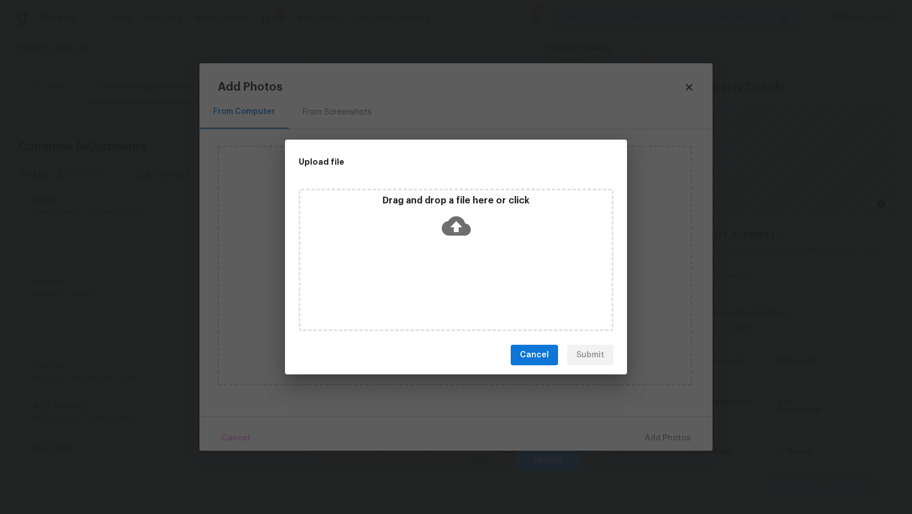
click at [448, 221] on icon at bounding box center [456, 226] width 29 height 19
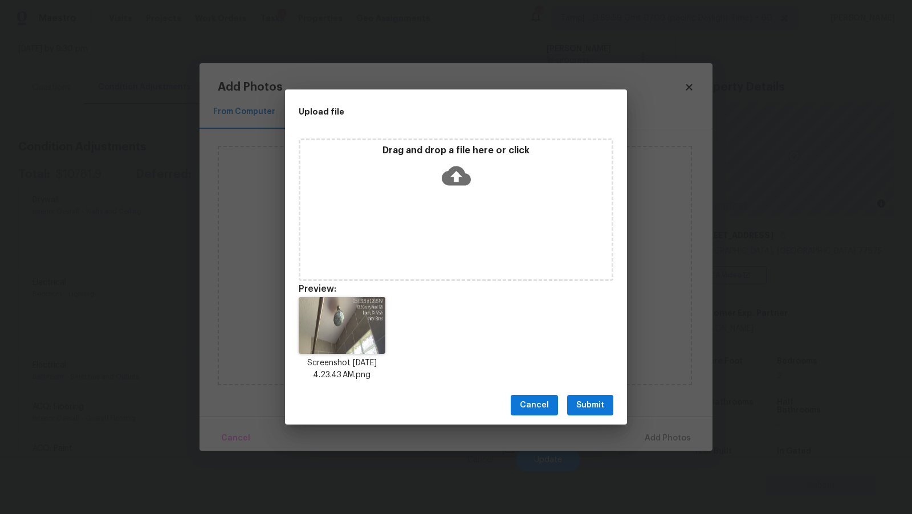
click at [588, 398] on span "Submit" at bounding box center [590, 405] width 28 height 14
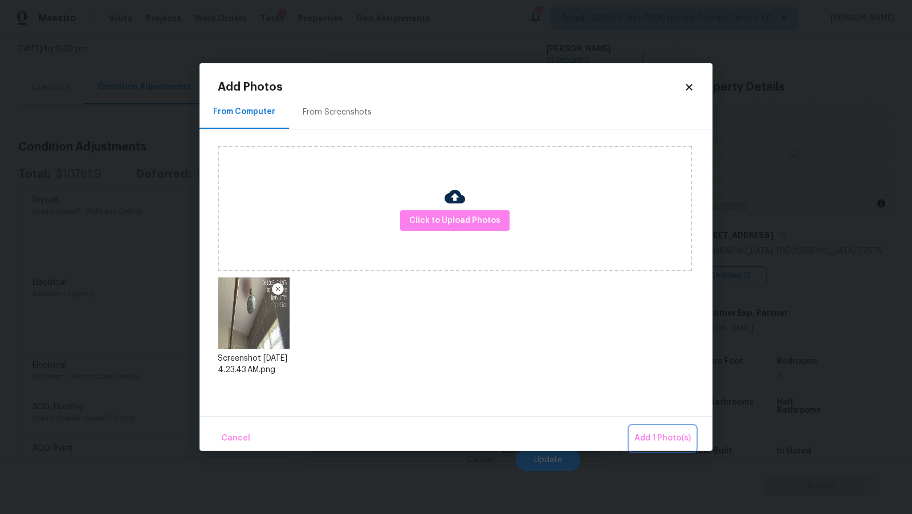
click at [671, 437] on span "Add 1 Photo(s)" at bounding box center [662, 439] width 56 height 14
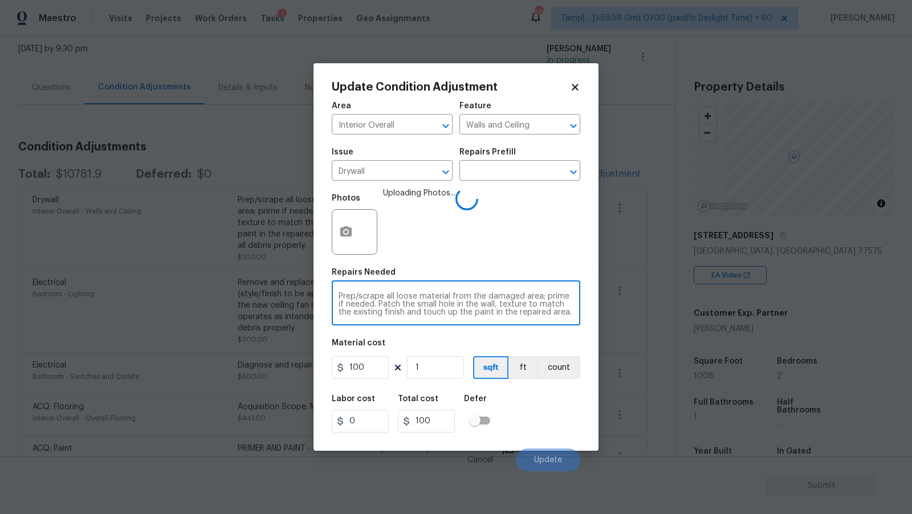
click at [509, 312] on textarea "Prep/scrape all loose material from the damaged area; prime if needed. Patch th…" at bounding box center [456, 304] width 235 height 24
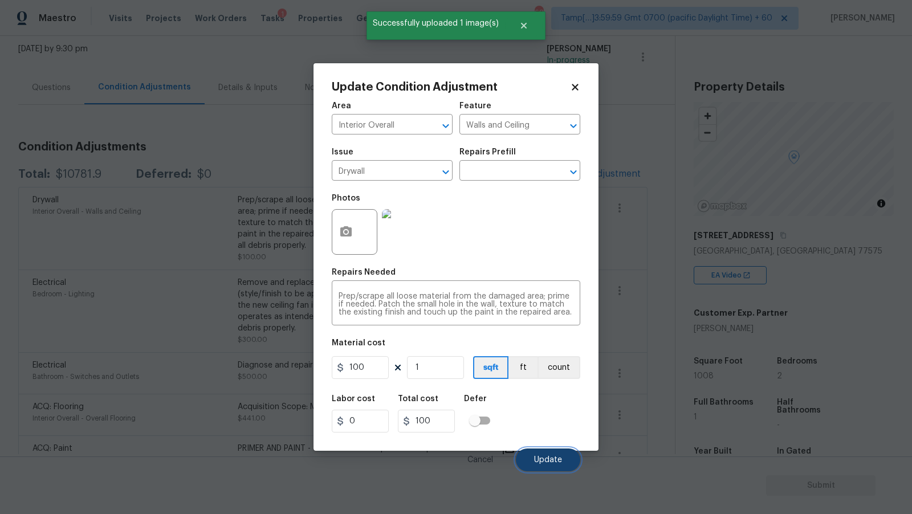
click at [547, 468] on button "Update" at bounding box center [548, 460] width 64 height 23
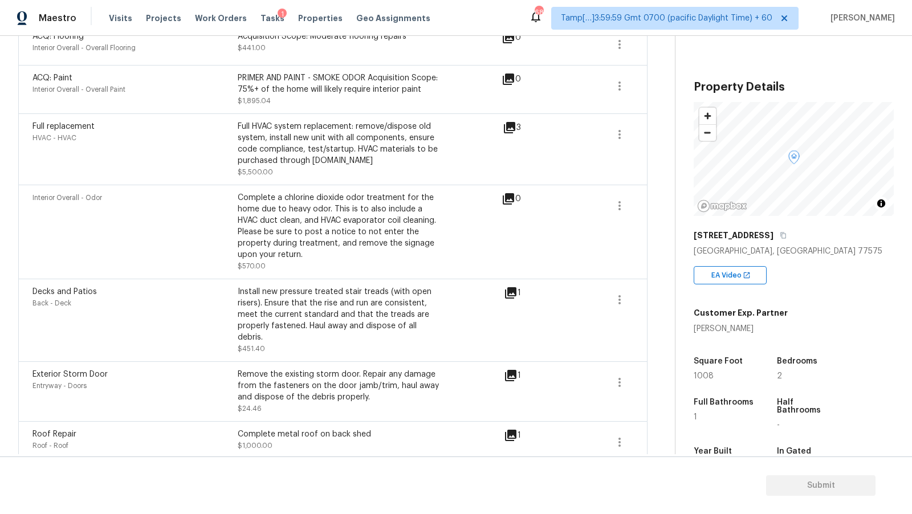
scroll to position [0, 0]
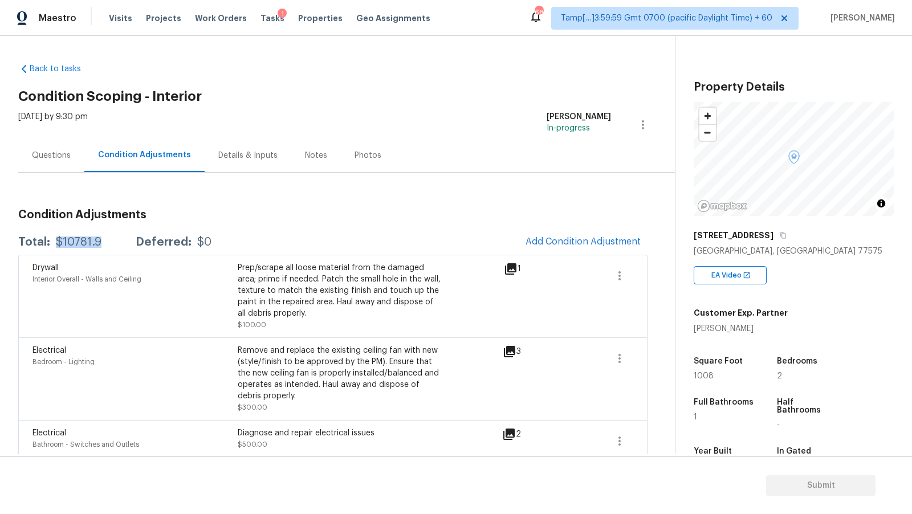
drag, startPoint x: 56, startPoint y: 241, endPoint x: 107, endPoint y: 241, distance: 50.7
click at [107, 241] on div "Total: $10781.9 Deferred: $0" at bounding box center [114, 242] width 193 height 11
copy div "$10781.9"
click at [62, 140] on div "Questions" at bounding box center [51, 156] width 66 height 34
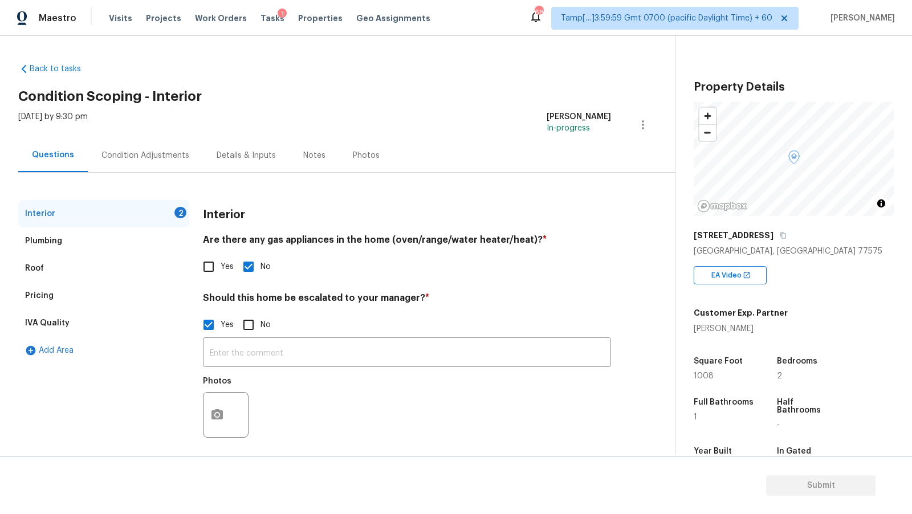
click at [61, 153] on div "Questions" at bounding box center [53, 154] width 42 height 11
click at [227, 398] on div at bounding box center [226, 415] width 46 height 46
click at [223, 409] on icon "button" at bounding box center [217, 415] width 14 height 14
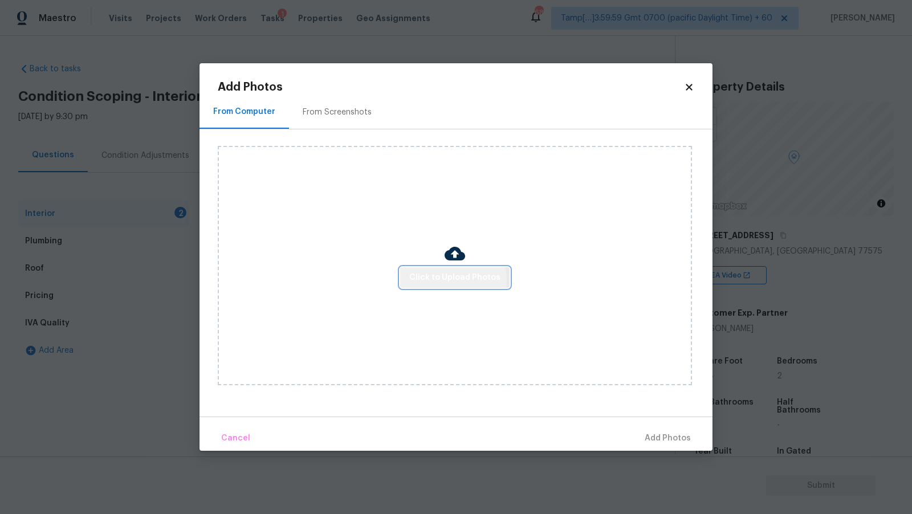
click at [441, 281] on span "Click to Upload Photos" at bounding box center [454, 278] width 91 height 14
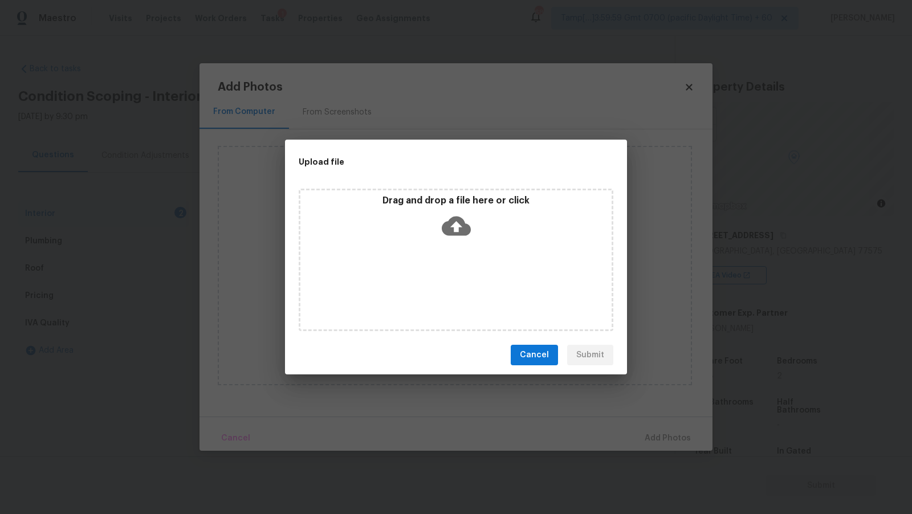
click at [458, 217] on icon at bounding box center [456, 226] width 29 height 19
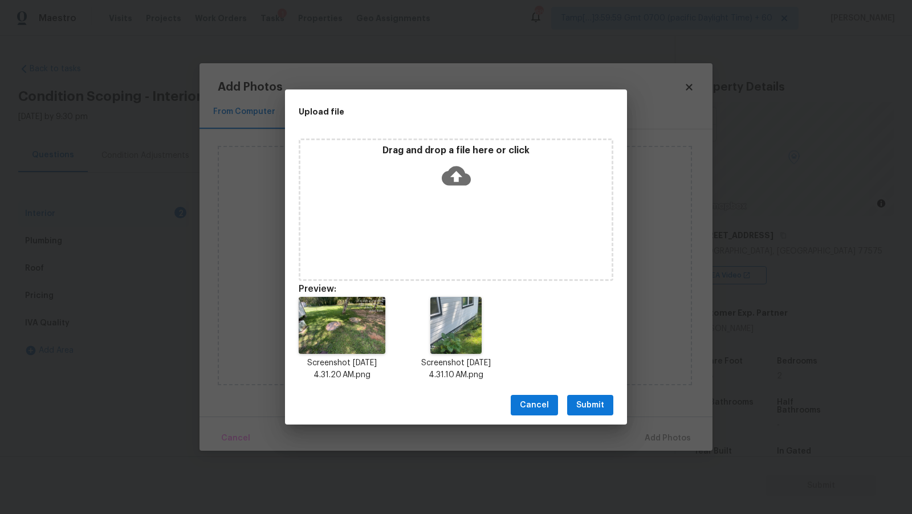
click at [412, 272] on div "Drag and drop a file here or click" at bounding box center [456, 210] width 315 height 143
click at [585, 404] on span "Submit" at bounding box center [590, 405] width 28 height 14
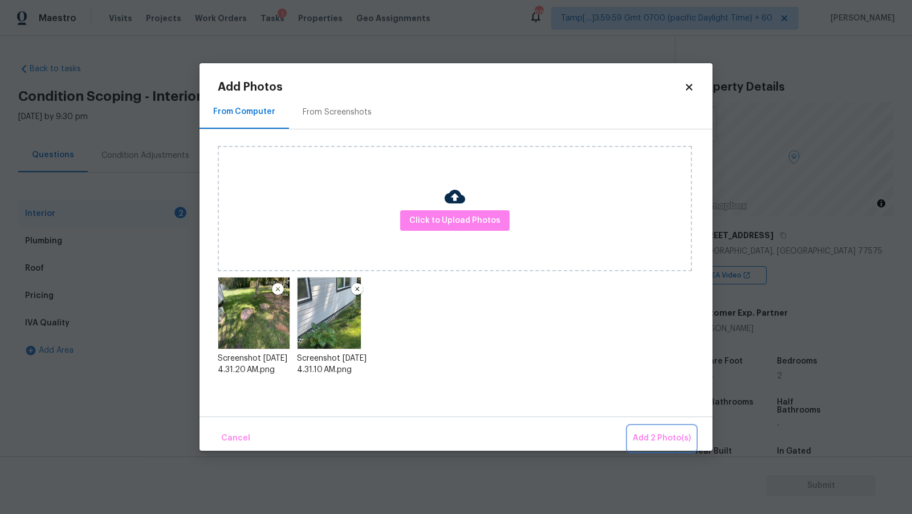
click at [650, 441] on span "Add 2 Photo(s)" at bounding box center [662, 439] width 58 height 14
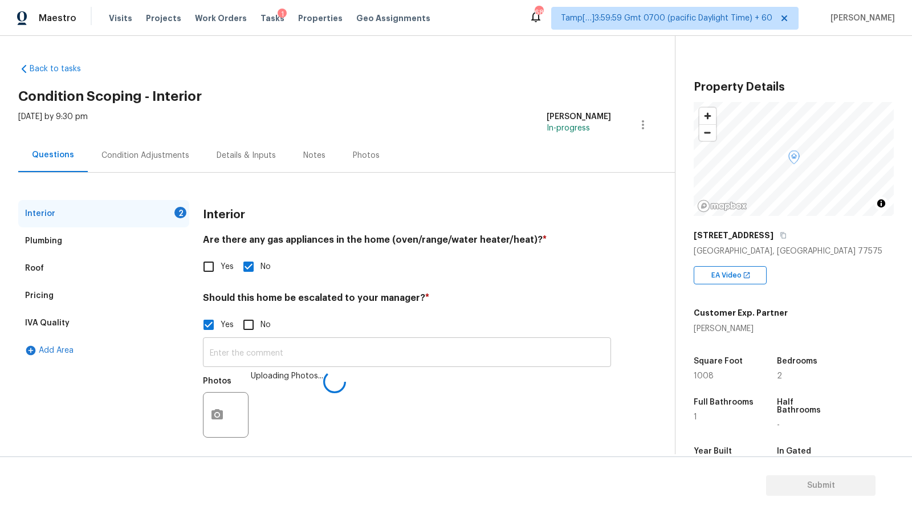
click at [298, 350] on input "text" at bounding box center [407, 353] width 408 height 27
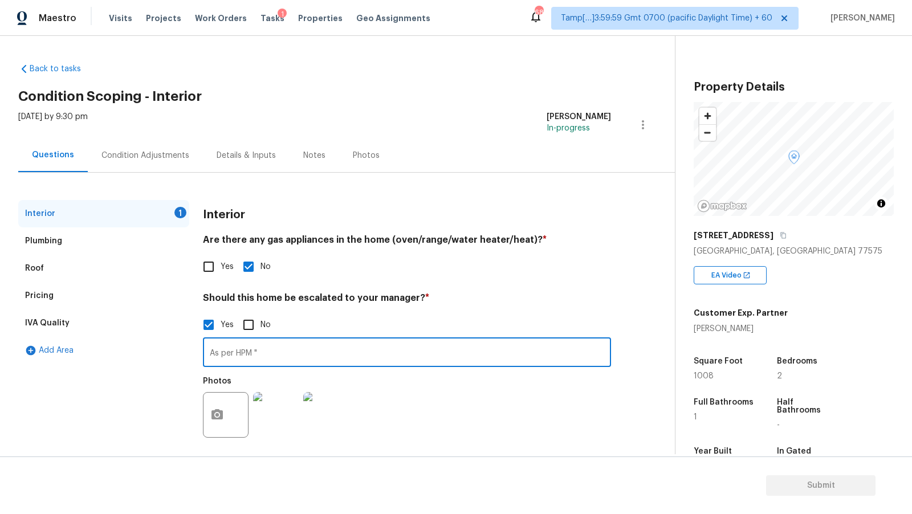
paste input "Pier and beam foundation, anaerobic septic system with [PERSON_NAME] field"
type input "As per HPM "Pier and beam foundation, anaerobic septic system with [PERSON_NAME…"
click at [91, 242] on div "Plumbing" at bounding box center [103, 240] width 171 height 27
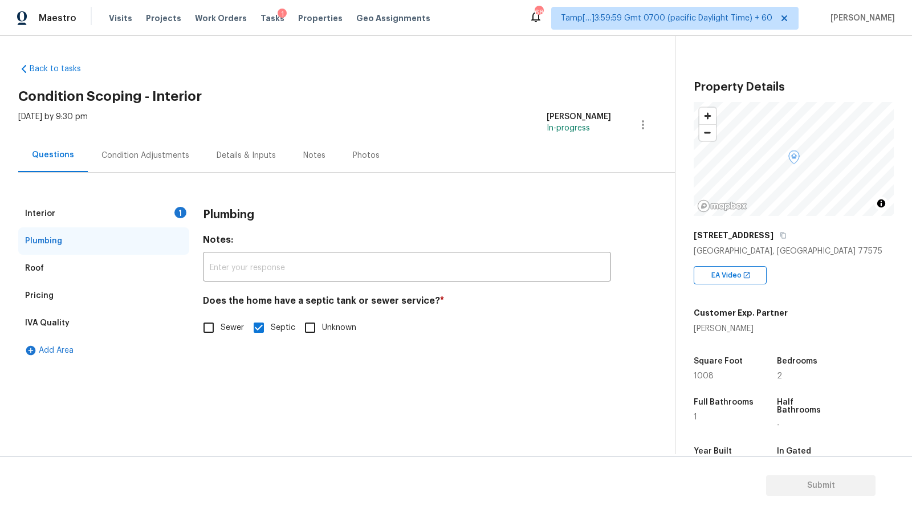
click at [103, 216] on div "Interior 1" at bounding box center [103, 213] width 171 height 27
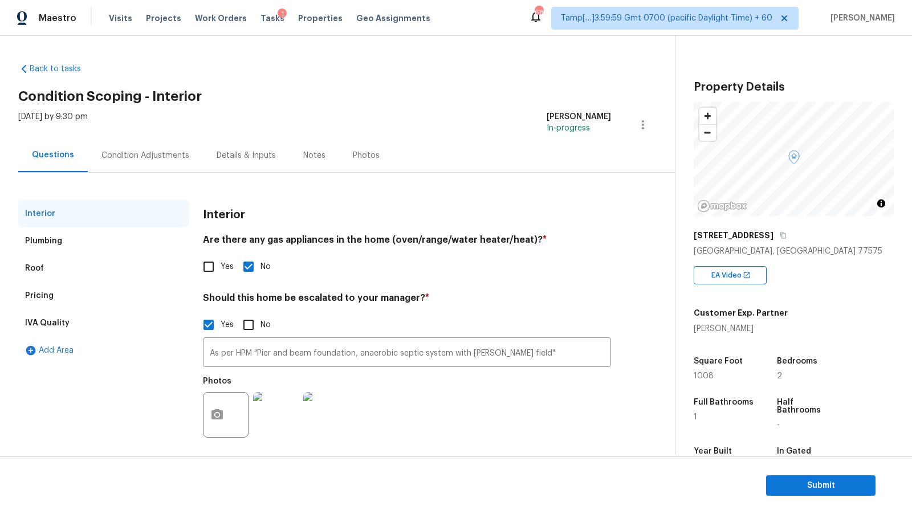
click at [124, 243] on div "Plumbing" at bounding box center [103, 240] width 171 height 27
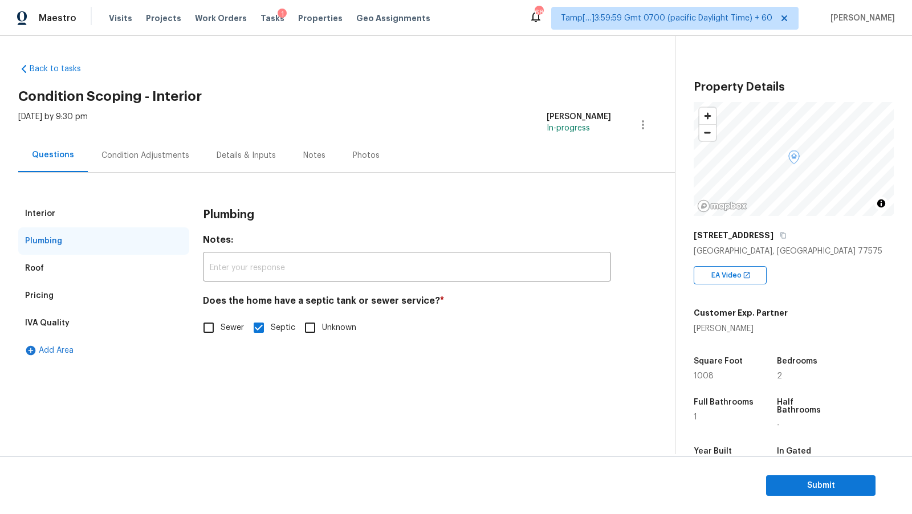
click at [109, 262] on div "Roof" at bounding box center [103, 268] width 171 height 27
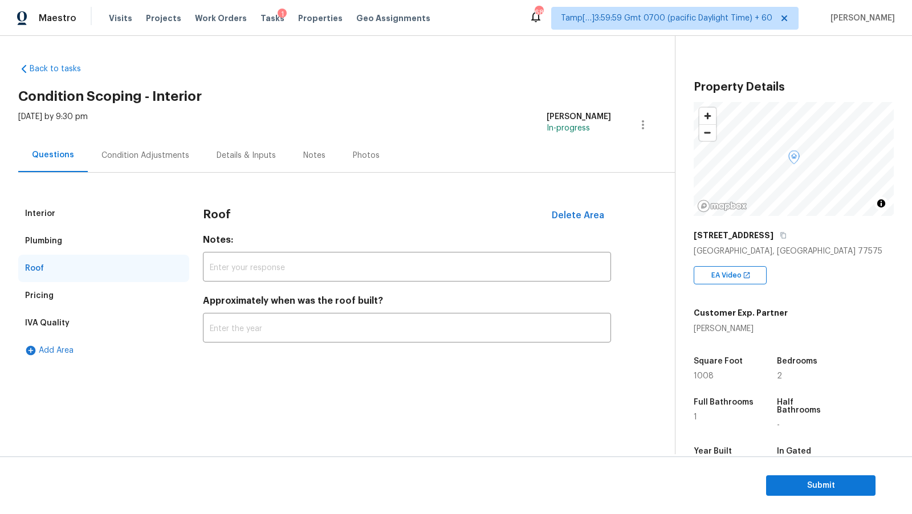
click at [106, 288] on div "Pricing" at bounding box center [103, 295] width 171 height 27
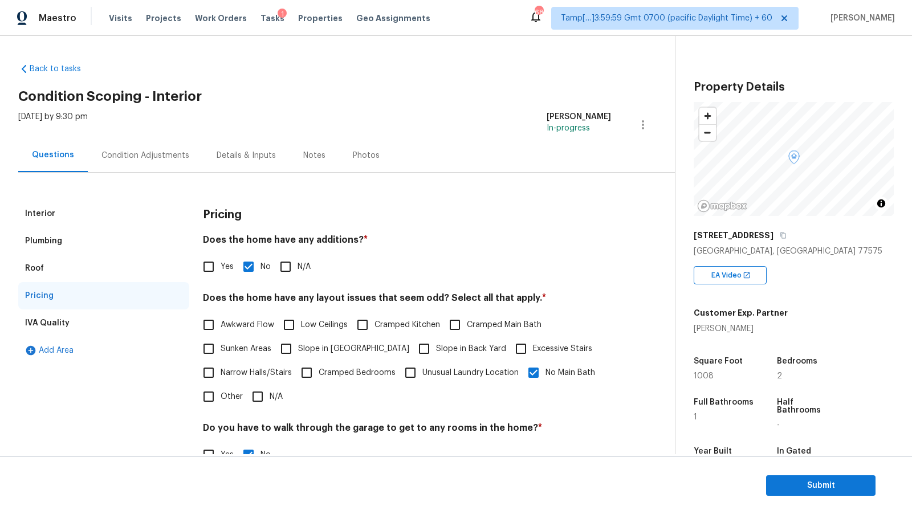
click at [106, 288] on div "Pricing" at bounding box center [103, 295] width 171 height 27
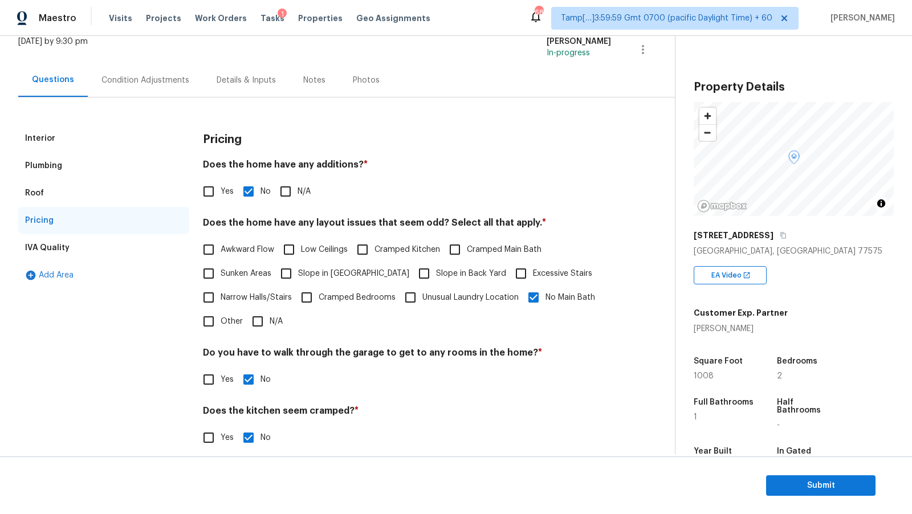
scroll to position [145, 0]
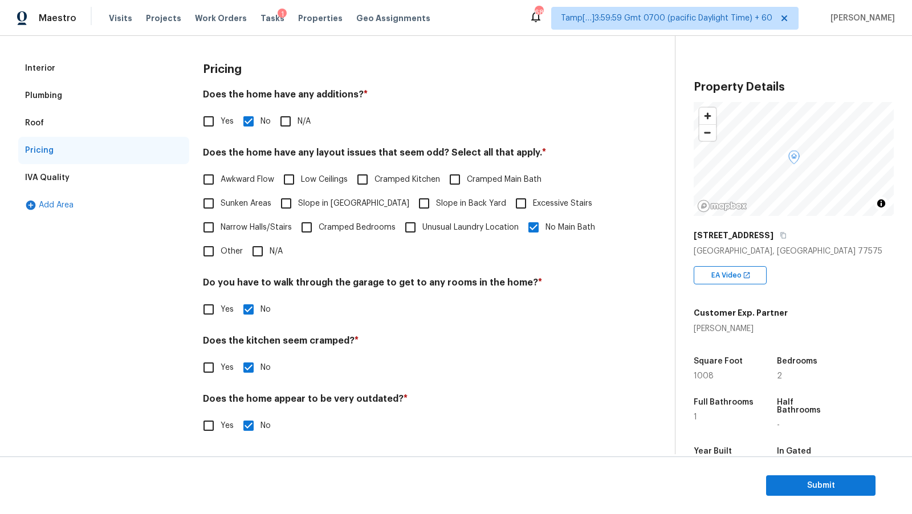
click at [89, 179] on div "IVA Quality" at bounding box center [103, 177] width 171 height 27
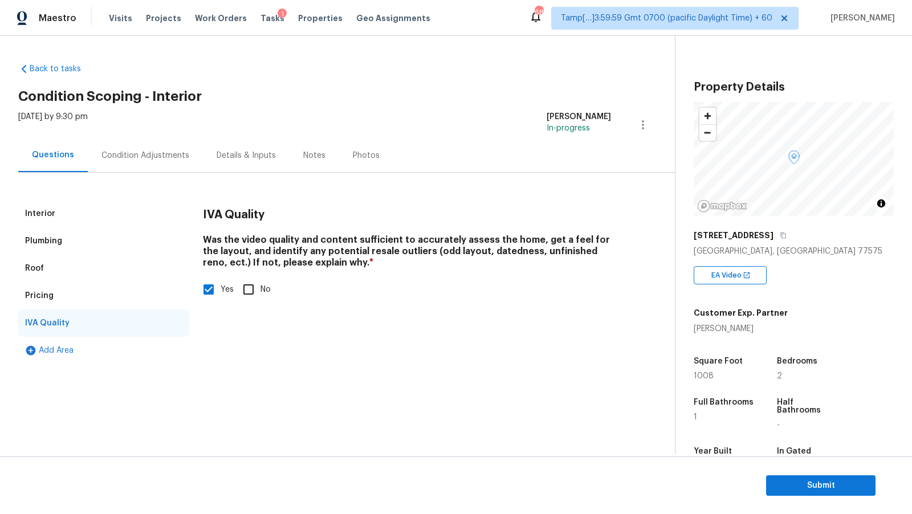
click at [153, 153] on div "Condition Adjustments" at bounding box center [145, 155] width 88 height 11
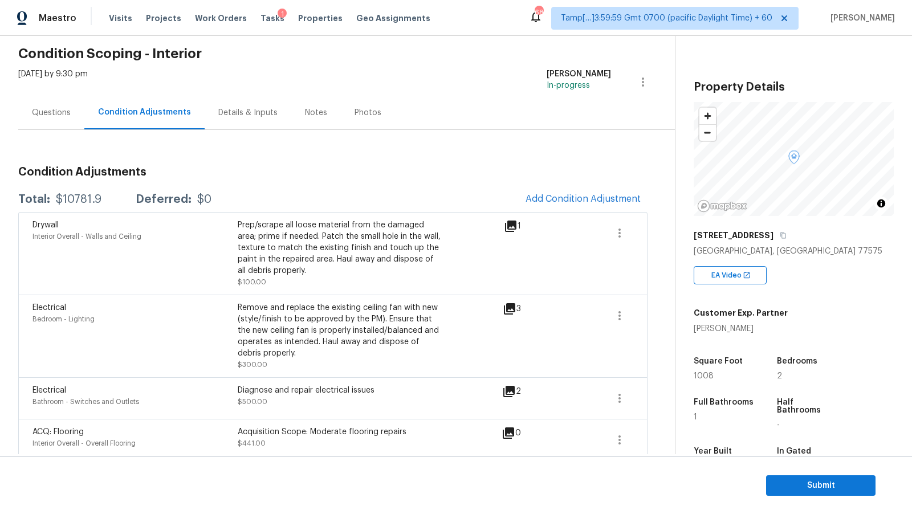
scroll to position [44, 0]
click at [836, 483] on span "Submit" at bounding box center [820, 486] width 91 height 14
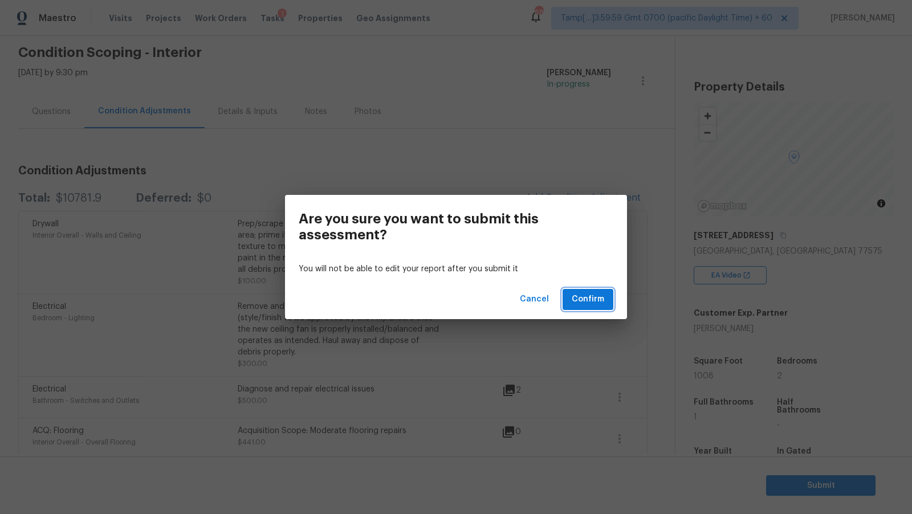
click at [592, 302] on span "Confirm" at bounding box center [588, 299] width 32 height 14
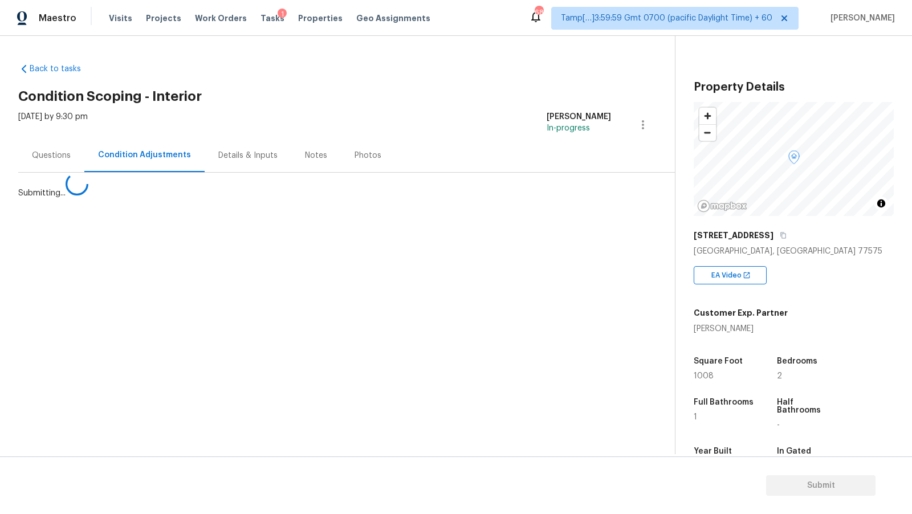
scroll to position [0, 0]
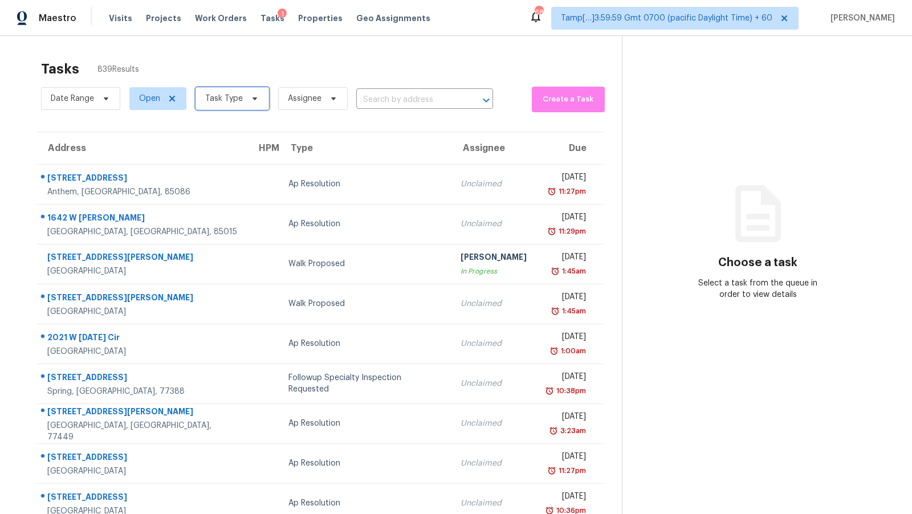
click at [229, 91] on span "Task Type" at bounding box center [233, 98] width 74 height 23
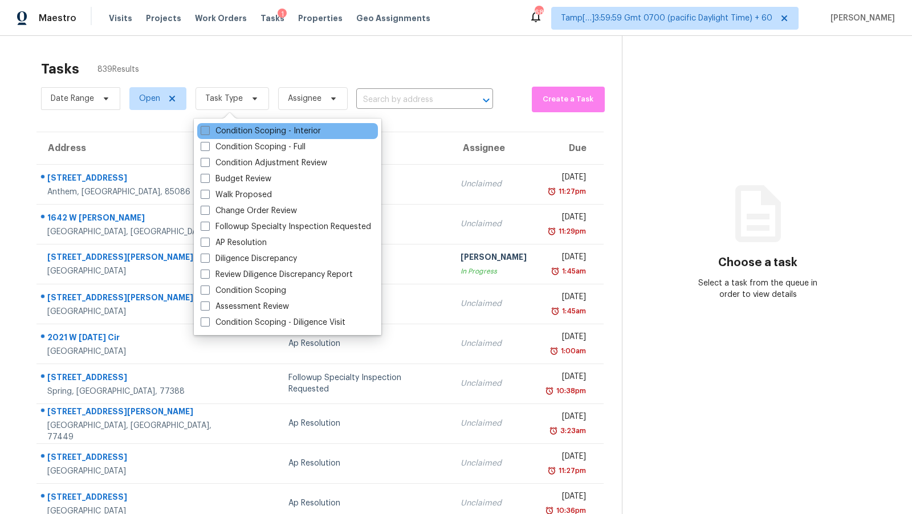
click at [252, 127] on label "Condition Scoping - Interior" at bounding box center [261, 130] width 120 height 11
click at [208, 127] on input "Condition Scoping - Interior" at bounding box center [204, 128] width 7 height 7
checkbox input "true"
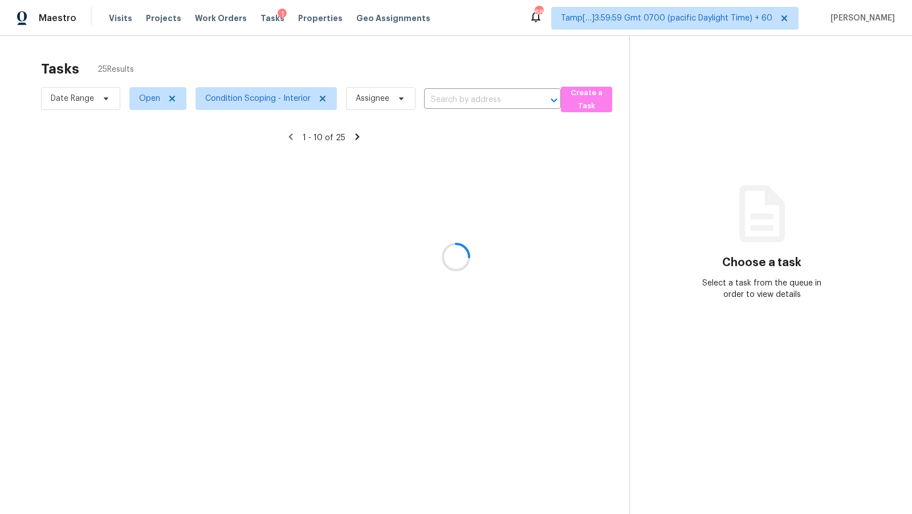
click at [276, 51] on div at bounding box center [456, 257] width 912 height 514
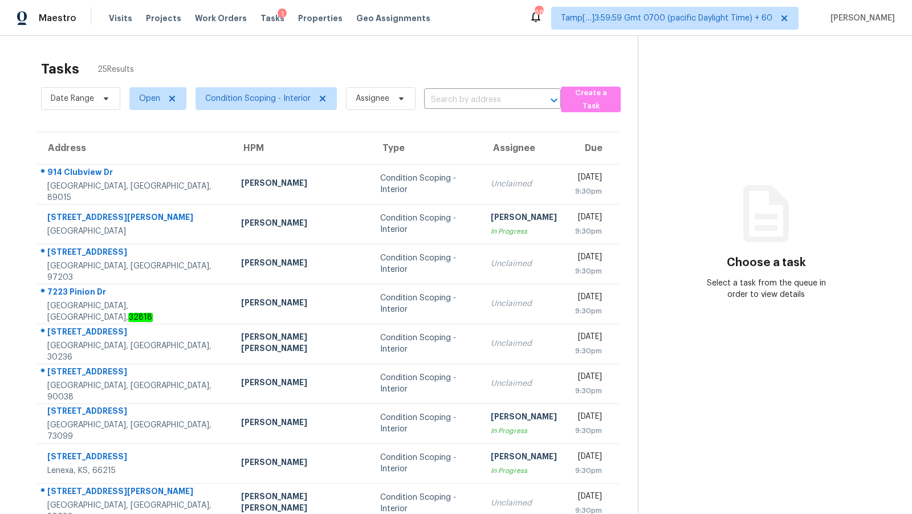
scroll to position [78, 0]
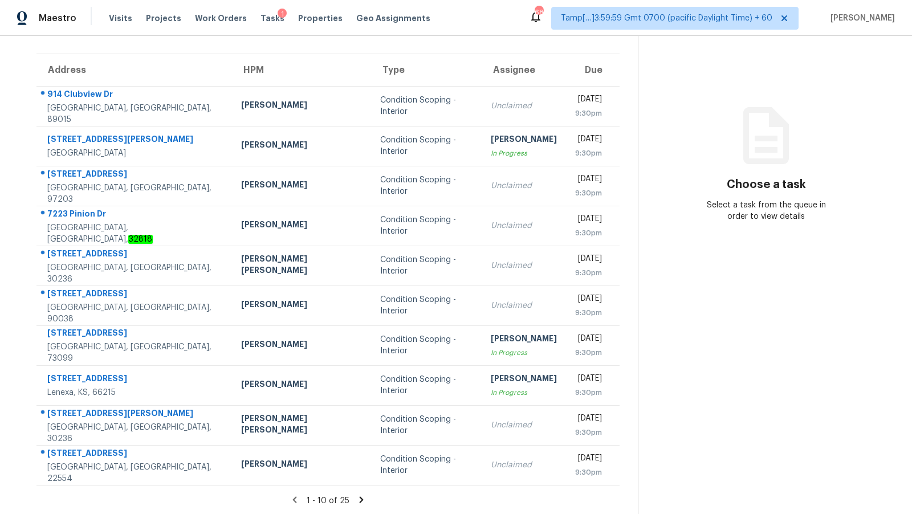
click at [360, 499] on icon at bounding box center [362, 500] width 4 height 6
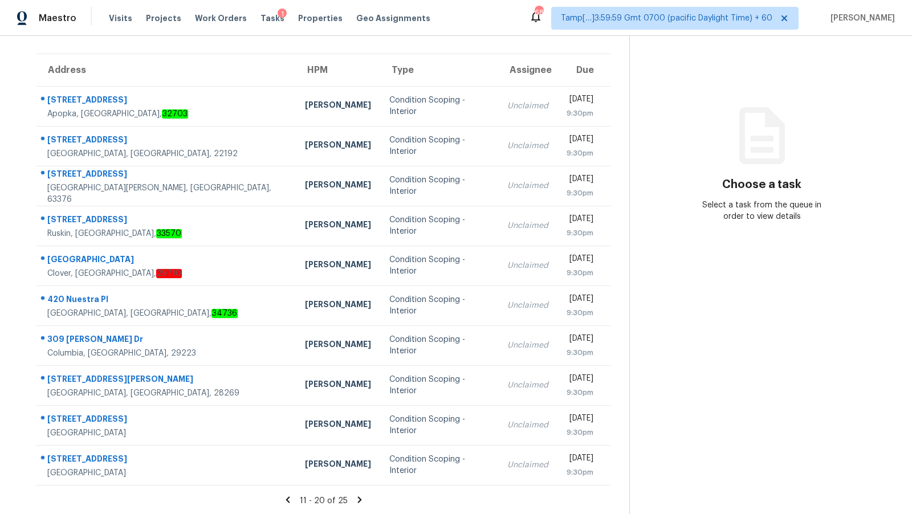
click at [355, 498] on icon at bounding box center [360, 500] width 10 height 10
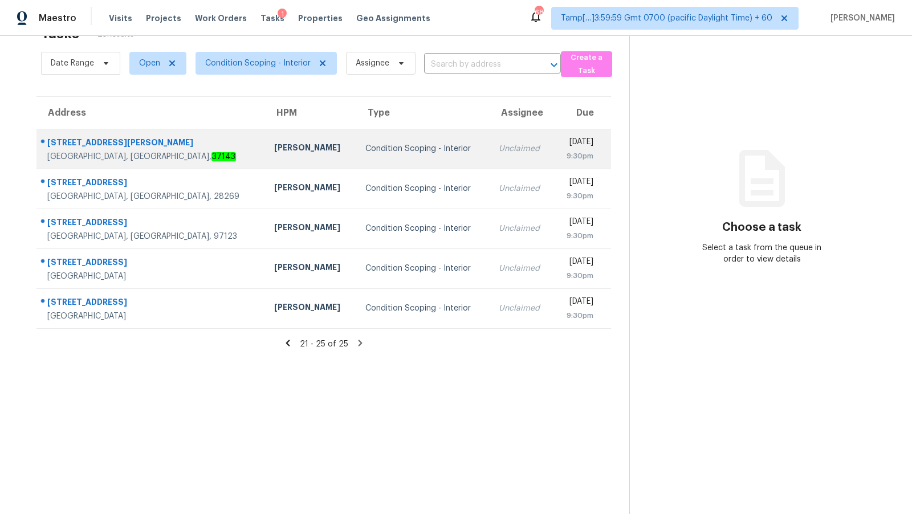
scroll to position [0, 0]
